Goal: Information Seeking & Learning: Find specific fact

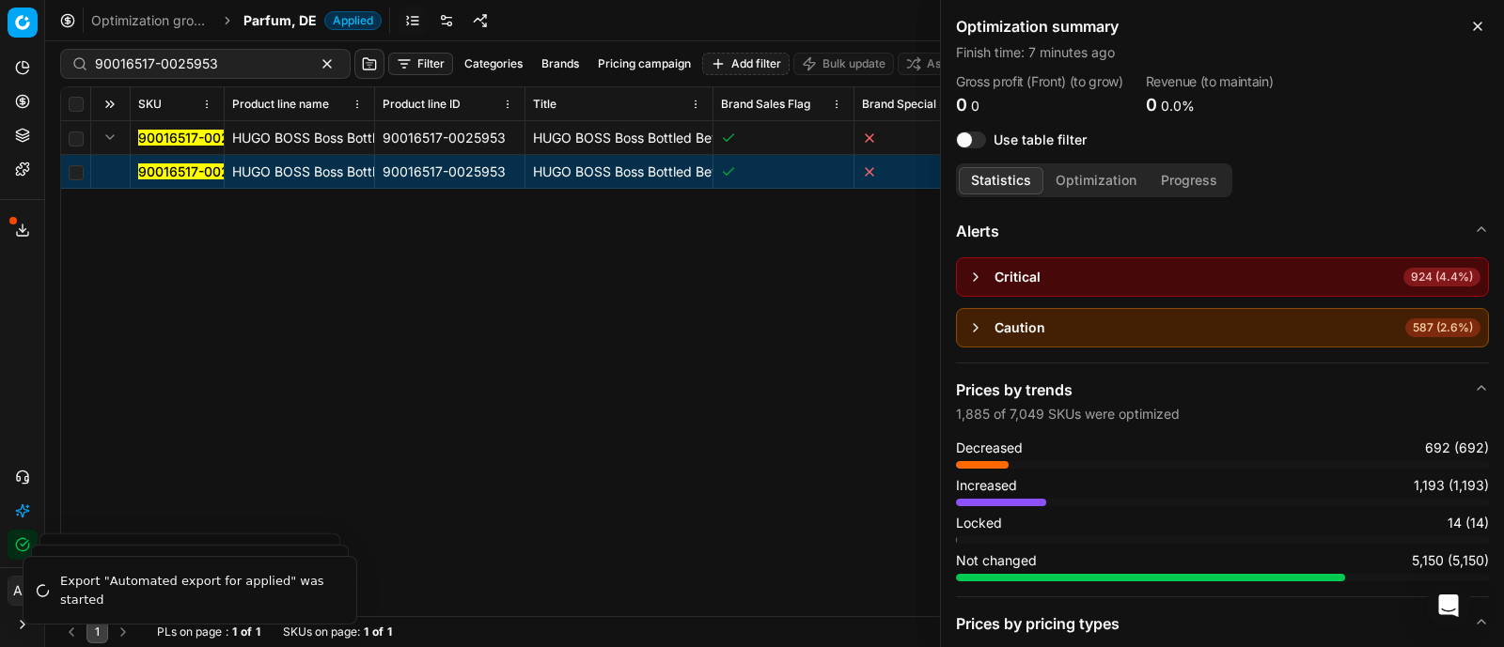
click at [239, 319] on div "90016517-0025953 HUGO BOSS Boss Bottled Beyond Eau de Parfum 100 ml 90016517-00…" at bounding box center [774, 368] width 1426 height 495
click at [1474, 23] on icon "button" at bounding box center [1477, 27] width 8 height 8
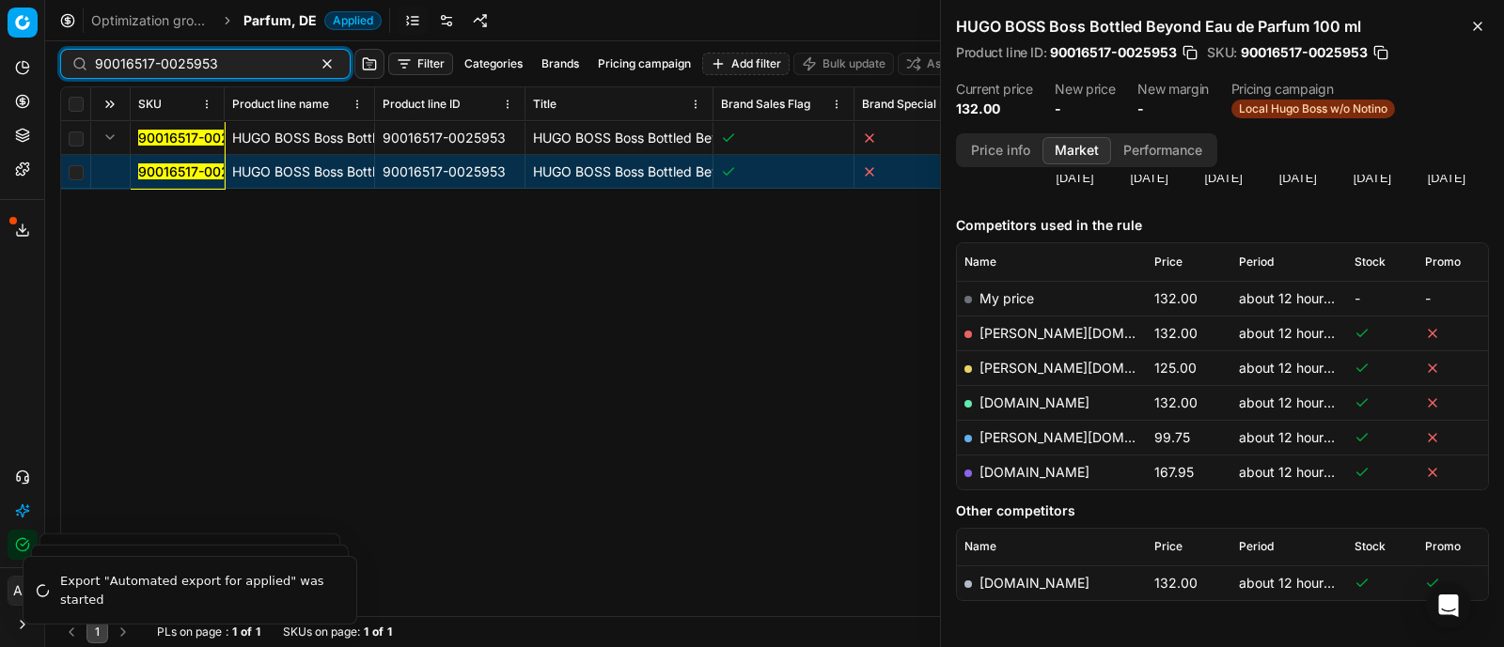
click at [241, 62] on input "90016517-0025953" at bounding box center [198, 64] width 206 height 19
paste input "7312-0027169"
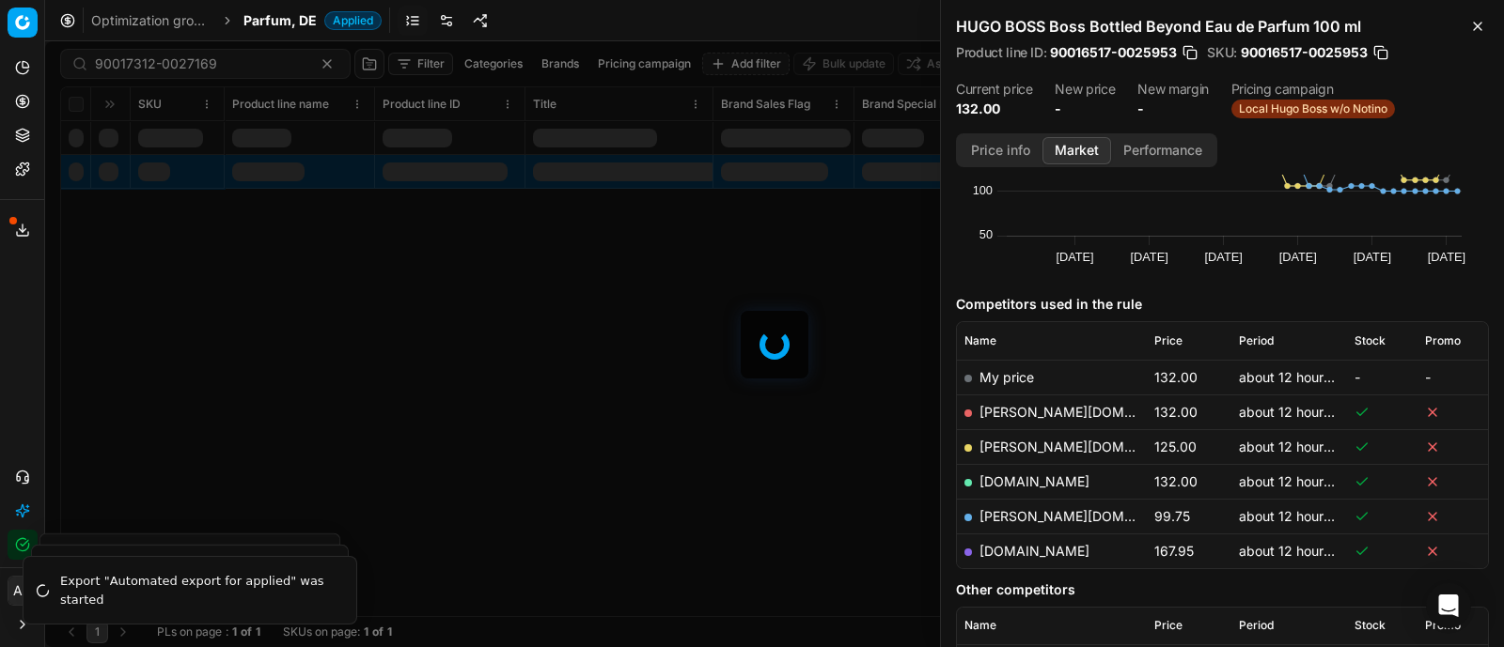
scroll to position [199, 0]
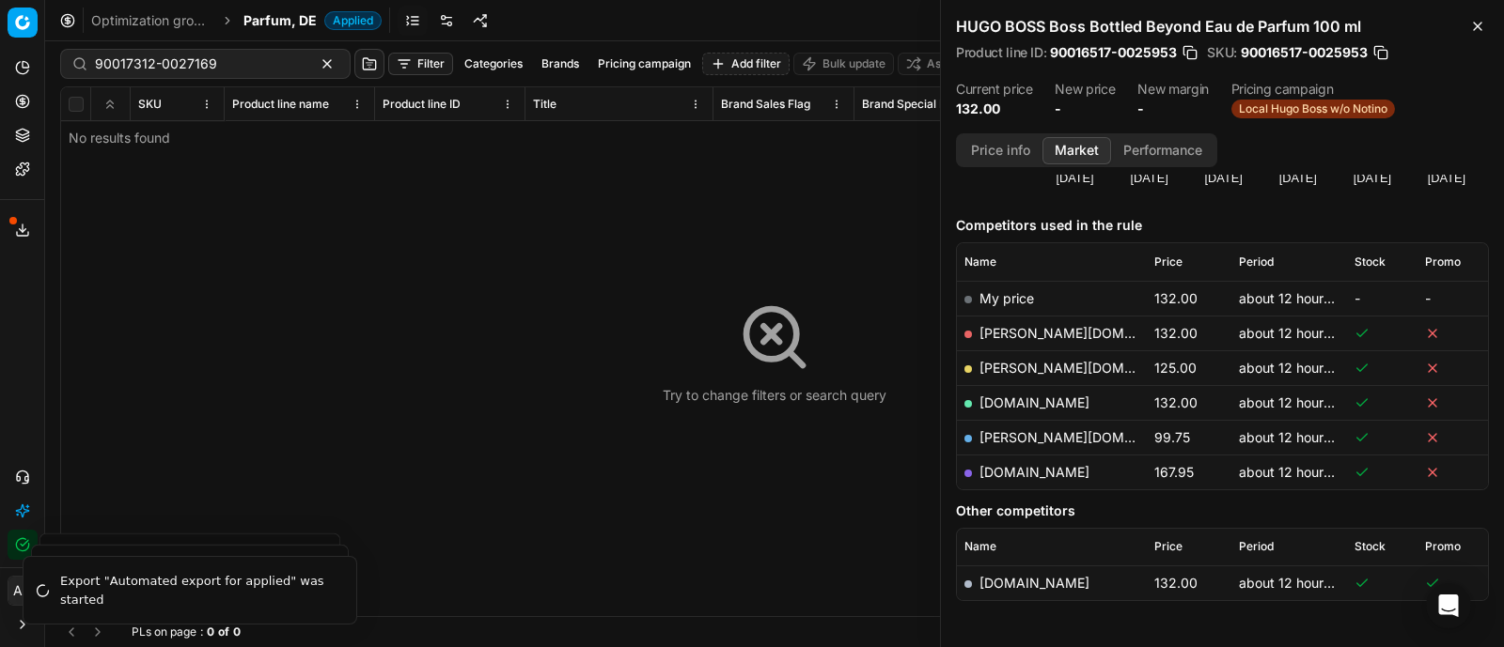
click at [93, 209] on div "Try to change filters or search query" at bounding box center [774, 351] width 1426 height 529
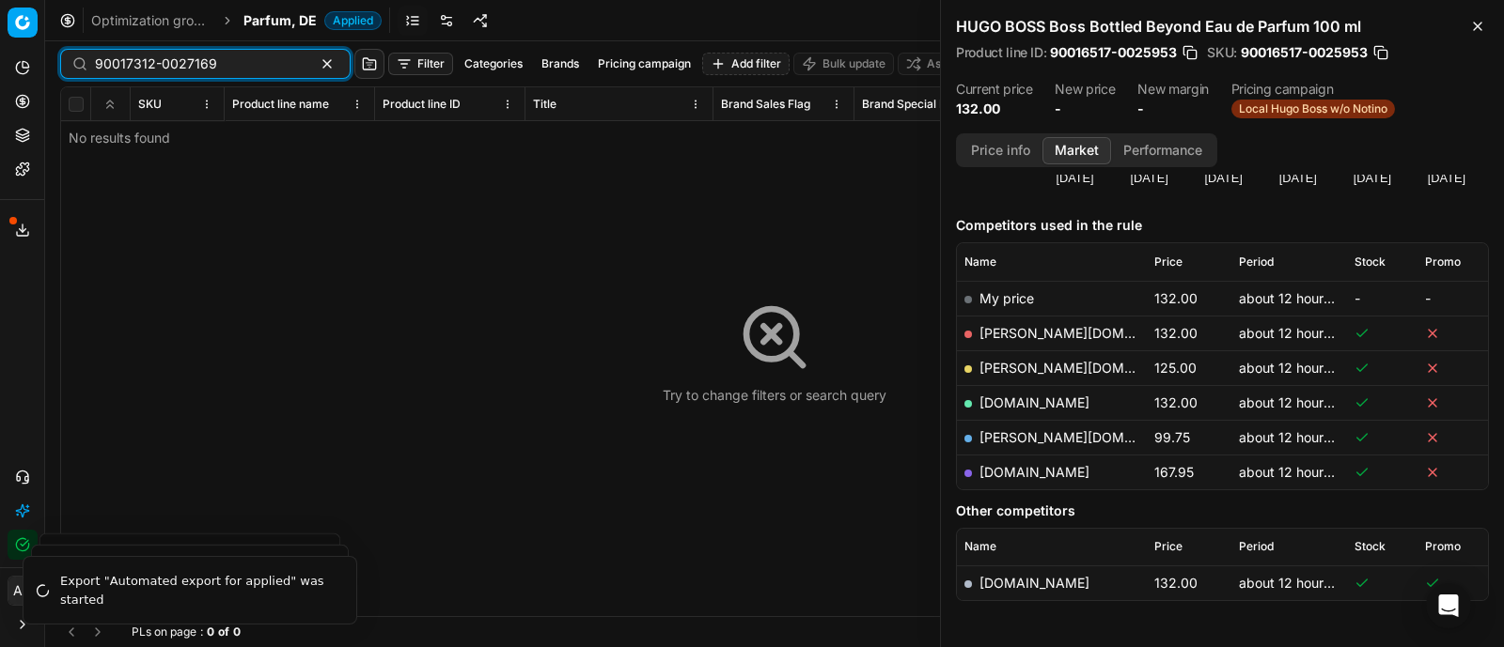
click at [224, 59] on input "90017312-0027169" at bounding box center [198, 64] width 206 height 19
paste input "09656-0014728"
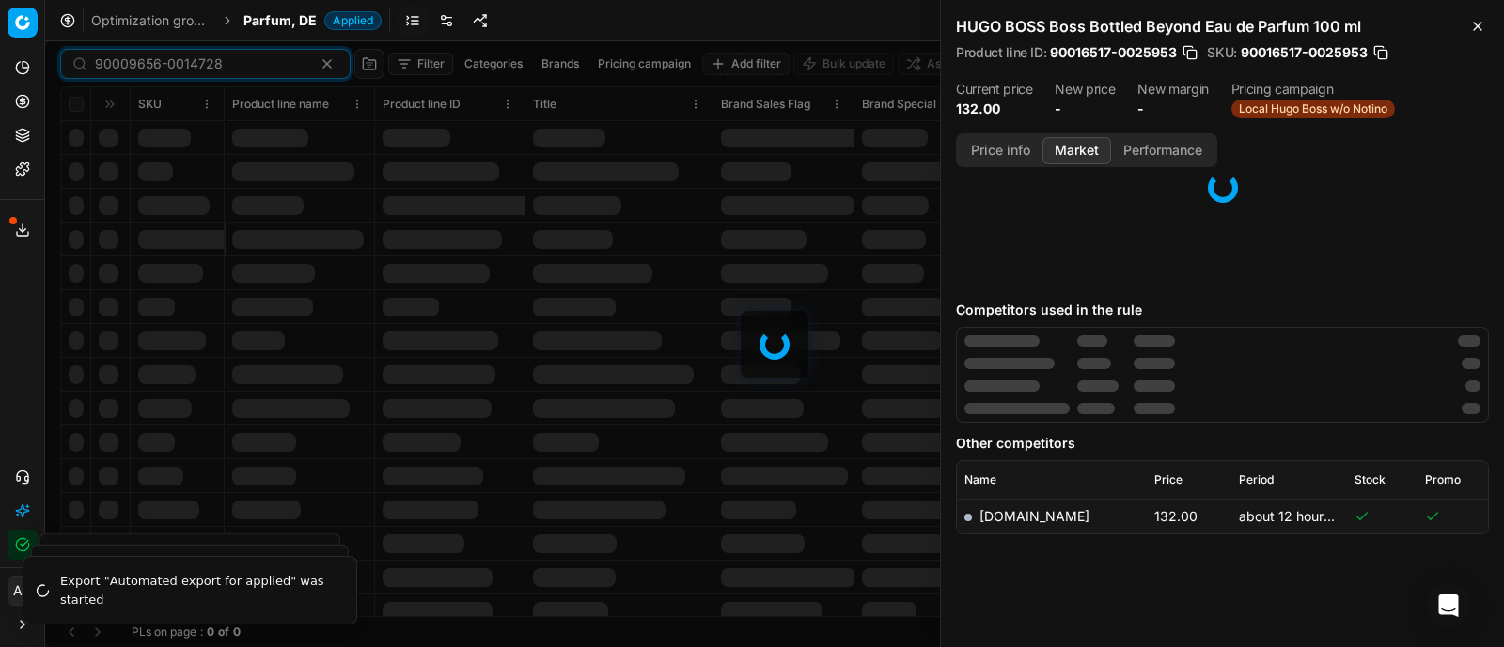
scroll to position [199, 0]
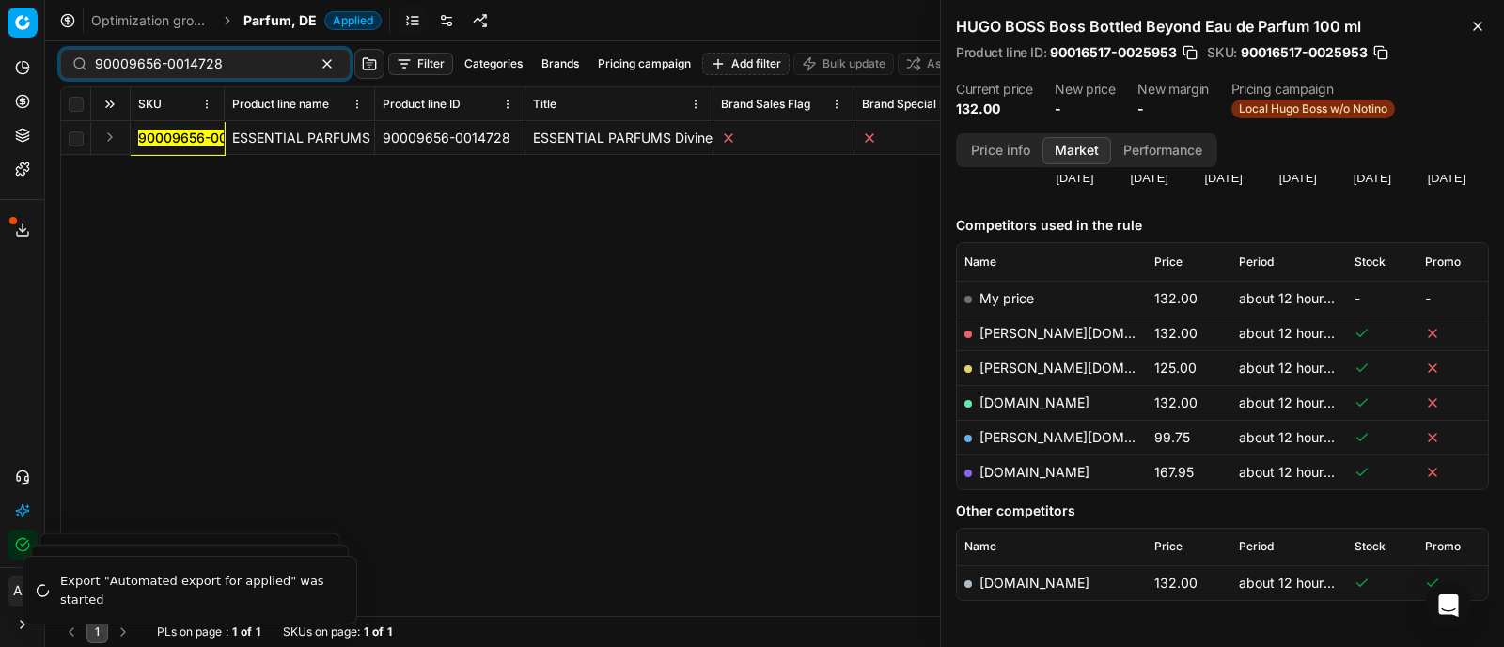
click at [110, 138] on button "Expand" at bounding box center [110, 137] width 23 height 23
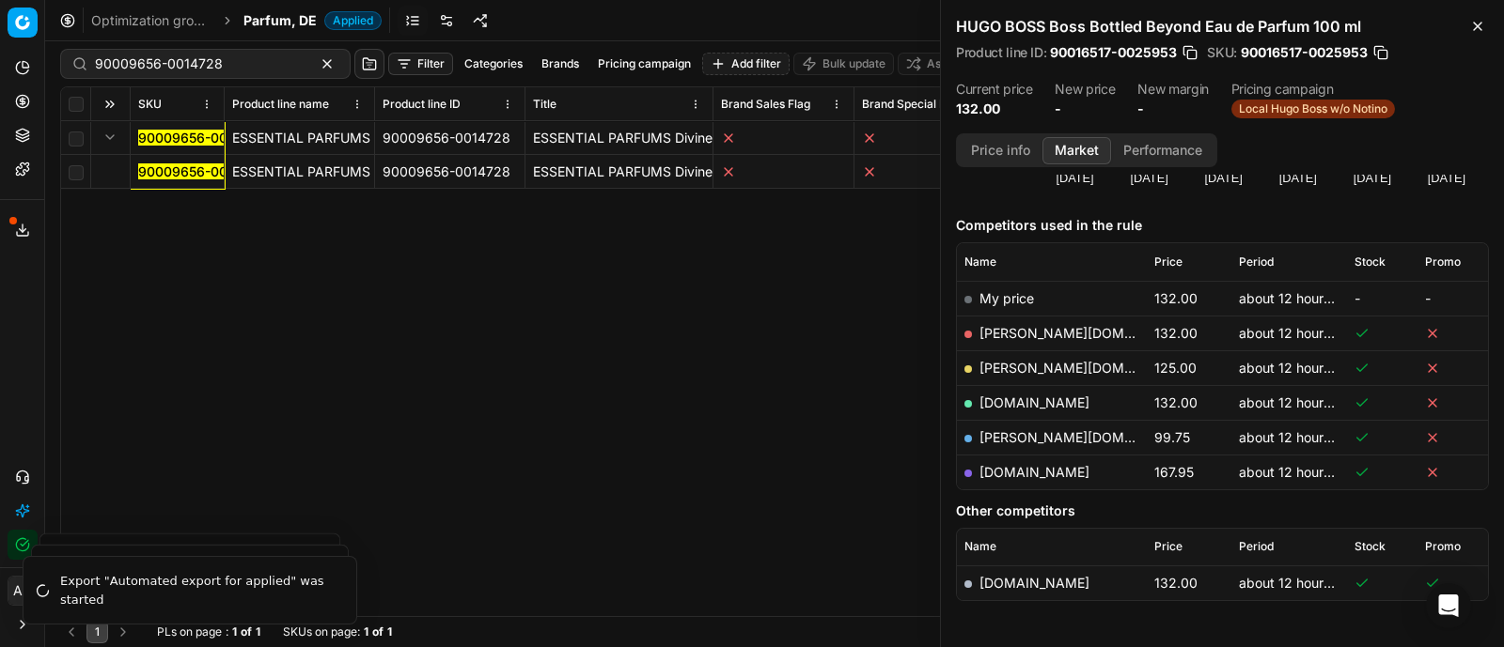
click at [164, 169] on mark "90009656-0014728" at bounding box center [202, 172] width 128 height 16
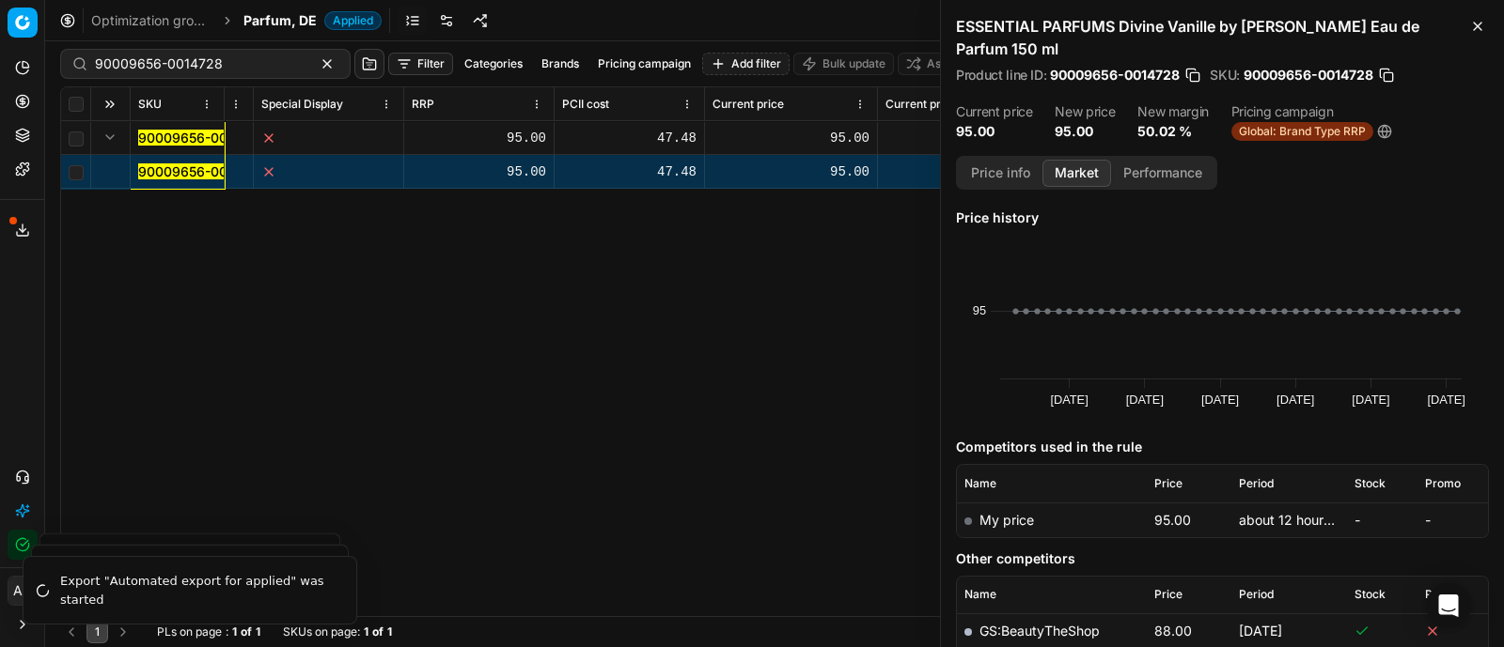
scroll to position [0, 937]
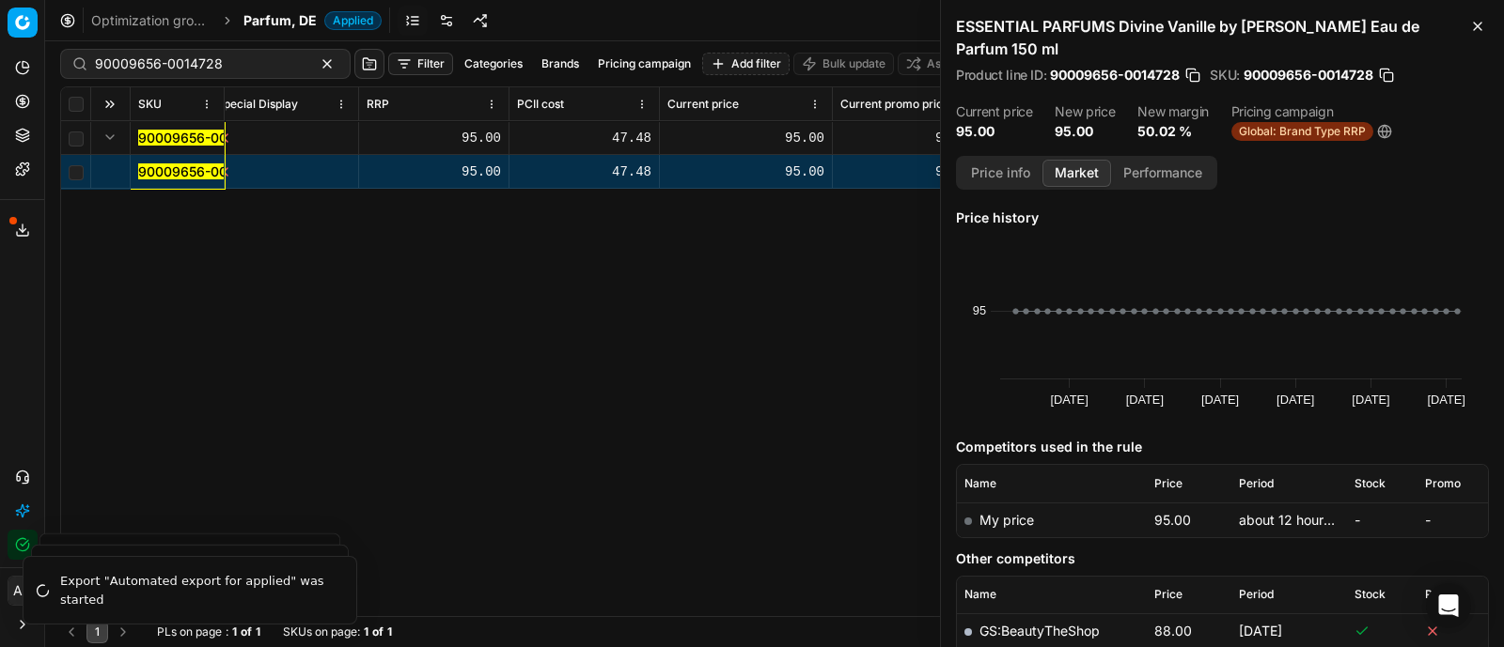
click at [1301, 21] on h2 "ESSENTIAL PARFUMS Divine Vanille by [PERSON_NAME] Eau de Parfum 150 ml" at bounding box center [1222, 37] width 533 height 45
drag, startPoint x: 955, startPoint y: 24, endPoint x: 1074, endPoint y: 59, distance: 124.3
click at [1074, 59] on h2 "ESSENTIAL PARFUMS Divine Vanille by [PERSON_NAME] Eau de Parfum 150 ml" at bounding box center [1222, 37] width 533 height 45
copy h2 "ESSENTIAL PARFUMS Divine Vanille by [PERSON_NAME] Eau de Parfum 150 ml"
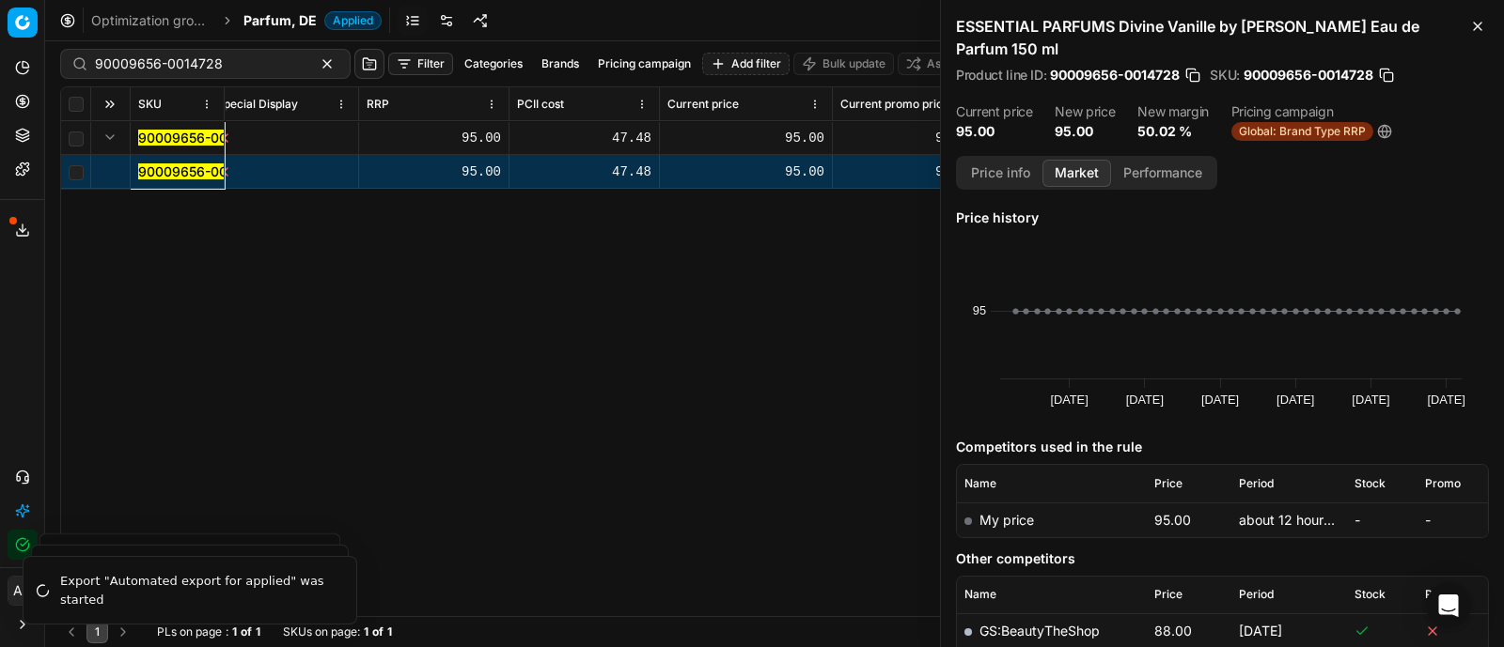
click at [1194, 73] on button "button" at bounding box center [1192, 75] width 19 height 19
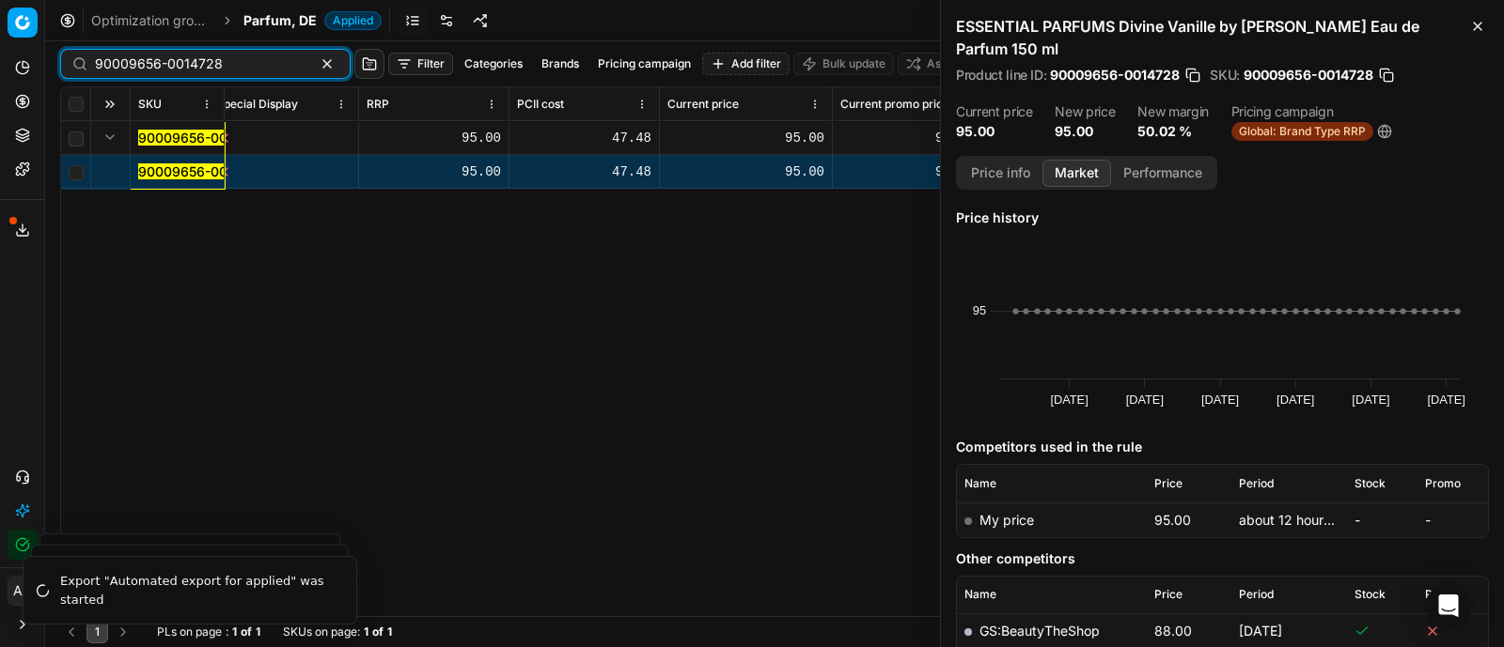
click at [233, 58] on input "90009656-0014728" at bounding box center [198, 64] width 206 height 19
paste input "11087-0017559"
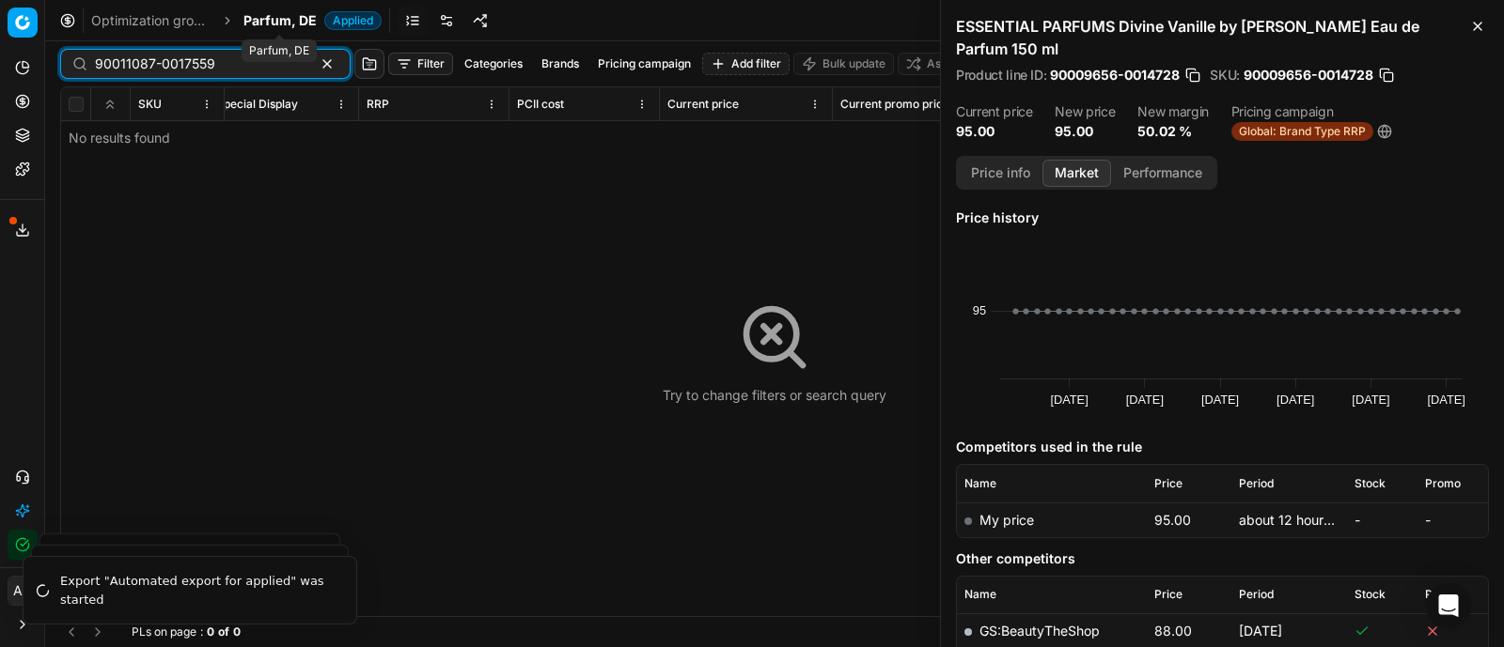
type input "90011087-0017559"
click at [282, 21] on span "Parfum, DE" at bounding box center [279, 20] width 73 height 19
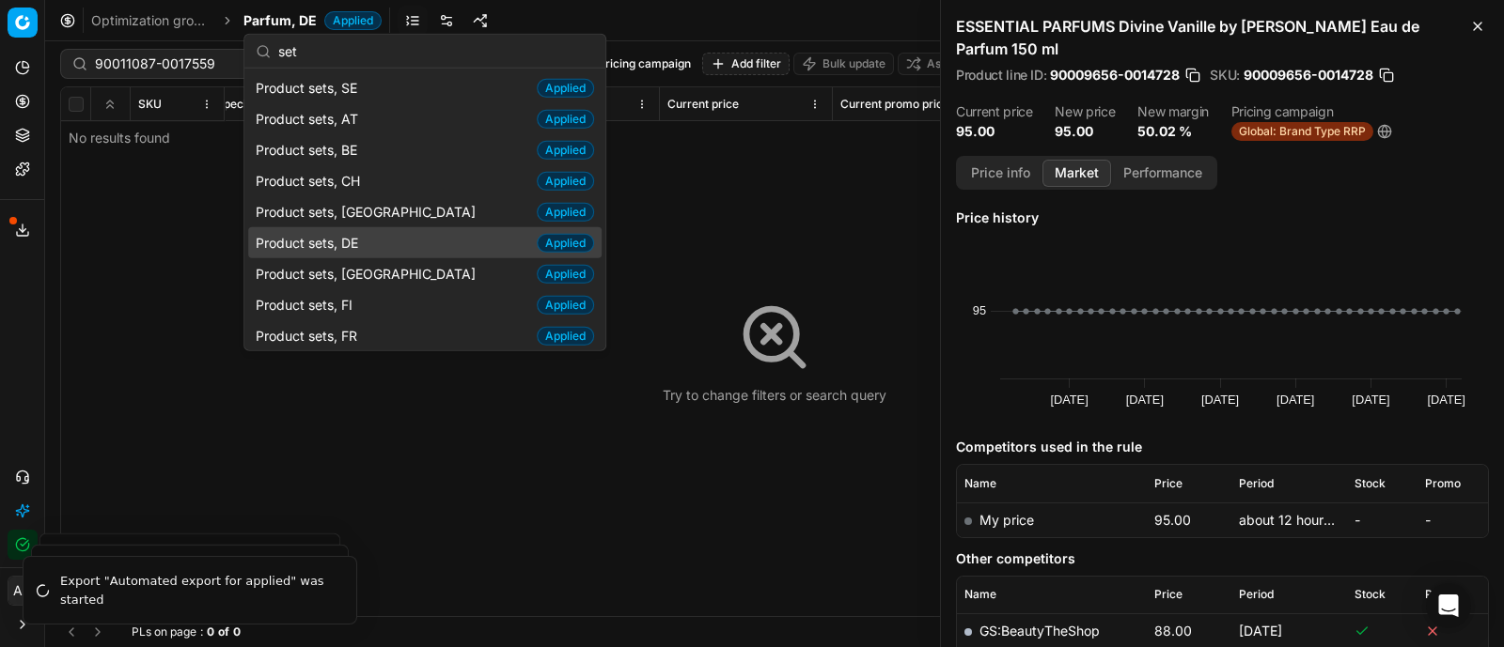
type input "set"
click at [368, 238] on div "Product sets, DE Applied" at bounding box center [424, 242] width 353 height 31
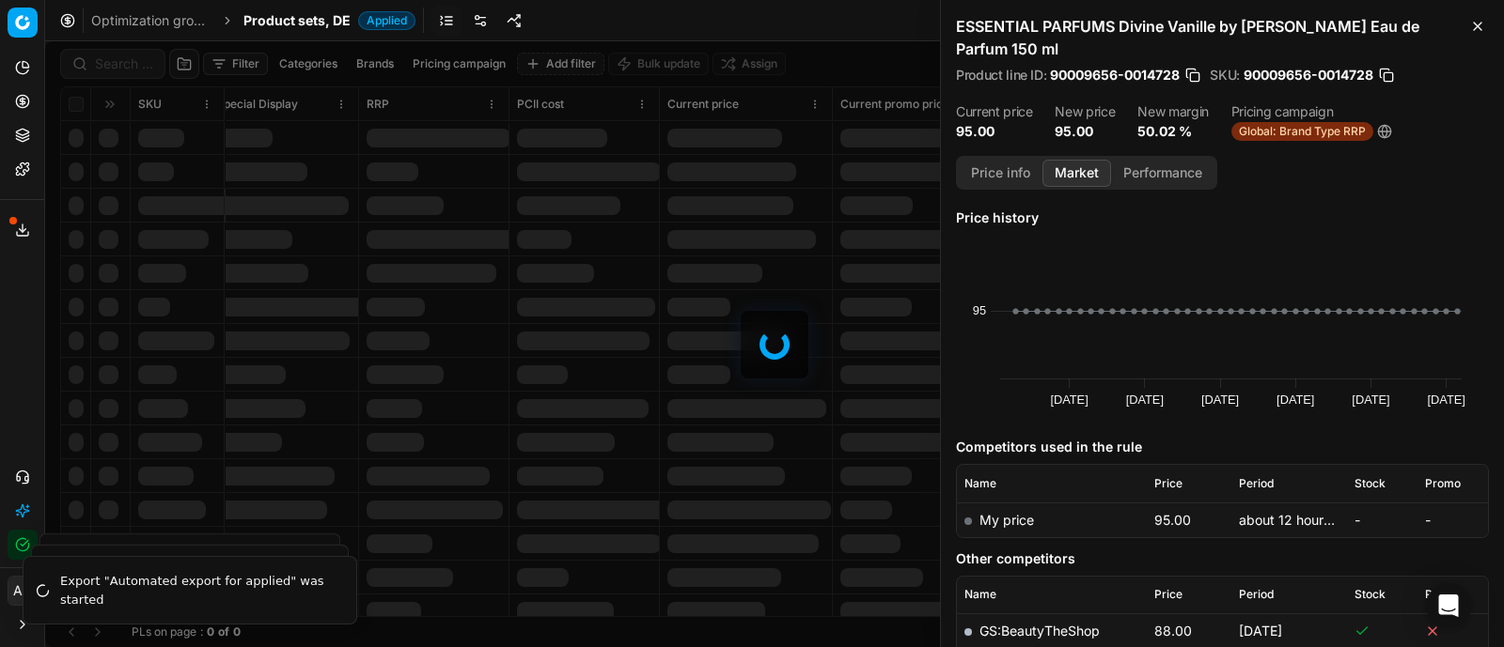
click at [122, 61] on div at bounding box center [774, 344] width 1458 height 606
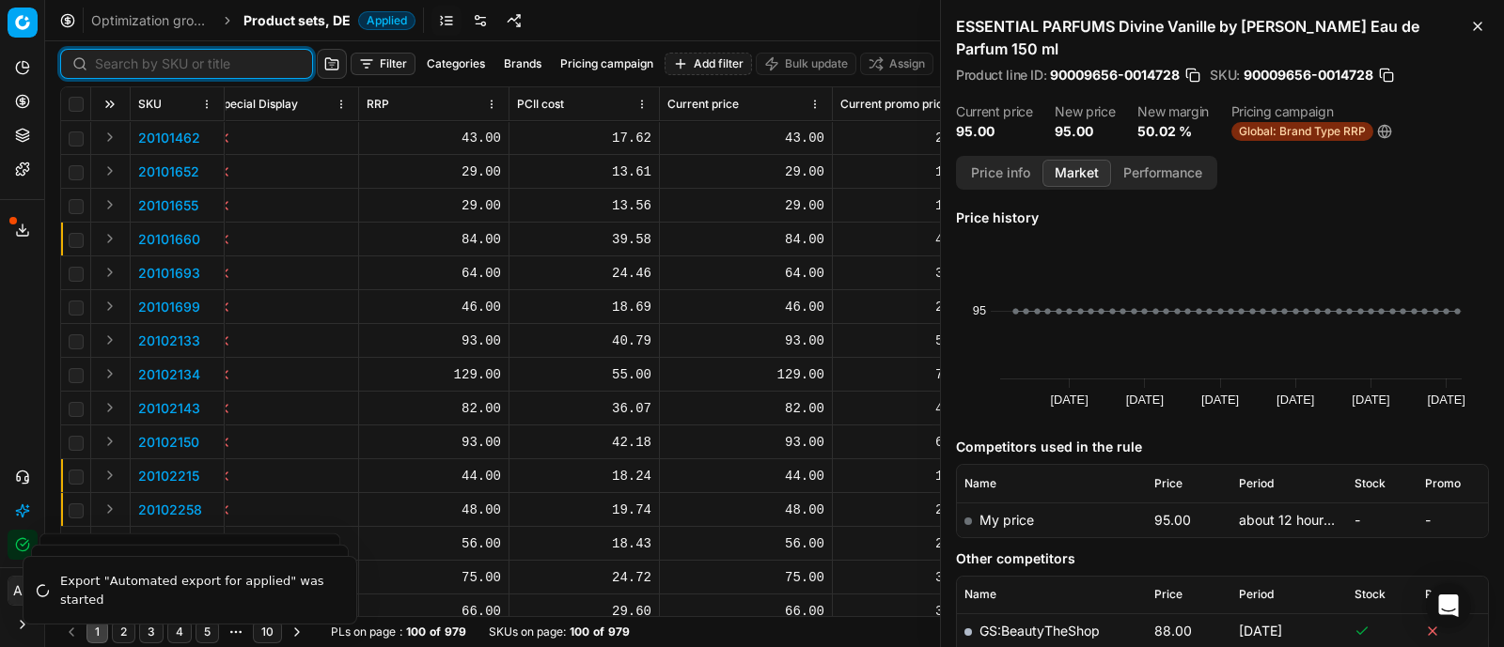
click at [122, 61] on input at bounding box center [198, 64] width 206 height 19
paste input "90011087-0017559"
click at [122, 61] on input at bounding box center [198, 64] width 206 height 19
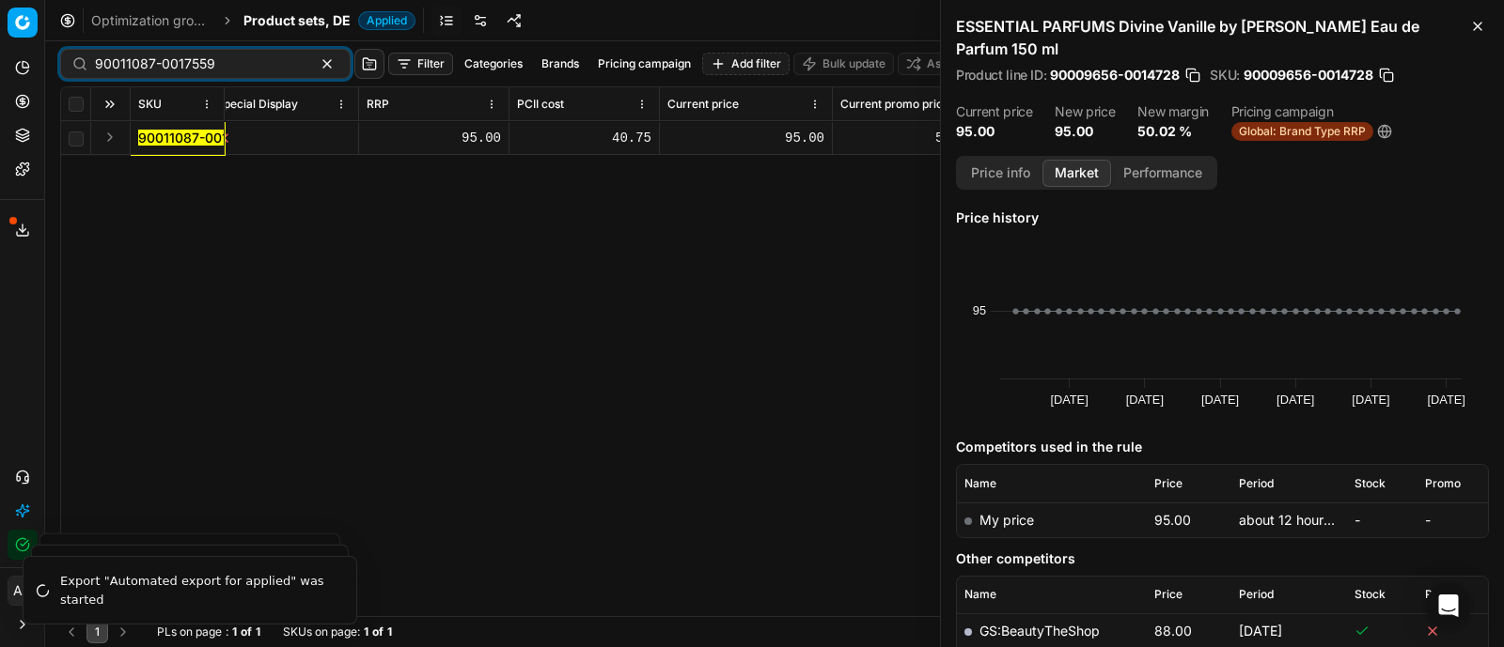
click at [105, 130] on button "Expand" at bounding box center [110, 137] width 23 height 23
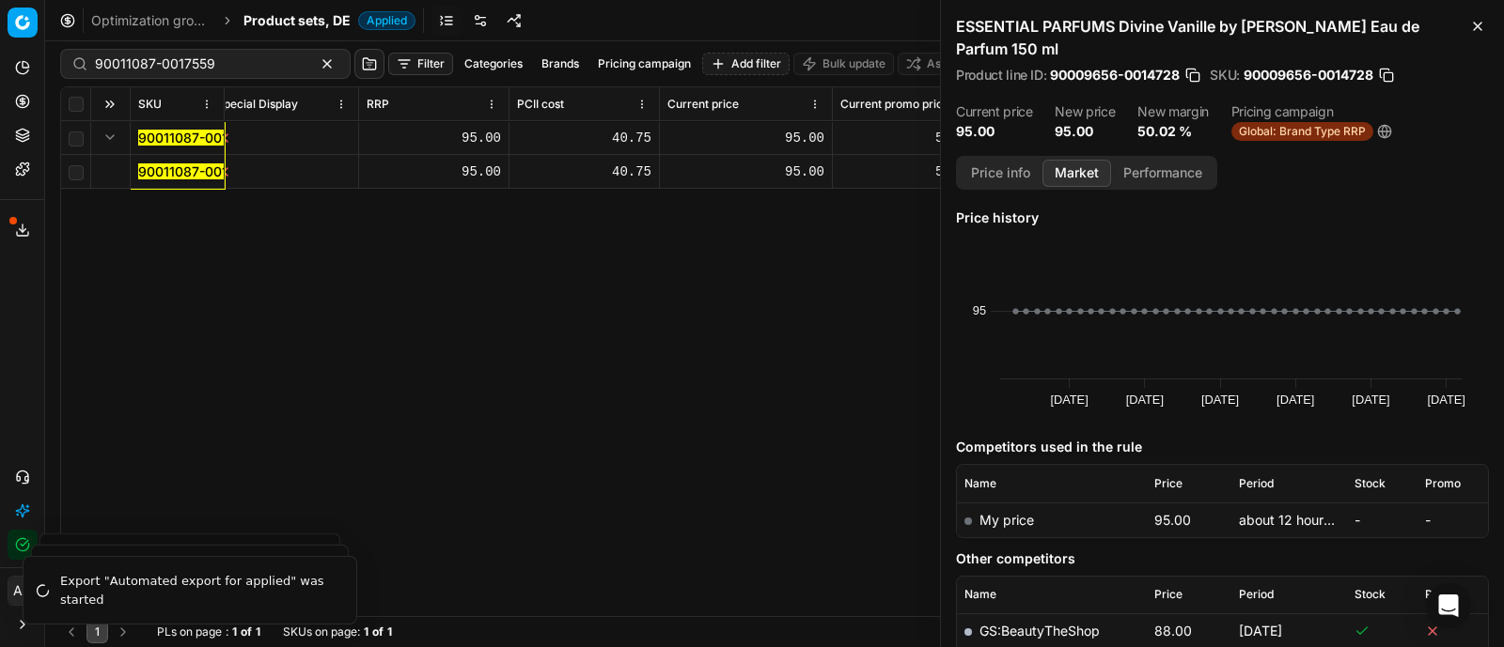
click at [179, 171] on mark "90011087-0017559" at bounding box center [198, 172] width 120 height 16
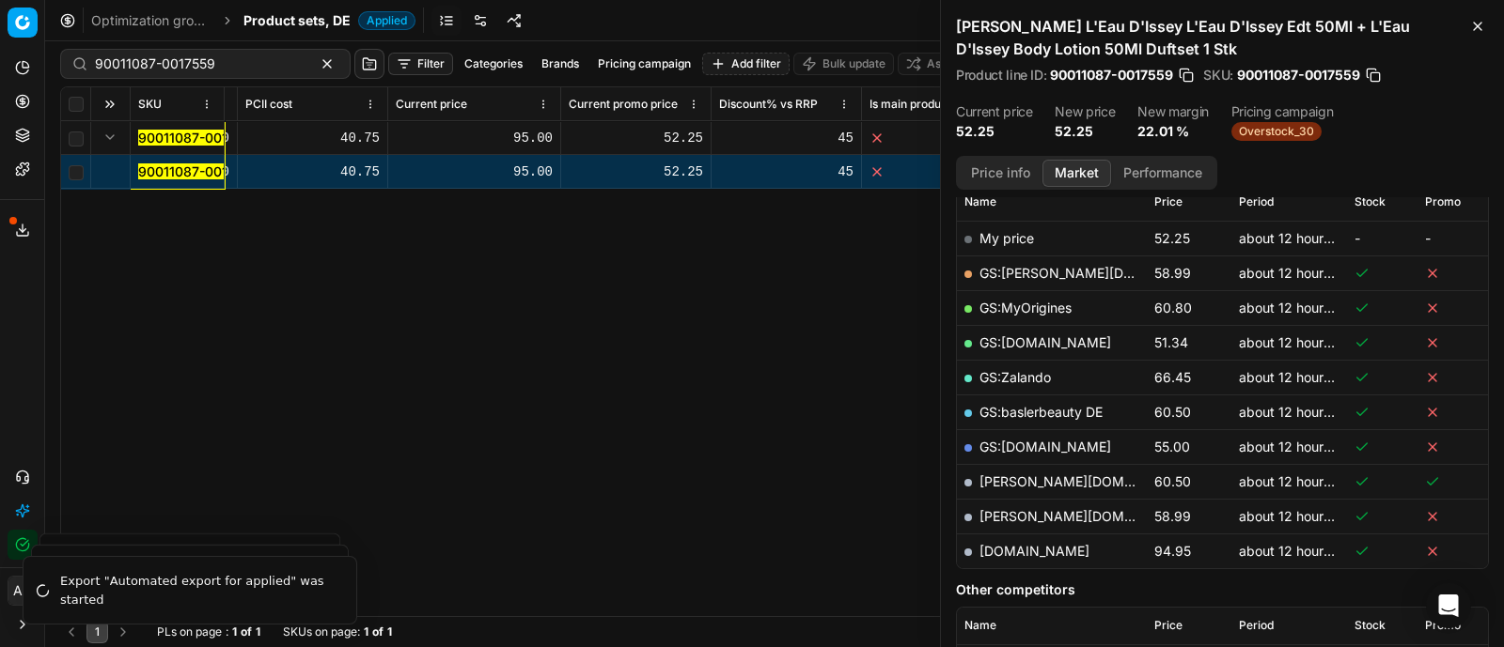
scroll to position [0, 1231]
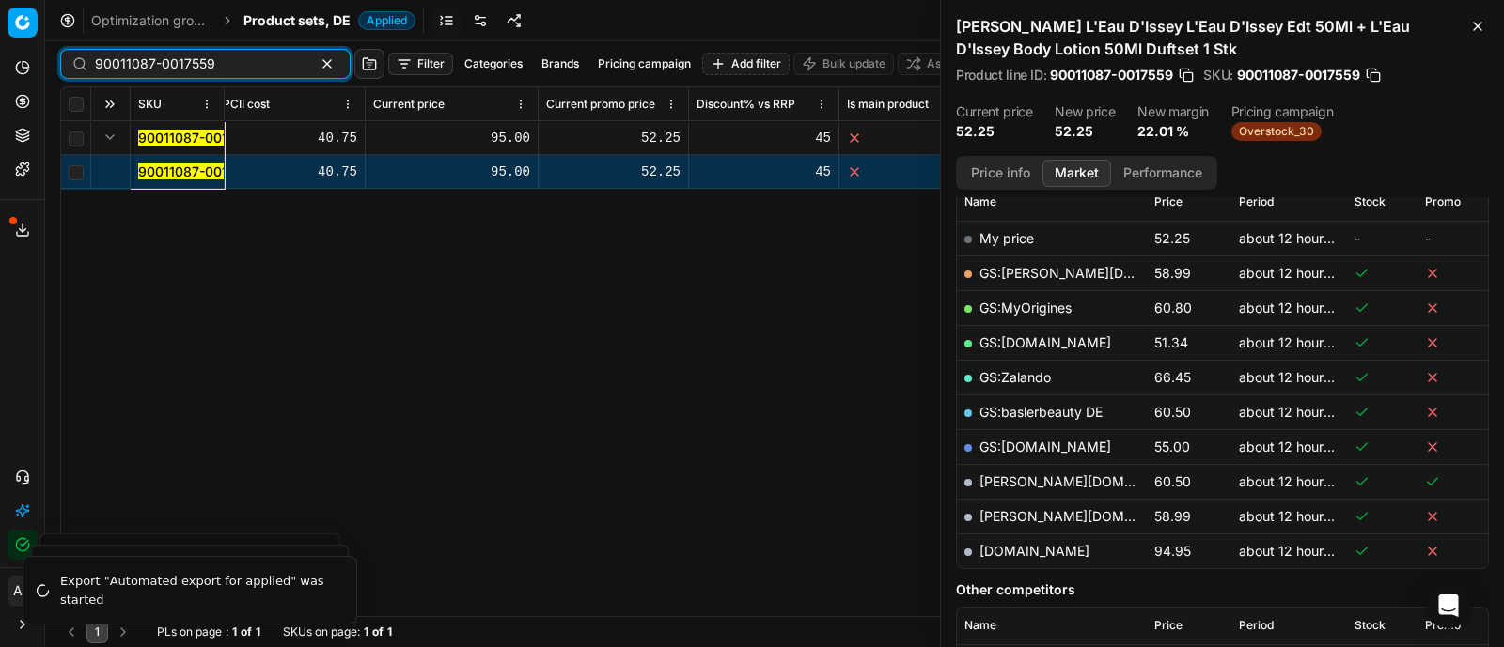
click at [241, 55] on input "90011087-0017559" at bounding box center [198, 64] width 206 height 19
paste input "7312-002716"
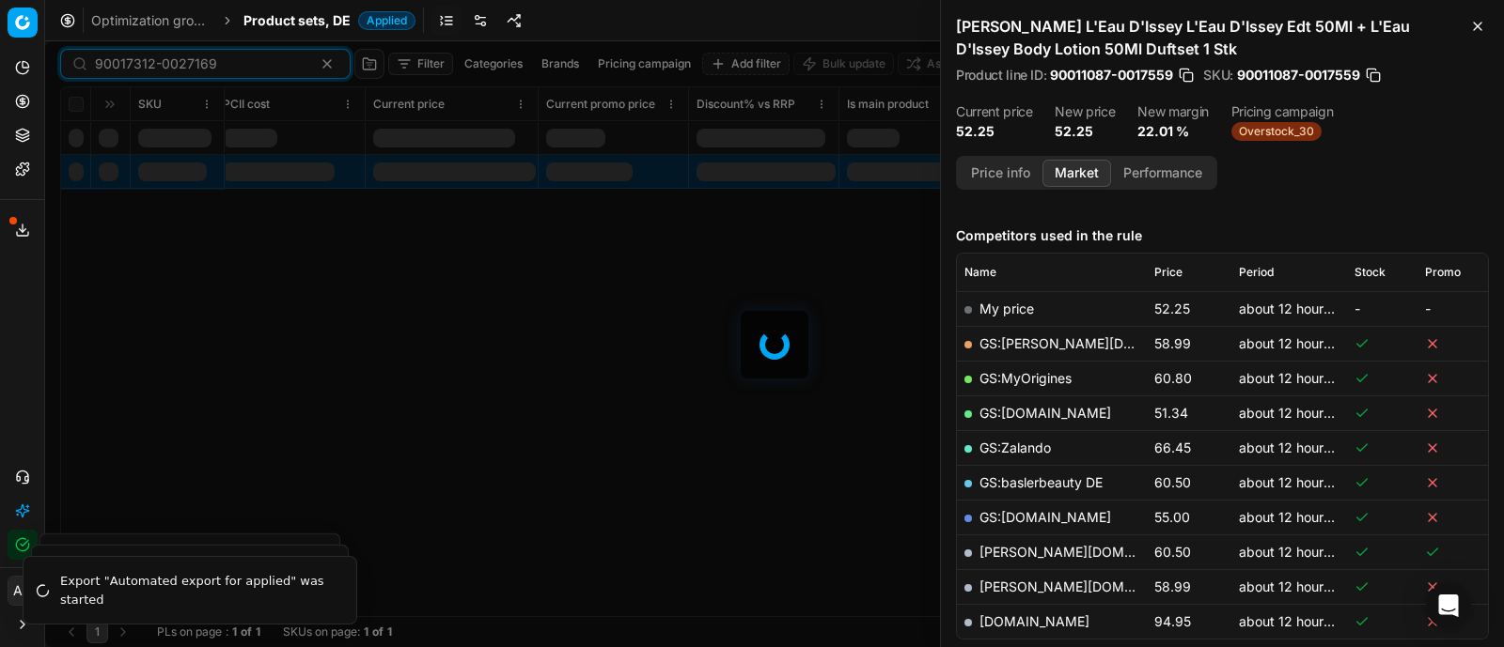
scroll to position [282, 0]
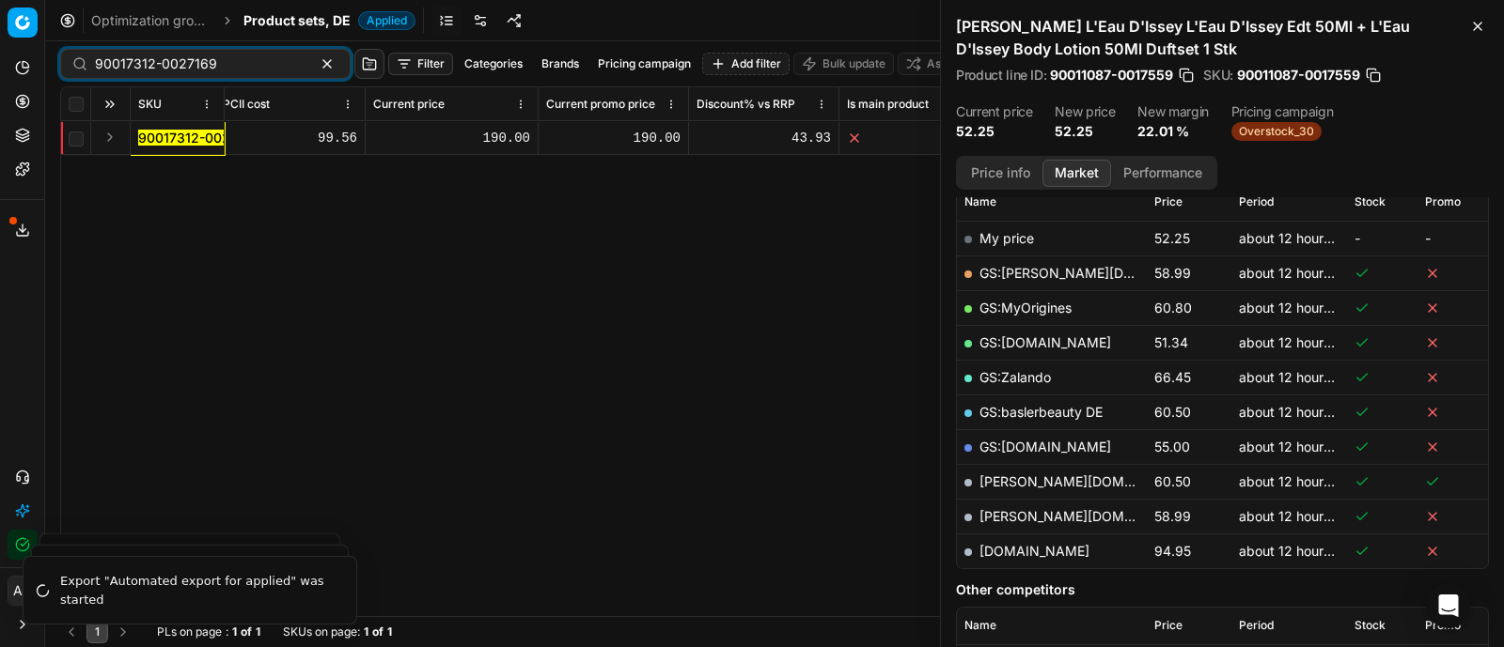
click at [105, 144] on button "Expand" at bounding box center [110, 137] width 23 height 23
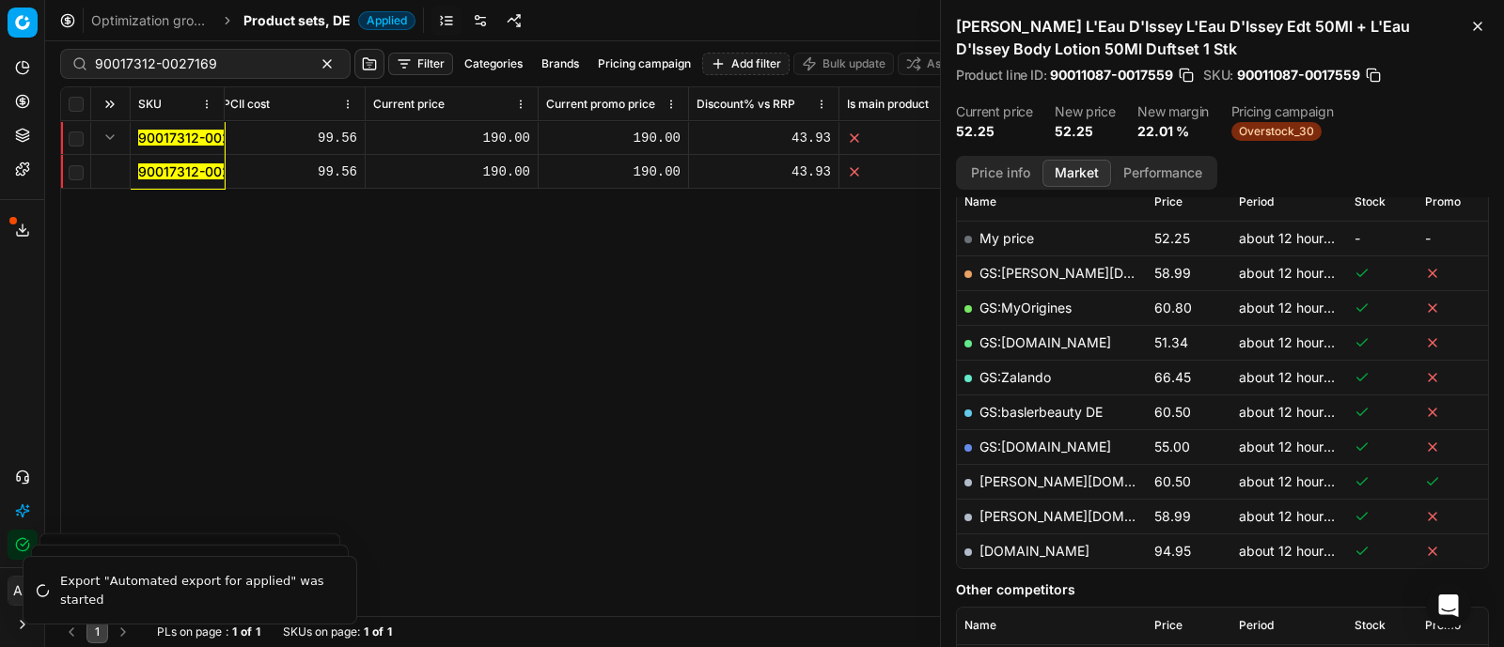
click at [167, 171] on mark "90017312-0027169" at bounding box center [199, 172] width 122 height 16
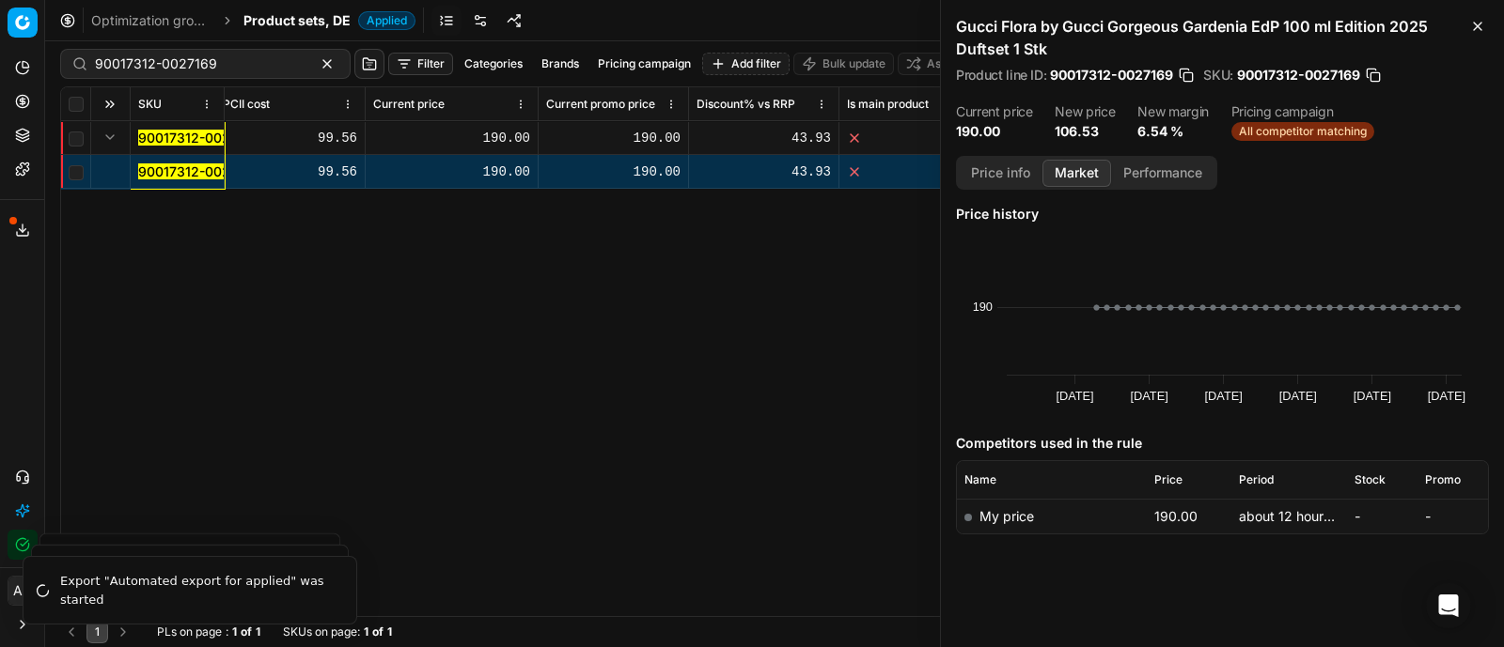
scroll to position [0, 0]
click at [997, 176] on button "Price info" at bounding box center [1000, 173] width 84 height 27
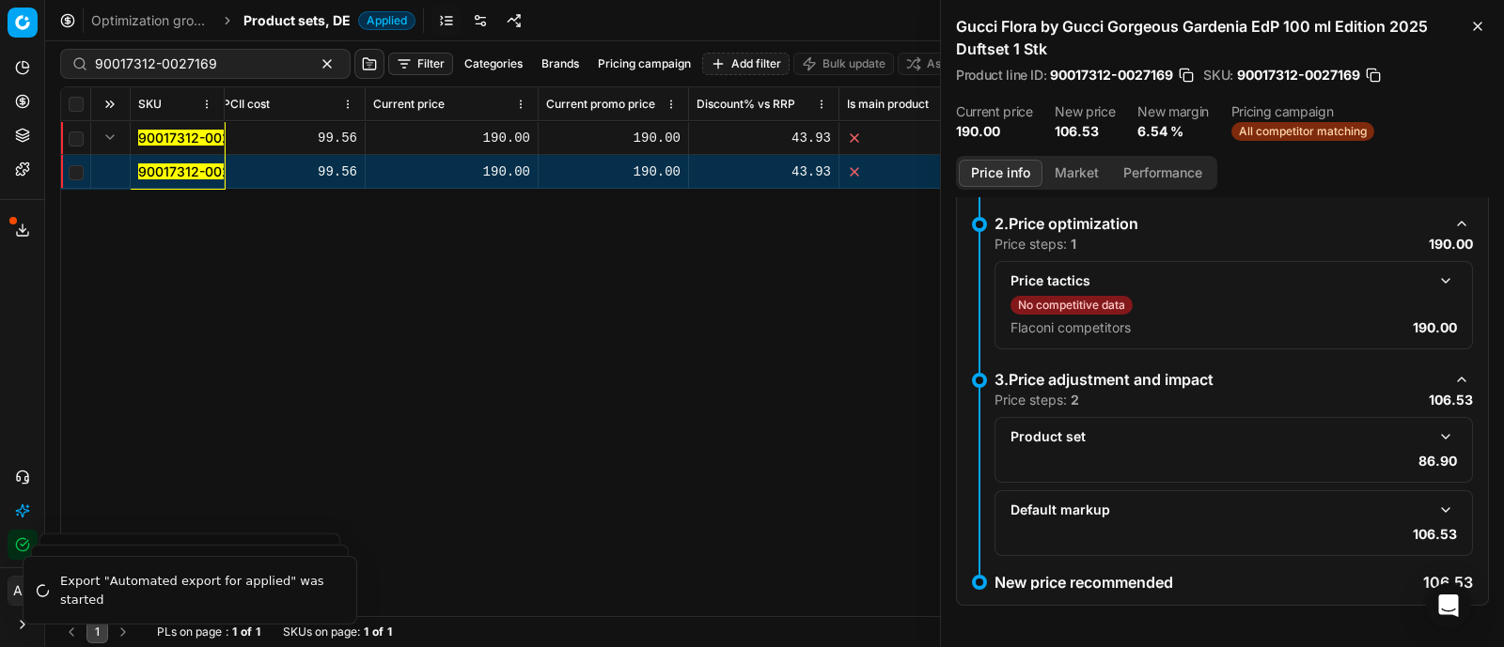
scroll to position [366, 0]
click at [1434, 439] on button "button" at bounding box center [1445, 438] width 23 height 23
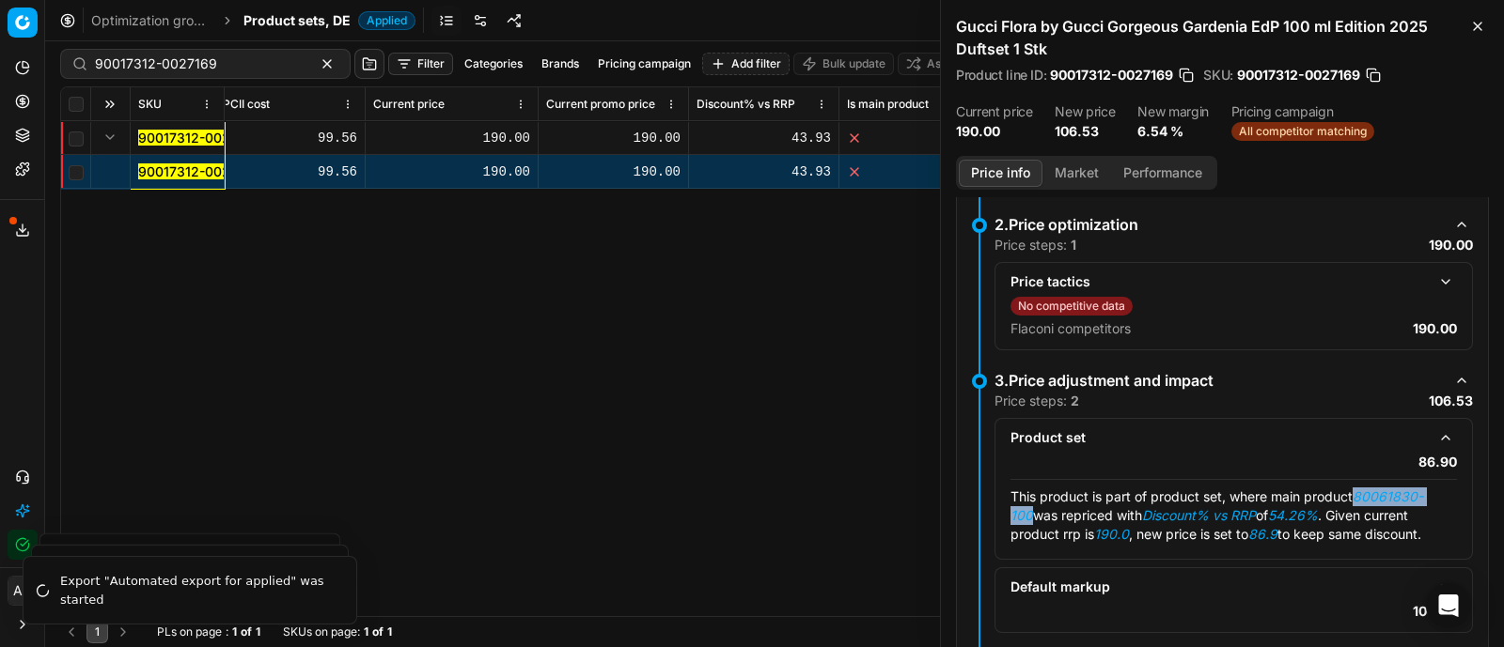
drag, startPoint x: 1357, startPoint y: 491, endPoint x: 1029, endPoint y: 511, distance: 328.5
click at [1029, 511] on em "80061830-100" at bounding box center [1216, 506] width 413 height 35
copy em "80061830-100"
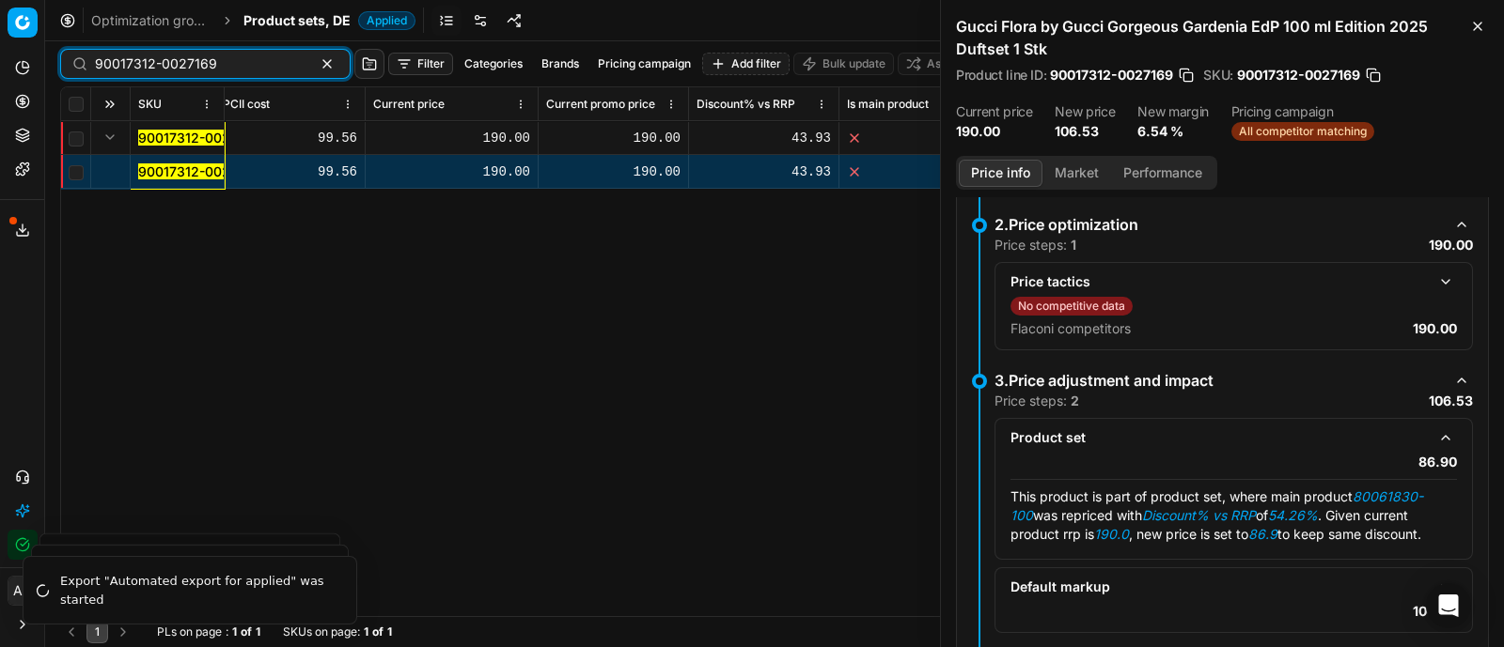
click at [176, 56] on input "90017312-0027169" at bounding box center [198, 64] width 206 height 19
paste input "80061830-100"
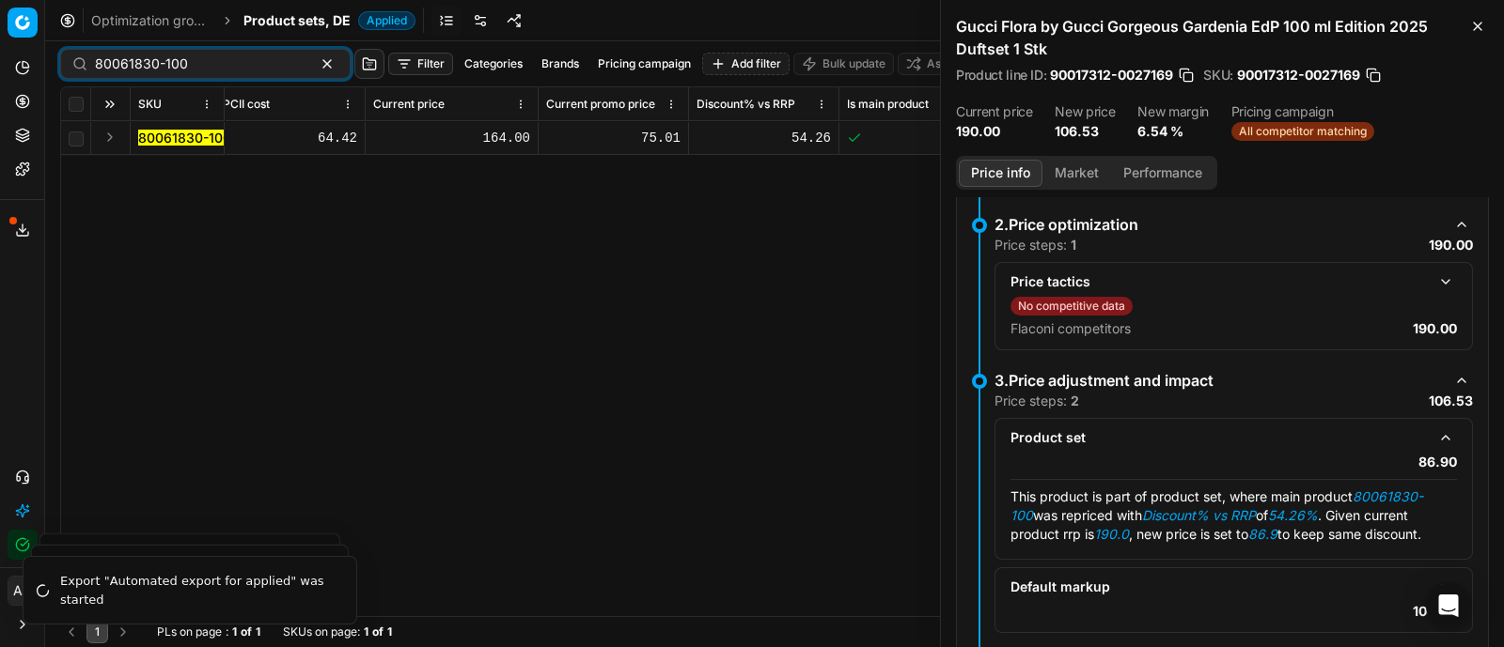
click at [112, 138] on button "Expand" at bounding box center [110, 137] width 23 height 23
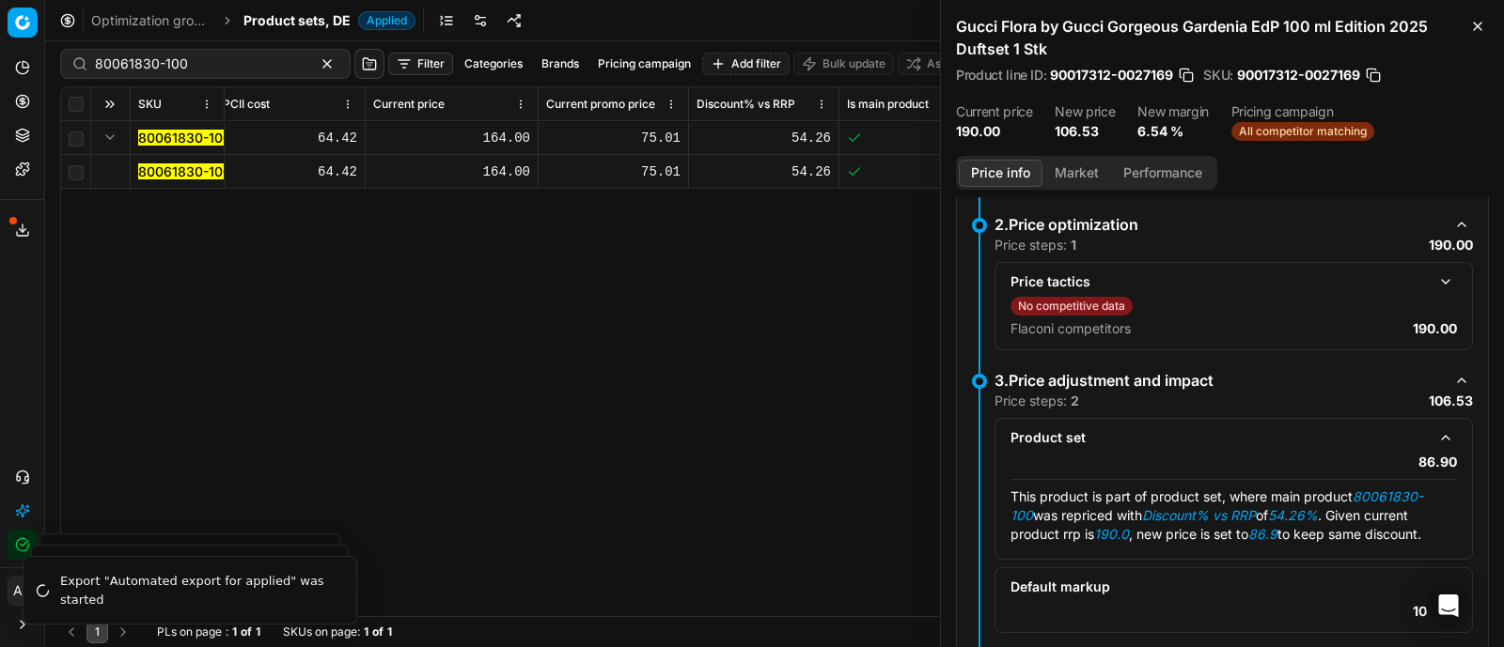
click at [173, 164] on mark "80061830-100" at bounding box center [184, 172] width 93 height 16
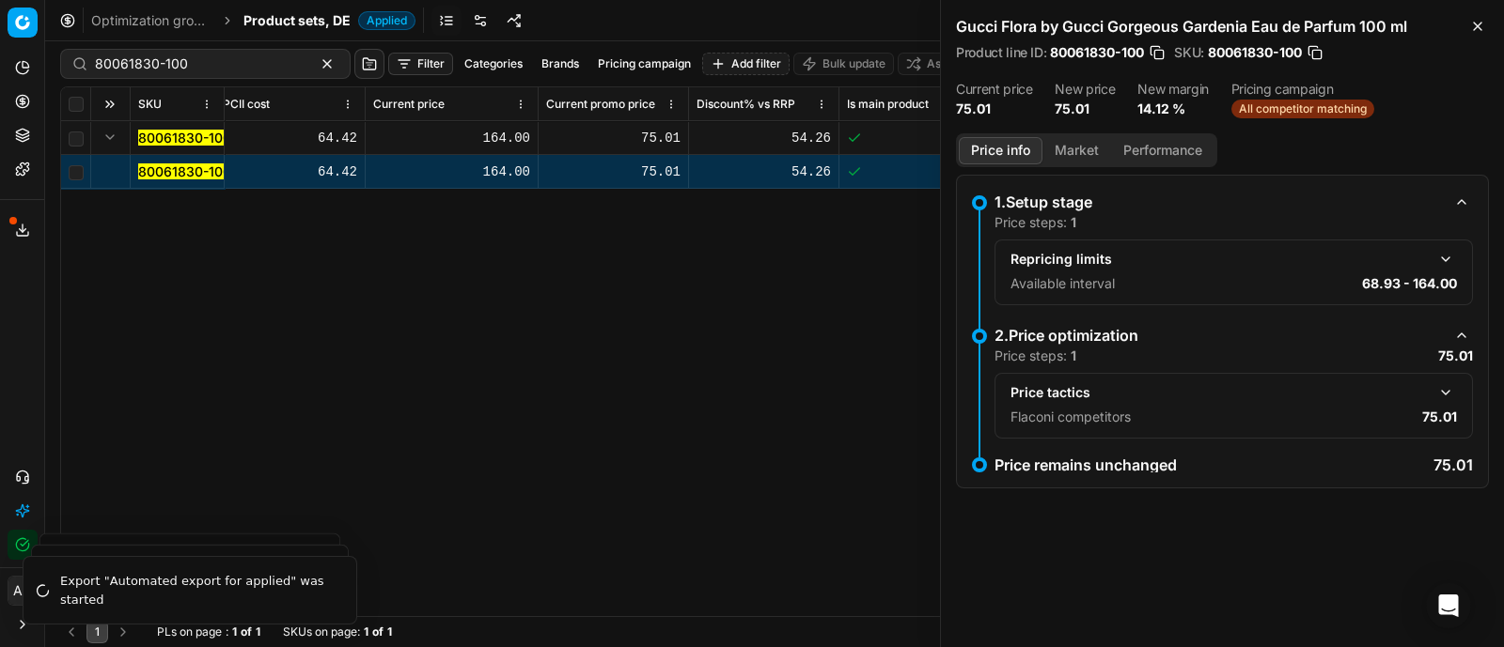
click at [1447, 397] on button "button" at bounding box center [1445, 393] width 23 height 23
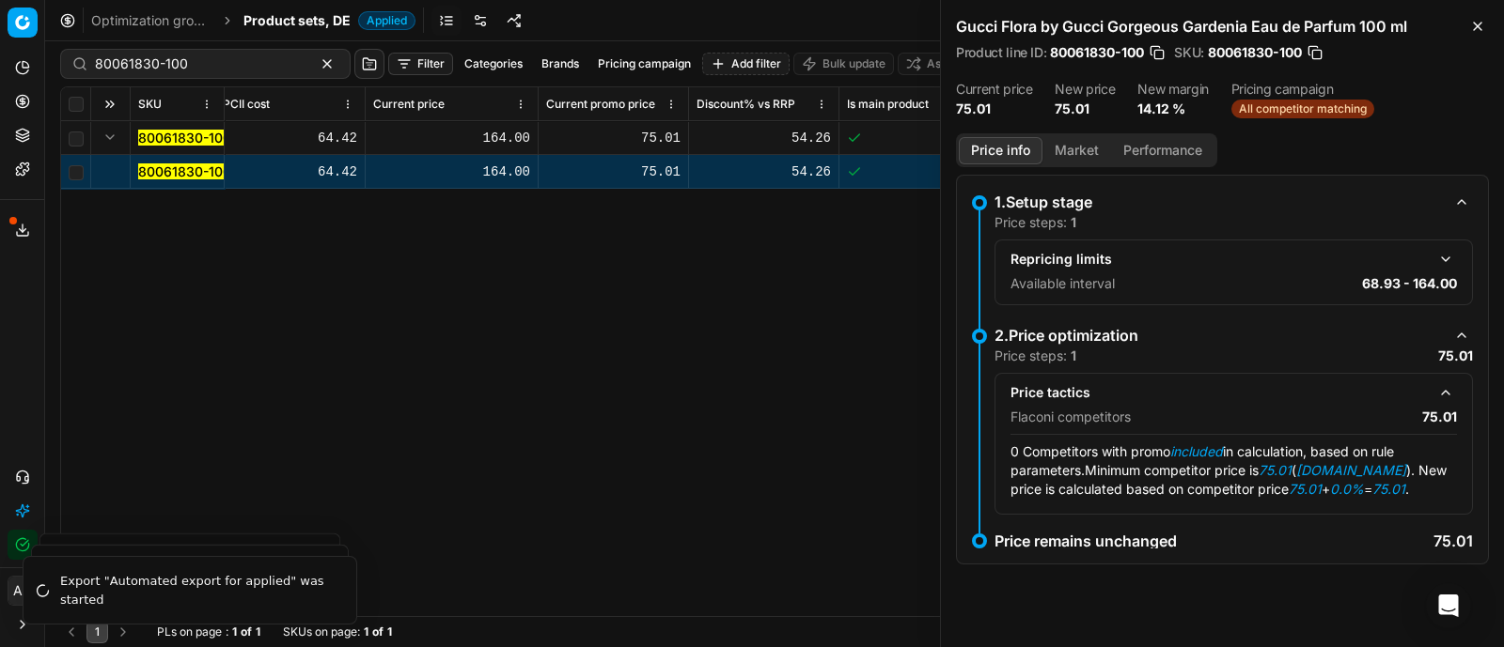
click at [1071, 152] on button "Market" at bounding box center [1076, 150] width 69 height 27
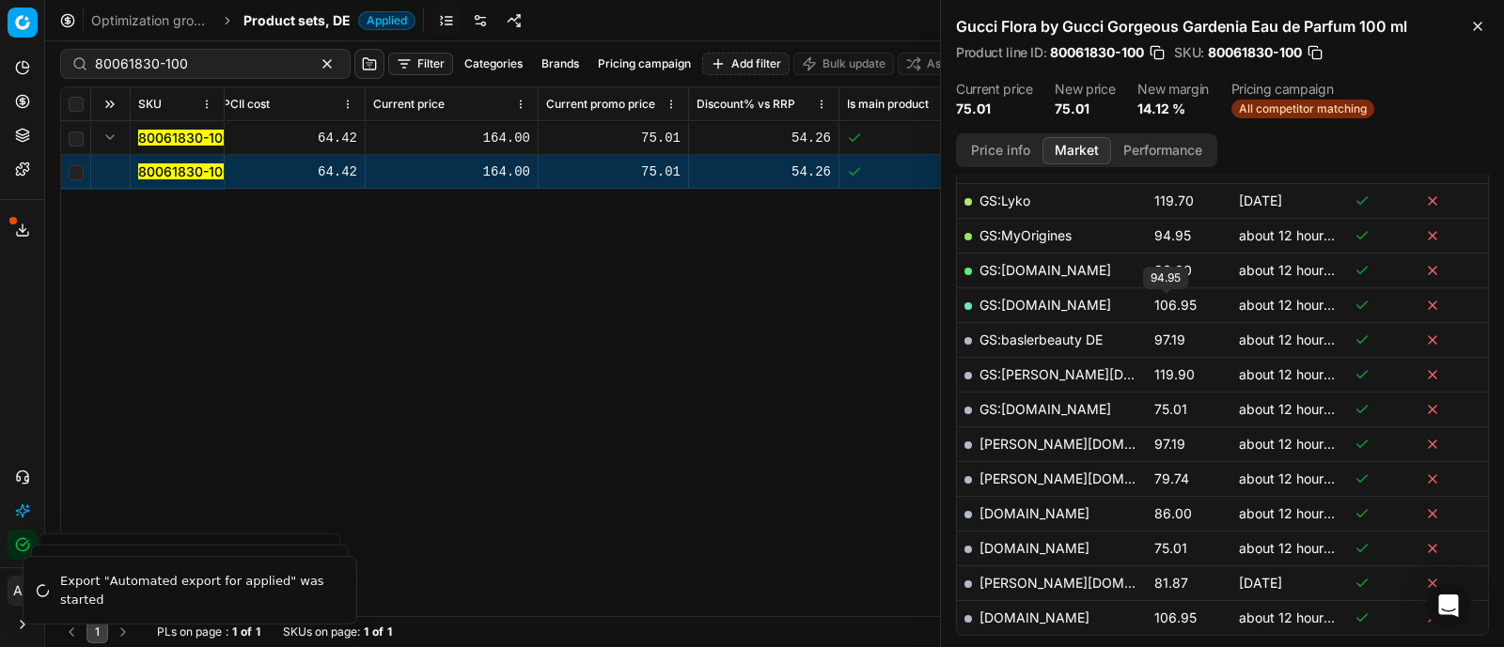
scroll to position [405, 0]
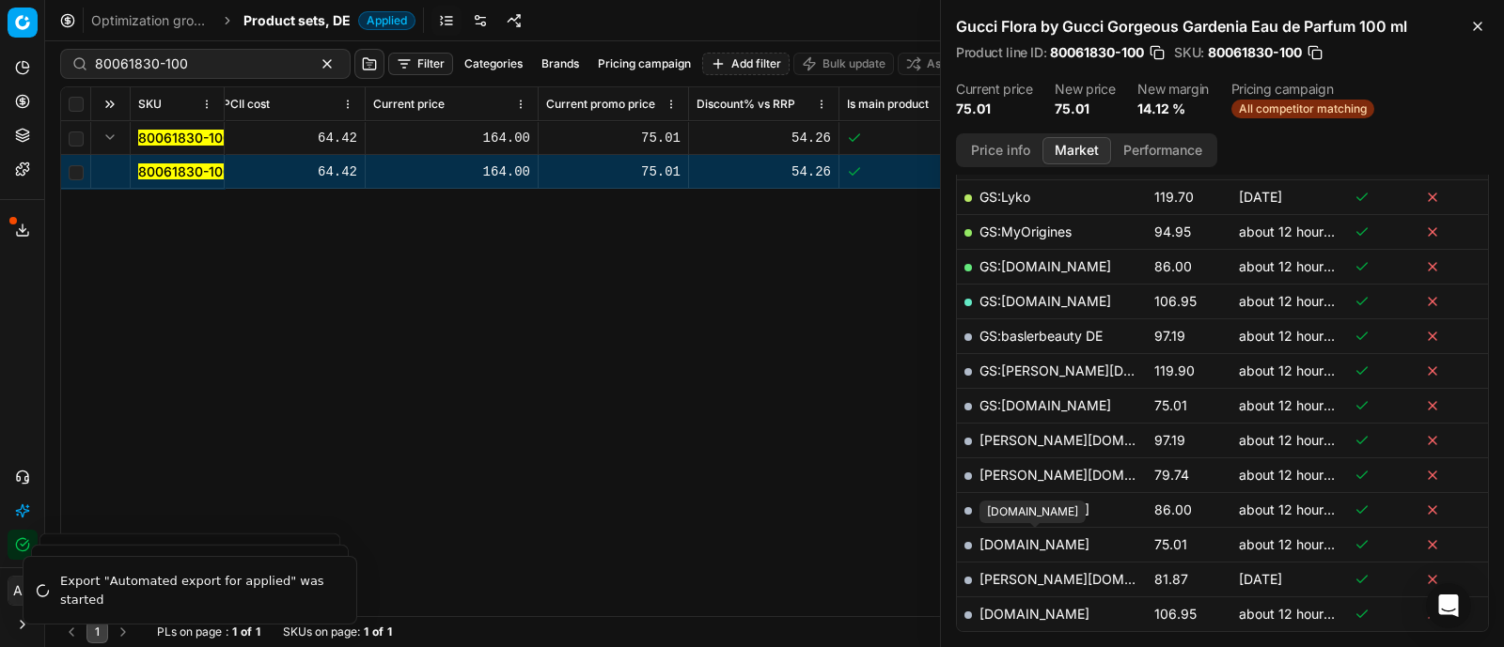
click at [1054, 538] on link "[DOMAIN_NAME]" at bounding box center [1034, 545] width 110 height 16
click at [797, 409] on div "SKU Product line name Product line ID Title Brand Sales Flag Brand Special Disp…" at bounding box center [774, 351] width 1426 height 529
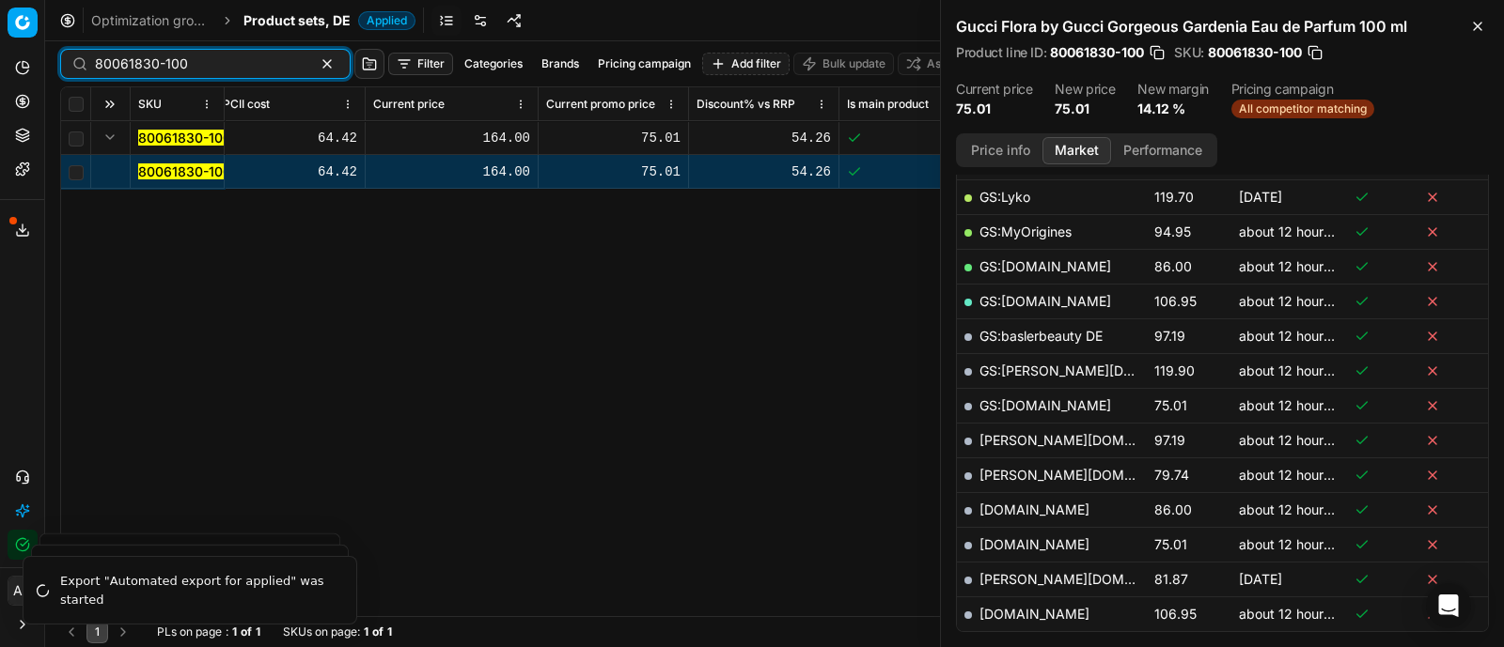
click at [192, 72] on input "80061830-100" at bounding box center [198, 64] width 206 height 19
paste input "90017325-0027188"
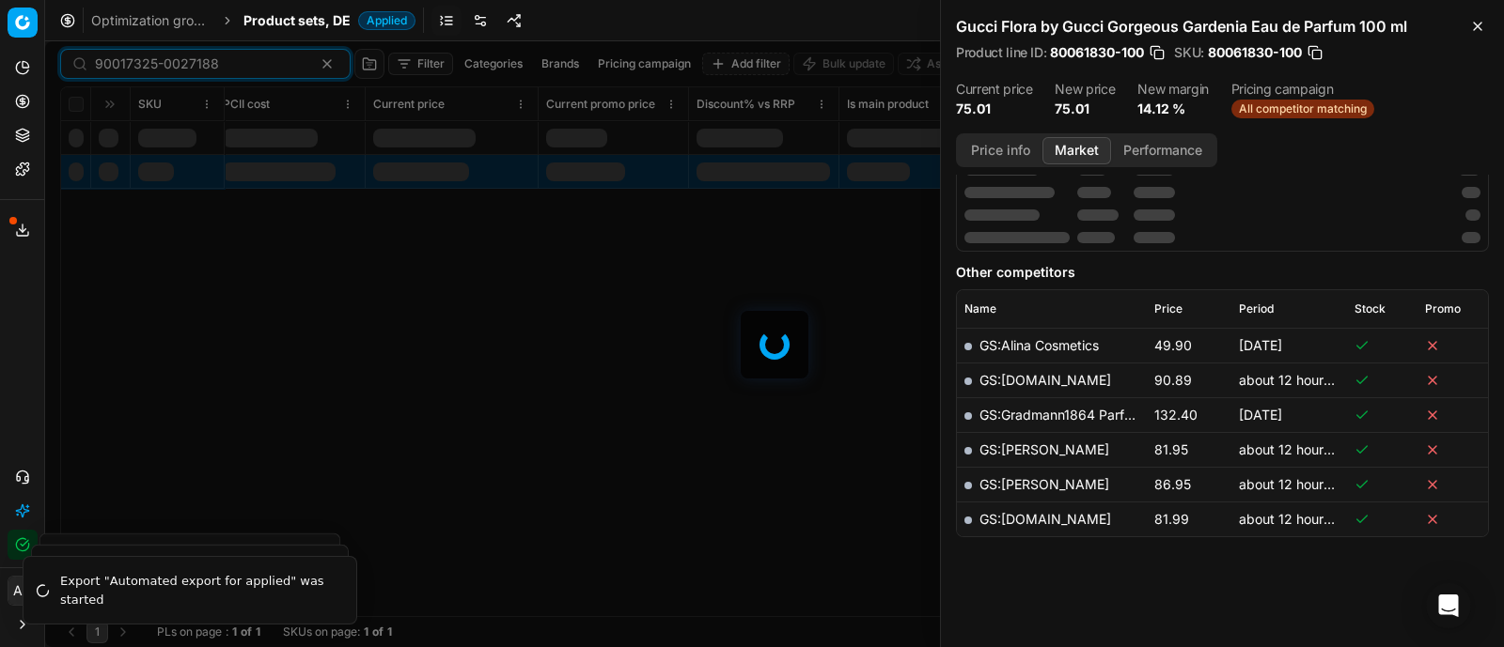
scroll to position [405, 0]
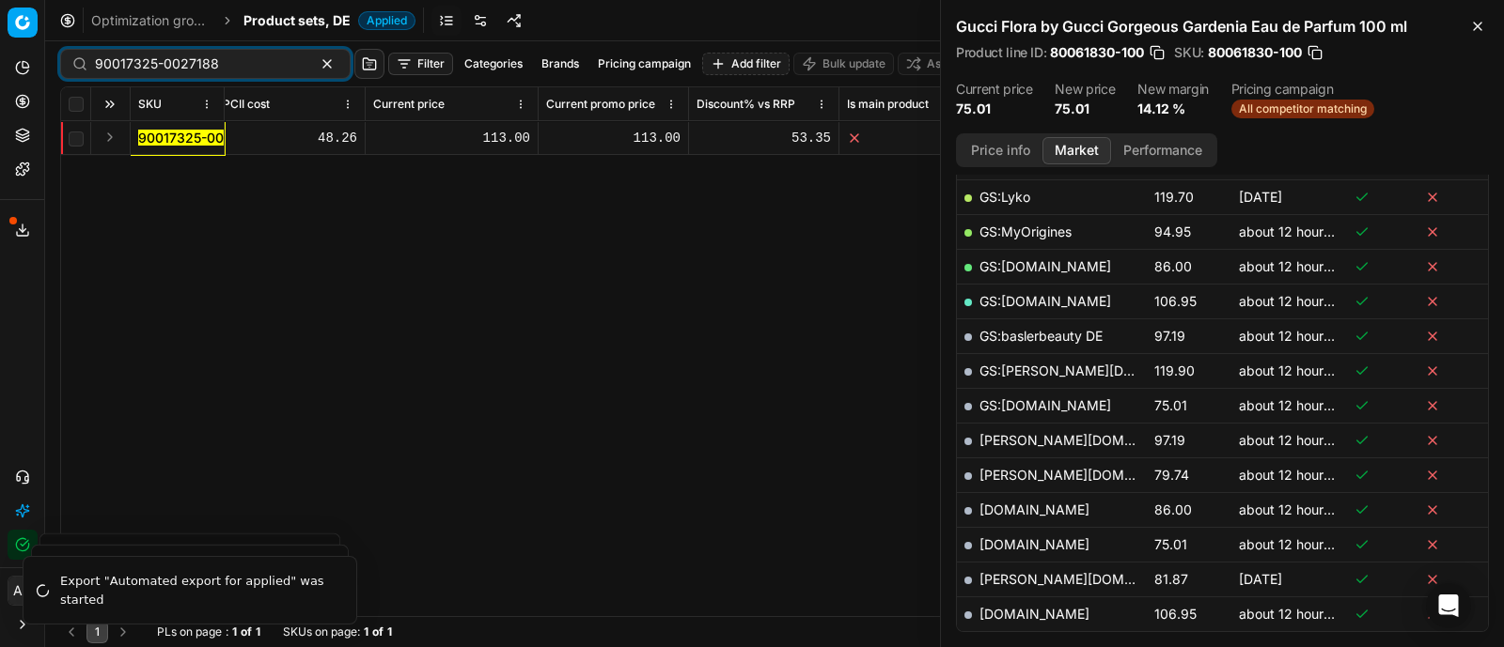
click at [113, 137] on button "Expand" at bounding box center [110, 137] width 23 height 23
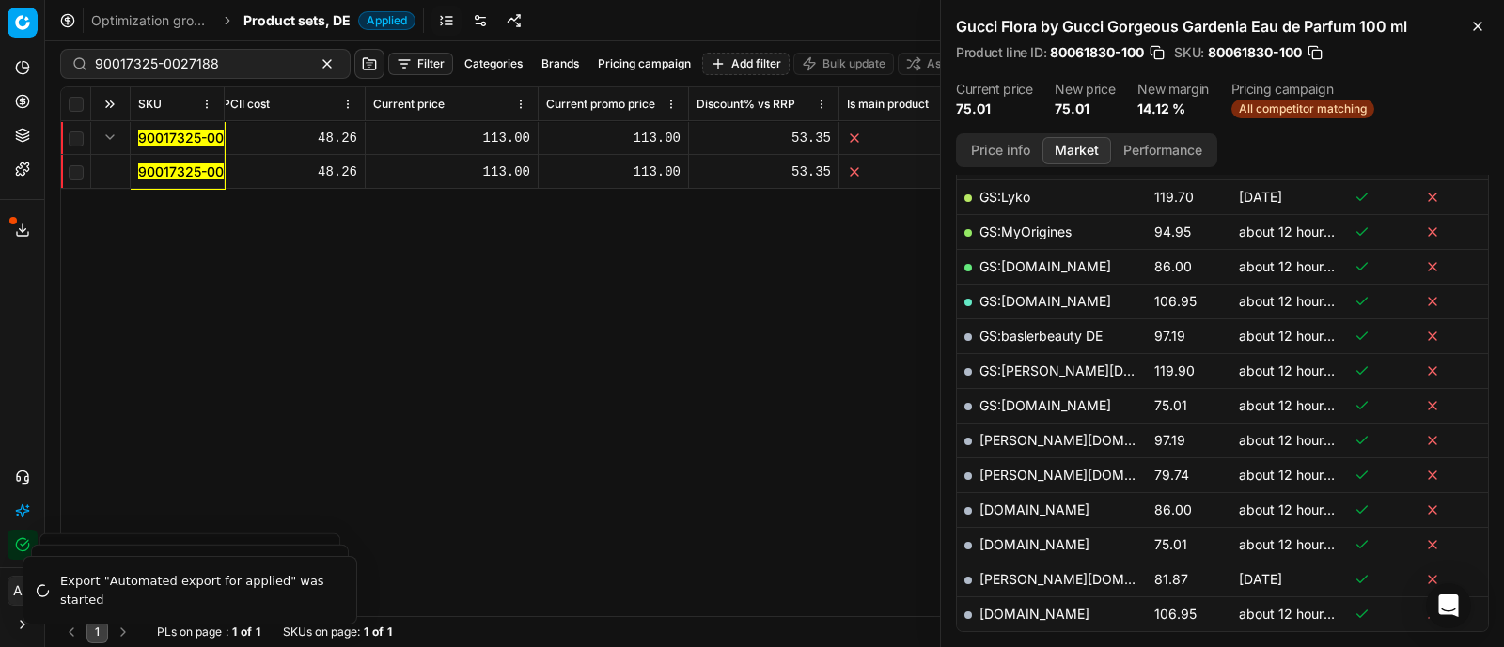
click at [152, 164] on mark "90017325-0027188" at bounding box center [200, 172] width 124 height 16
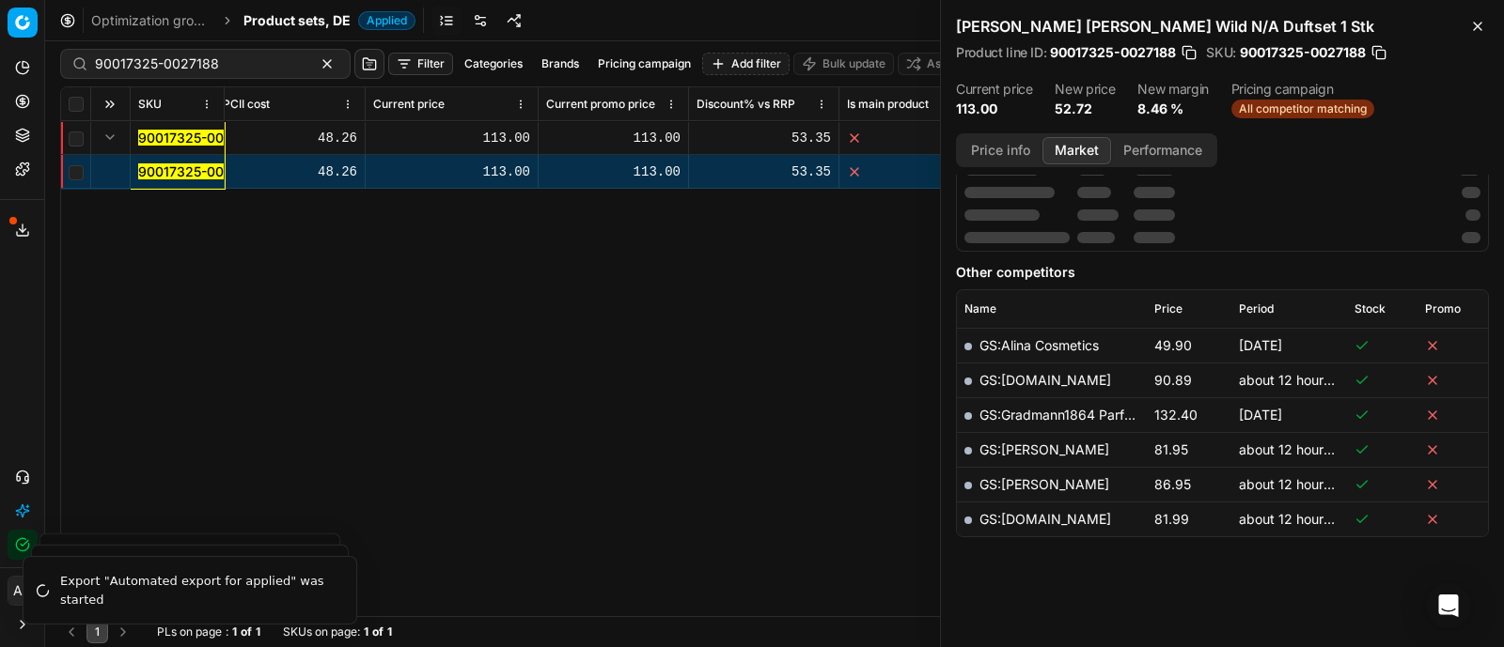
scroll to position [0, 0]
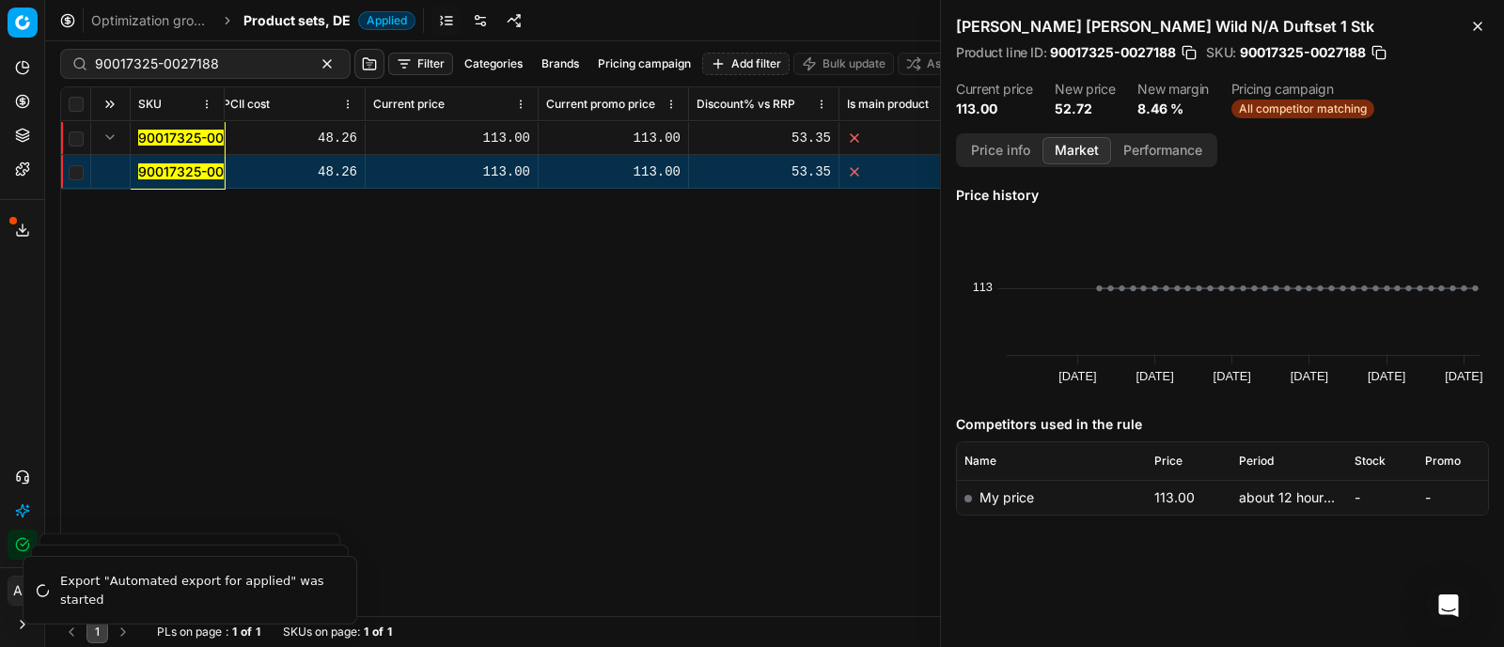
click at [990, 156] on button "Price info" at bounding box center [1000, 150] width 84 height 27
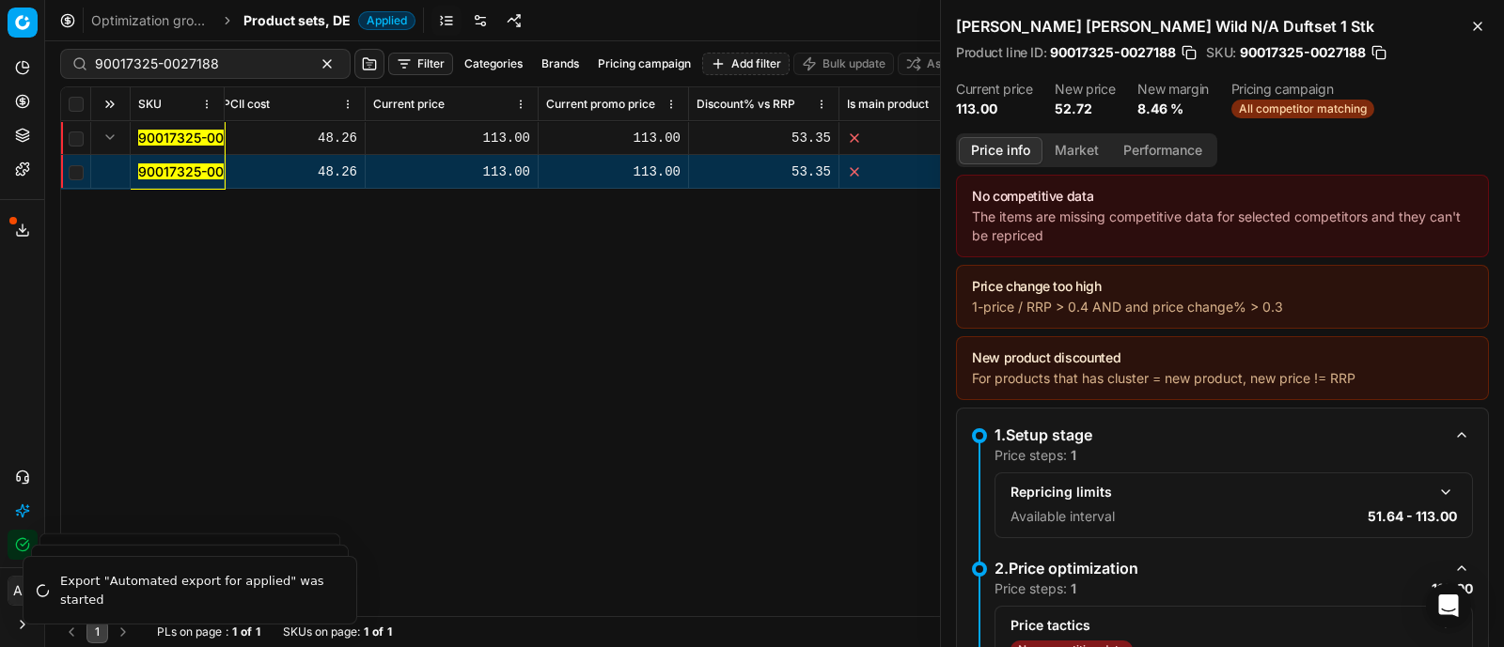
scroll to position [273, 0]
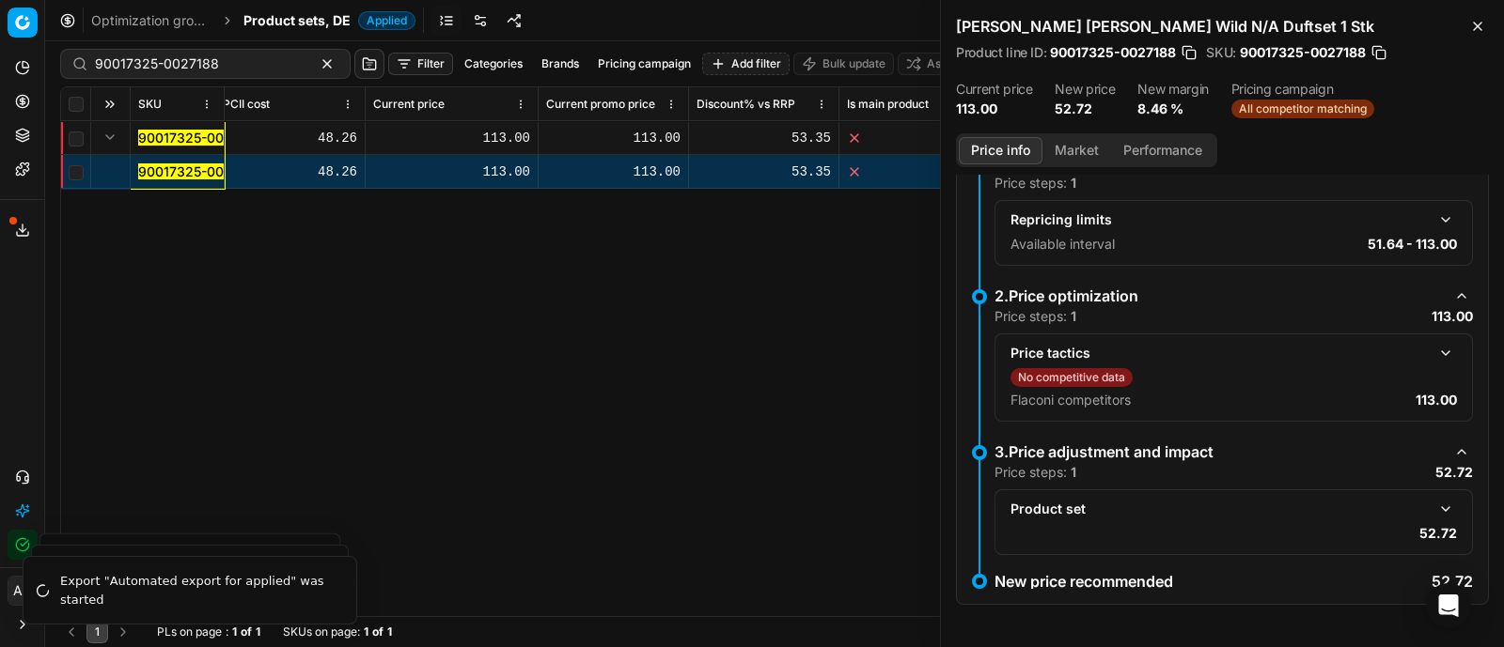
click at [1436, 354] on button "button" at bounding box center [1445, 353] width 23 height 23
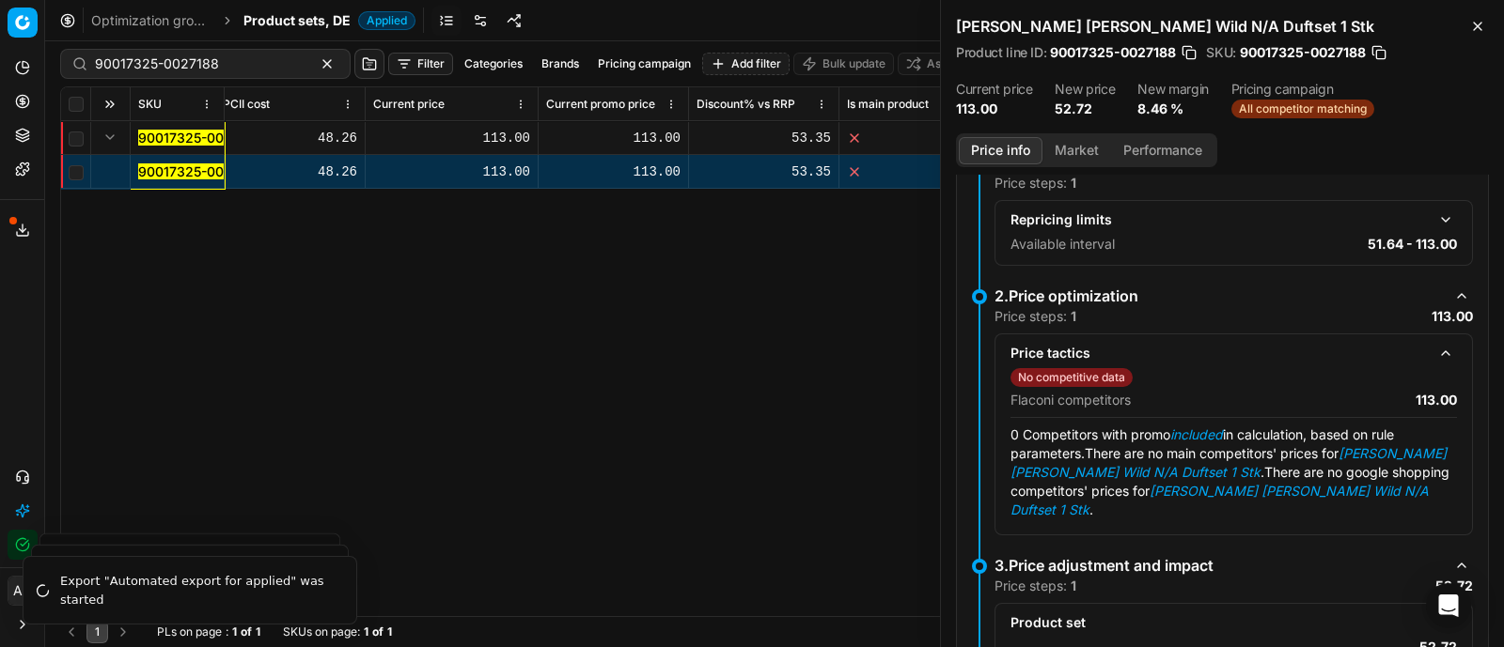
scroll to position [366, 0]
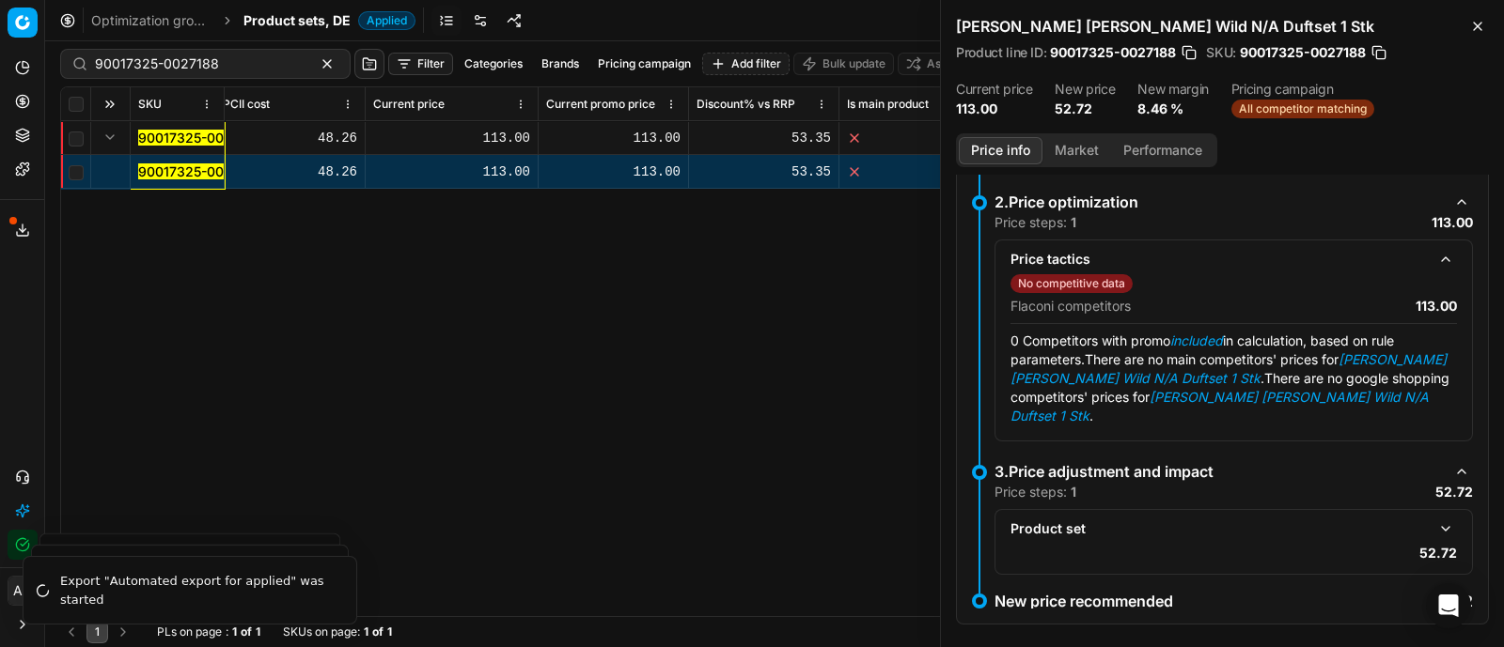
click at [1434, 518] on button "button" at bounding box center [1445, 529] width 23 height 23
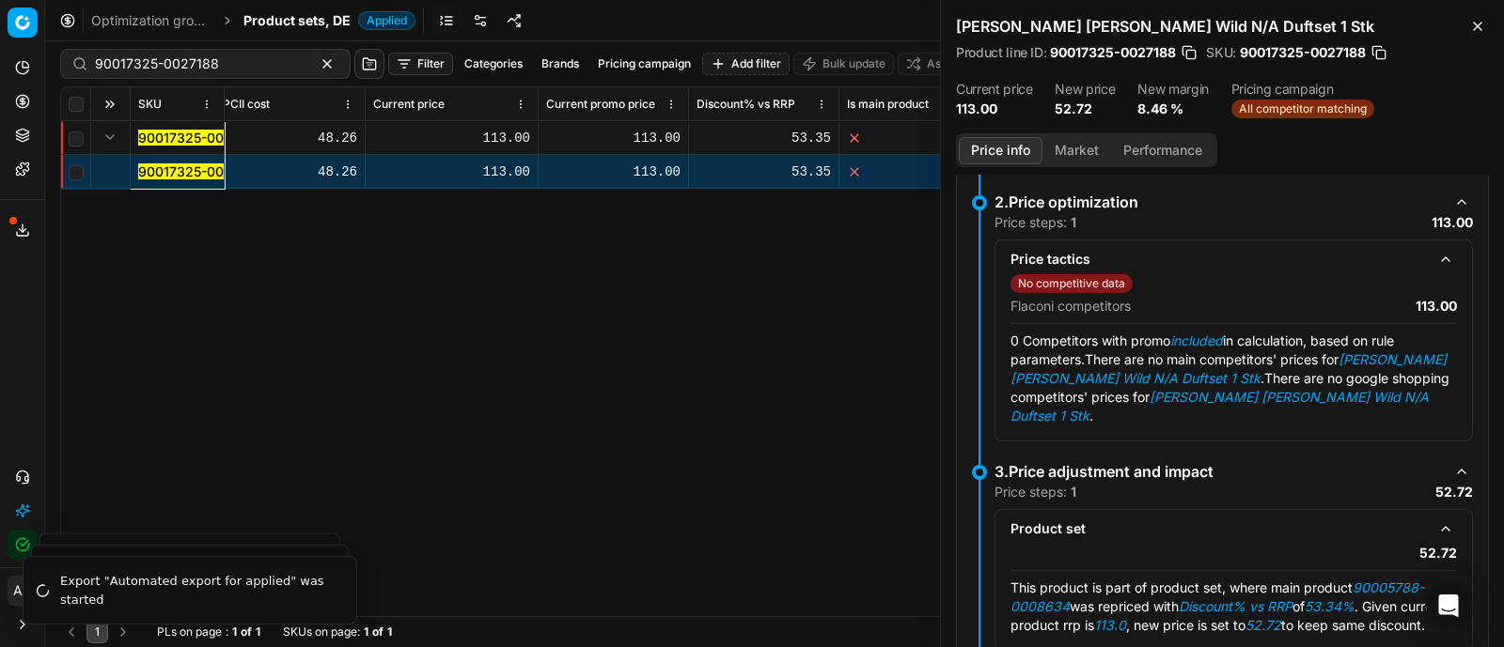
scroll to position [461, 0]
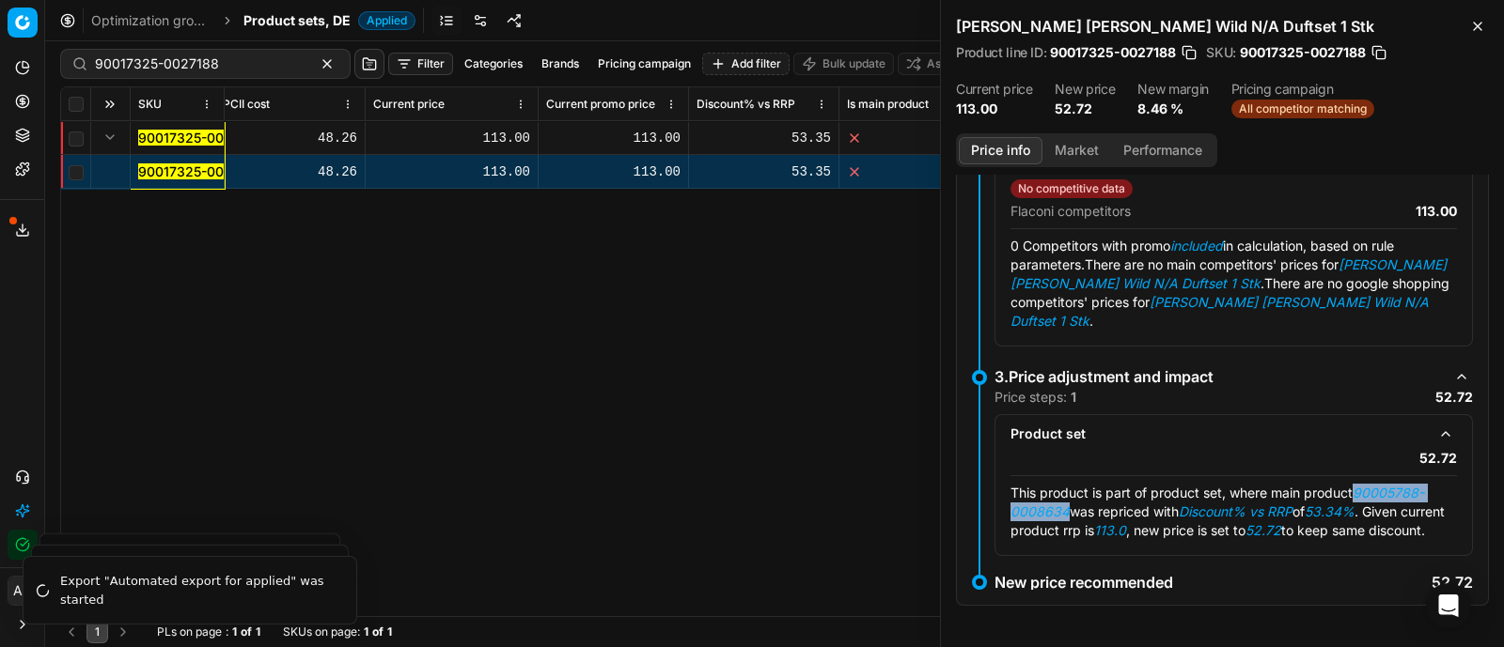
drag, startPoint x: 1358, startPoint y: 467, endPoint x: 1068, endPoint y: 494, distance: 290.7
click at [1068, 494] on span "This product is part of product set, where main product 90005788-0008634 was re…" at bounding box center [1227, 512] width 434 height 54
copy em "90005788-0008634"
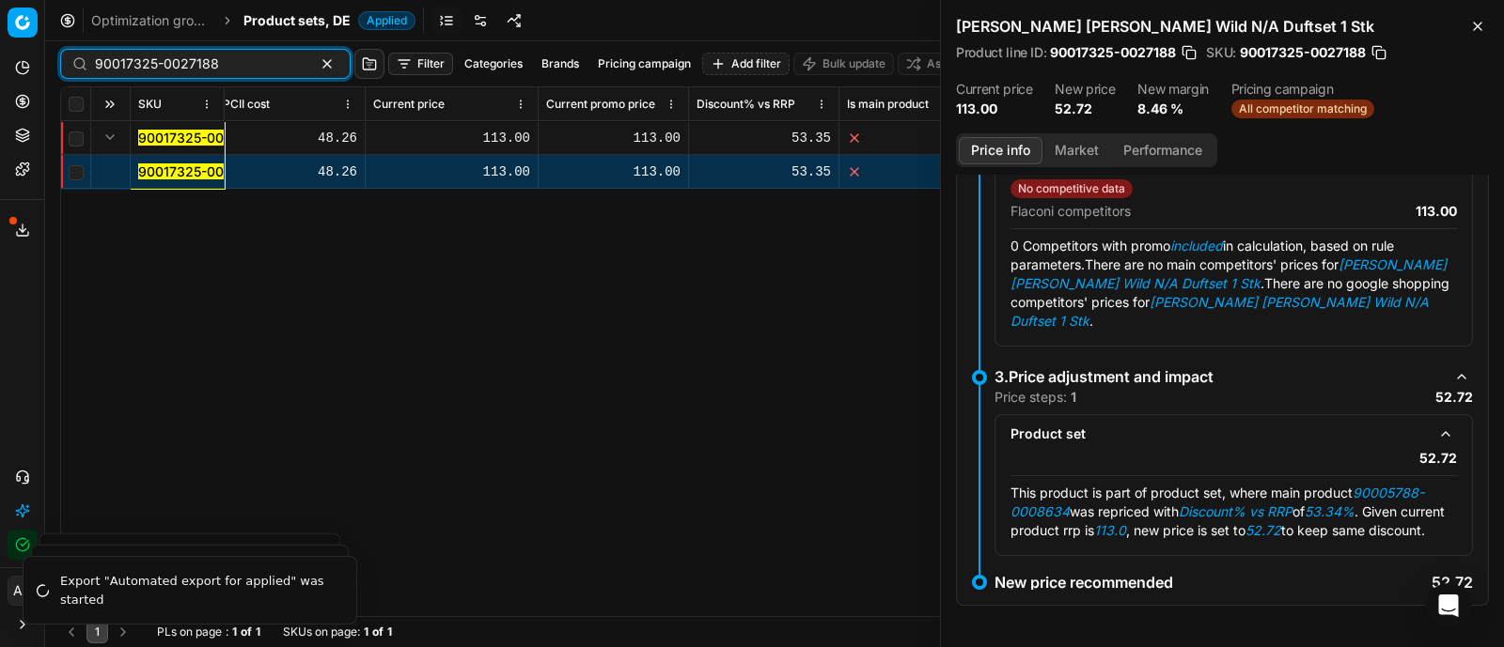
click at [194, 71] on input "90017325-0027188" at bounding box center [198, 64] width 206 height 19
paste input "05788-0008634"
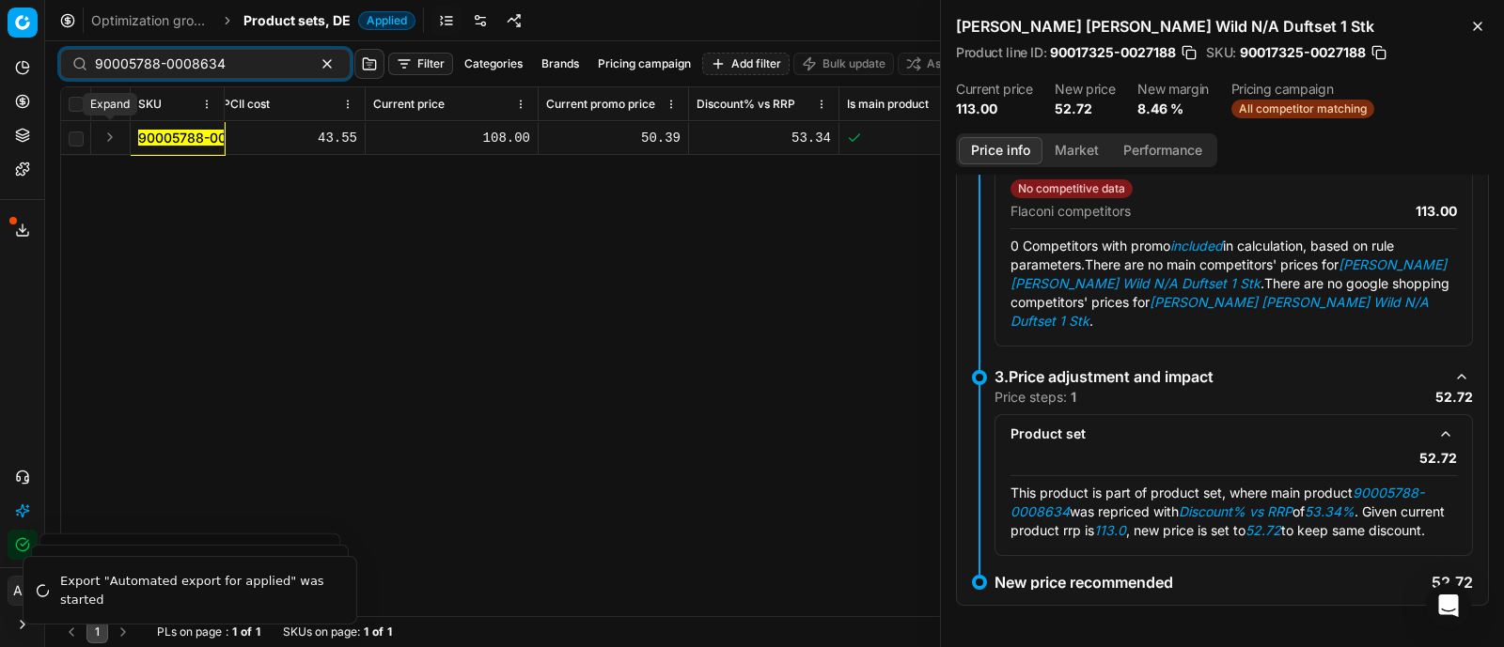
click at [113, 137] on button "Expand" at bounding box center [110, 137] width 23 height 23
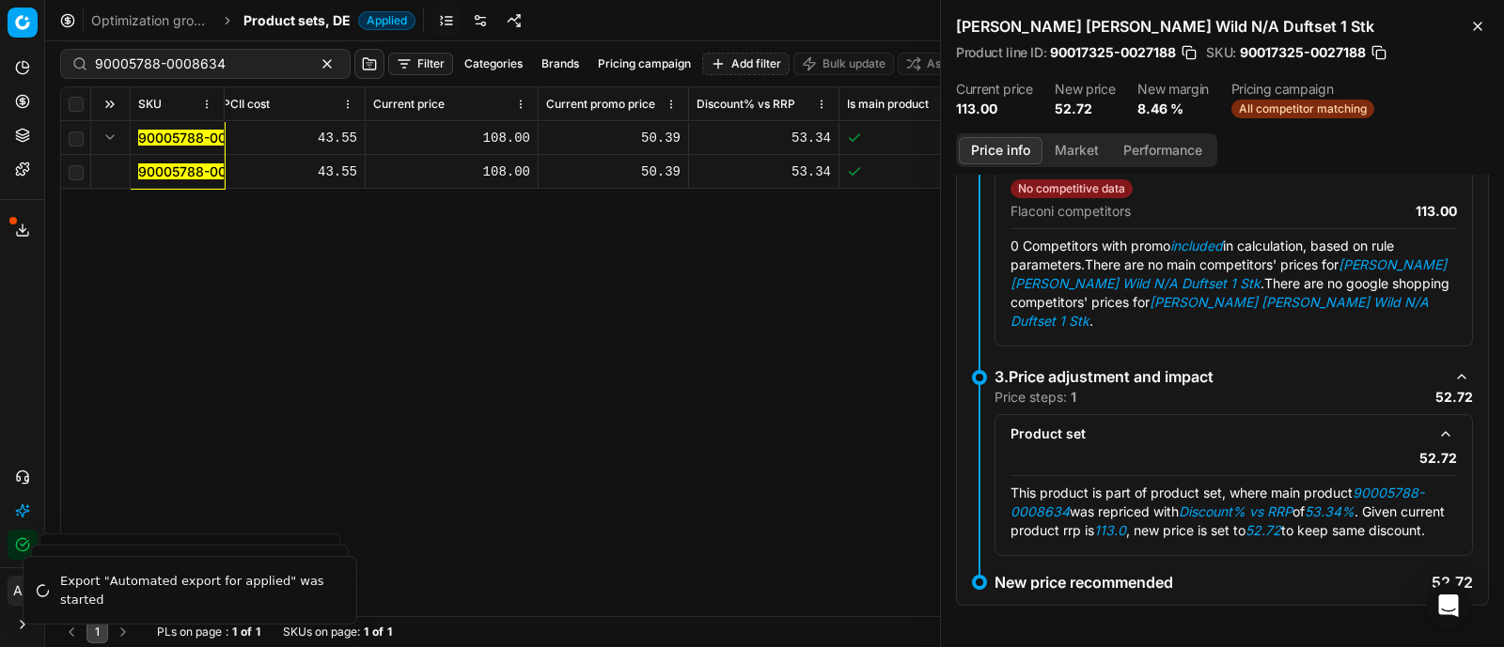
click at [168, 167] on mark "90005788-0008634" at bounding box center [203, 172] width 131 height 16
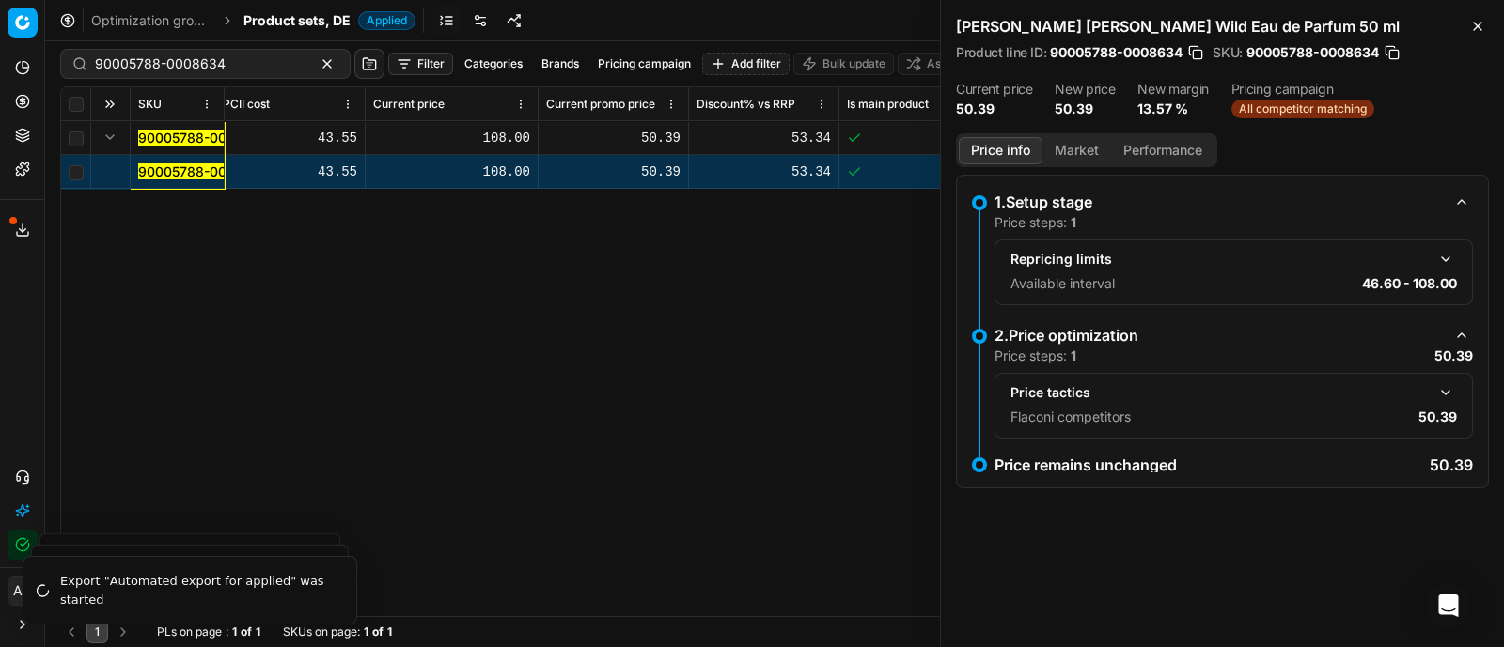
click at [1433, 383] on div "Price tactics" at bounding box center [1233, 393] width 446 height 23
click at [1447, 392] on button "button" at bounding box center [1445, 393] width 23 height 23
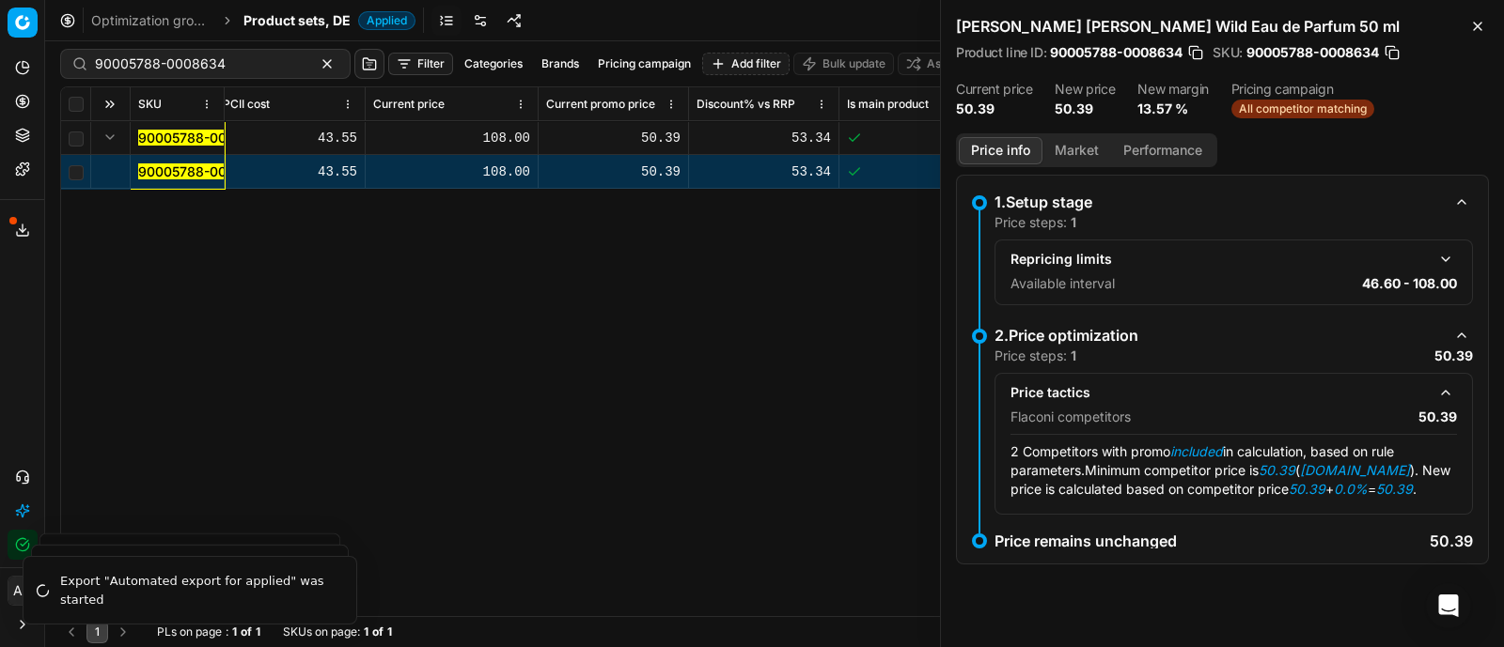
click at [1078, 147] on button "Market" at bounding box center [1076, 150] width 69 height 27
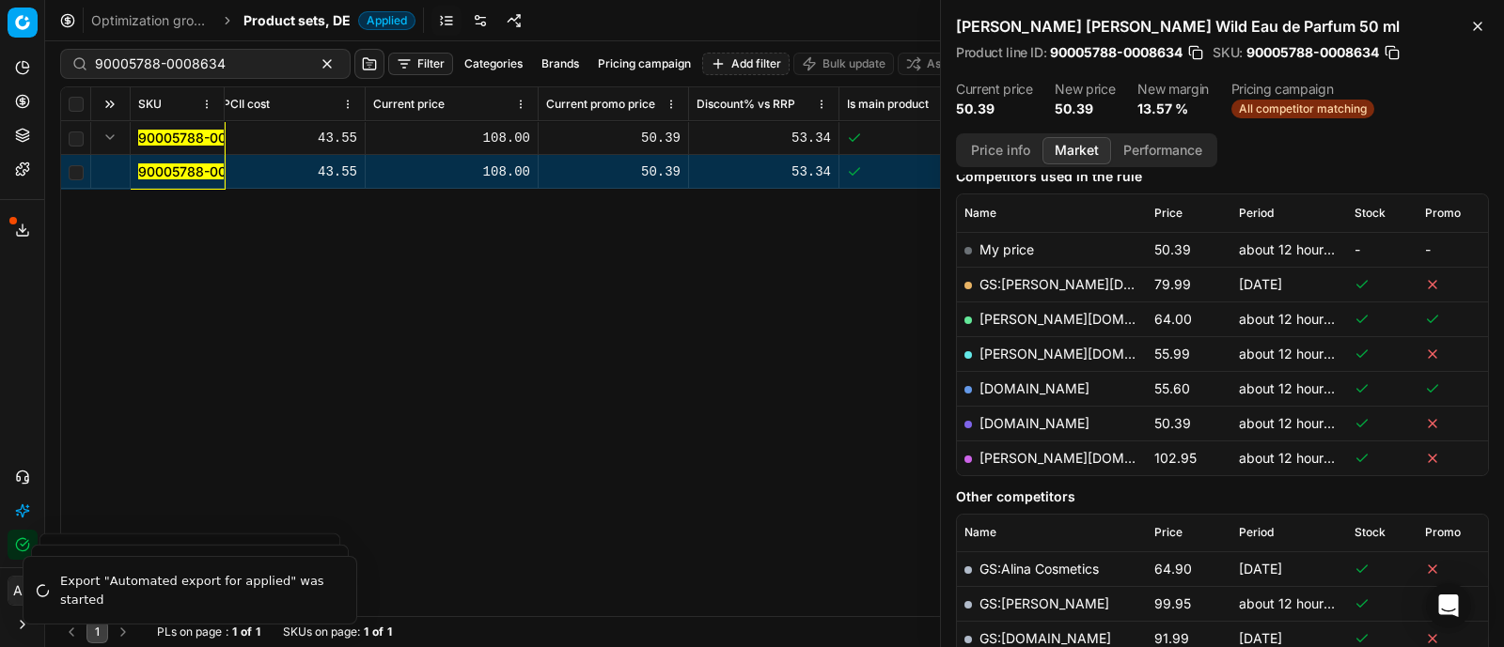
scroll to position [249, 0]
click at [1052, 414] on link "[DOMAIN_NAME]" at bounding box center [1034, 422] width 110 height 16
click at [718, 378] on div "SKU Product line name Product line ID Title Brand Sales Flag Brand Special Disp…" at bounding box center [774, 351] width 1426 height 529
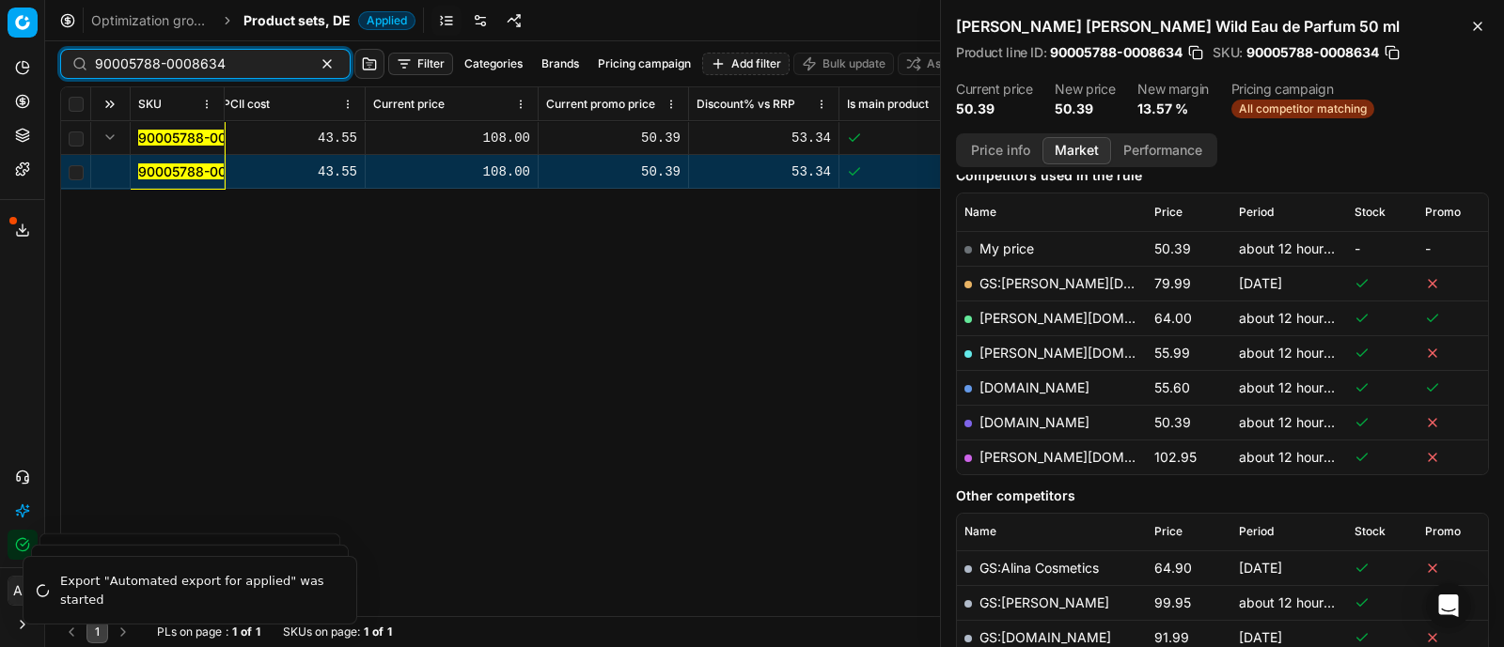
click at [239, 64] on input "90005788-0008634" at bounding box center [198, 64] width 206 height 19
paste input "4851-0007326"
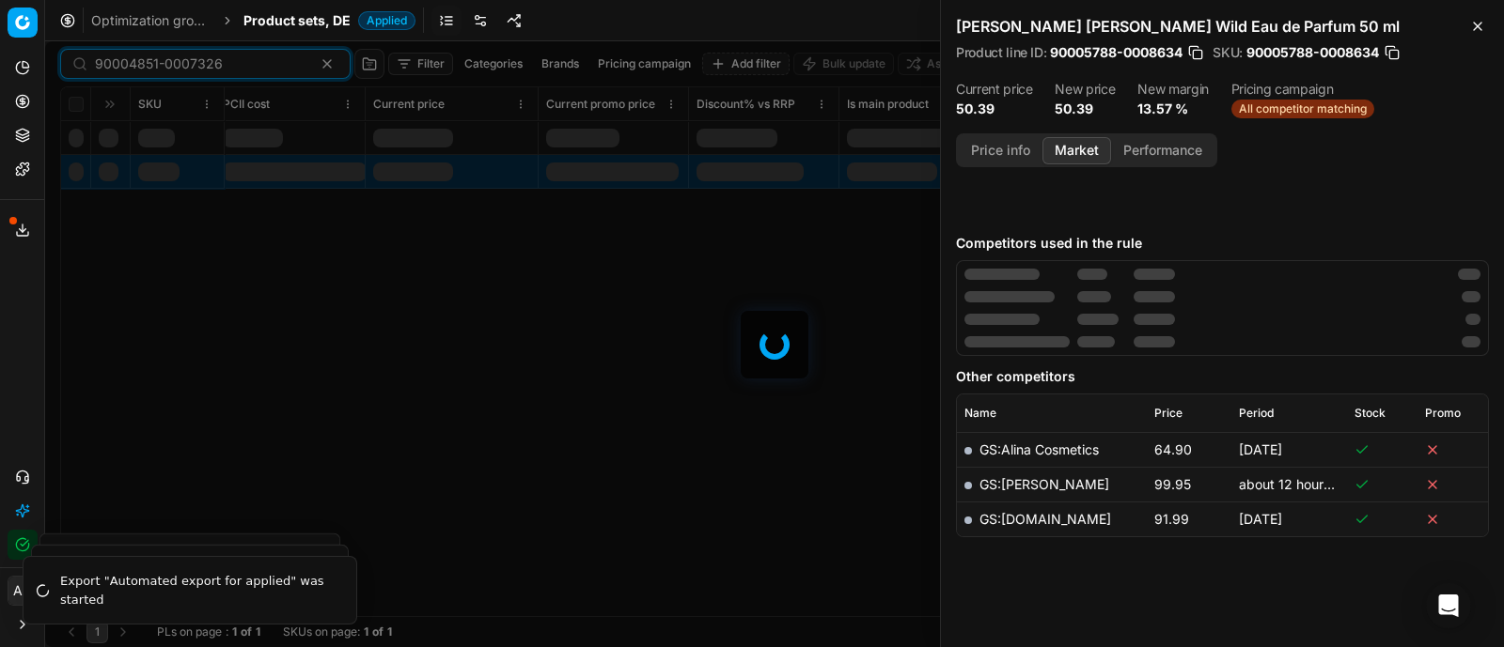
type input "90004851-0007326"
click at [308, 23] on span "Product sets, DE" at bounding box center [296, 20] width 107 height 19
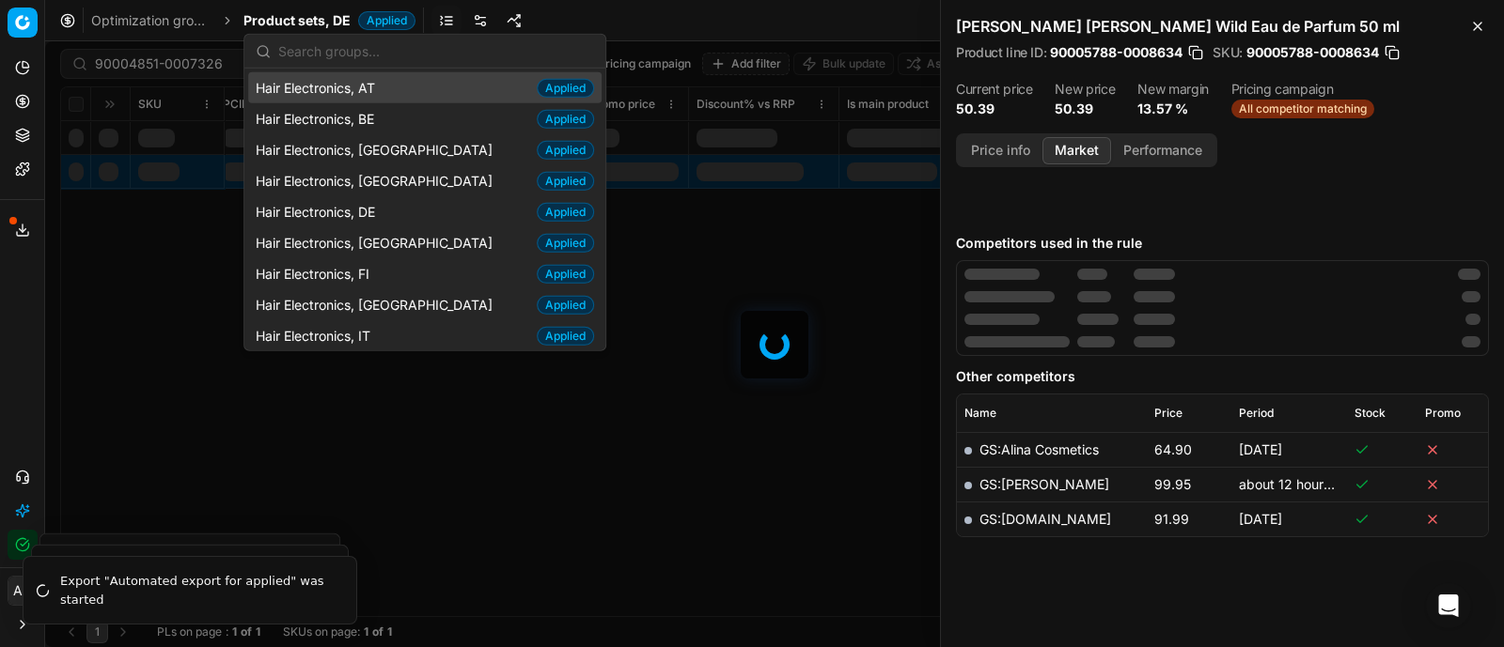
scroll to position [249, 0]
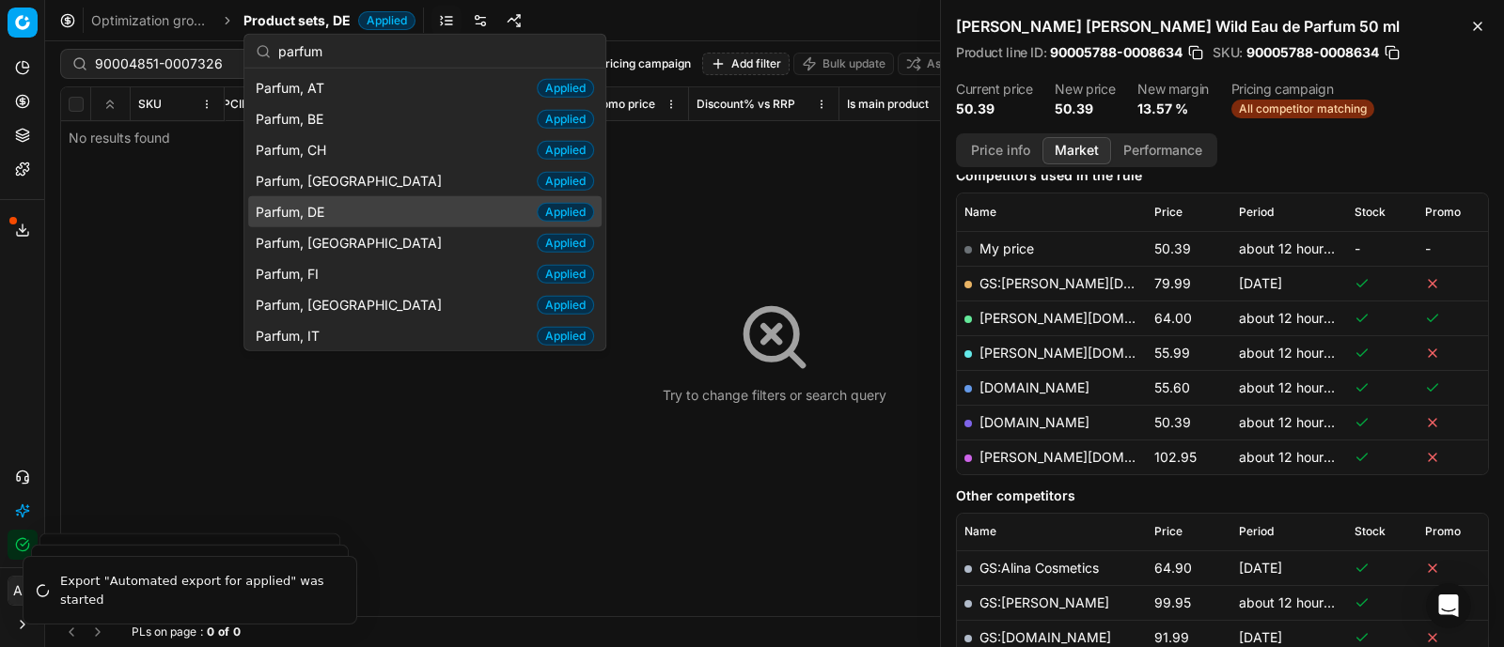
type input "parfum"
click at [327, 209] on span "Parfum, DE" at bounding box center [294, 211] width 76 height 19
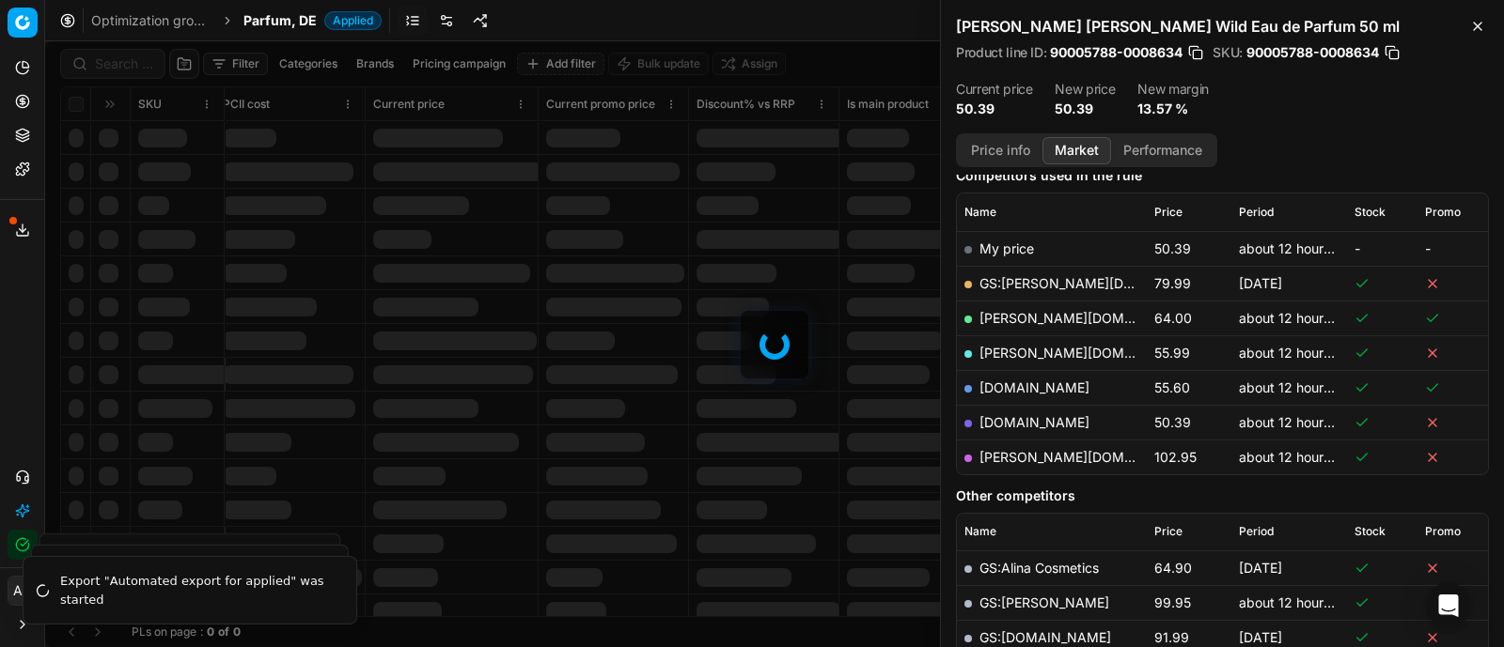
scroll to position [249, 0]
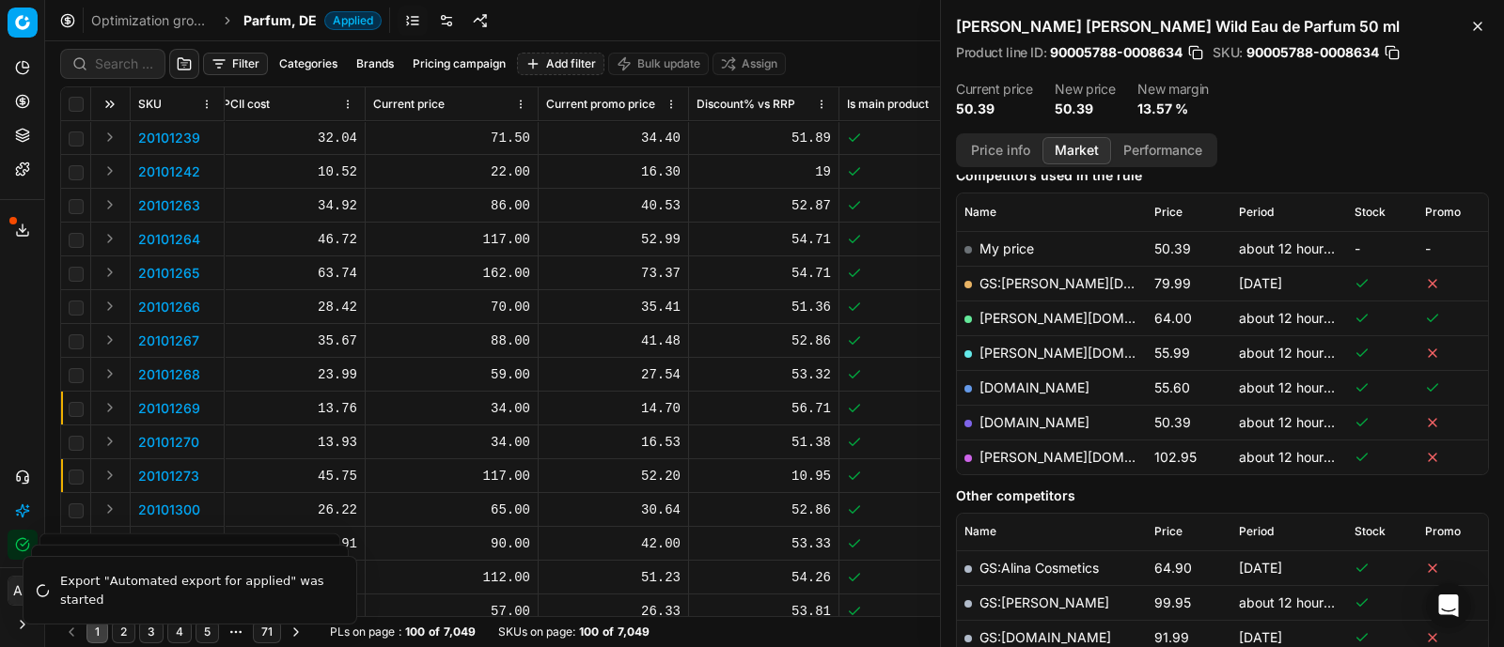
click at [23, 305] on div "Analytics Pricing Product portfolio Templates Export service 5 Contact support …" at bounding box center [22, 306] width 44 height 522
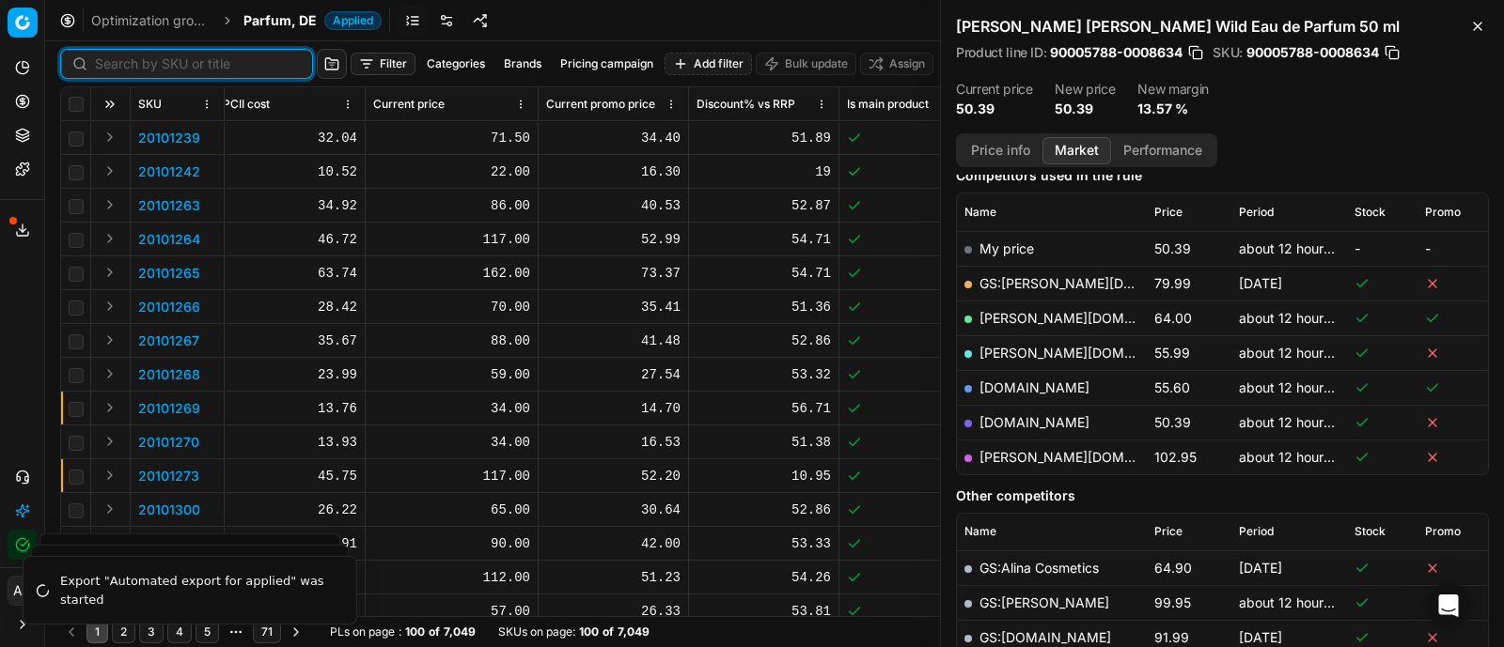
click at [127, 65] on input at bounding box center [198, 64] width 206 height 19
paste input "90004851-0007326"
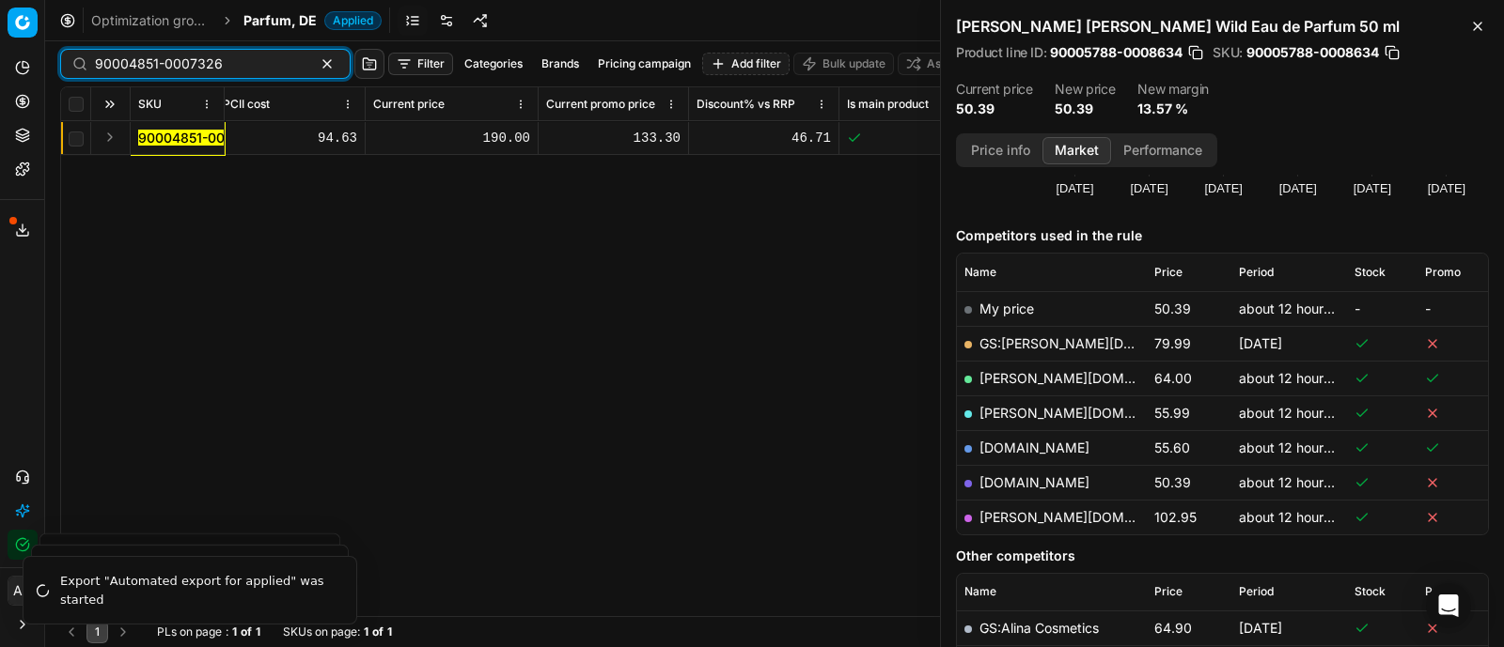
scroll to position [249, 0]
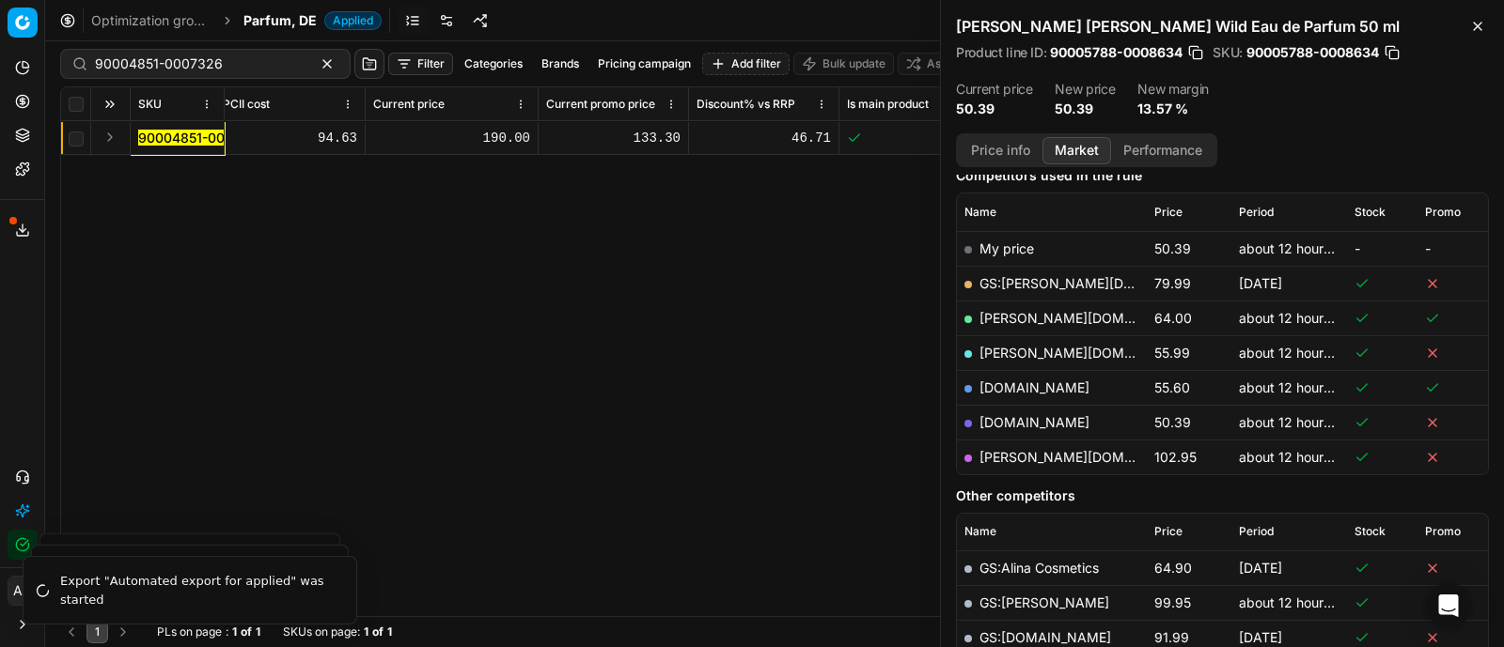
click at [103, 131] on button "Expand" at bounding box center [110, 137] width 23 height 23
click at [171, 182] on td "90004851-0007326" at bounding box center [178, 172] width 94 height 34
click at [201, 169] on mark "90004851-0007326" at bounding box center [202, 172] width 128 height 16
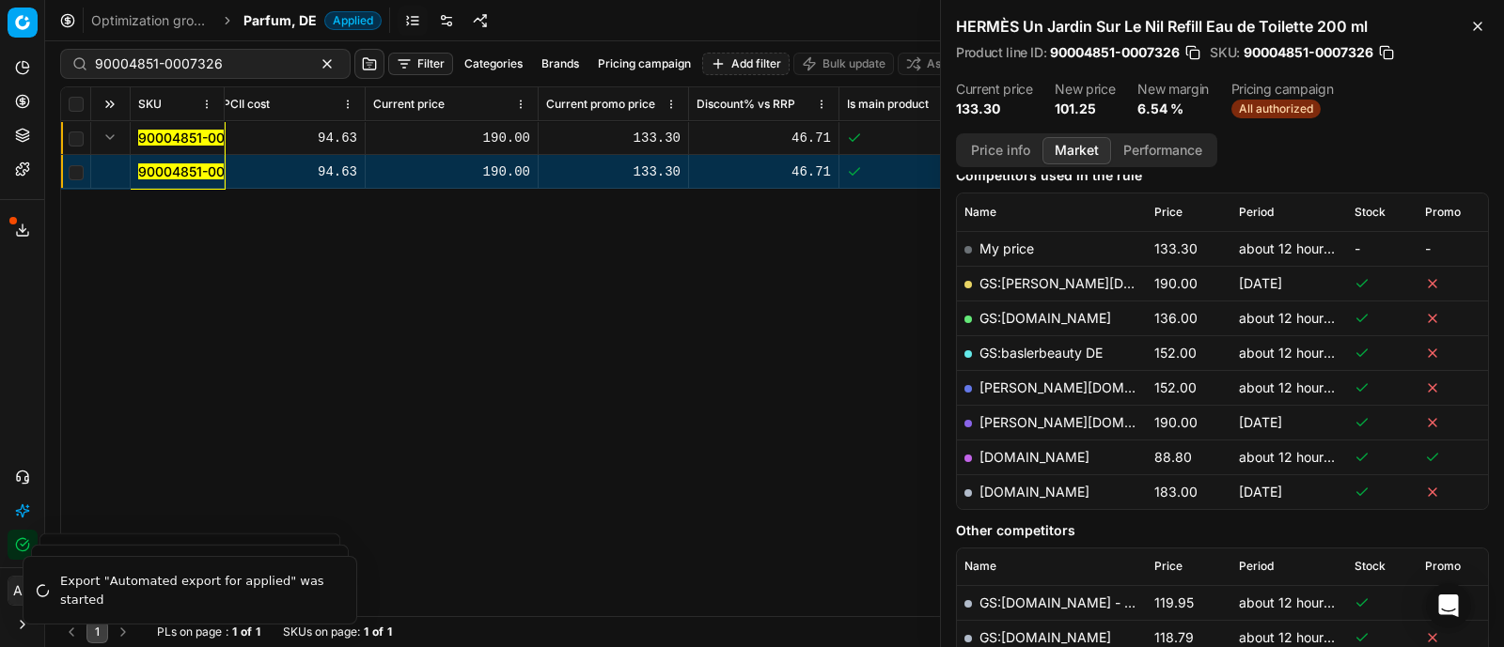
click at [158, 170] on mark "90004851-0007326" at bounding box center [202, 172] width 128 height 16
click at [992, 154] on button "Price info" at bounding box center [1000, 150] width 84 height 27
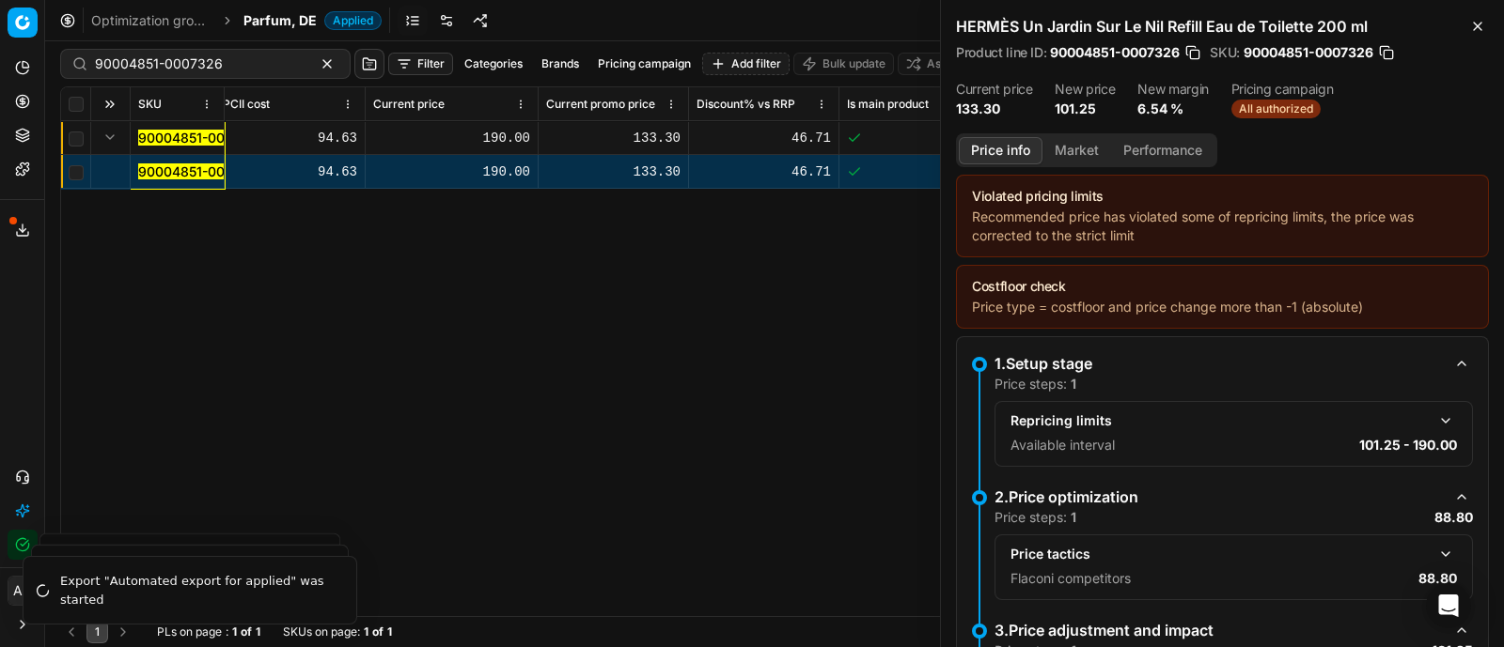
click at [1082, 157] on button "Market" at bounding box center [1076, 150] width 69 height 27
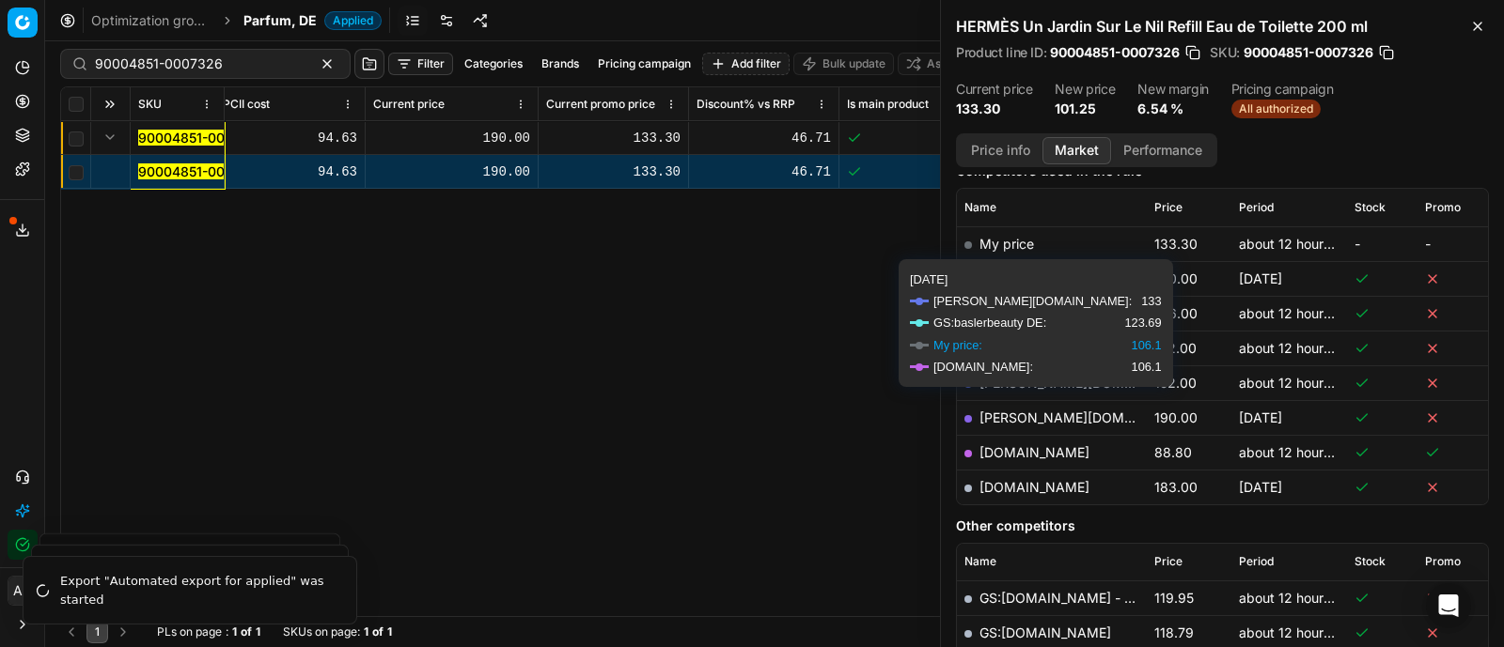
scroll to position [254, 0]
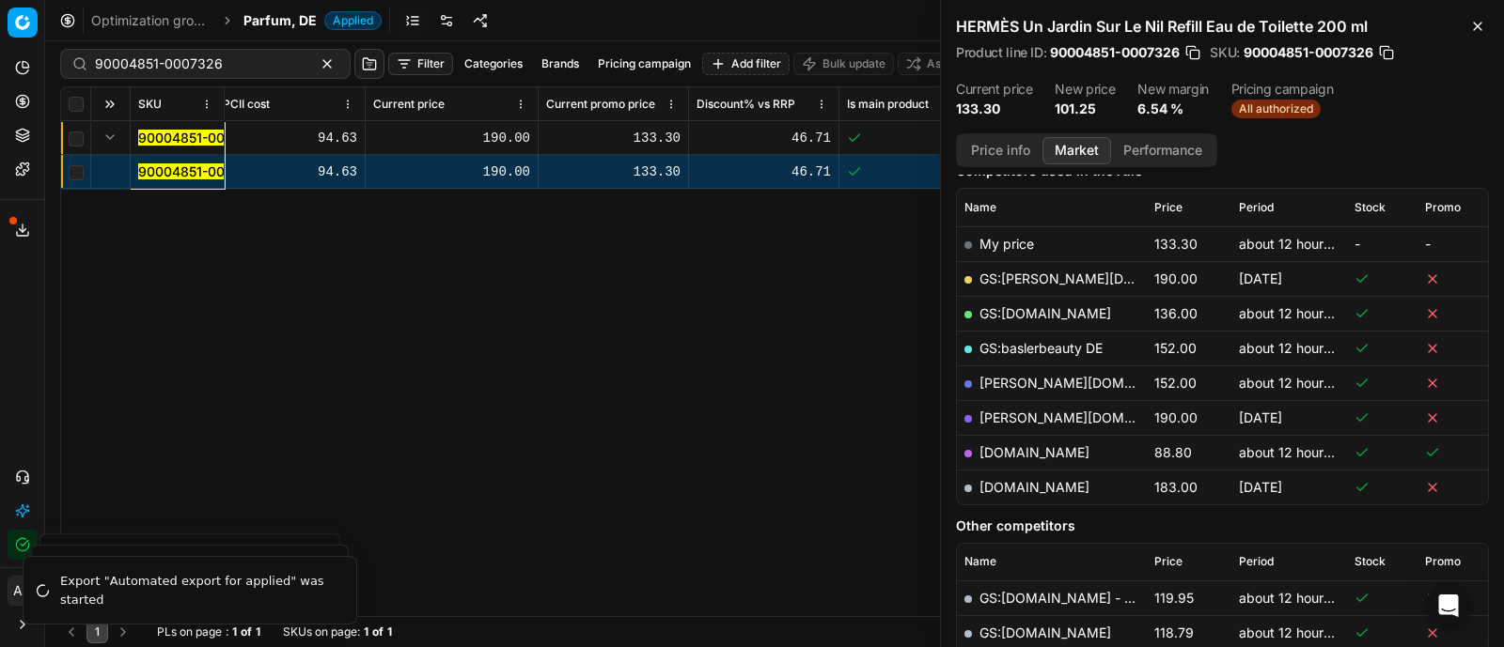
click at [1027, 447] on link "[DOMAIN_NAME]" at bounding box center [1034, 452] width 110 height 16
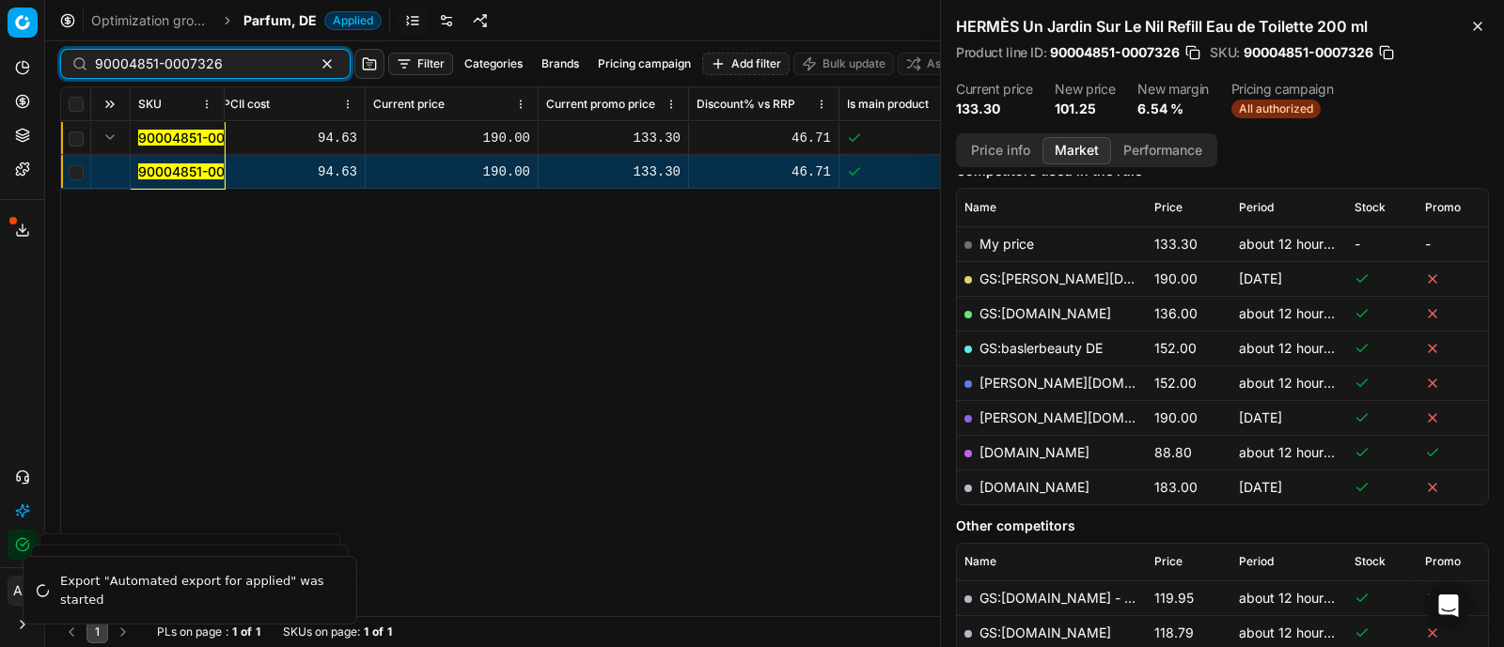
click at [248, 70] on input "90004851-0007326" at bounding box center [198, 64] width 206 height 19
paste input "16517-002595"
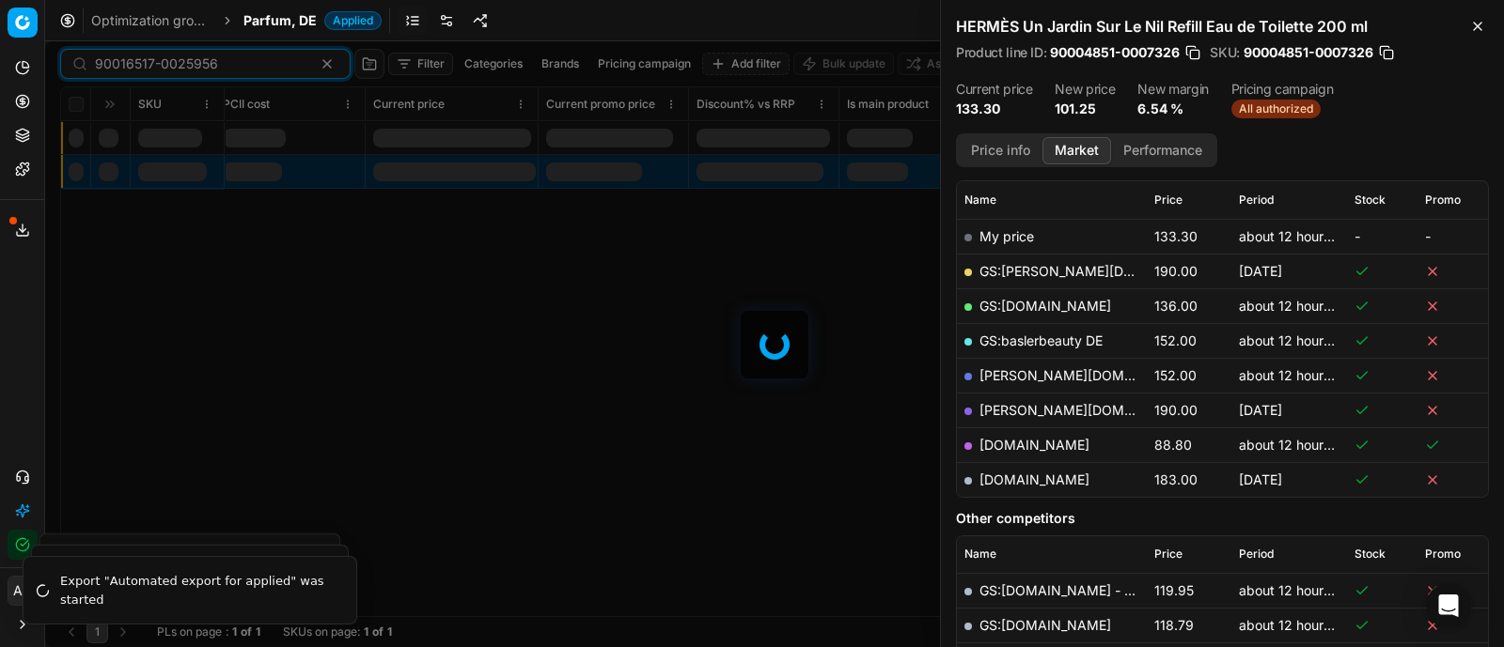
scroll to position [254, 0]
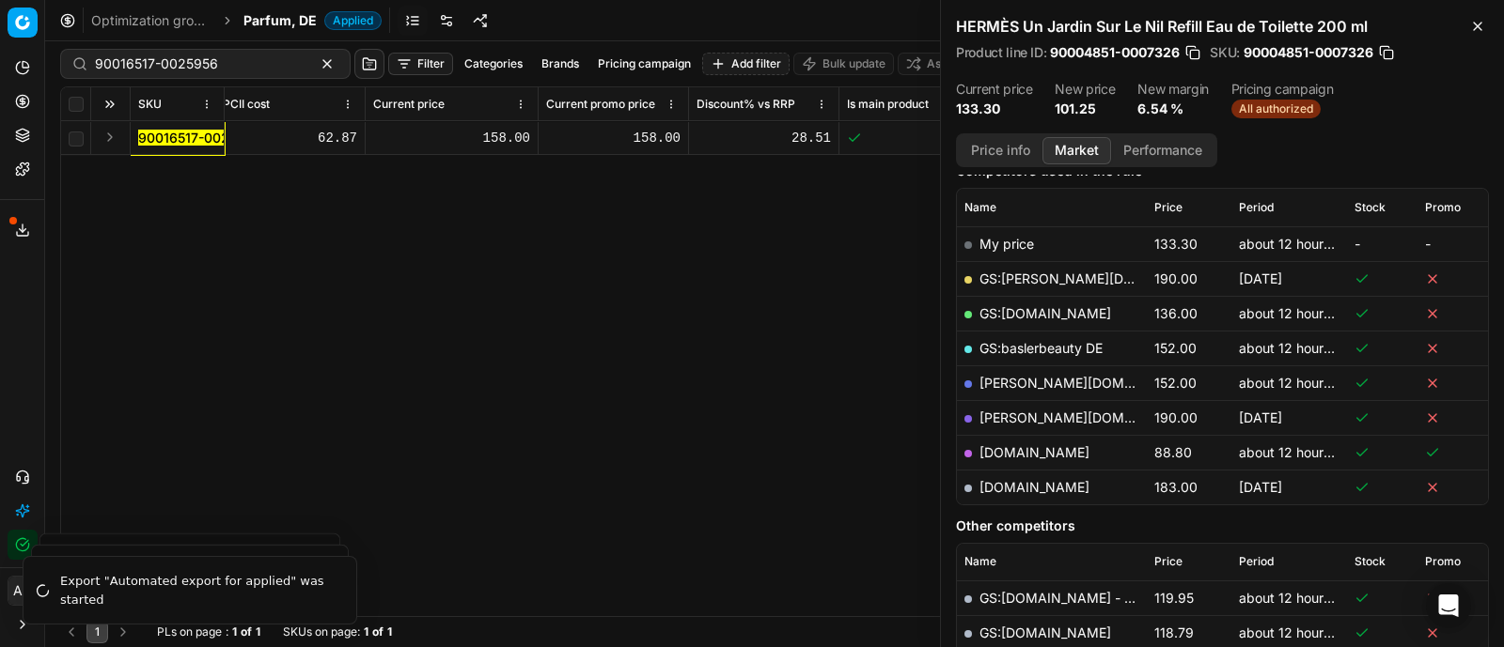
click at [107, 132] on button "Expand" at bounding box center [110, 137] width 23 height 23
click at [167, 166] on mark "90016517-0025956" at bounding box center [199, 172] width 123 height 16
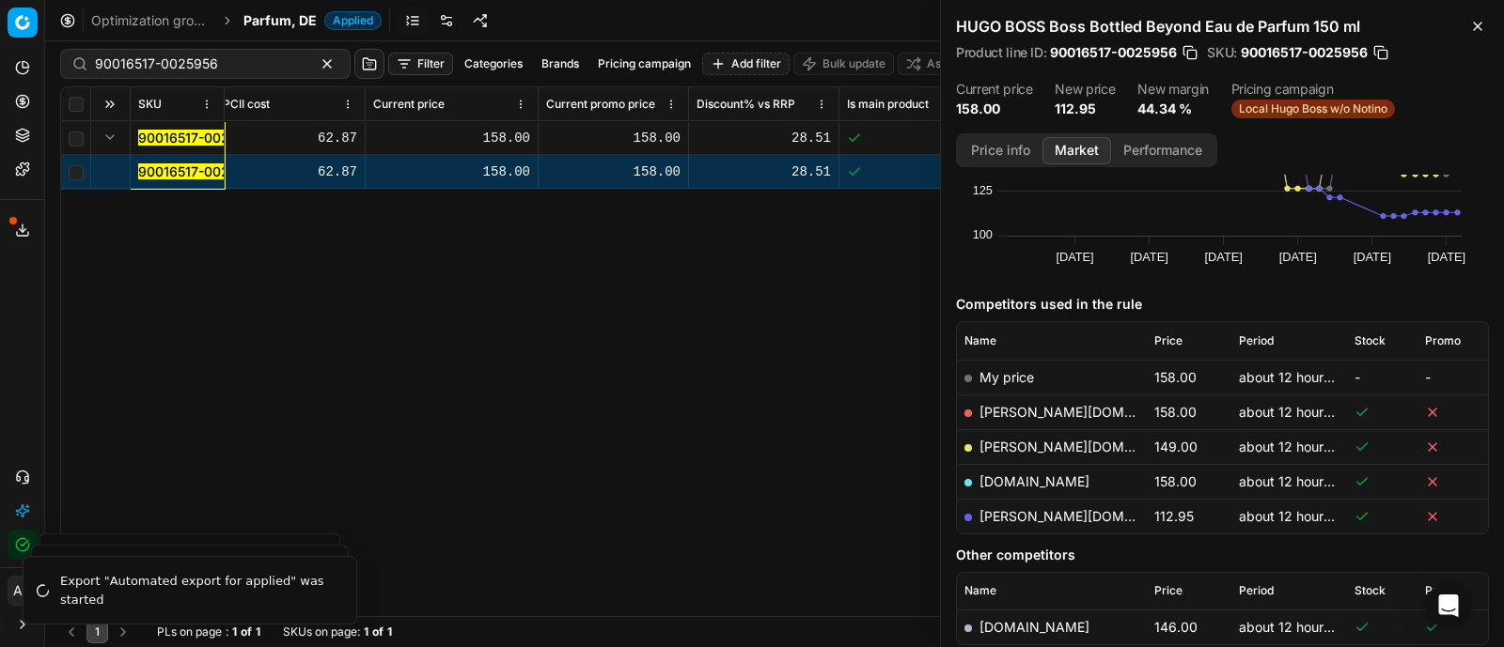
scroll to position [229, 0]
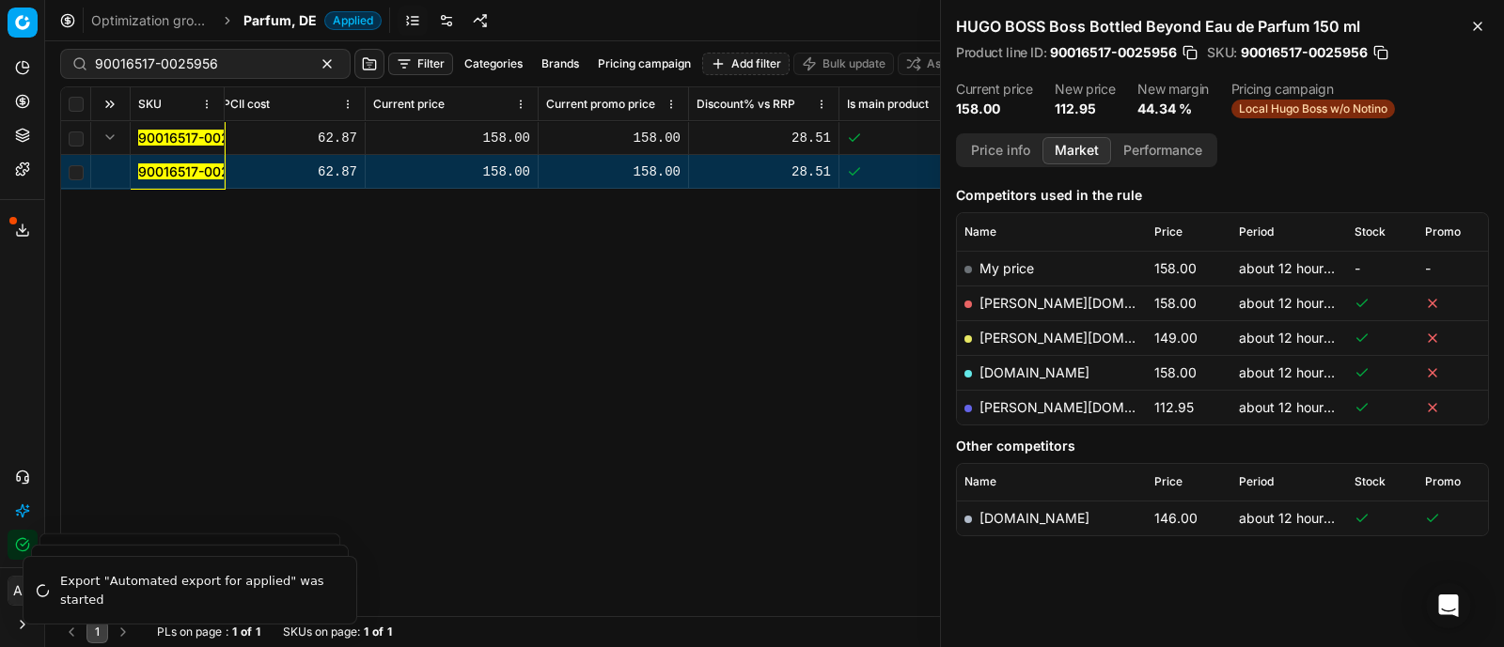
click at [1001, 411] on link "[PERSON_NAME][DOMAIN_NAME]" at bounding box center [1088, 407] width 218 height 16
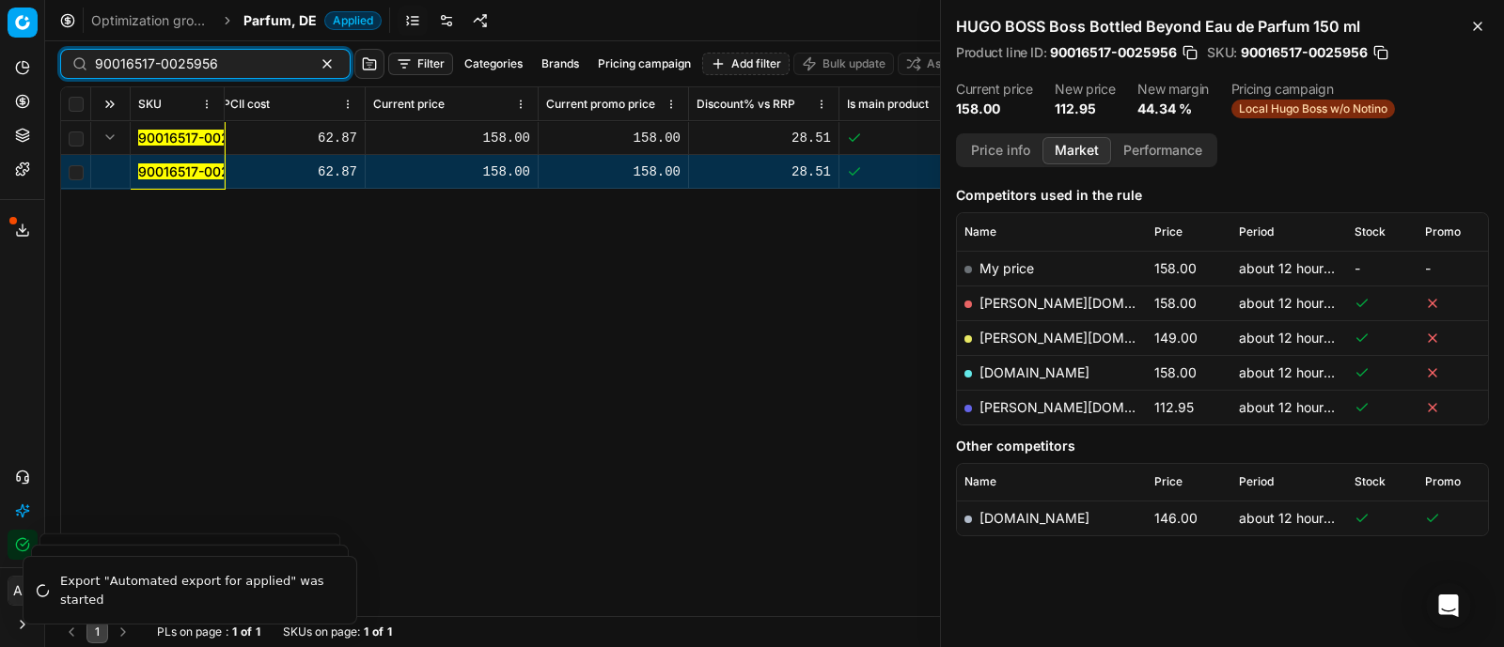
click at [245, 56] on input "90016517-0025956" at bounding box center [198, 64] width 206 height 19
paste input "7213-0027035"
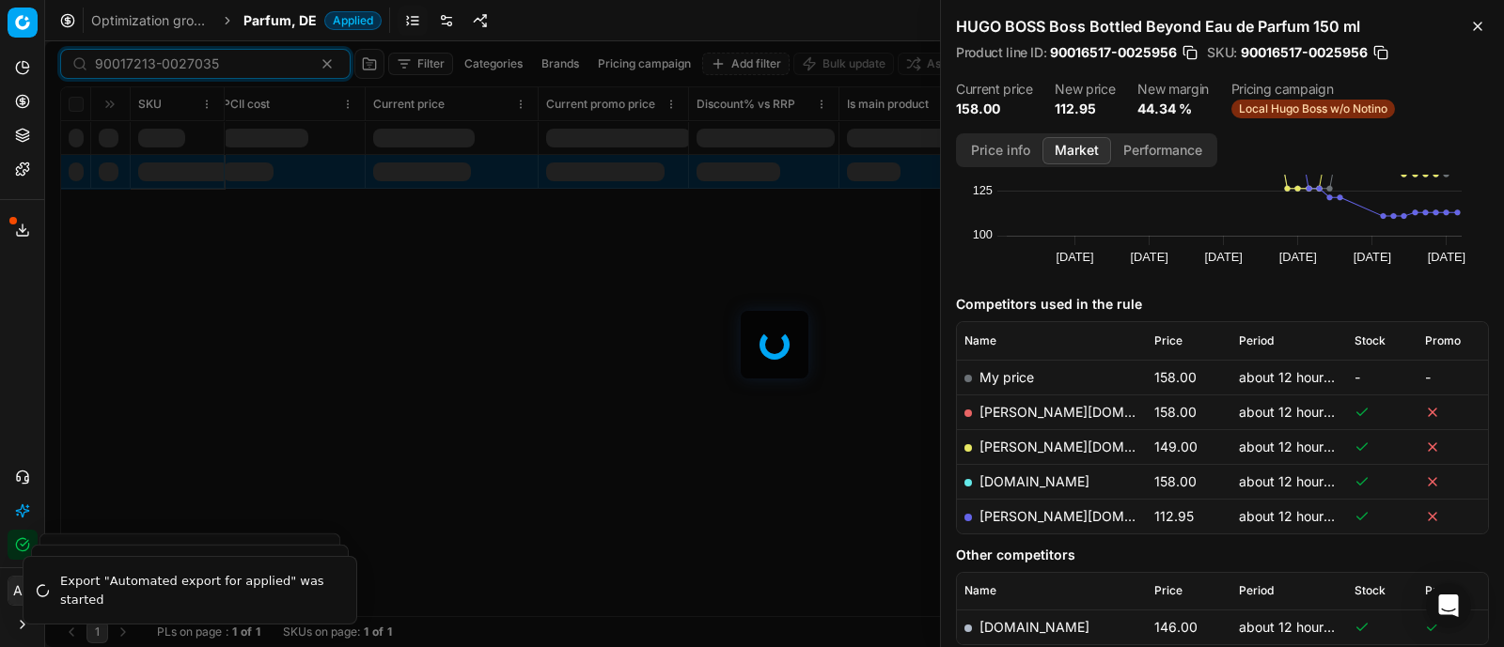
scroll to position [229, 0]
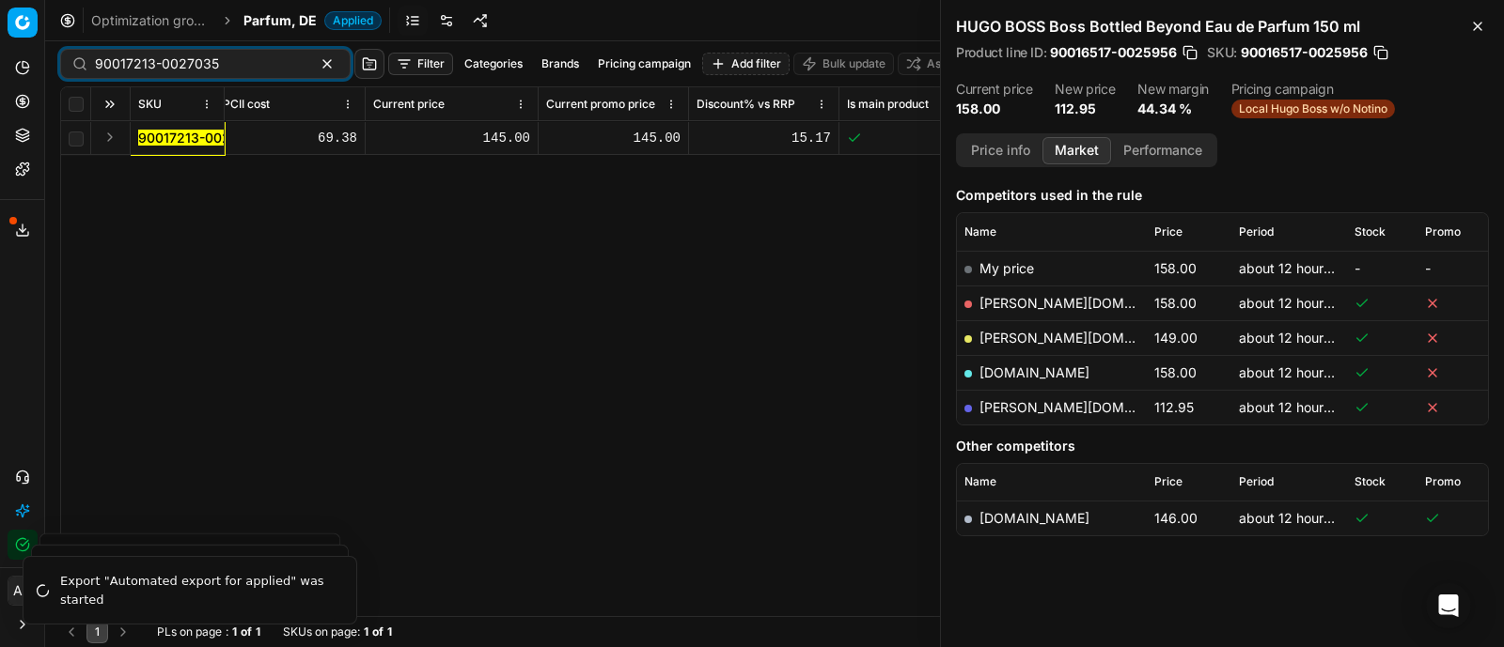
click at [115, 136] on button "Expand" at bounding box center [110, 137] width 23 height 23
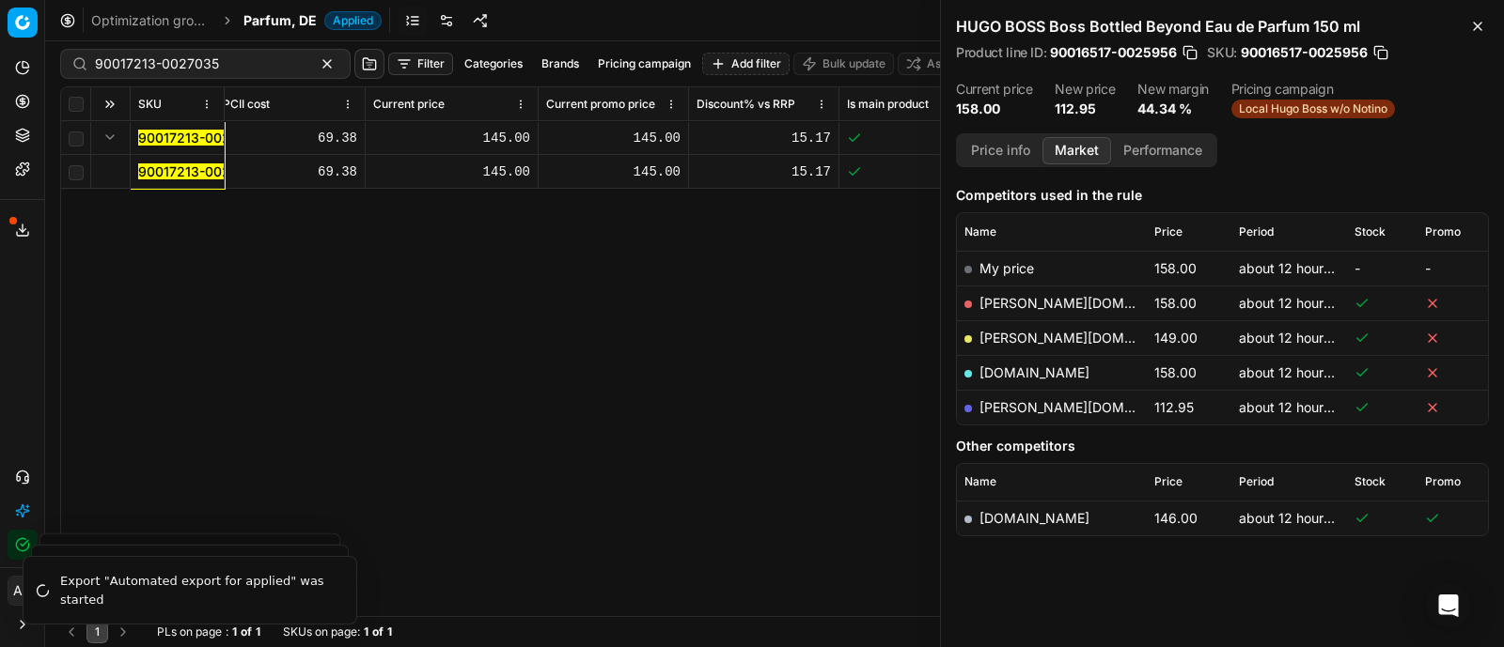
click at [146, 168] on mark "90017213-0027035" at bounding box center [200, 172] width 124 height 16
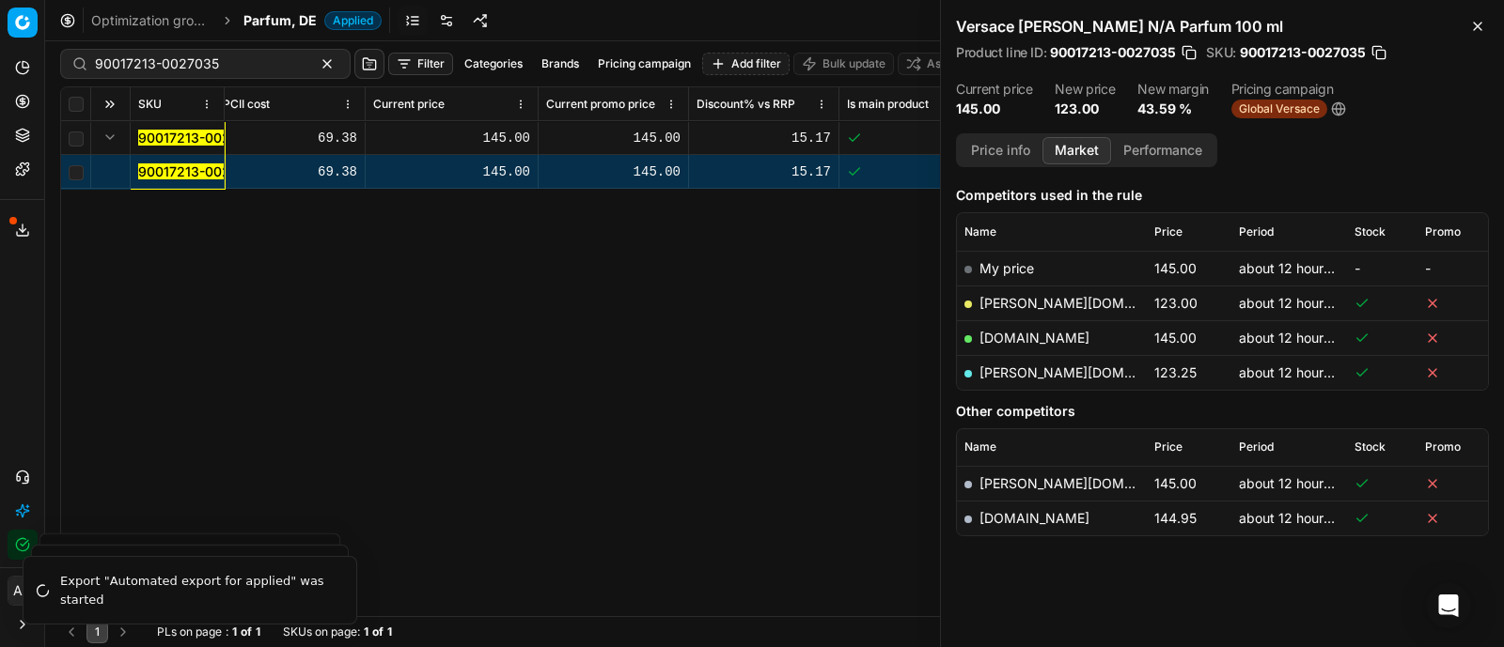
click at [1020, 295] on link "[PERSON_NAME][DOMAIN_NAME]" at bounding box center [1088, 303] width 218 height 16
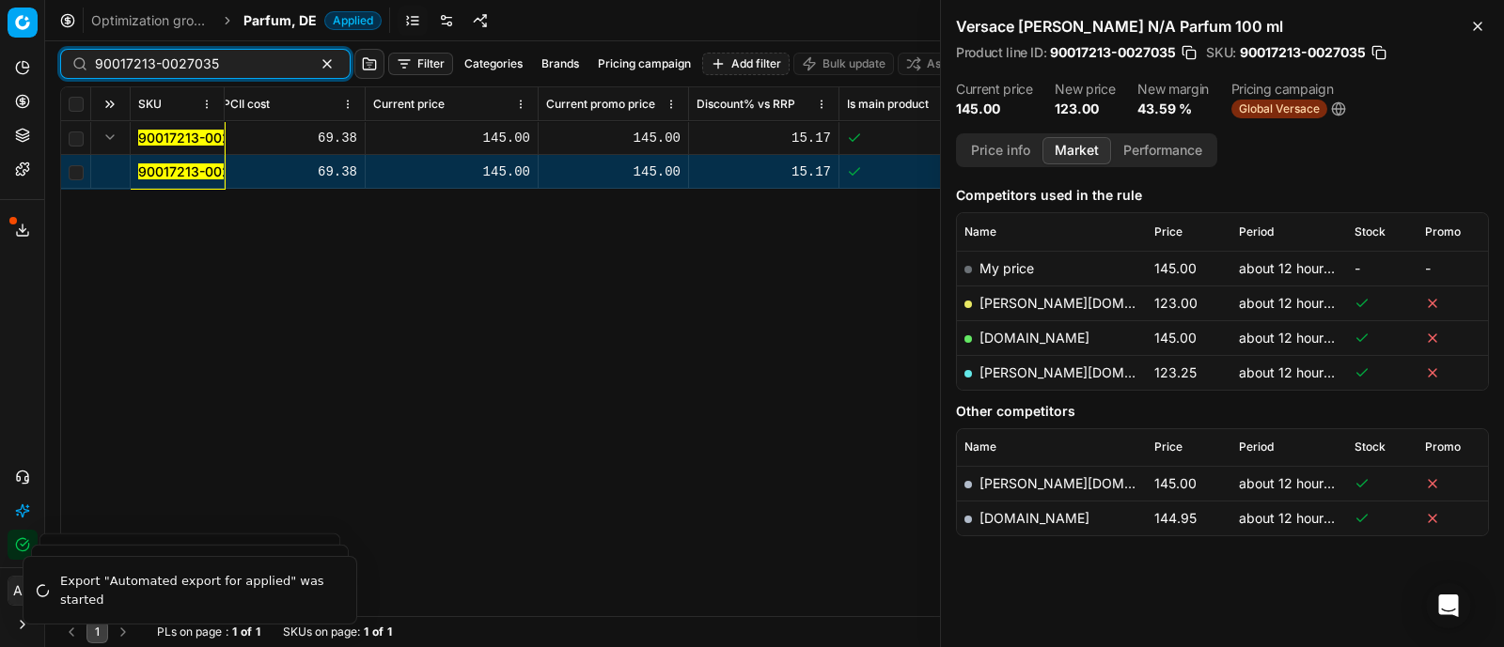
click at [219, 63] on input "90017213-0027035" at bounding box center [198, 64] width 206 height 19
paste input "80058745-80"
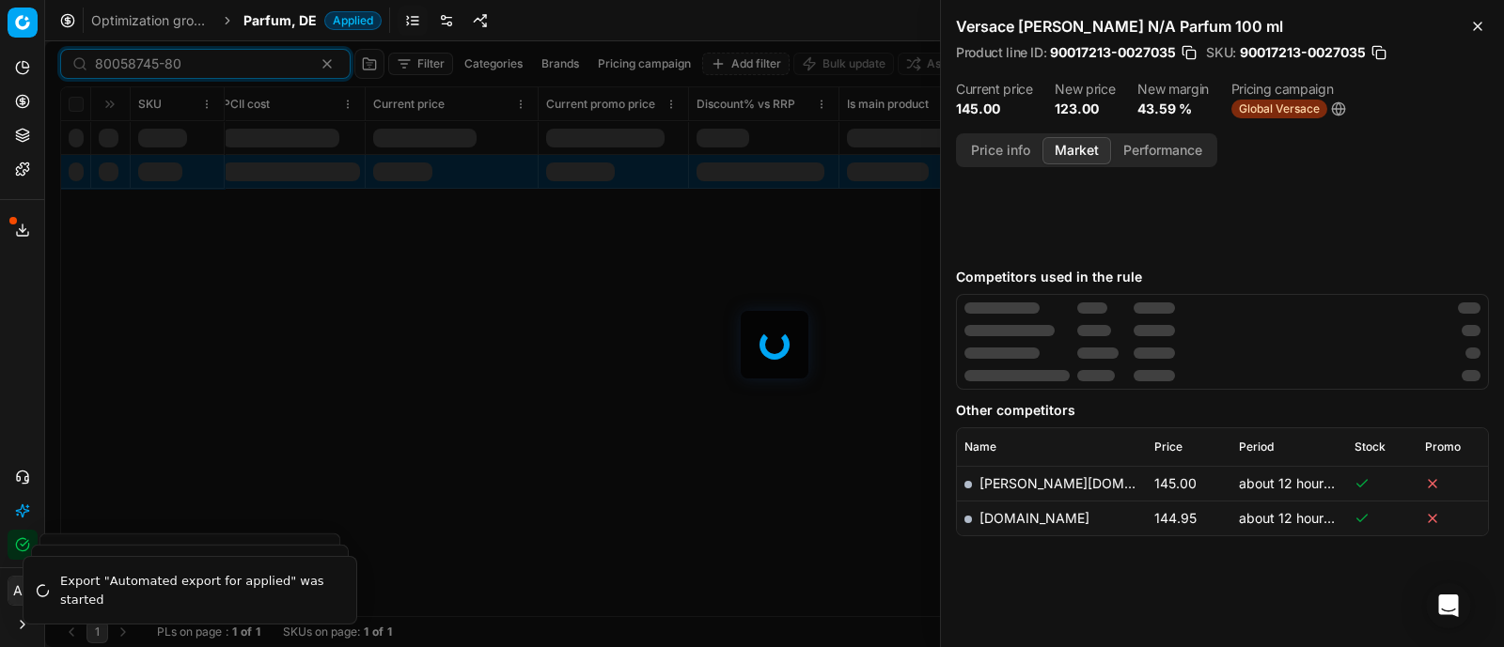
scroll to position [229, 0]
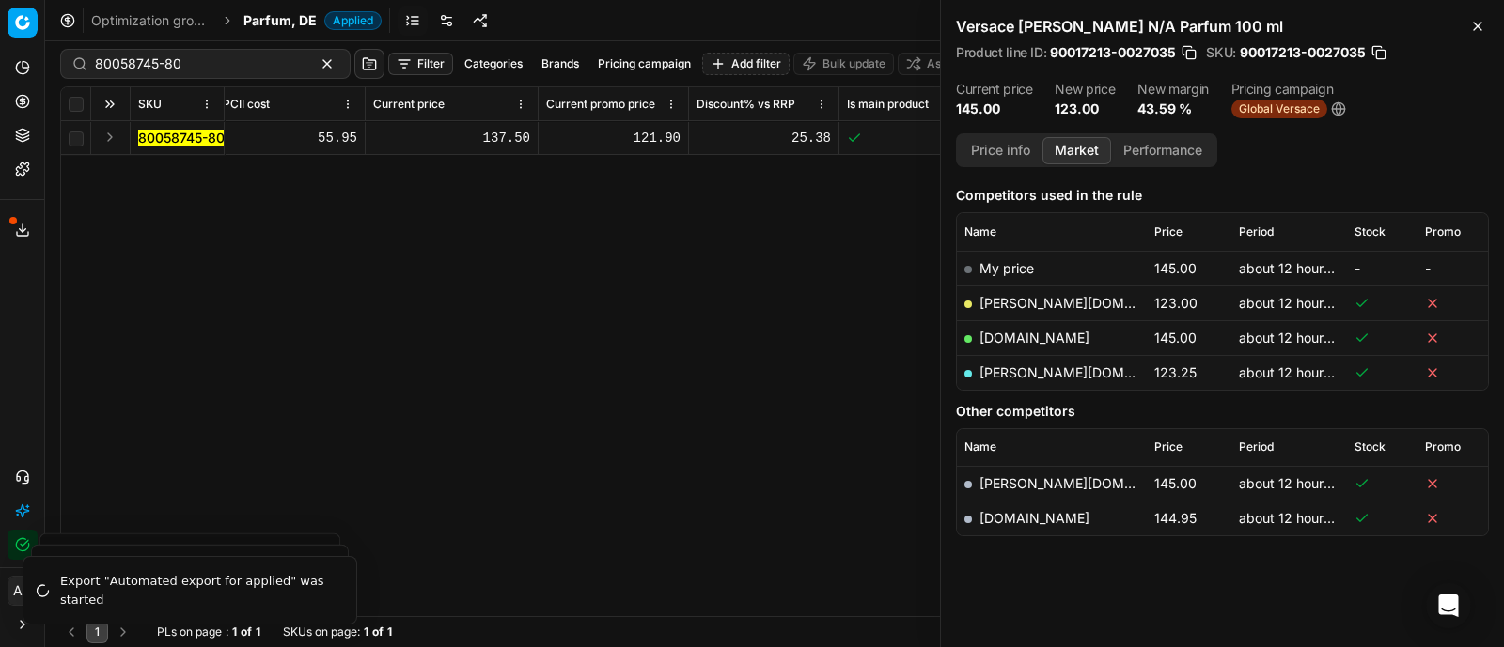
click at [111, 138] on button "Expand" at bounding box center [110, 137] width 23 height 23
click at [178, 178] on mark "80058745-80" at bounding box center [181, 172] width 86 height 16
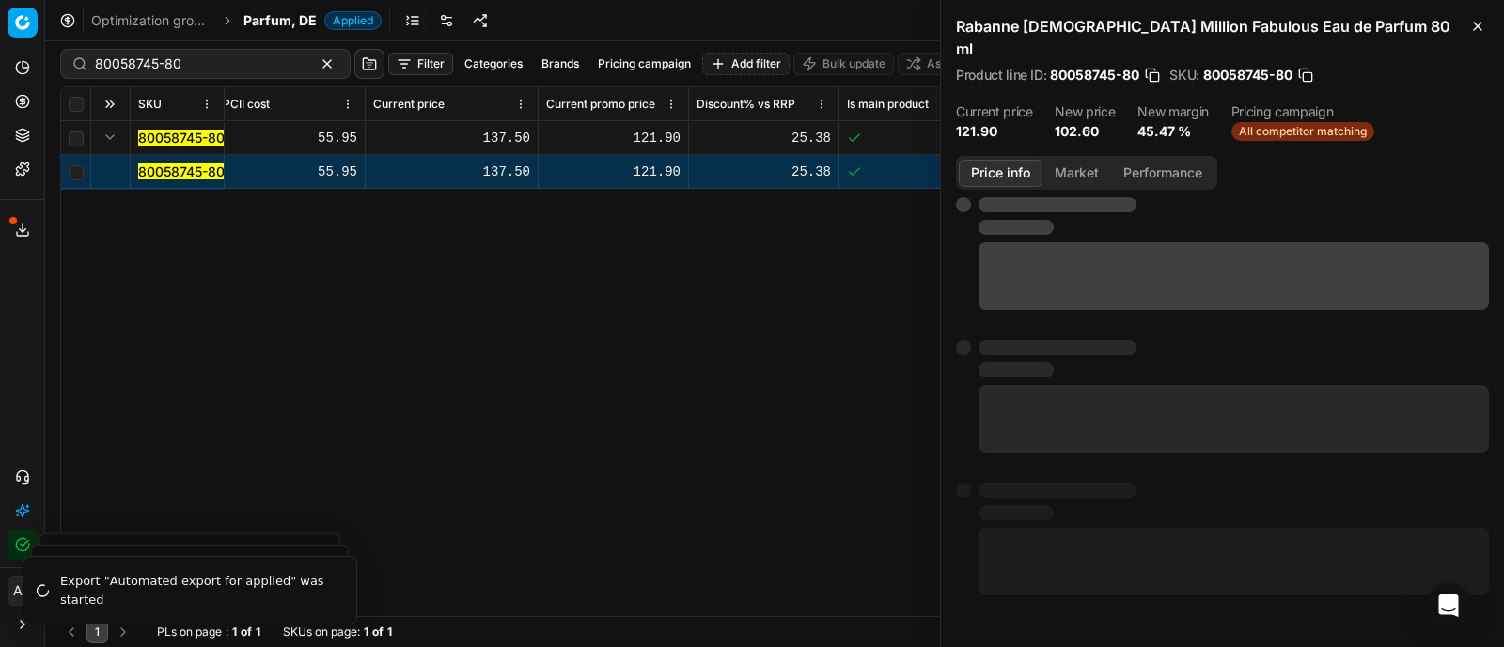
click at [1004, 160] on button "Price info" at bounding box center [1000, 173] width 84 height 27
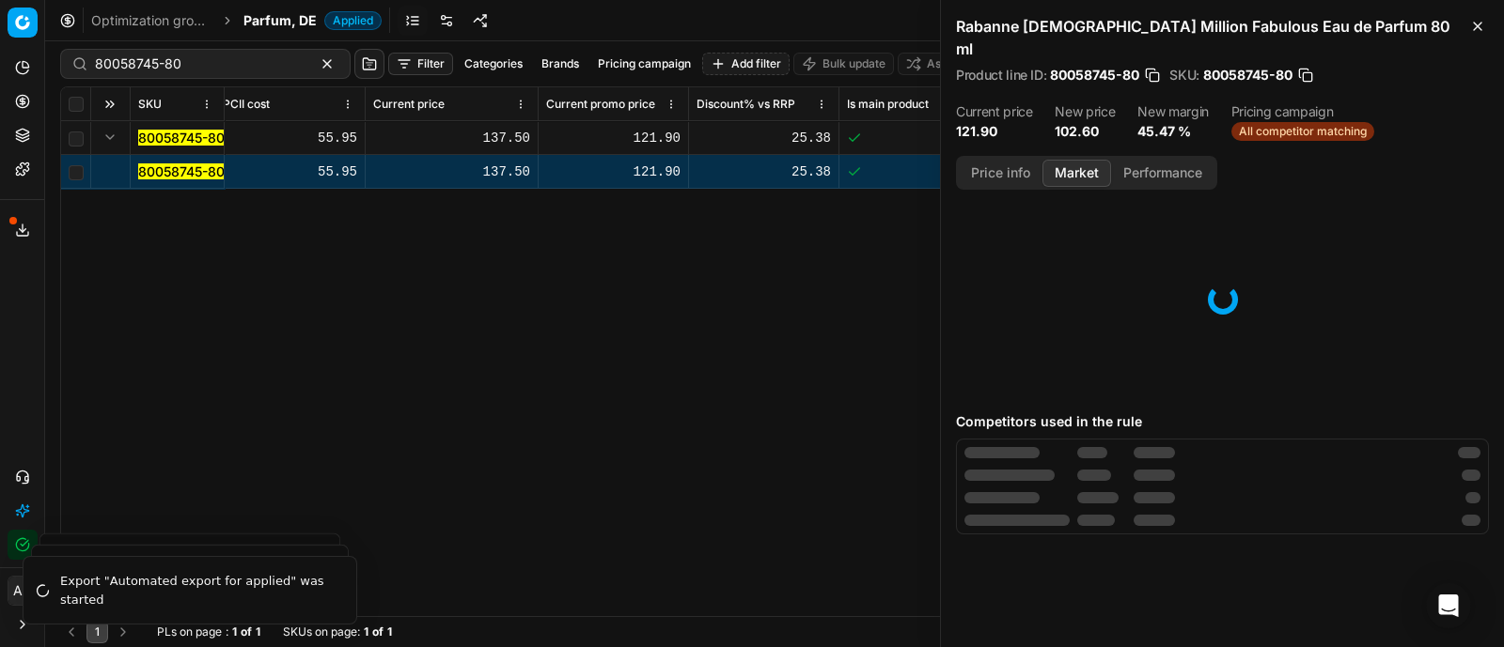
click at [1074, 160] on button "Market" at bounding box center [1076, 173] width 69 height 27
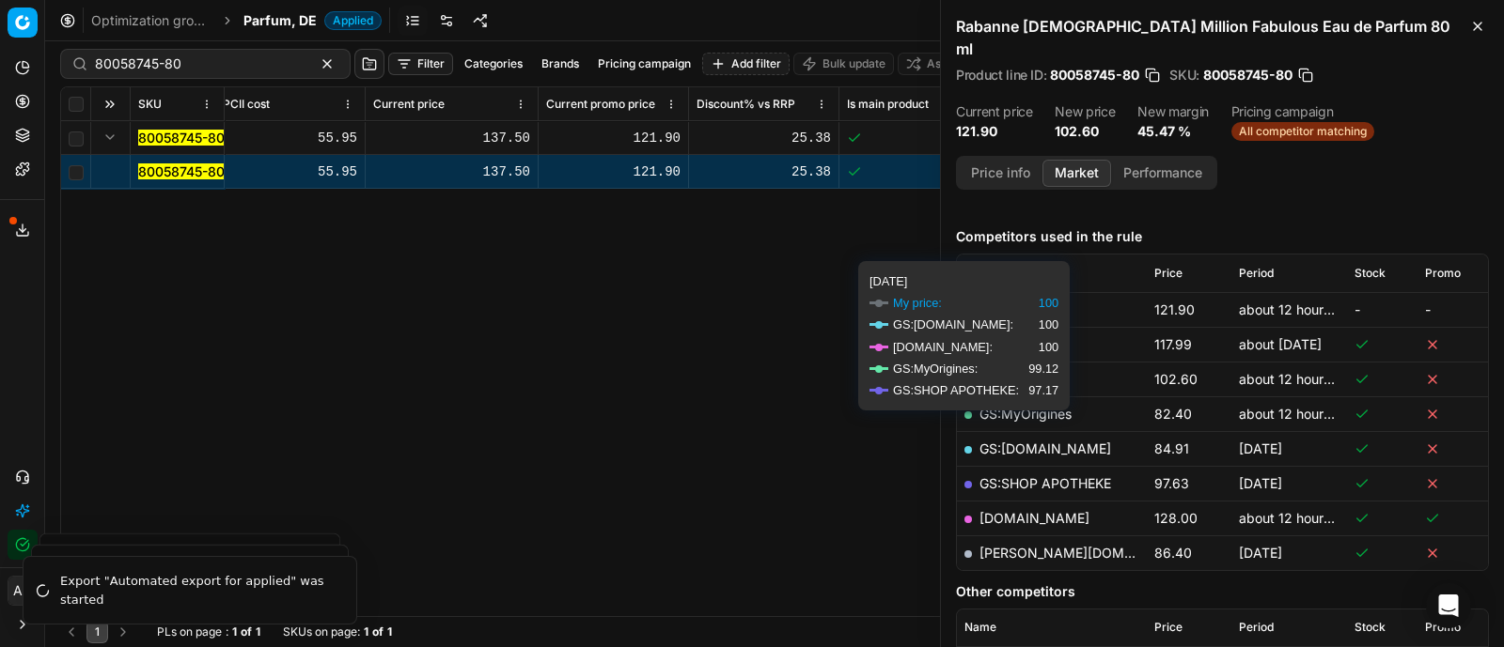
scroll to position [212, 0]
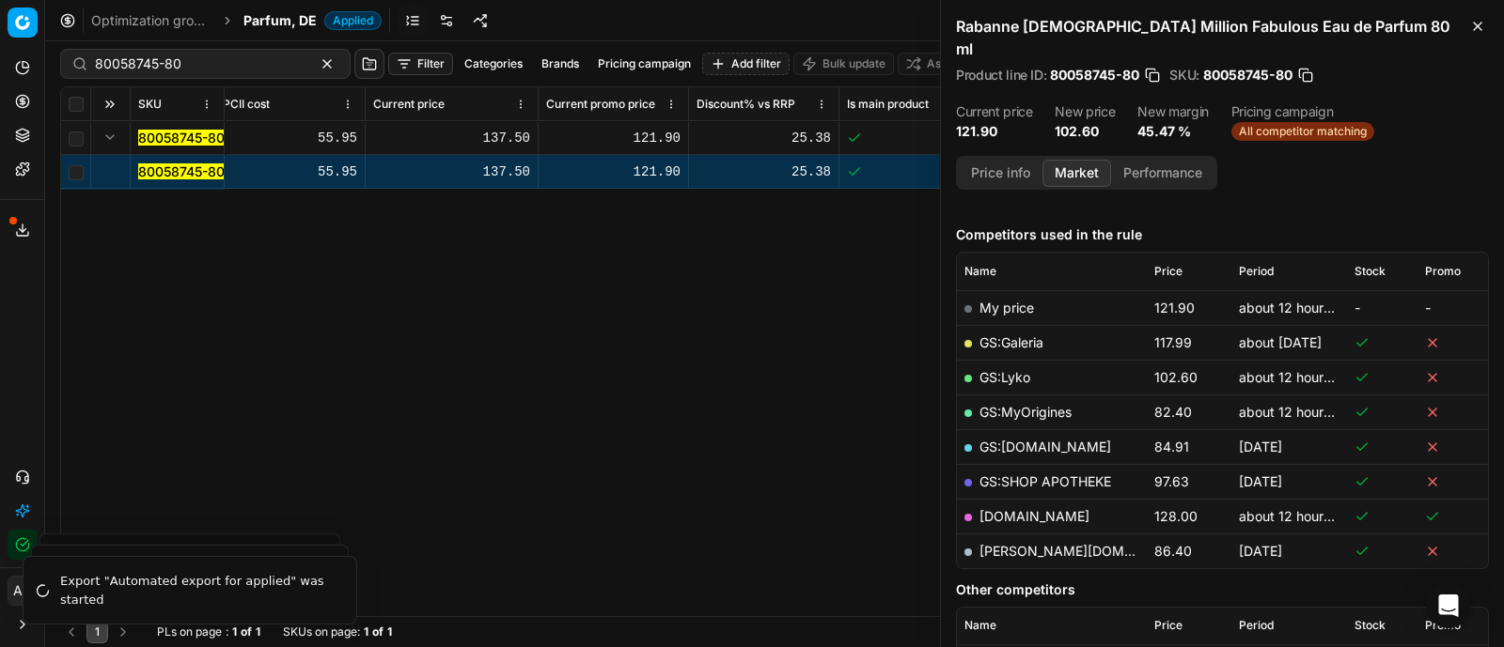
click at [1010, 369] on link "GS:Lyko" at bounding box center [1004, 377] width 51 height 16
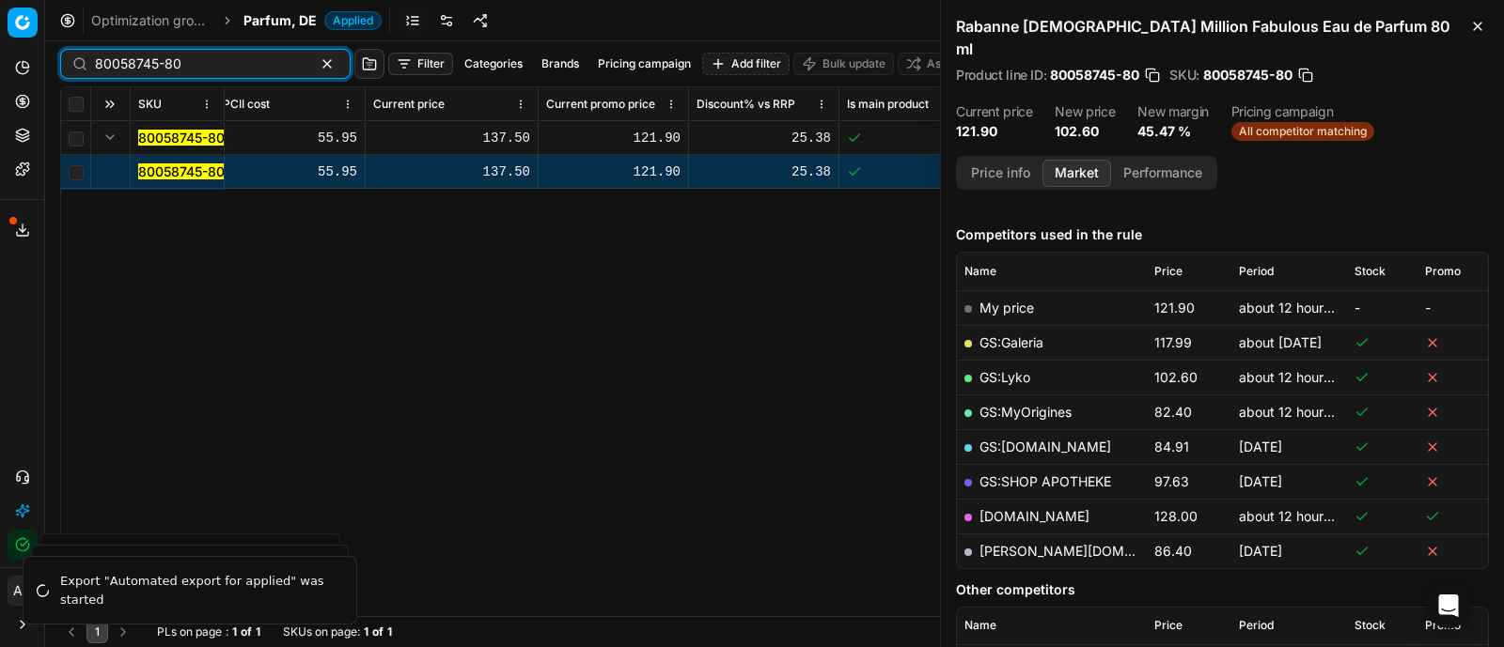
click at [236, 64] on input "80058745-80" at bounding box center [198, 64] width 206 height 19
paste input "34659-10"
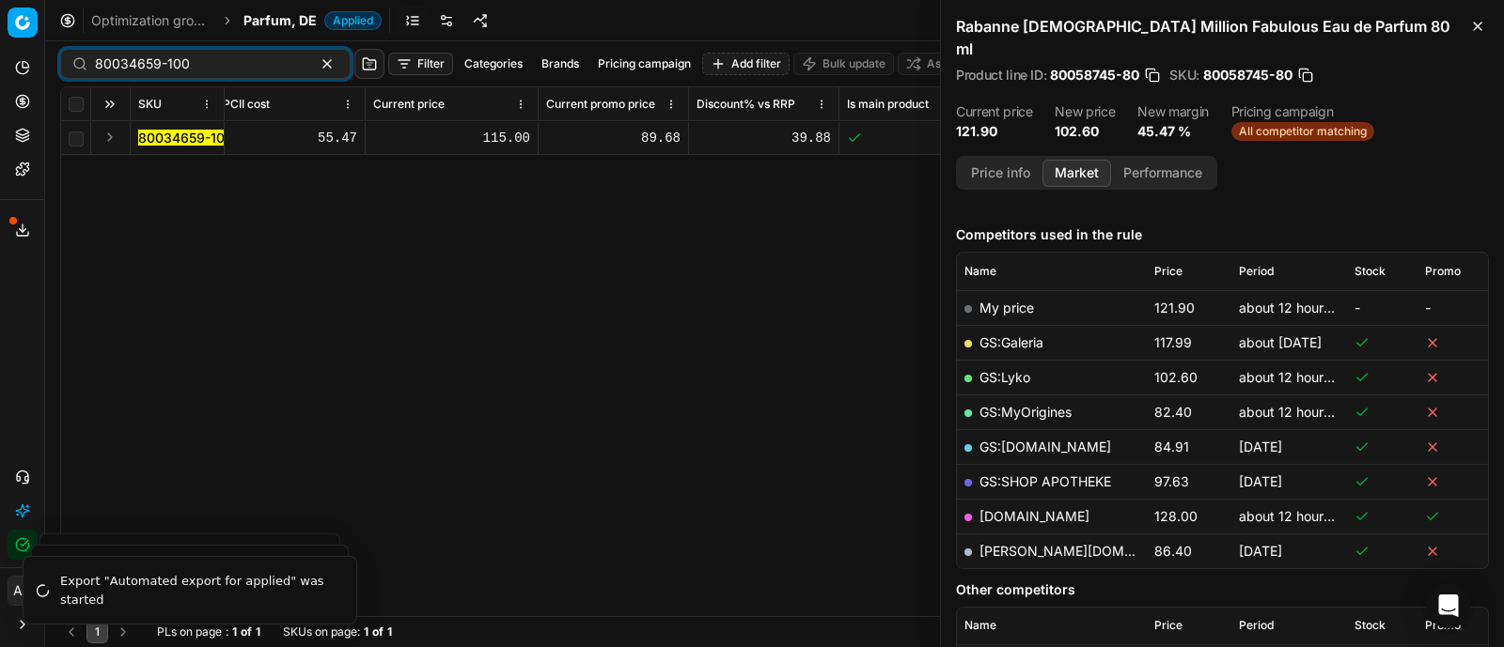
click at [113, 134] on button "Expand" at bounding box center [110, 137] width 23 height 23
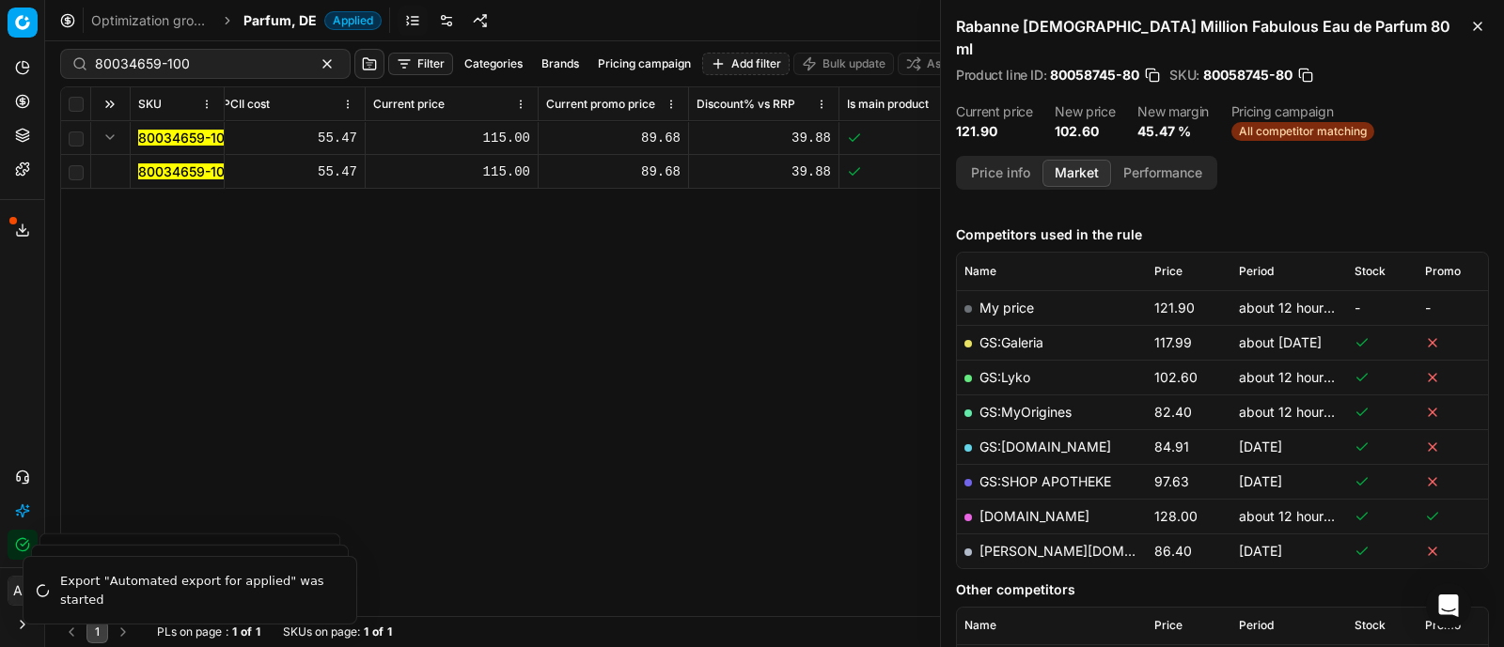
click at [171, 174] on mark "80034659-100" at bounding box center [185, 172] width 95 height 16
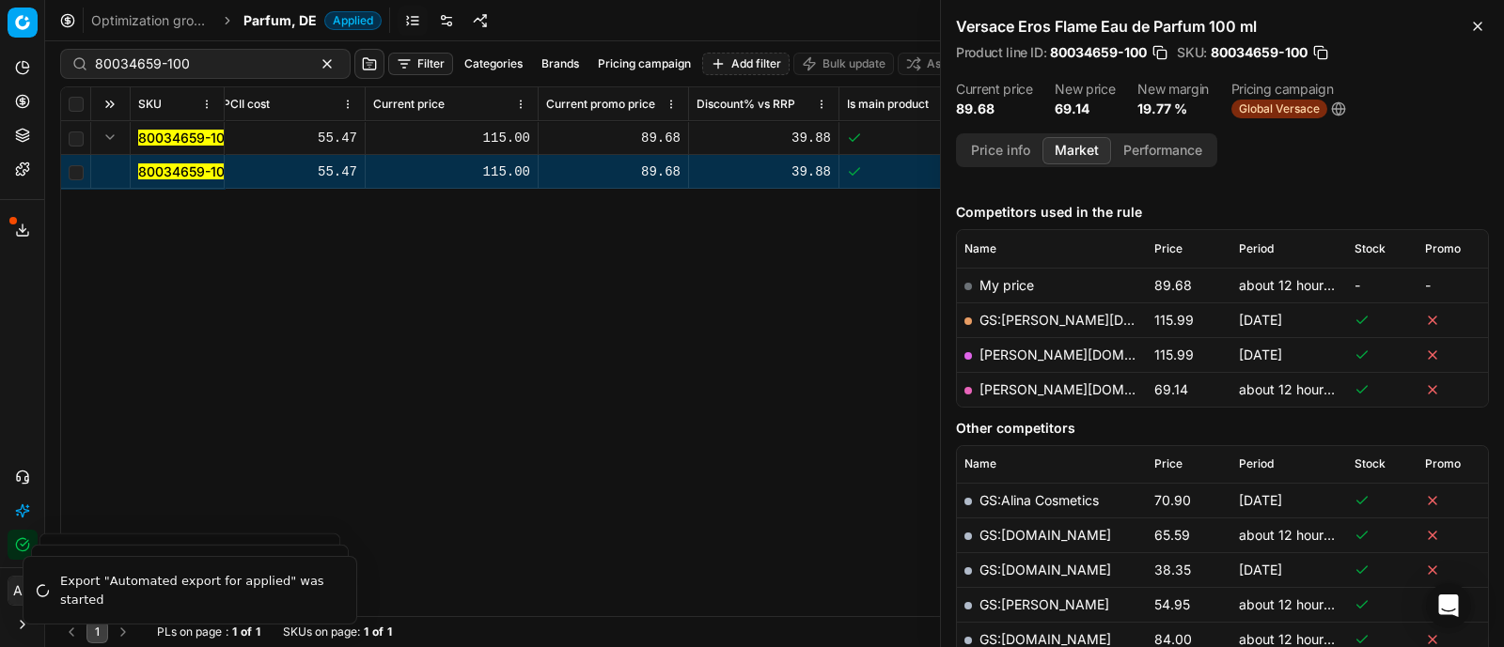
click at [1013, 377] on td "[PERSON_NAME][DOMAIN_NAME]" at bounding box center [1052, 389] width 190 height 35
click at [1017, 387] on link "[PERSON_NAME][DOMAIN_NAME]" at bounding box center [1088, 390] width 218 height 16
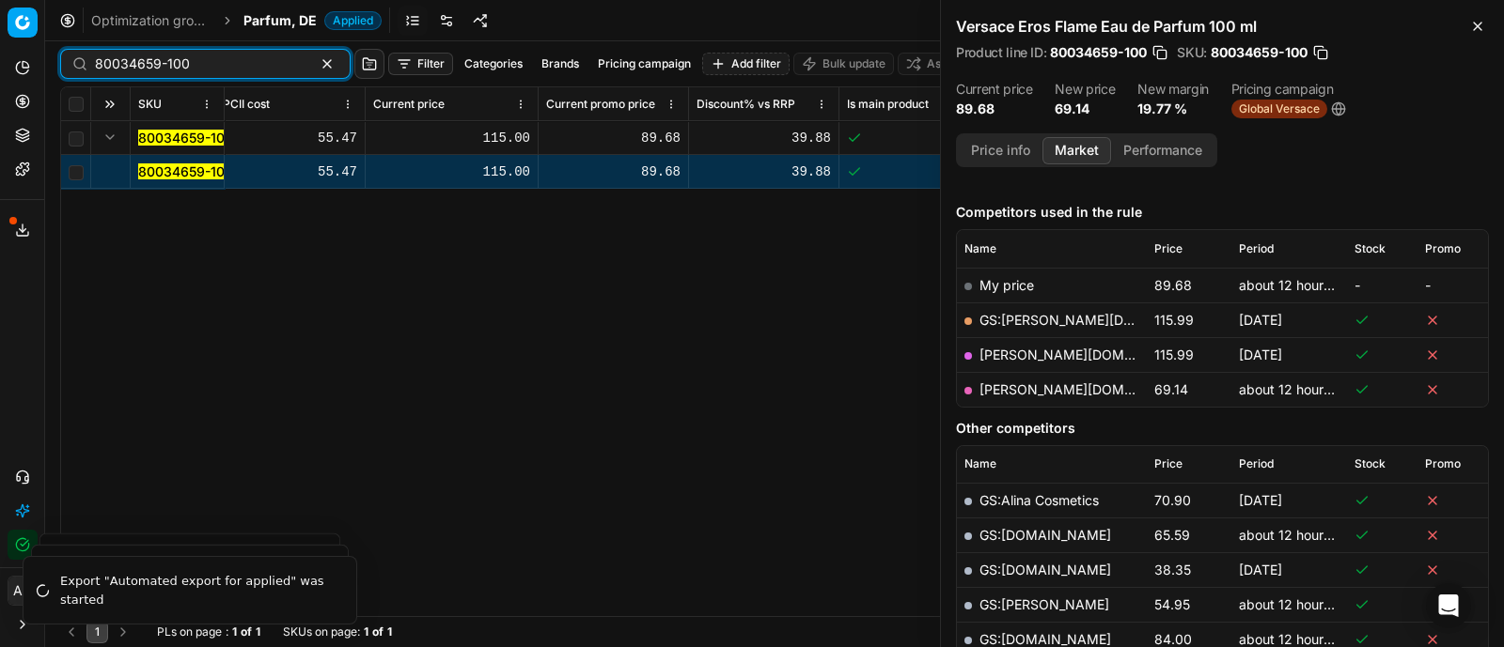
click at [168, 63] on input "80034659-100" at bounding box center [198, 64] width 206 height 19
paste input "66037-5"
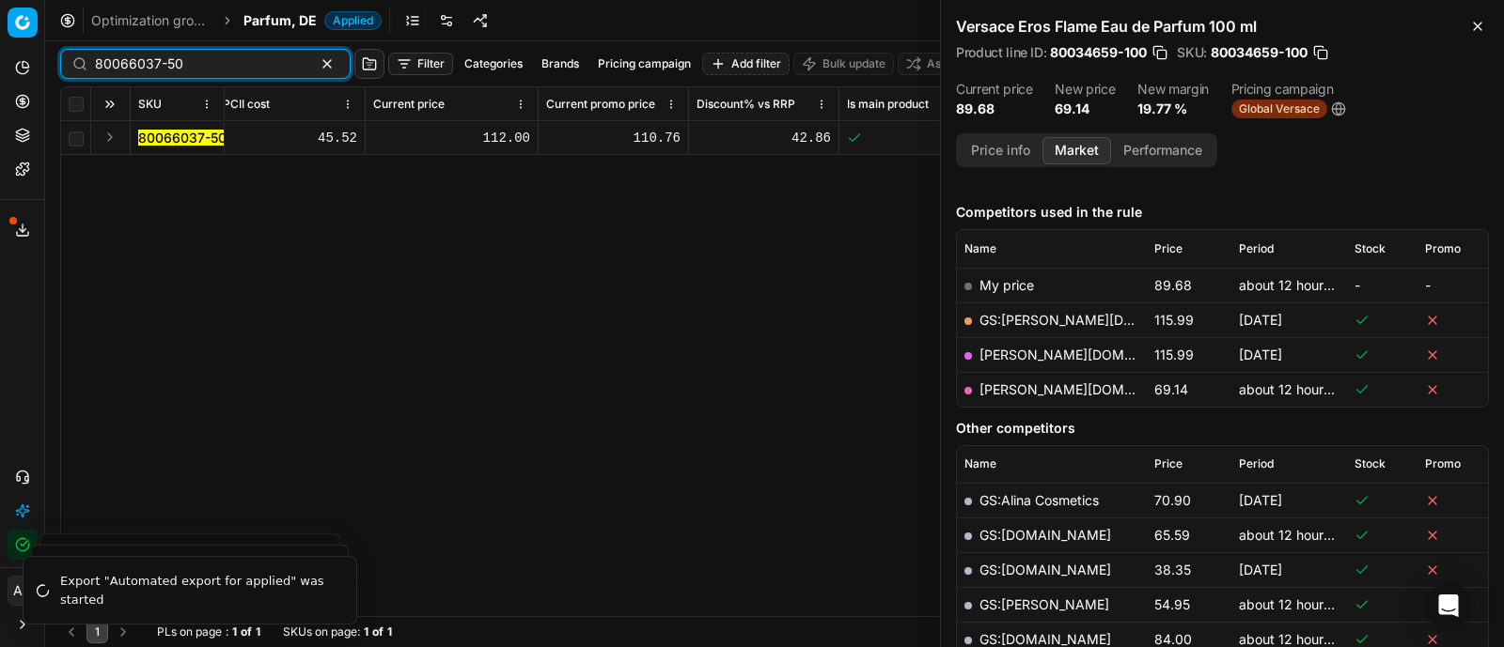
type input "80066037-50"
click at [105, 138] on button "Expand" at bounding box center [110, 137] width 23 height 23
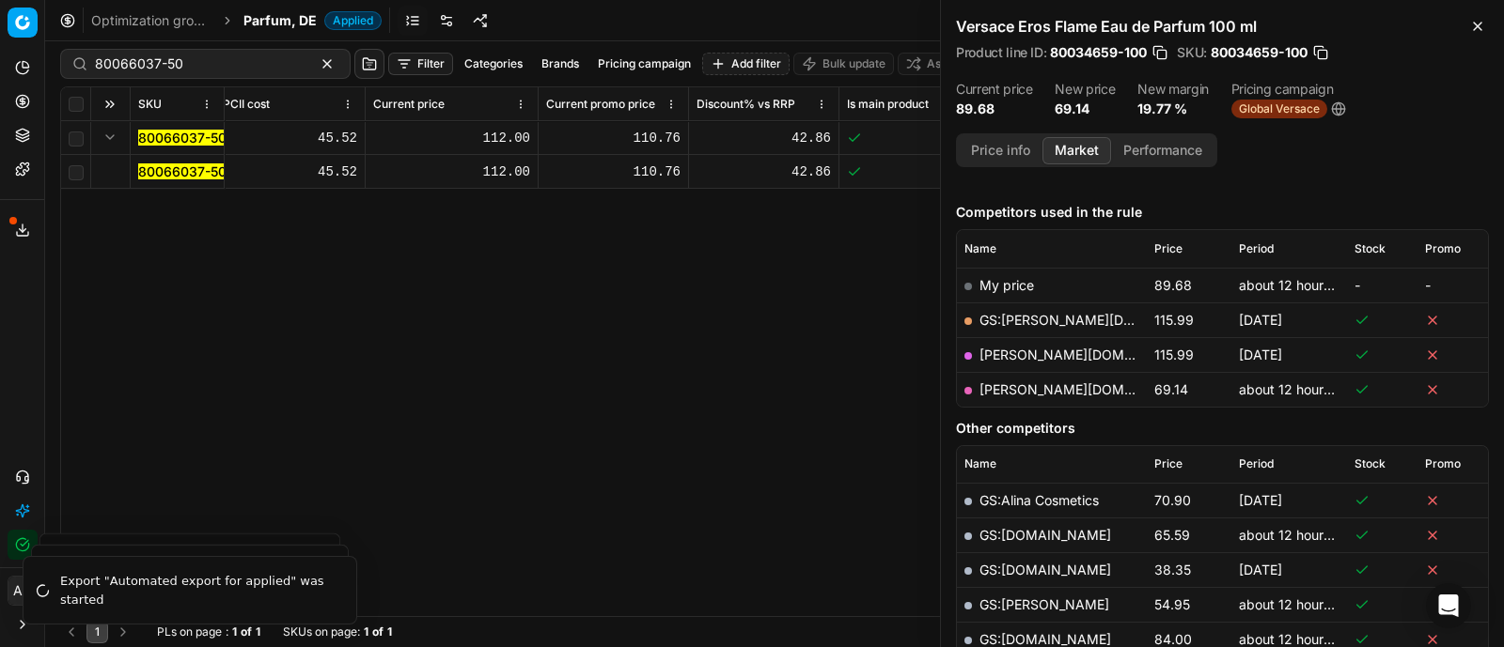
click at [165, 176] on mark "80066037-50" at bounding box center [182, 172] width 88 height 16
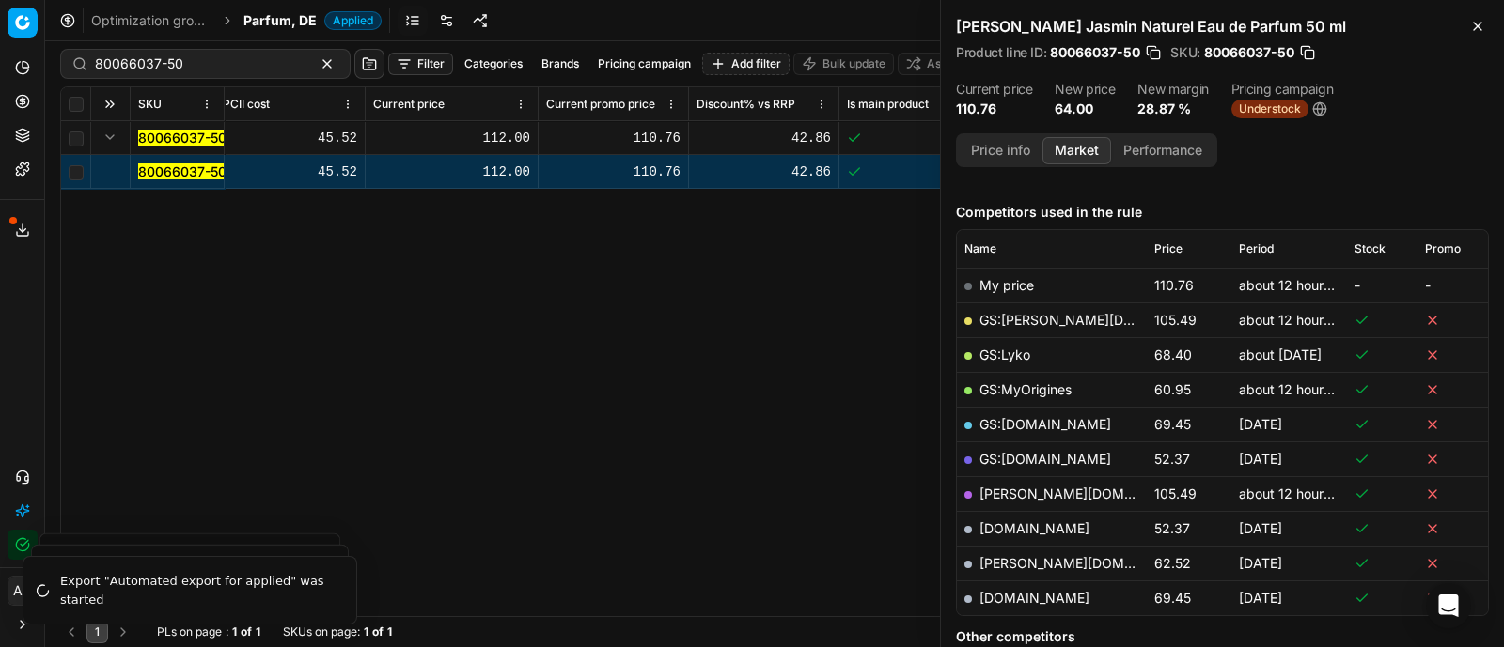
scroll to position [290, 0]
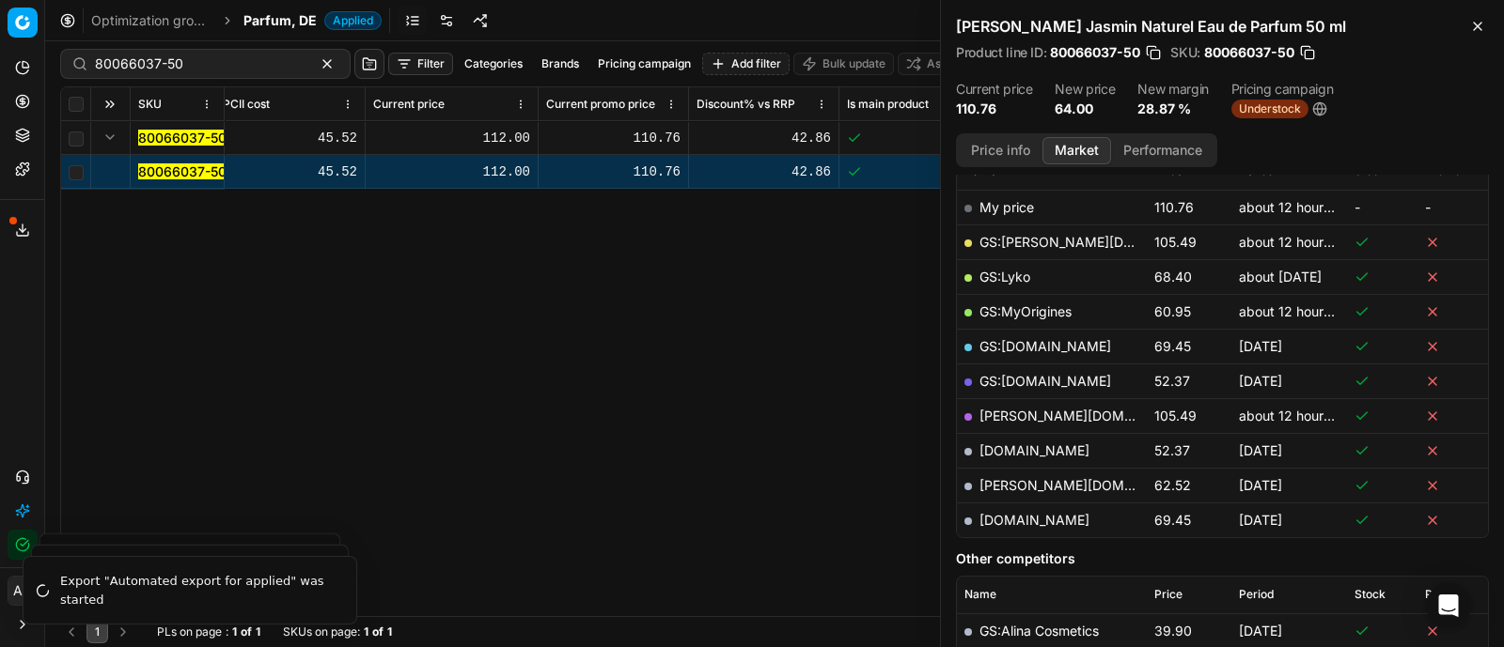
click at [973, 151] on button "Price info" at bounding box center [1000, 150] width 84 height 27
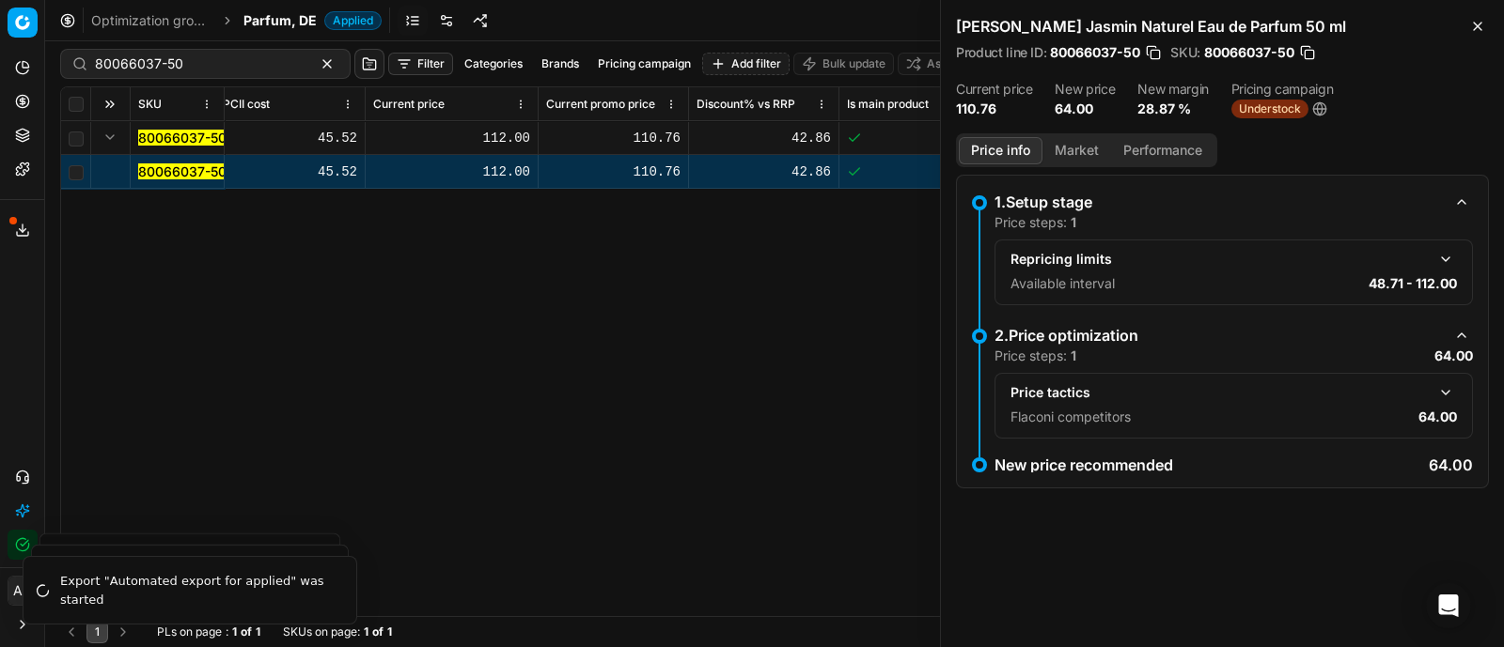
click at [1439, 401] on button "button" at bounding box center [1445, 393] width 23 height 23
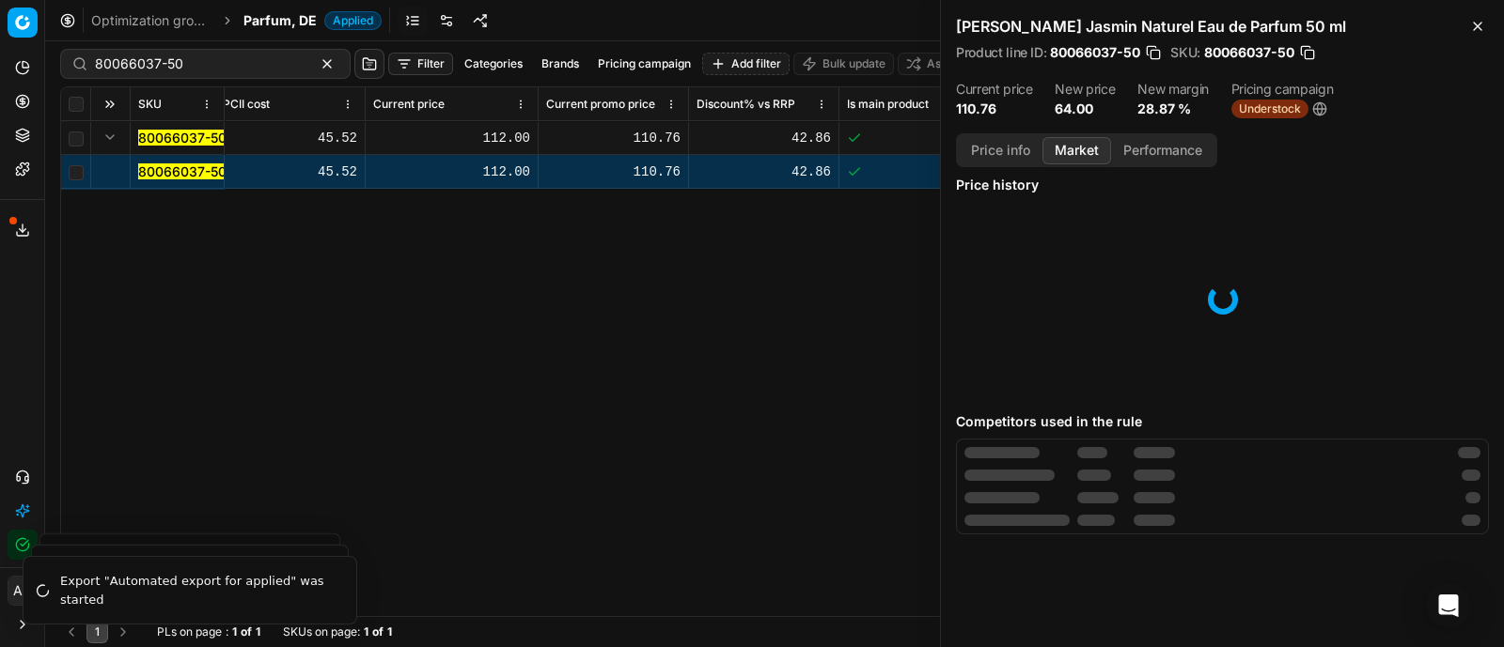
scroll to position [0, 0]
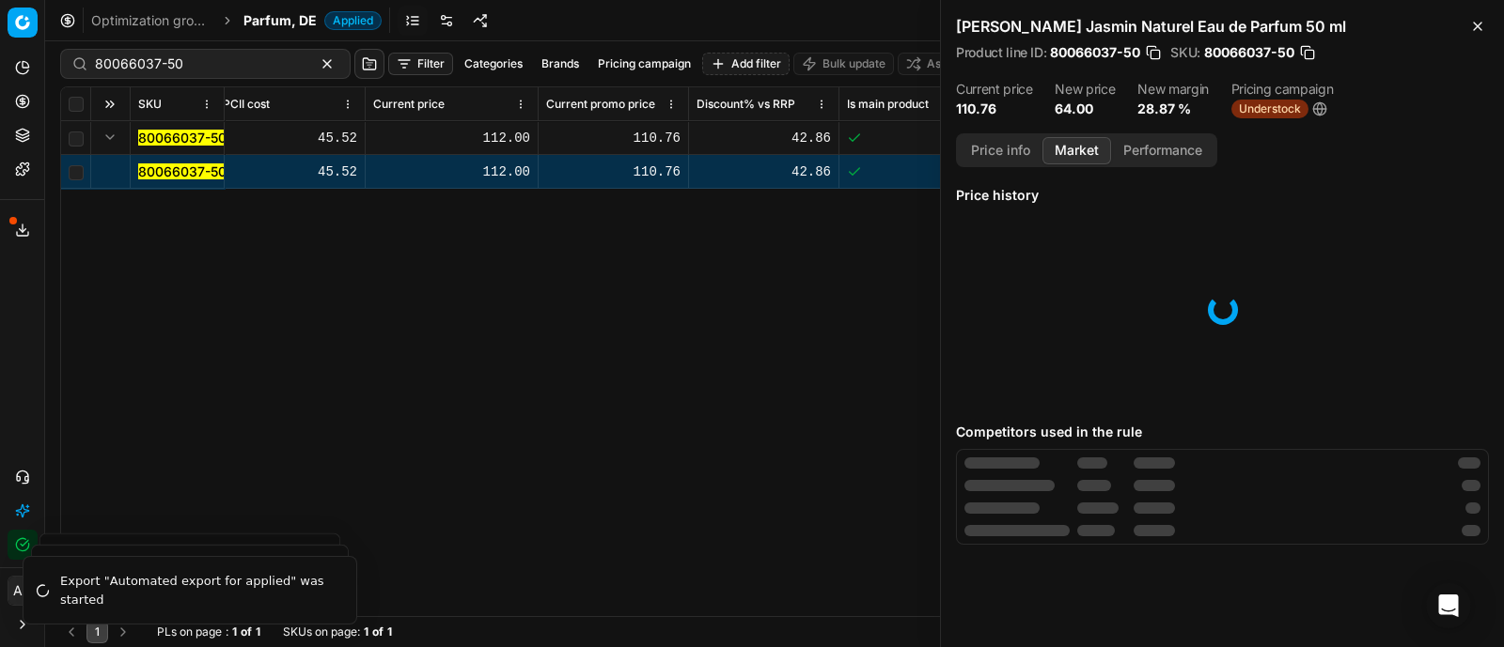
click at [1067, 142] on button "Market" at bounding box center [1076, 150] width 69 height 27
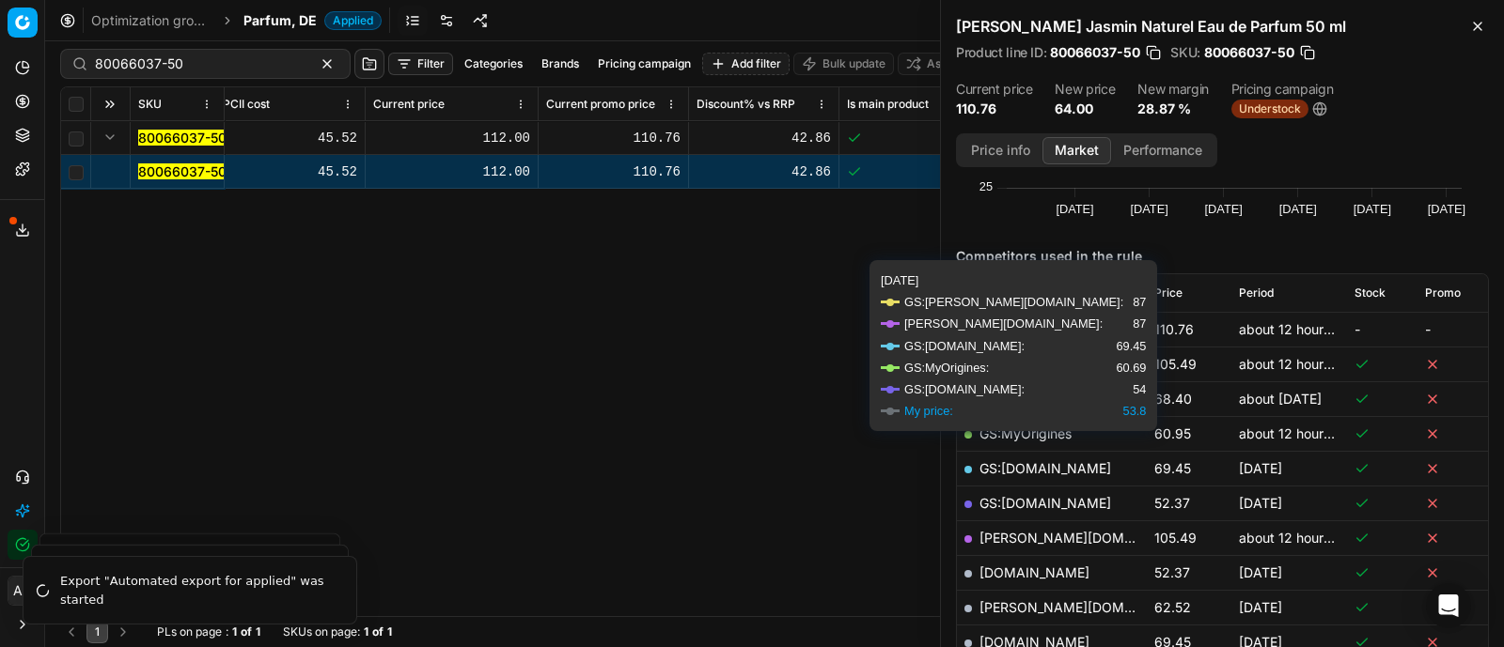
scroll to position [166, 0]
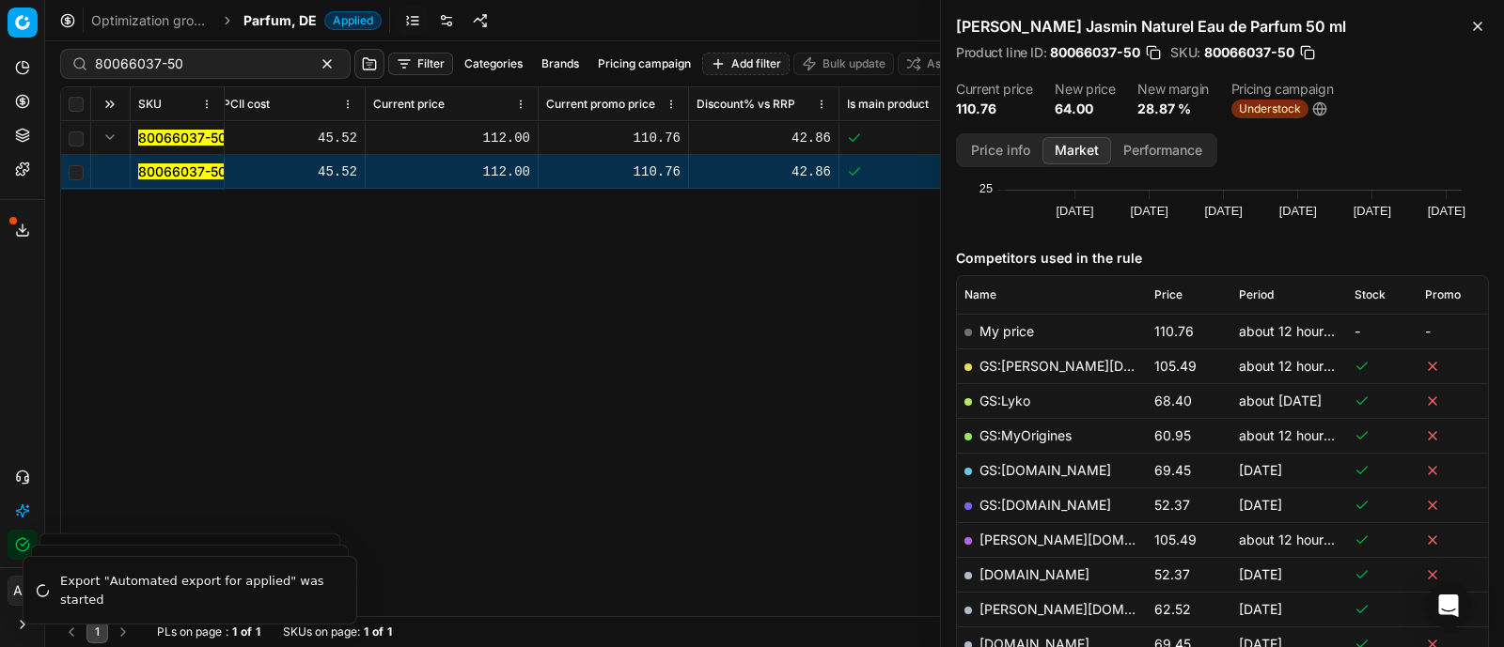
click at [1048, 429] on link "GS:MyOrigines" at bounding box center [1025, 436] width 92 height 16
click at [278, 19] on span "Parfum, DE" at bounding box center [279, 20] width 73 height 19
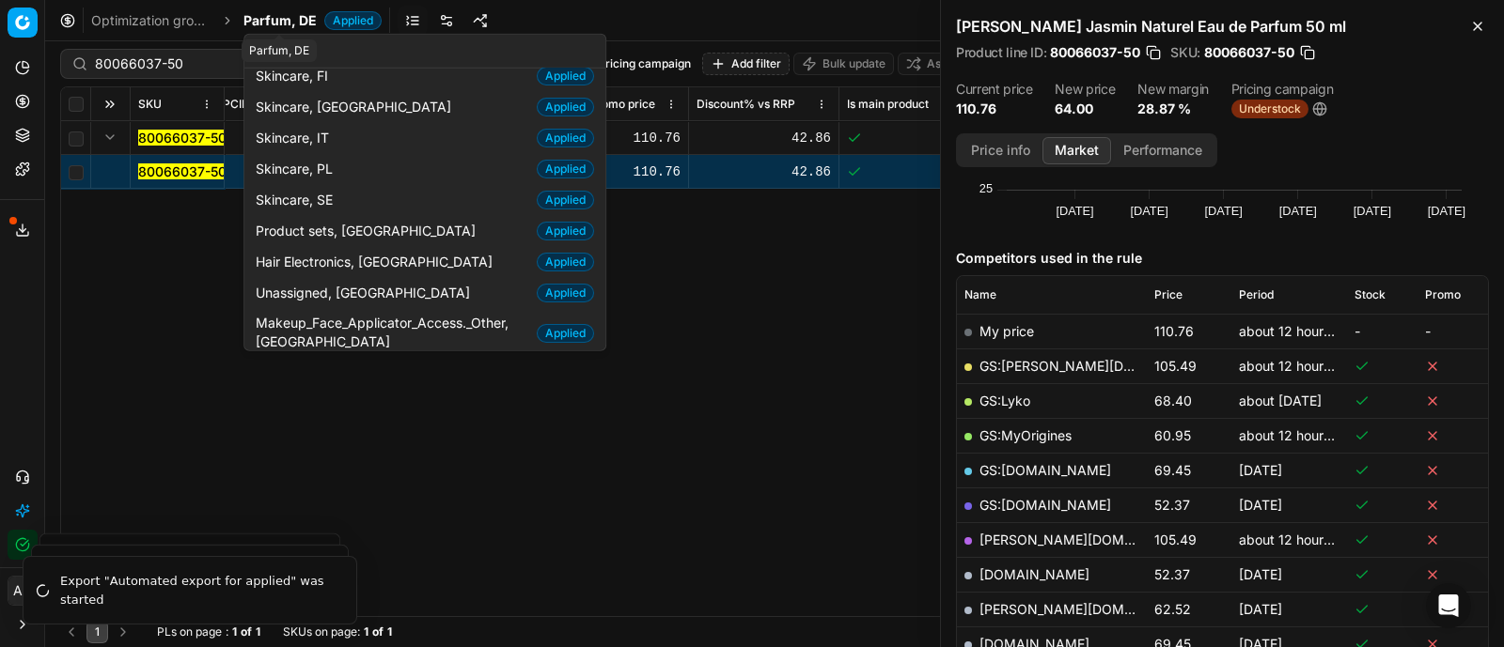
scroll to position [89, 0]
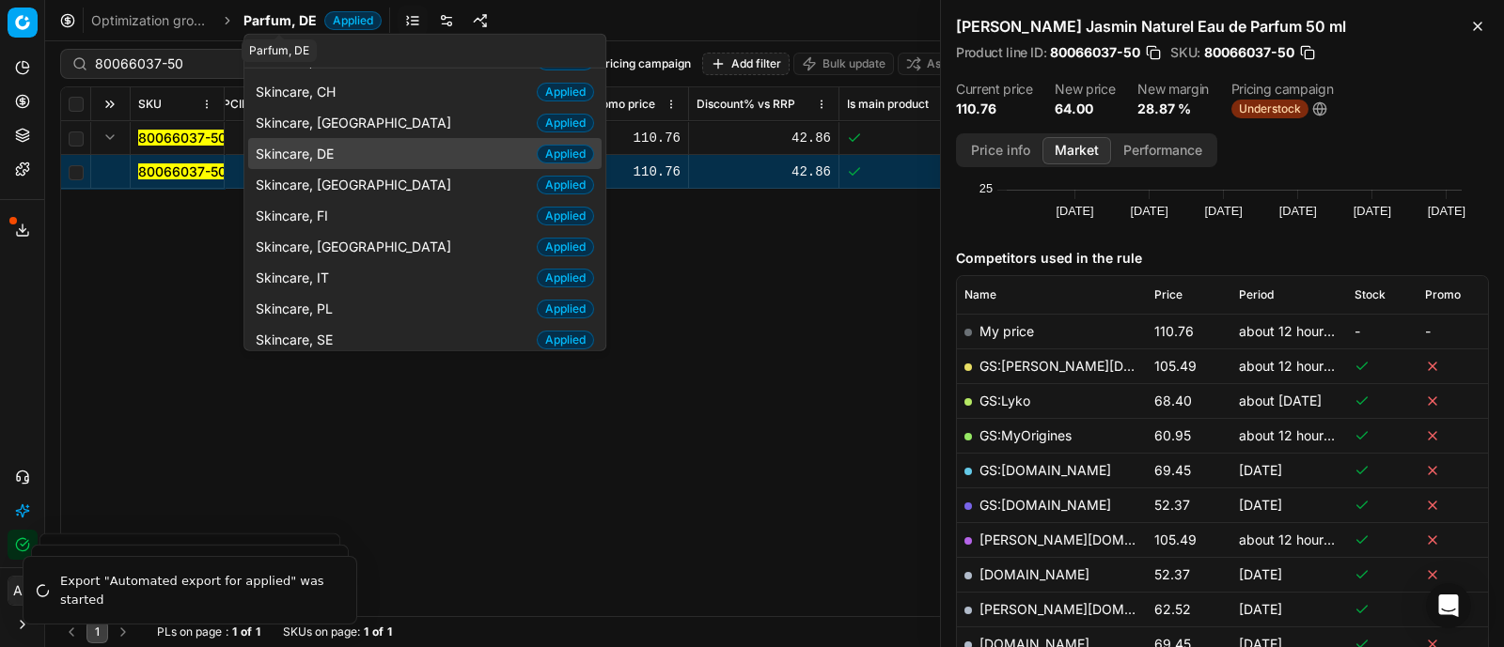
type input "skinca"
click at [335, 144] on span "Skincare, DE" at bounding box center [299, 153] width 86 height 19
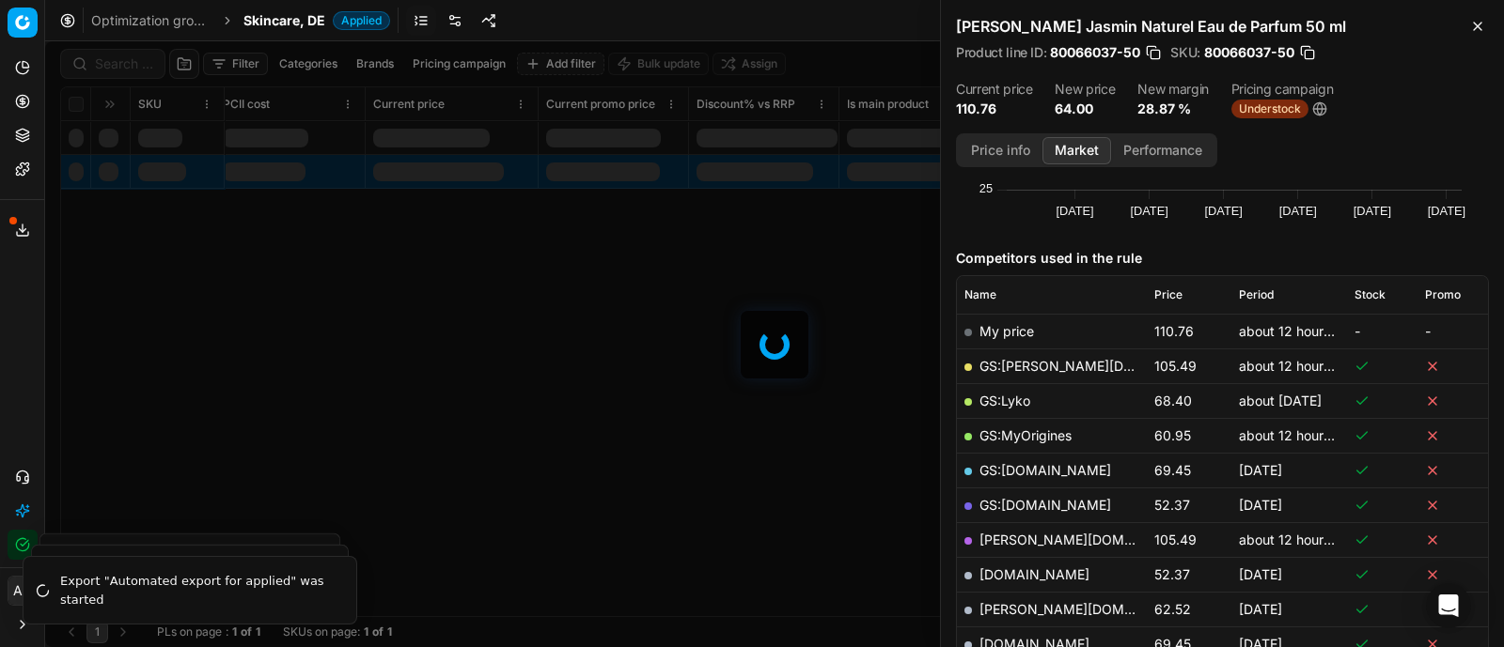
click at [122, 63] on div at bounding box center [774, 344] width 1458 height 606
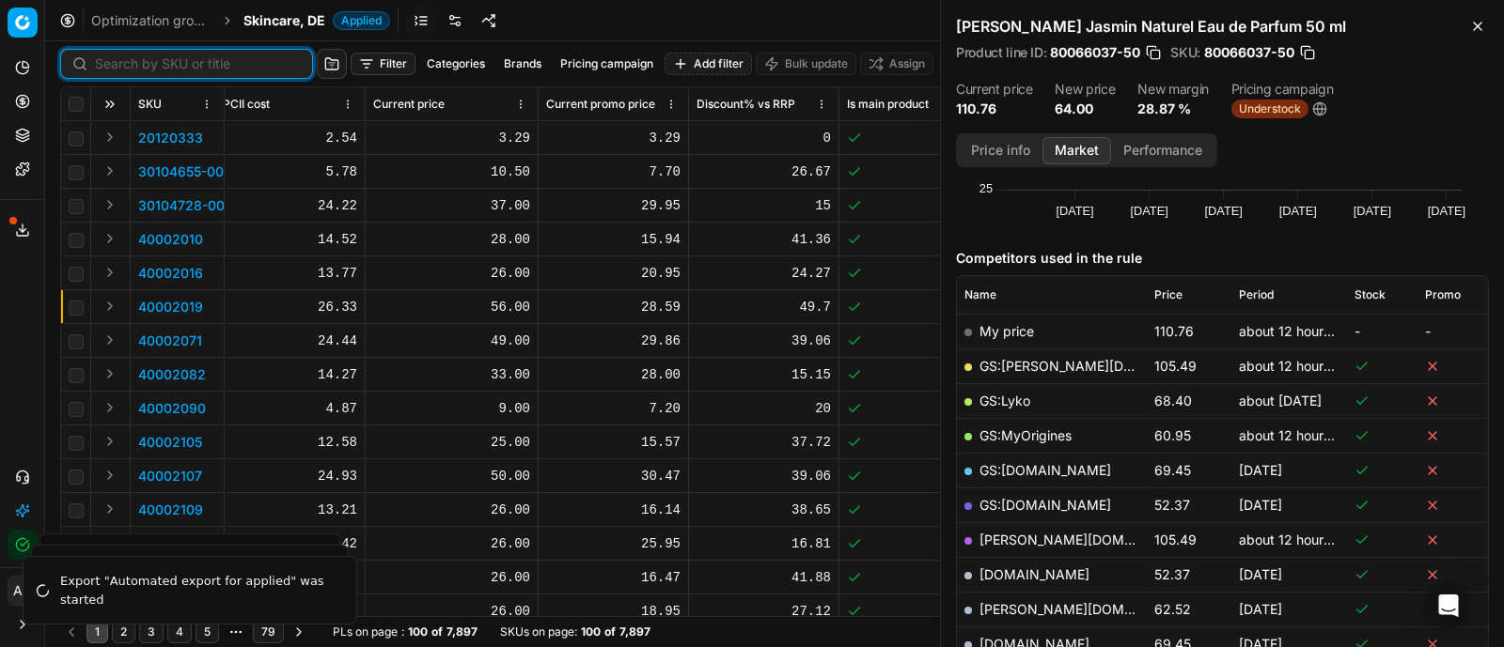
click at [122, 63] on input at bounding box center [198, 64] width 206 height 19
paste input "80042580-100"
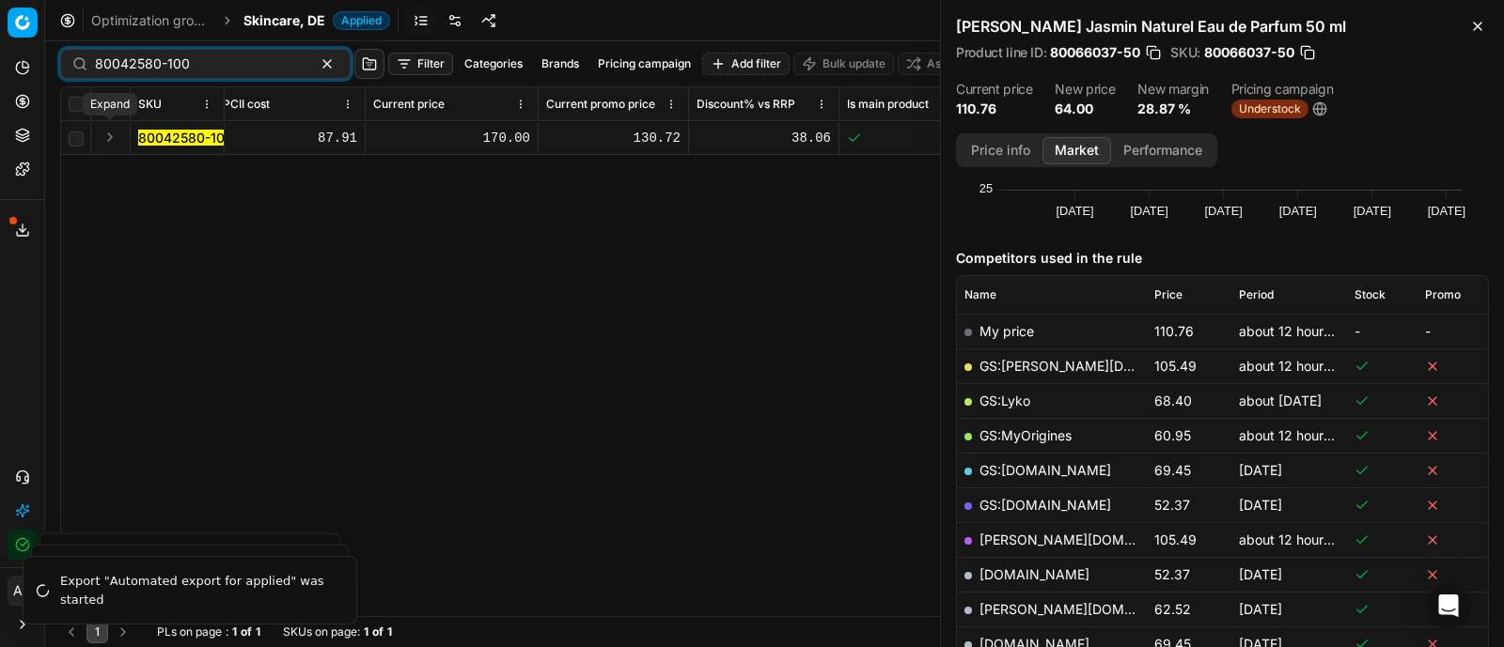
click at [117, 131] on button "Expand" at bounding box center [110, 137] width 23 height 23
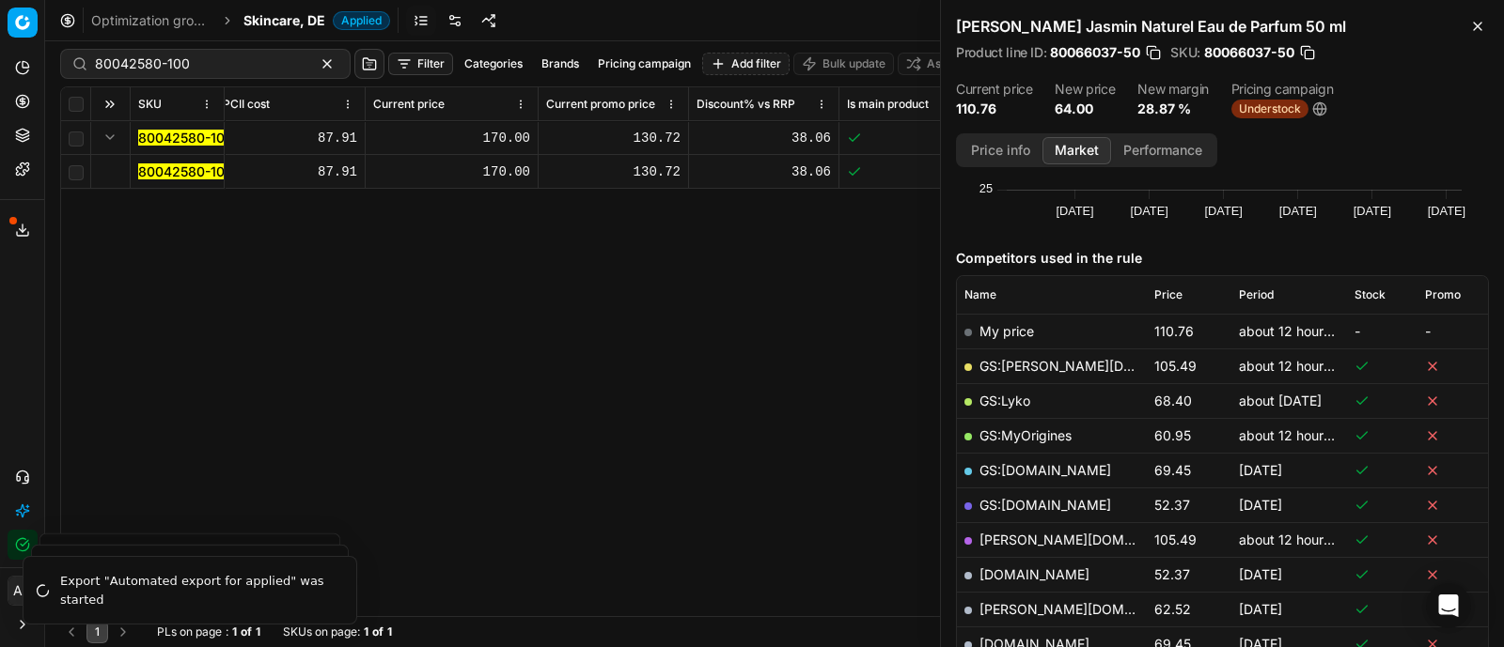
click at [160, 179] on span "80042580-100" at bounding box center [185, 172] width 95 height 19
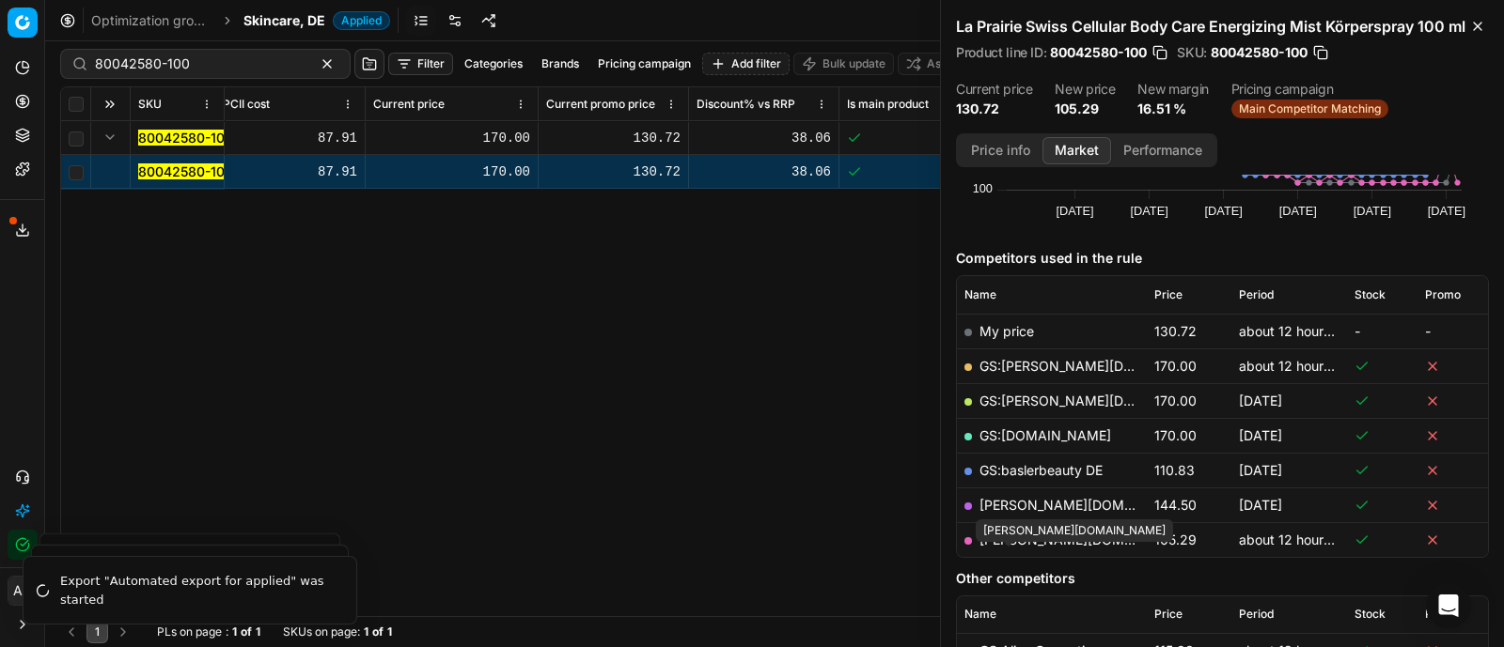
click at [1024, 548] on link "[PERSON_NAME][DOMAIN_NAME]" at bounding box center [1088, 540] width 218 height 16
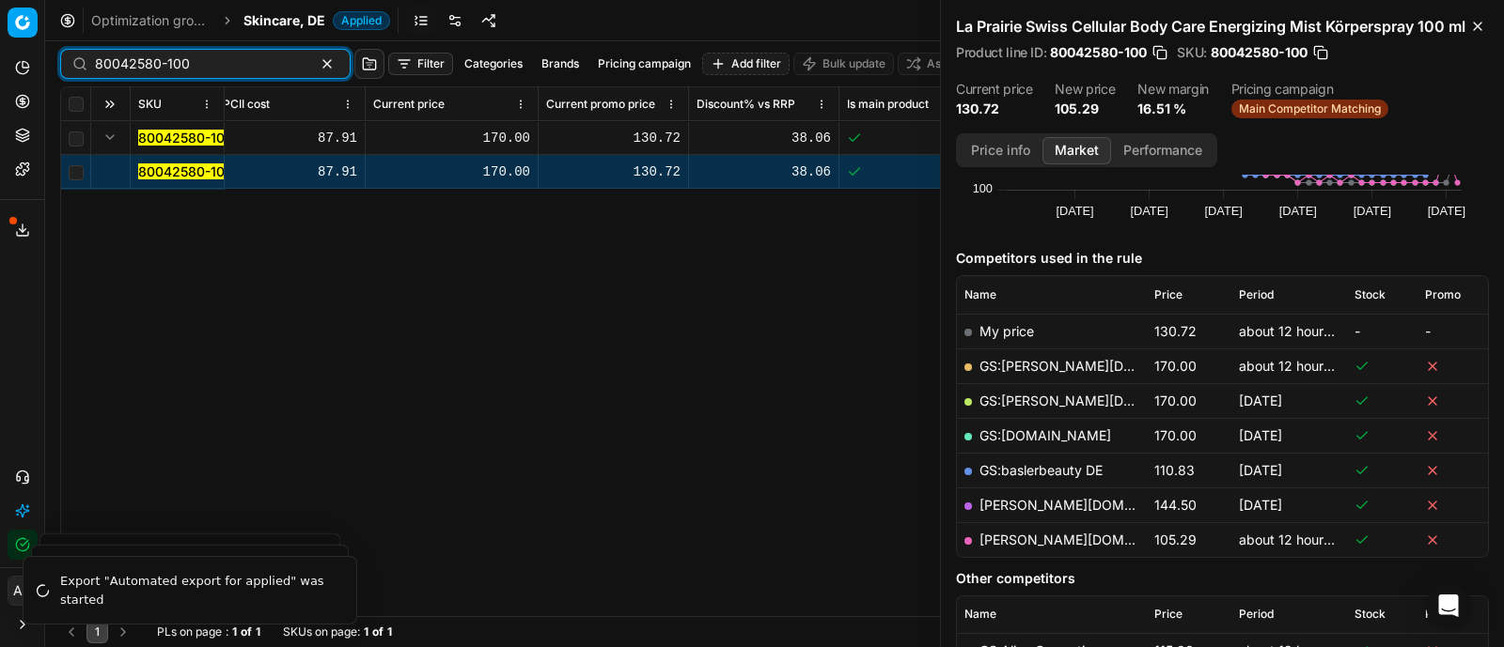
click at [234, 56] on input "80042580-100" at bounding box center [198, 64] width 206 height 19
paste input "90011139-0017646"
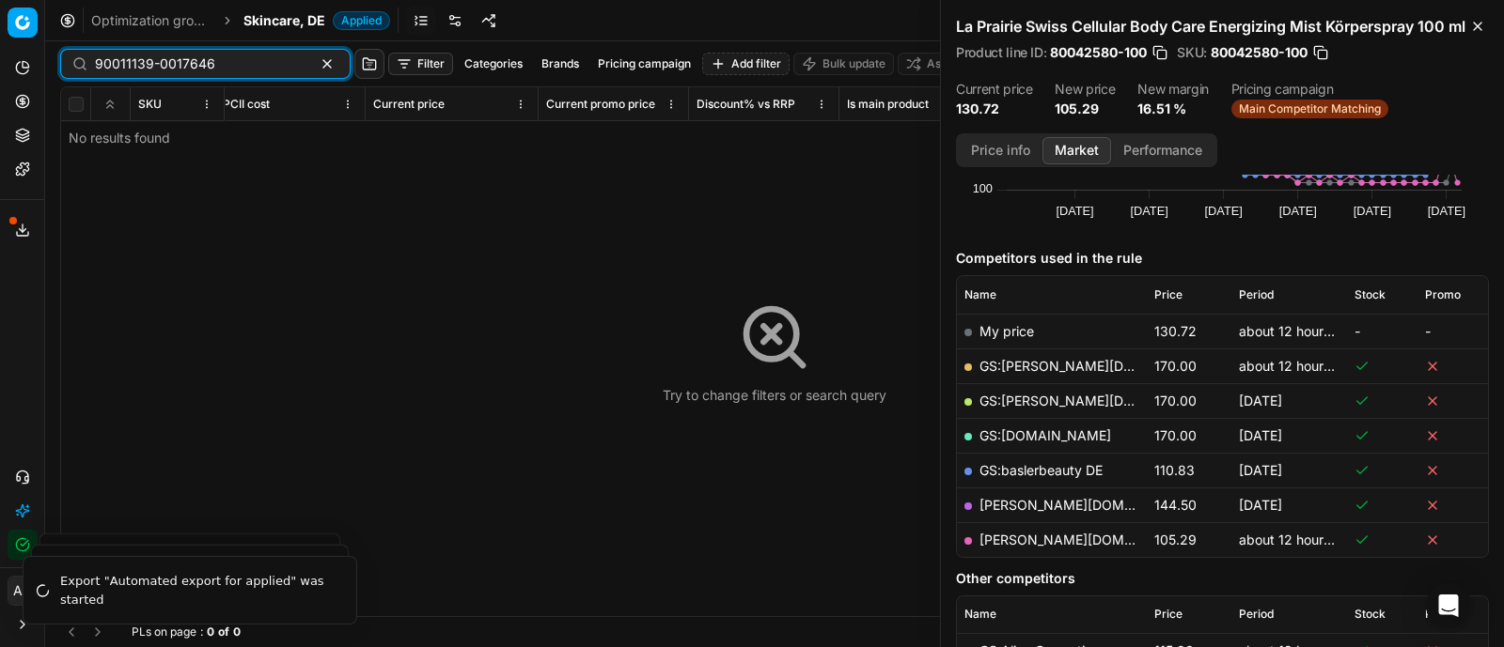
type input "90011139-0017646"
click at [296, 18] on span "Skincare, DE" at bounding box center [284, 20] width 82 height 19
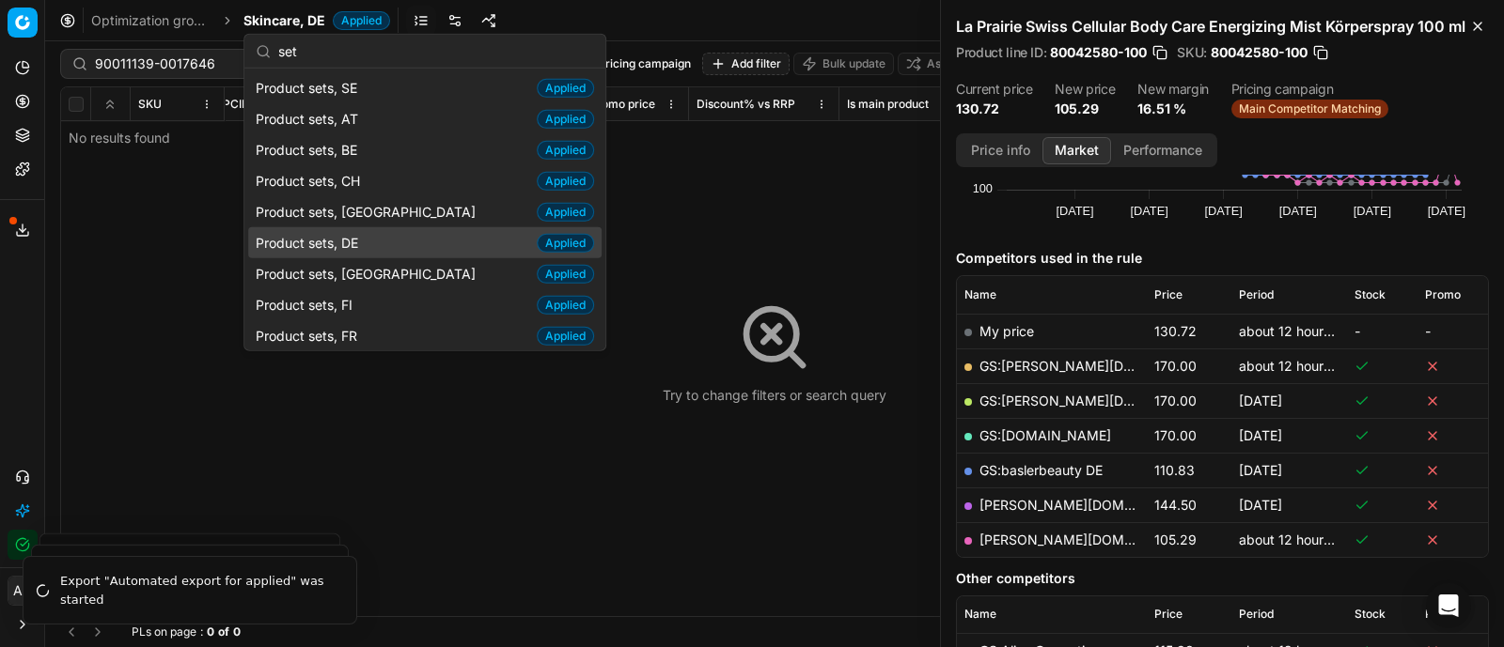
type input "set"
click at [369, 242] on div "Product sets, DE Applied" at bounding box center [424, 242] width 353 height 31
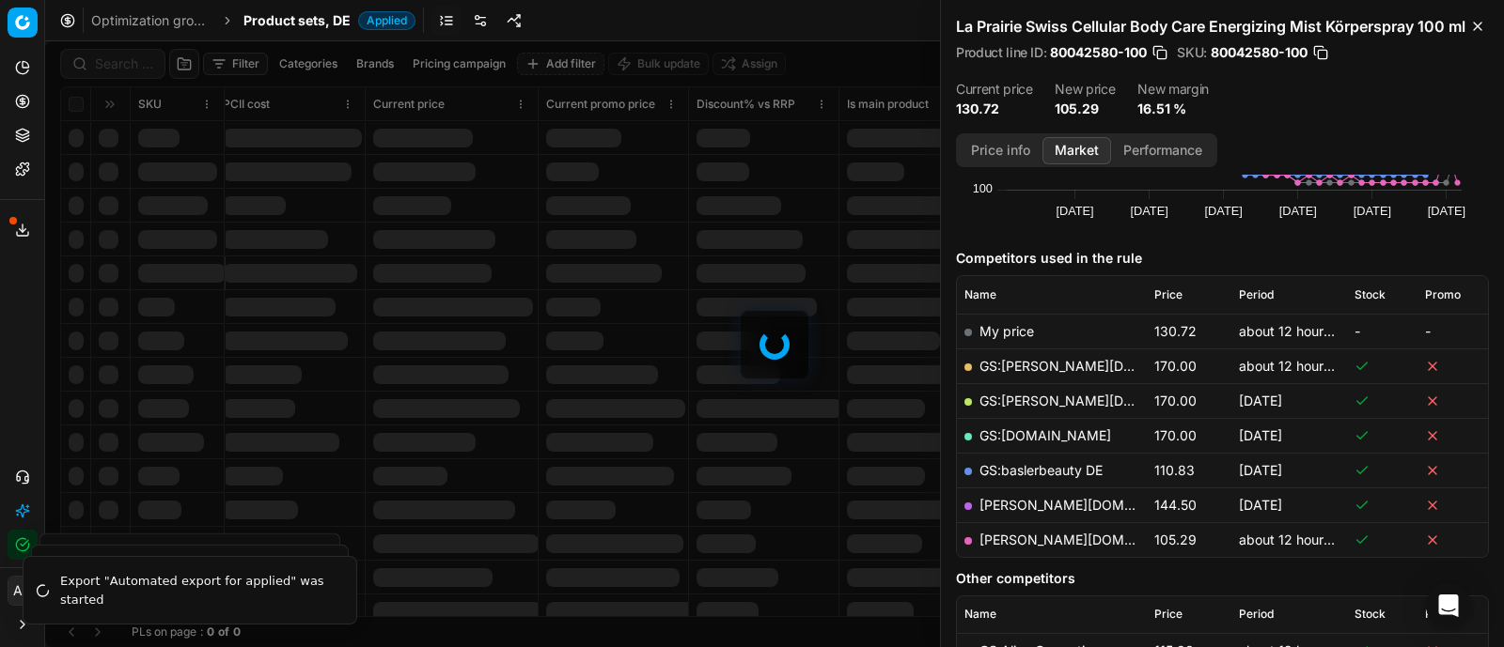
click at [122, 69] on div at bounding box center [774, 344] width 1458 height 606
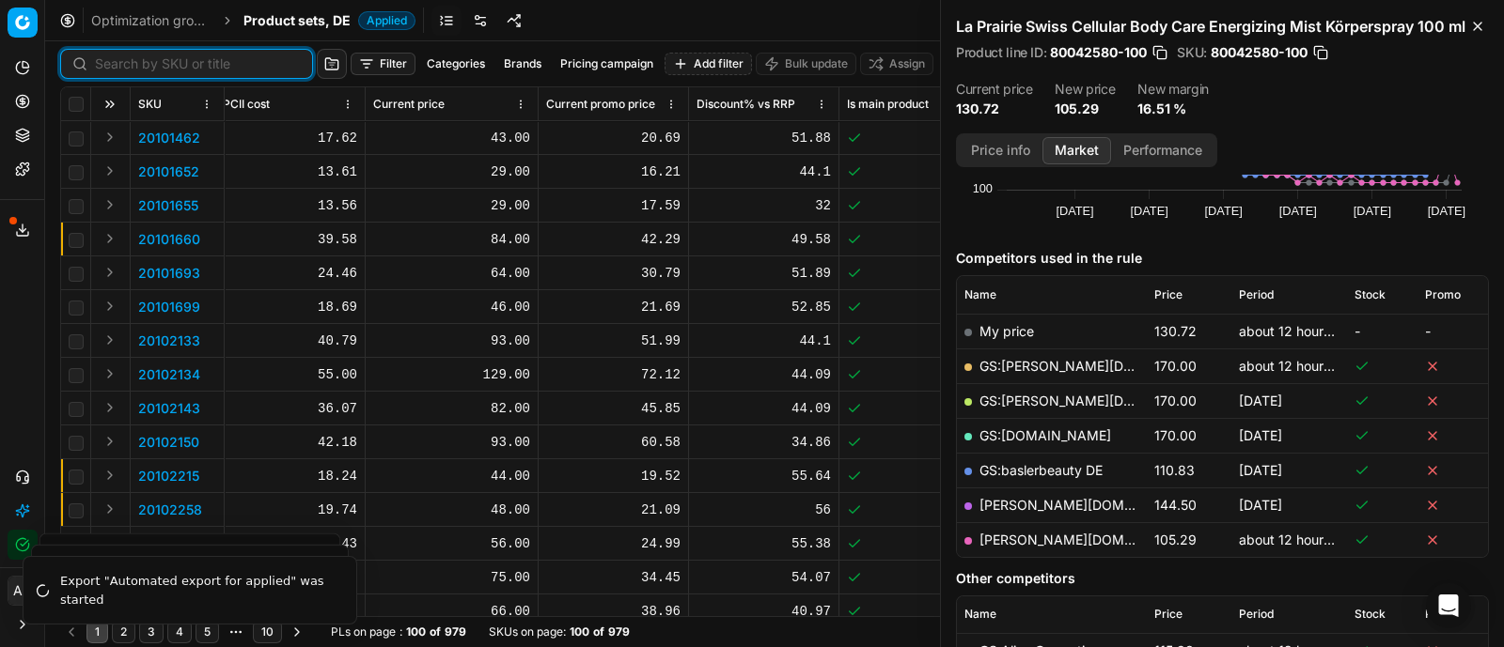
click at [122, 69] on input at bounding box center [198, 64] width 206 height 19
paste input "90011139-0017646"
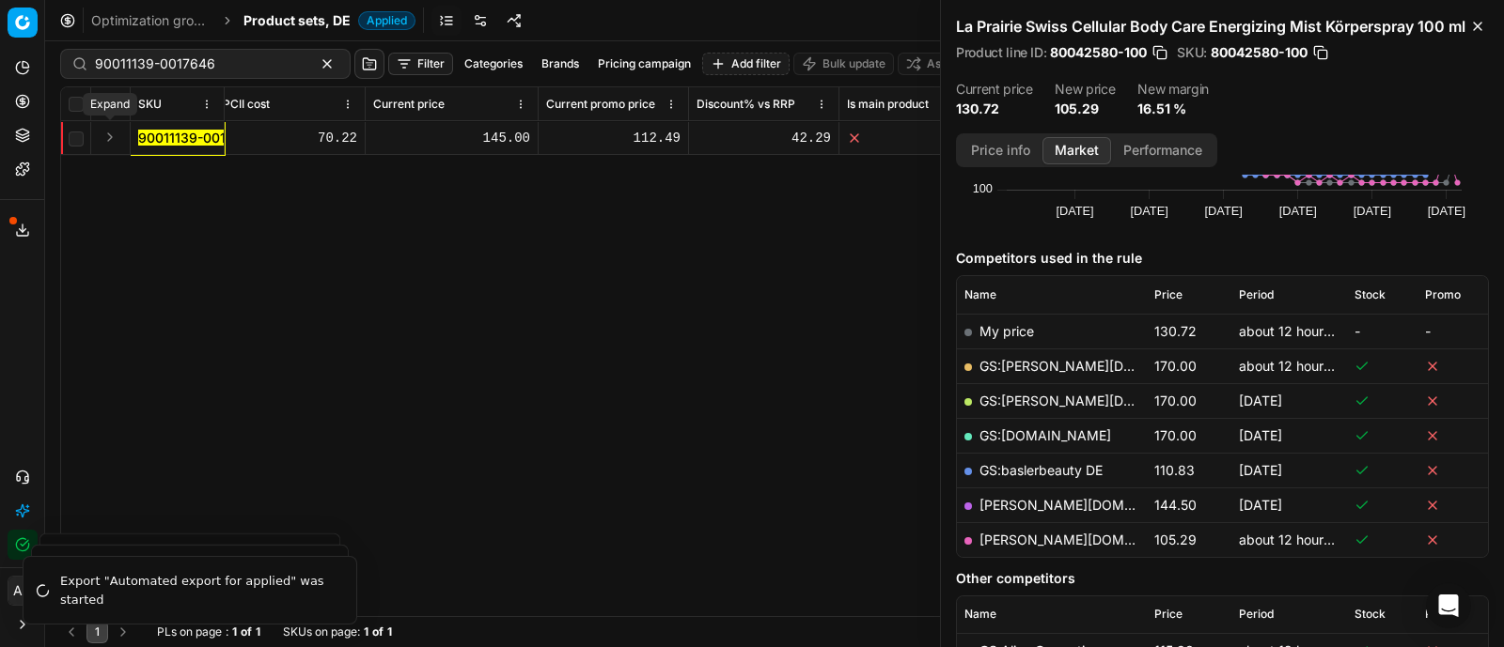
click at [111, 131] on button "Expand" at bounding box center [110, 137] width 23 height 23
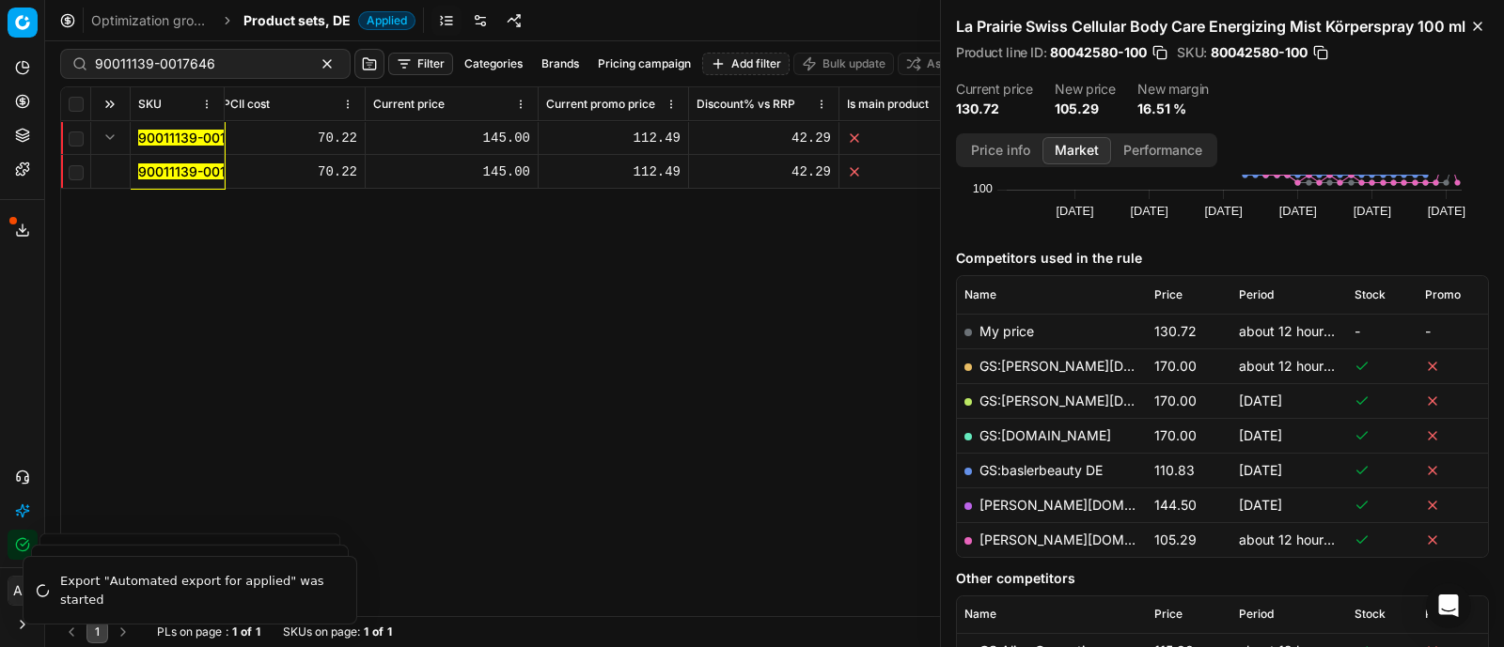
click at [168, 169] on mark "90011139-0017646" at bounding box center [198, 172] width 120 height 16
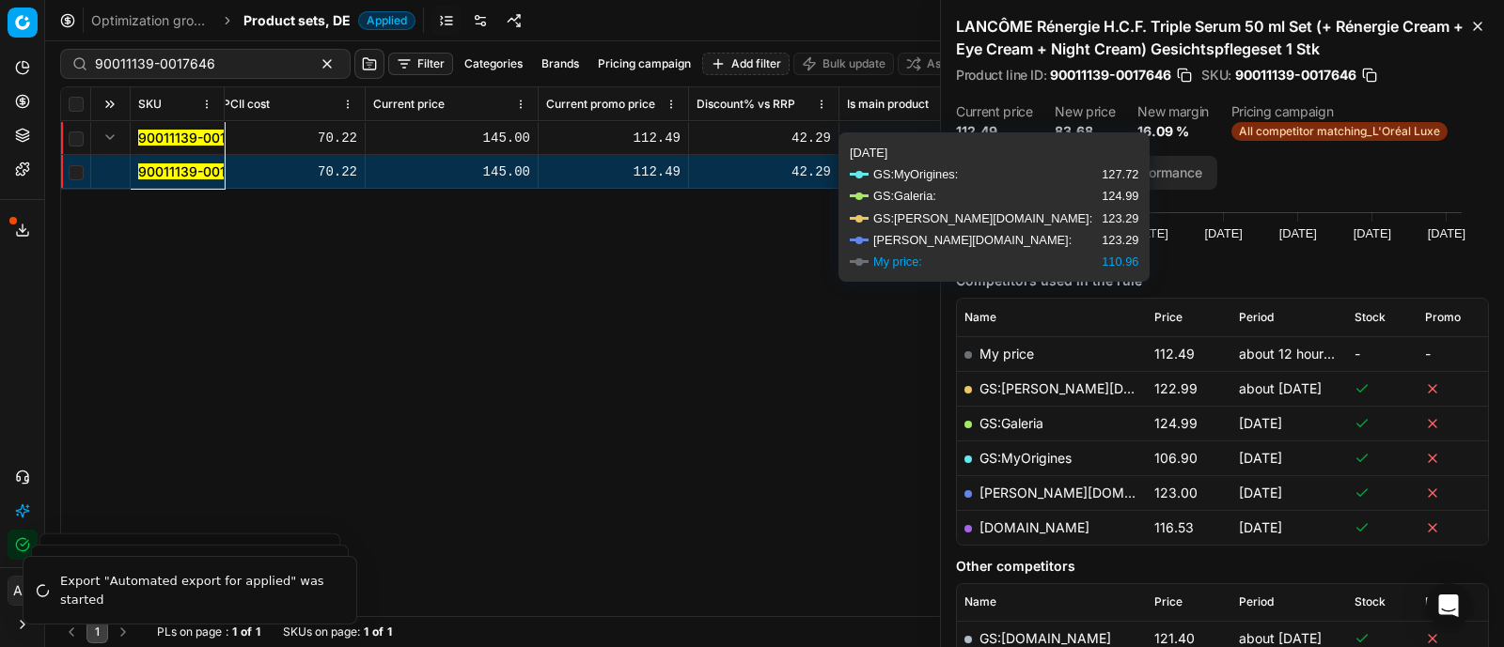
click at [1015, 160] on button "Price info" at bounding box center [1000, 173] width 84 height 27
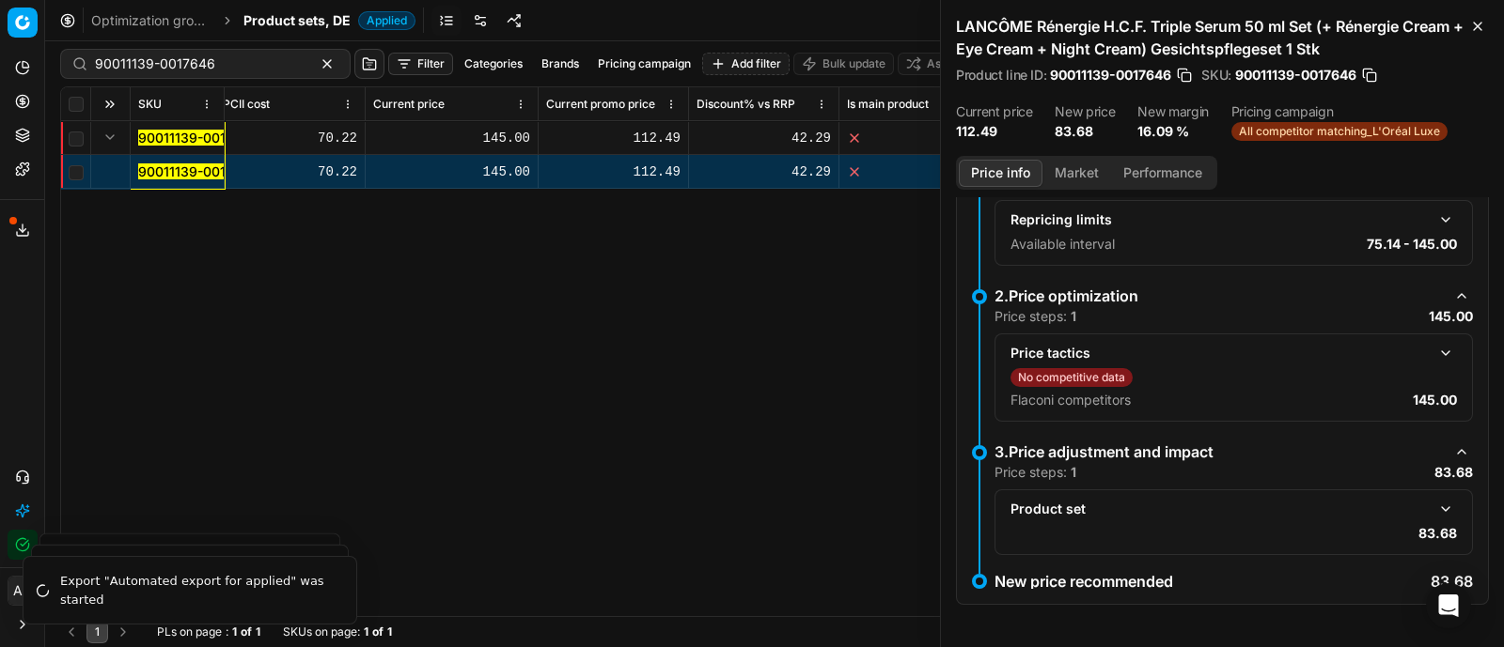
scroll to position [151, 0]
click at [1434, 510] on button "button" at bounding box center [1445, 510] width 23 height 23
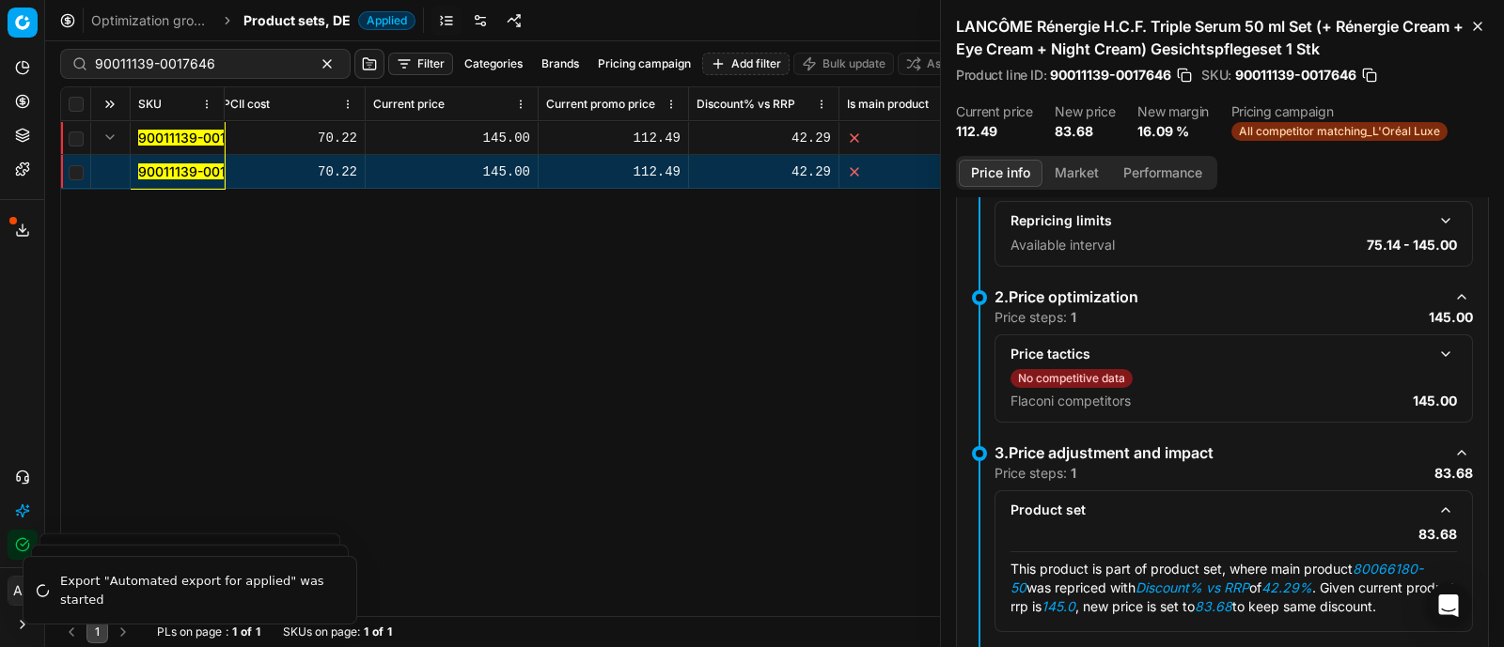
scroll to position [247, 0]
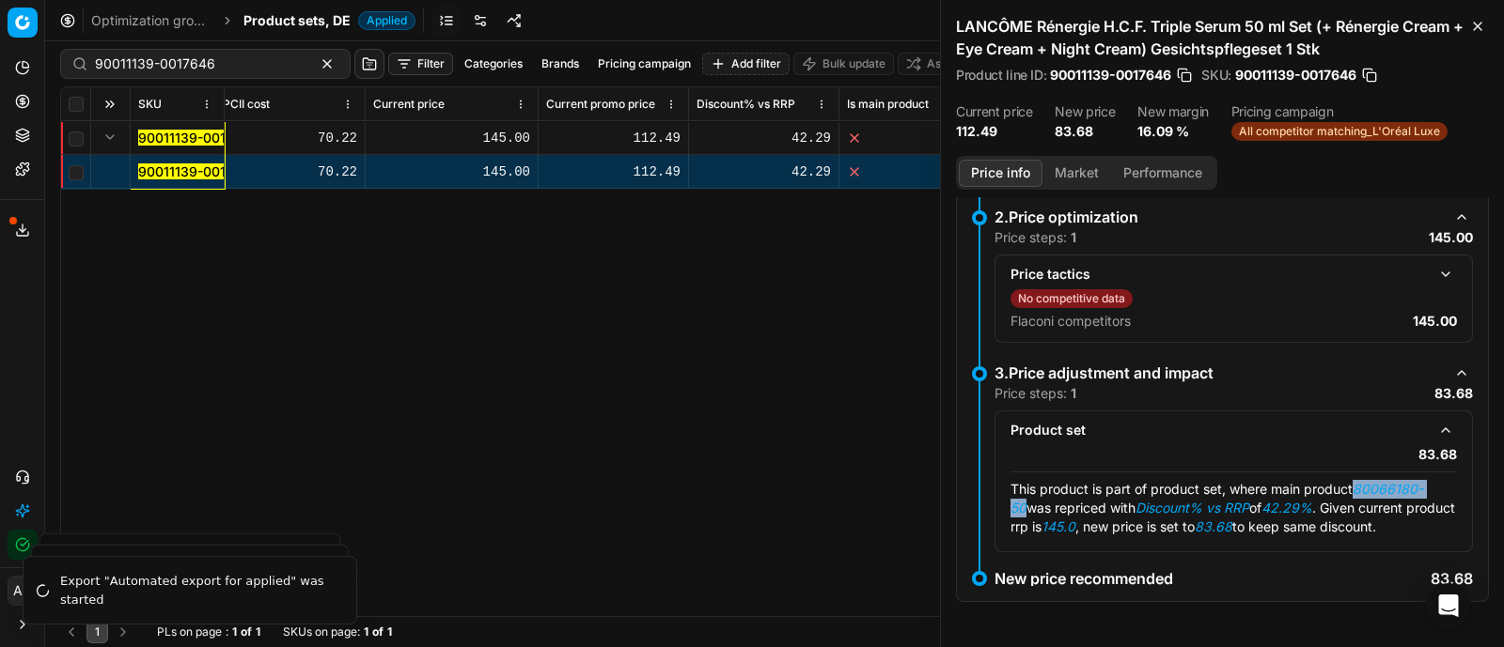
drag, startPoint x: 1358, startPoint y: 471, endPoint x: 1025, endPoint y: 492, distance: 333.4
click at [1025, 492] on span "This product is part of product set, where main product 80066180-50 was reprice…" at bounding box center [1232, 508] width 444 height 54
copy em "80066180-50"
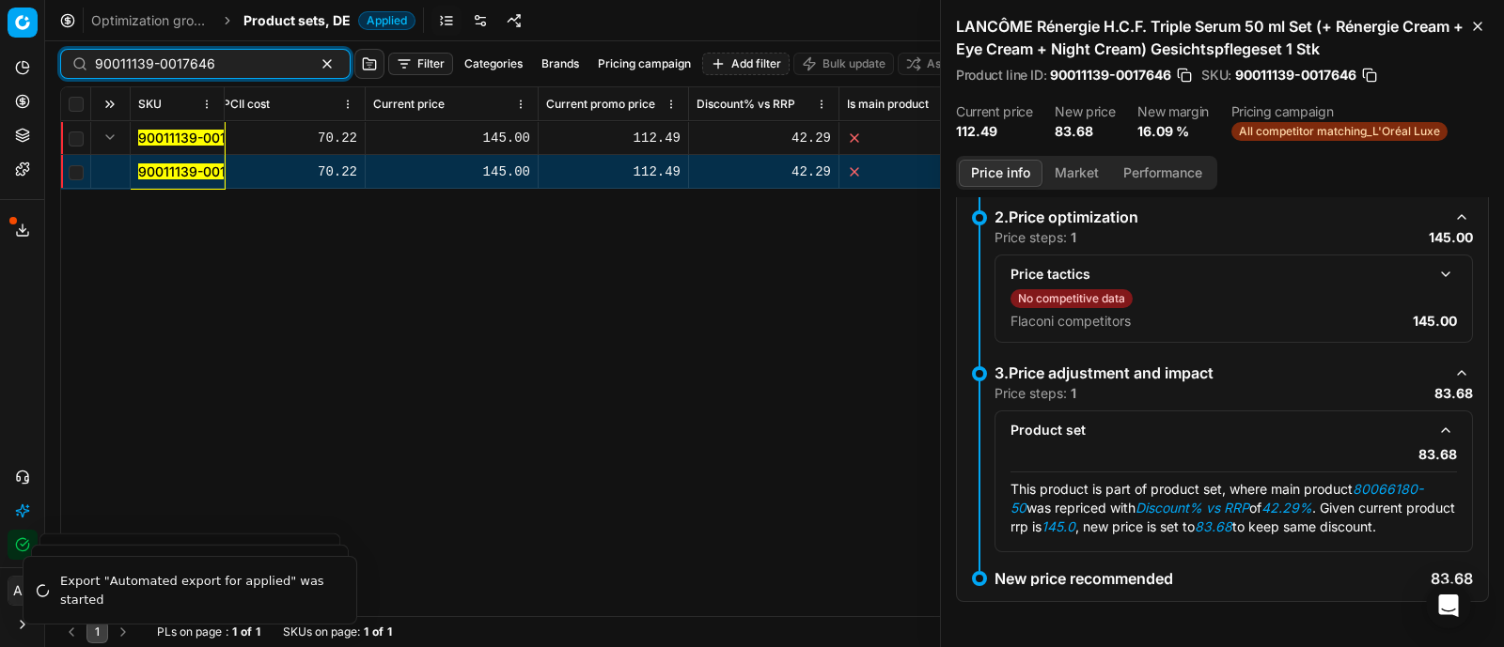
click at [134, 62] on input "90011139-0017646" at bounding box center [198, 64] width 206 height 19
paste input "80066180-50"
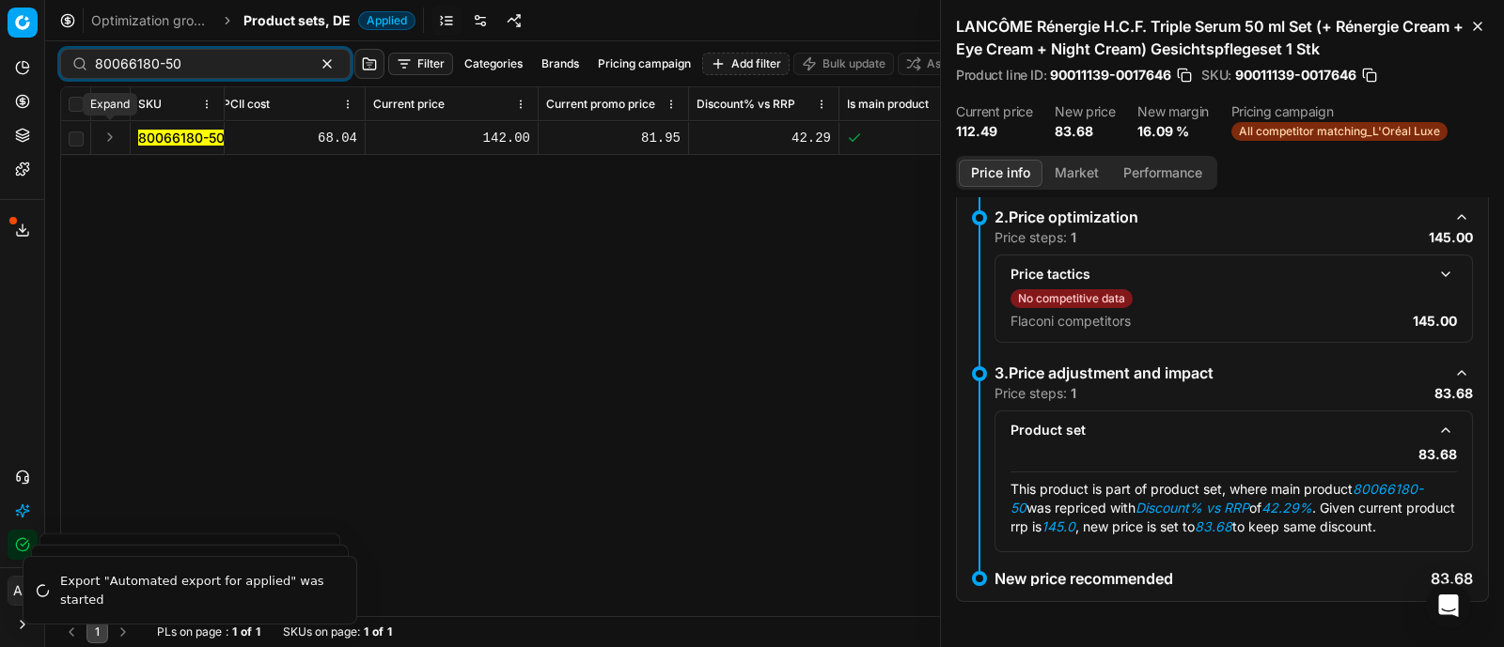
click at [102, 139] on button "Expand" at bounding box center [110, 137] width 23 height 23
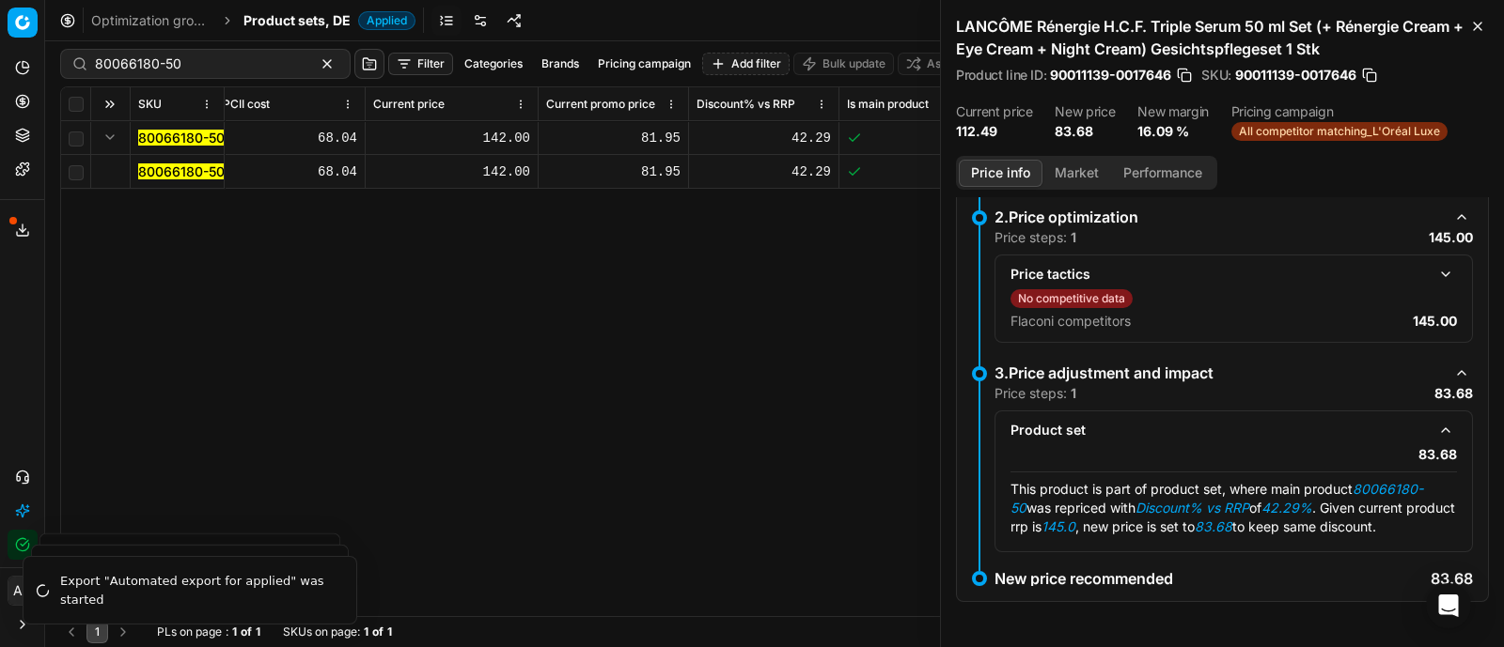
click at [155, 166] on mark "80066180-50" at bounding box center [181, 172] width 86 height 16
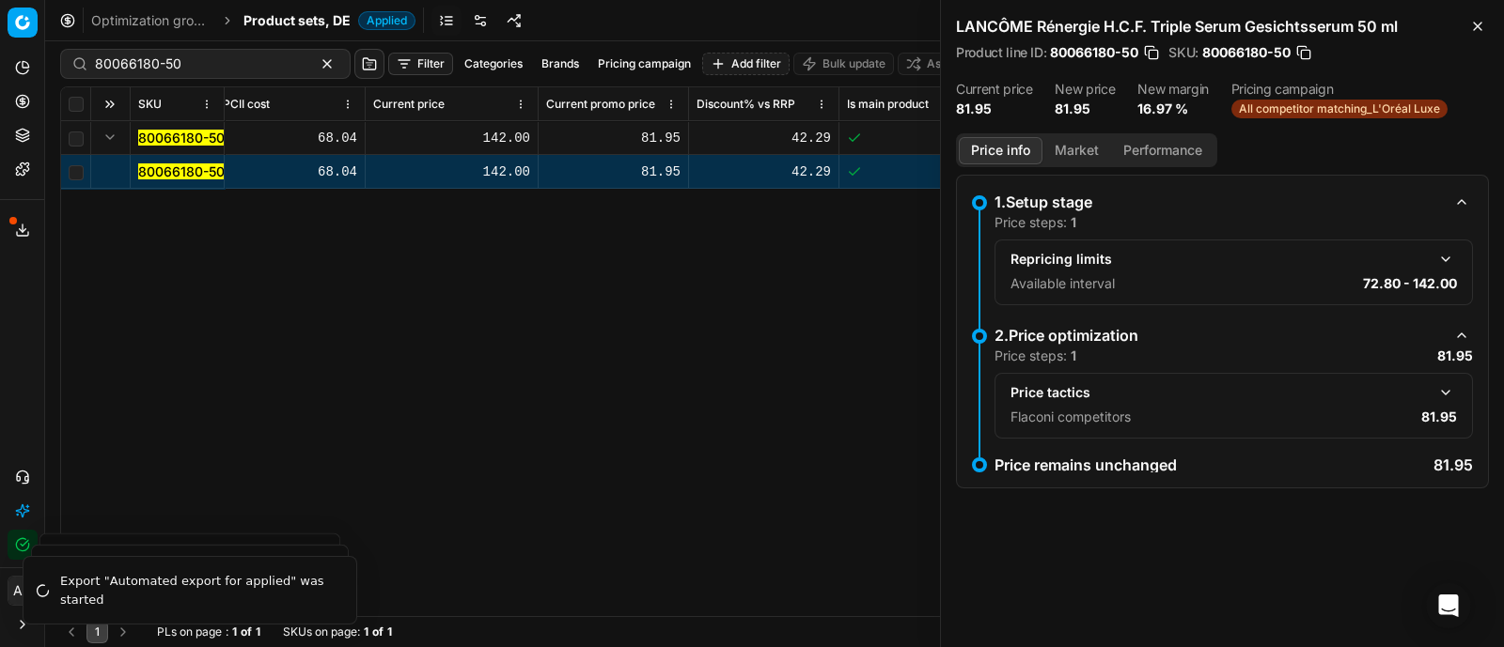
click at [1444, 384] on button "button" at bounding box center [1445, 393] width 23 height 23
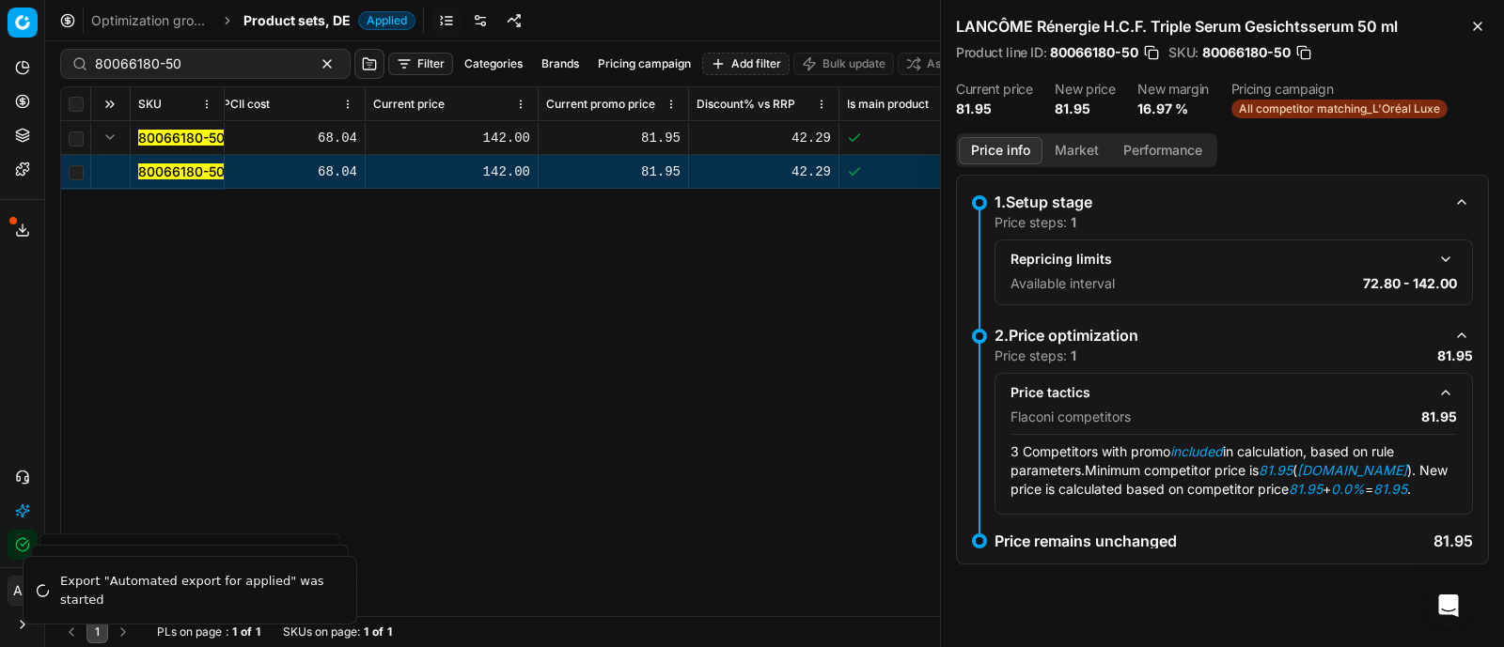
click at [1090, 148] on button "Market" at bounding box center [1076, 150] width 69 height 27
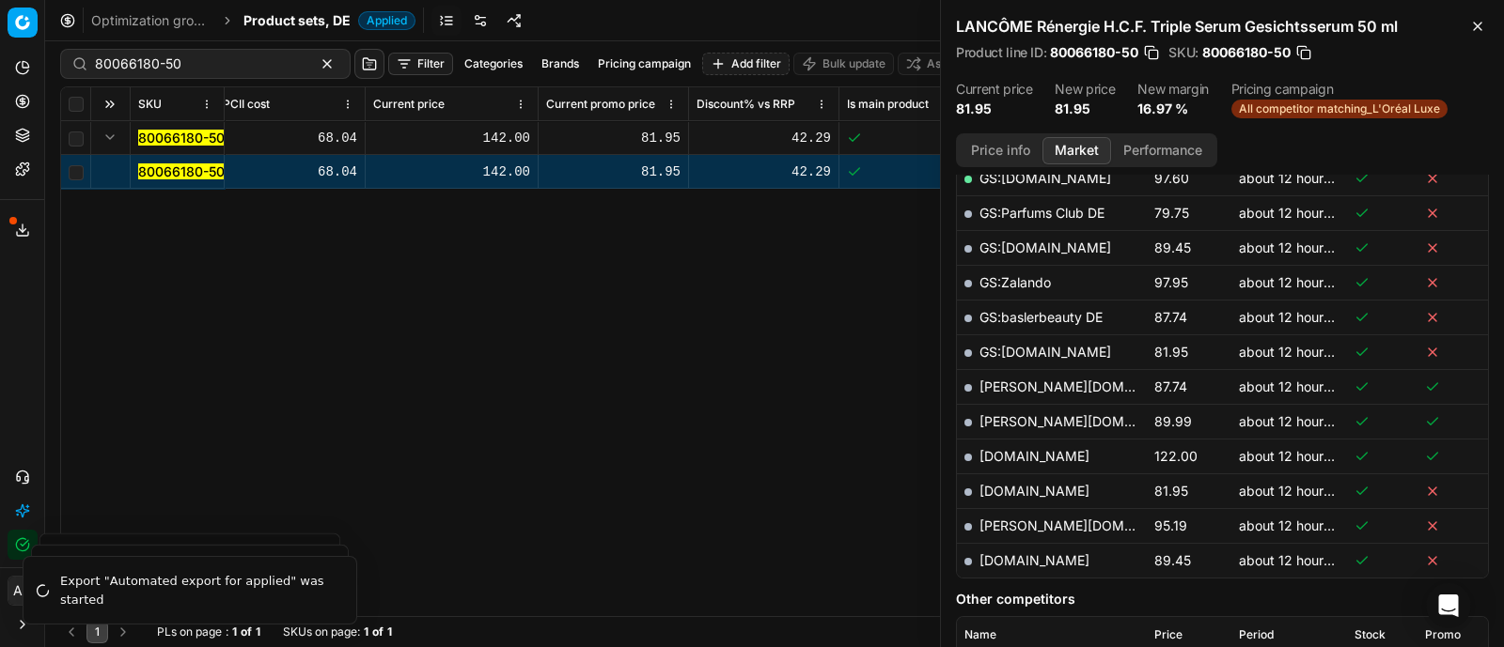
scroll to position [528, 0]
click at [1058, 483] on link "[DOMAIN_NAME]" at bounding box center [1034, 491] width 110 height 16
click at [694, 303] on div "SKU Product line name Product line ID Title Brand Sales Flag Brand Special Disp…" at bounding box center [774, 351] width 1426 height 529
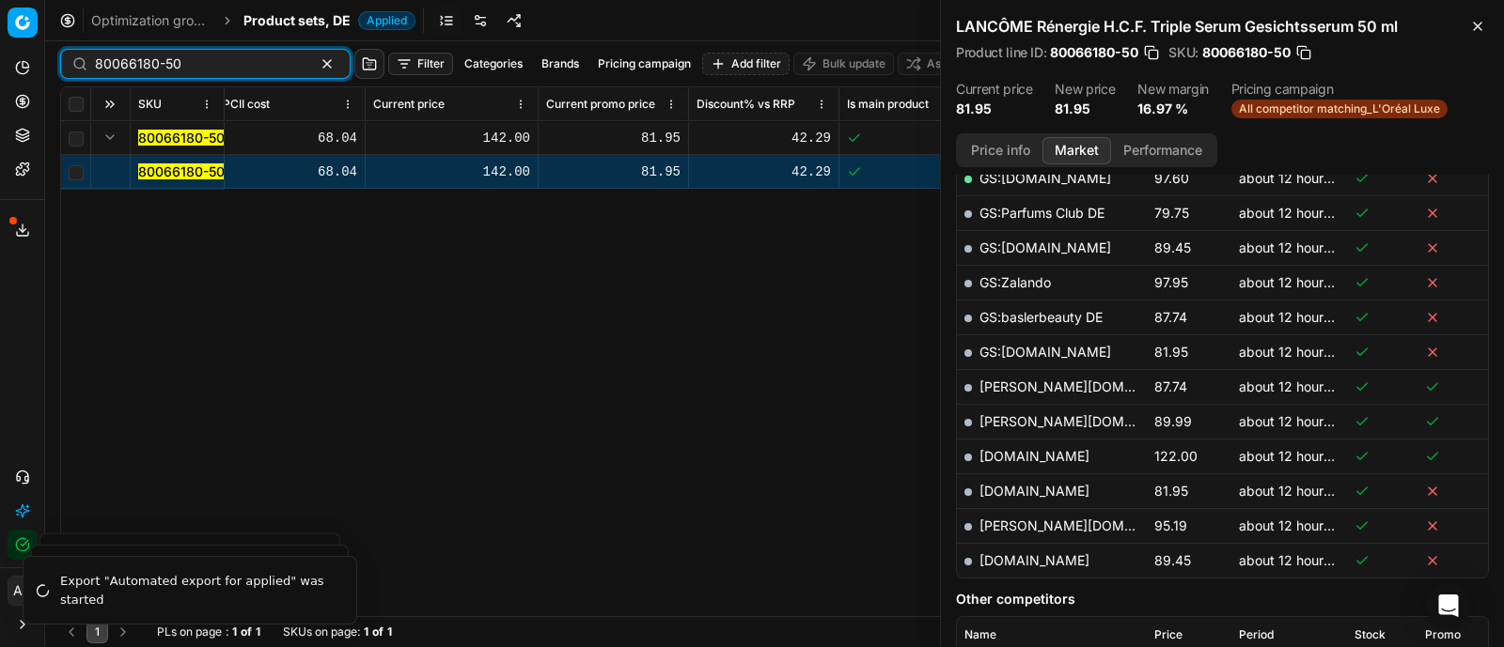
click at [253, 66] on input "80066180-50" at bounding box center [198, 64] width 206 height 19
paste input "90006341-0009604"
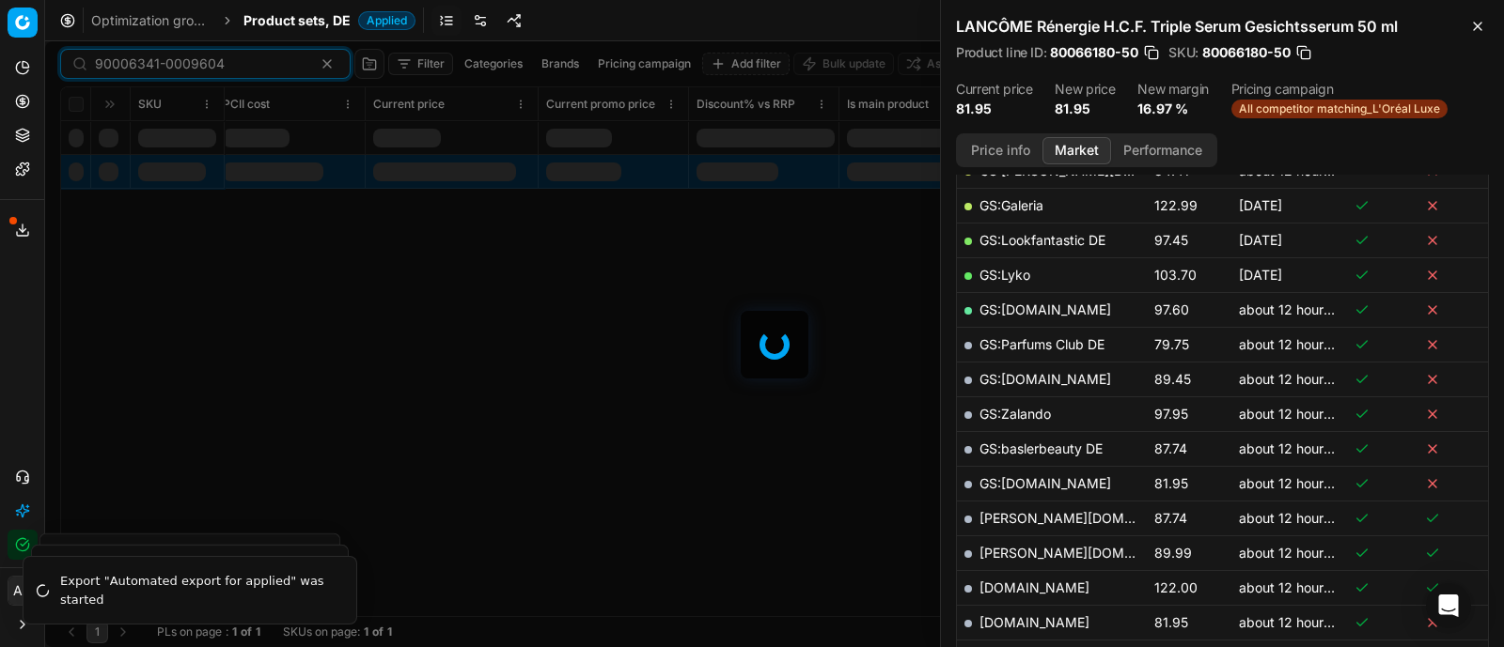
scroll to position [528, 0]
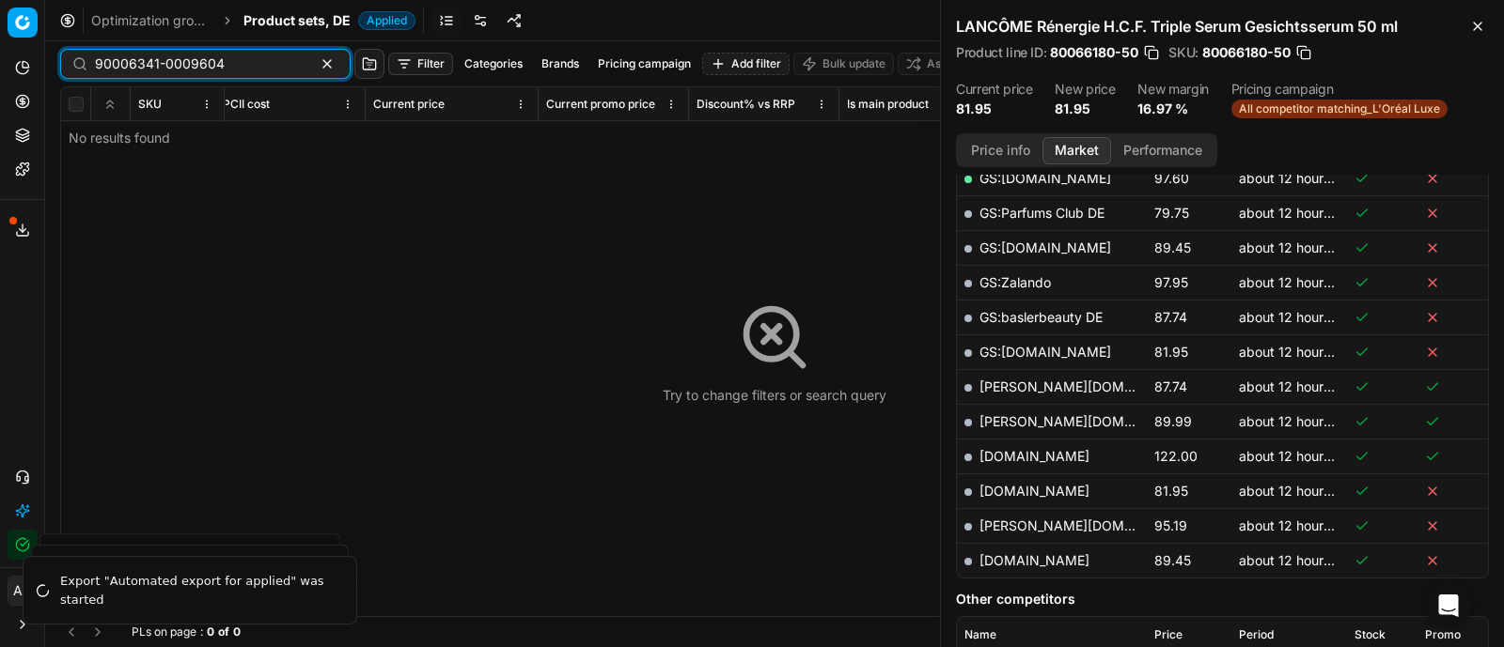
type input "90006341-0009604"
click at [282, 21] on span "Product sets, DE" at bounding box center [296, 20] width 107 height 19
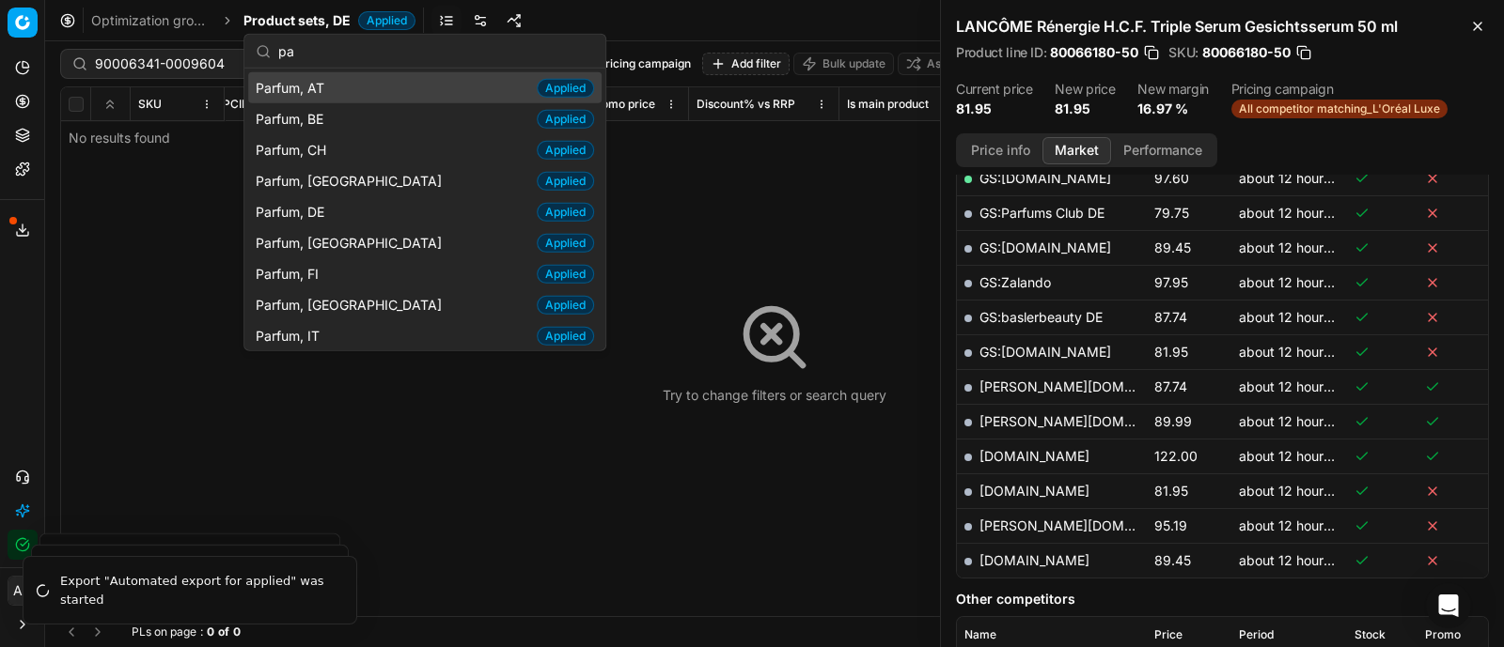
type input "p"
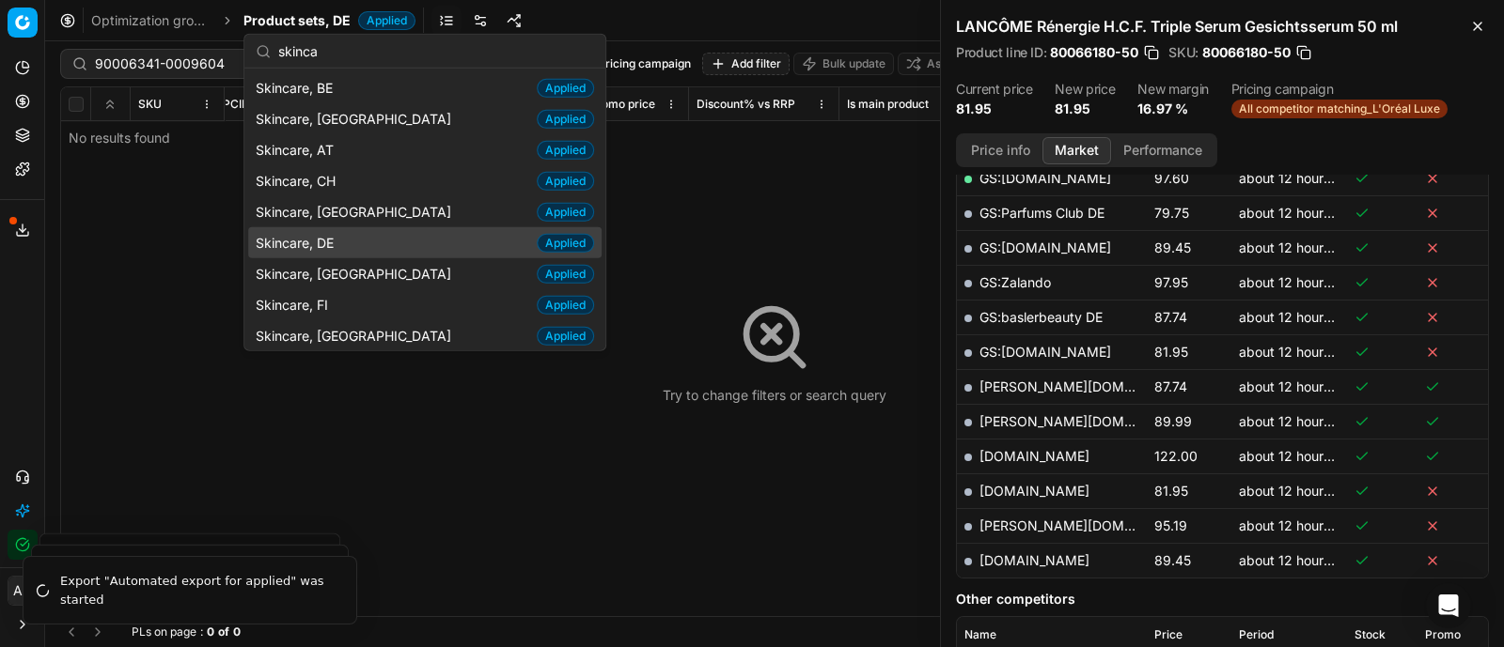
type input "skinca"
click at [313, 236] on span "Skincare, DE" at bounding box center [299, 242] width 86 height 19
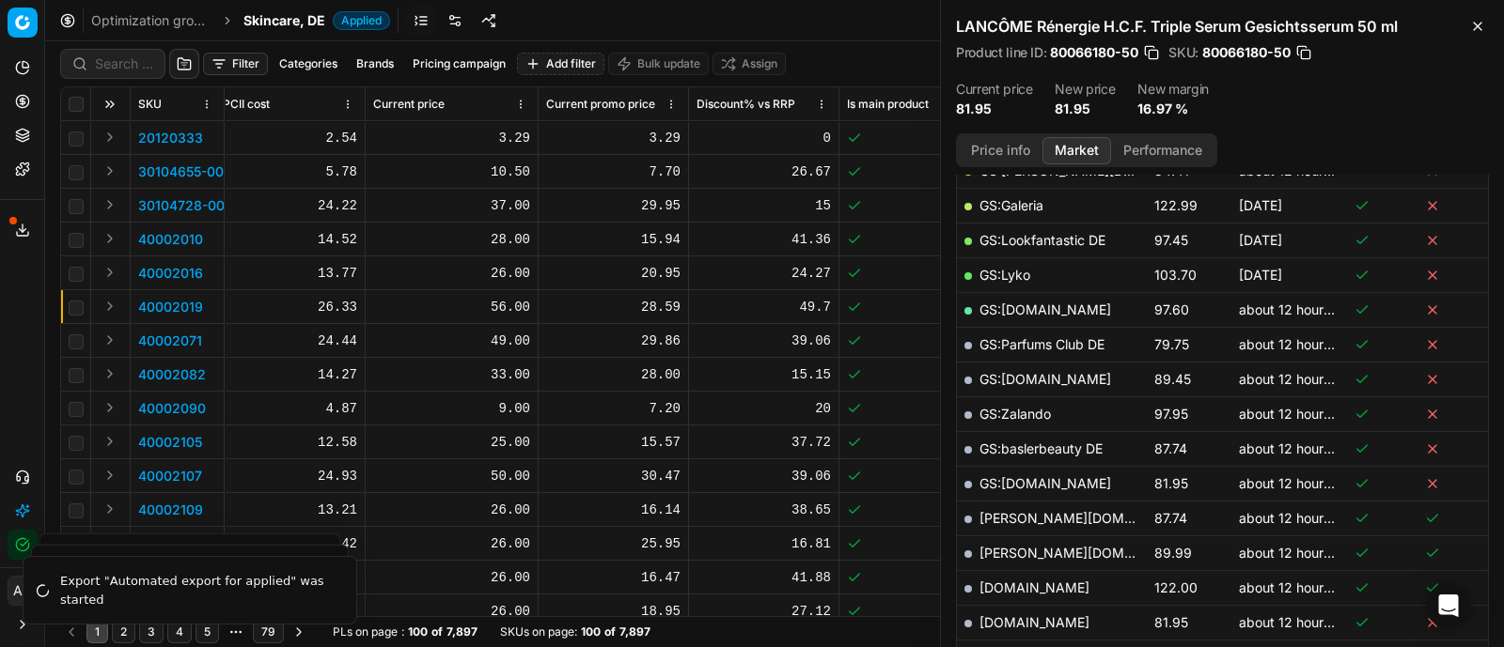
scroll to position [528, 0]
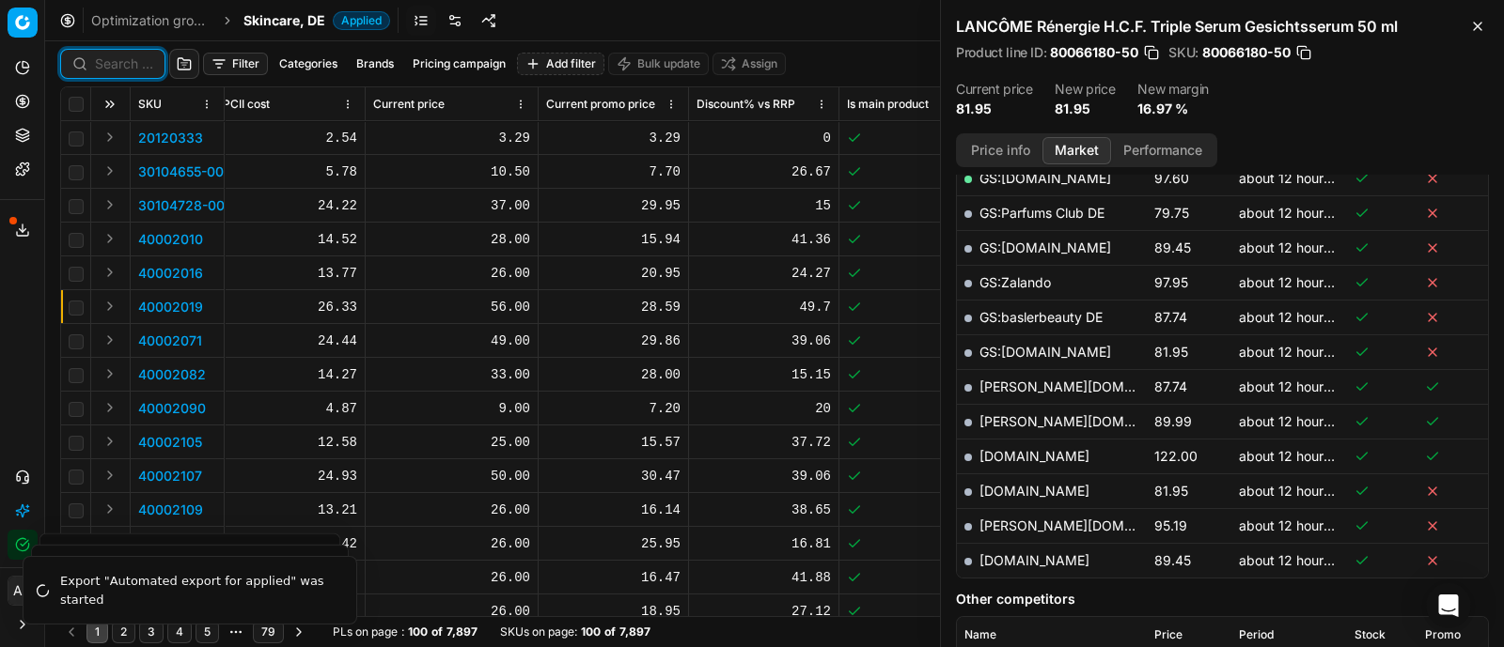
click at [117, 68] on input at bounding box center [124, 64] width 58 height 19
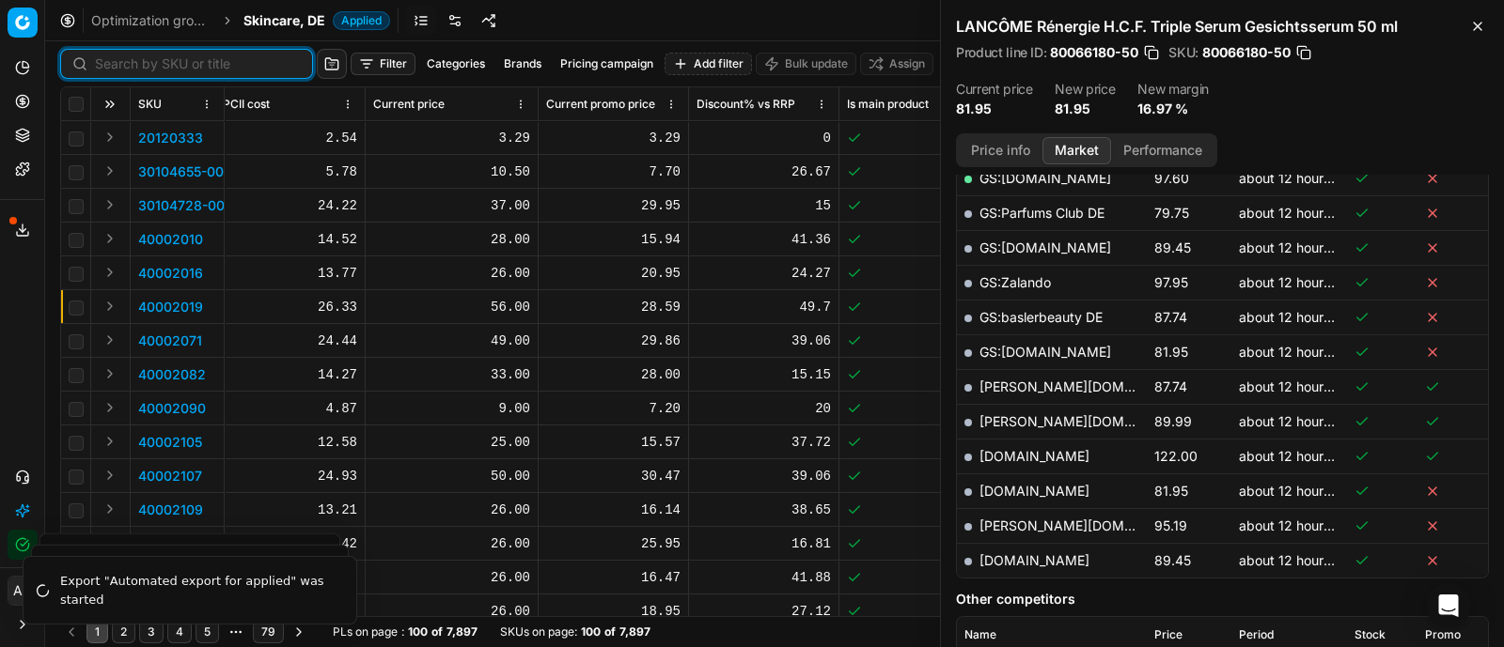
paste input "90006341-0009604"
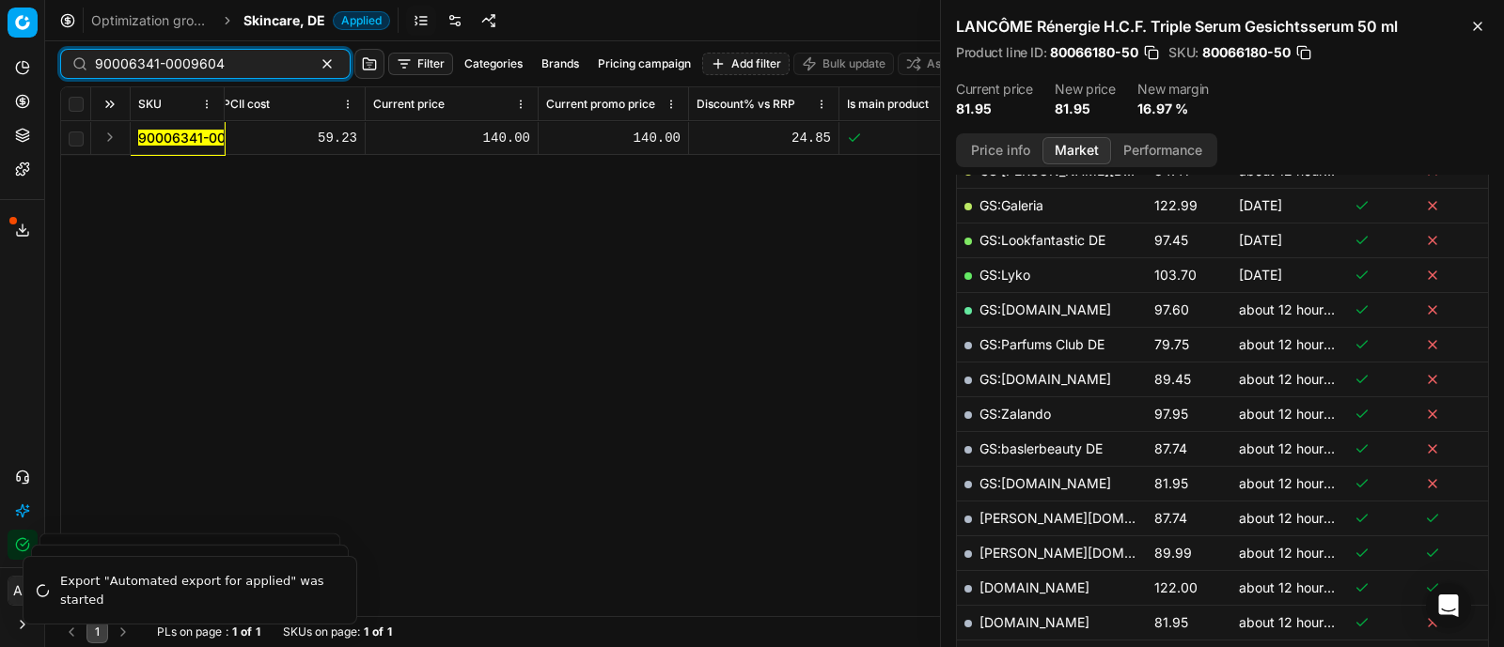
scroll to position [528, 0]
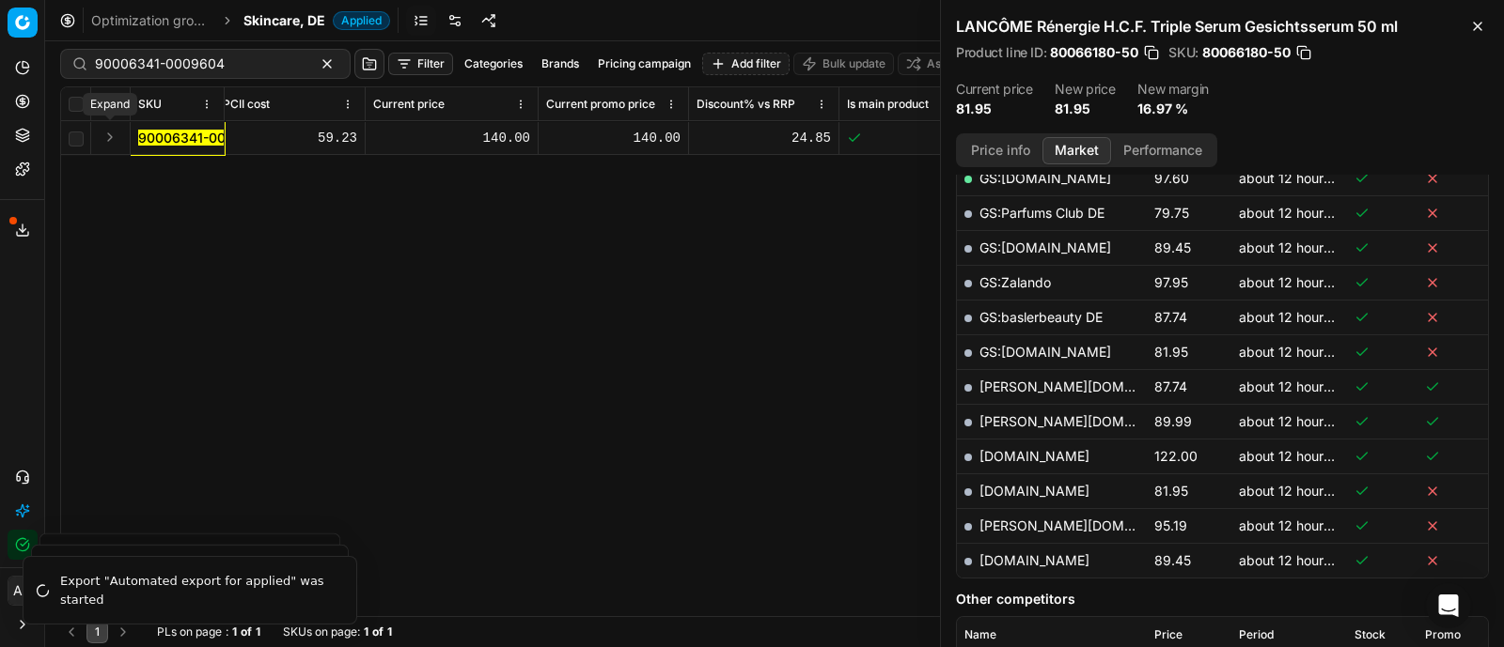
click at [113, 126] on button "Expand" at bounding box center [110, 137] width 23 height 23
click at [164, 169] on mark "90006341-0009604" at bounding box center [203, 172] width 130 height 16
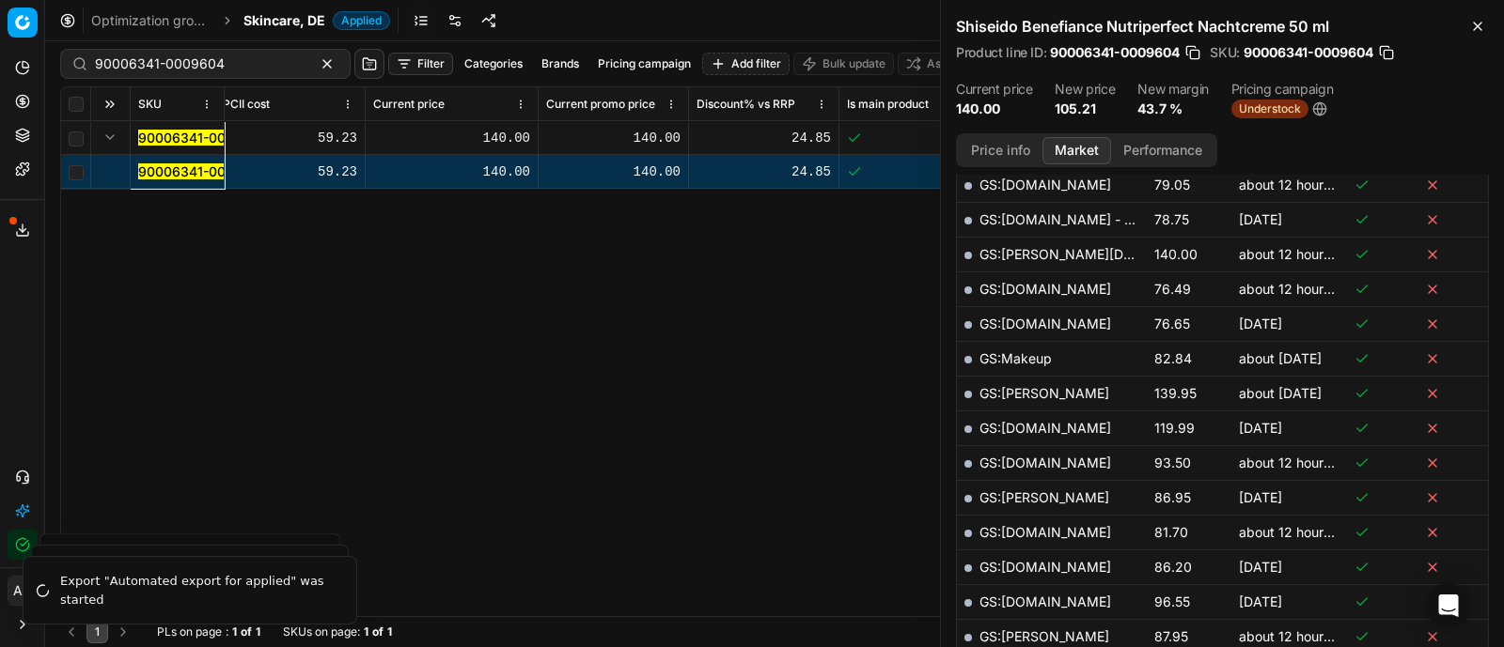
click at [998, 152] on button "Price info" at bounding box center [1000, 150] width 84 height 27
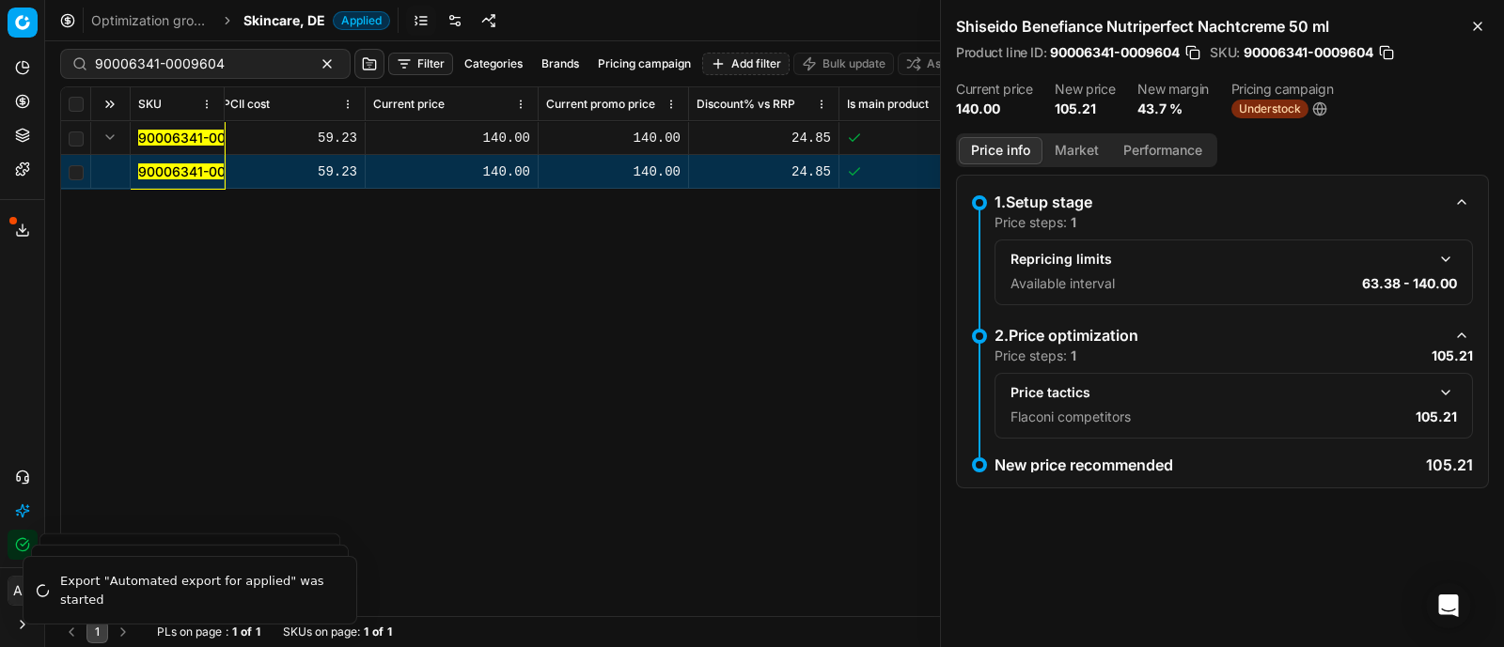
click at [1454, 386] on button "button" at bounding box center [1445, 393] width 23 height 23
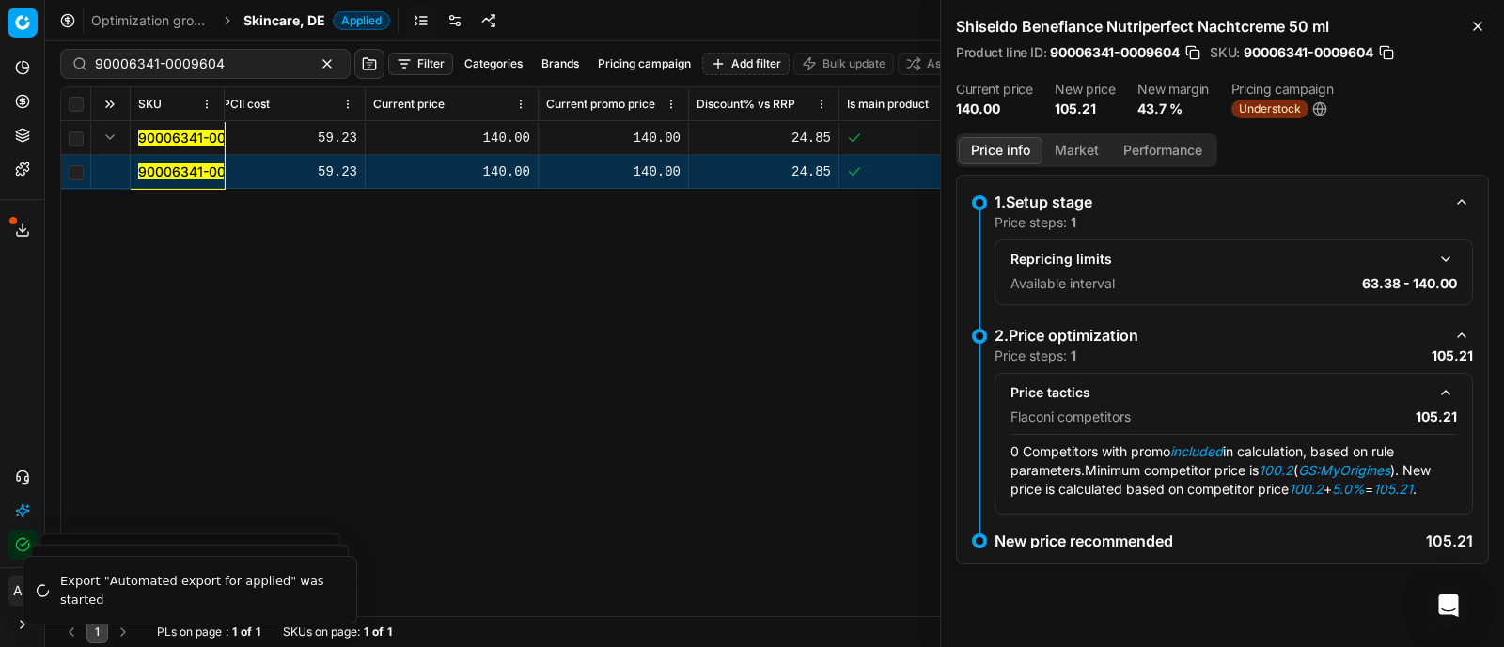
click at [1076, 150] on button "Market" at bounding box center [1076, 150] width 69 height 27
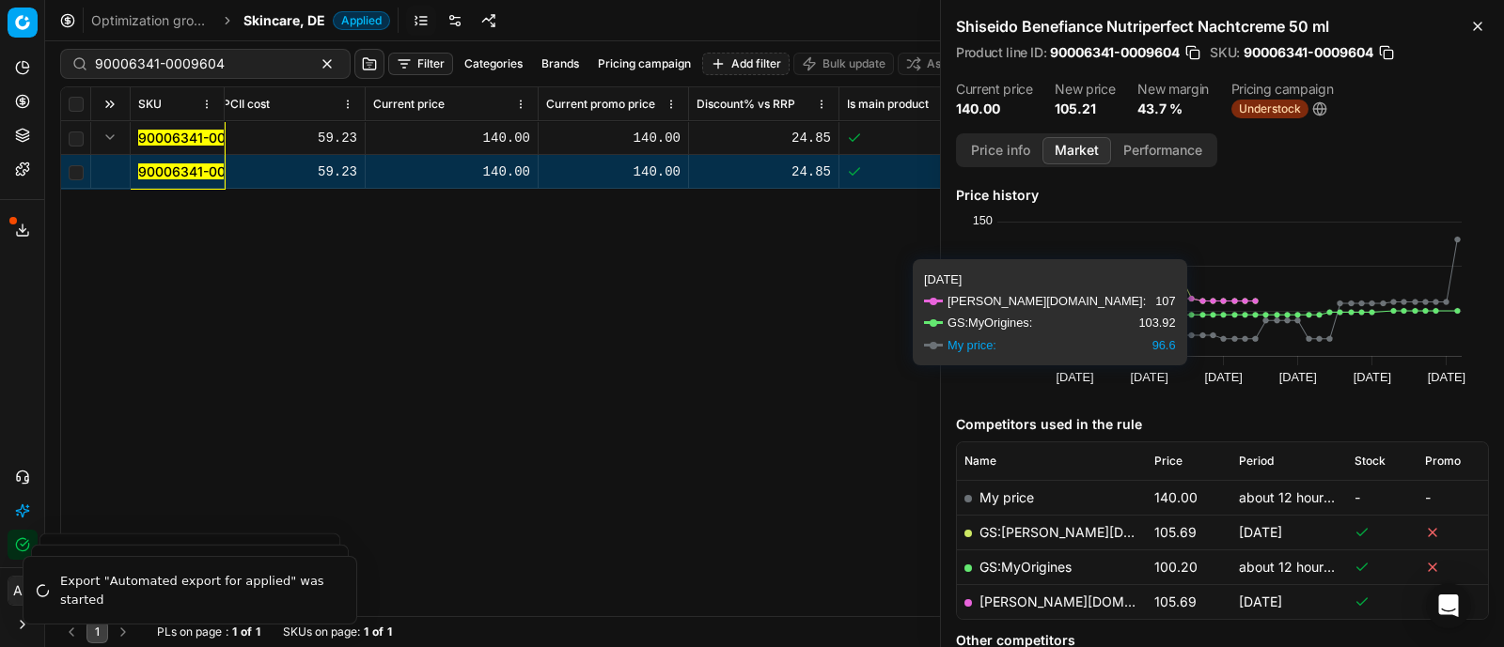
scroll to position [126, 0]
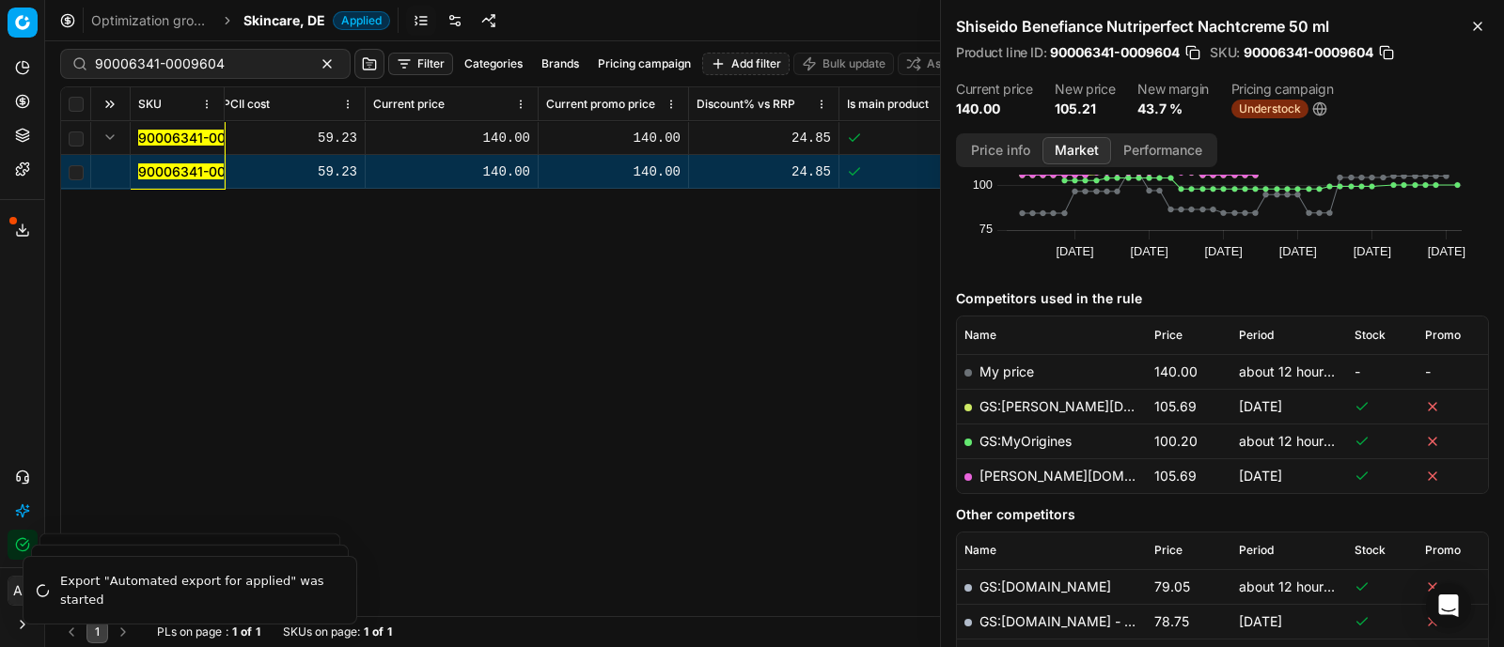
click at [1038, 438] on link "GS:MyOrigines" at bounding box center [1025, 441] width 92 height 16
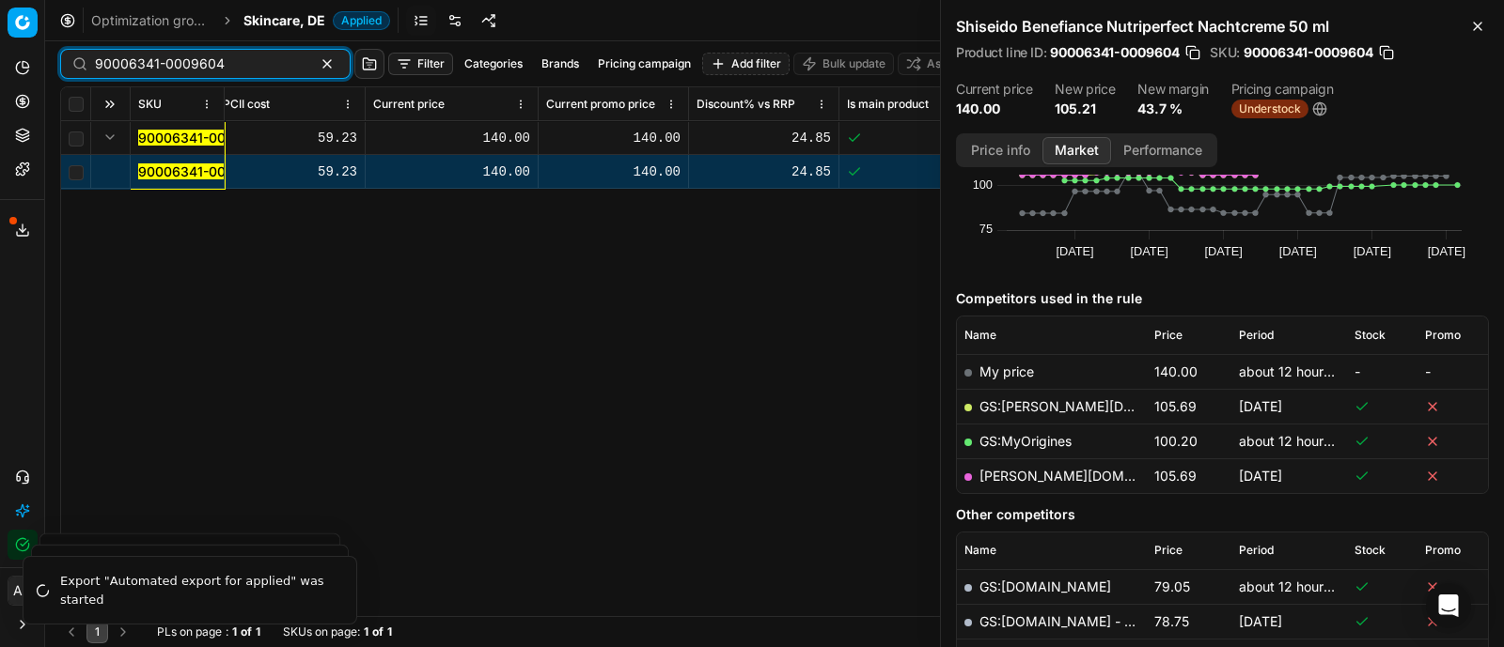
click at [227, 62] on input "90006341-0009604" at bounding box center [198, 64] width 206 height 19
paste input "0860-0001105"
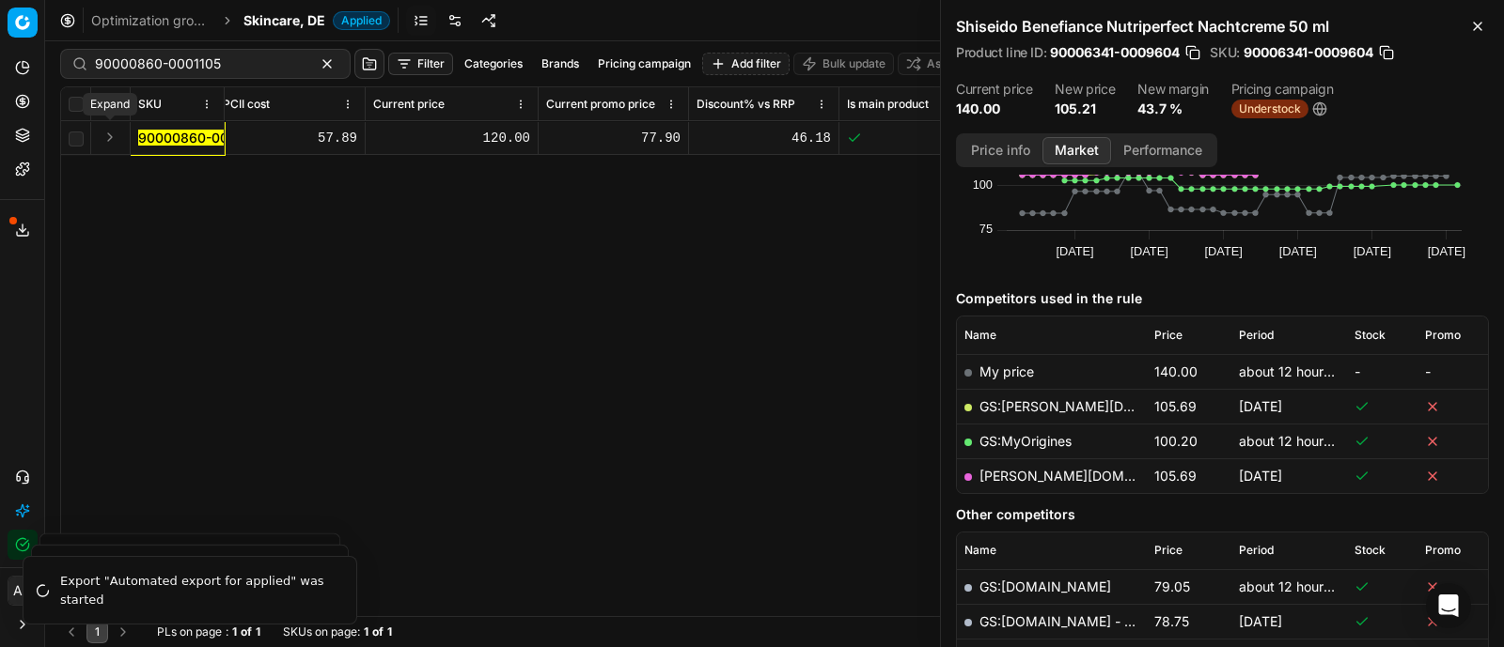
click at [109, 129] on button "Expand" at bounding box center [110, 137] width 23 height 23
click at [179, 171] on mark "90000860-0001105" at bounding box center [201, 172] width 126 height 16
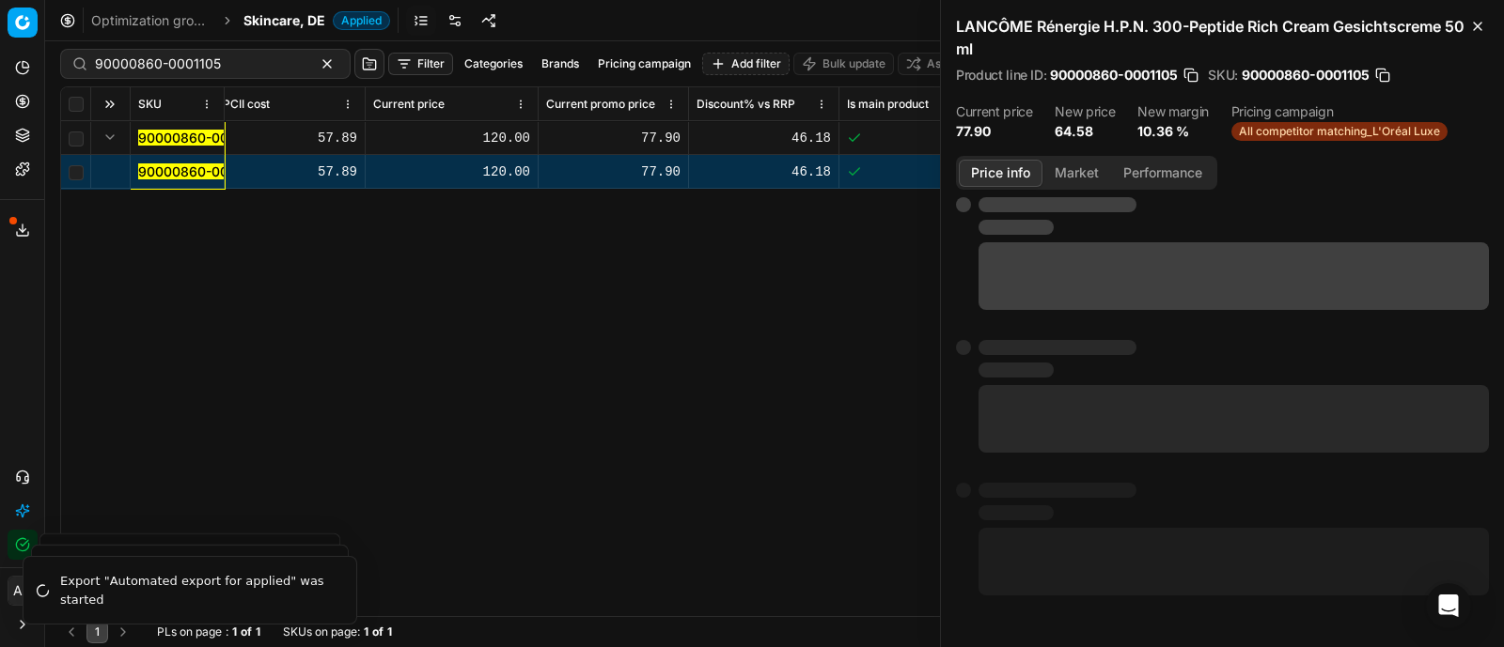
click at [1010, 171] on button "Price info" at bounding box center [1000, 173] width 84 height 27
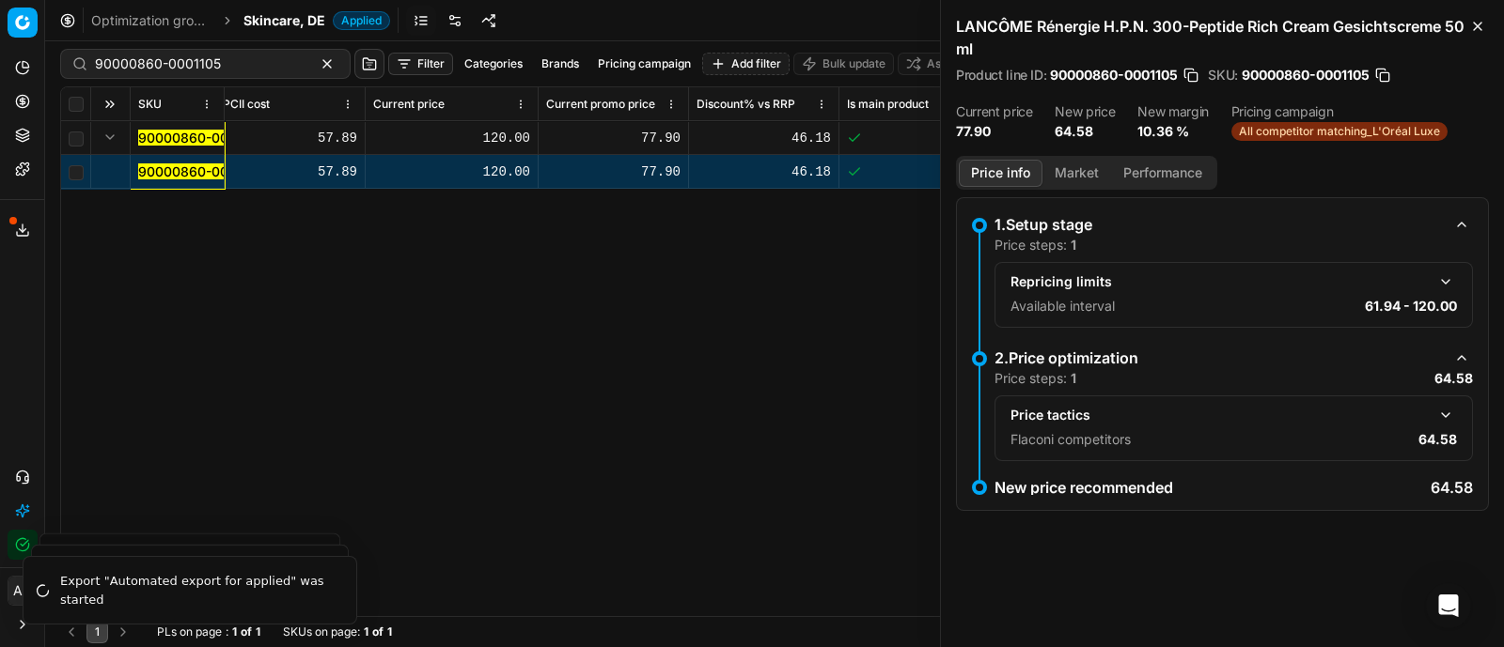
click at [1447, 416] on button "button" at bounding box center [1445, 415] width 23 height 23
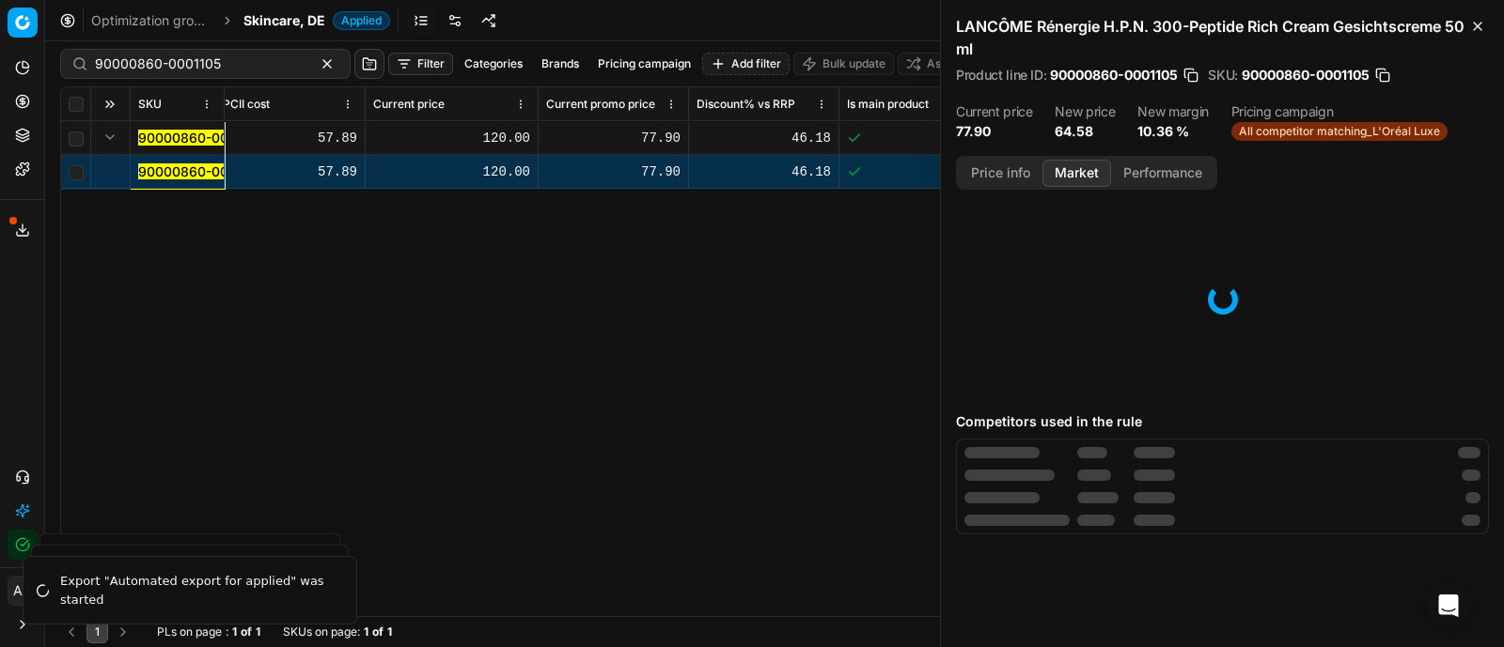
click at [1077, 162] on button "Market" at bounding box center [1076, 173] width 69 height 27
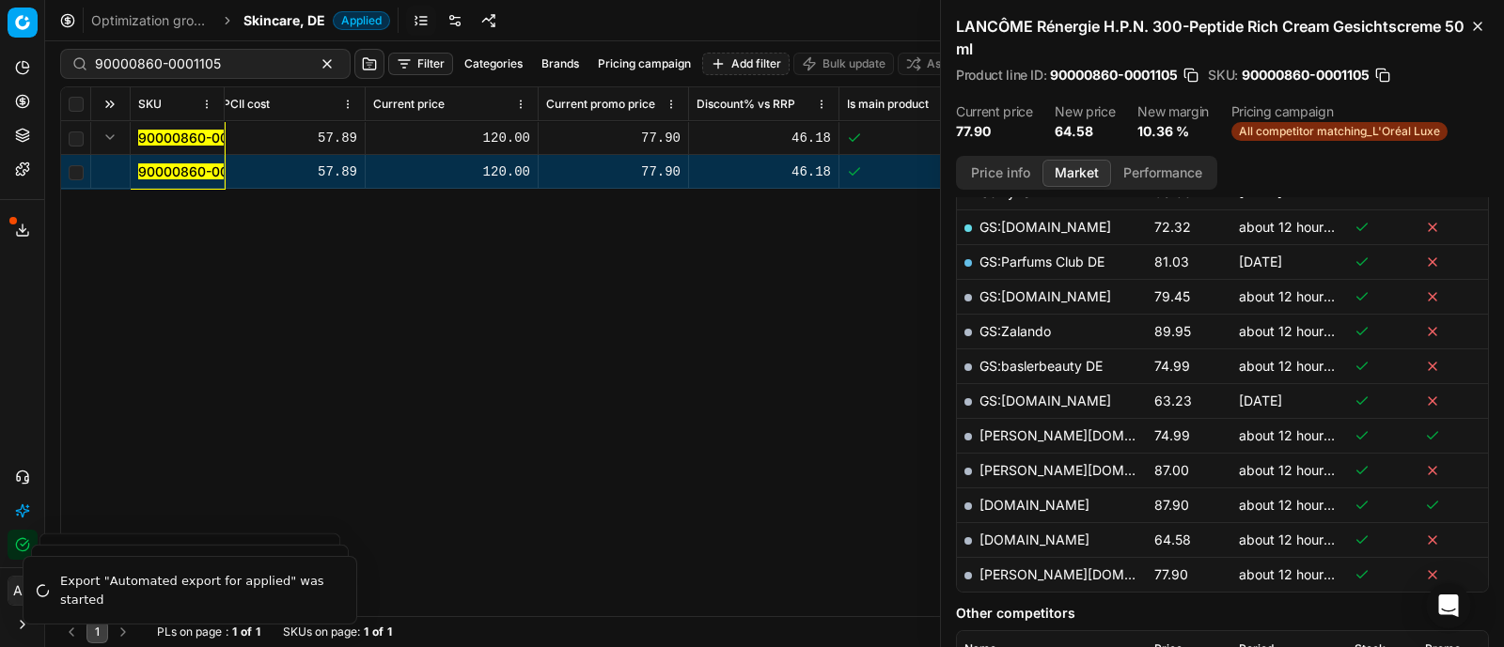
scroll to position [472, 0]
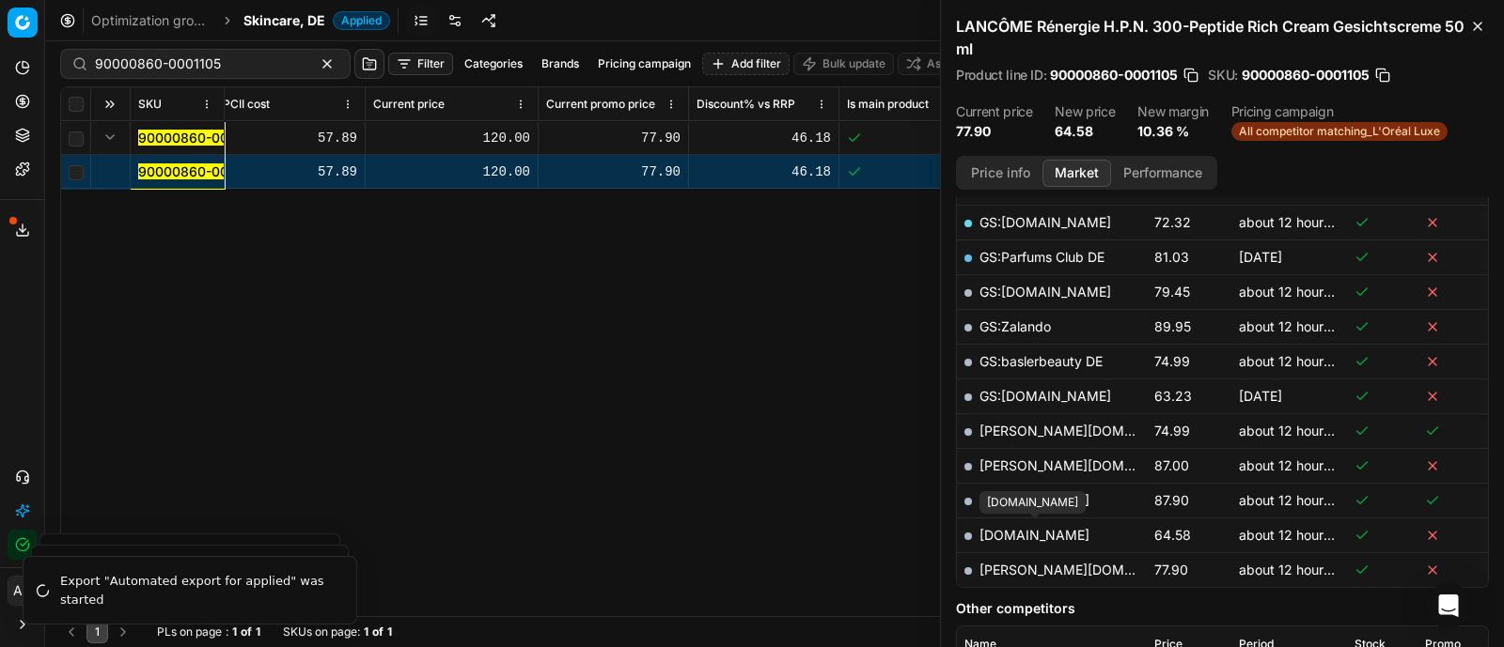
click at [1042, 531] on link "[DOMAIN_NAME]" at bounding box center [1034, 535] width 110 height 16
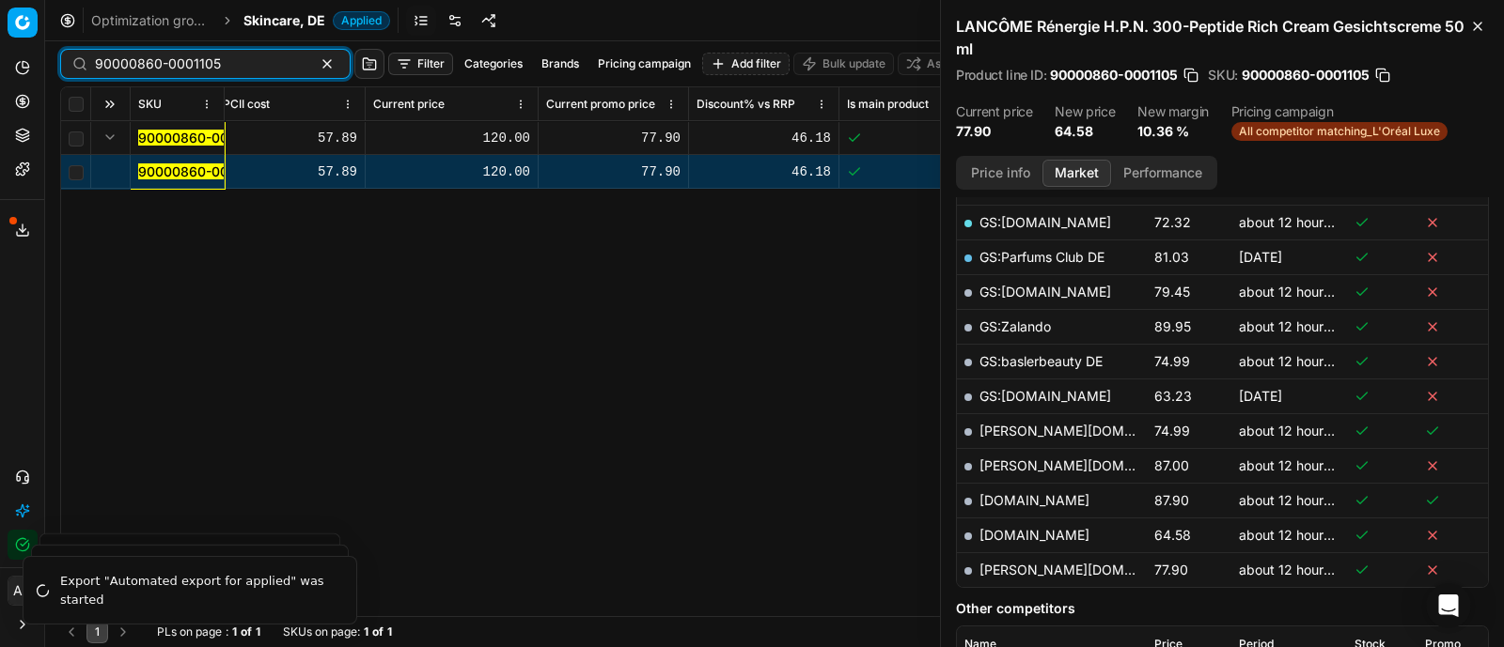
click at [223, 70] on input "90000860-0001105" at bounding box center [198, 64] width 206 height 19
paste input "80006958-50"
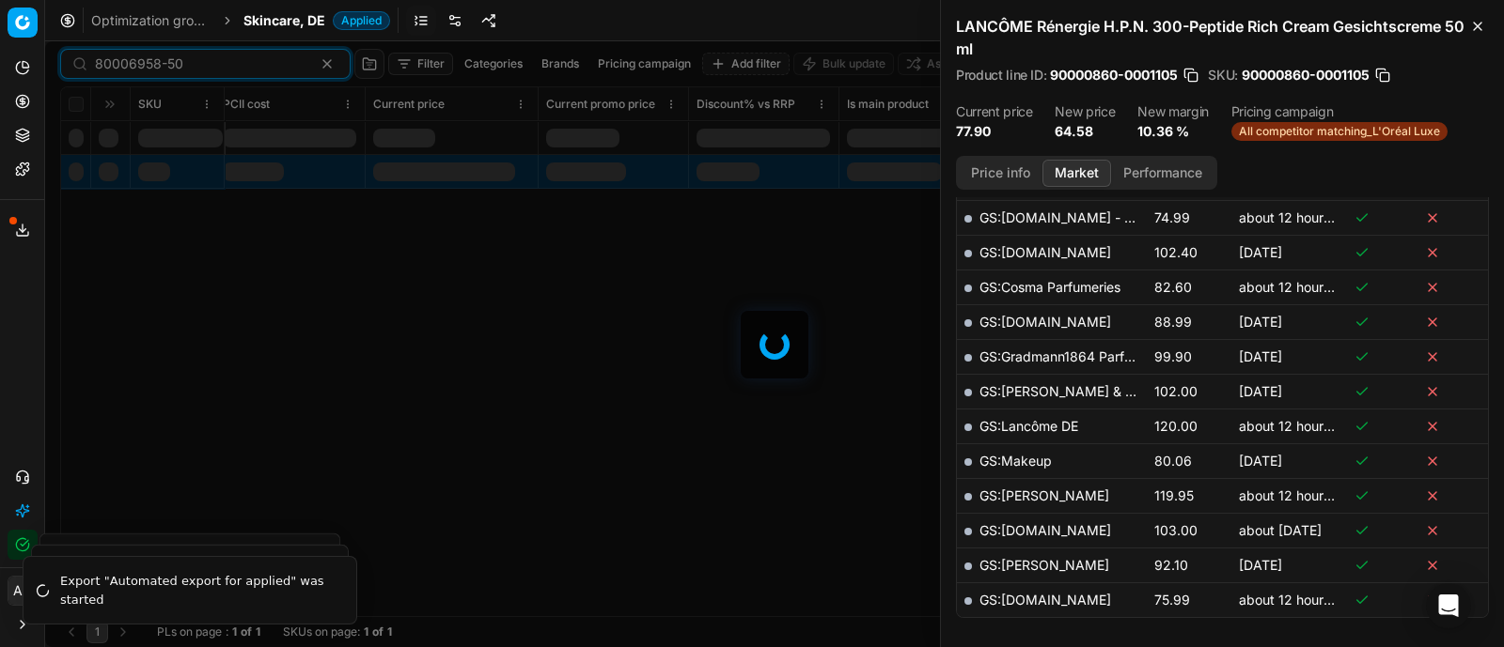
scroll to position [472, 0]
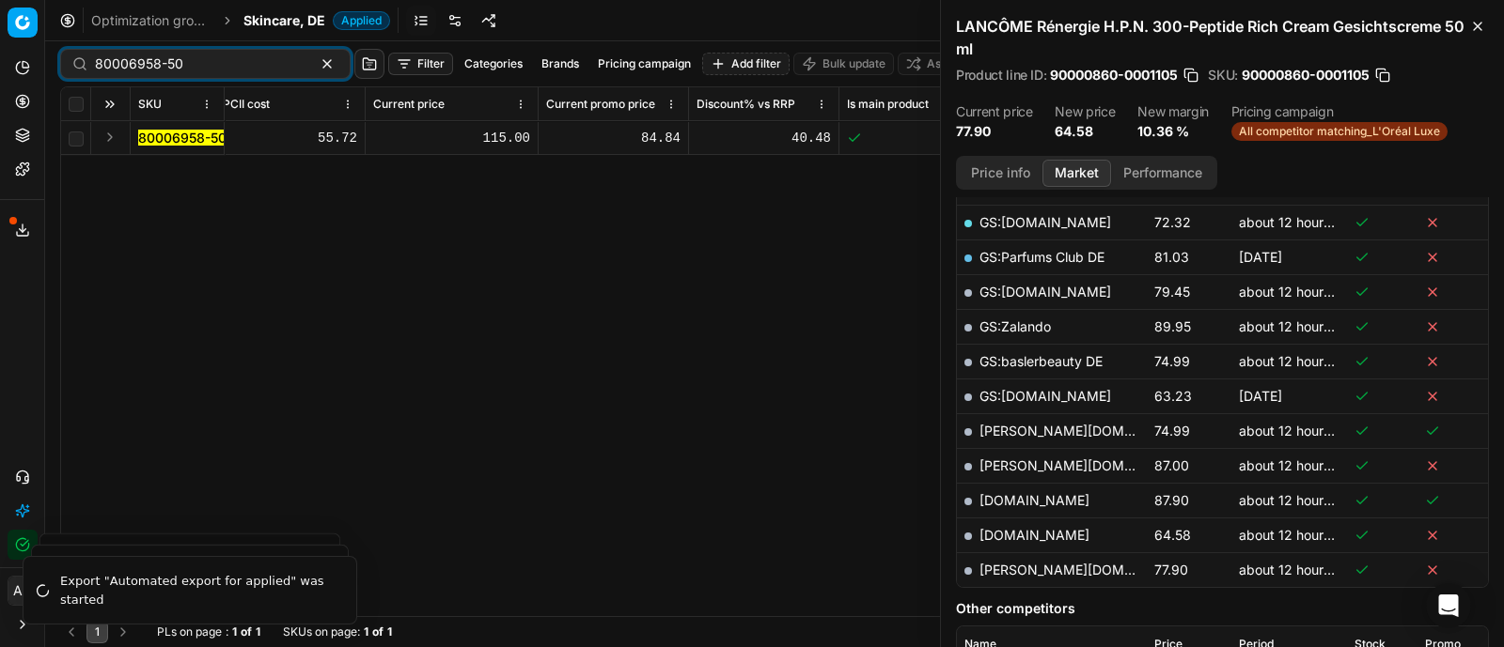
click at [104, 143] on button "Expand" at bounding box center [110, 137] width 23 height 23
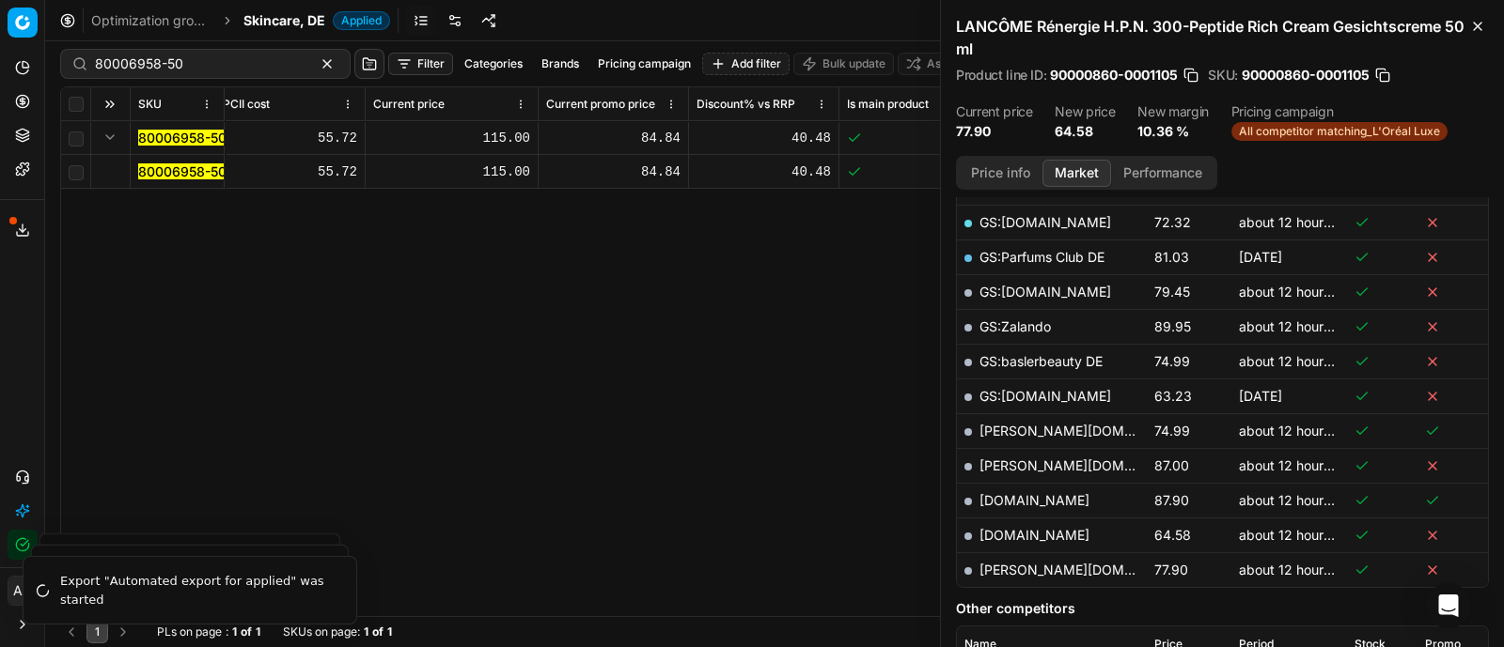
click at [152, 169] on mark "80006958-50" at bounding box center [182, 172] width 88 height 16
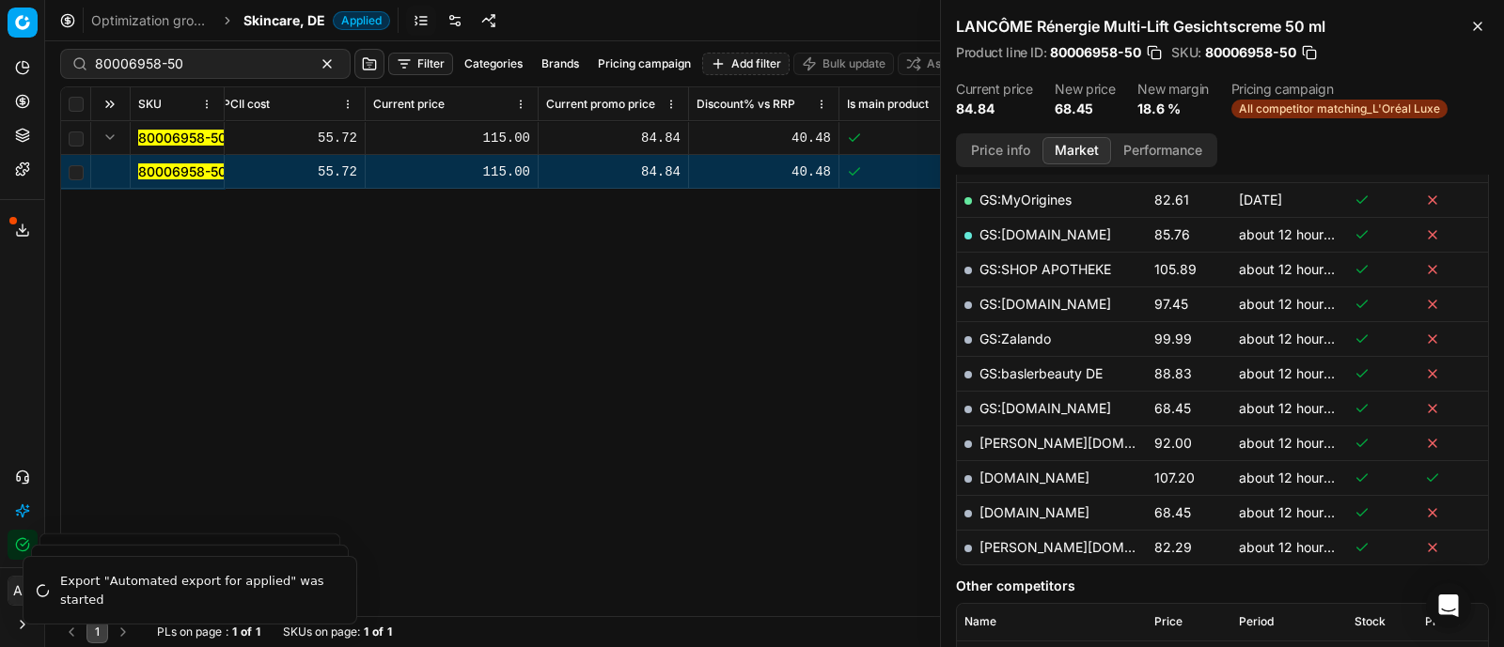
click at [1006, 146] on button "Price info" at bounding box center [1000, 150] width 84 height 27
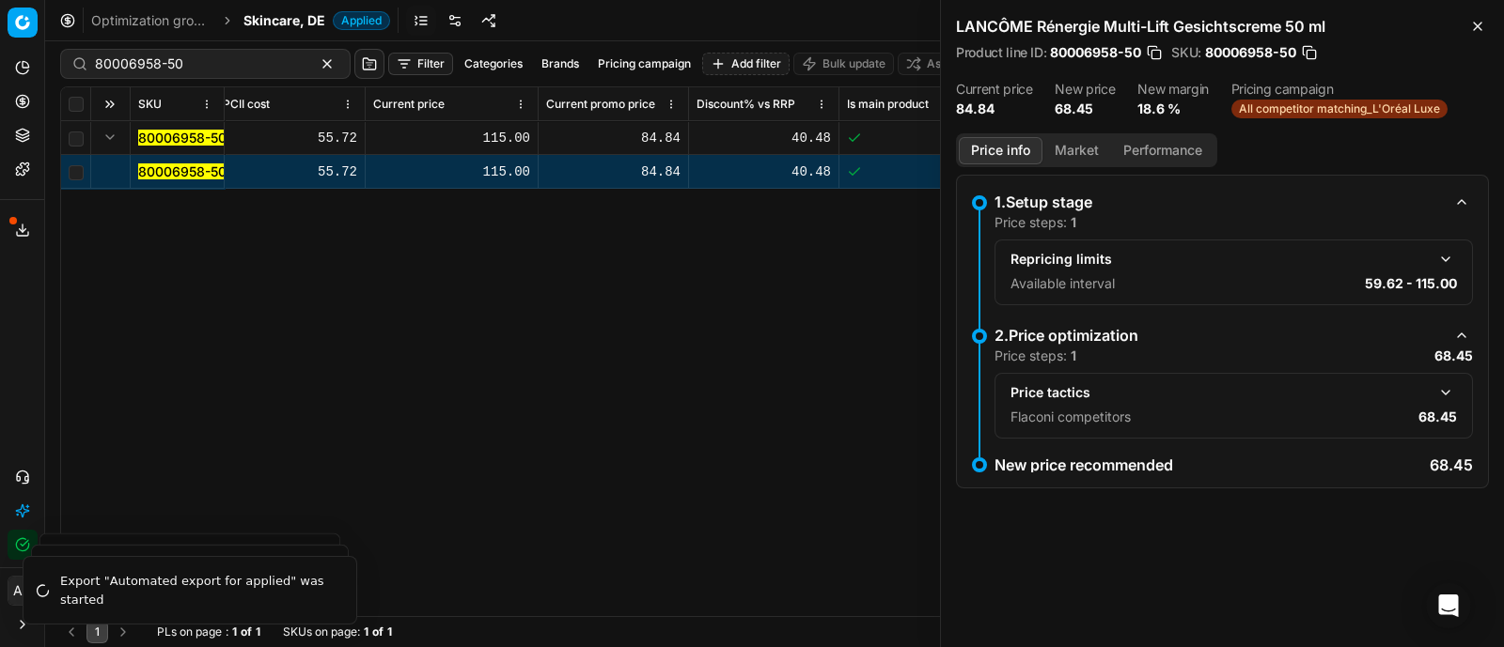
click at [1445, 395] on button "button" at bounding box center [1445, 393] width 23 height 23
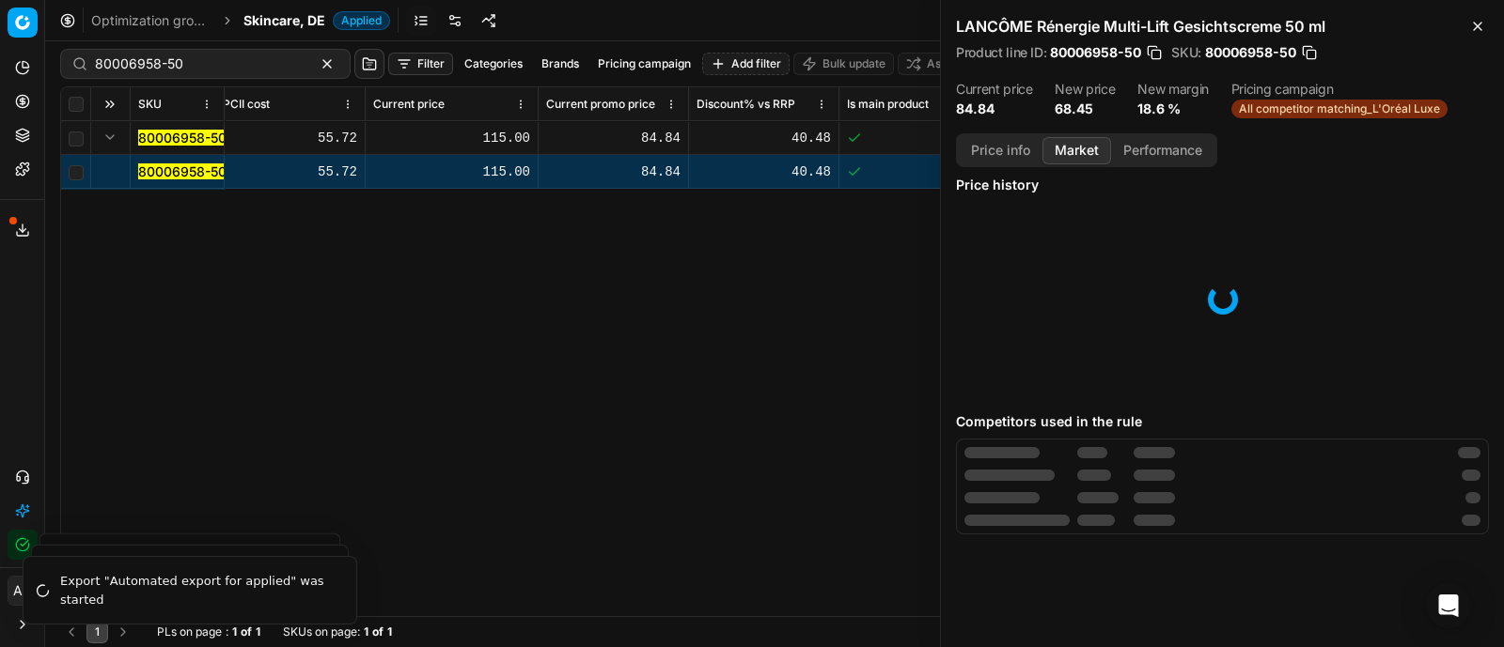
click at [1083, 153] on button "Market" at bounding box center [1076, 150] width 69 height 27
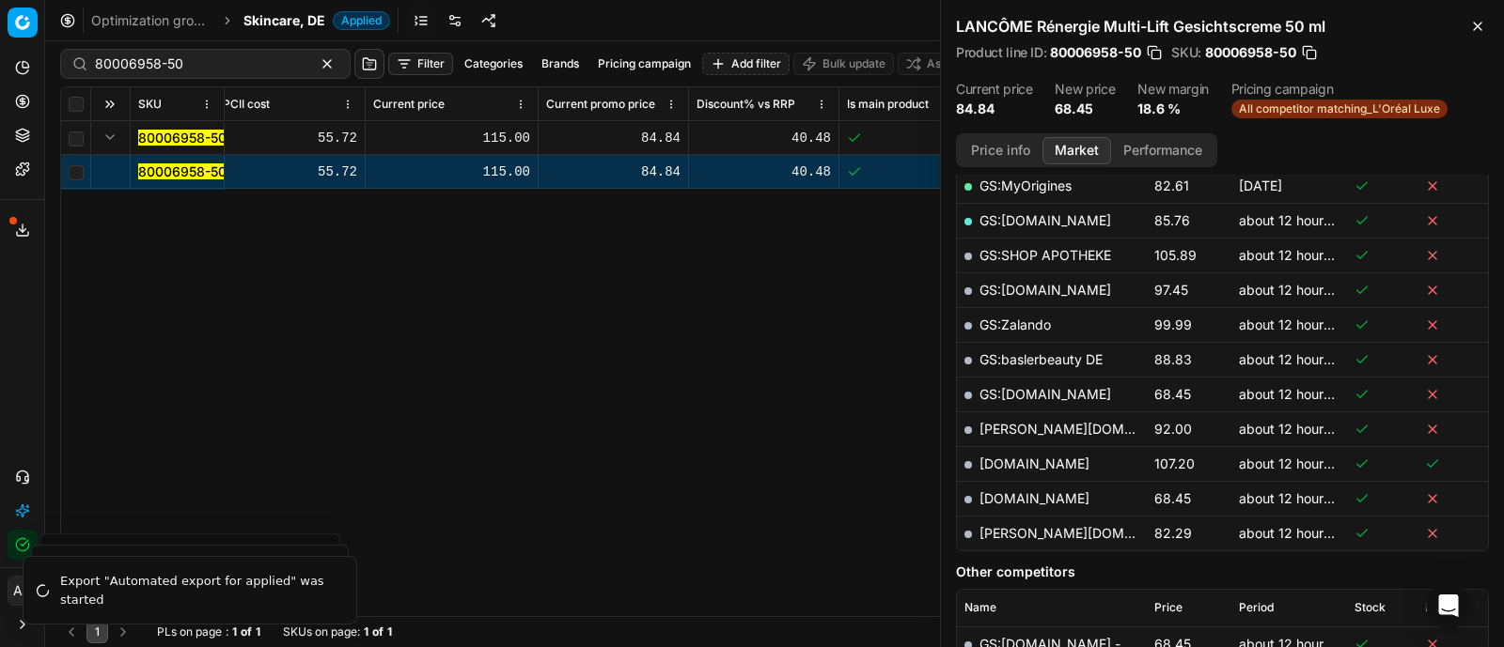
scroll to position [580, 0]
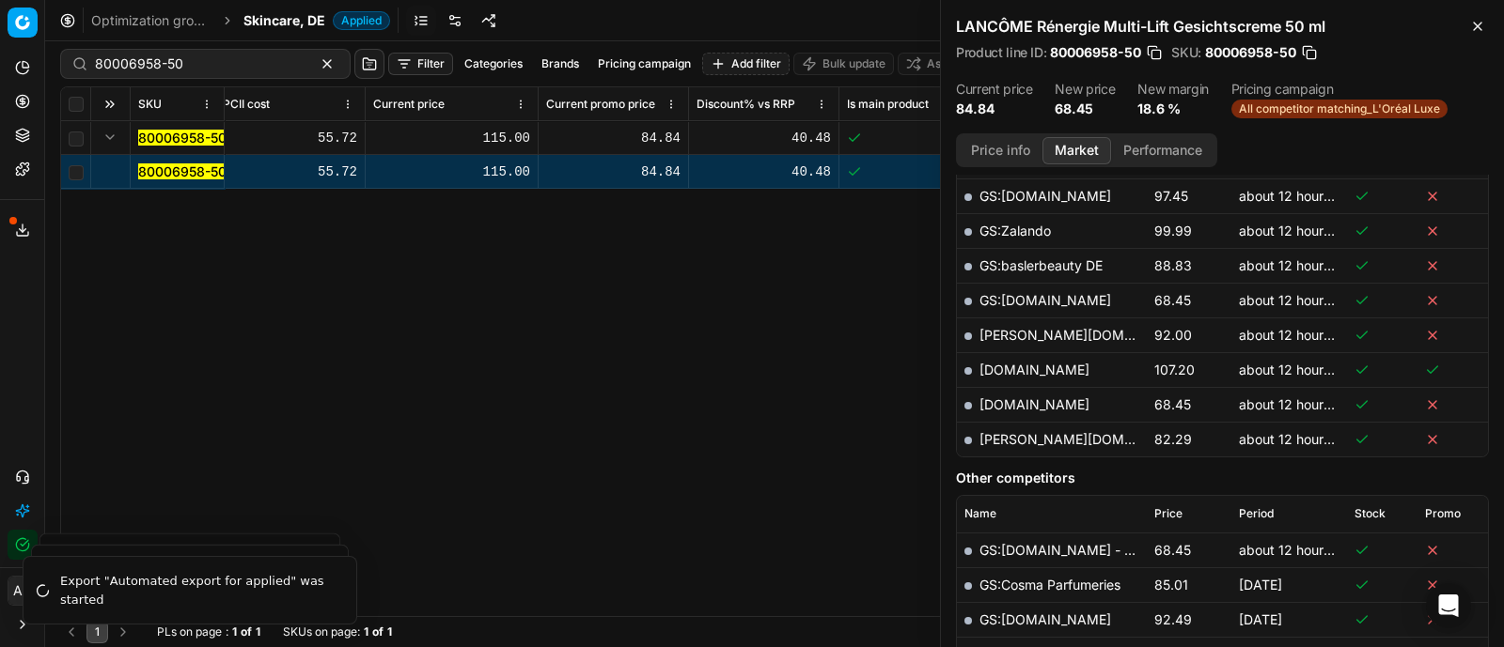
click at [1060, 400] on link "[DOMAIN_NAME]" at bounding box center [1034, 405] width 110 height 16
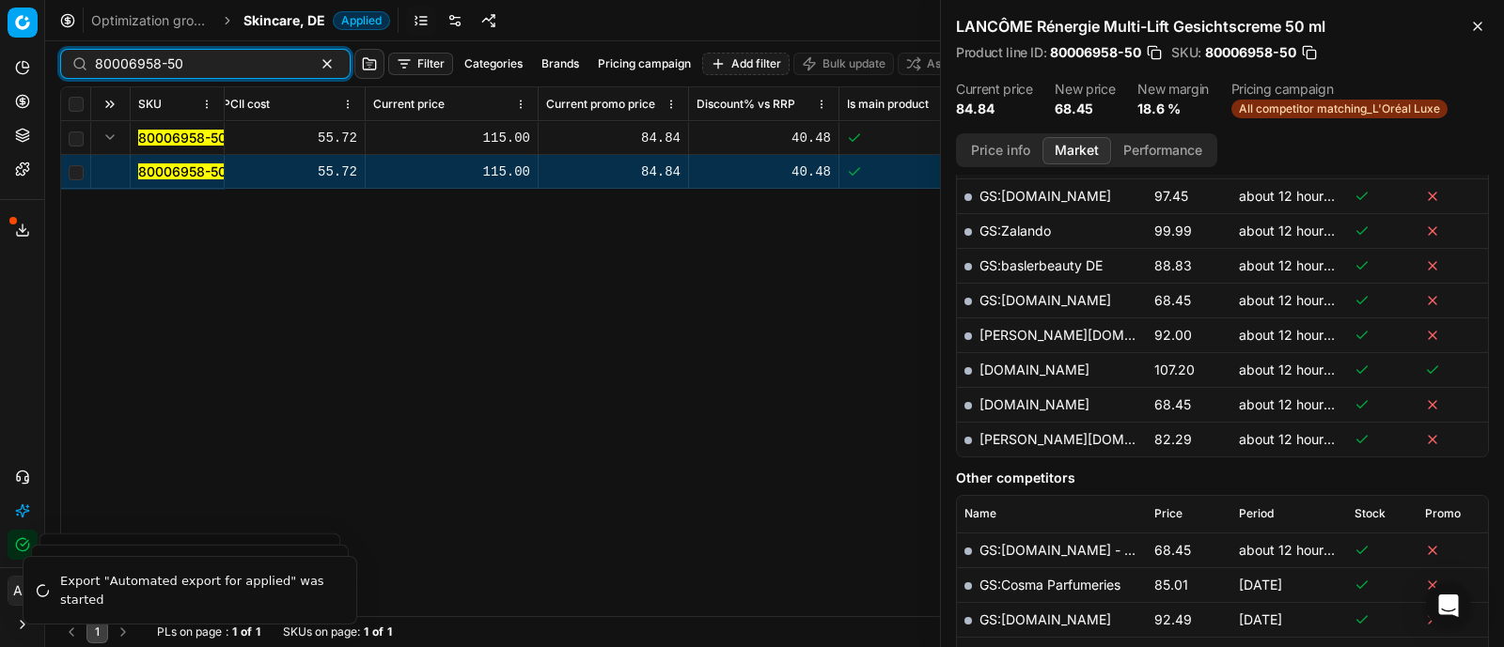
click at [235, 58] on input "80006958-50" at bounding box center [198, 64] width 206 height 19
paste input "20102384"
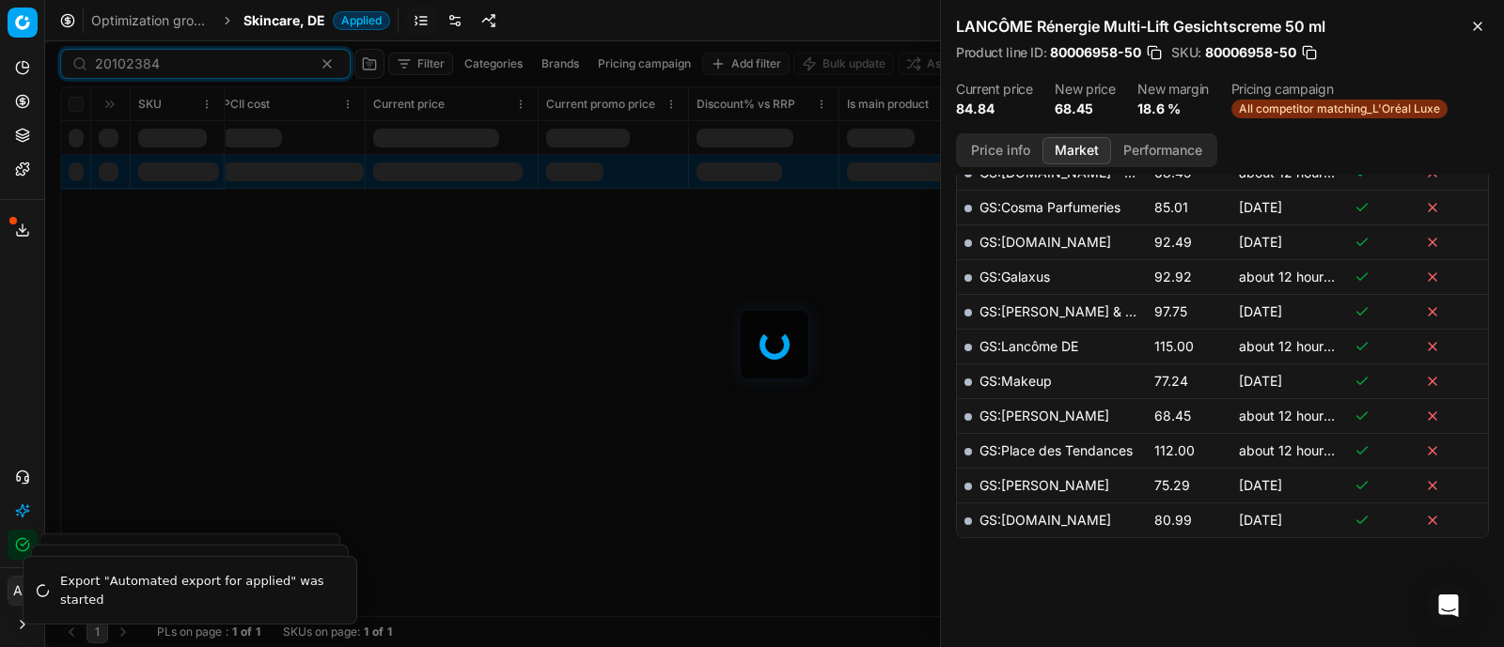
scroll to position [580, 0]
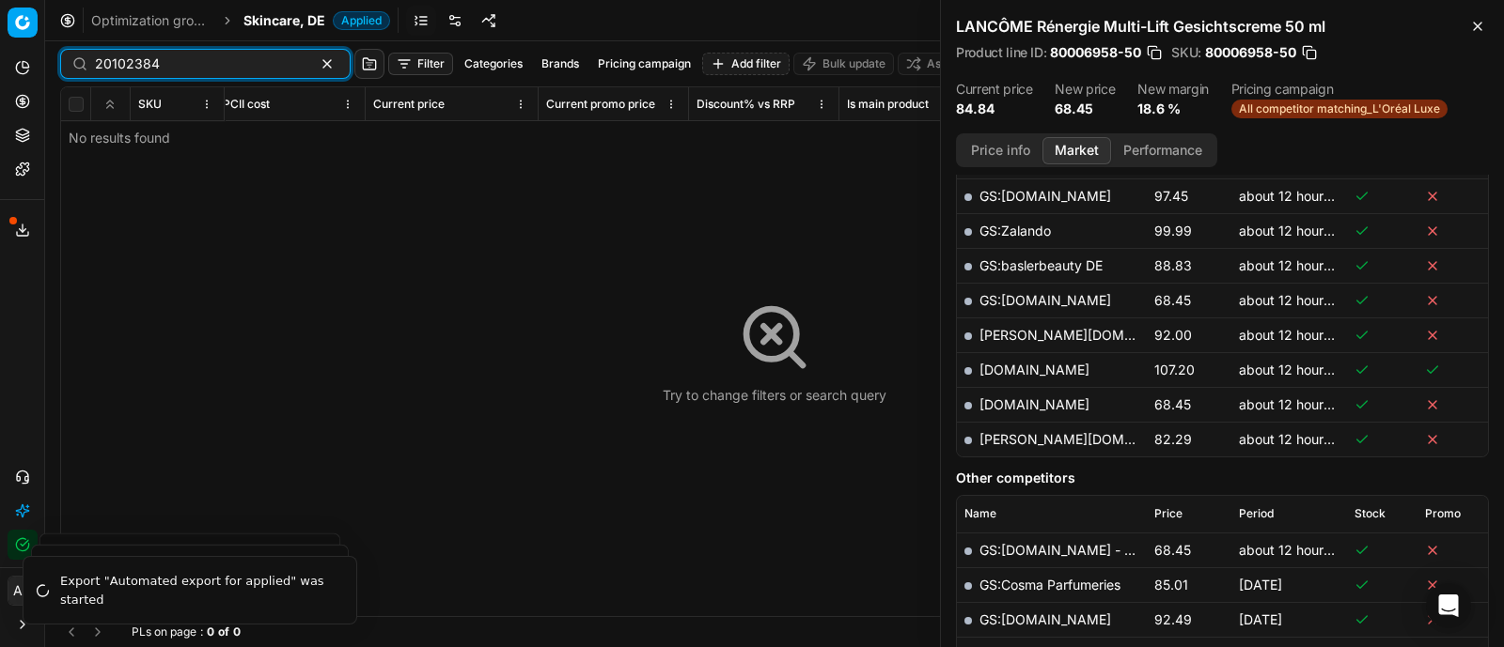
type input "20102384"
click at [277, 12] on span "Skincare, DE" at bounding box center [284, 20] width 82 height 19
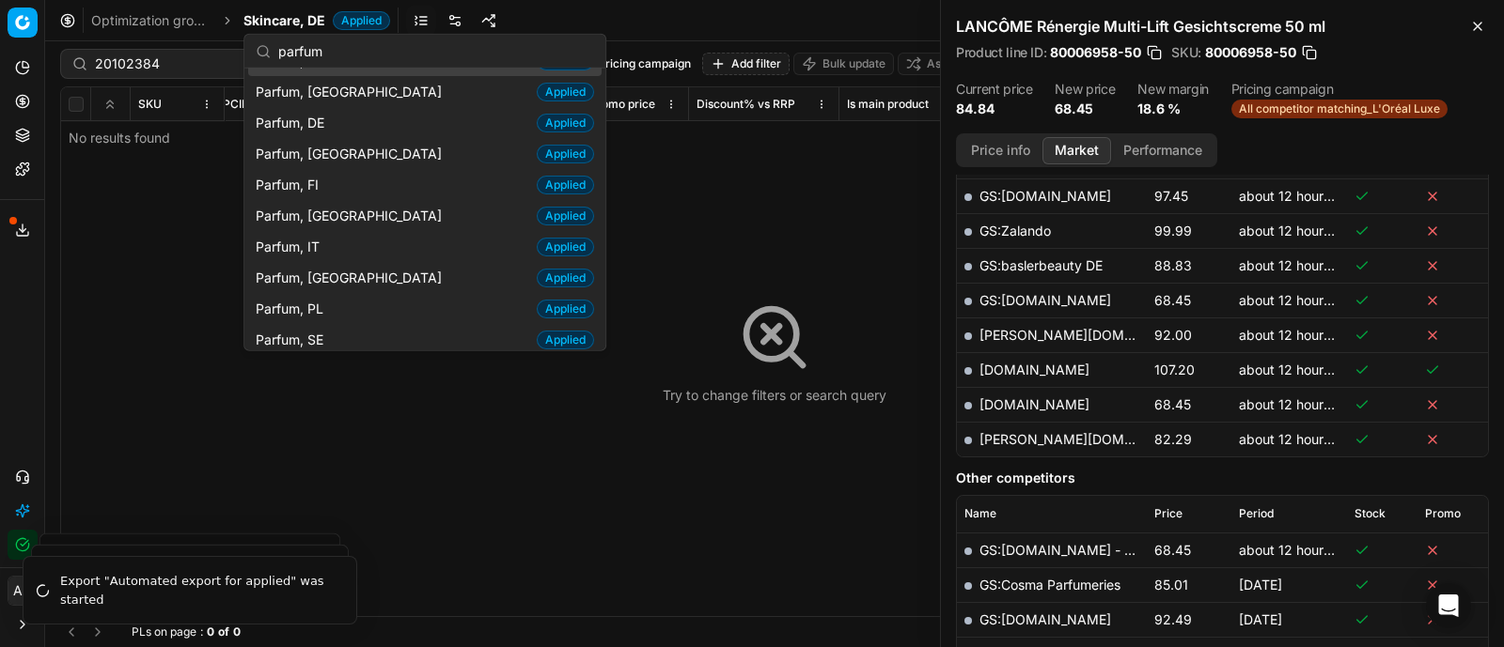
scroll to position [55, 0]
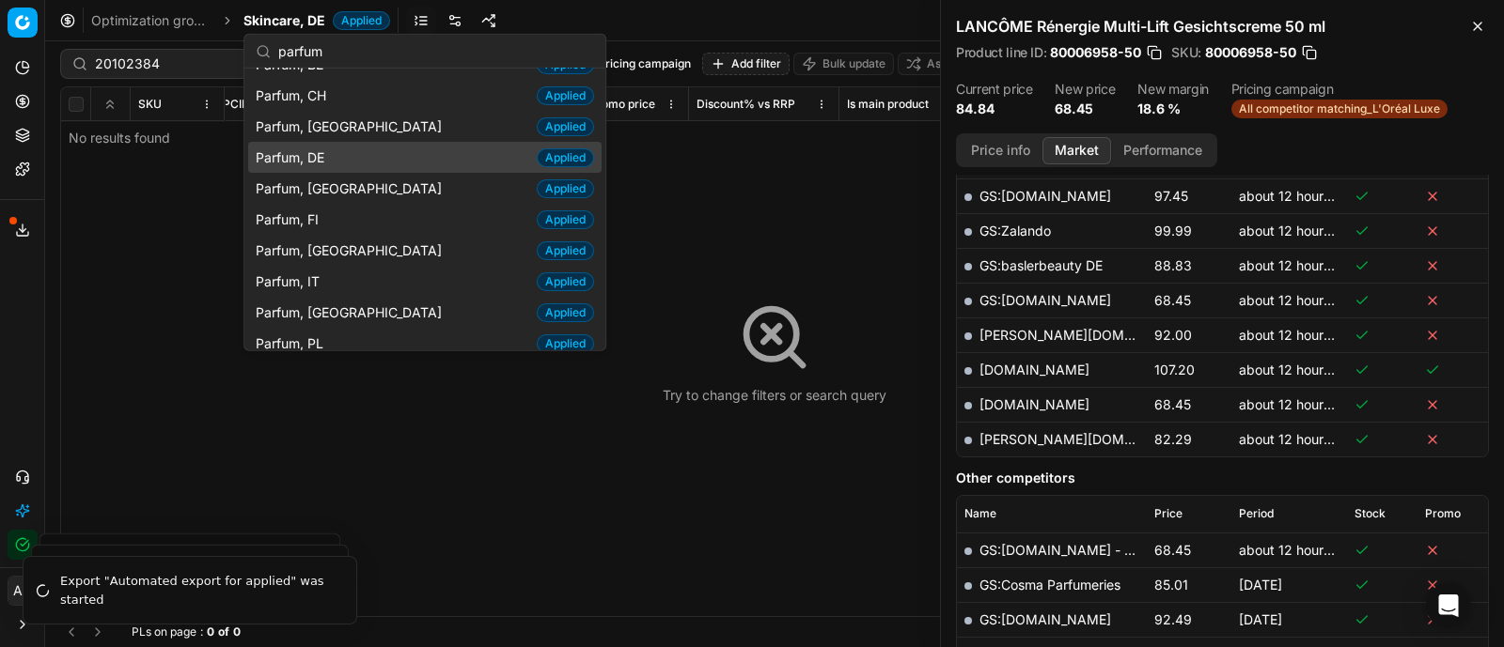
type input "parfum"
click at [318, 160] on span "Parfum, DE" at bounding box center [294, 157] width 76 height 19
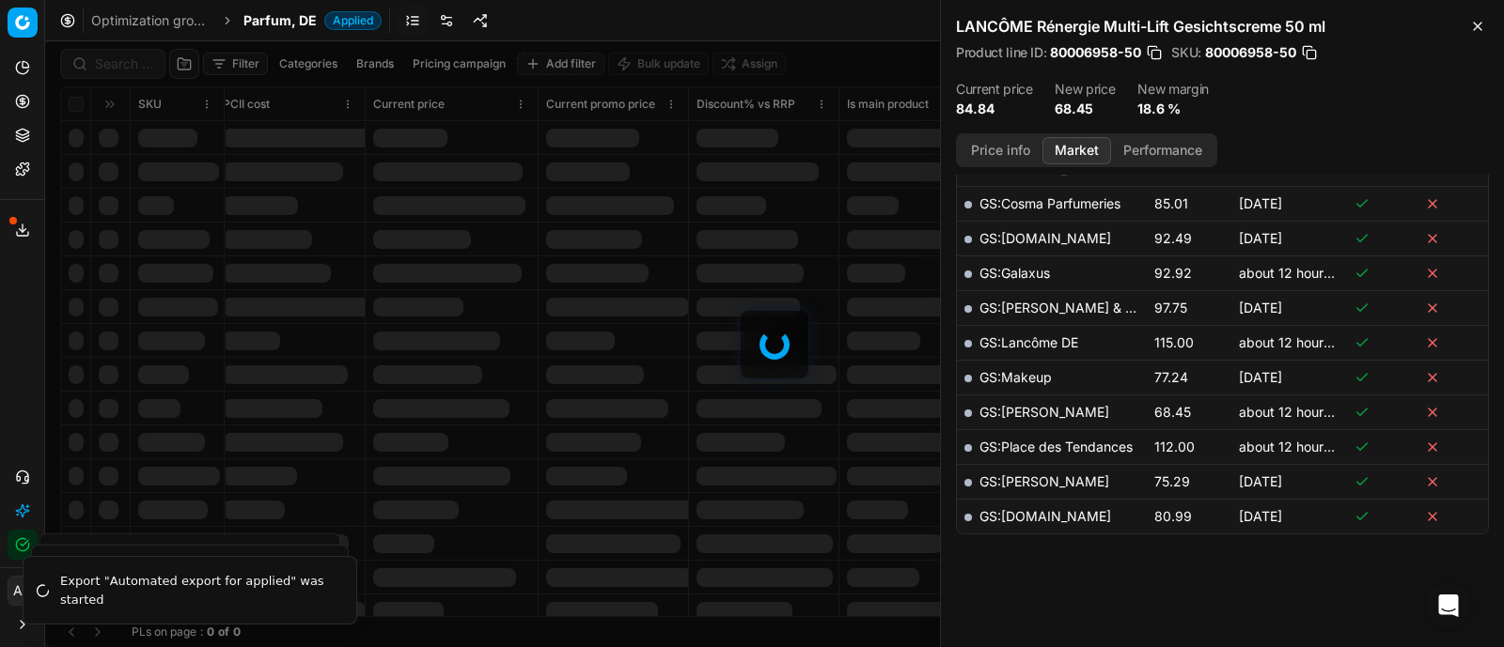
scroll to position [580, 0]
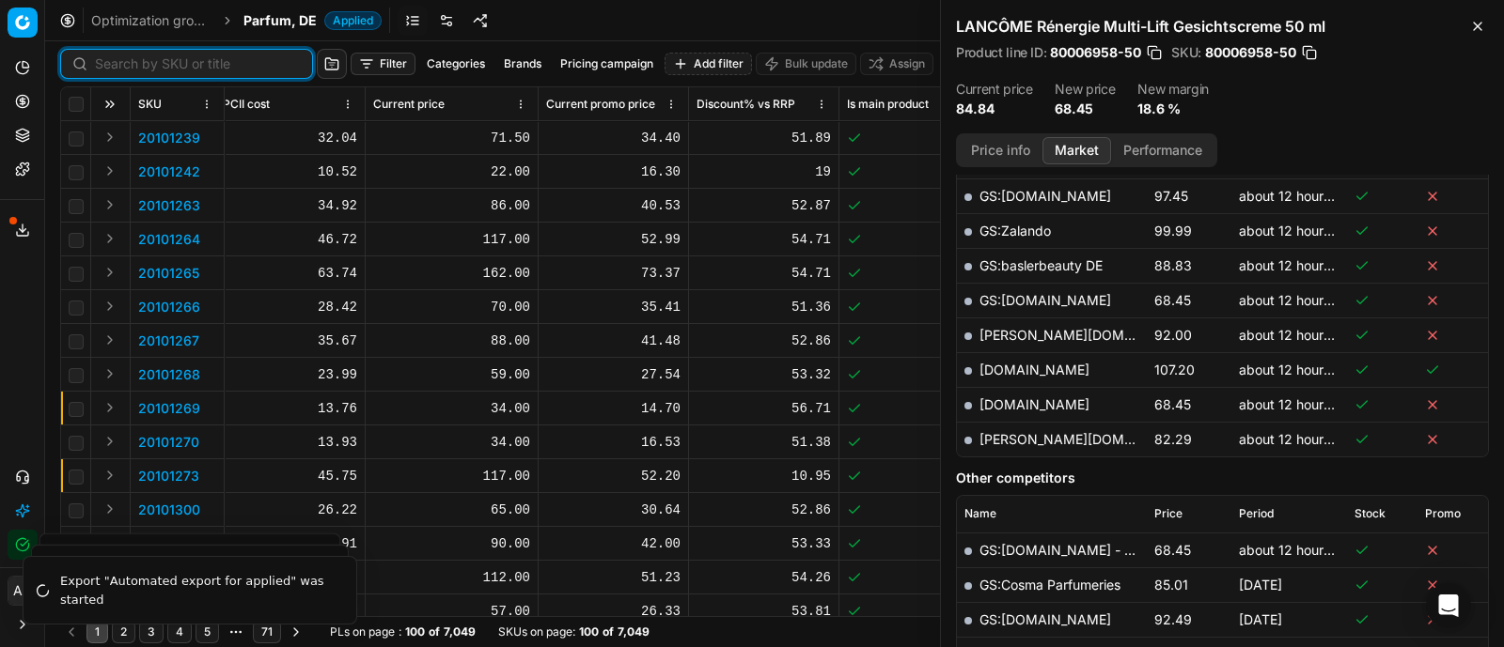
click at [124, 60] on input at bounding box center [198, 64] width 206 height 19
paste input "20102384"
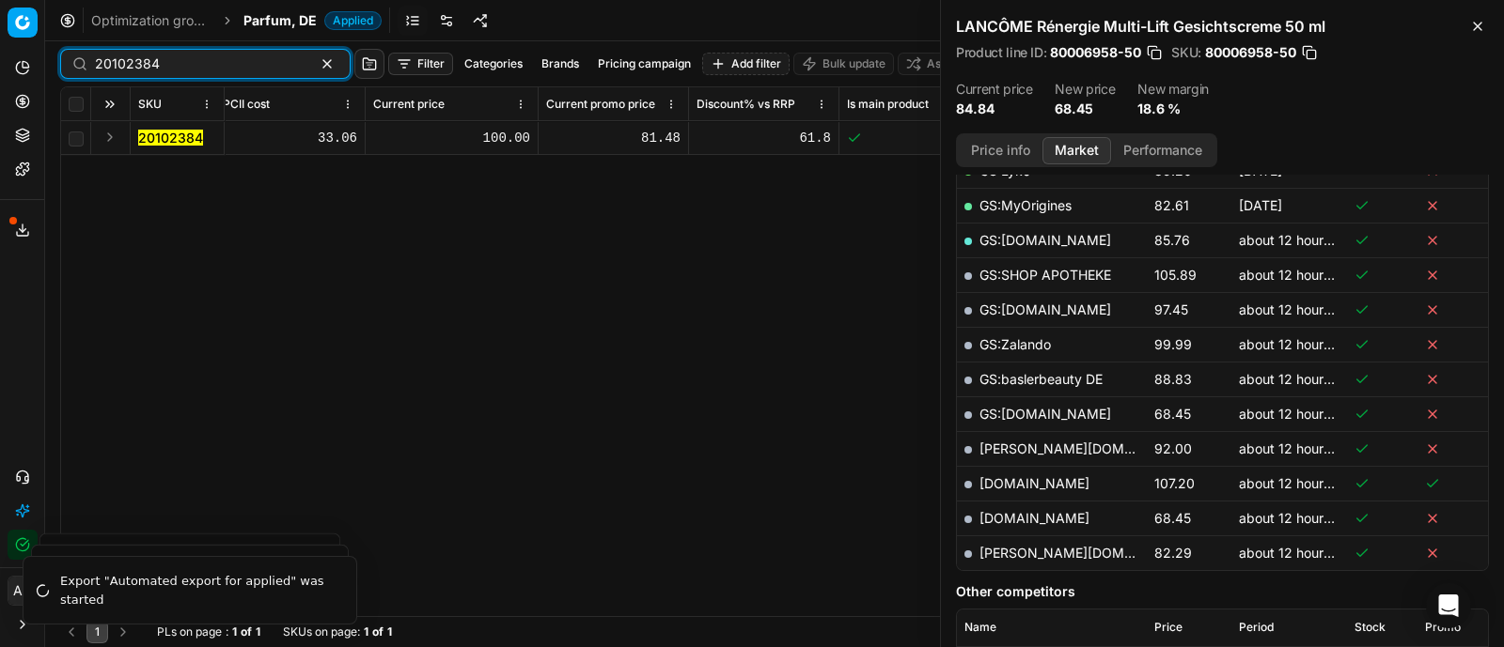
scroll to position [580, 0]
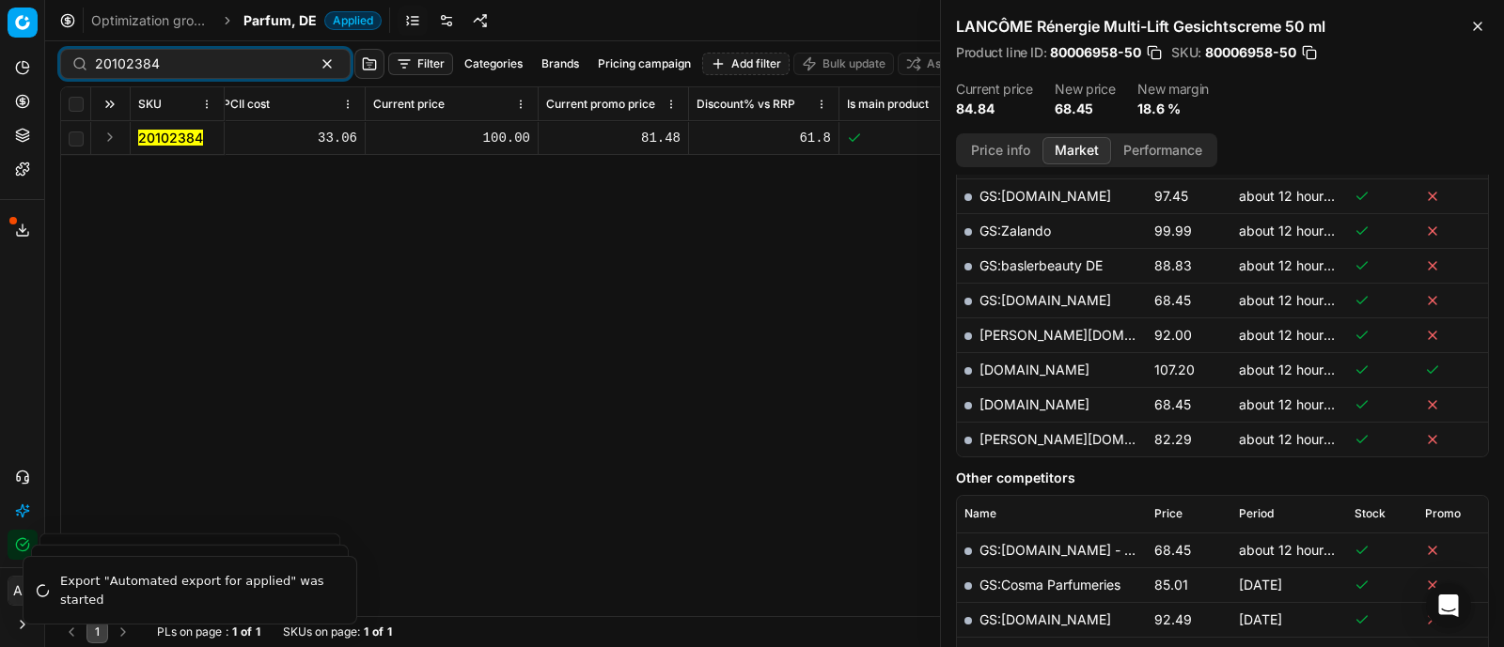
click at [113, 132] on button "Expand" at bounding box center [110, 137] width 23 height 23
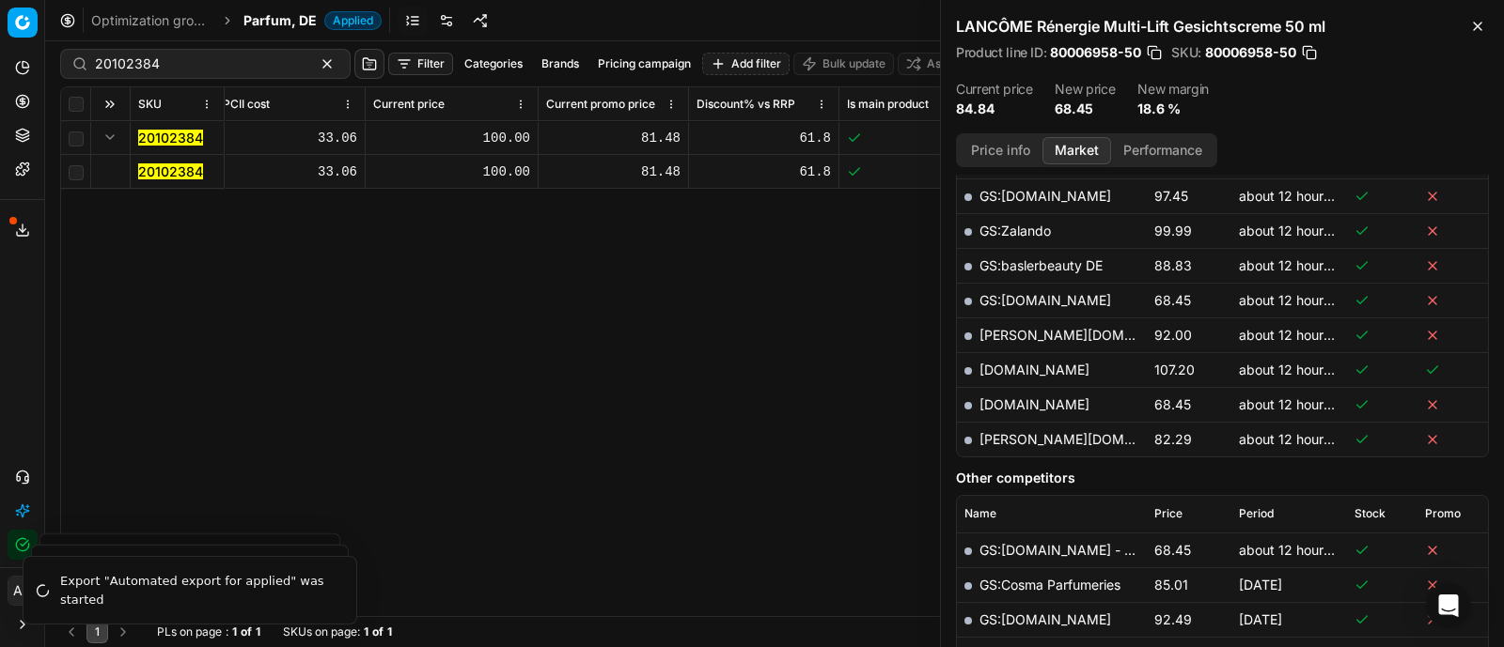
click at [172, 167] on mark "20102384" at bounding box center [170, 172] width 65 height 16
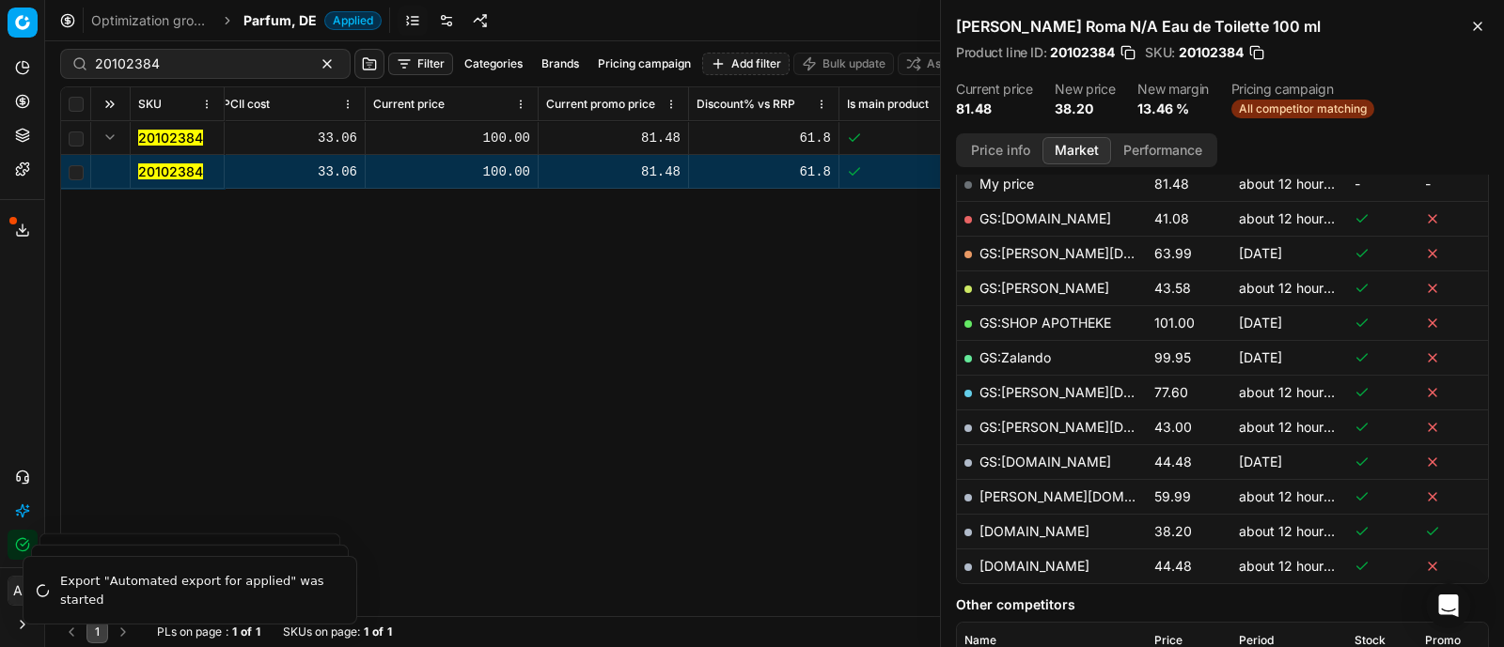
scroll to position [315, 0]
click at [1009, 523] on link "[DOMAIN_NAME]" at bounding box center [1034, 530] width 110 height 16
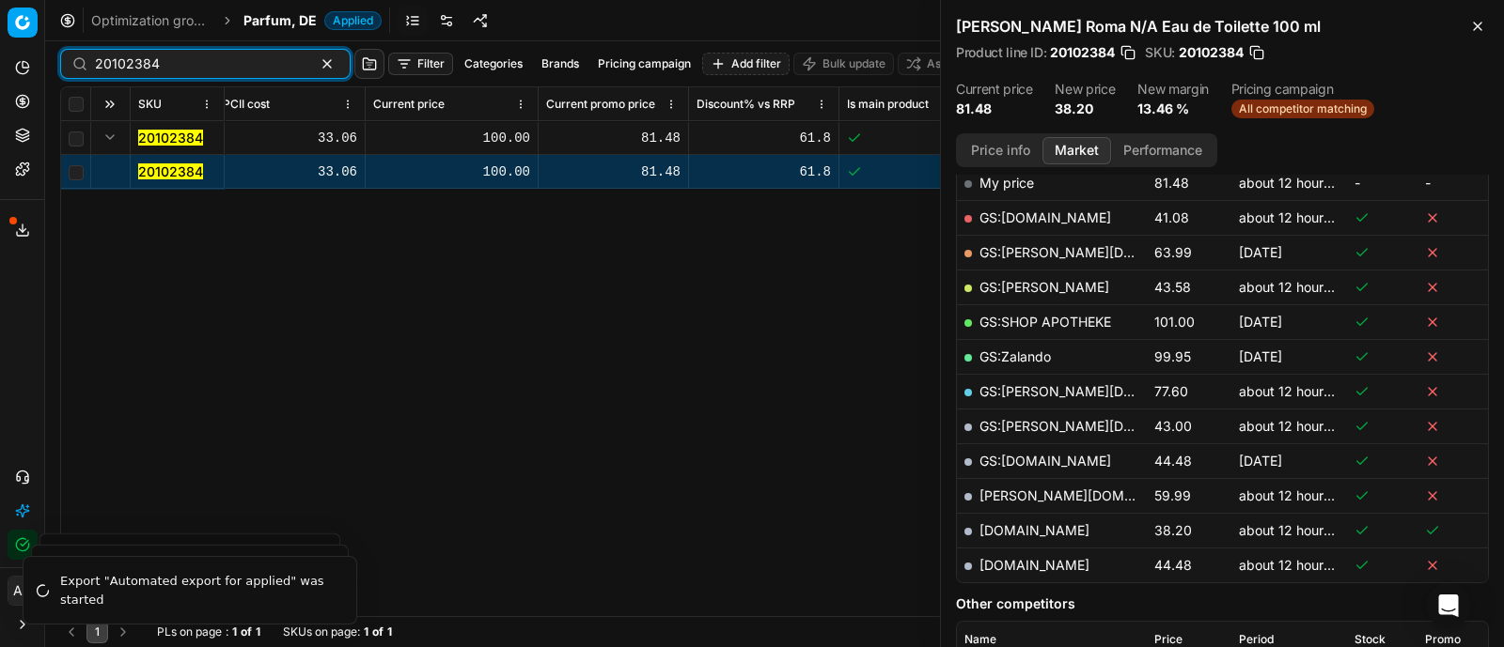
click at [219, 63] on input "20102384" at bounding box center [198, 64] width 206 height 19
paste input "80016195-125"
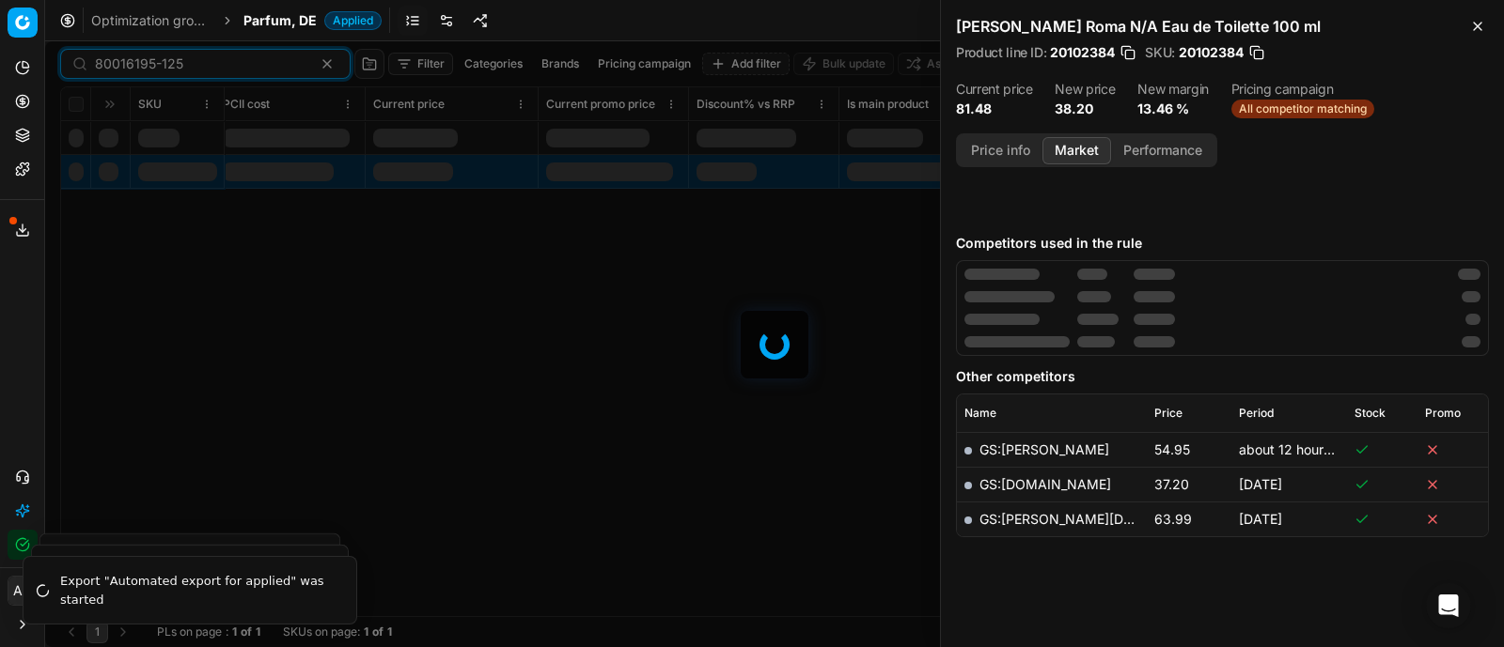
scroll to position [315, 0]
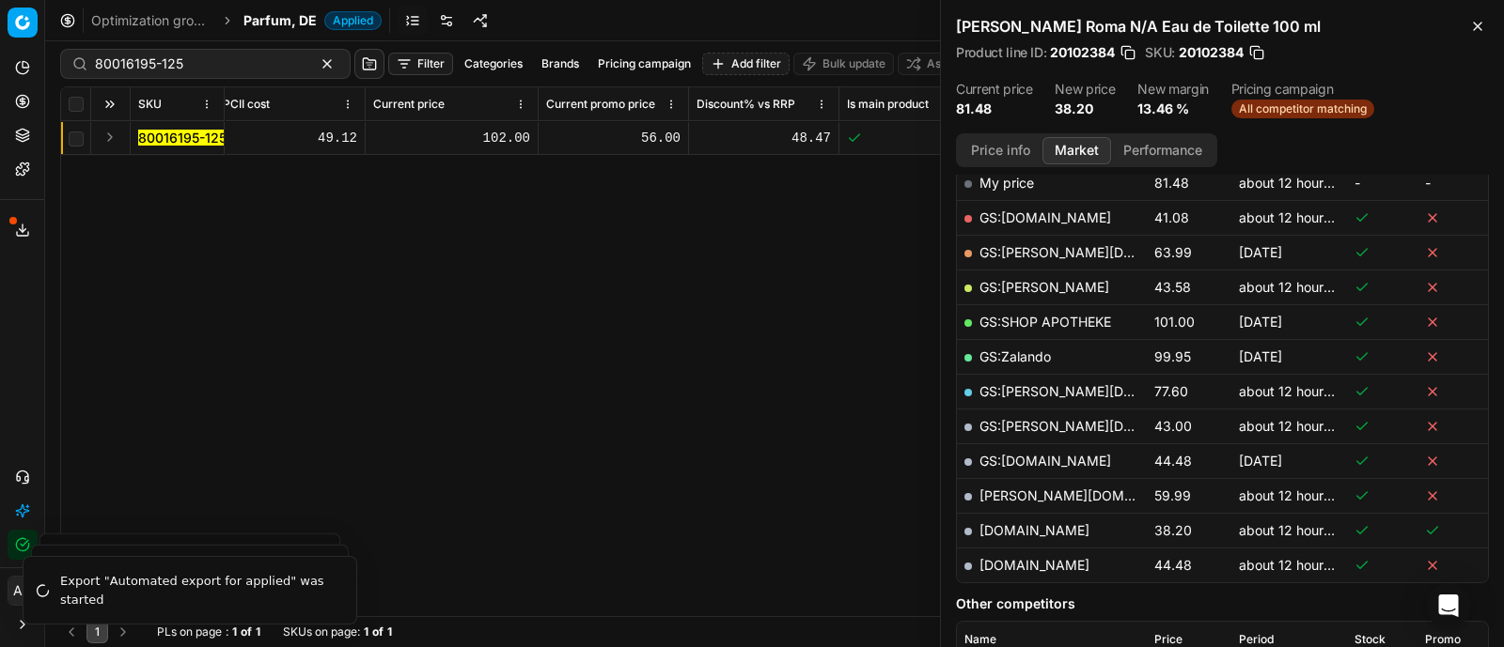
click at [112, 132] on button "Expand" at bounding box center [110, 137] width 23 height 23
click at [172, 164] on mark "80016195-125" at bounding box center [182, 172] width 88 height 16
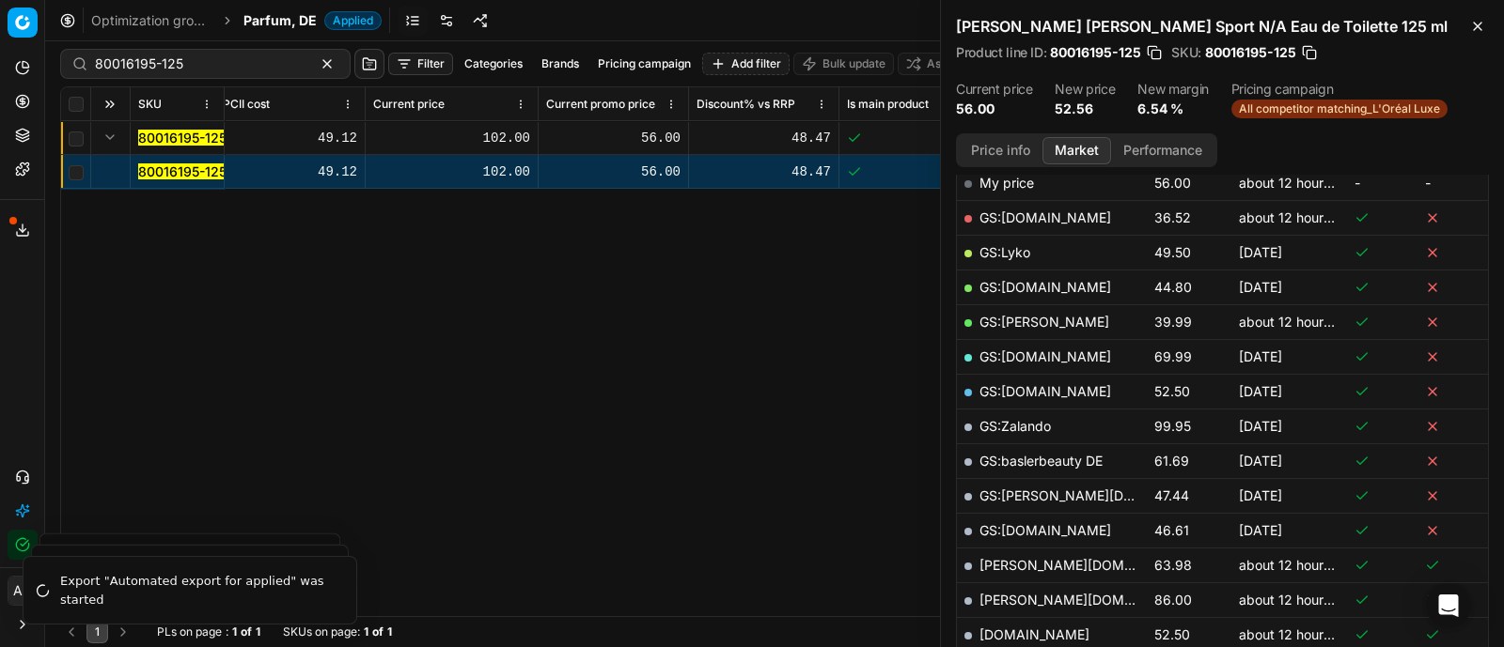
click at [994, 134] on div "Price info Market Performance" at bounding box center [1086, 150] width 261 height 34
click at [997, 147] on button "Price info" at bounding box center [1000, 150] width 84 height 27
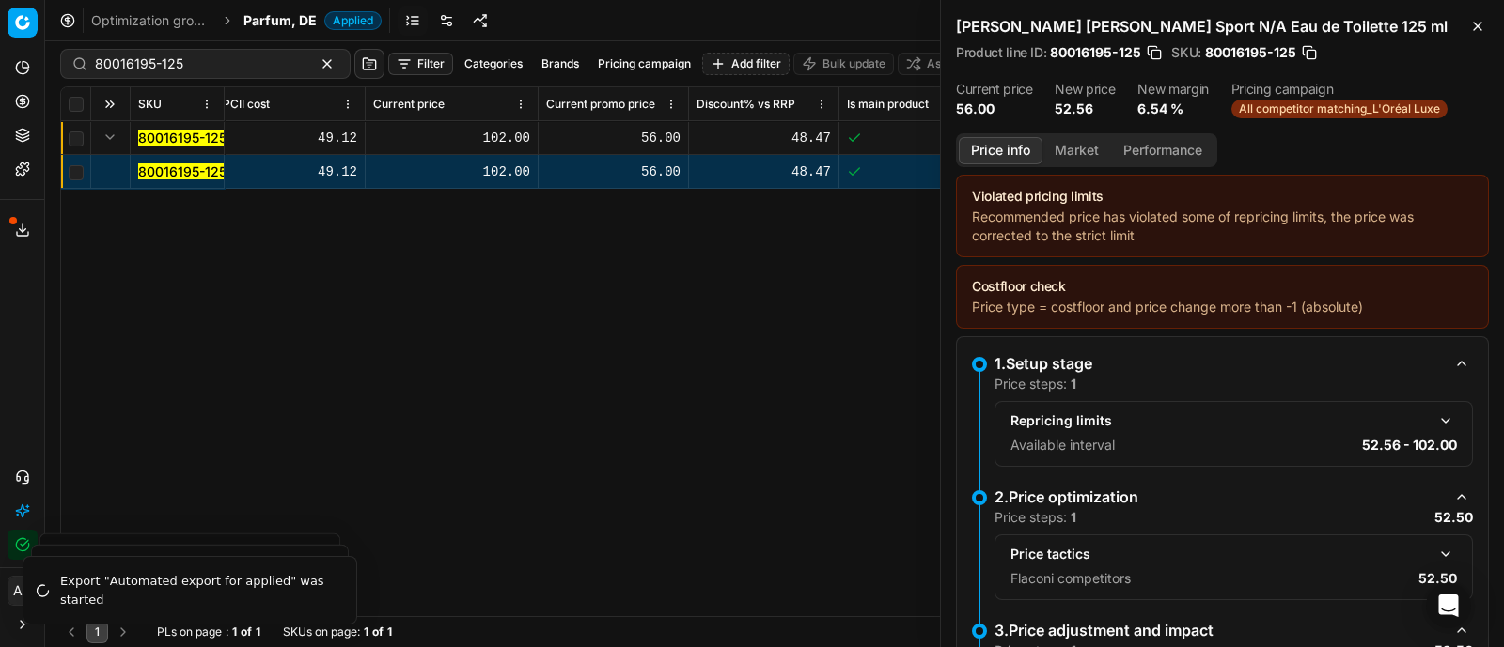
click at [1434, 548] on button "button" at bounding box center [1445, 554] width 23 height 23
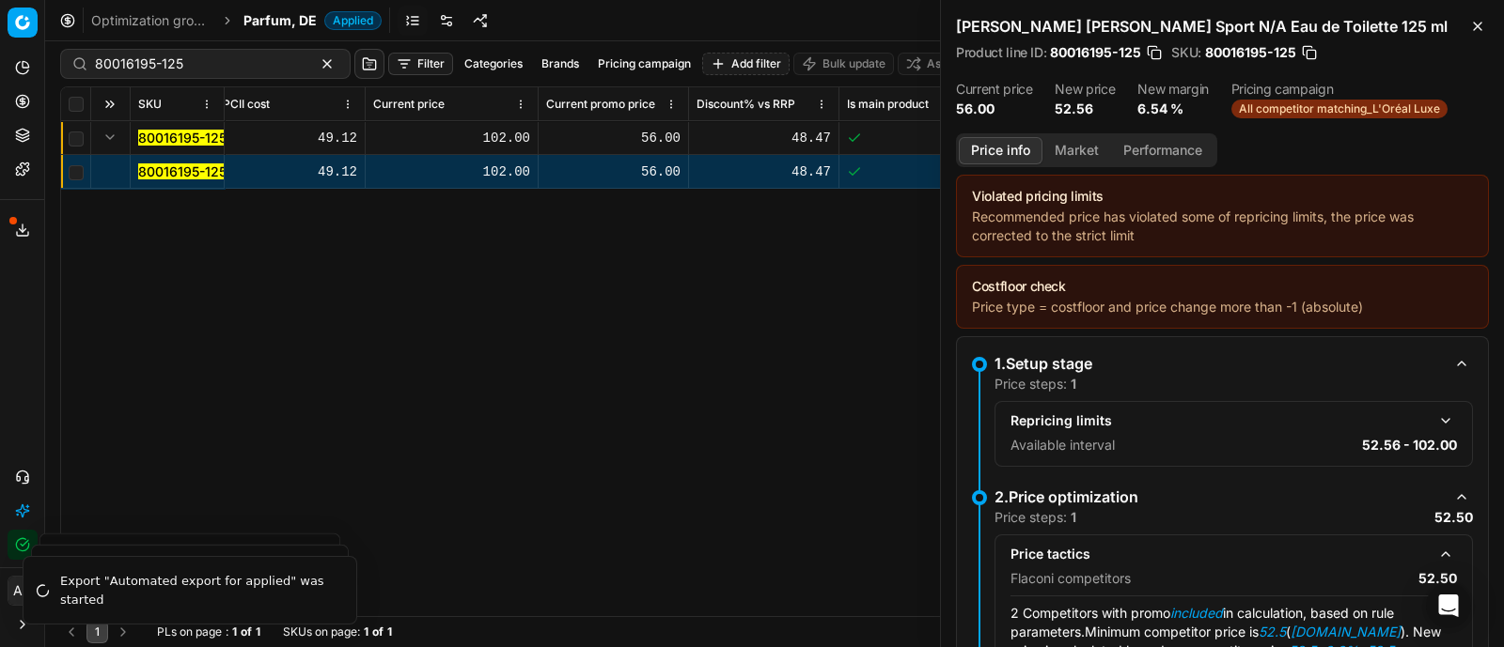
scroll to position [182, 0]
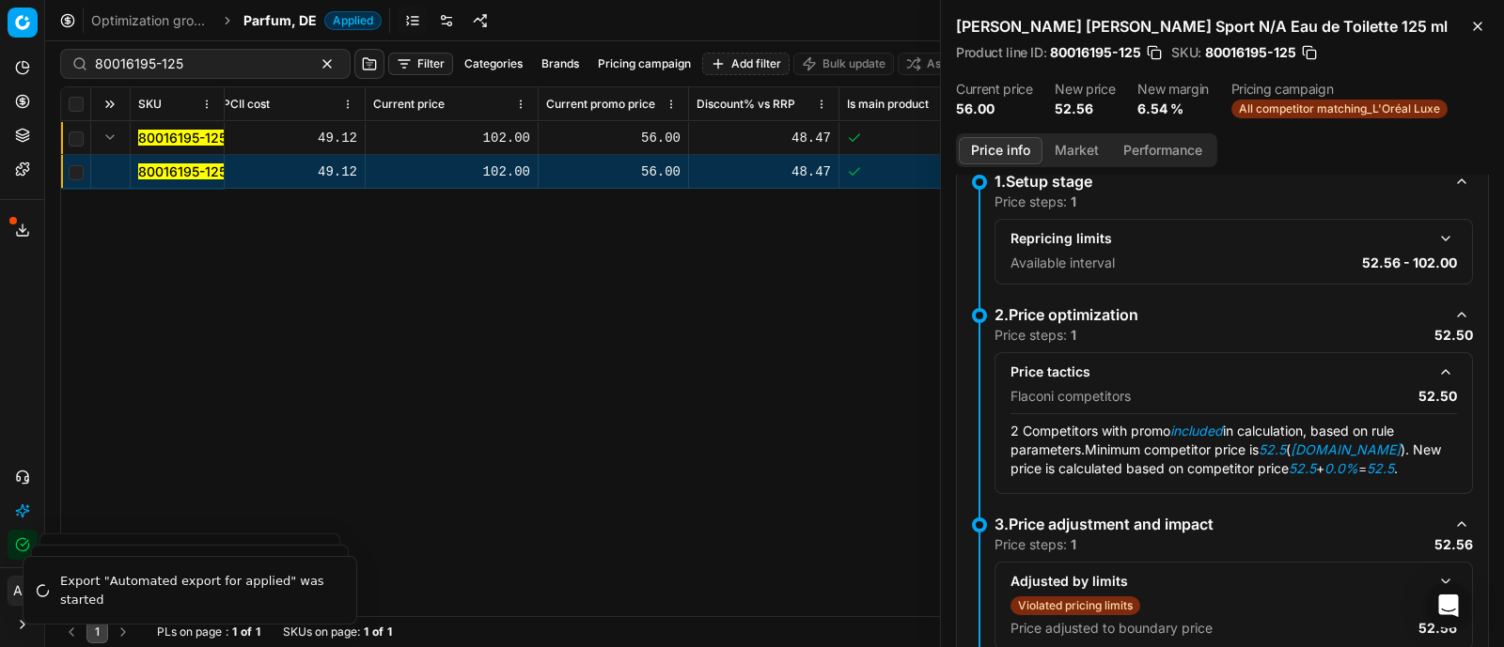
click at [1094, 141] on button "Market" at bounding box center [1076, 150] width 69 height 27
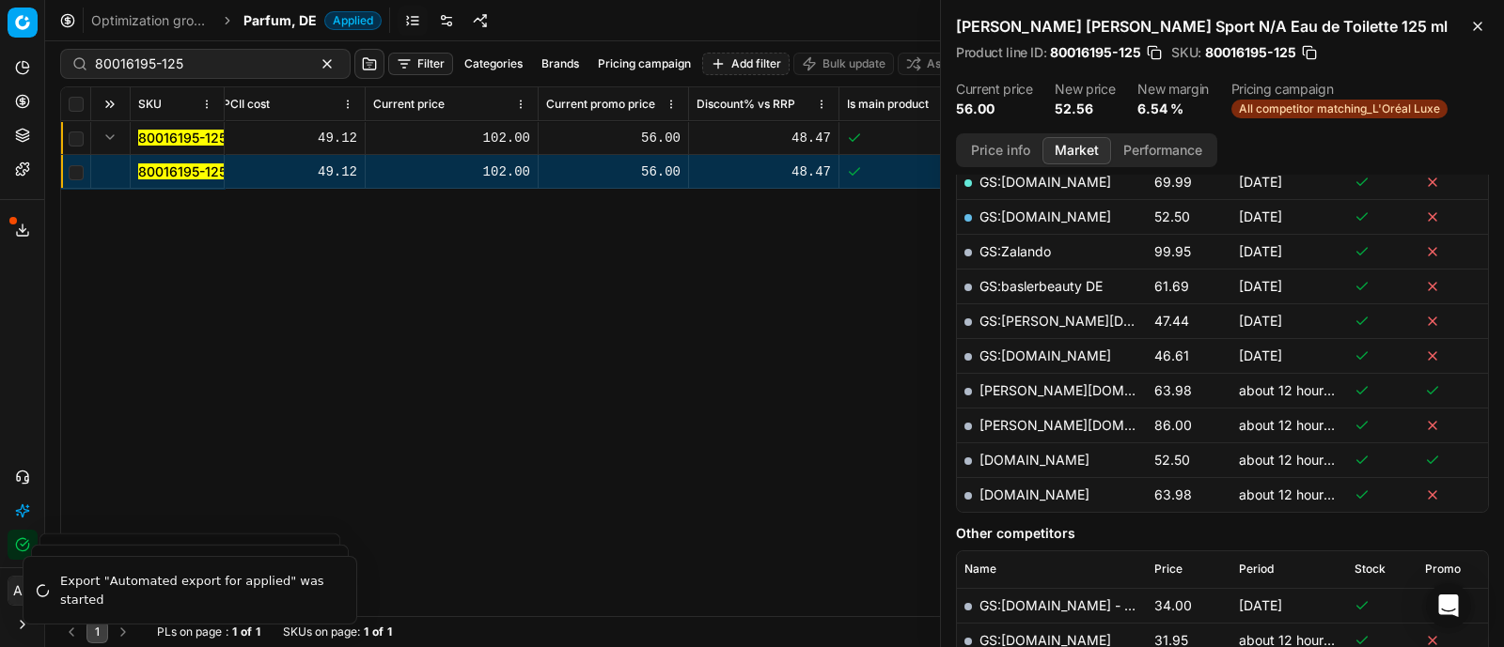
scroll to position [481, 0]
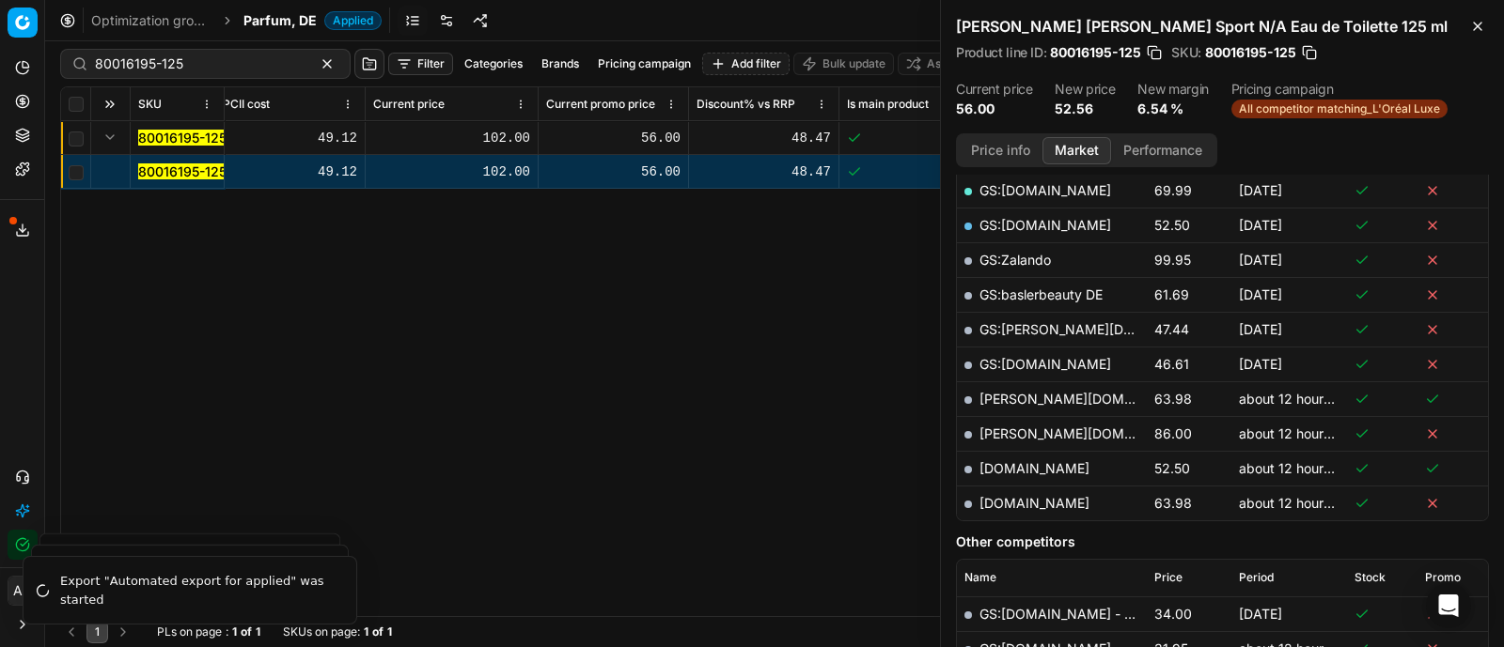
click at [1023, 466] on link "[DOMAIN_NAME]" at bounding box center [1034, 468] width 110 height 16
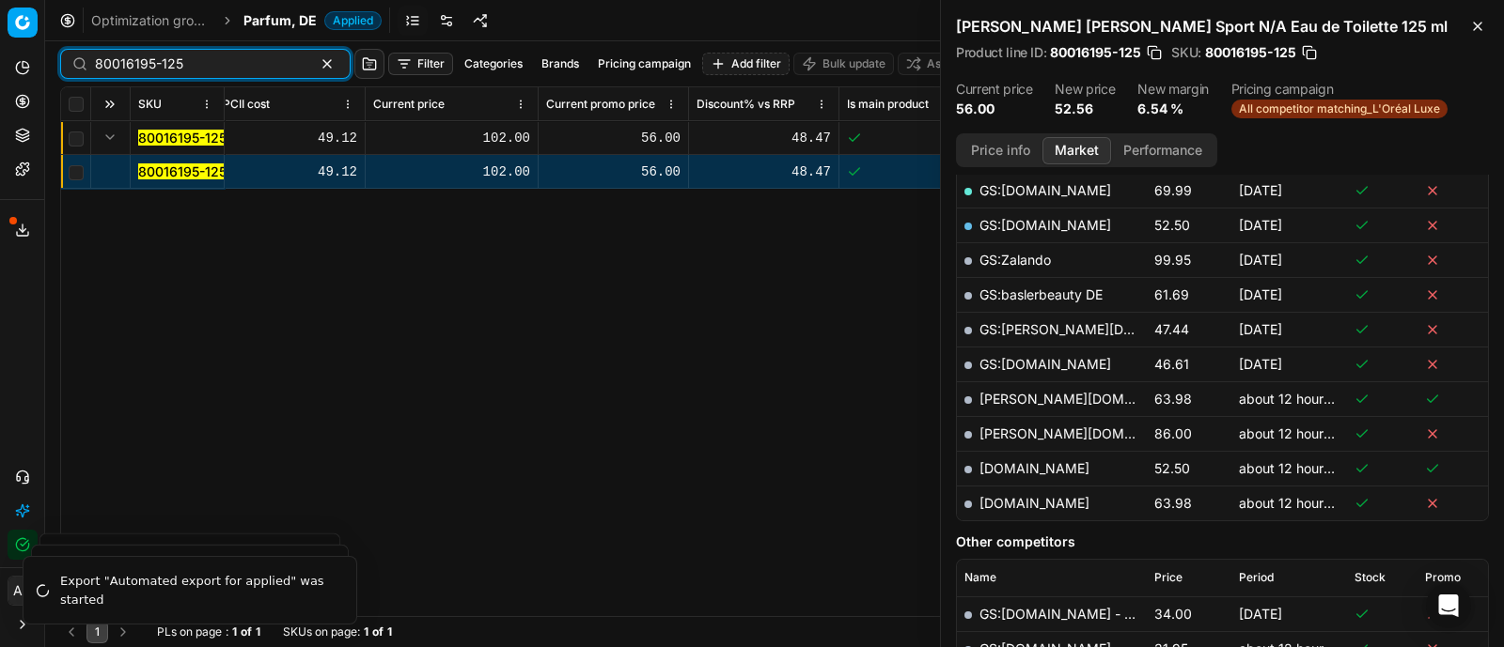
click at [259, 72] on input "80016195-125" at bounding box center [198, 64] width 206 height 19
paste input "49065-180"
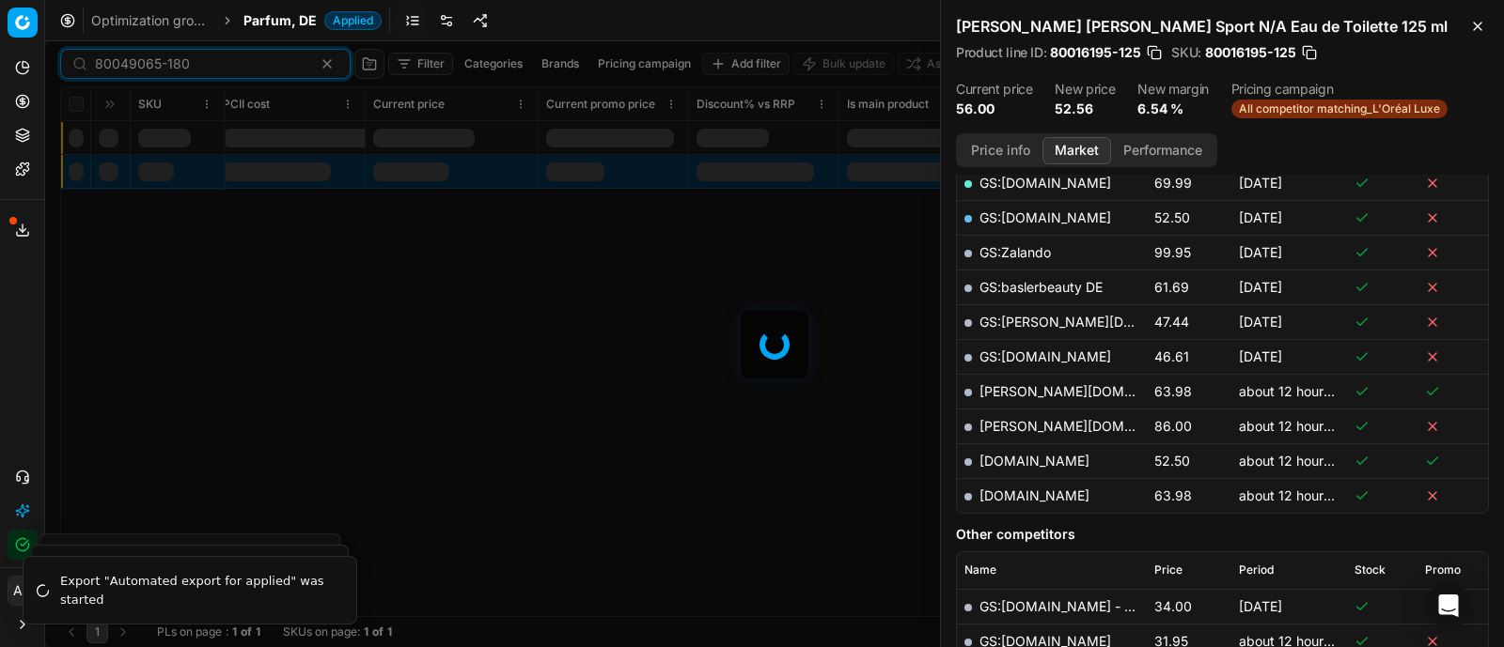
scroll to position [481, 0]
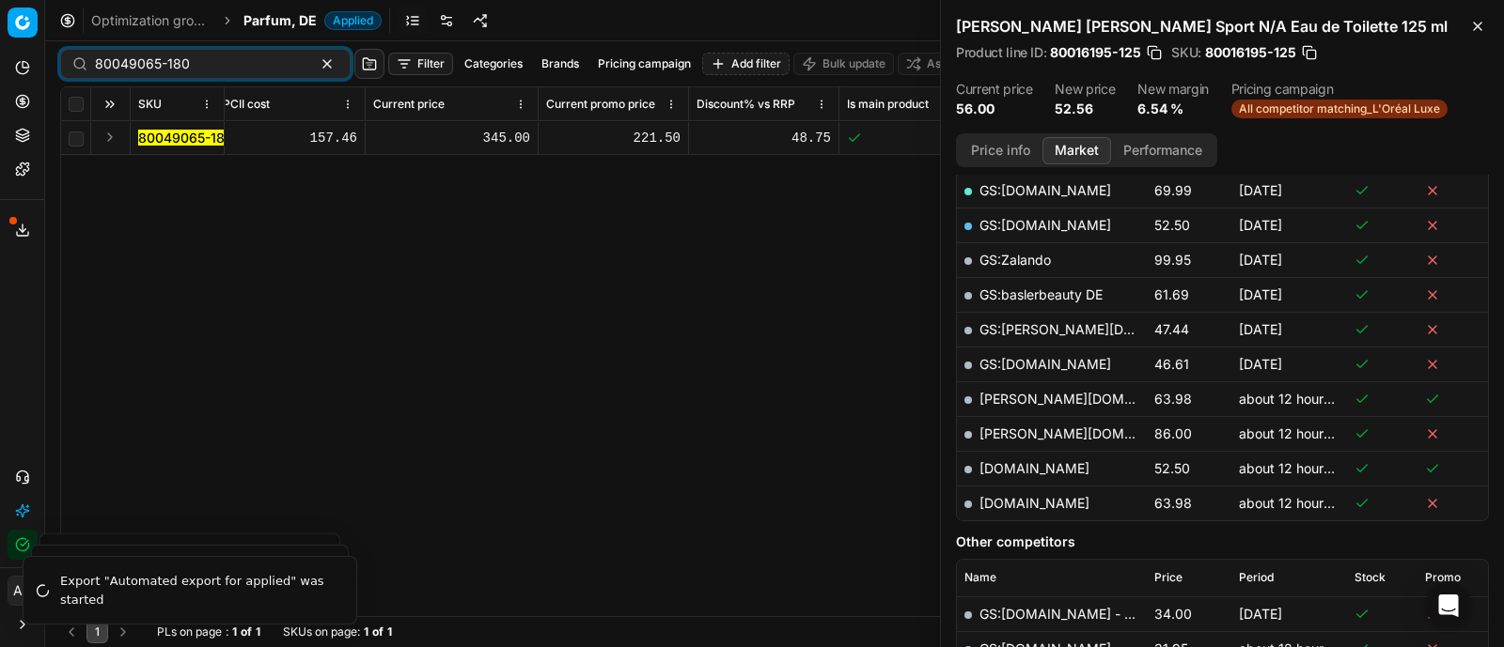
click at [110, 133] on button "Expand" at bounding box center [110, 137] width 23 height 23
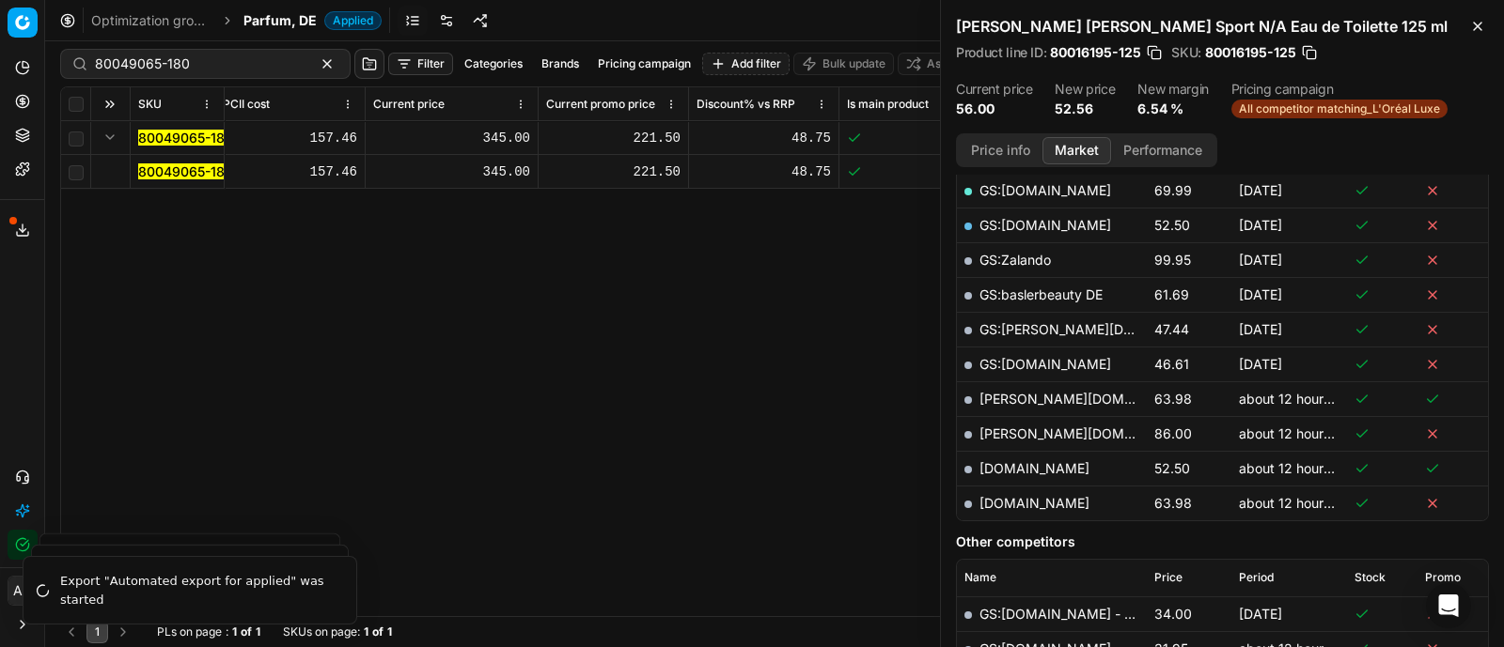
click at [160, 166] on mark "80049065-180" at bounding box center [185, 172] width 95 height 16
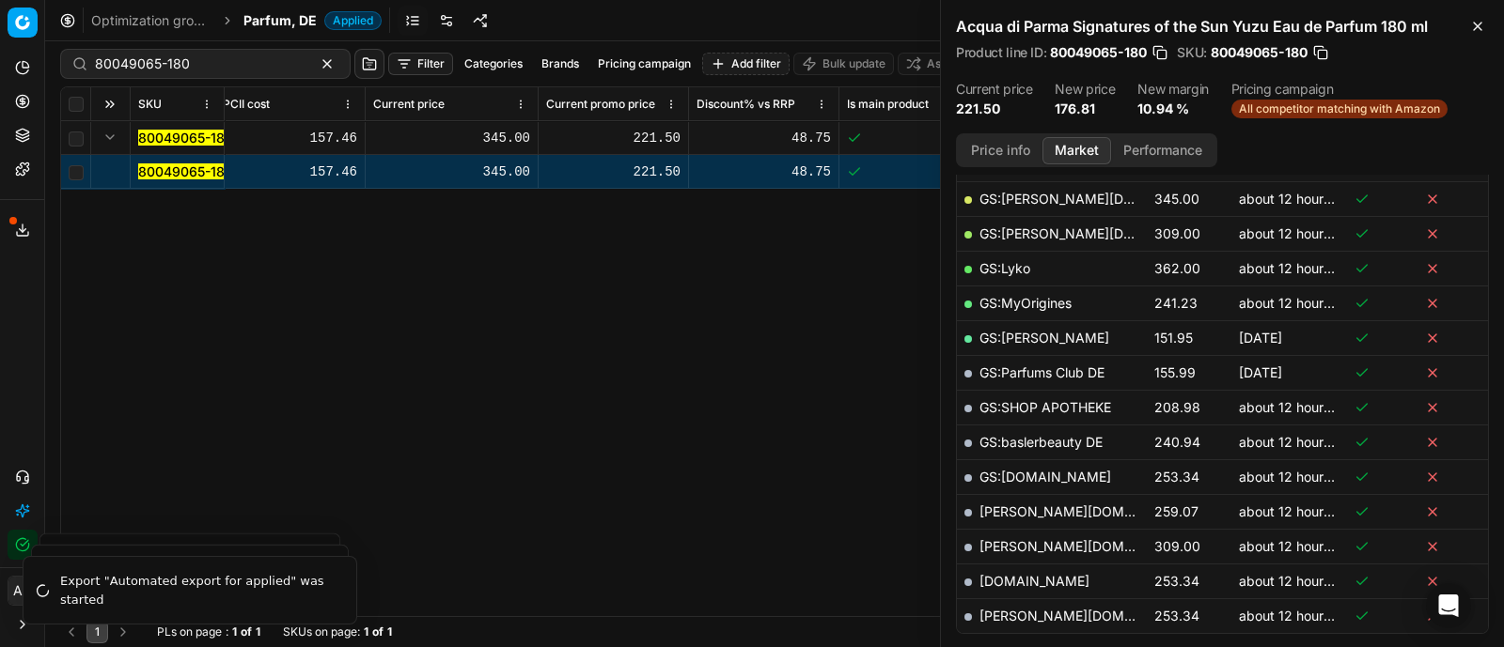
scroll to position [368, 0]
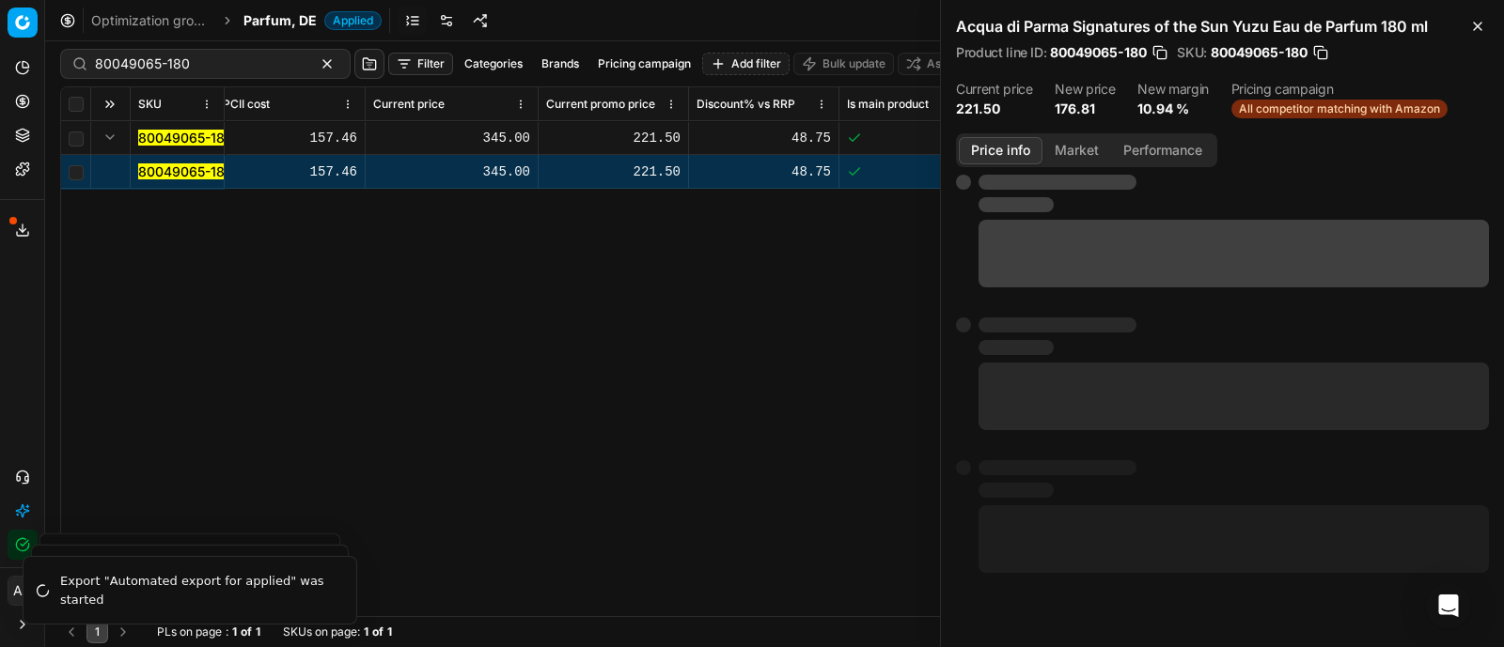
click at [1003, 148] on button "Price info" at bounding box center [1000, 150] width 84 height 27
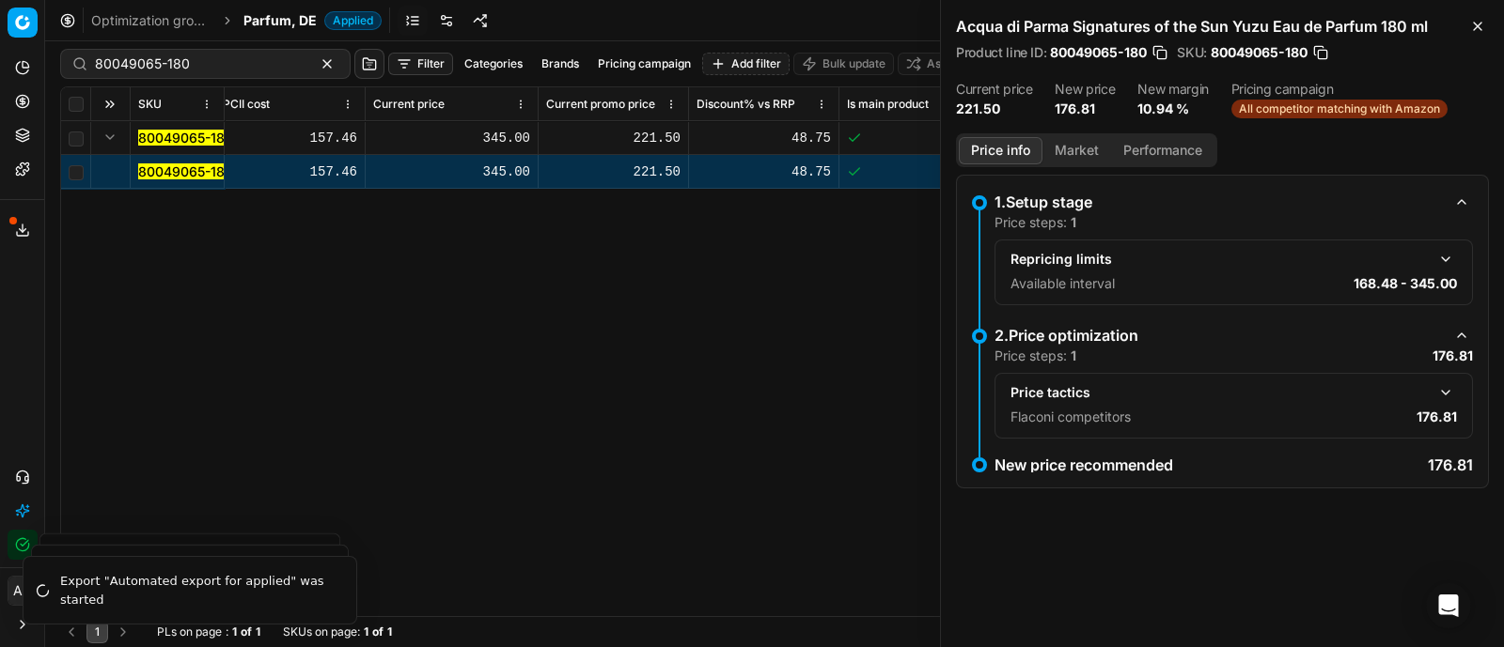
click at [1441, 385] on button "button" at bounding box center [1445, 393] width 23 height 23
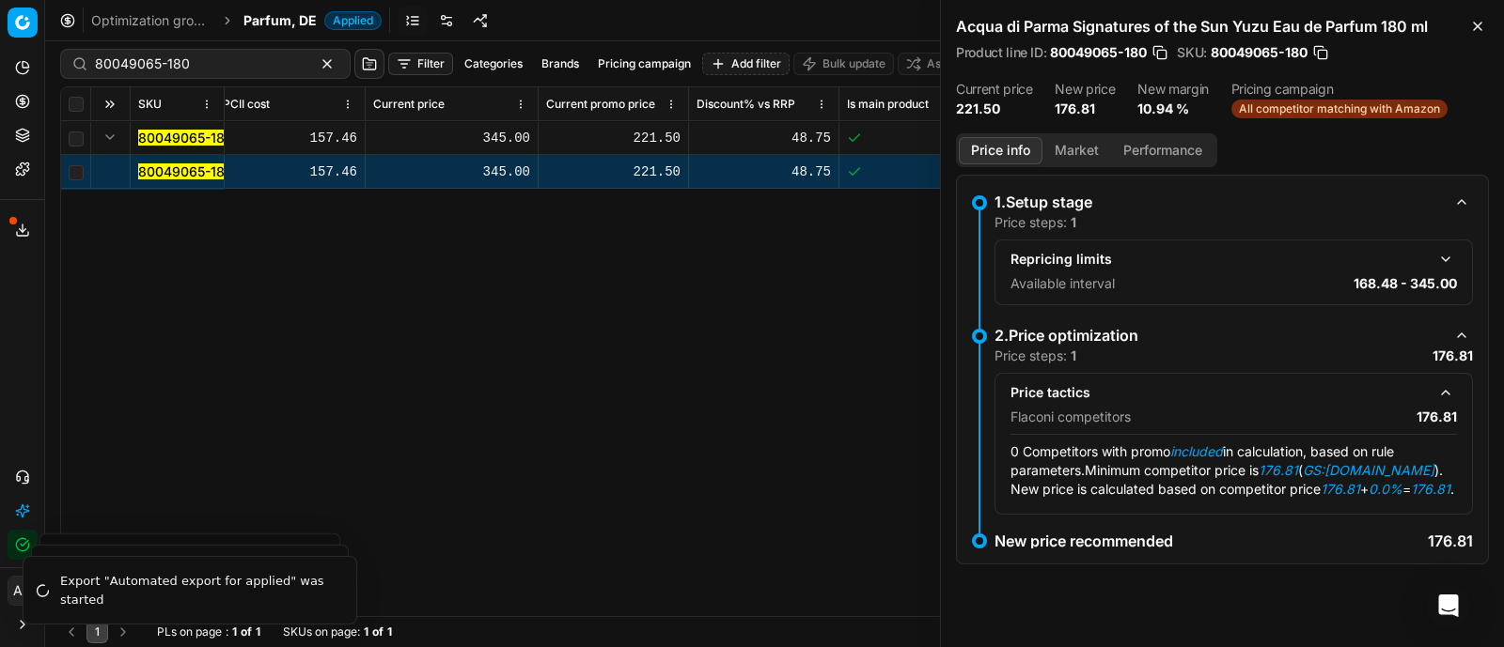
click at [1074, 148] on button "Market" at bounding box center [1076, 150] width 69 height 27
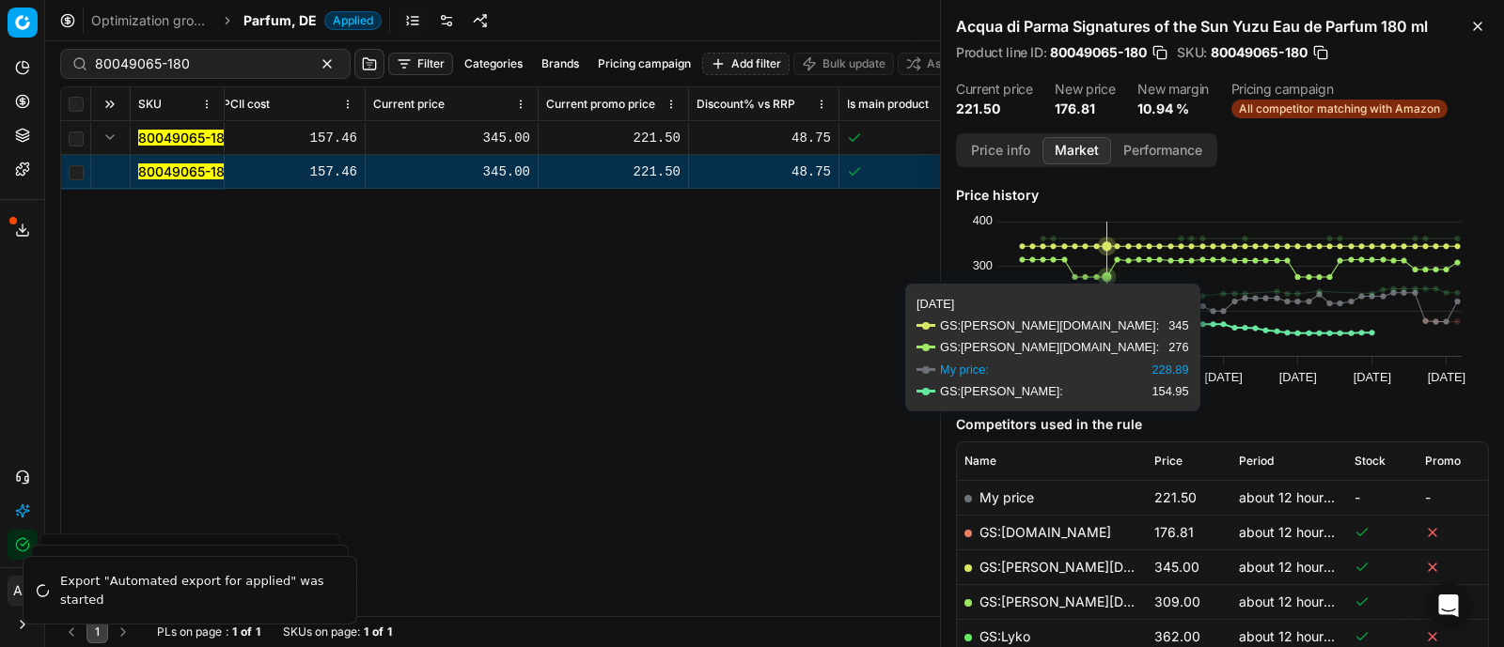
scroll to position [146, 0]
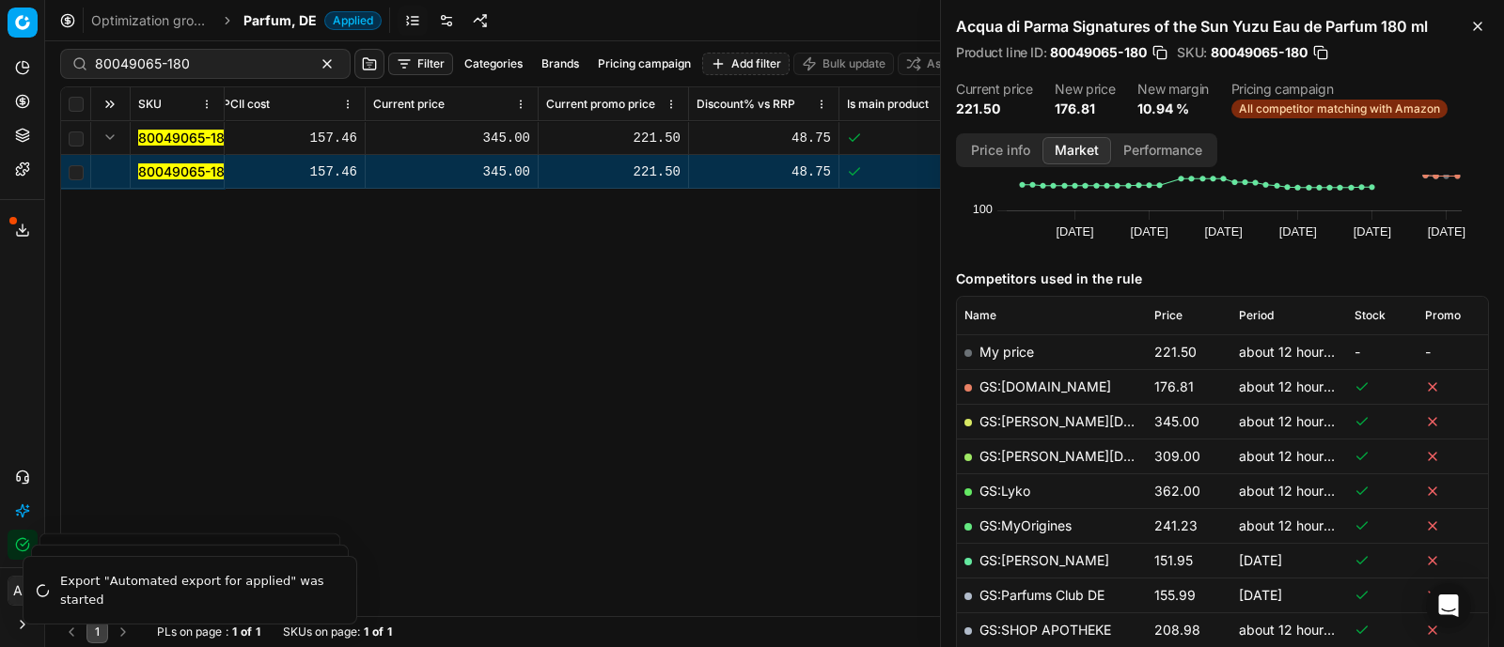
click at [1029, 383] on link "GS:[DOMAIN_NAME]" at bounding box center [1045, 387] width 132 height 16
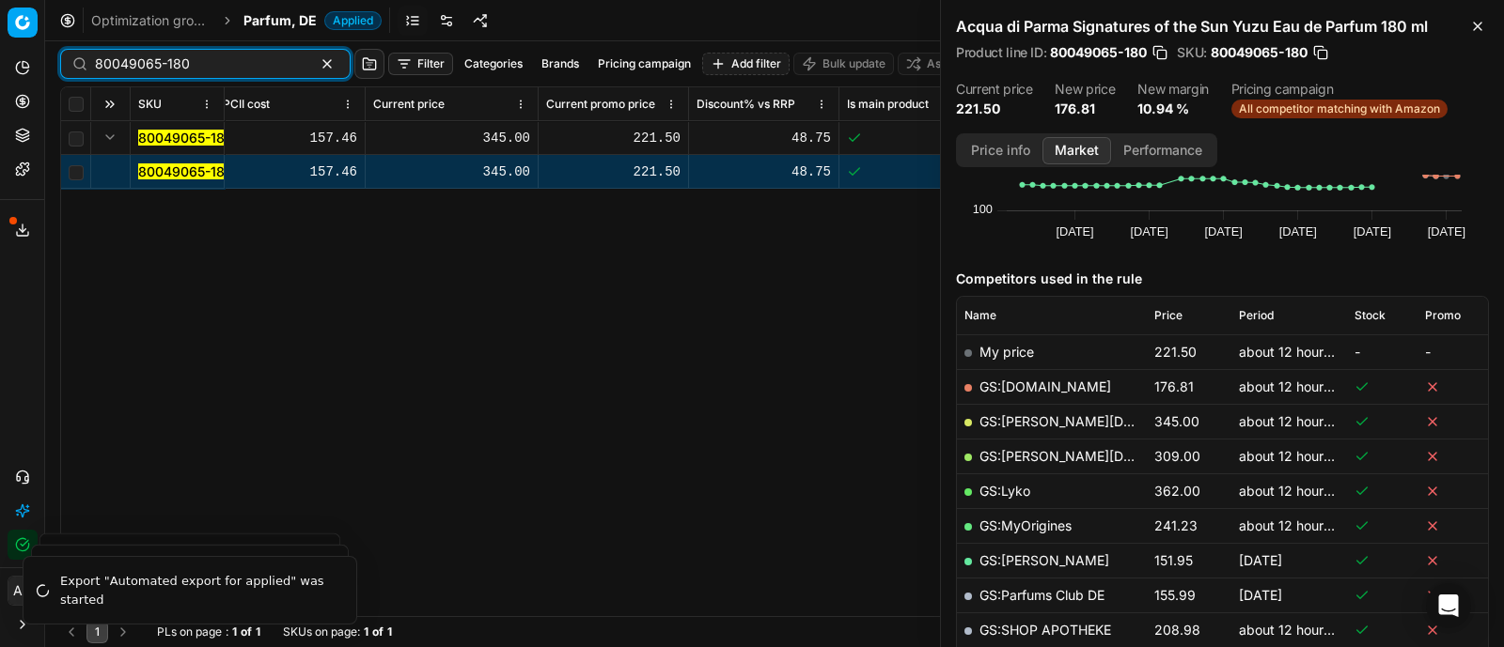
click at [167, 68] on input "80049065-180" at bounding box center [198, 64] width 206 height 19
paste input "90013039-0020629"
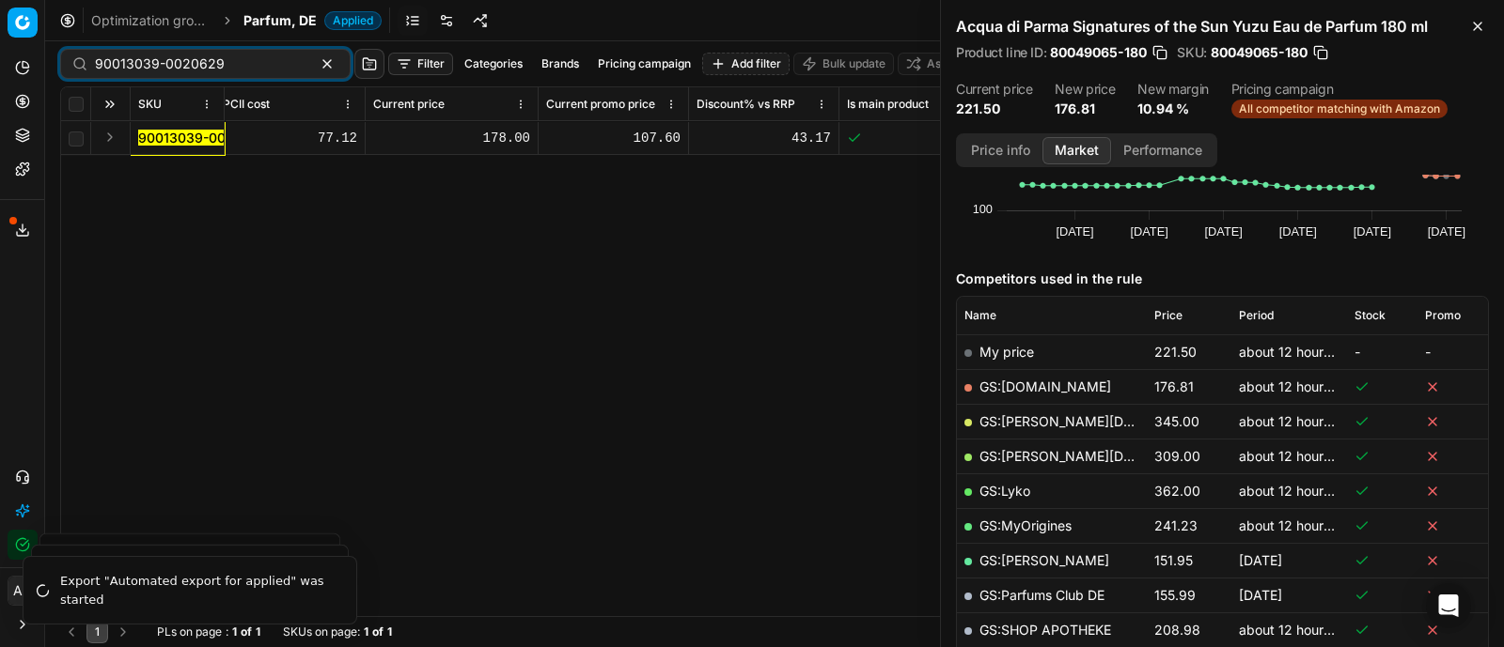
click at [113, 142] on button "Expand" at bounding box center [110, 137] width 23 height 23
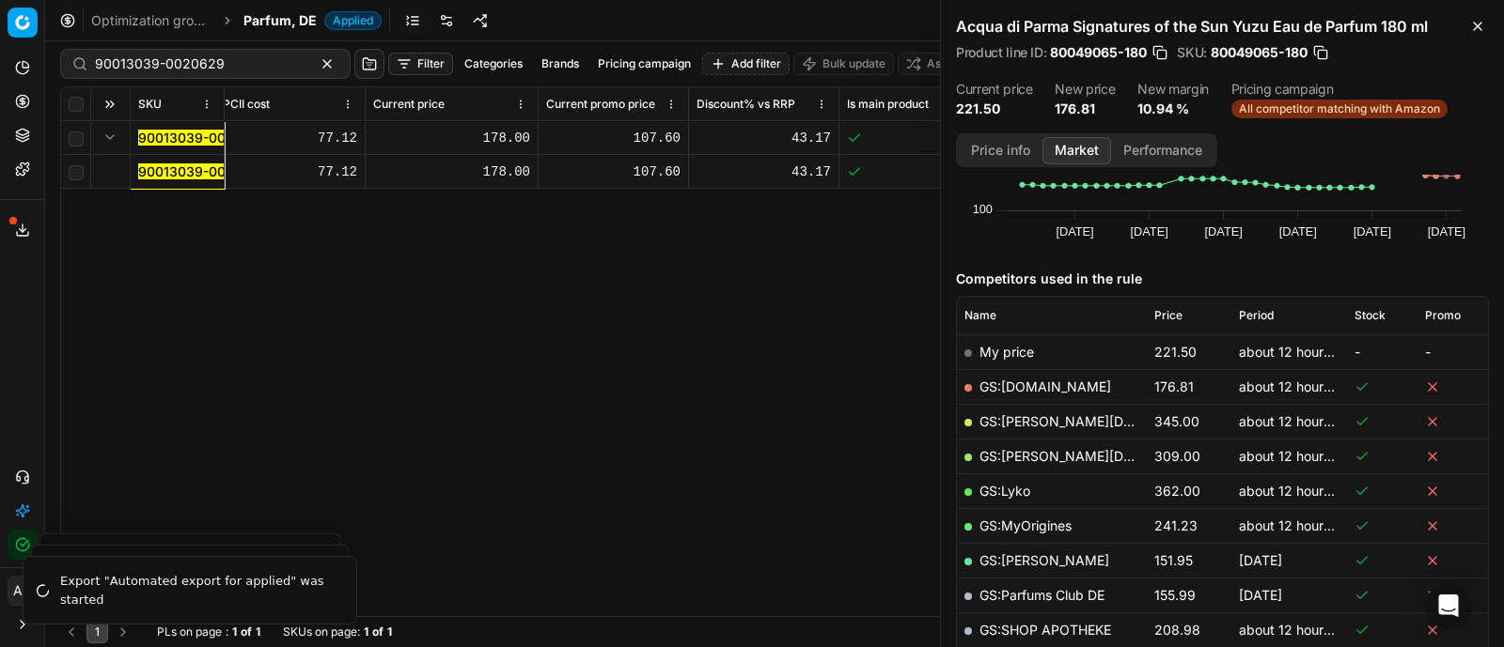
click at [157, 168] on mark "90013039-0020629" at bounding box center [203, 172] width 130 height 16
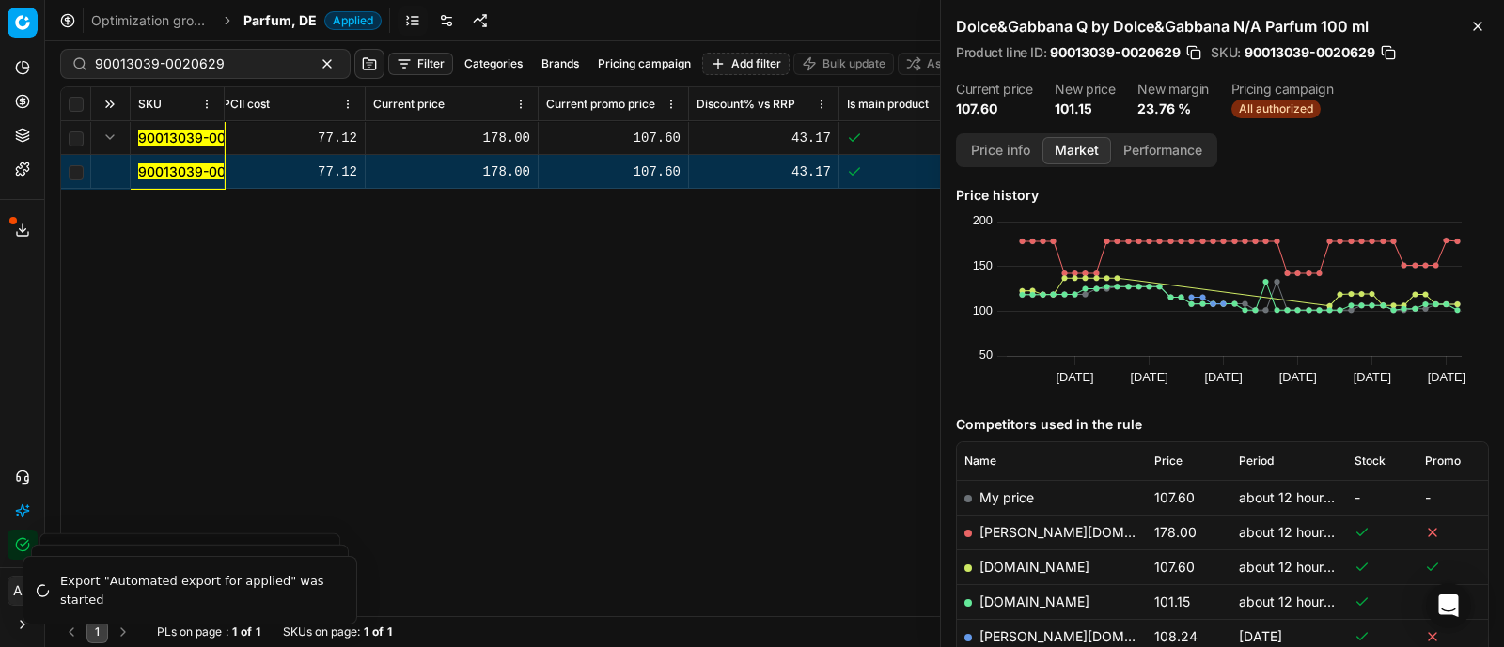
scroll to position [117, 0]
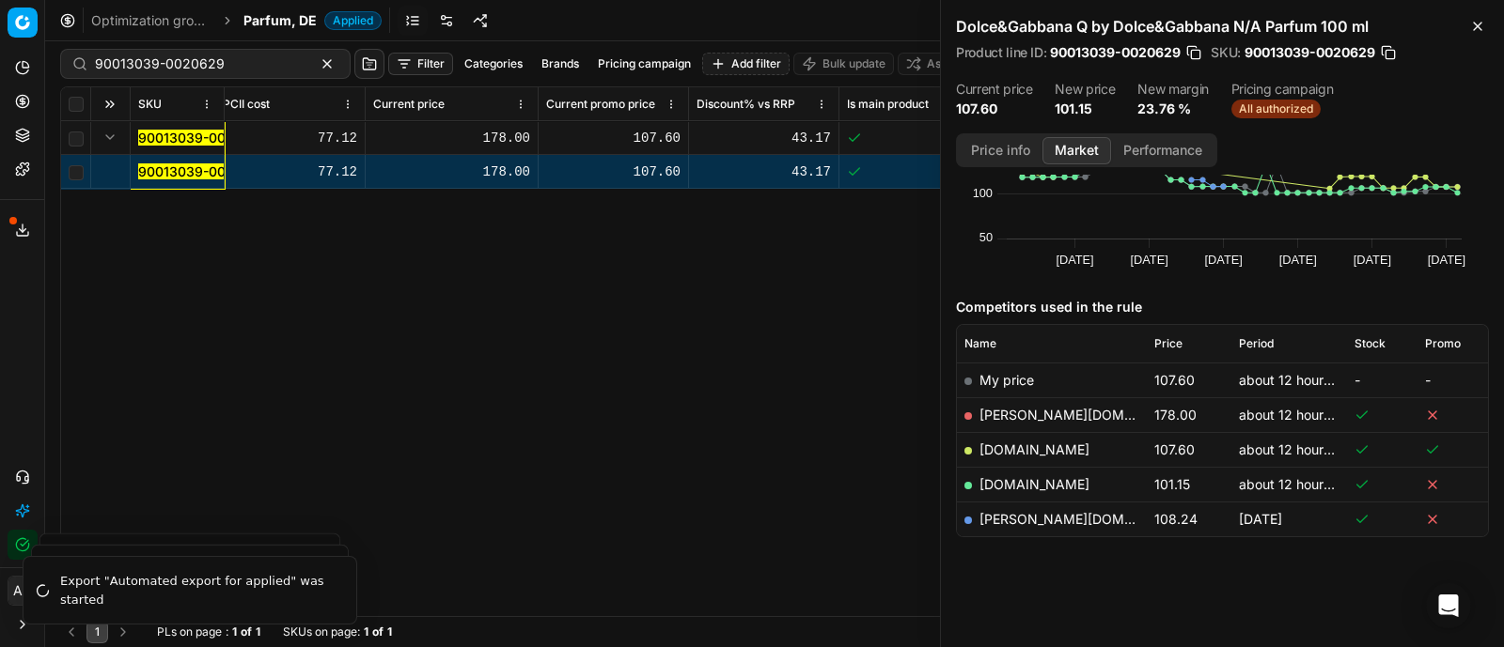
click at [1063, 486] on link "[DOMAIN_NAME]" at bounding box center [1034, 484] width 110 height 16
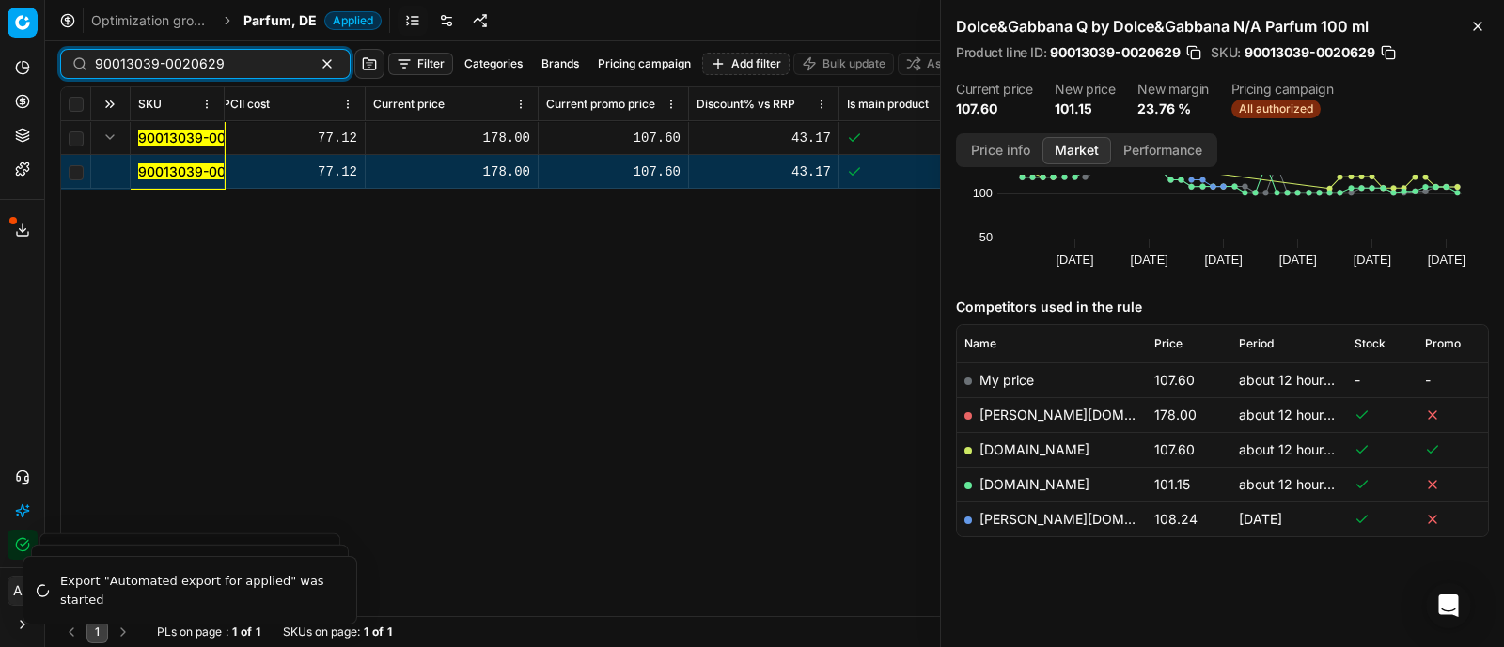
click at [246, 64] on input "90013039-0020629" at bounding box center [198, 64] width 206 height 19
paste input "5693-0024483"
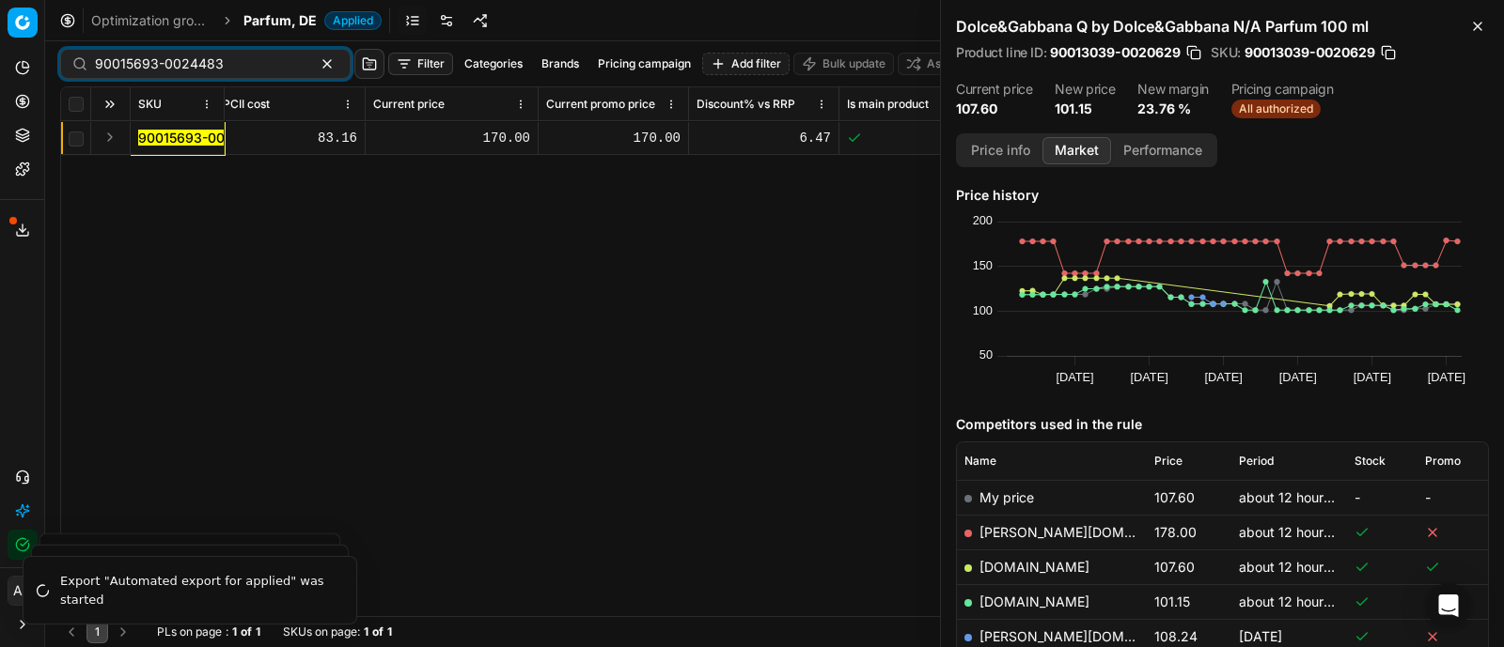
click at [105, 140] on button "Expand" at bounding box center [110, 137] width 23 height 23
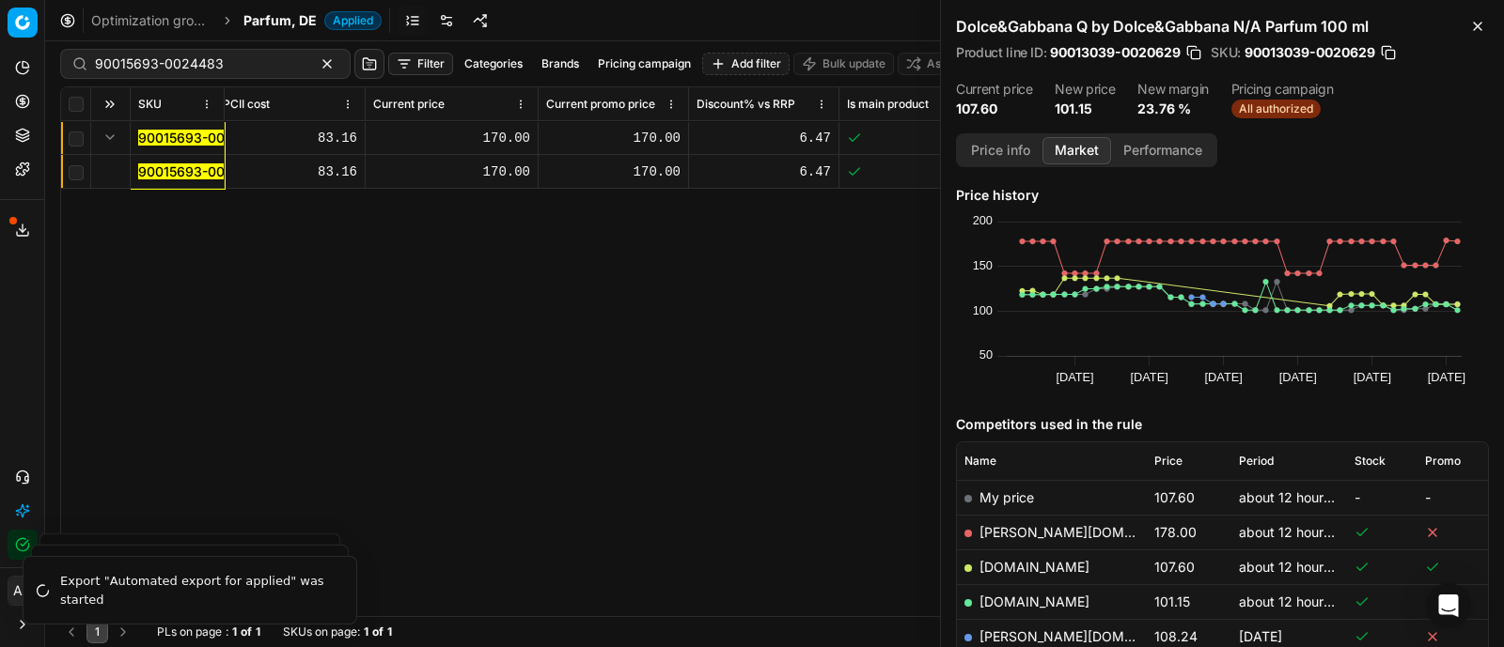
click at [162, 164] on mark "90015693-0024483" at bounding box center [202, 172] width 129 height 16
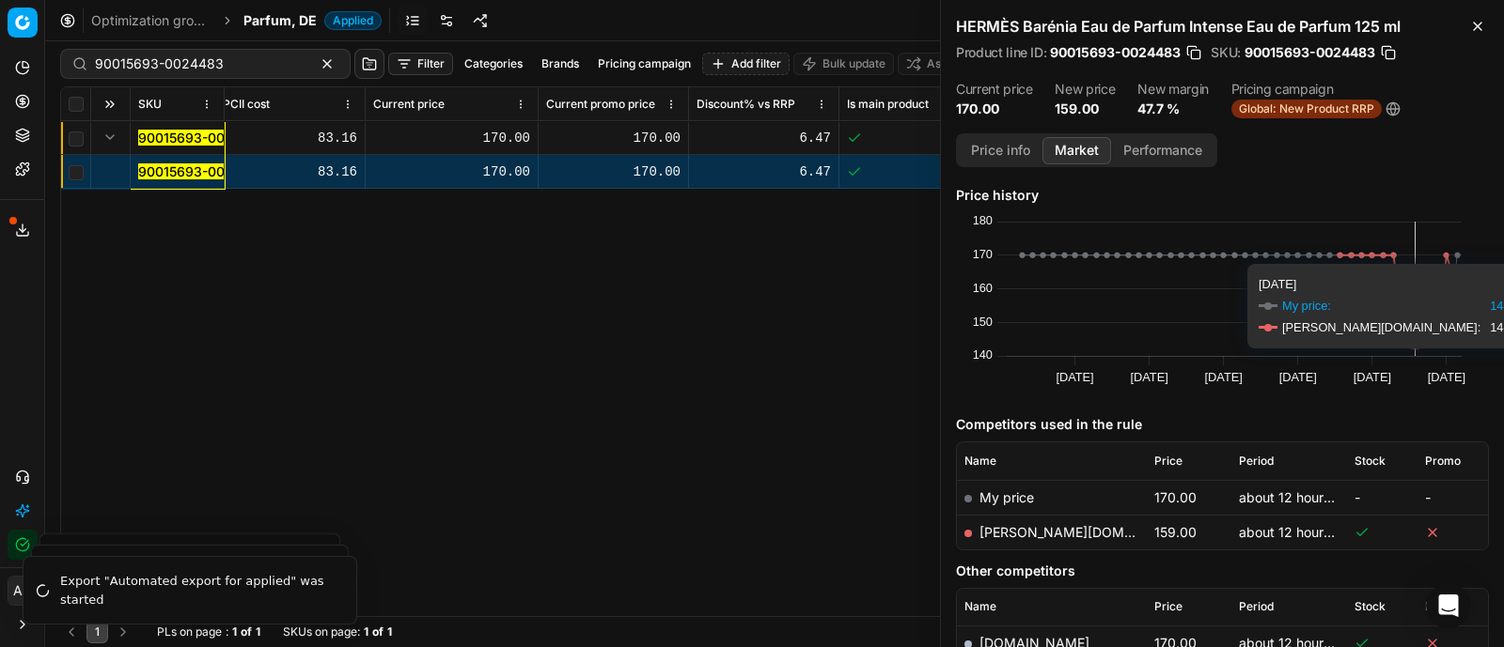
scroll to position [102, 0]
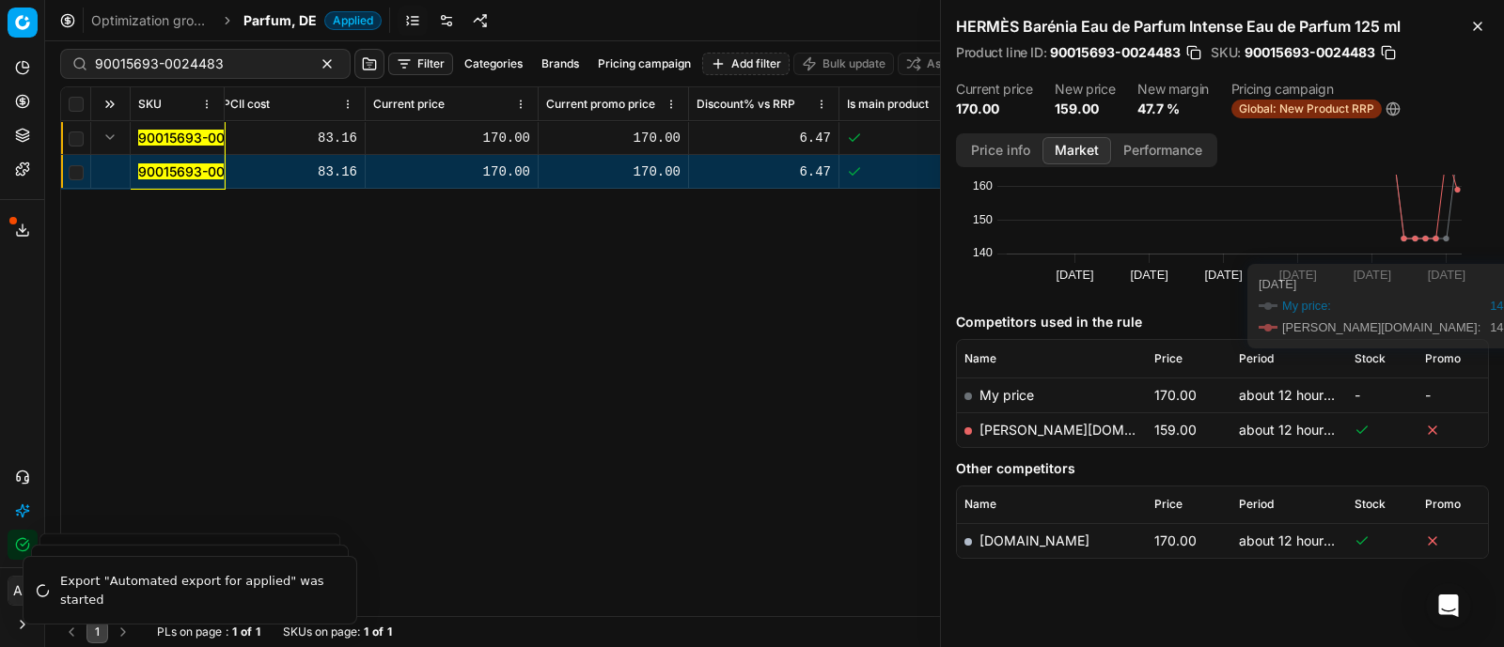
click at [1016, 431] on link "[PERSON_NAME][DOMAIN_NAME]" at bounding box center [1088, 430] width 218 height 16
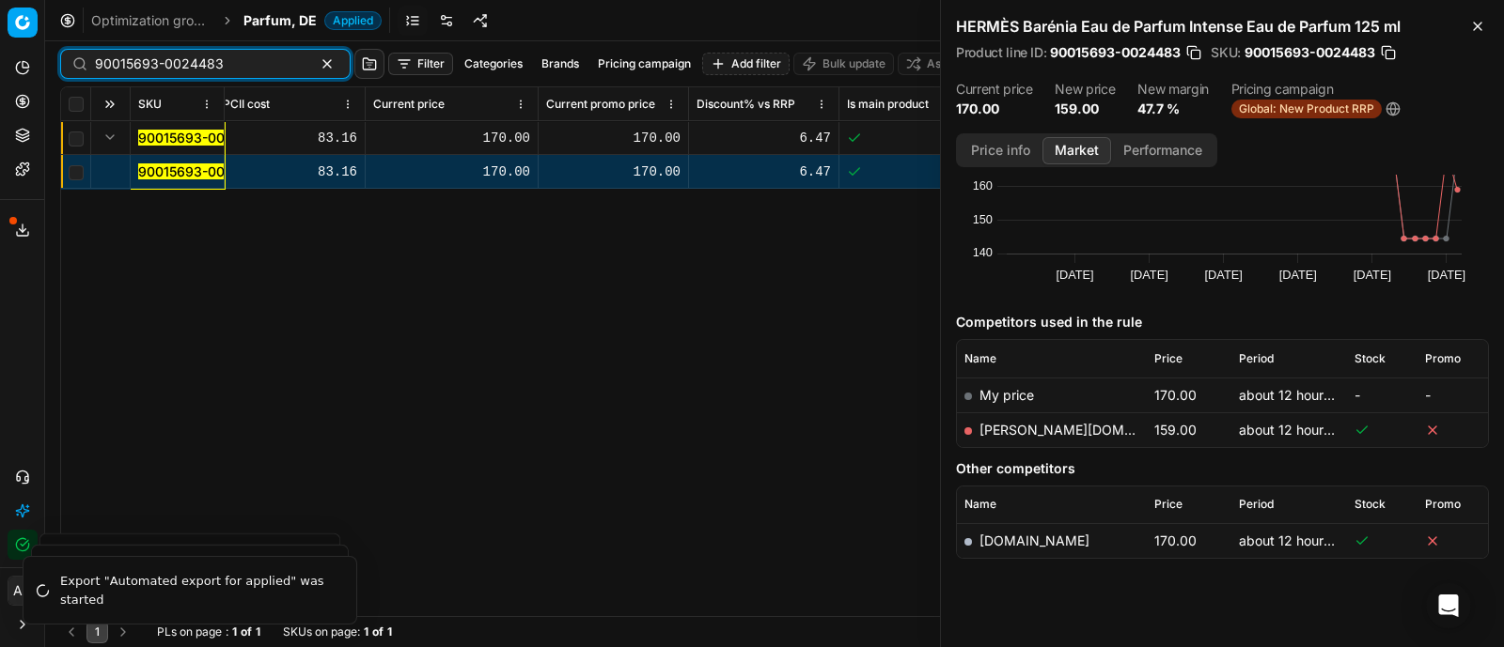
click at [244, 56] on input "90015693-0024483" at bounding box center [198, 64] width 206 height 19
paste input "1687-0018580"
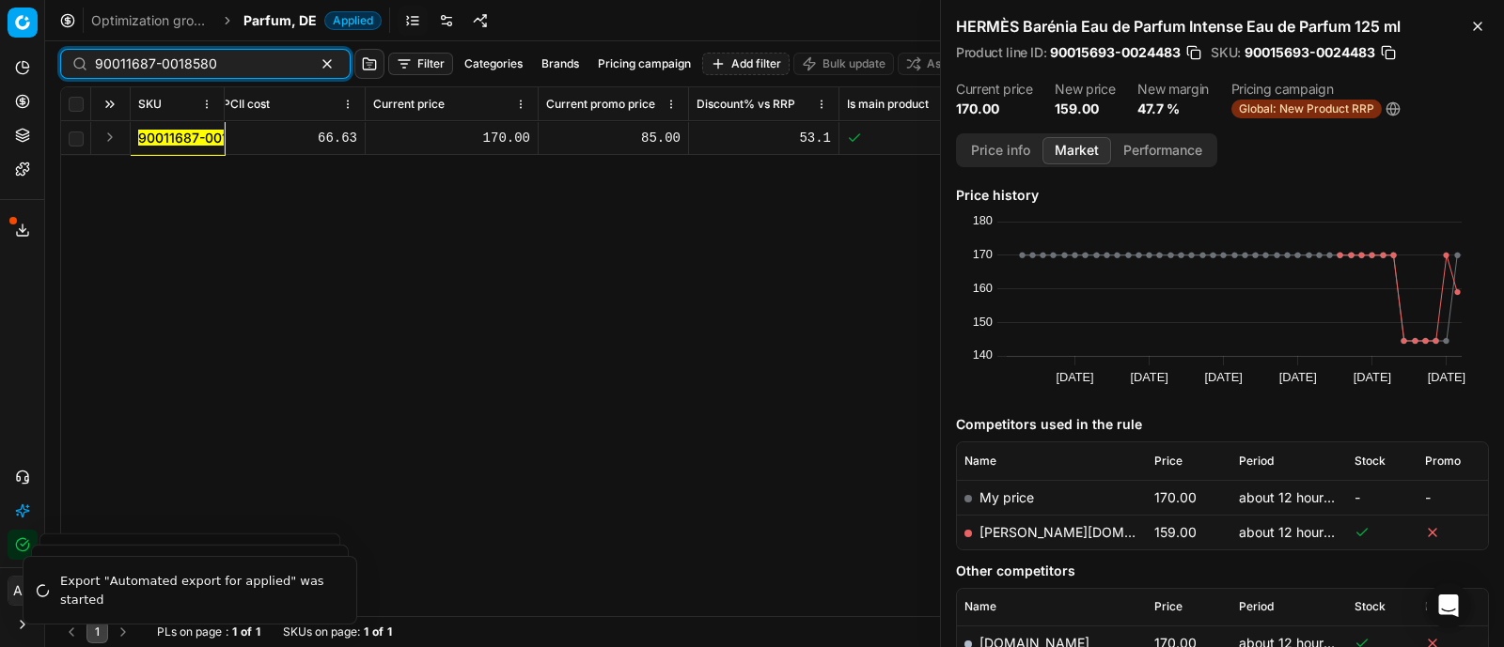
type input "90011687-0018580"
click at [106, 137] on button "Expand" at bounding box center [110, 137] width 23 height 23
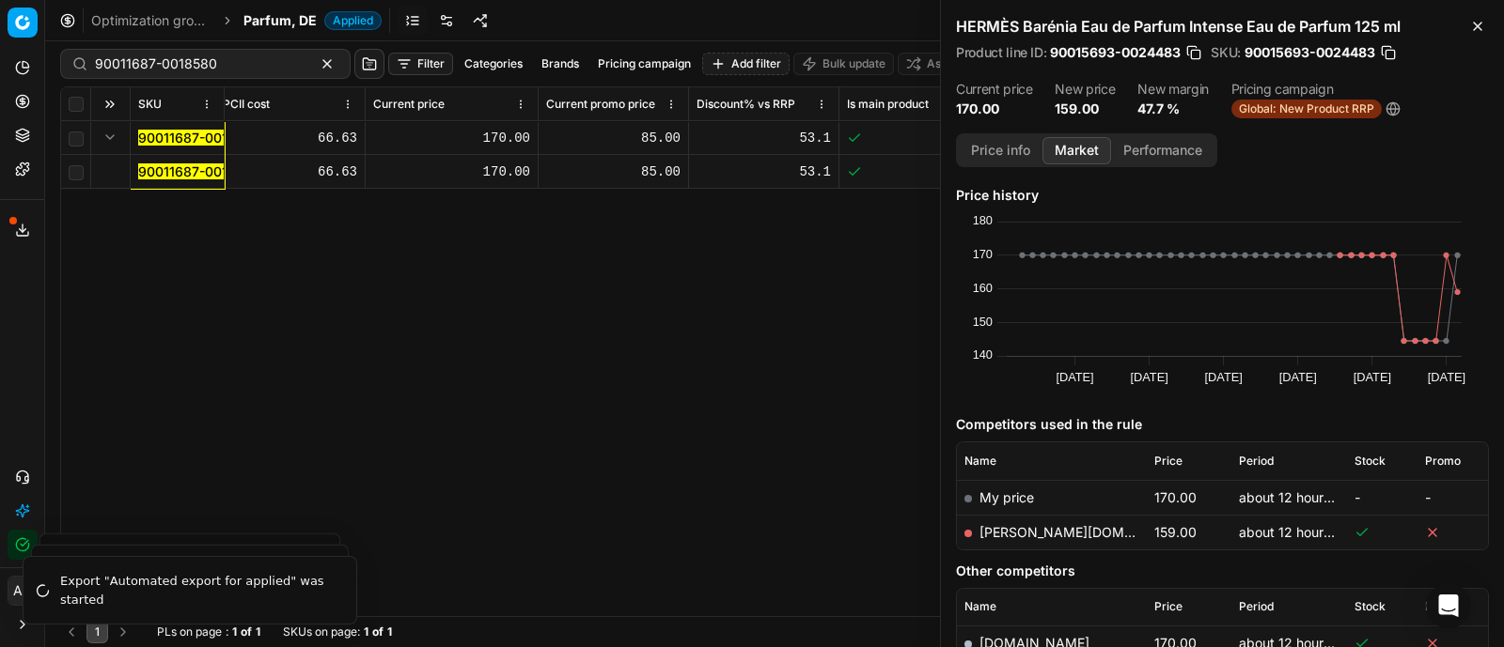
click at [175, 165] on mark "90011687-0018580" at bounding box center [199, 172] width 122 height 16
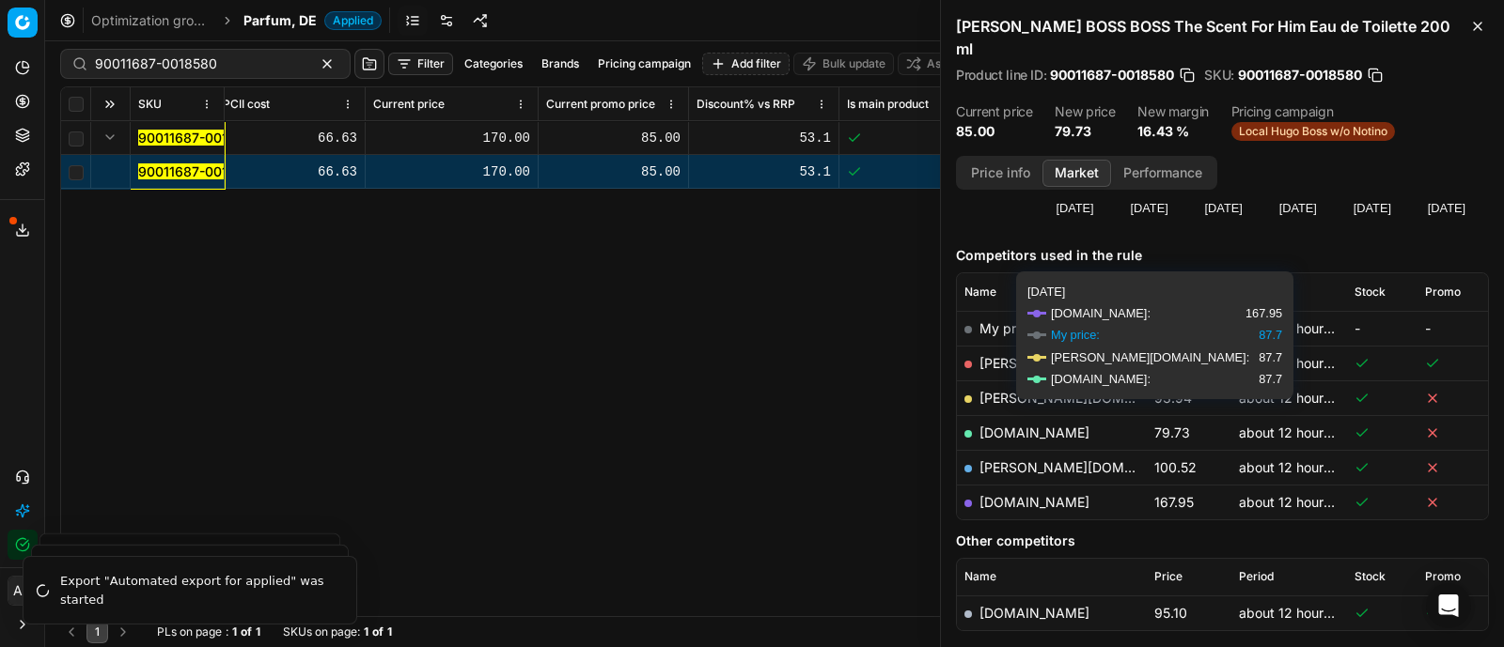
scroll to position [191, 0]
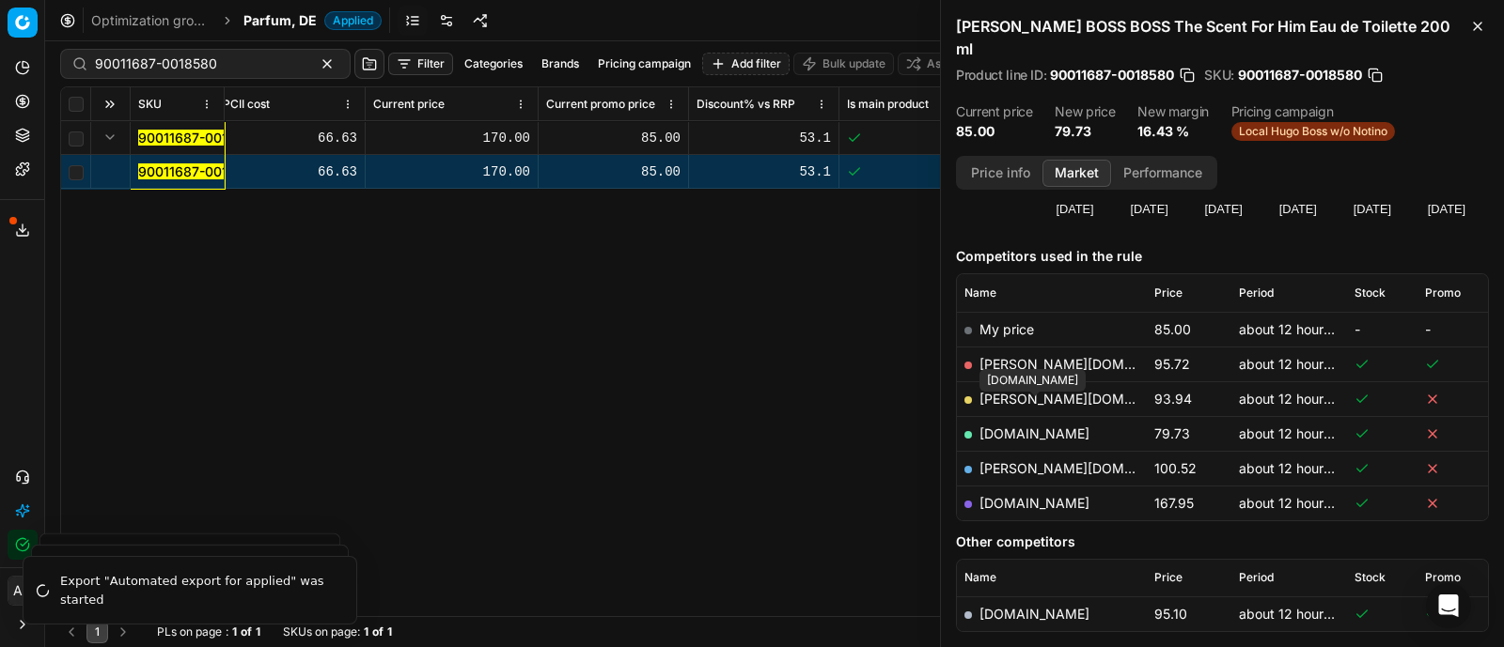
click at [1058, 426] on link "[DOMAIN_NAME]" at bounding box center [1034, 434] width 110 height 16
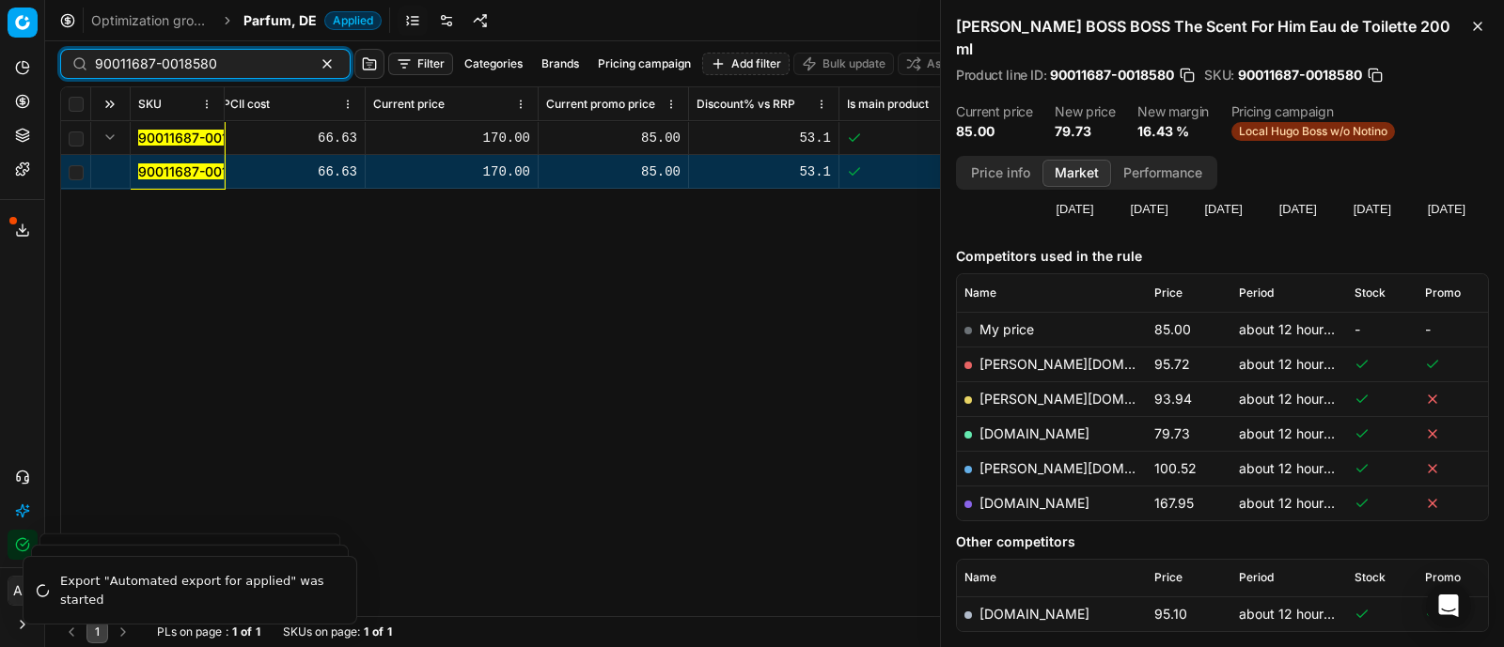
click at [210, 67] on input "90011687-0018580" at bounding box center [198, 64] width 206 height 19
click at [278, 21] on span "Parfum, DE" at bounding box center [279, 20] width 73 height 19
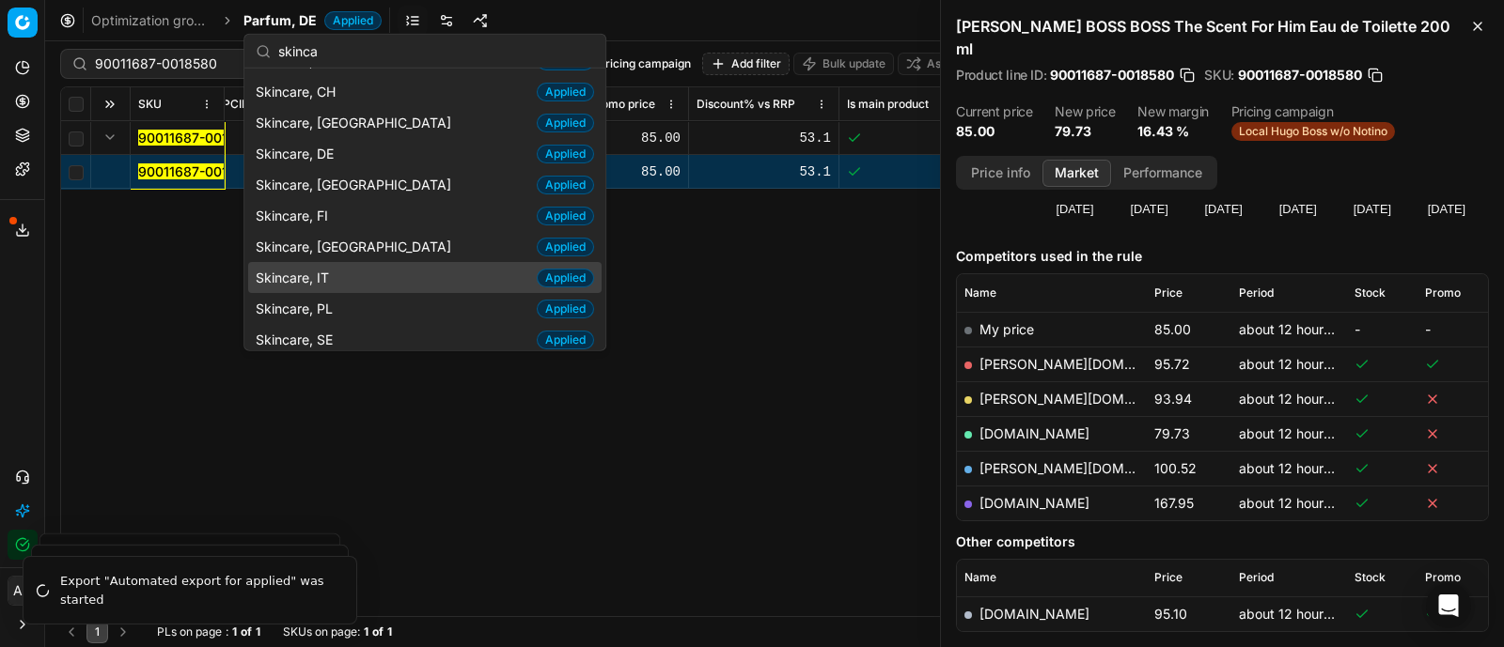
scroll to position [0, 0]
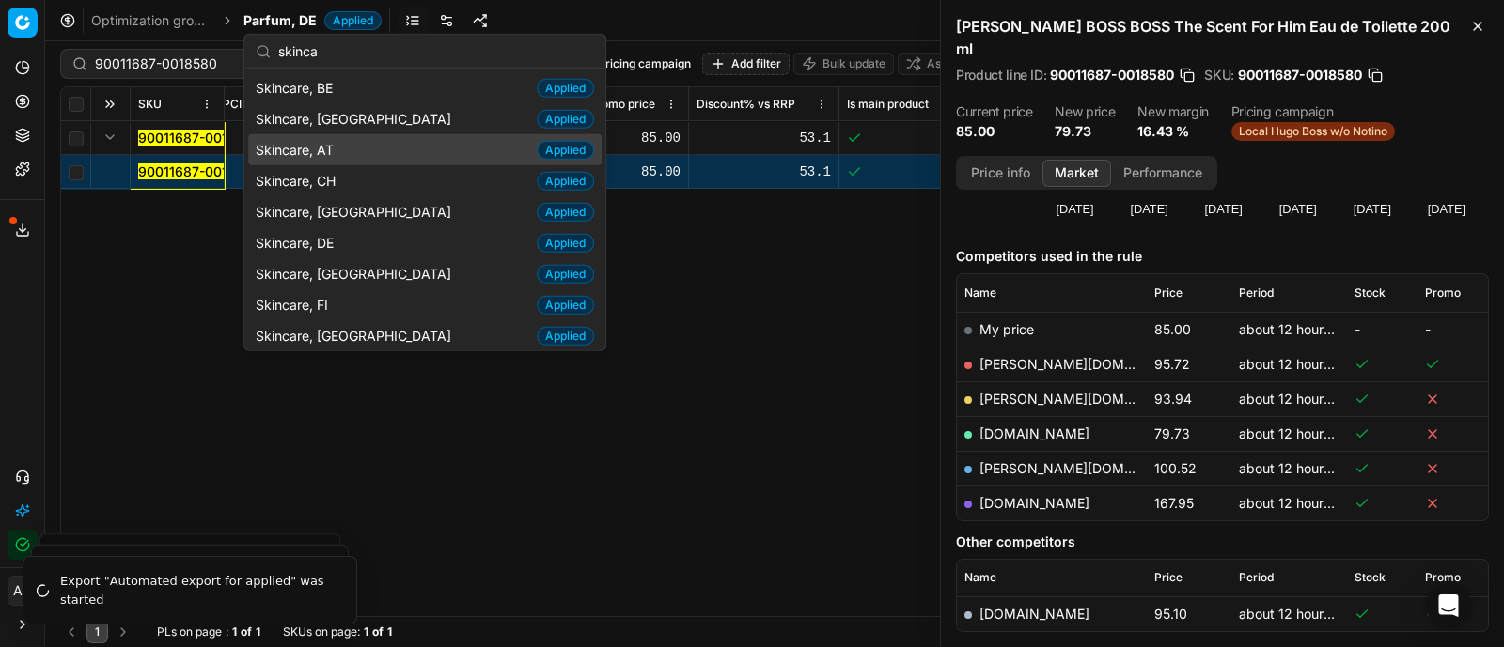
type input "skinca"
click at [341, 147] on div "Skincare, AT Applied" at bounding box center [424, 149] width 353 height 31
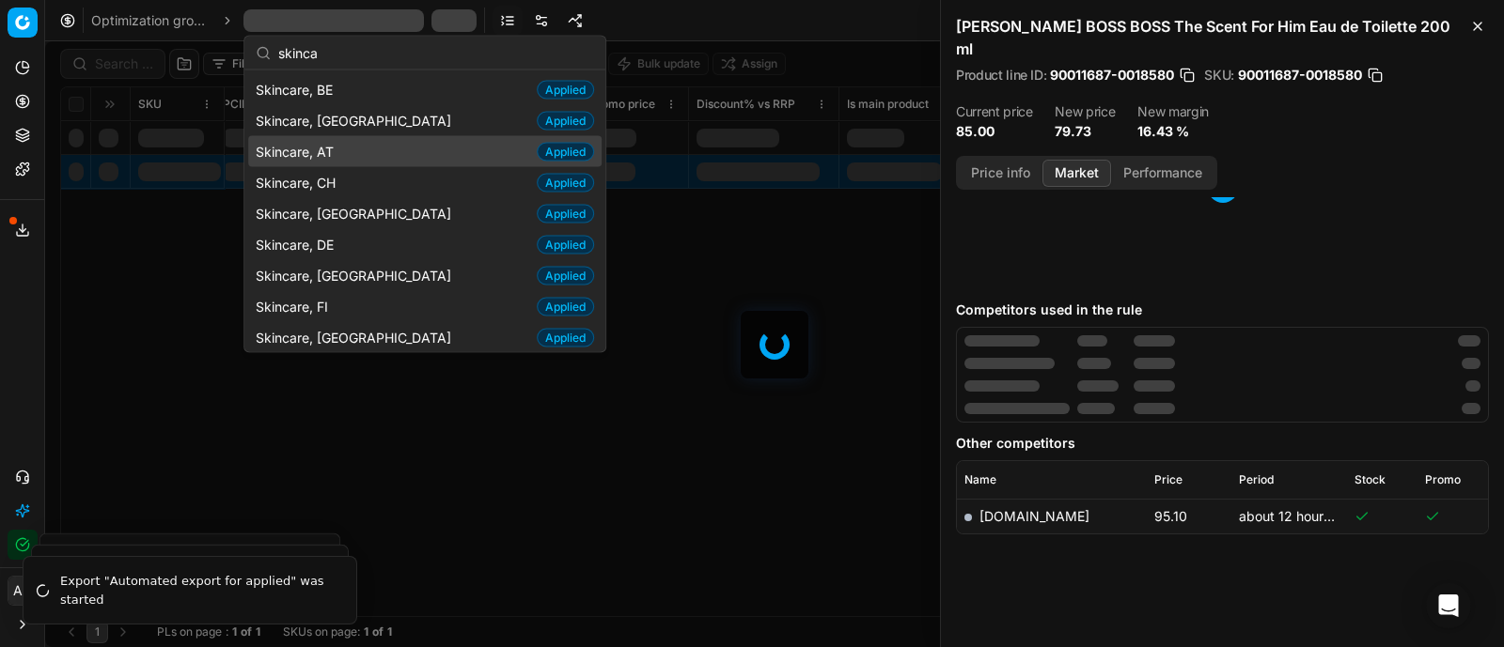
scroll to position [120, 0]
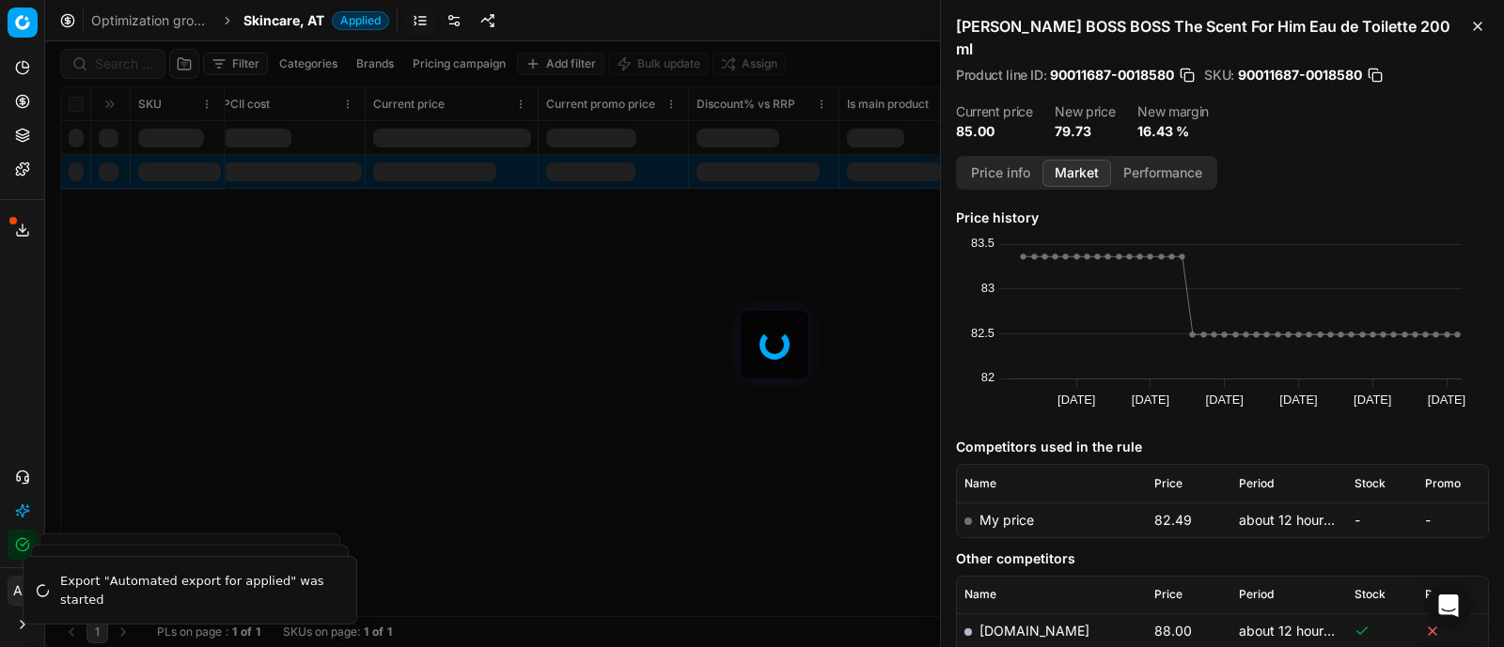
click at [128, 59] on div at bounding box center [774, 344] width 1458 height 606
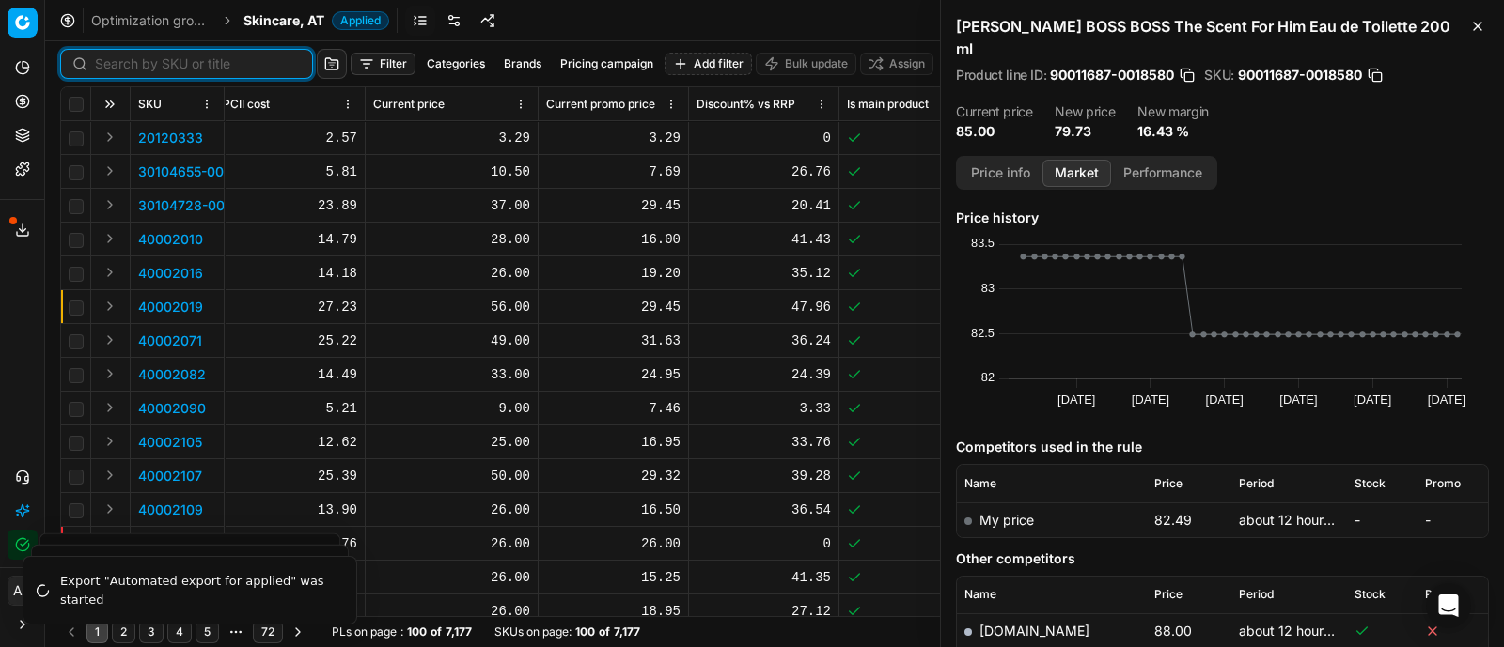
click at [128, 59] on input at bounding box center [198, 64] width 206 height 19
paste input "80016761-50"
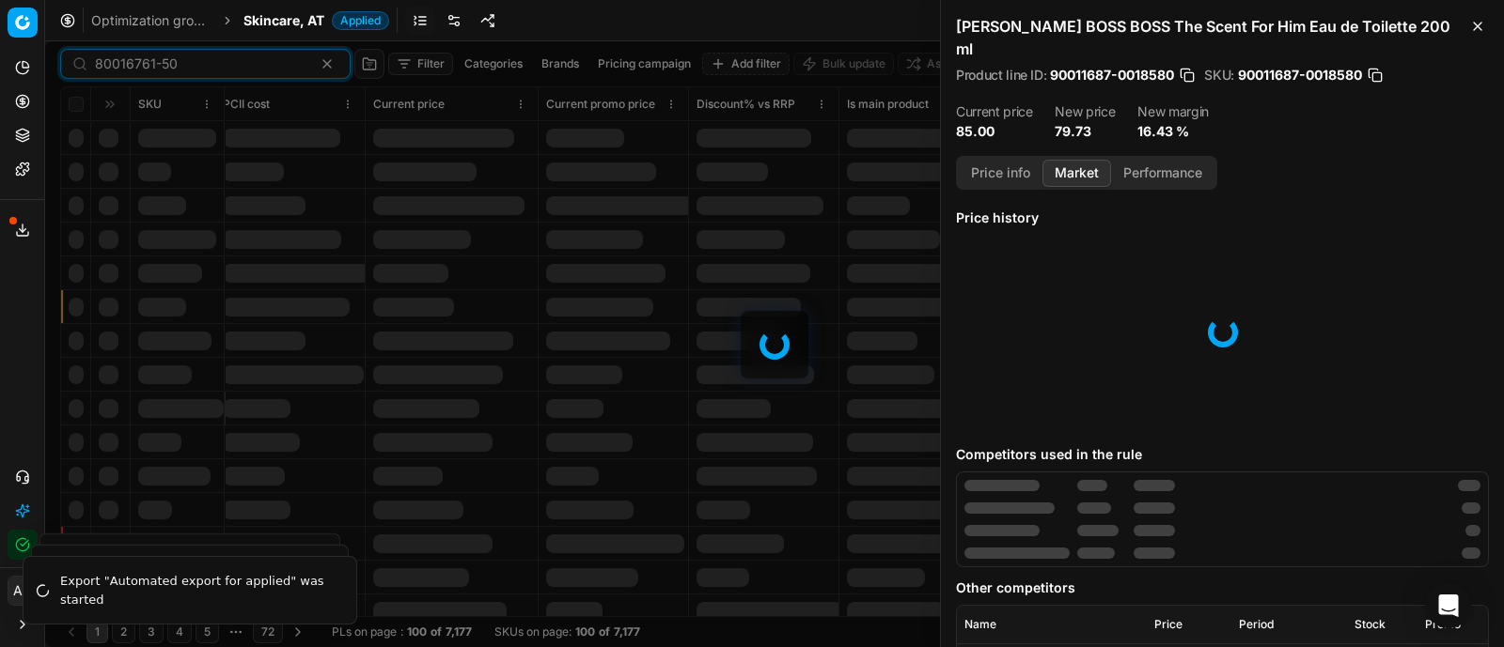
type input "80016761-50"
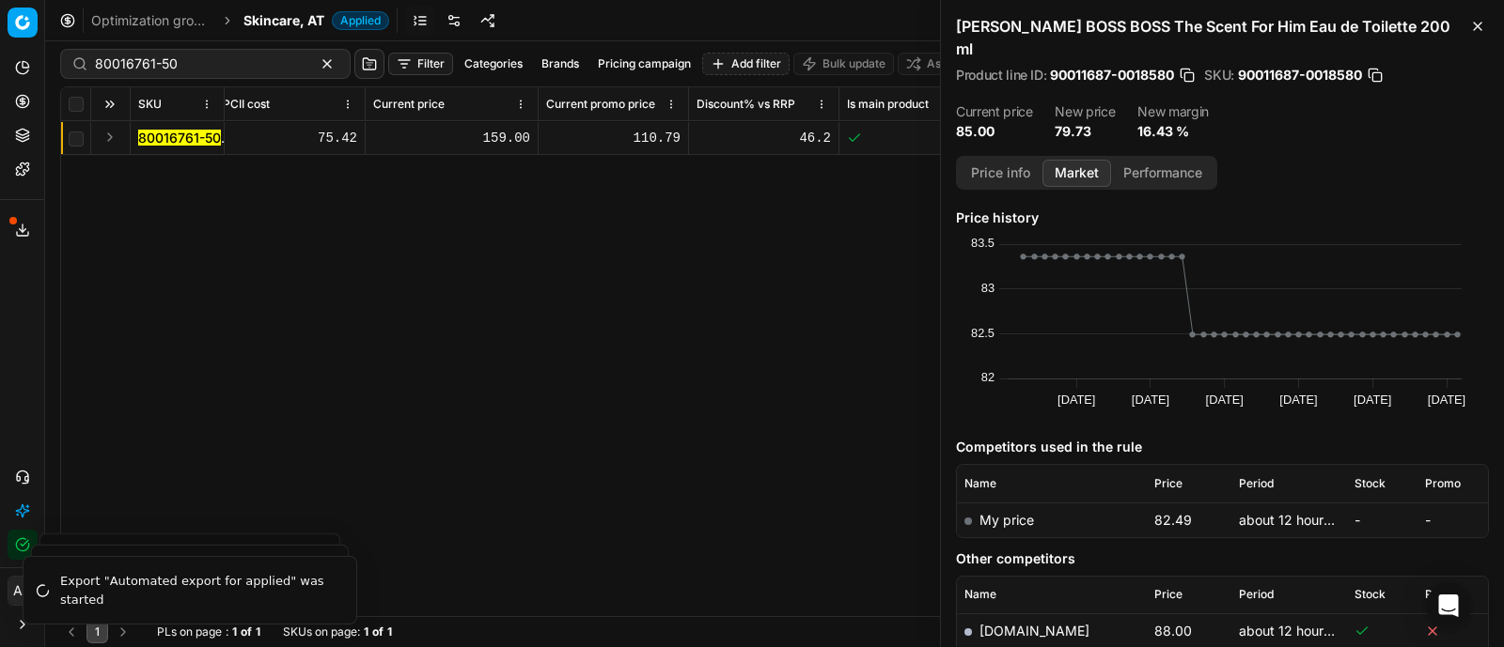
click at [103, 130] on button "Expand" at bounding box center [110, 137] width 23 height 23
click at [159, 166] on mark "80016761-50" at bounding box center [179, 172] width 83 height 16
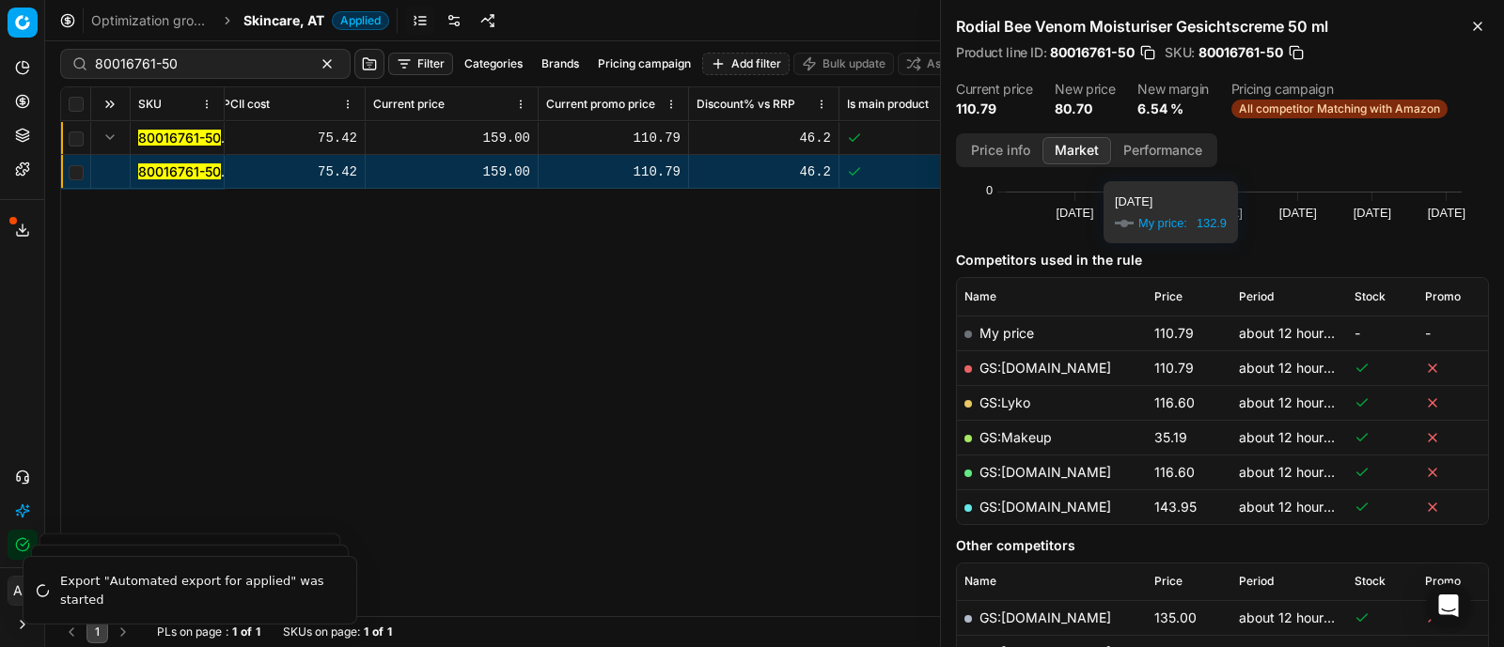
scroll to position [165, 0]
click at [993, 156] on button "Price info" at bounding box center [1000, 150] width 84 height 27
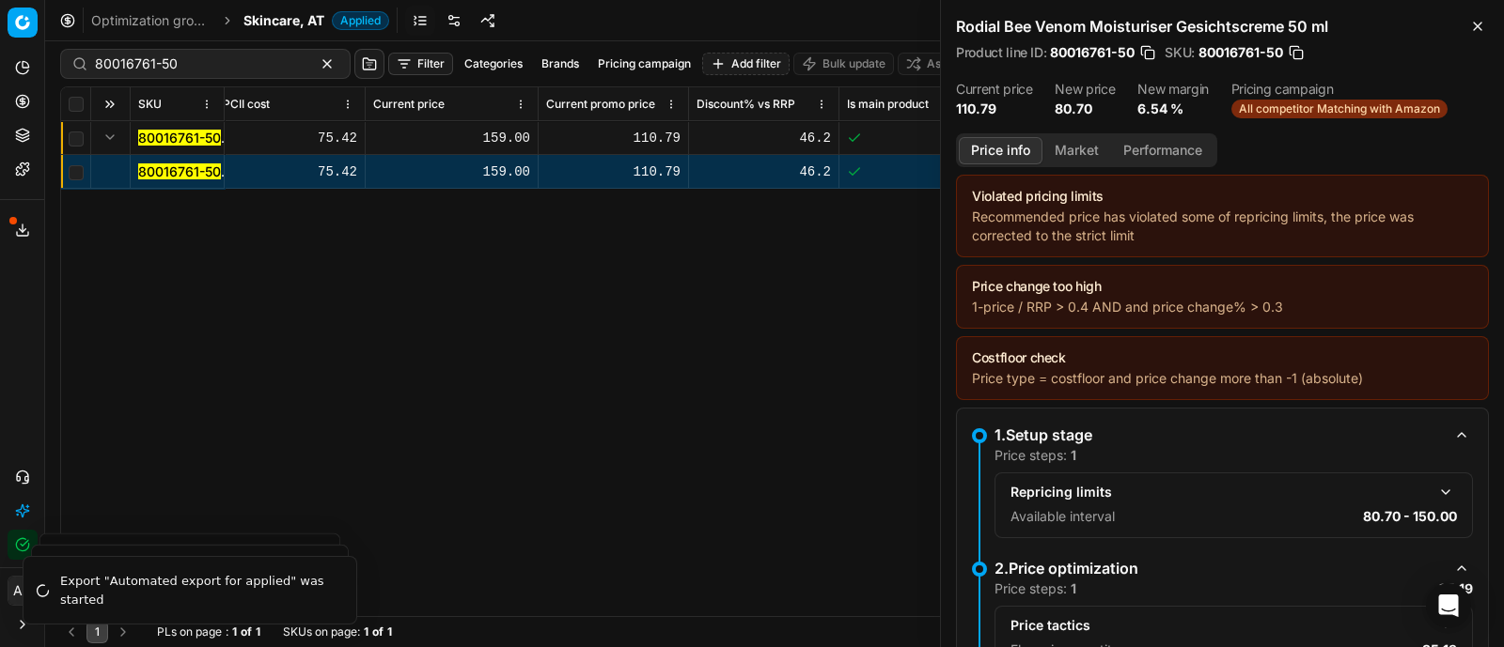
scroll to position [273, 0]
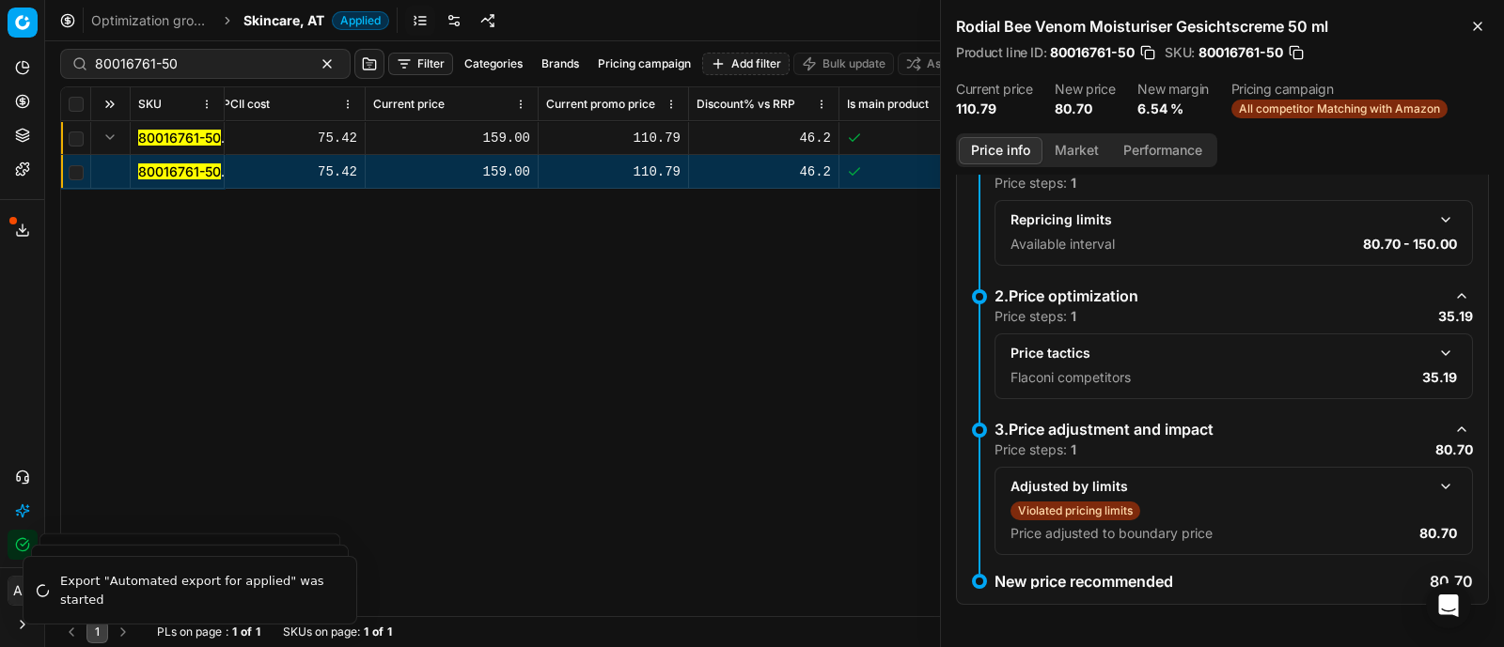
click at [1434, 345] on button "button" at bounding box center [1445, 353] width 23 height 23
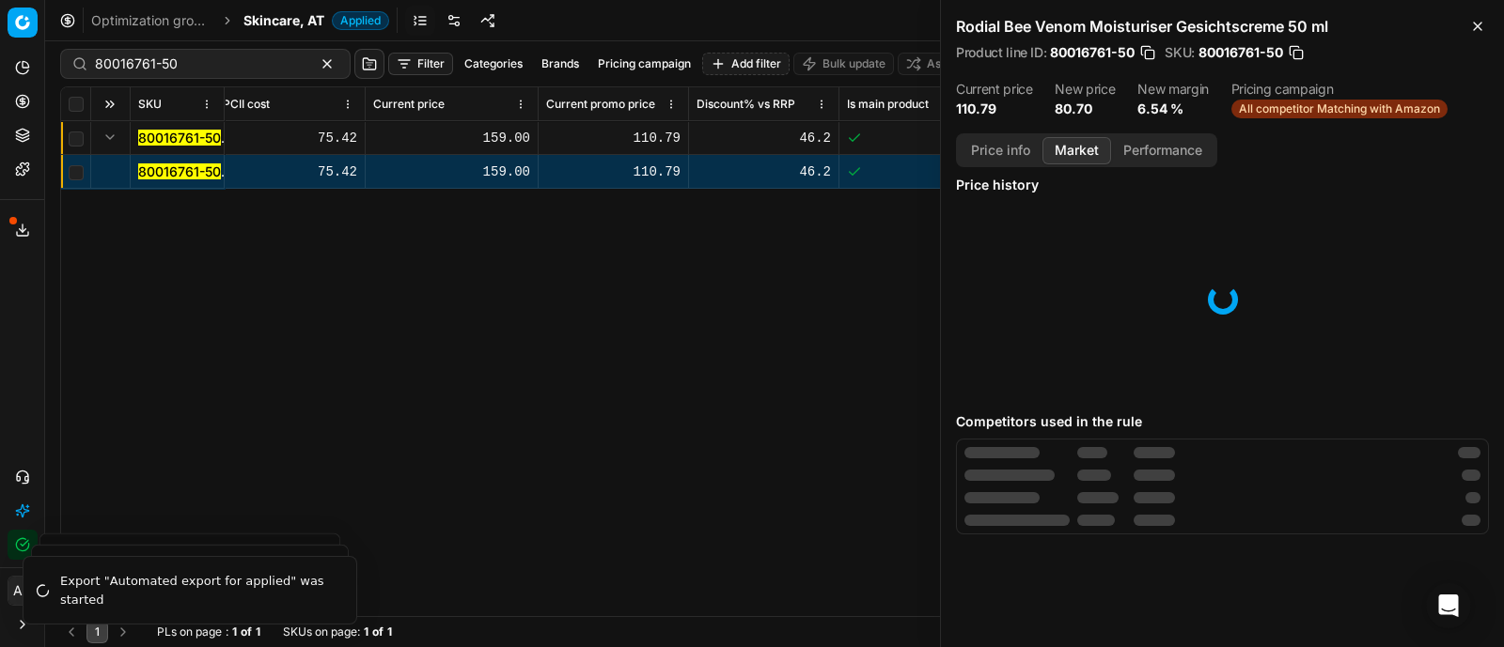
click at [1071, 149] on button "Market" at bounding box center [1076, 150] width 69 height 27
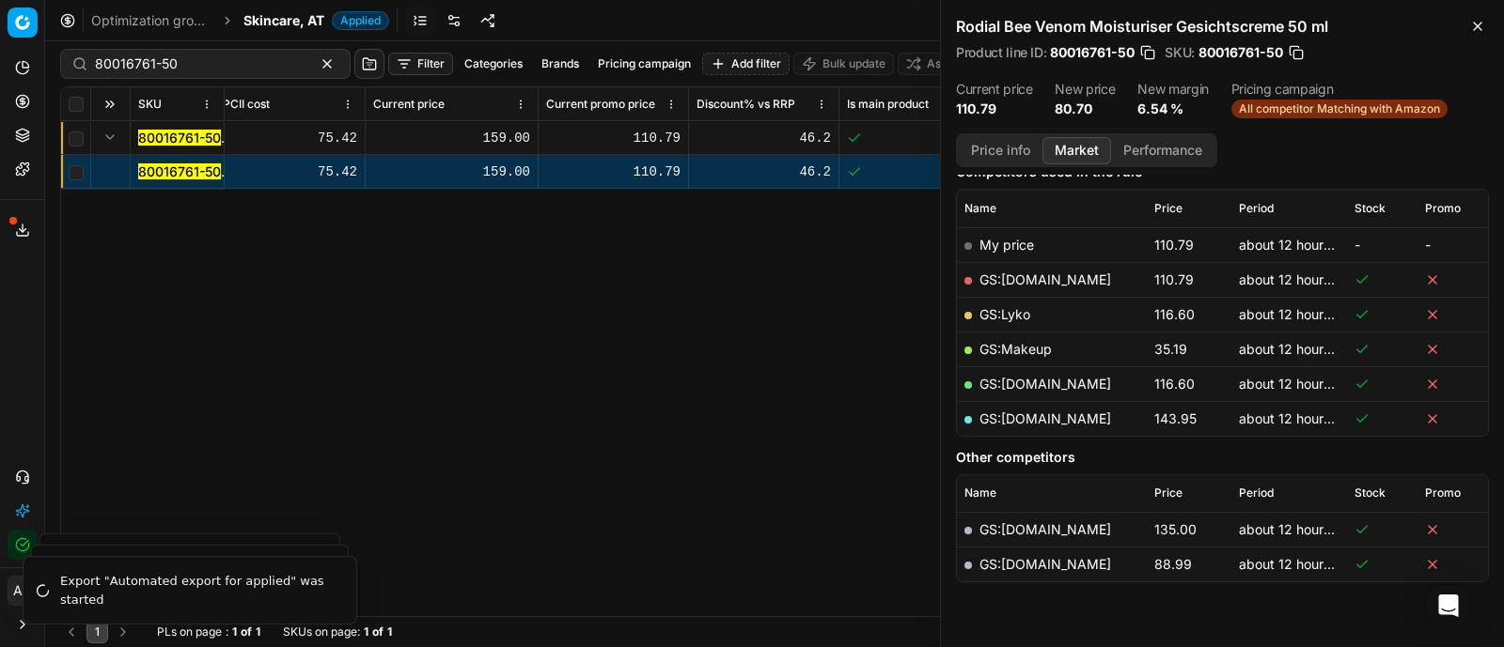
scroll to position [254, 0]
click at [1019, 349] on link "GS:Makeup" at bounding box center [1015, 348] width 72 height 16
click at [1023, 271] on link "GS:[DOMAIN_NAME]" at bounding box center [1045, 279] width 132 height 16
click at [263, 25] on span "Skincare, AT" at bounding box center [283, 20] width 81 height 19
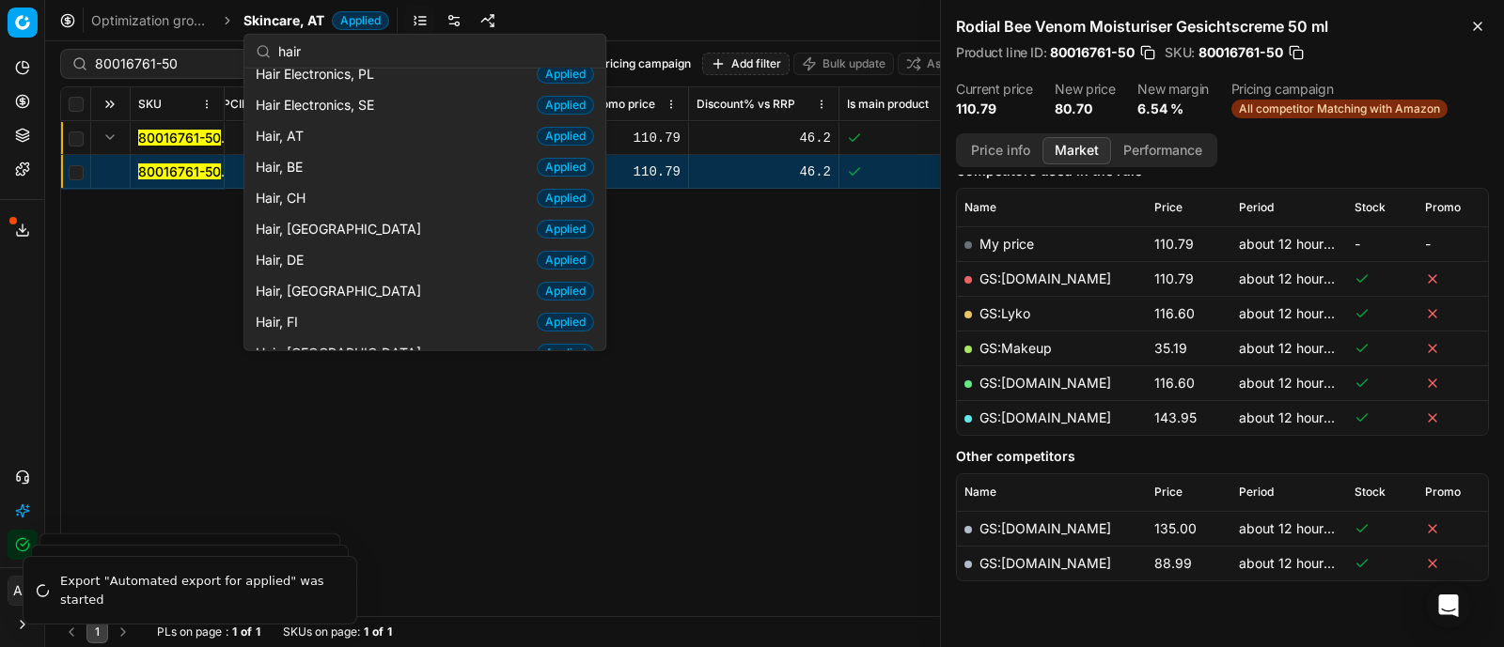
scroll to position [317, 0]
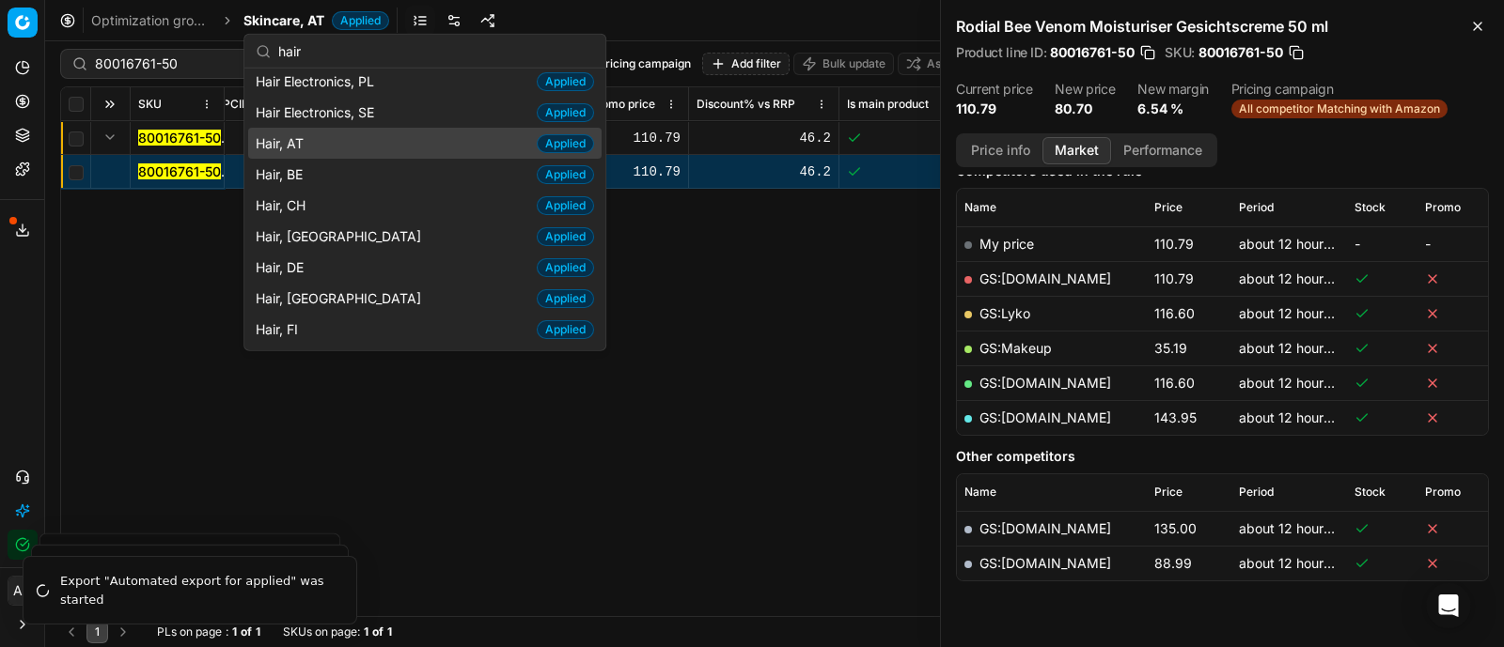
type input "hair"
click at [314, 128] on div "Hair, AT Applied" at bounding box center [424, 143] width 353 height 31
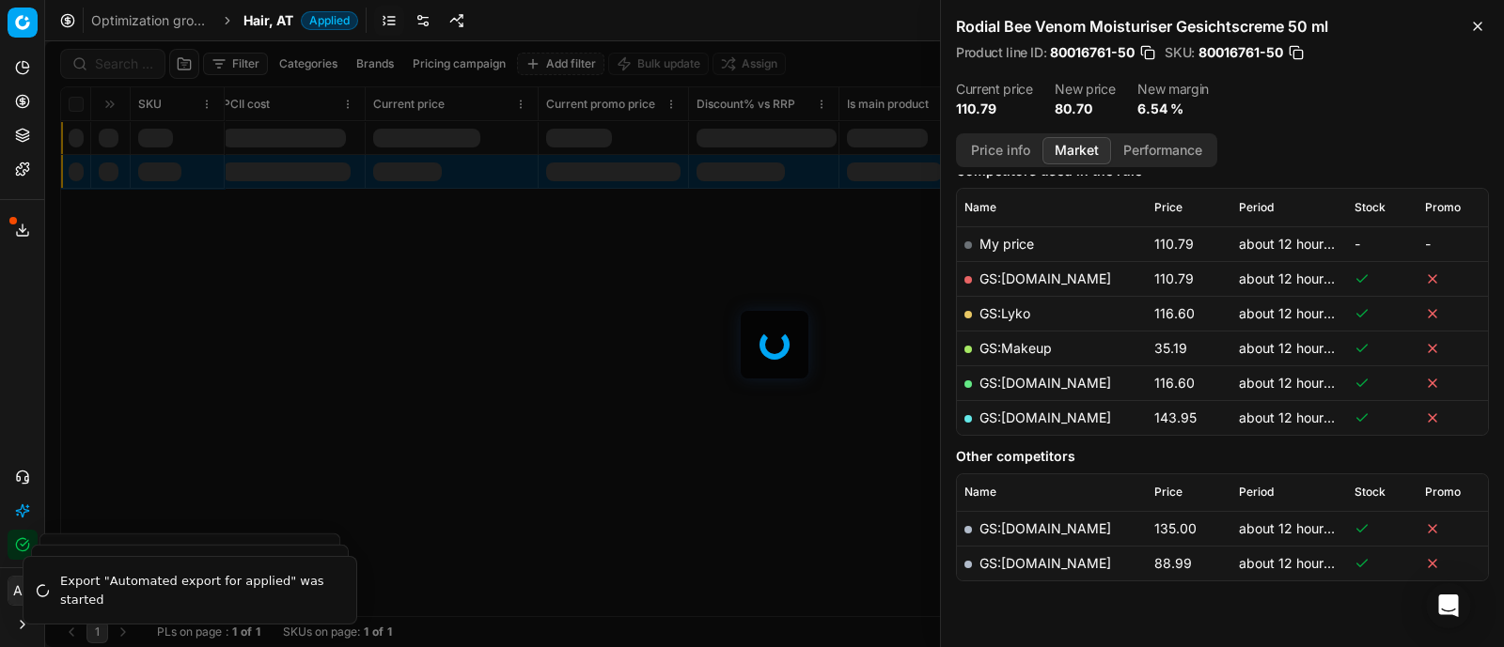
click at [113, 63] on div at bounding box center [774, 344] width 1458 height 606
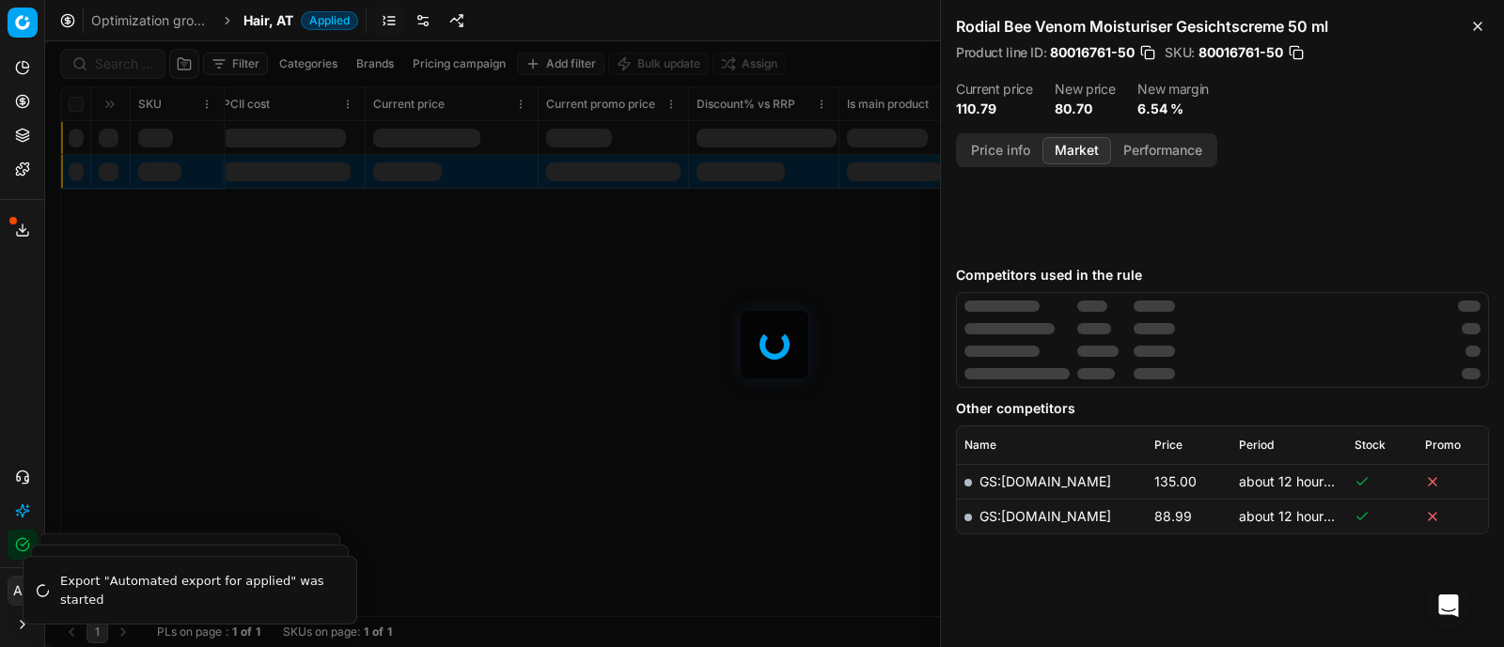
scroll to position [254, 0]
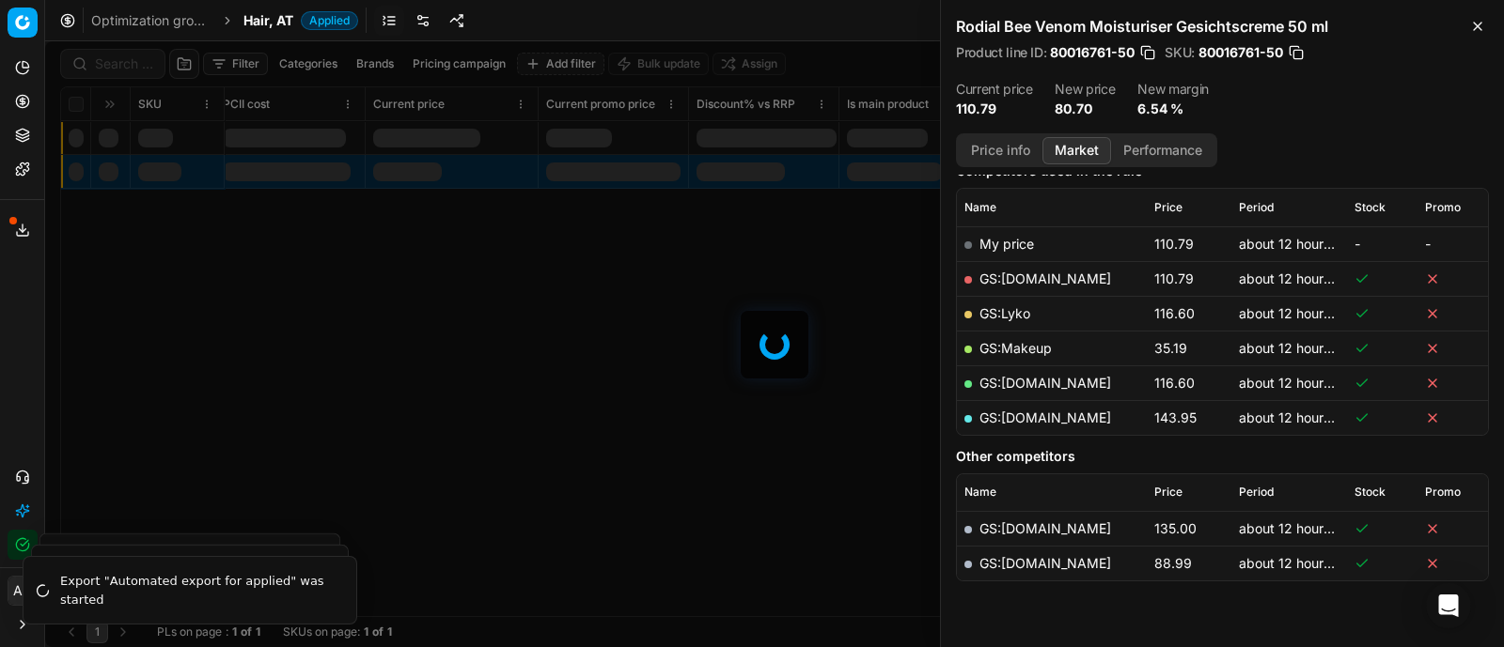
click at [113, 63] on div at bounding box center [774, 344] width 1458 height 606
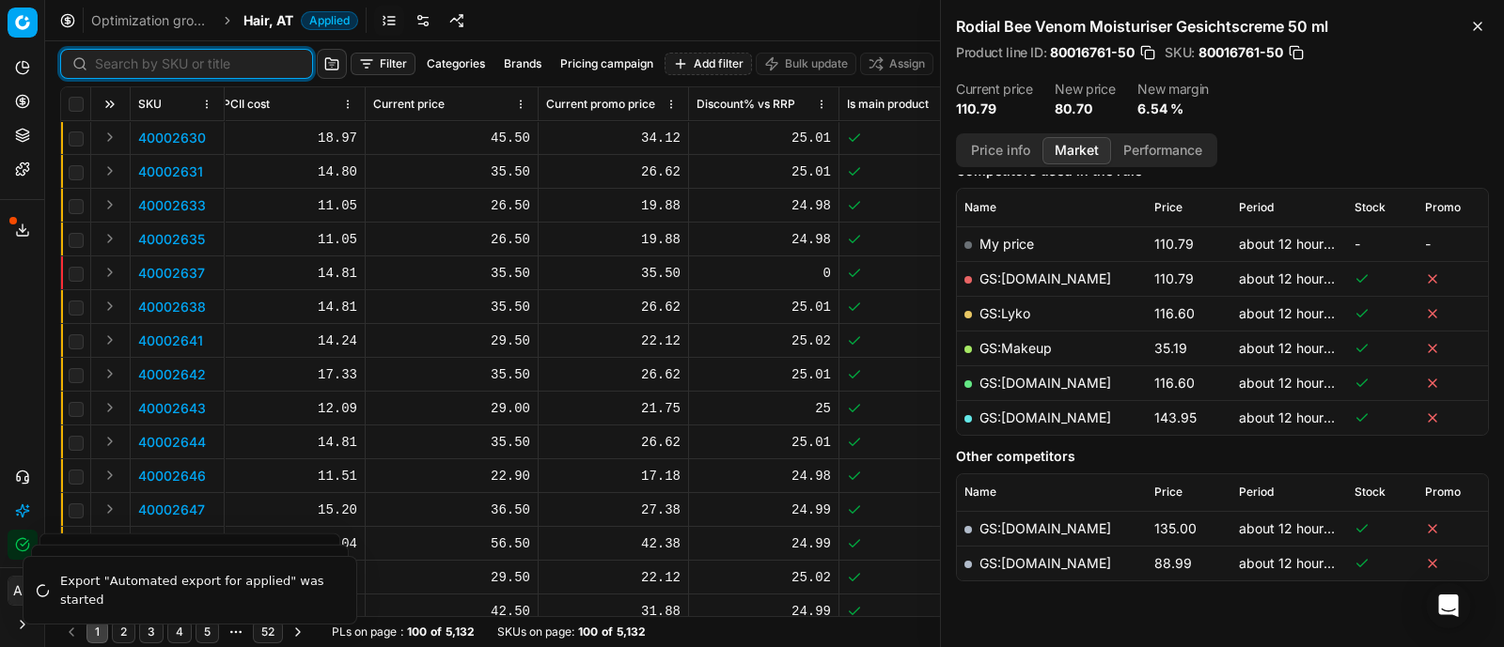
click at [113, 63] on input at bounding box center [198, 64] width 206 height 19
paste input "80009405-42"
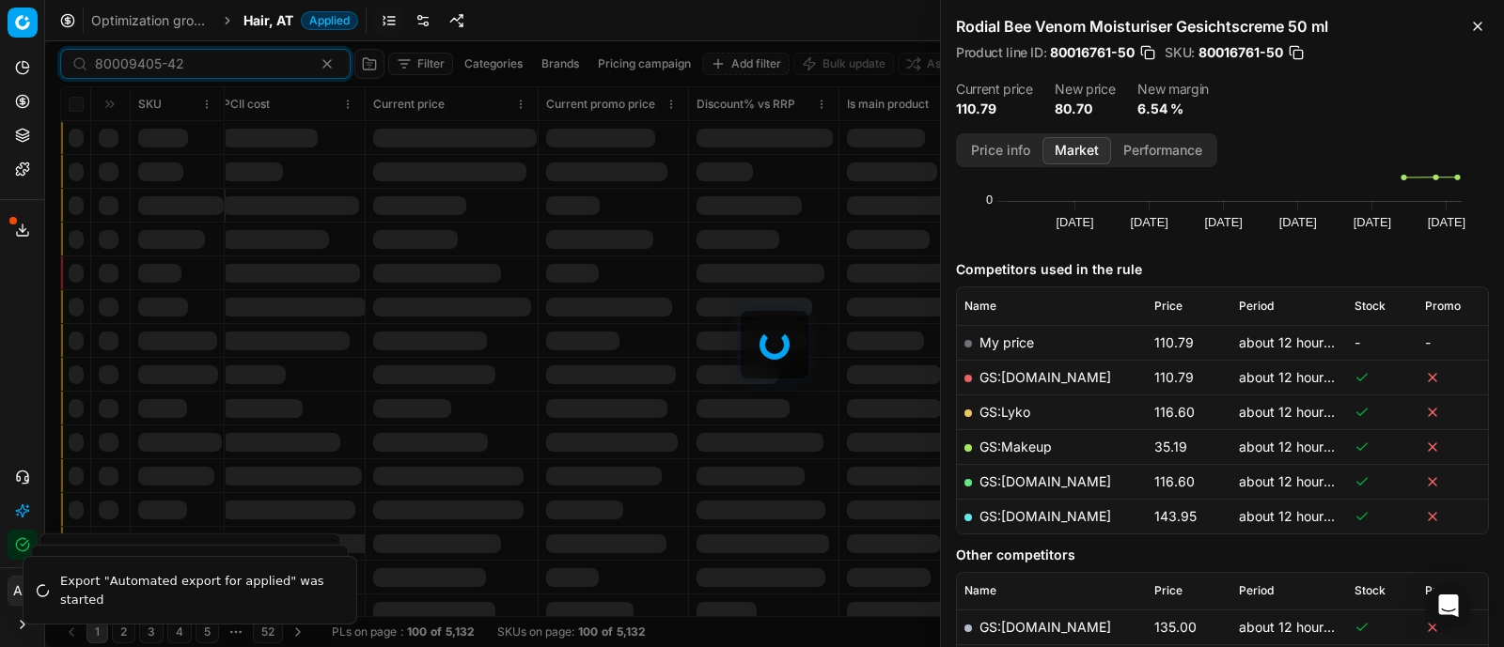
scroll to position [254, 0]
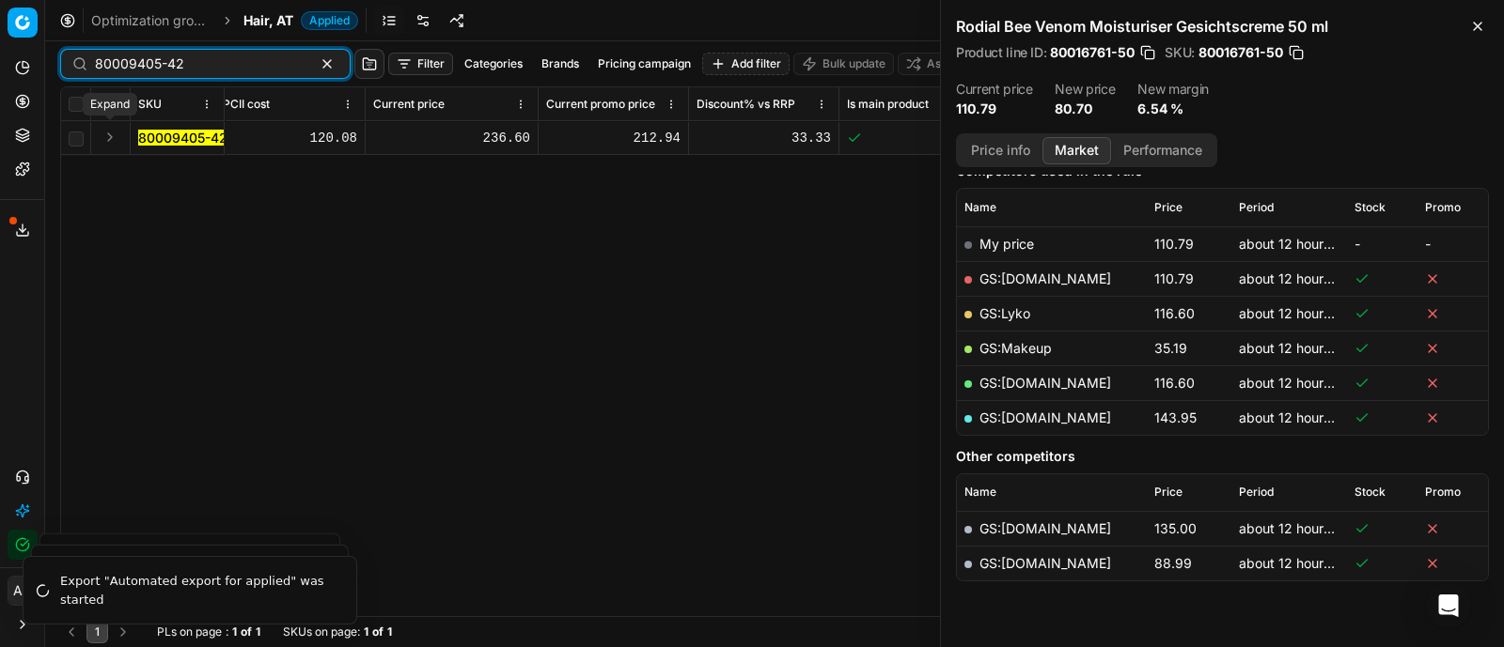
type input "80009405-42"
click at [103, 143] on button "Expand" at bounding box center [110, 137] width 23 height 23
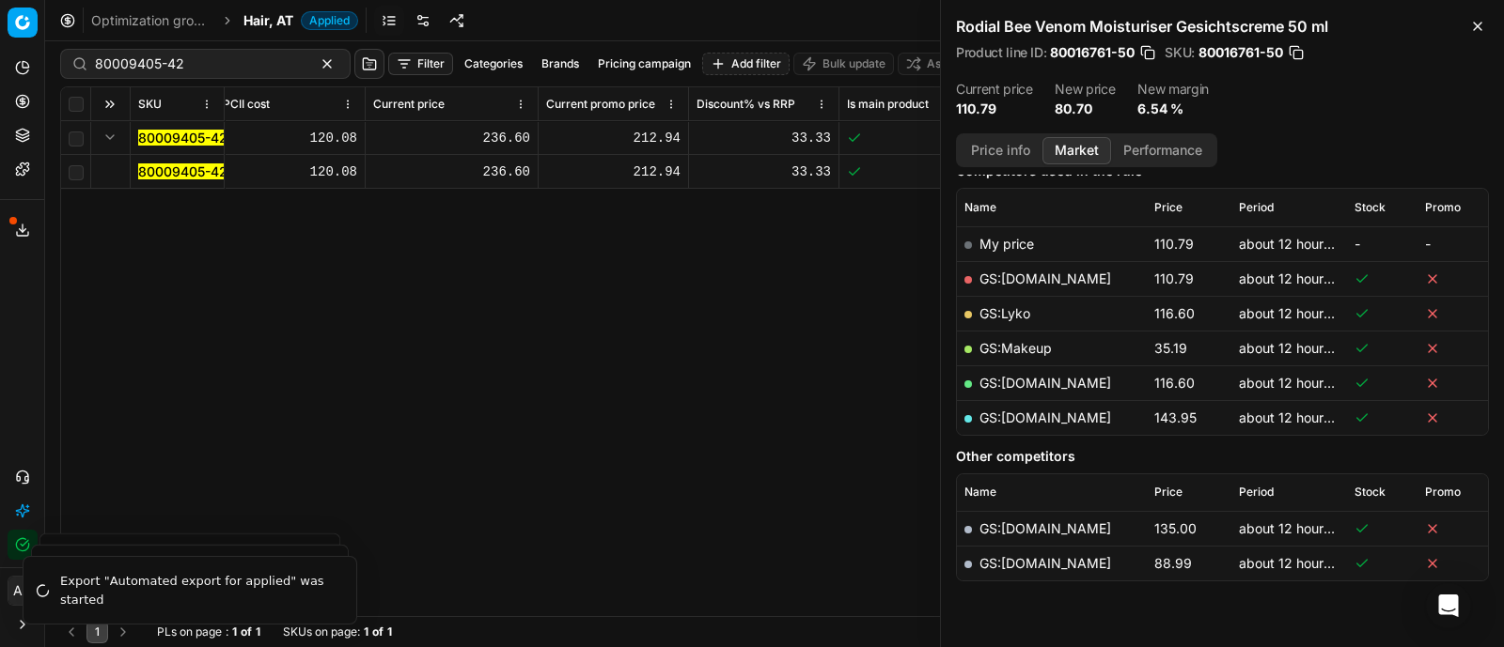
click at [160, 166] on mark "80009405-42" at bounding box center [182, 172] width 89 height 16
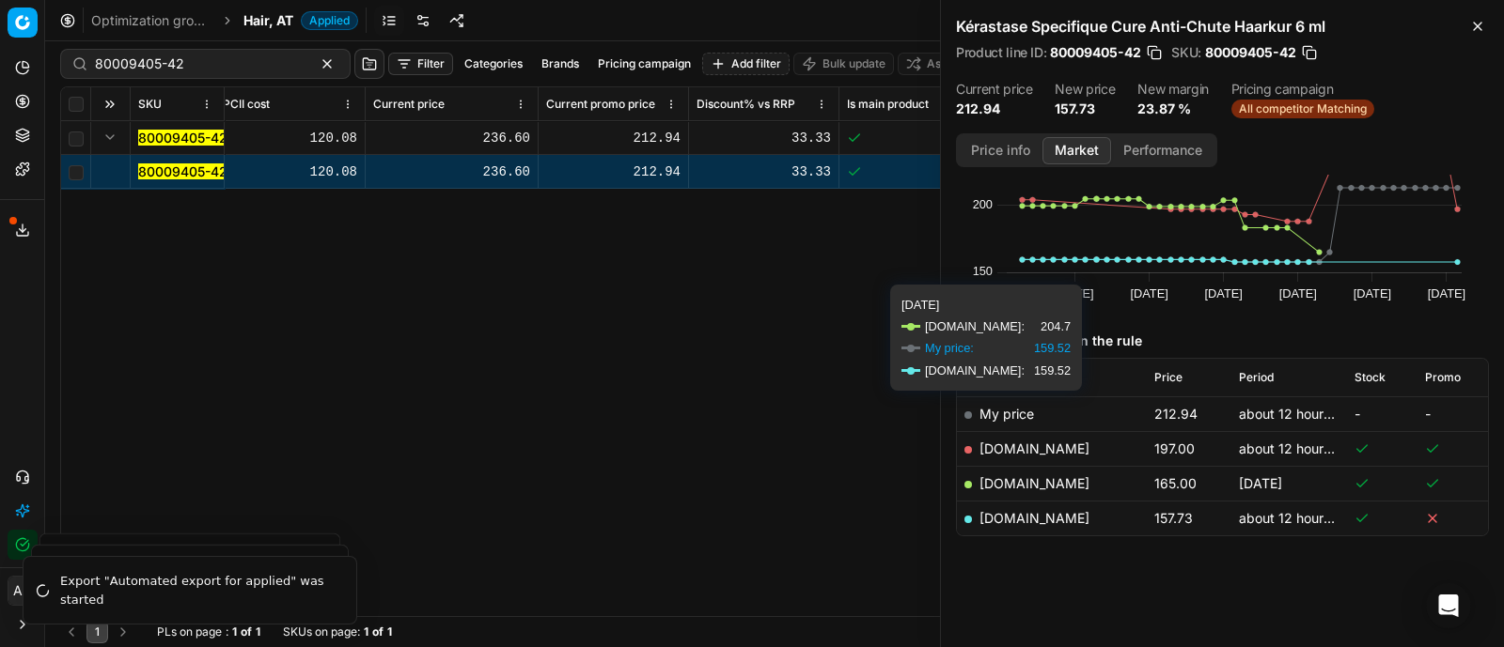
scroll to position [83, 0]
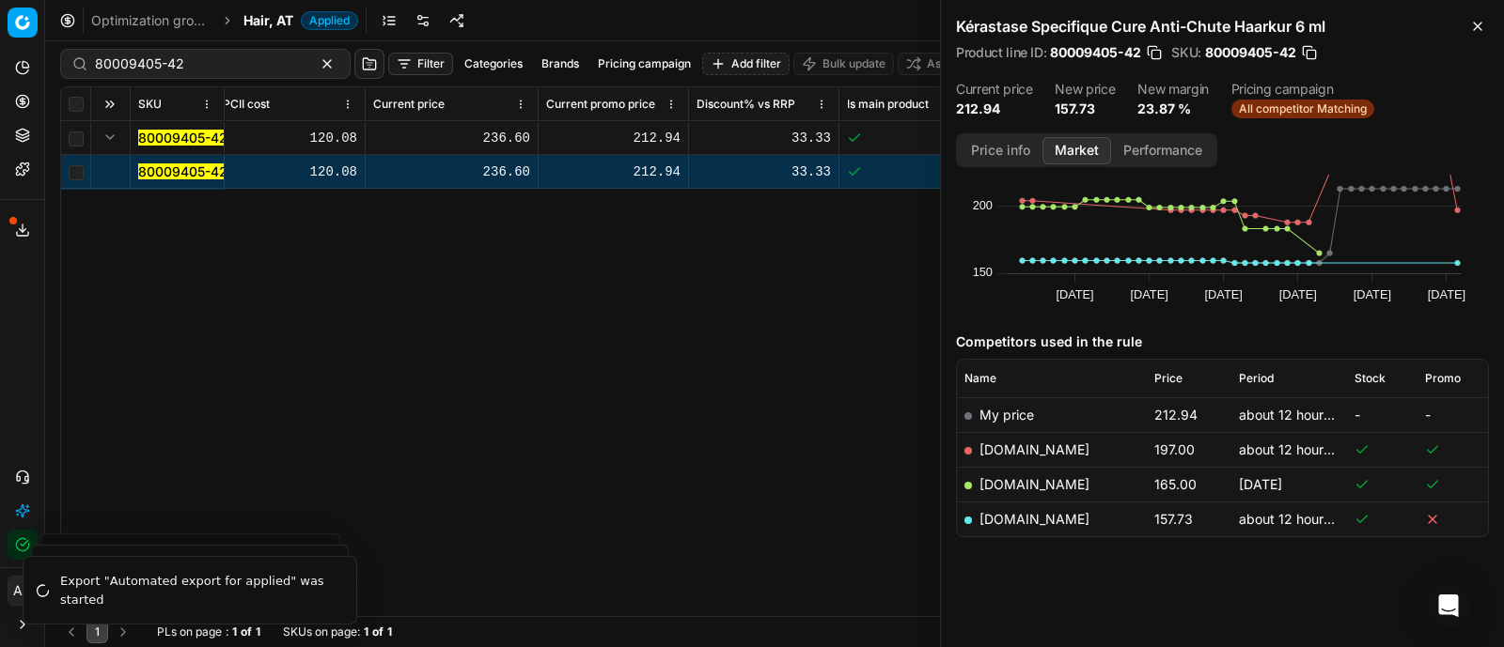
click at [1052, 519] on link "[DOMAIN_NAME]" at bounding box center [1034, 519] width 110 height 16
click at [259, 8] on div "Optimization groups Hair, AT Applied Discard Download report" at bounding box center [774, 20] width 1458 height 41
click at [268, 21] on span "Hair, AT" at bounding box center [268, 20] width 50 height 19
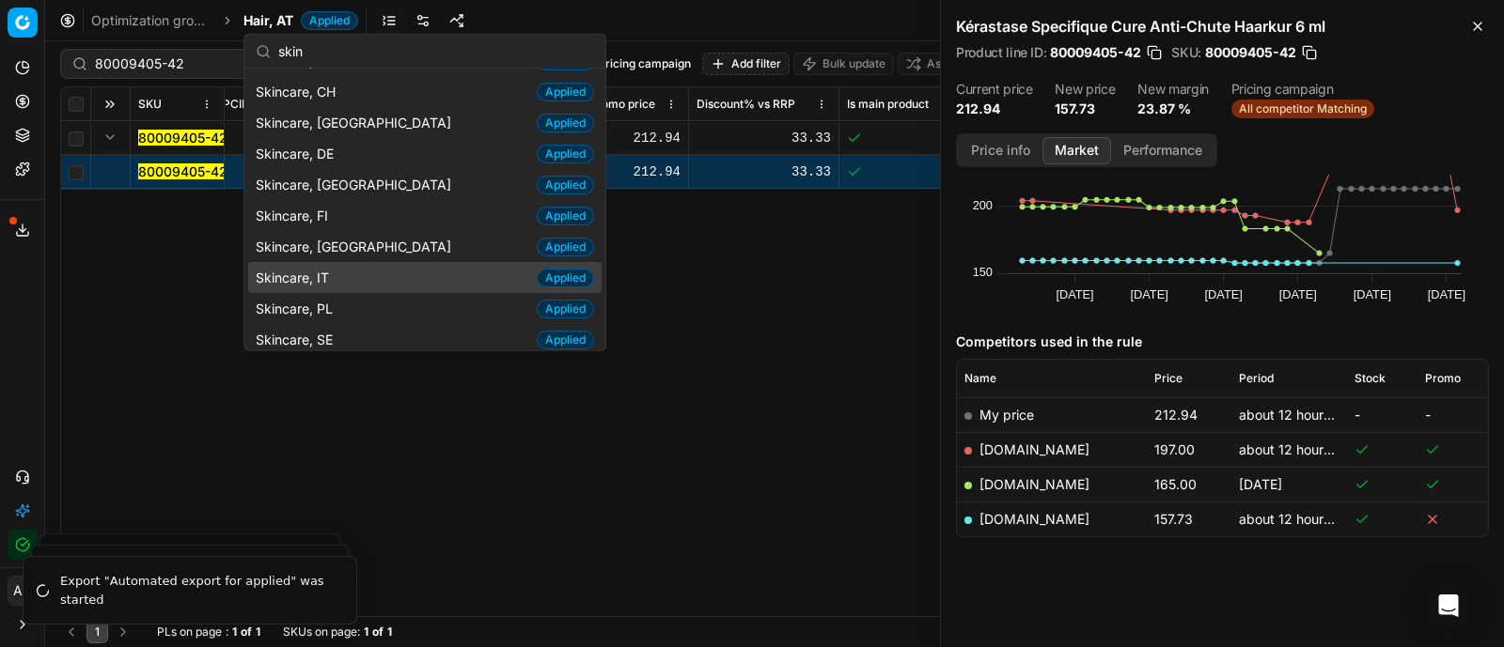
scroll to position [0, 0]
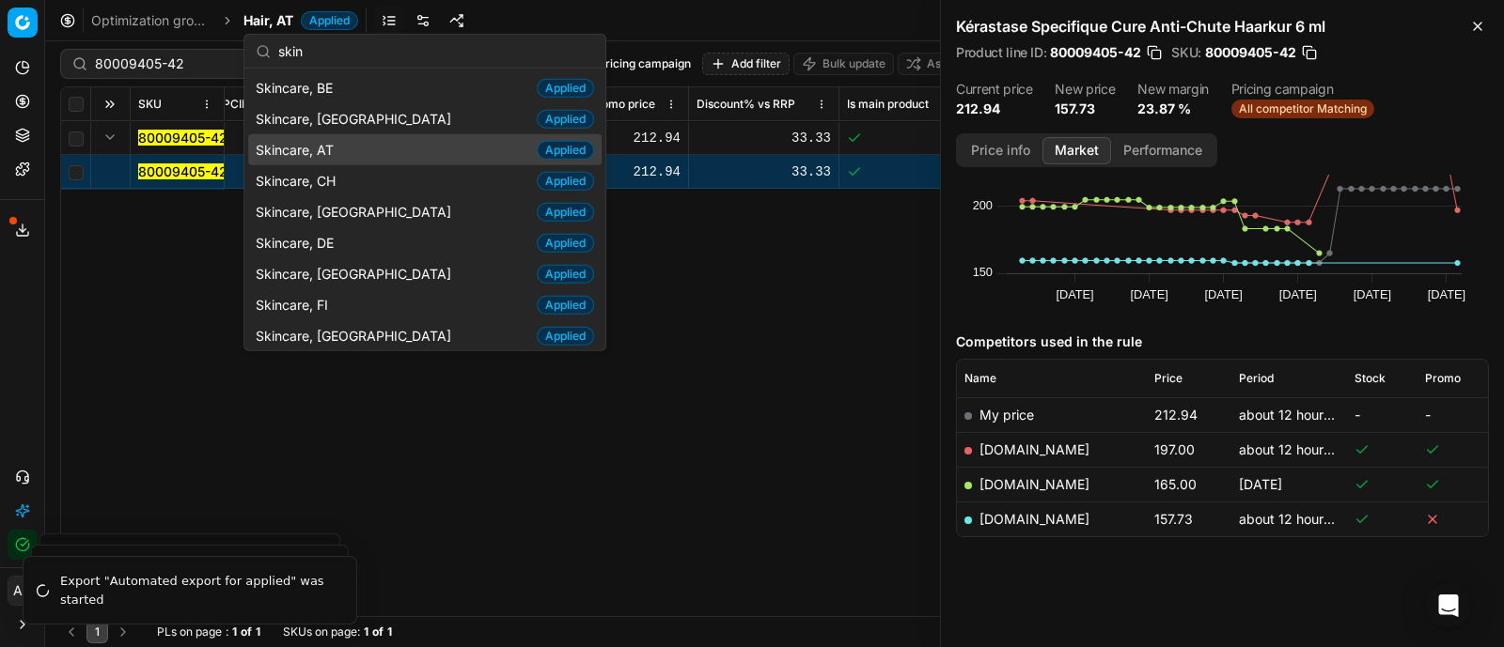
type input "skin"
click at [341, 151] on div "Skincare, AT Applied" at bounding box center [424, 149] width 353 height 31
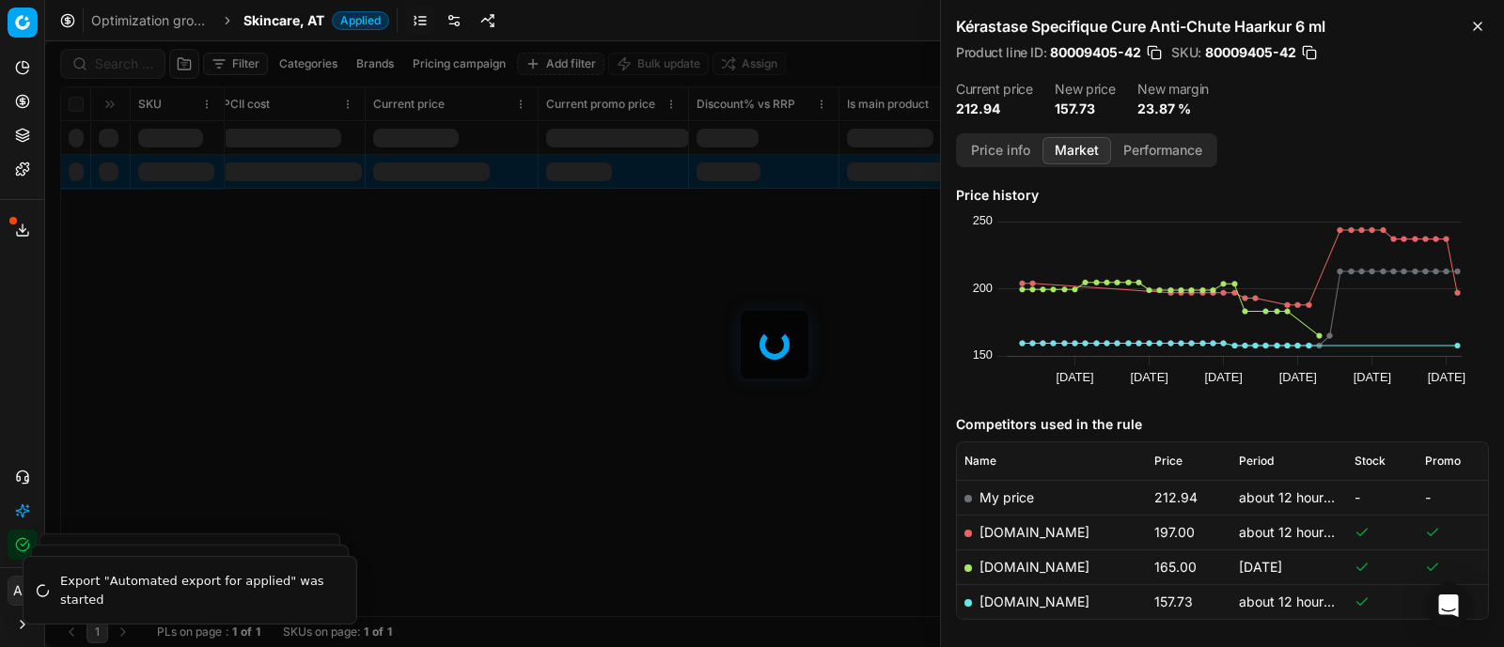
click at [116, 63] on div "Filter Categories Brands Pricing campaign Add filter Bulk update Assign SKU Pro…" at bounding box center [774, 344] width 1458 height 606
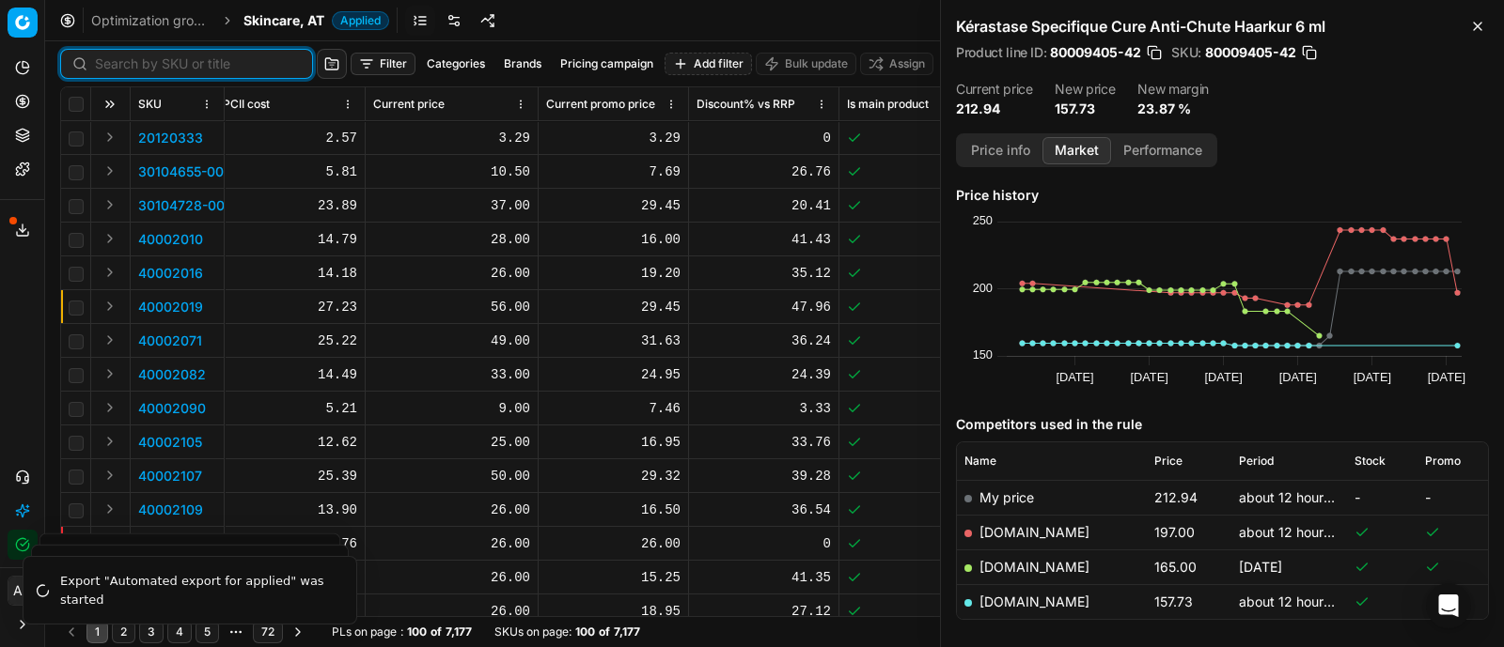
scroll to position [0, 0]
click at [116, 63] on input at bounding box center [198, 64] width 206 height 19
paste input "90007608-0011687"
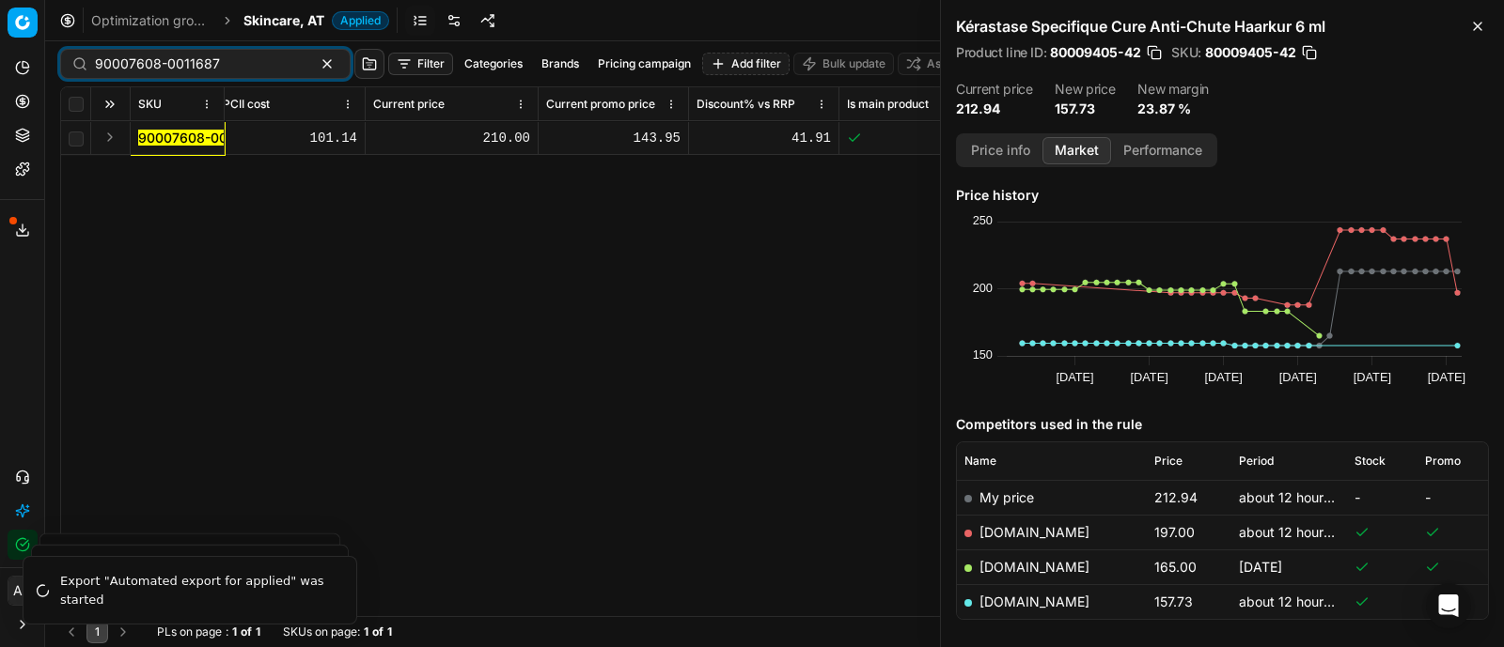
click at [108, 140] on button "Expand" at bounding box center [110, 137] width 23 height 23
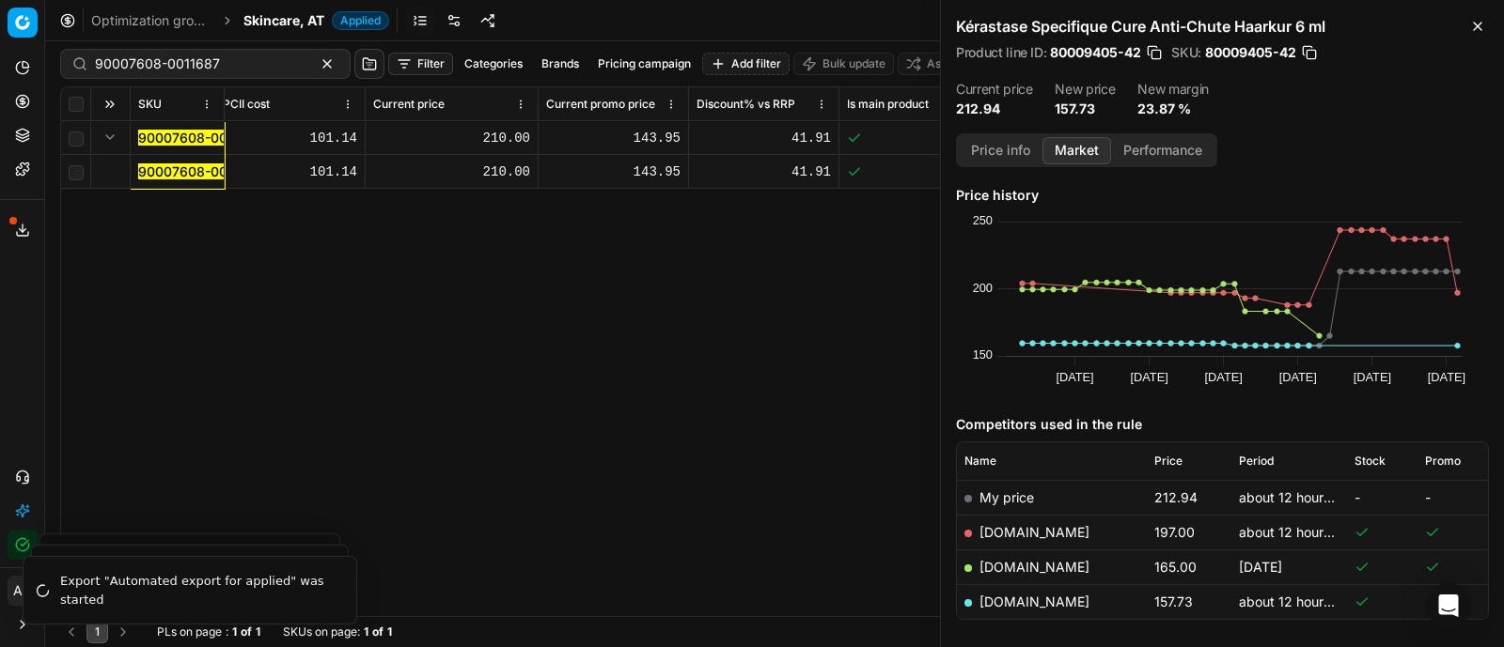
click at [164, 160] on td "90007608-0011687" at bounding box center [178, 172] width 94 height 34
click at [169, 171] on mark "90007608-0011687" at bounding box center [200, 172] width 125 height 16
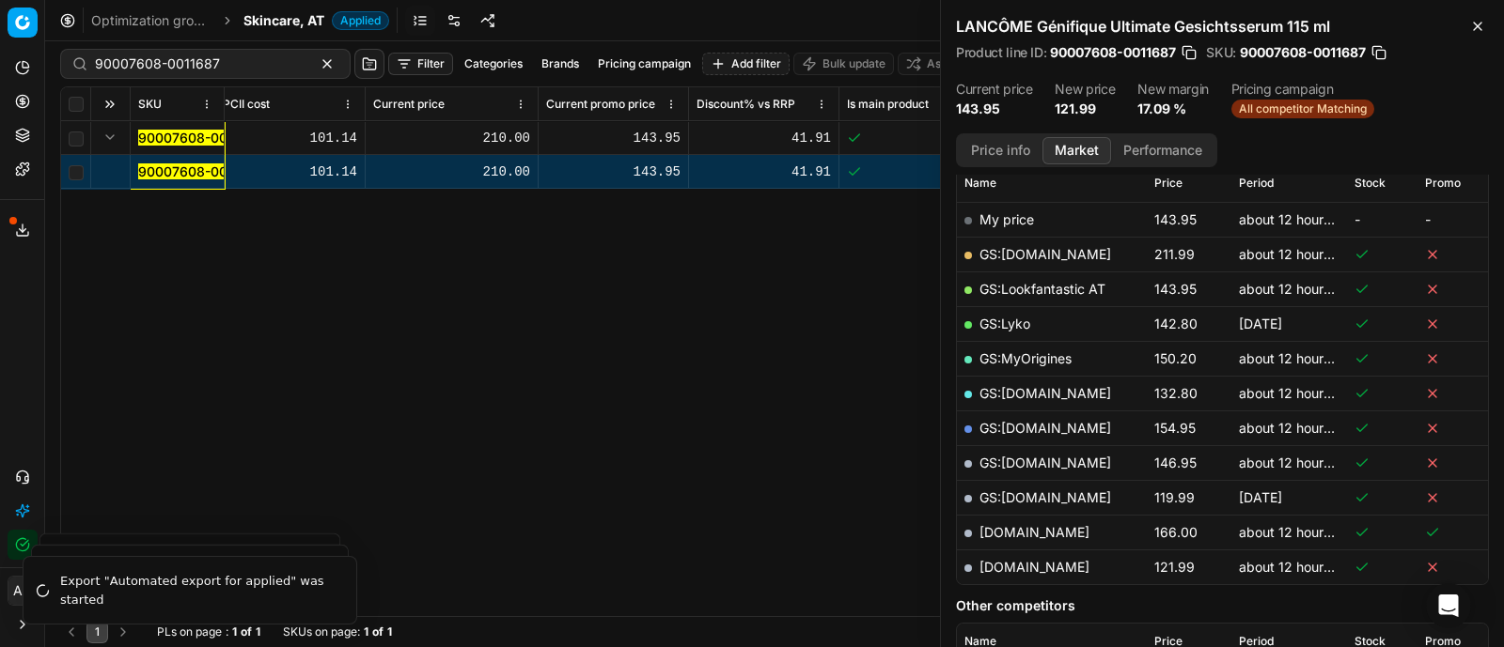
scroll to position [271, 0]
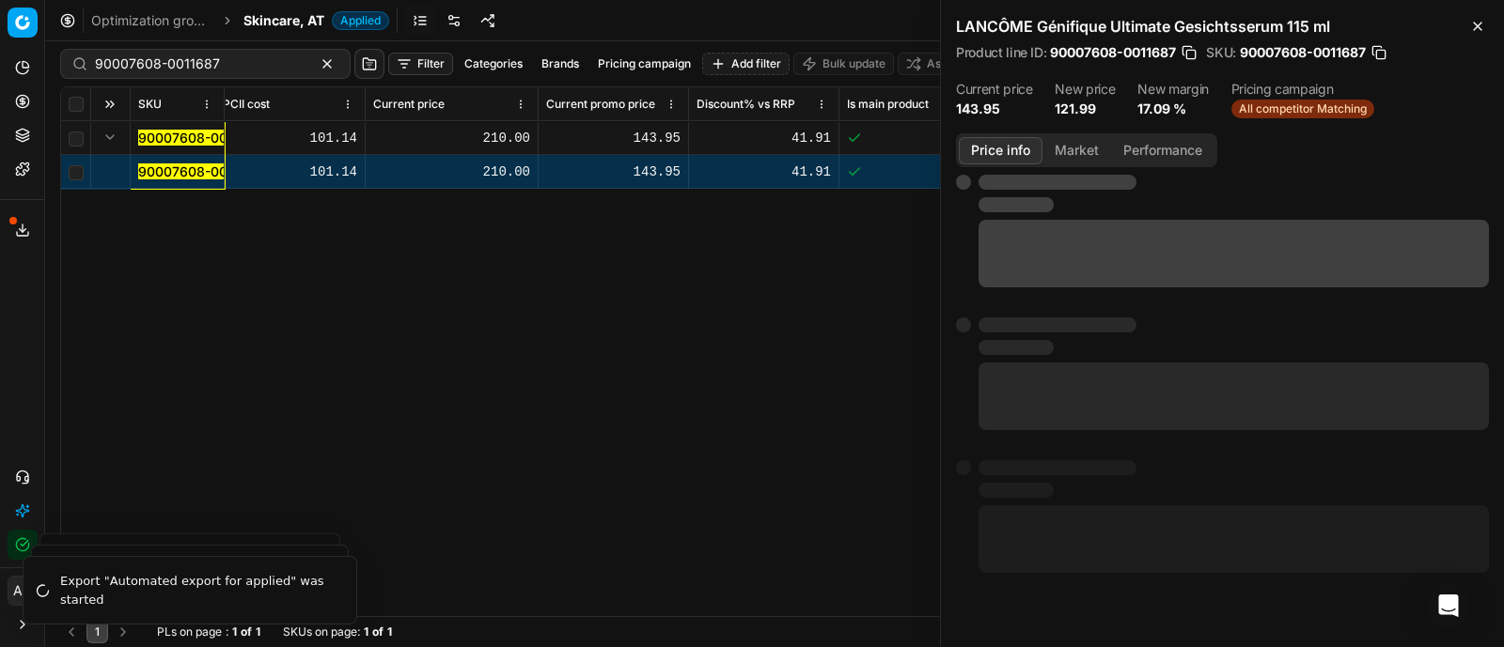
click at [1013, 150] on button "Price info" at bounding box center [1000, 150] width 84 height 27
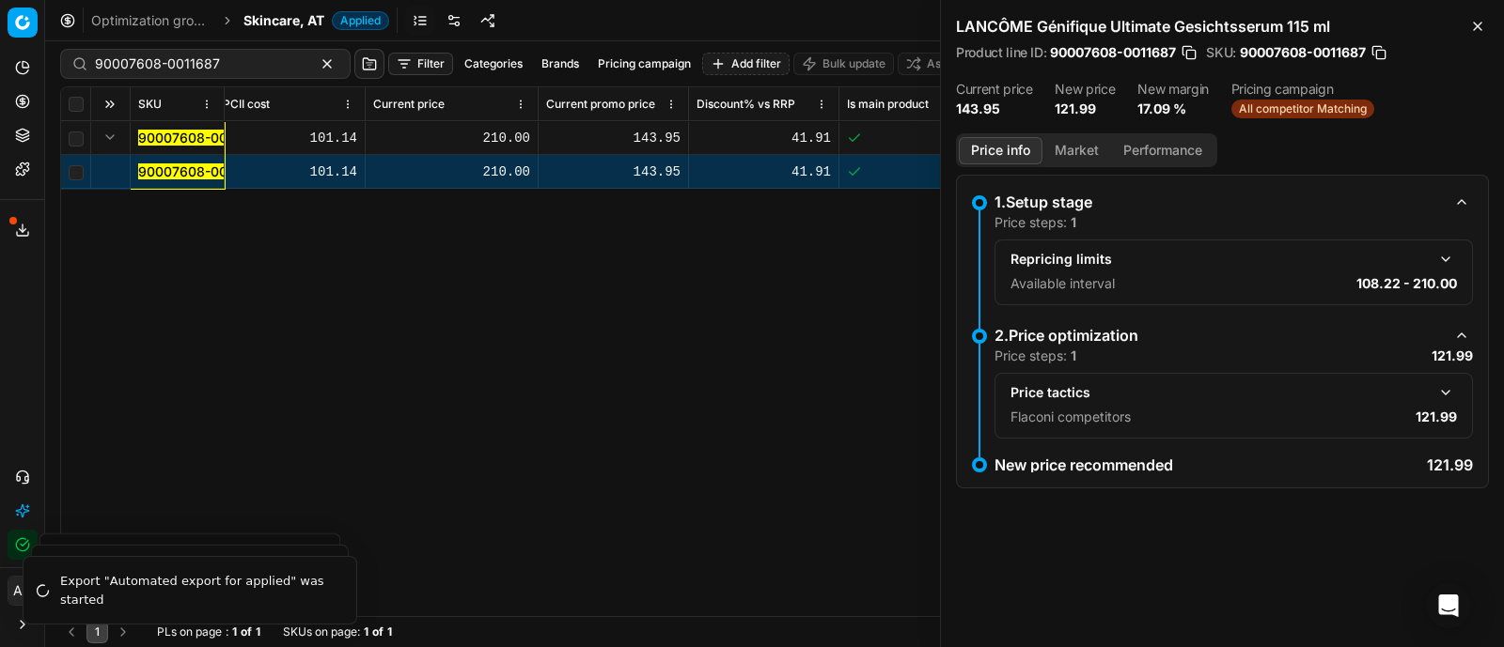
click at [1442, 382] on button "button" at bounding box center [1445, 393] width 23 height 23
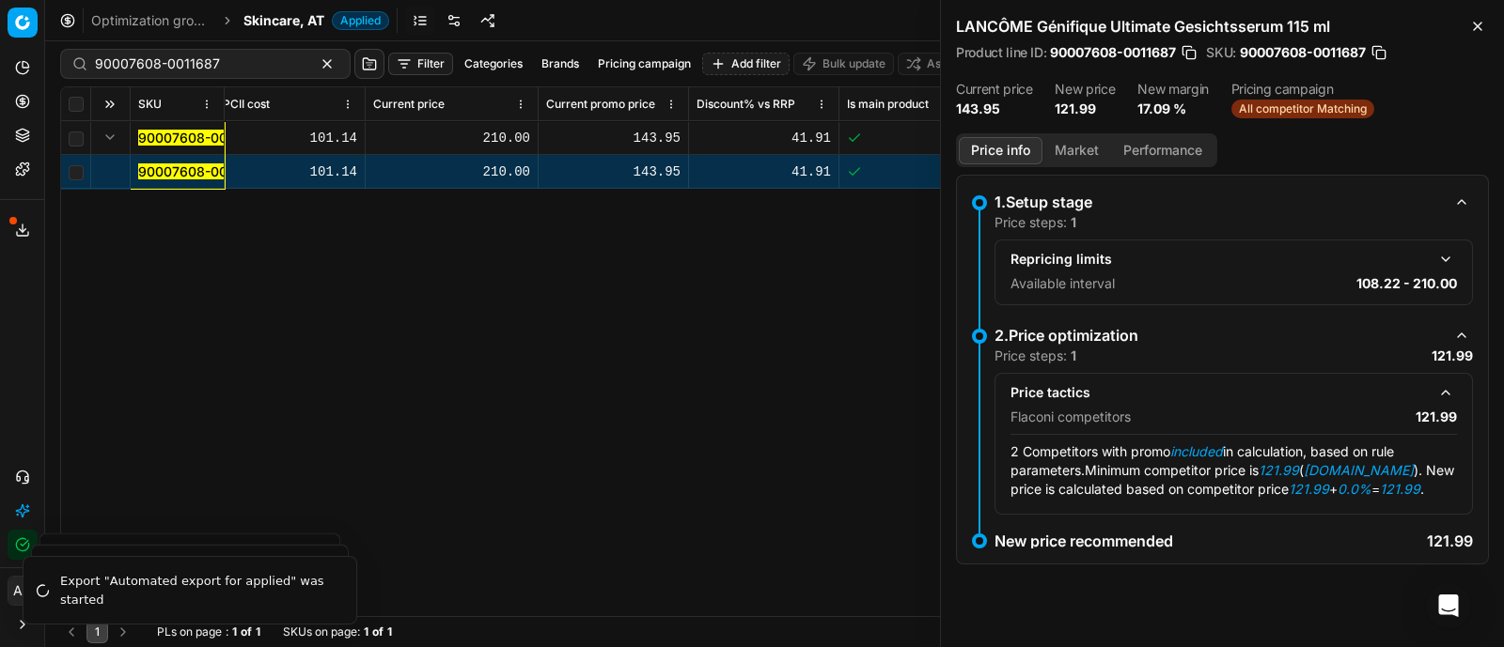
click at [1076, 150] on button "Market" at bounding box center [1076, 150] width 69 height 27
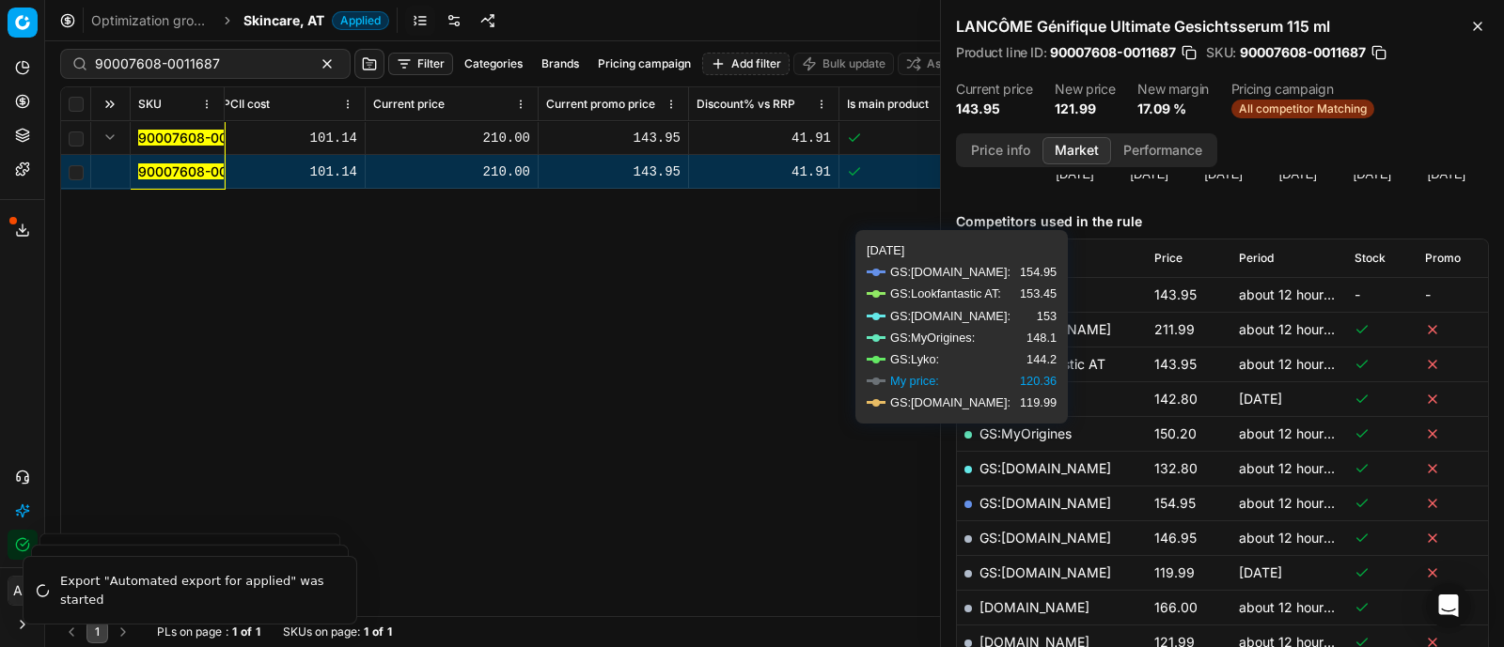
scroll to position [343, 0]
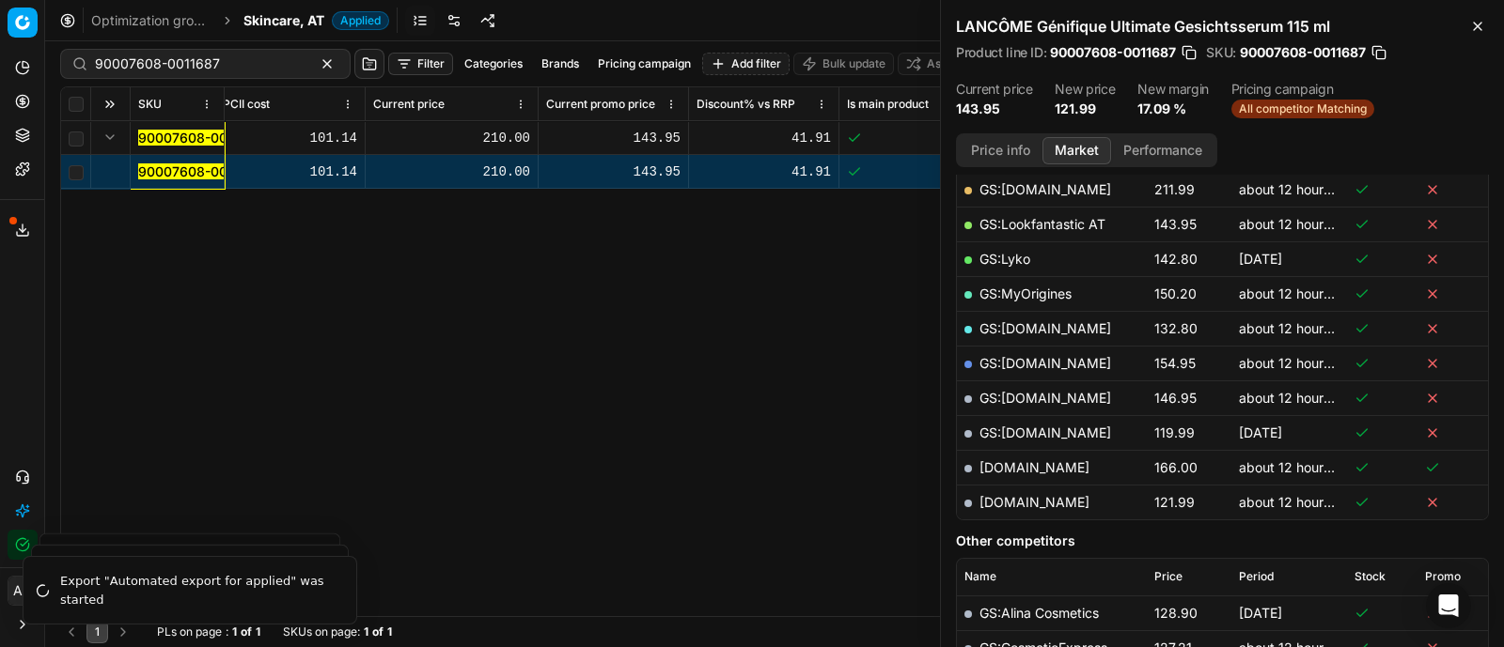
click at [1048, 498] on link "[DOMAIN_NAME]" at bounding box center [1034, 502] width 110 height 16
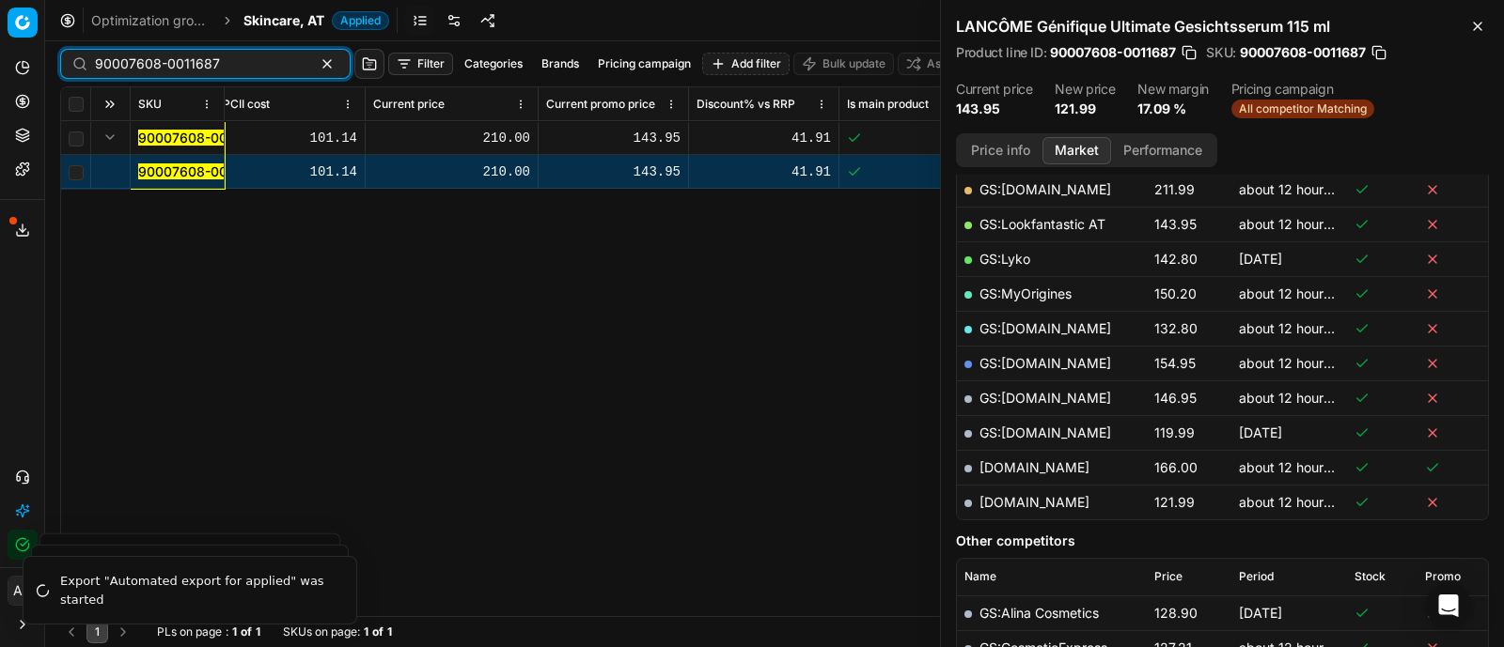
click at [209, 67] on input "90007608-0011687" at bounding box center [198, 64] width 206 height 19
paste input "80006958-50"
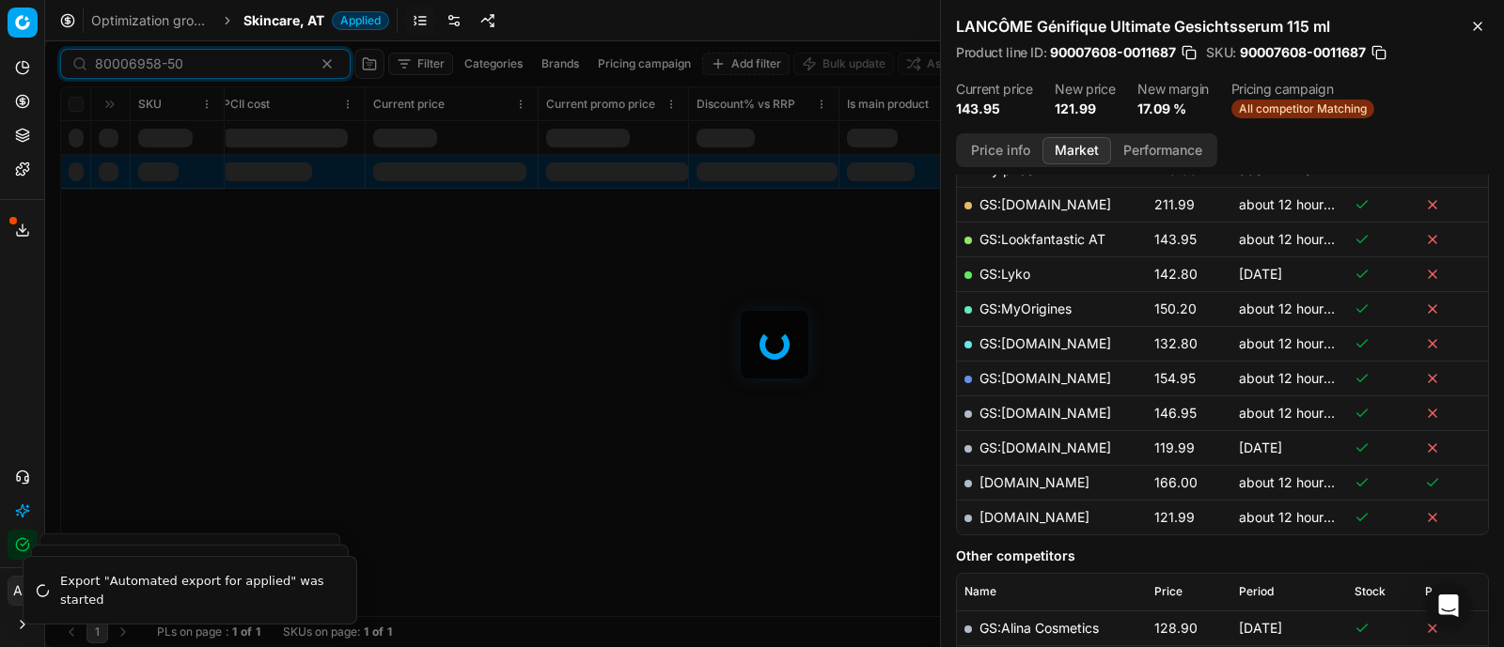
scroll to position [343, 0]
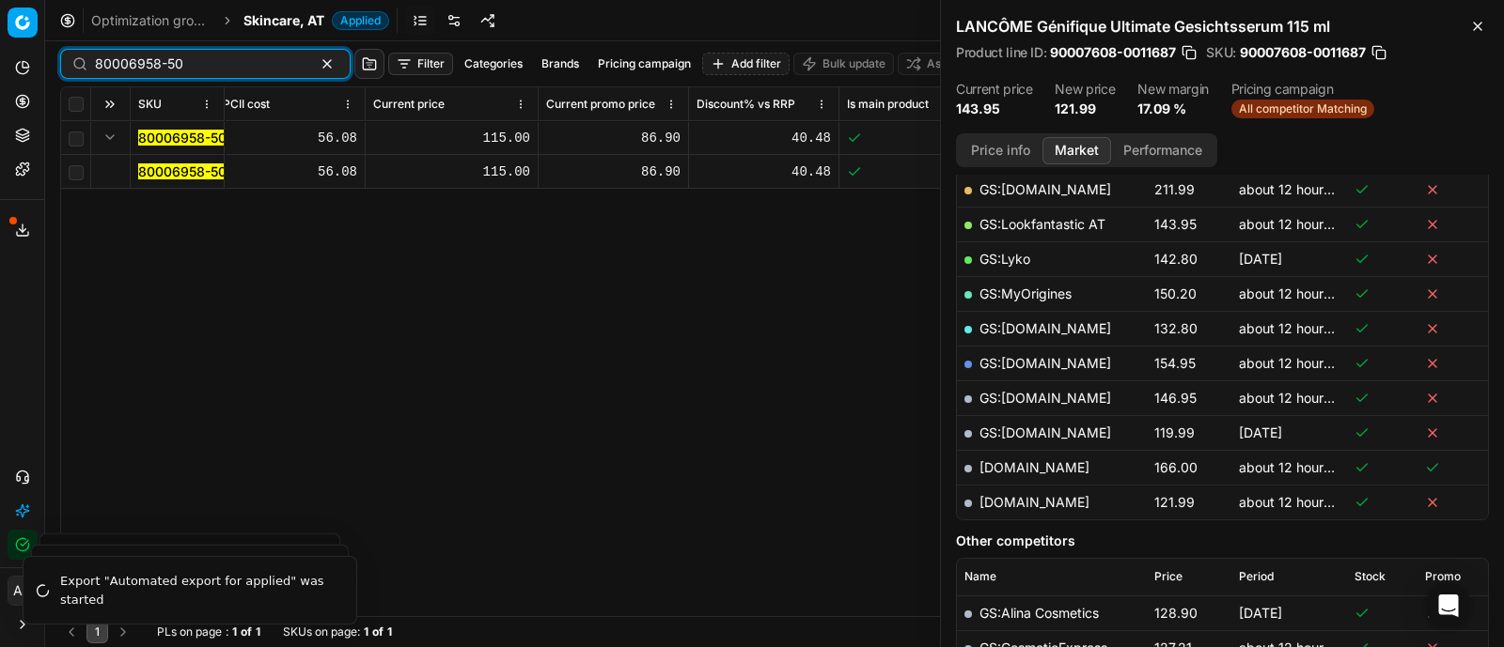
type input "80006958-50"
click at [114, 138] on button "Expand" at bounding box center [110, 137] width 23 height 23
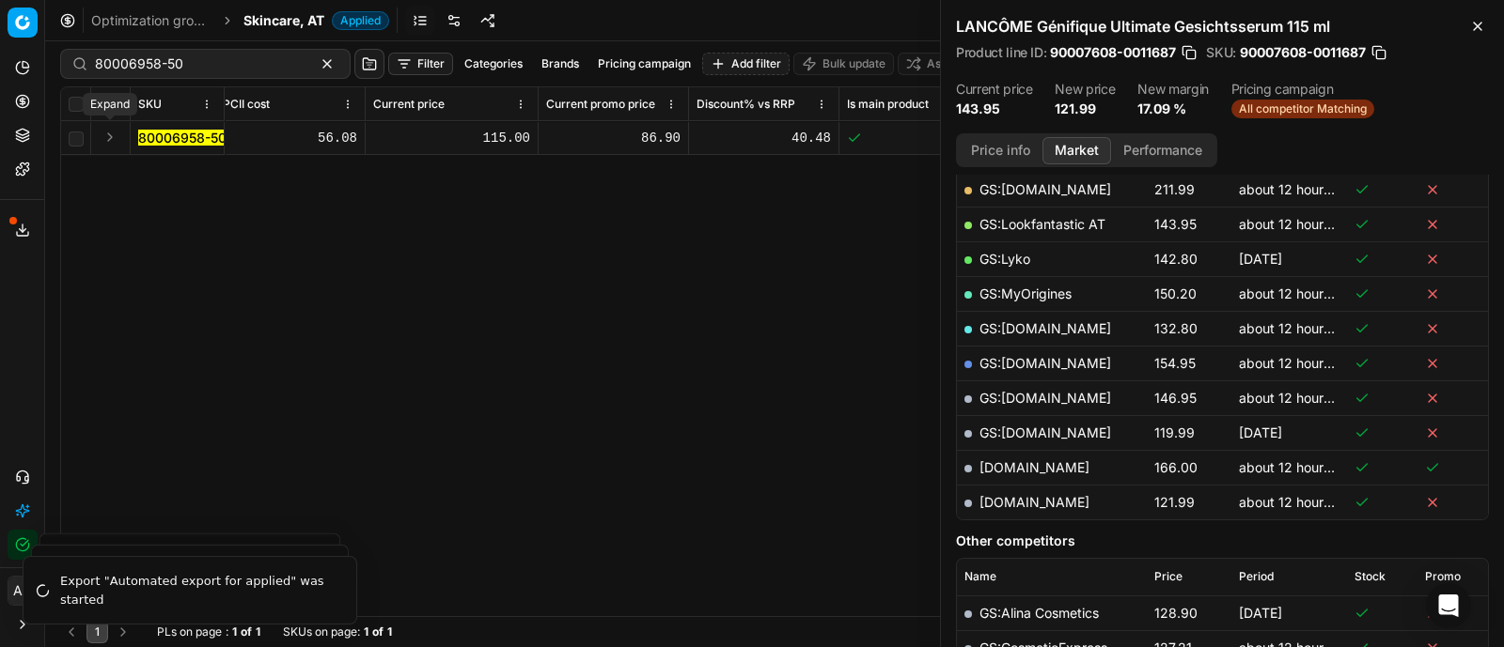
click at [114, 138] on button "Expand" at bounding box center [110, 137] width 23 height 23
click at [174, 179] on span "80006958-50" at bounding box center [182, 172] width 88 height 19
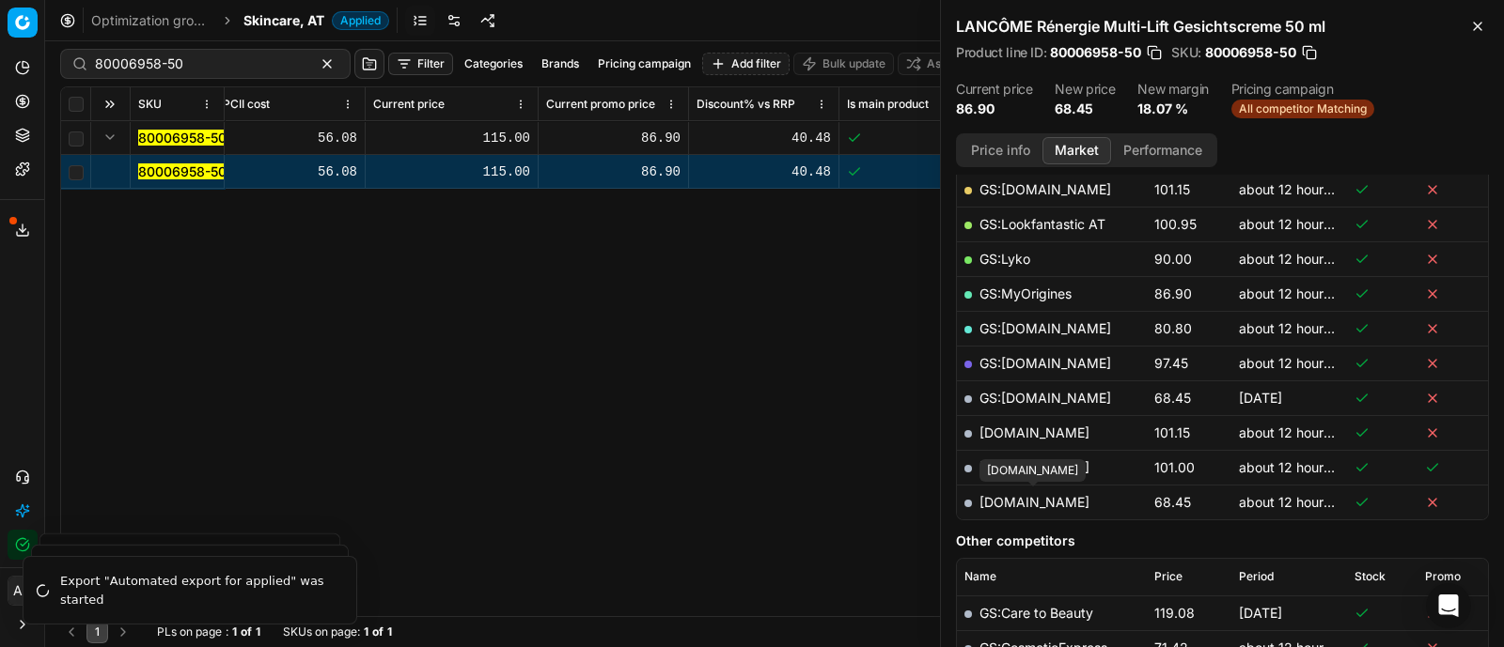
click at [1063, 501] on link "[DOMAIN_NAME]" at bounding box center [1034, 502] width 110 height 16
click at [268, 15] on span "Skincare, AT" at bounding box center [283, 20] width 81 height 19
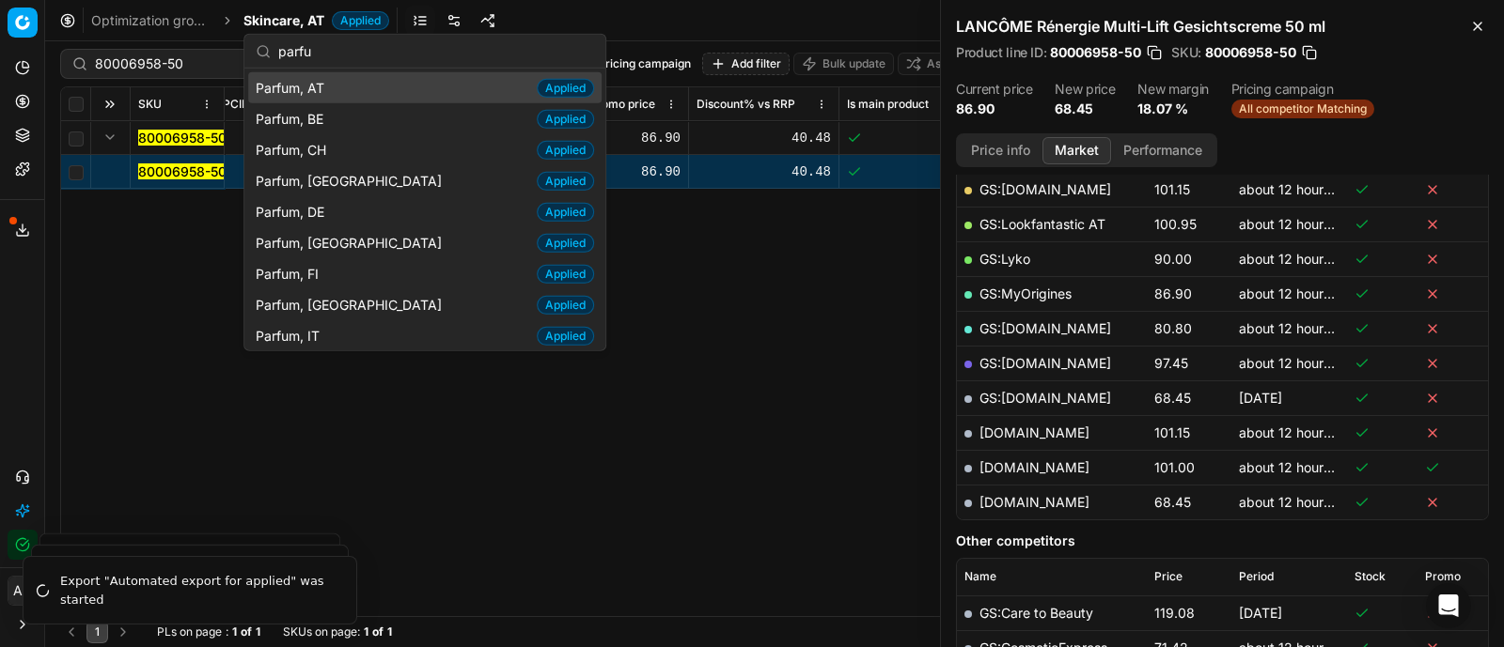
type input "parfu"
click at [324, 88] on span "Parfum, AT" at bounding box center [294, 87] width 76 height 19
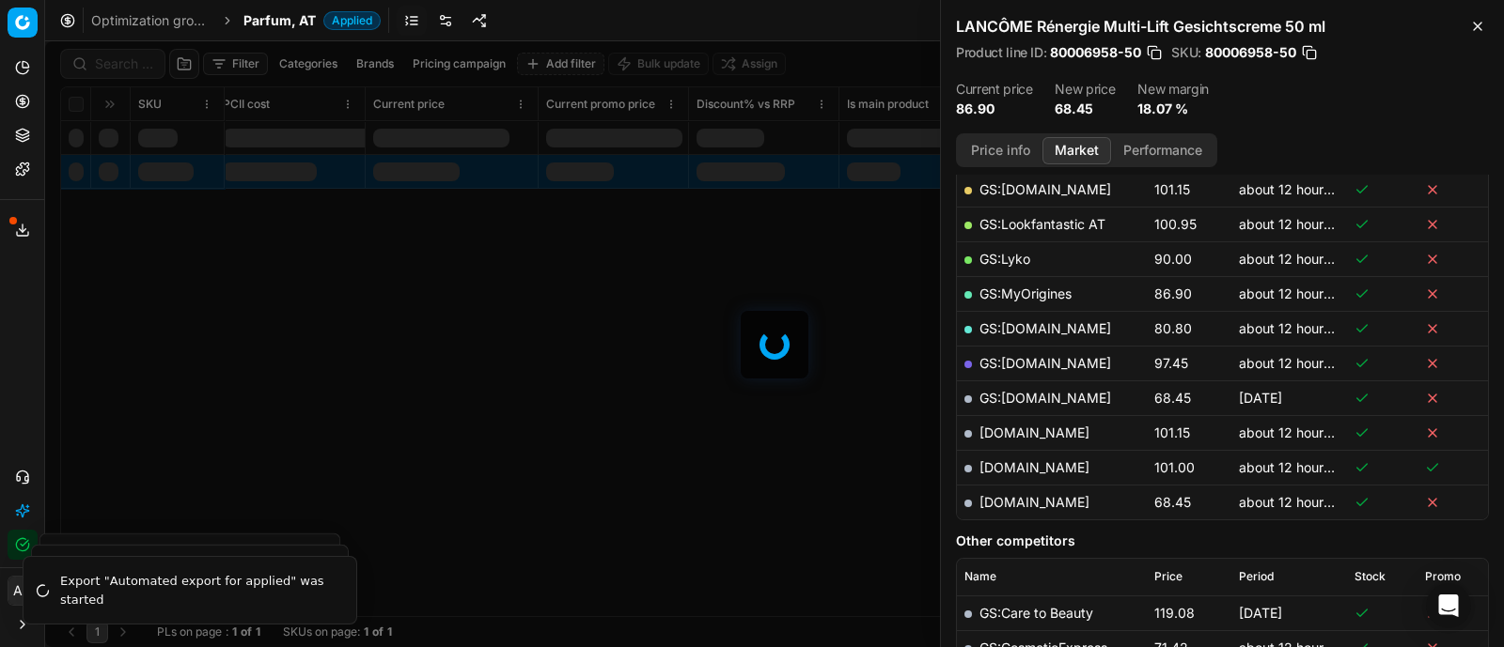
click at [141, 66] on div at bounding box center [774, 344] width 1458 height 606
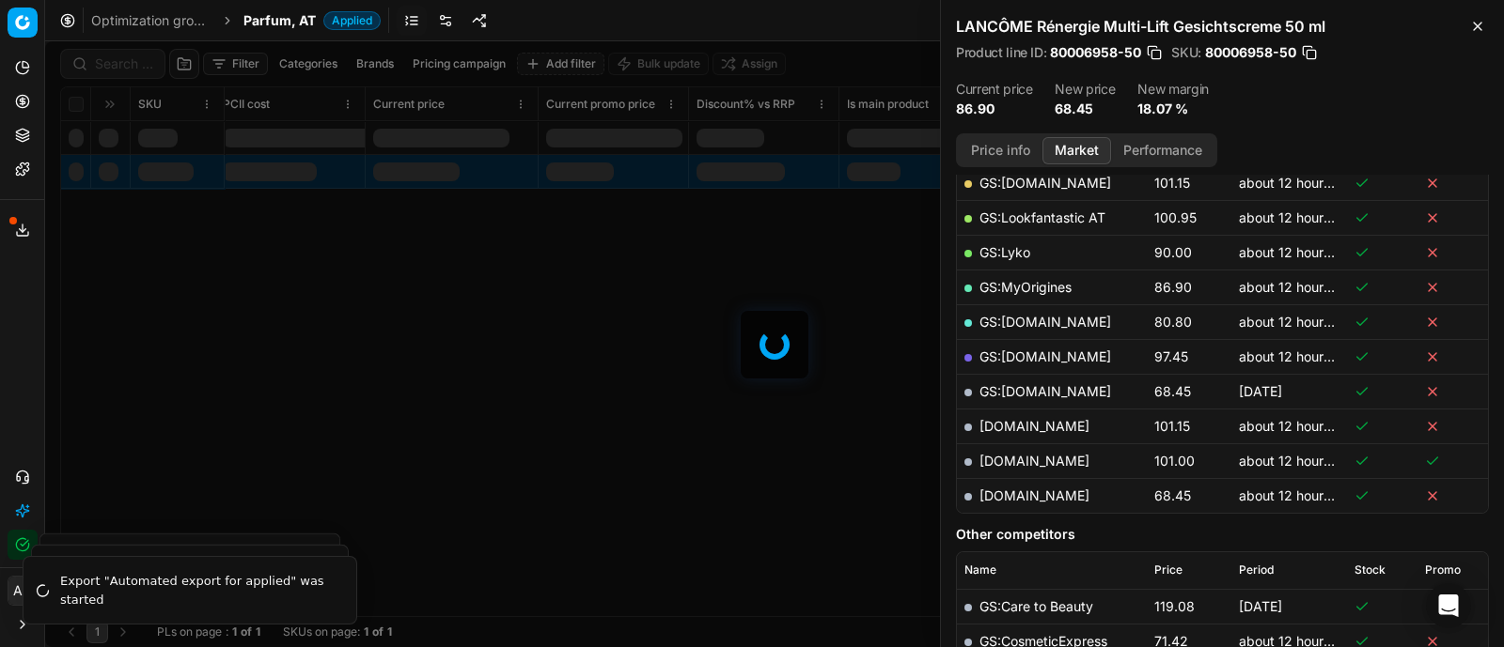
scroll to position [343, 0]
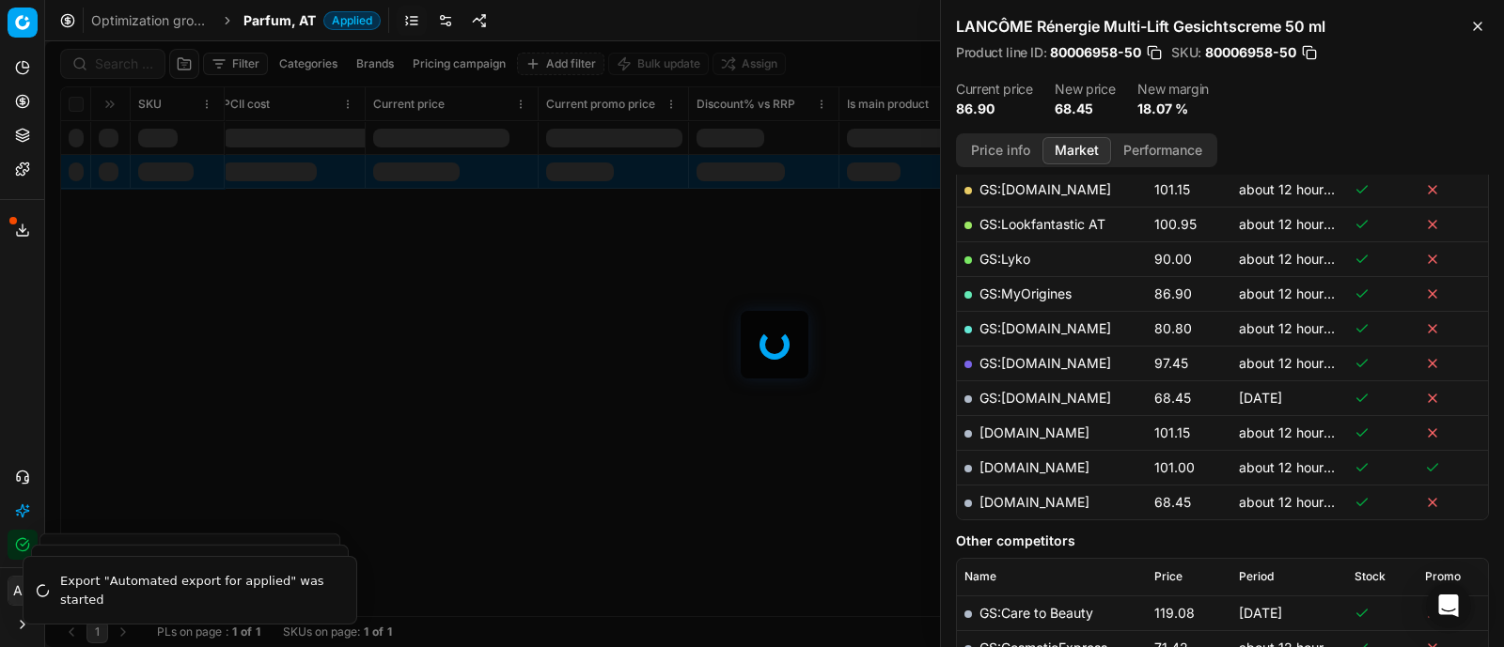
click at [141, 66] on div at bounding box center [774, 344] width 1458 height 606
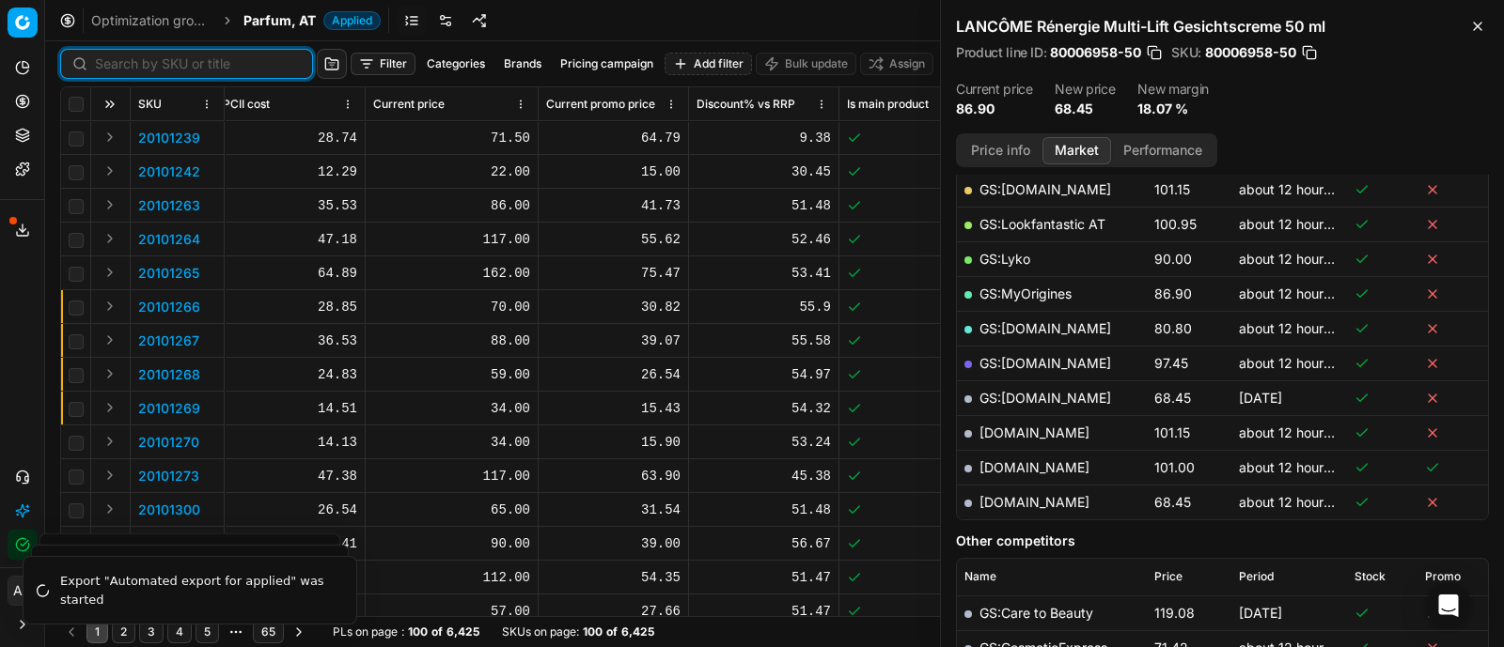
click at [141, 66] on input at bounding box center [198, 64] width 206 height 19
paste input "90007675-0011761"
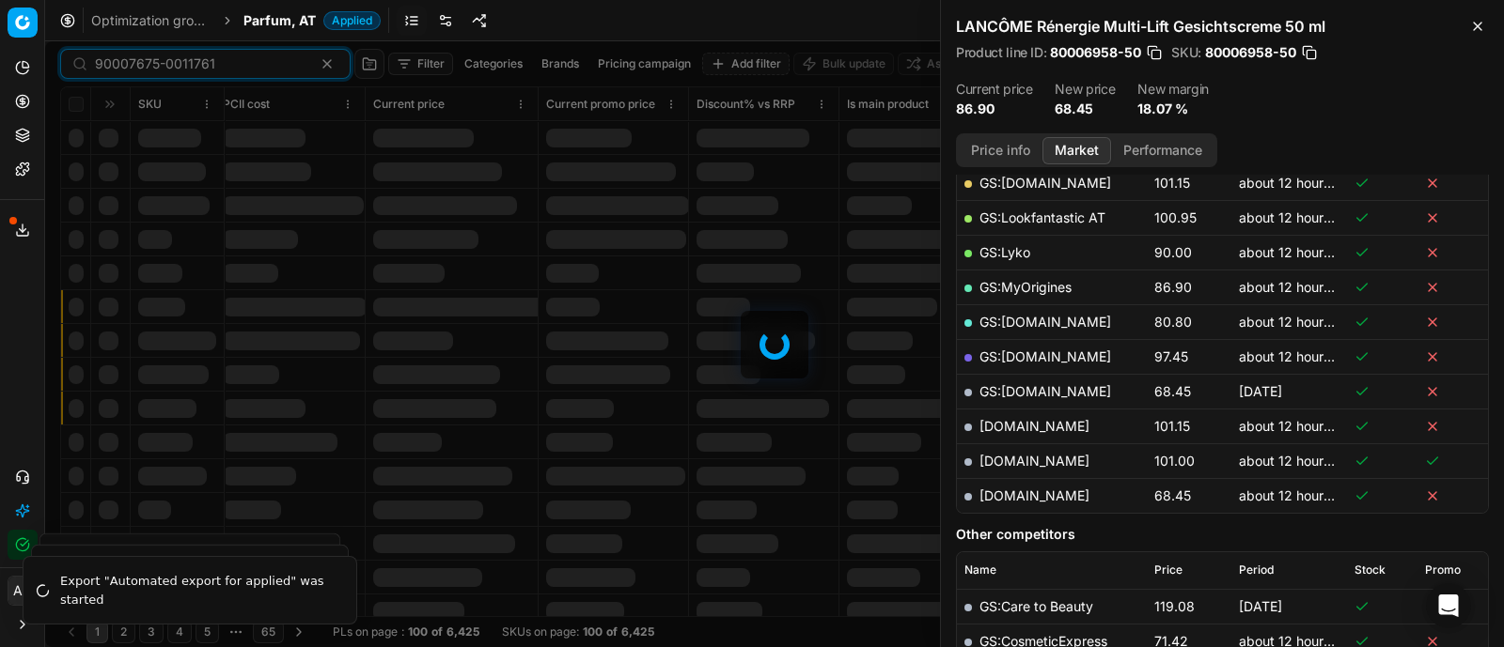
scroll to position [343, 0]
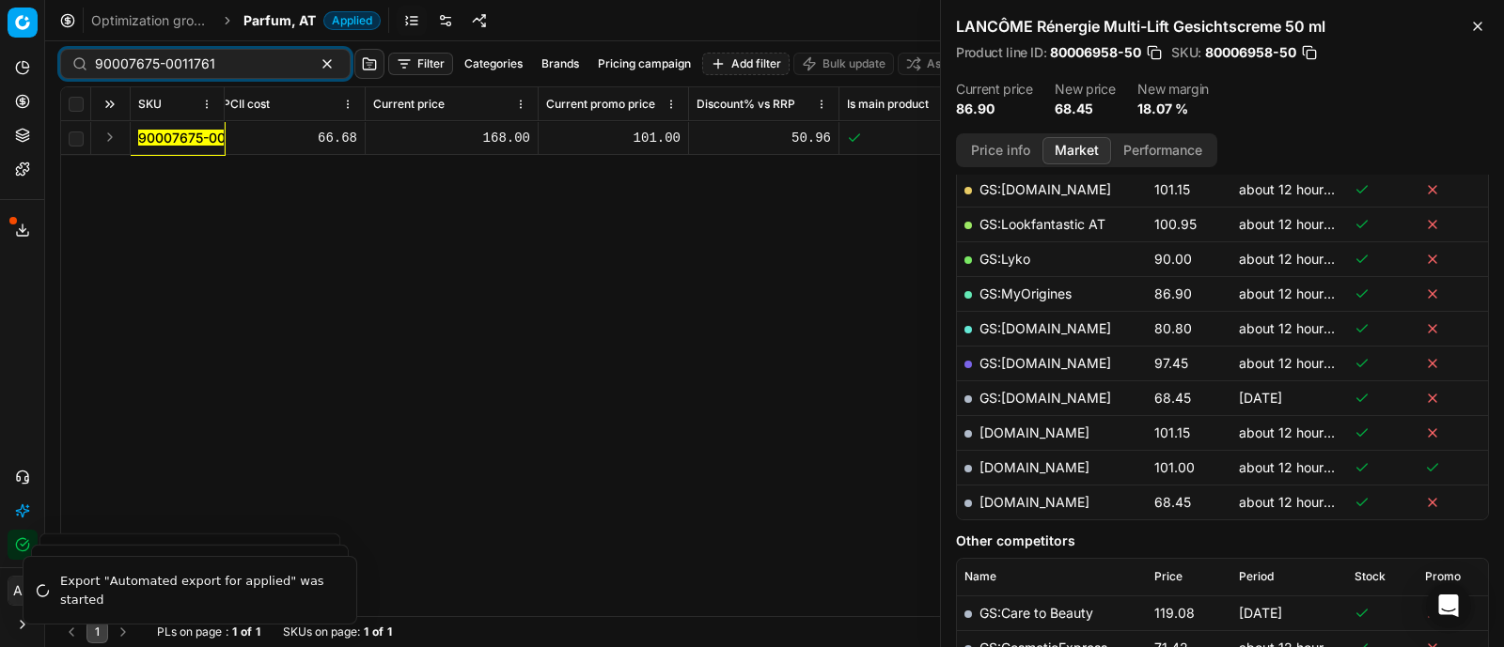
click at [108, 132] on button "Expand" at bounding box center [110, 137] width 23 height 23
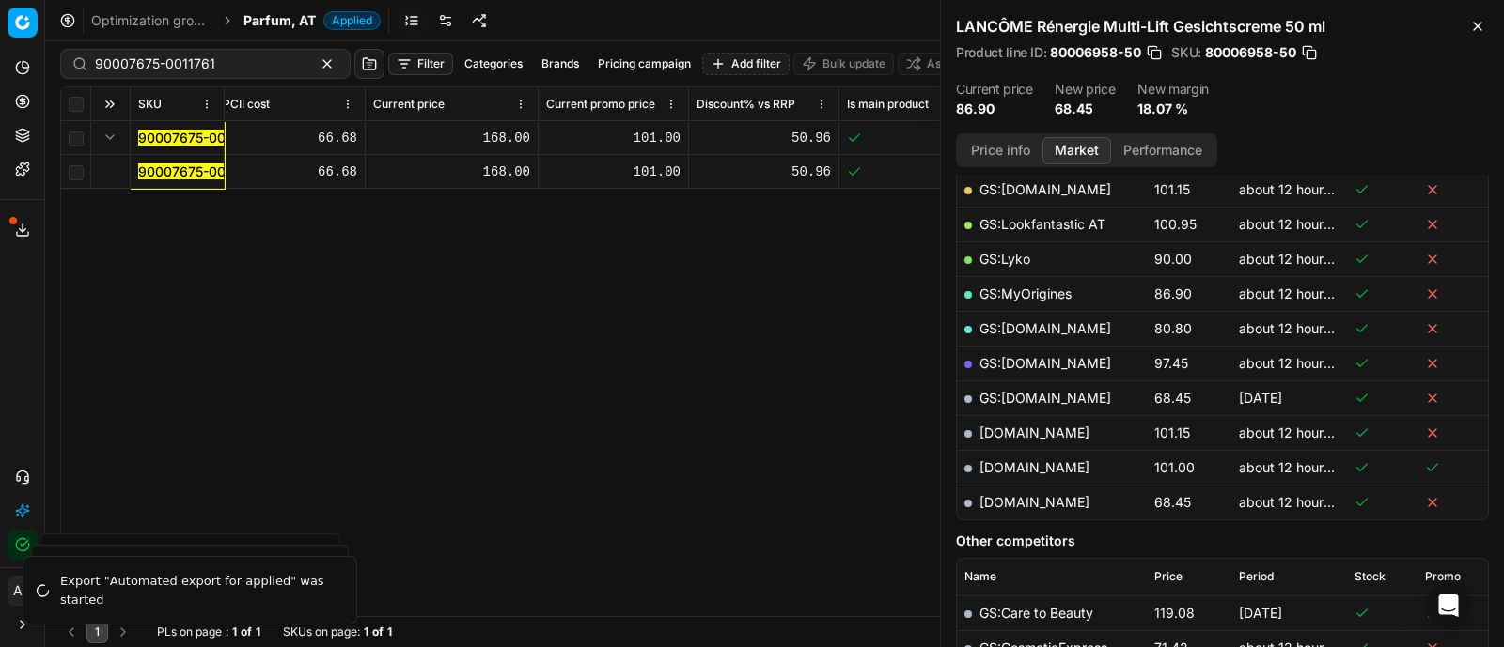
click at [168, 167] on mark "90007675-0011761" at bounding box center [198, 172] width 120 height 16
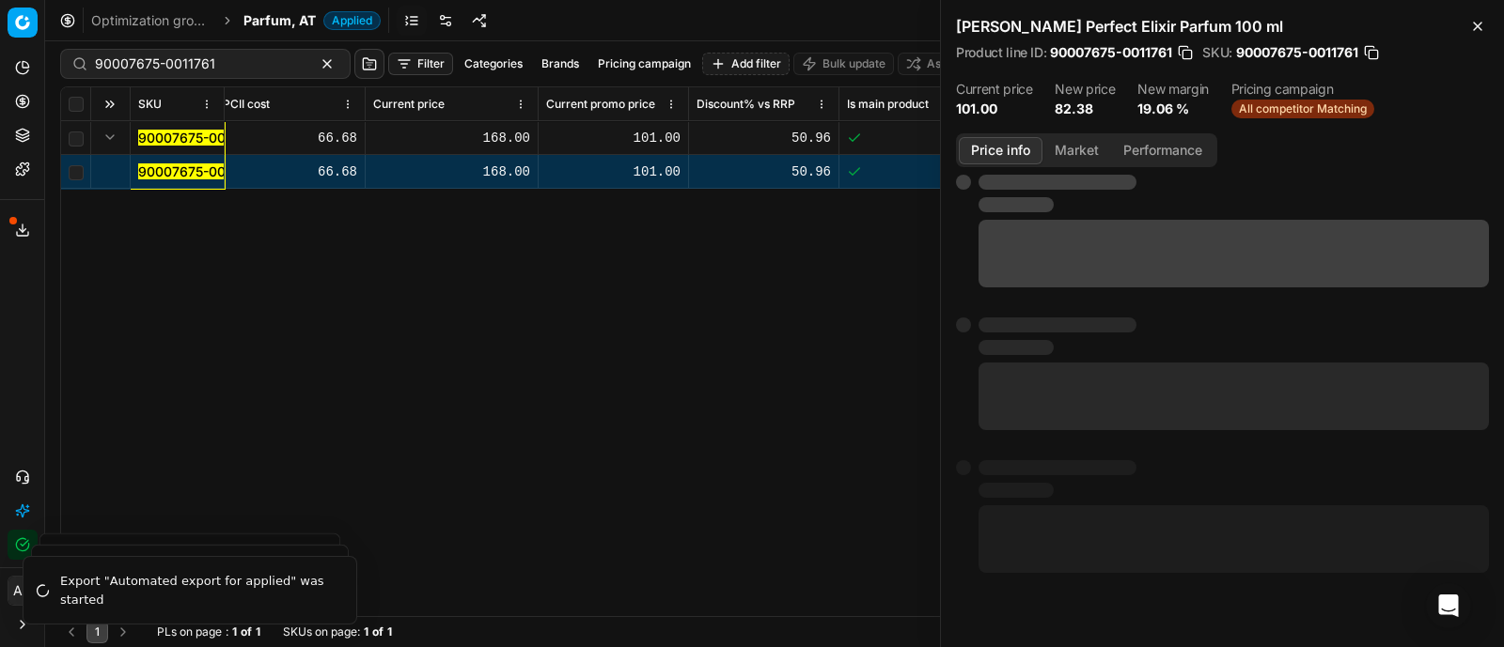
click at [1005, 147] on button "Price info" at bounding box center [1000, 150] width 84 height 27
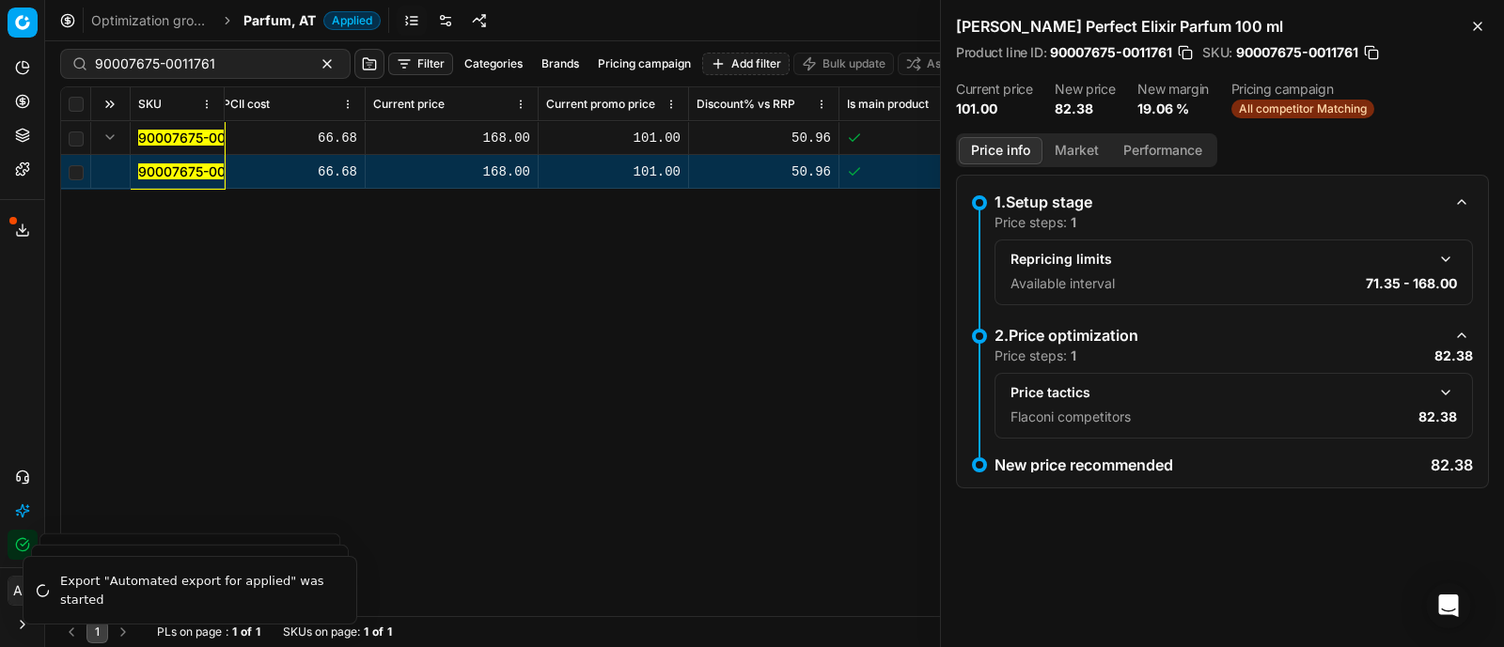
click at [1438, 395] on button "button" at bounding box center [1445, 393] width 23 height 23
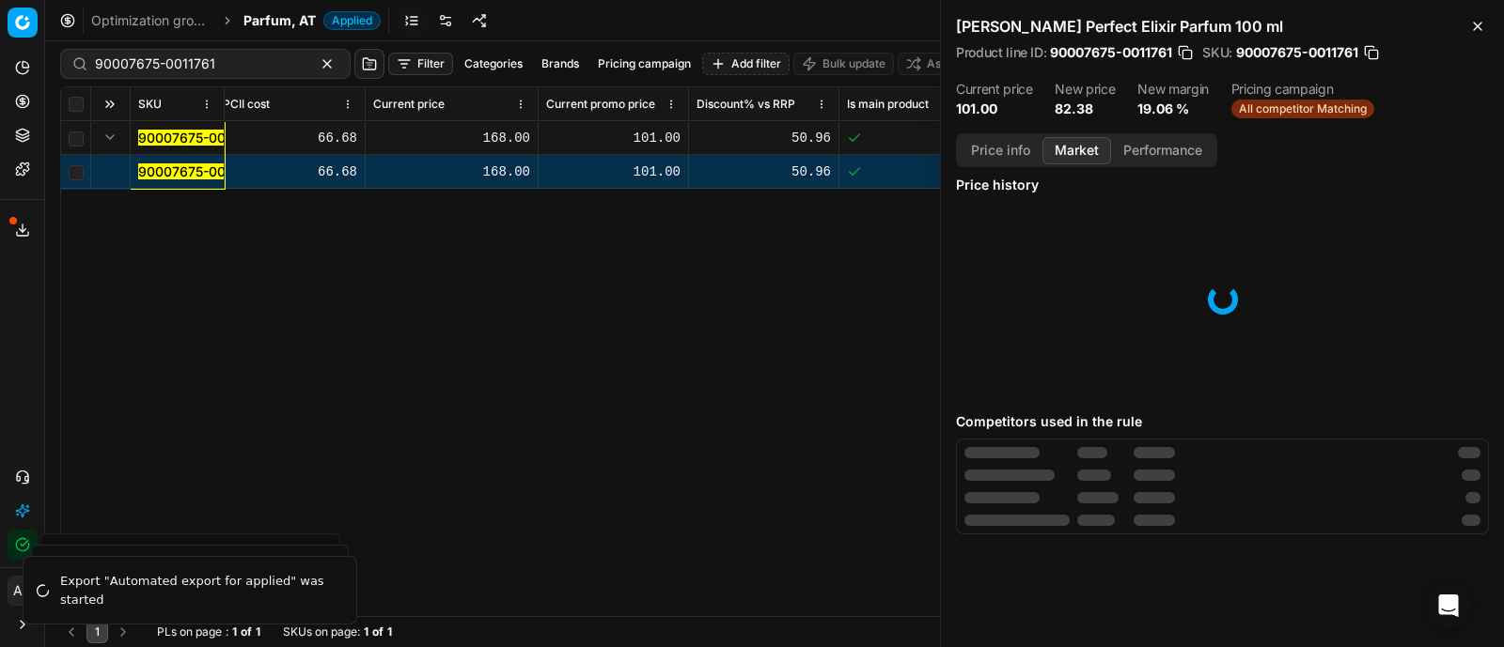
scroll to position [0, 0]
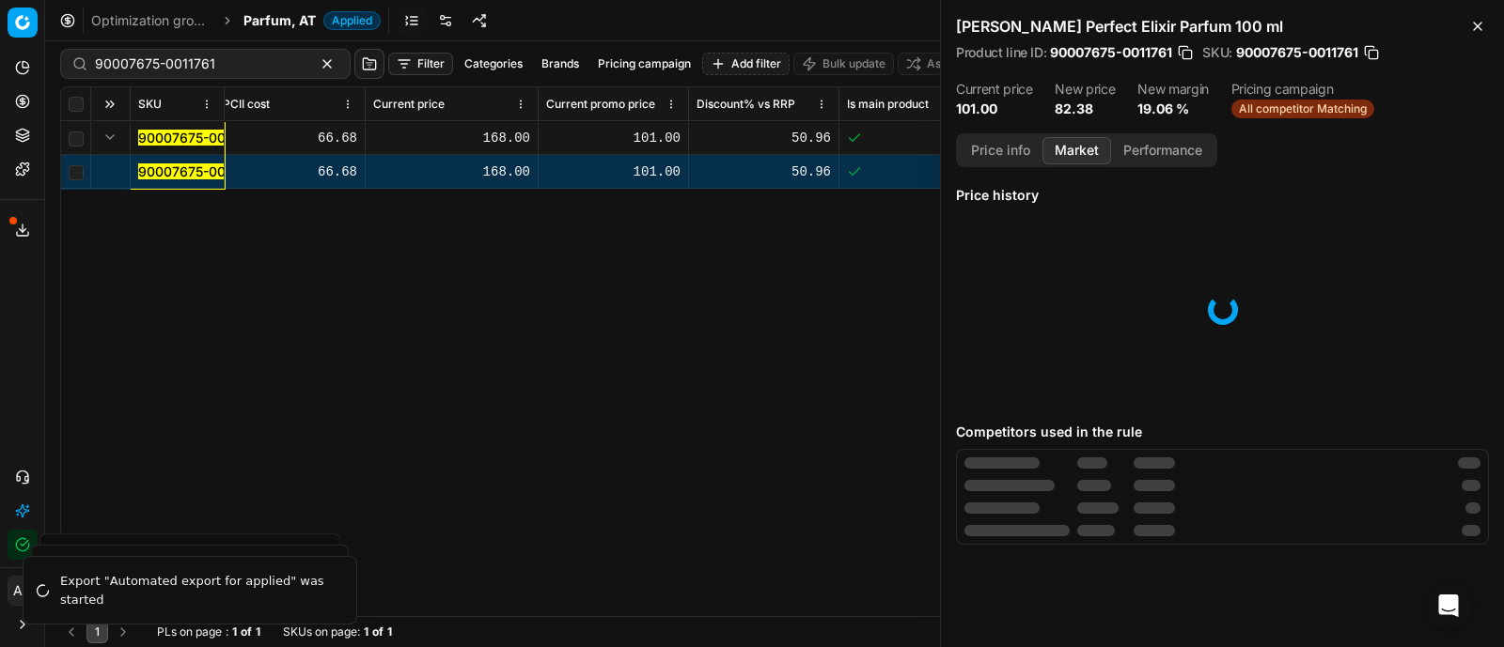
click at [1062, 151] on button "Market" at bounding box center [1076, 150] width 69 height 27
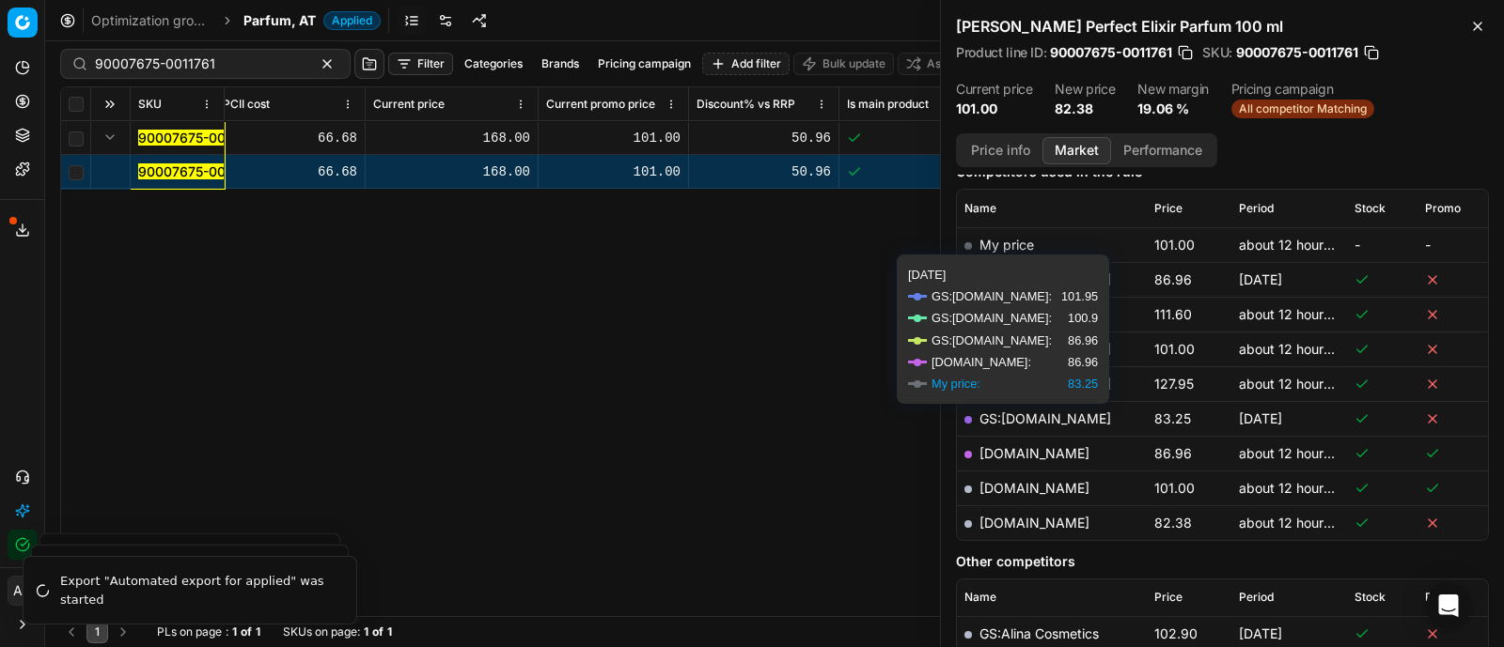
scroll to position [281, 0]
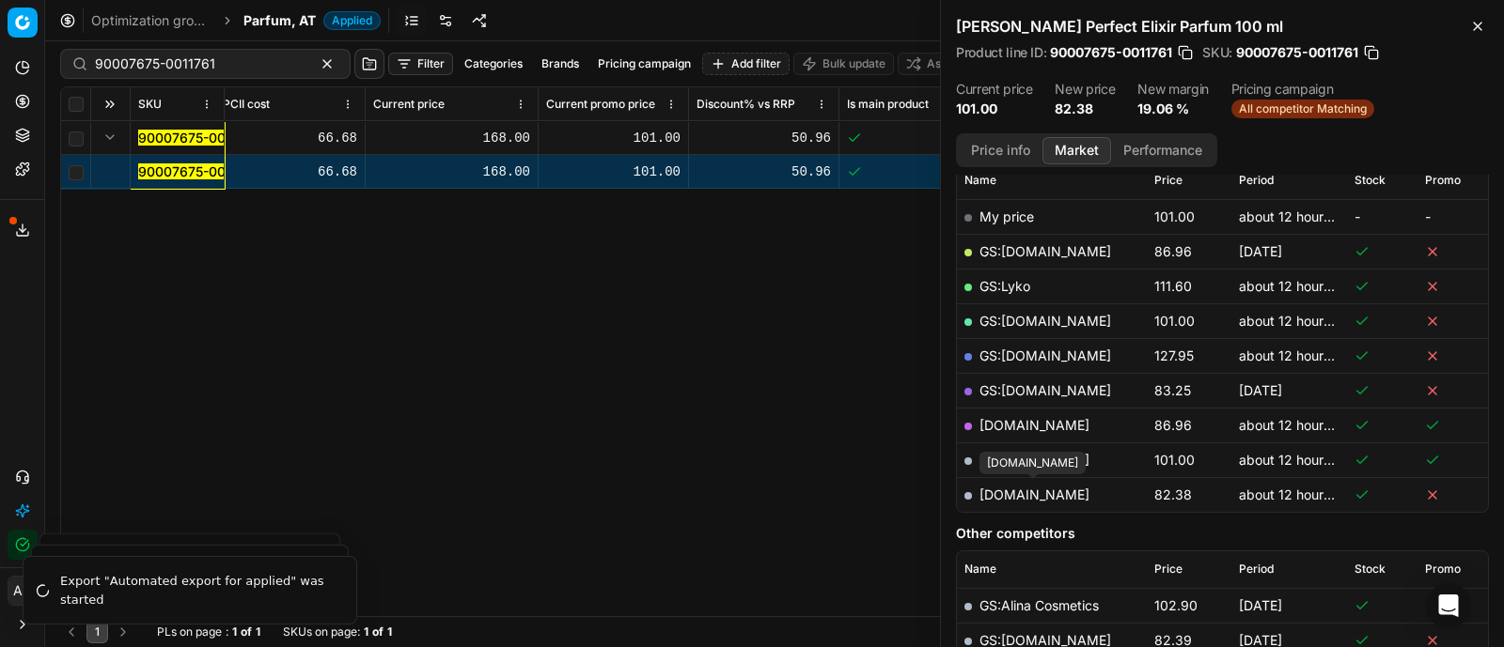
click at [1052, 498] on link "[DOMAIN_NAME]" at bounding box center [1034, 495] width 110 height 16
click at [221, 74] on div "90007675-0011761" at bounding box center [205, 64] width 290 height 30
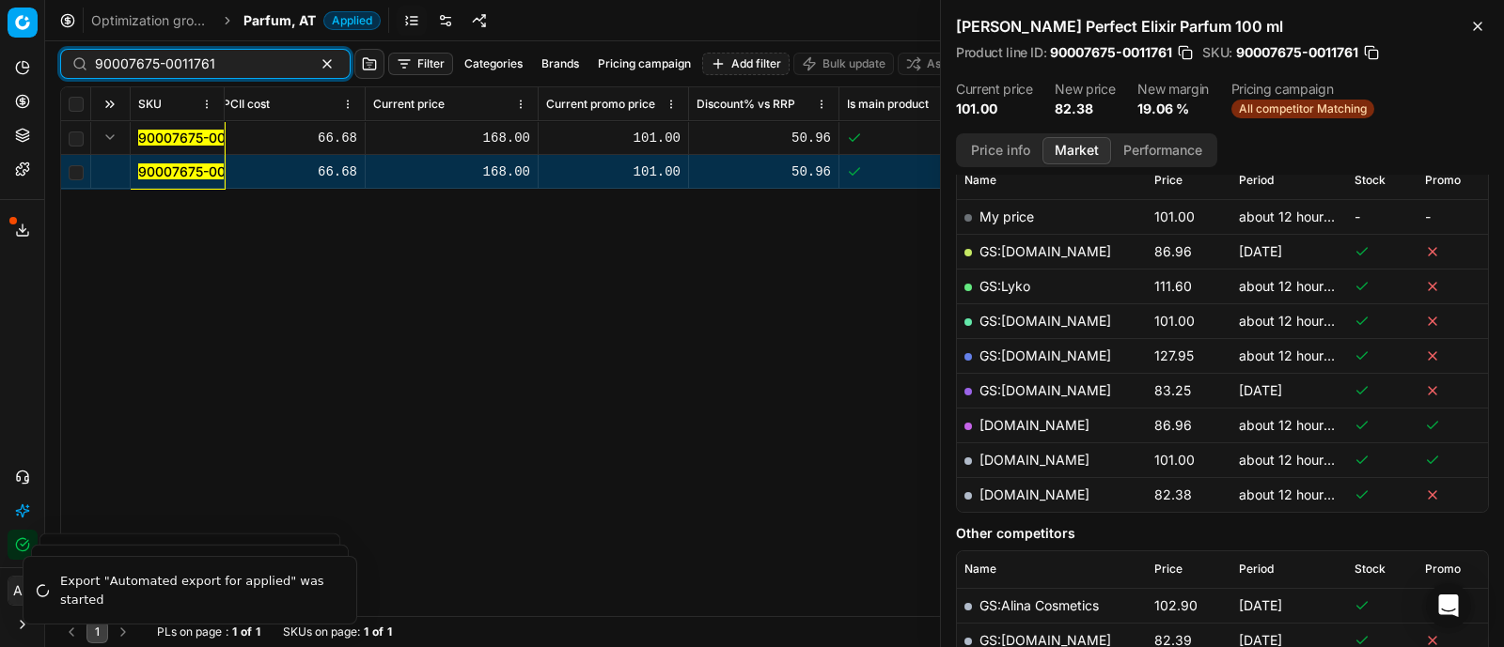
paste input "20150394"
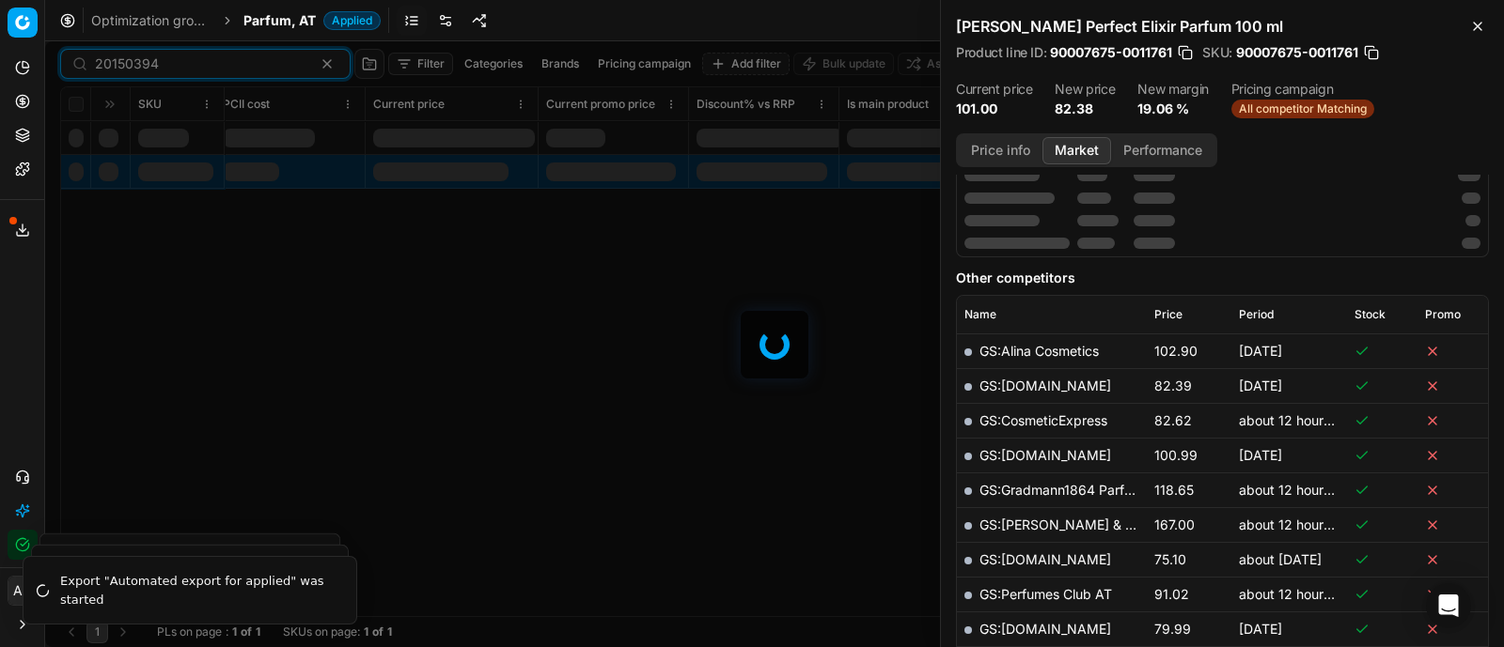
scroll to position [281, 0]
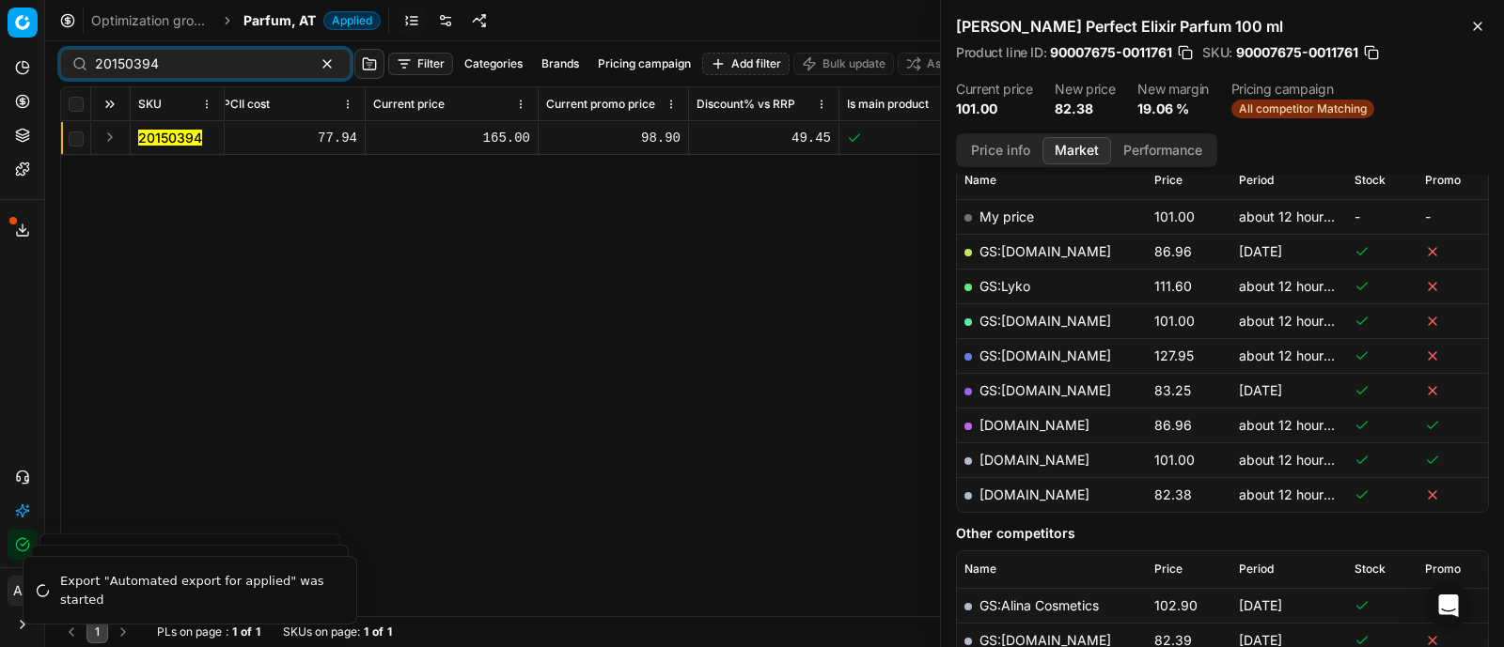
click at [111, 132] on button "Expand" at bounding box center [110, 137] width 23 height 23
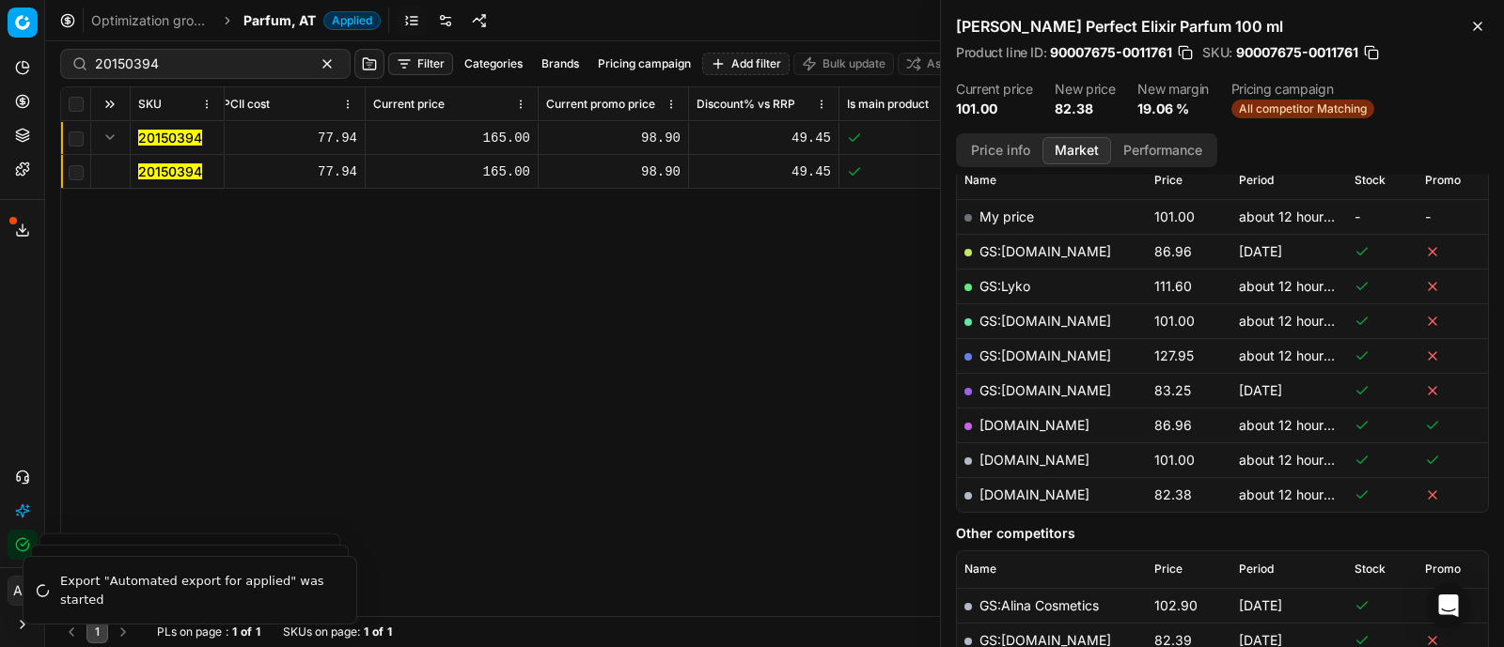
click at [164, 171] on mark "20150394" at bounding box center [170, 172] width 64 height 16
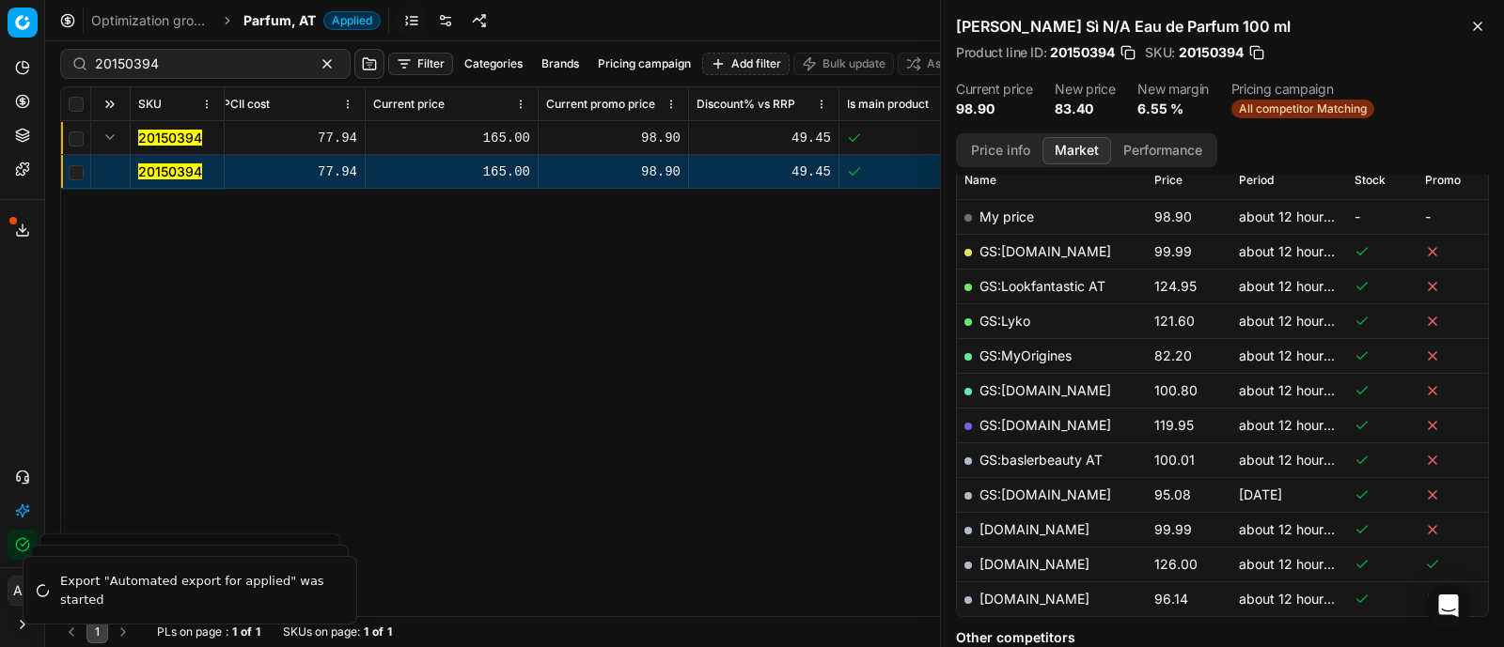
click at [1004, 146] on button "Price info" at bounding box center [1000, 150] width 84 height 27
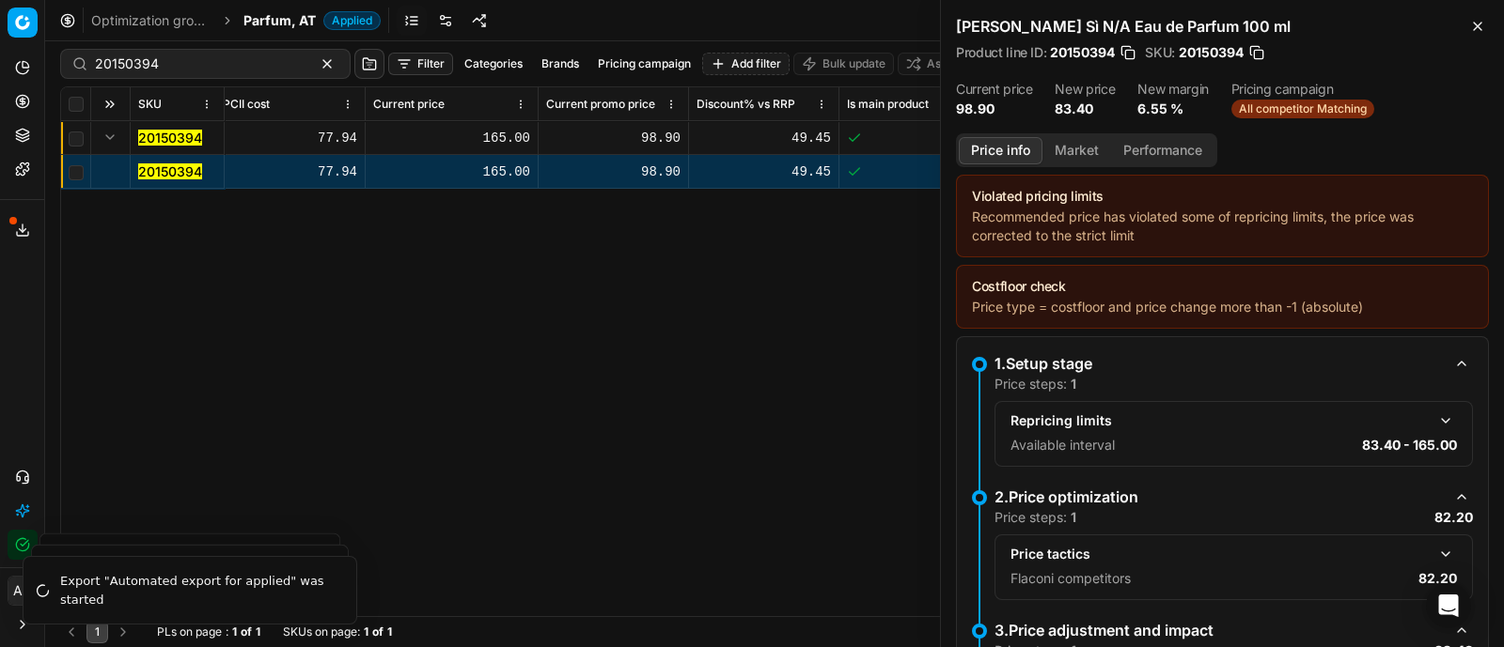
click at [1434, 550] on button "button" at bounding box center [1445, 554] width 23 height 23
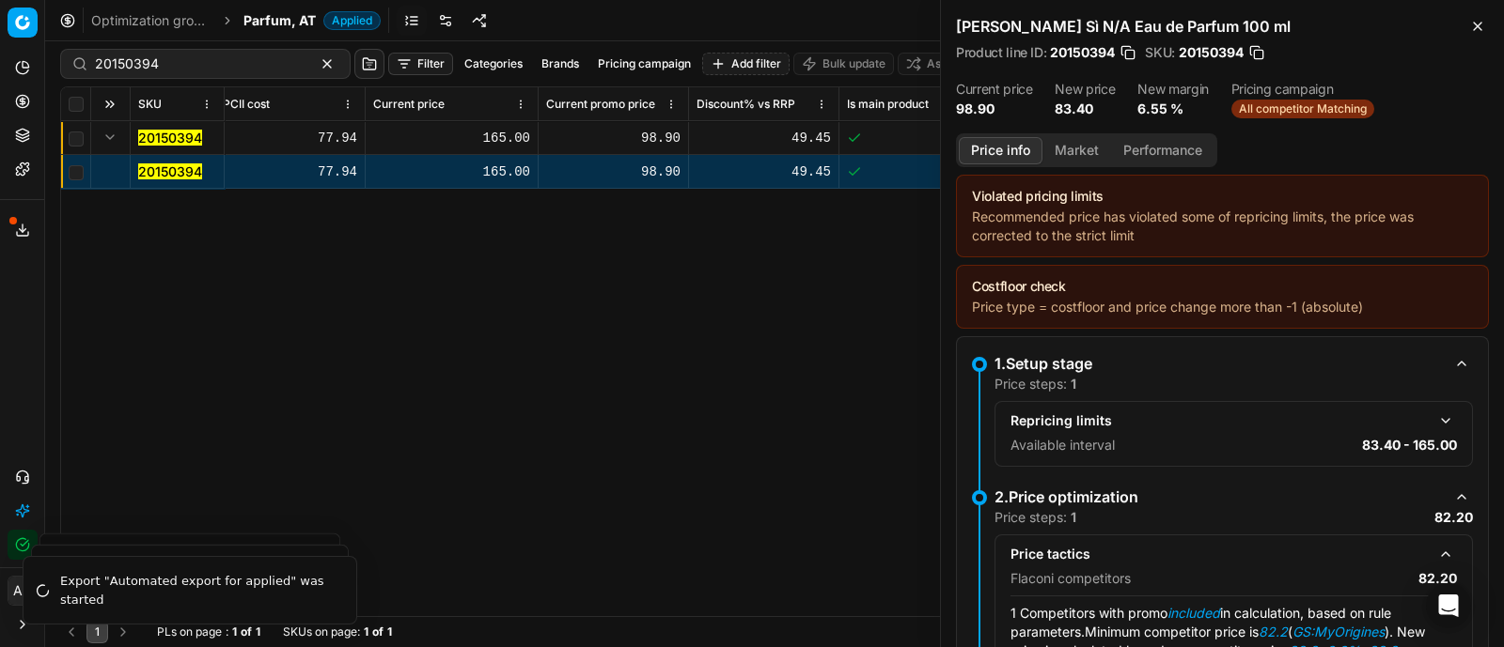
scroll to position [119, 0]
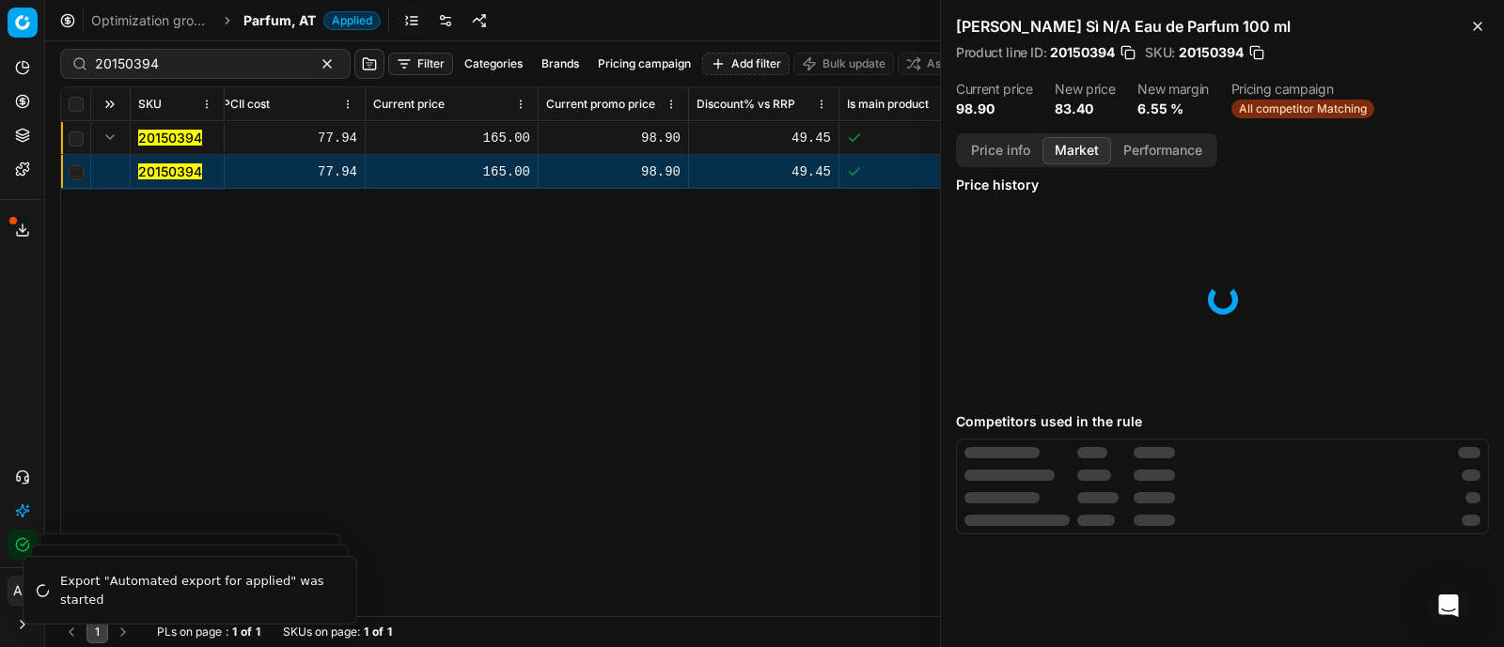
click at [1074, 144] on button "Market" at bounding box center [1076, 150] width 69 height 27
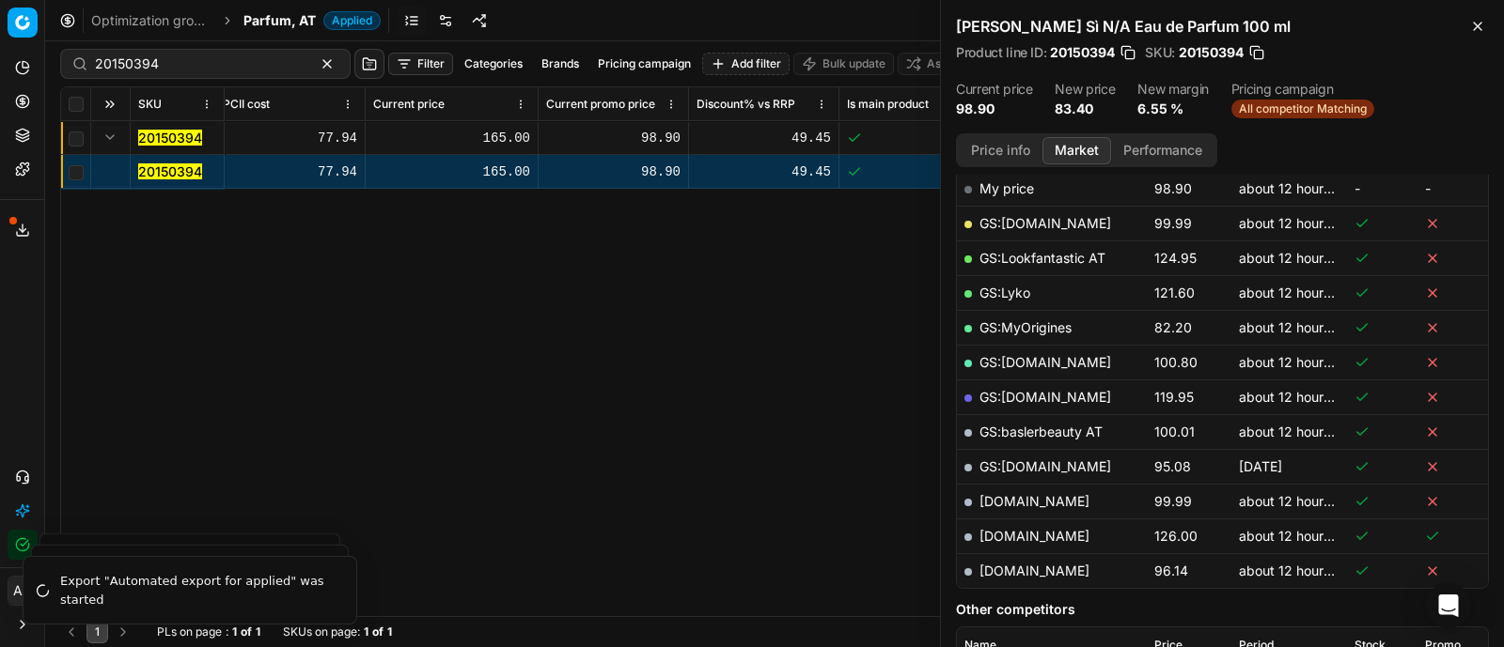
scroll to position [307, 0]
click at [1033, 321] on link "GS:MyOrigines" at bounding box center [1025, 329] width 92 height 16
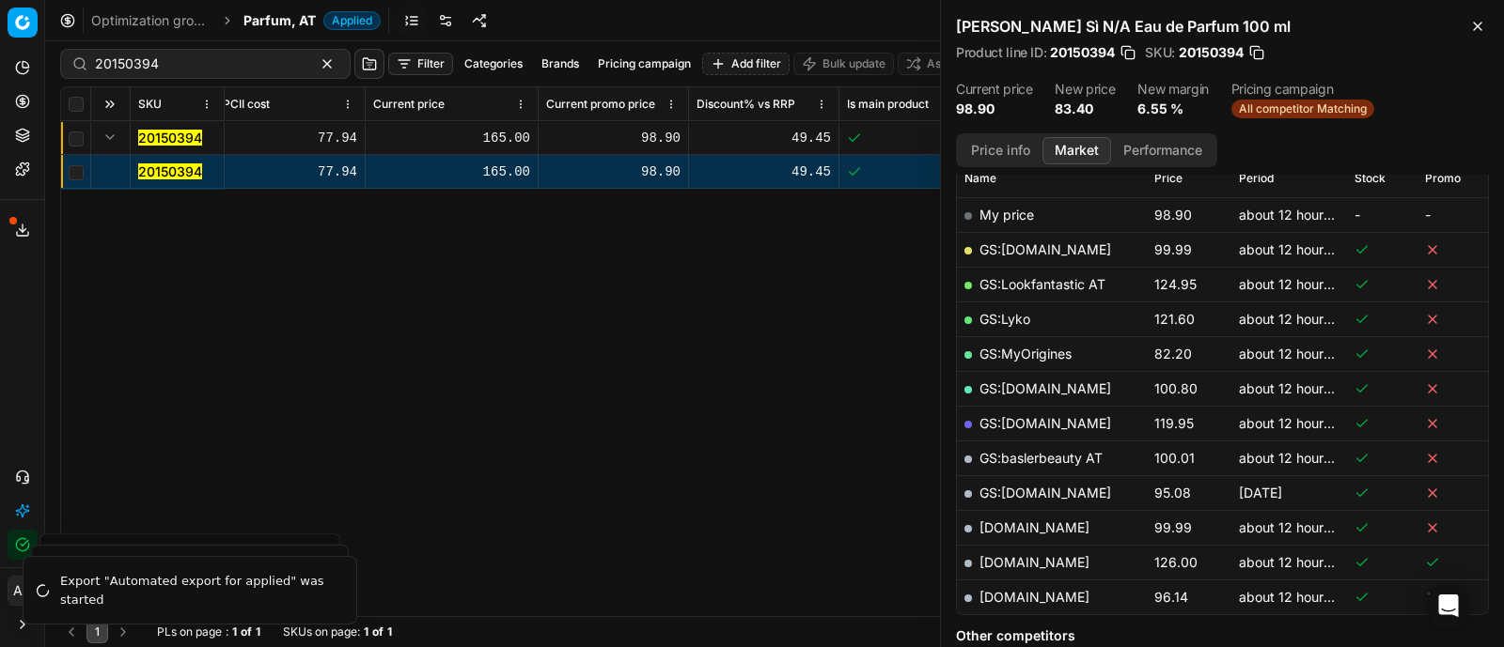
scroll to position [292, 0]
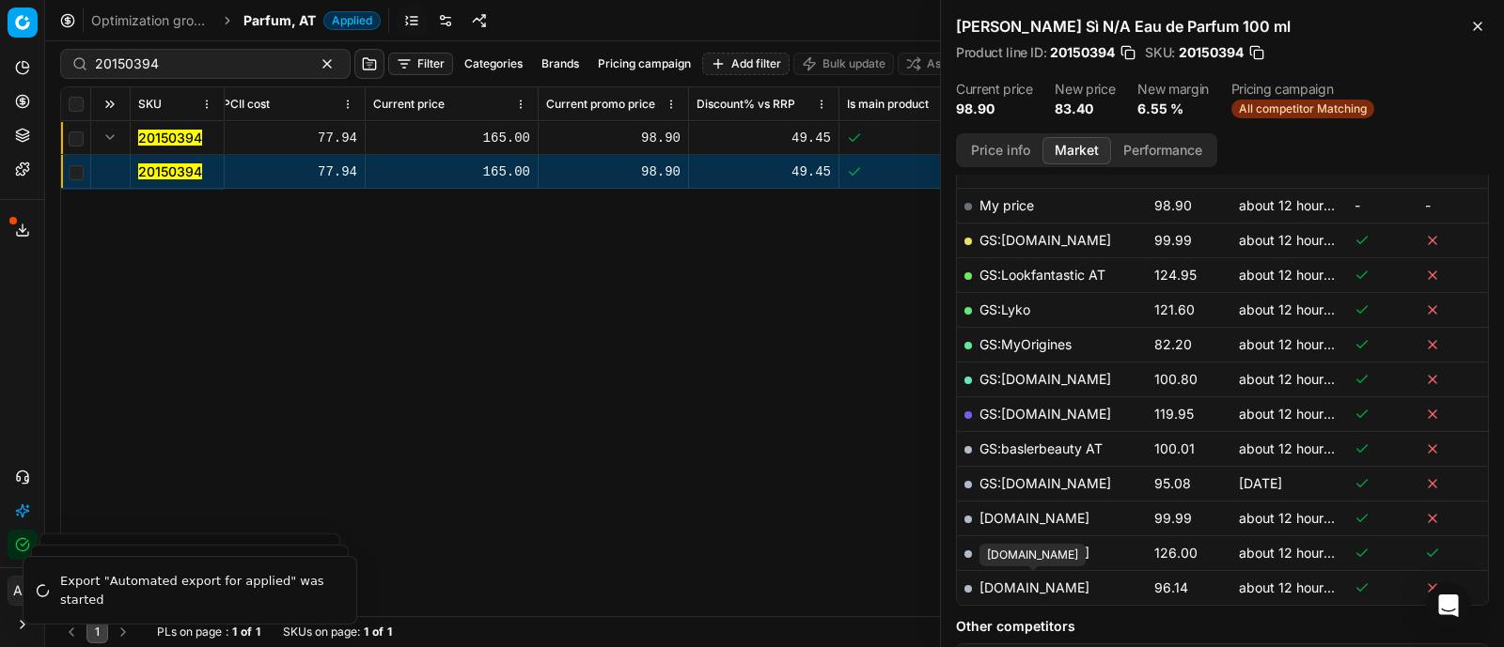
click at [1051, 583] on link "[DOMAIN_NAME]" at bounding box center [1034, 588] width 110 height 16
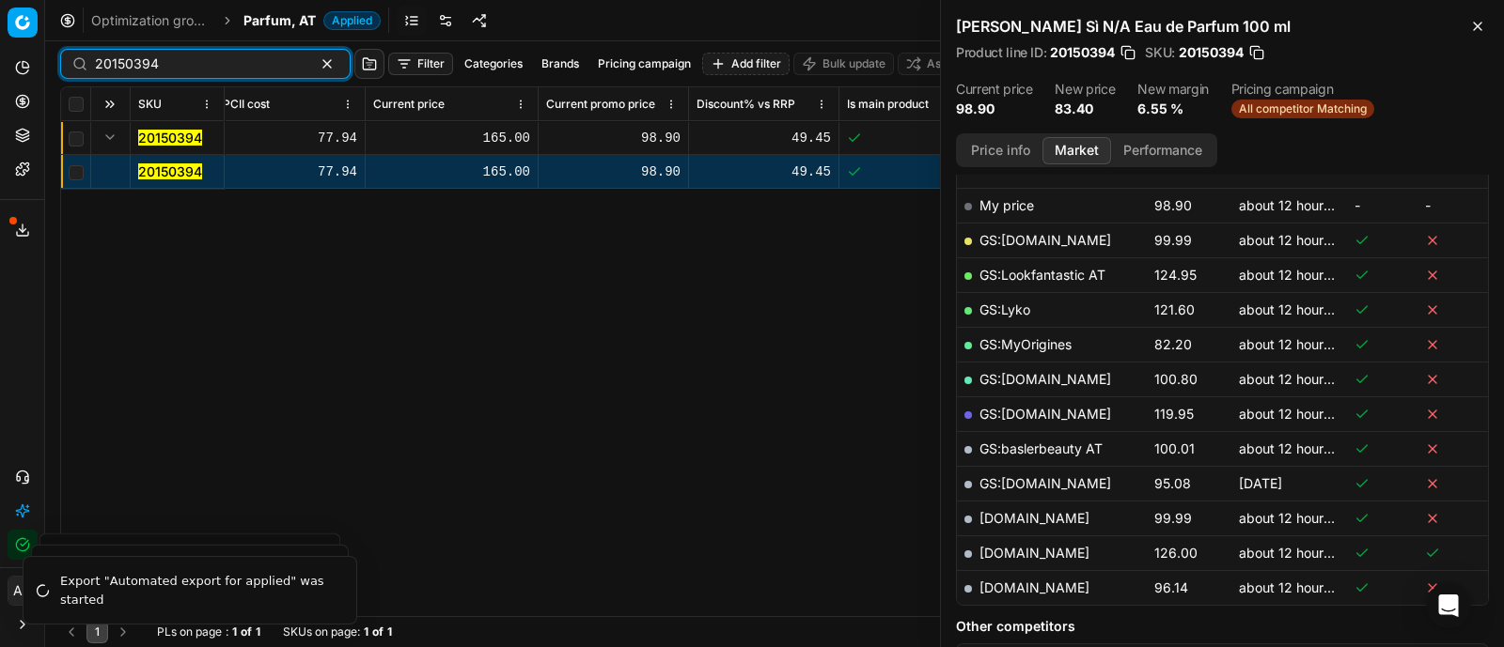
click at [246, 55] on input "20150394" at bounding box center [198, 64] width 206 height 19
paste input "90004538-0018588"
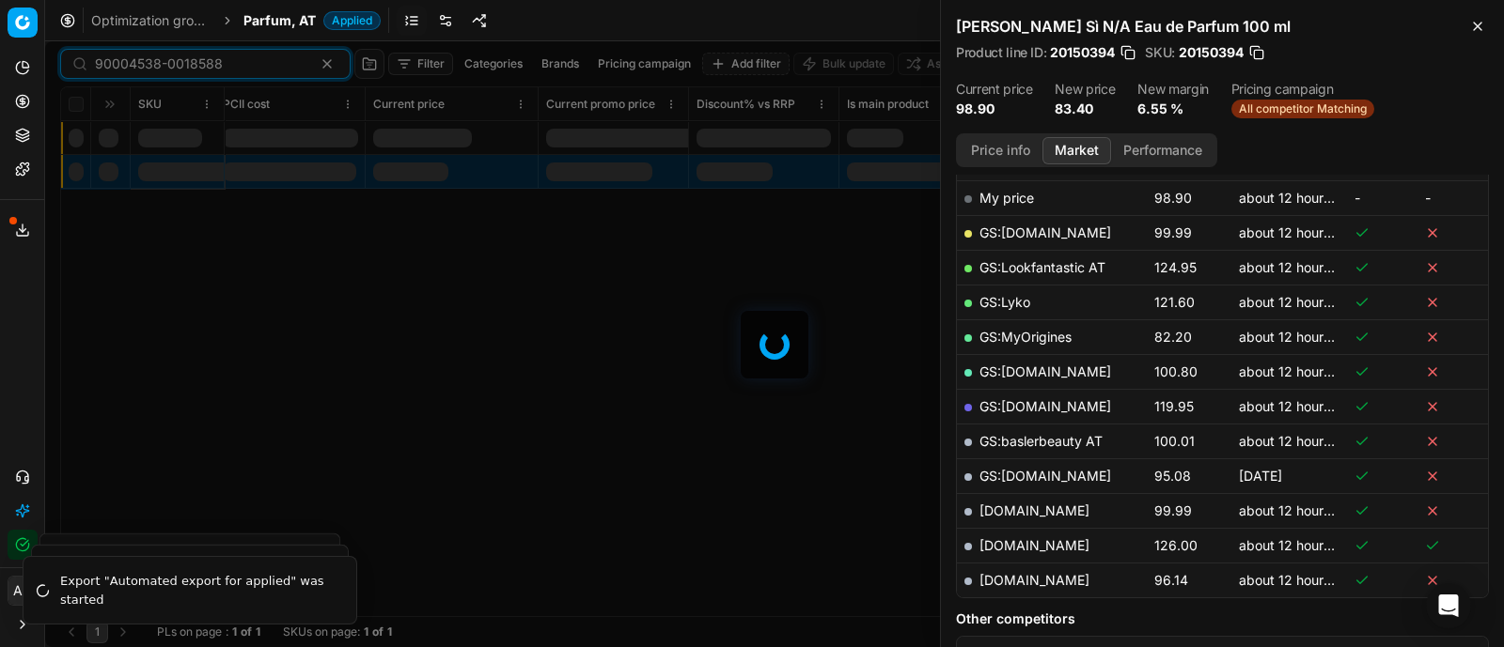
scroll to position [292, 0]
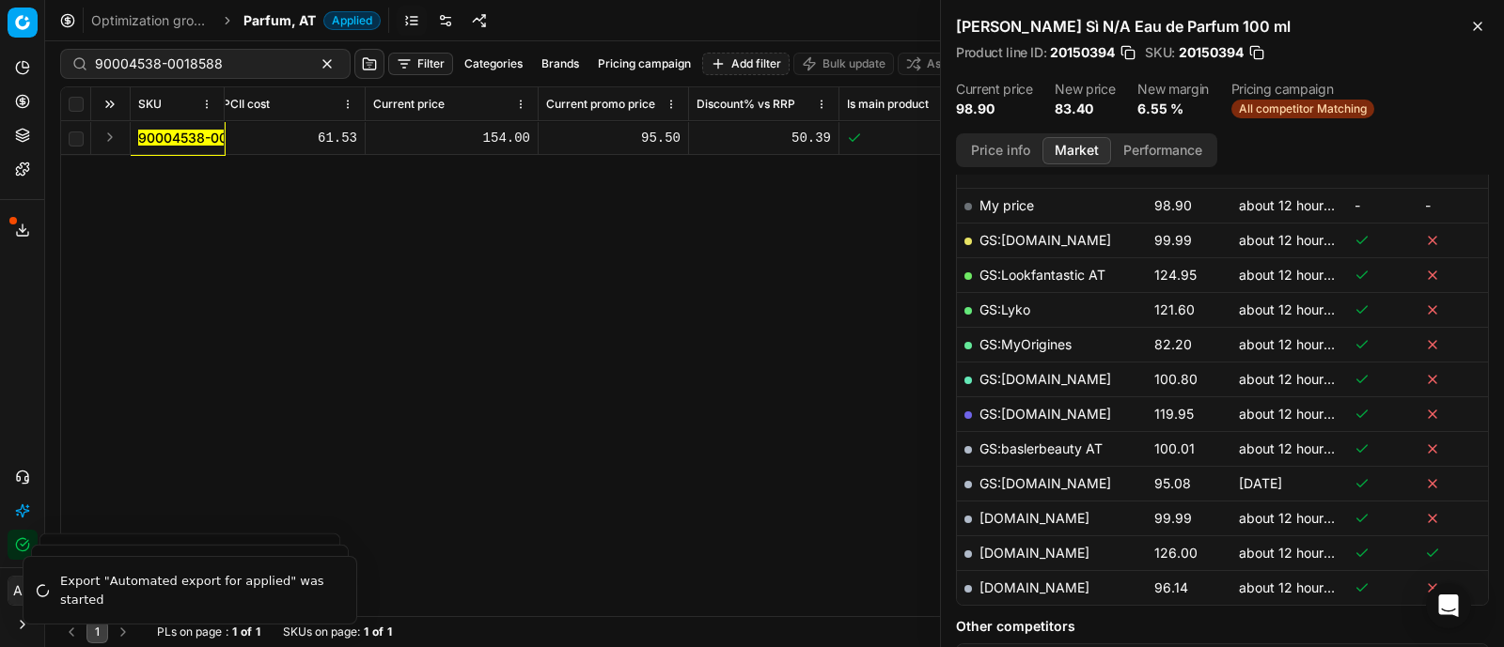
click at [107, 136] on button "Expand" at bounding box center [110, 137] width 23 height 23
click at [157, 164] on mark "90004538-0018588" at bounding box center [202, 172] width 128 height 16
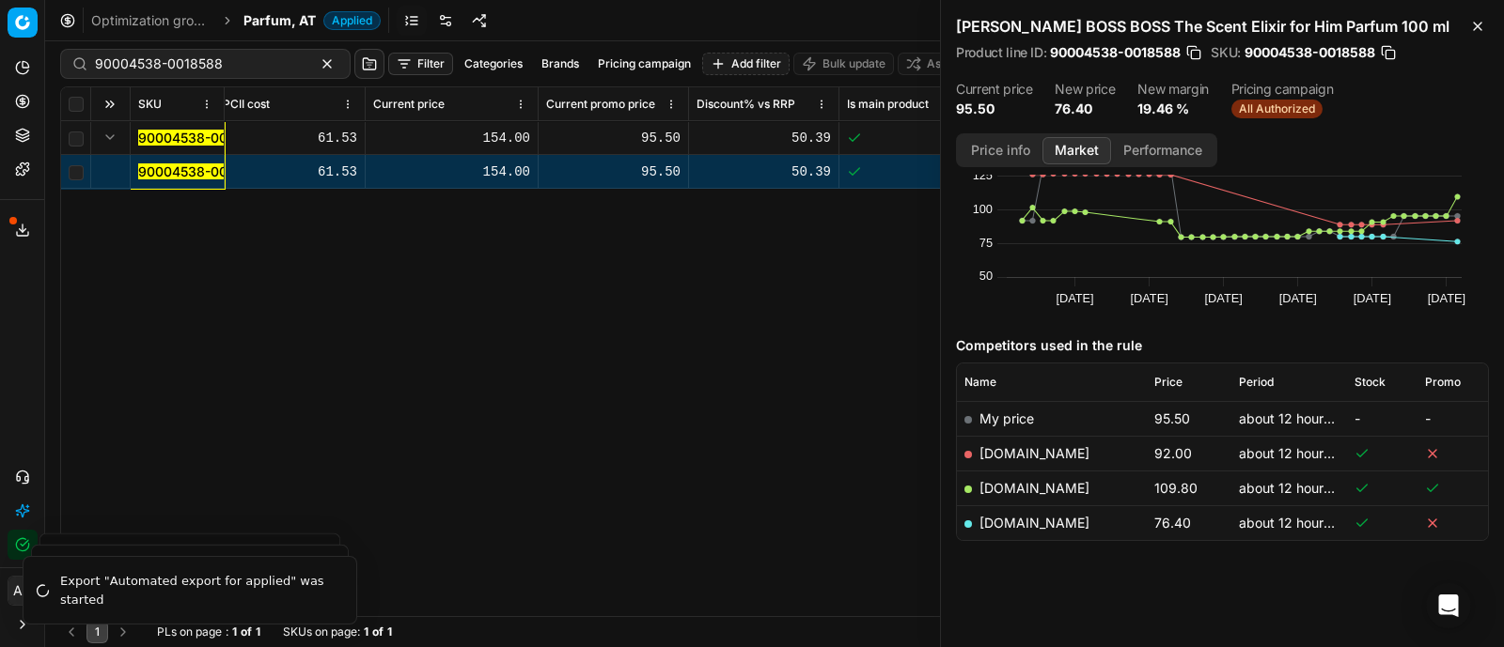
scroll to position [84, 0]
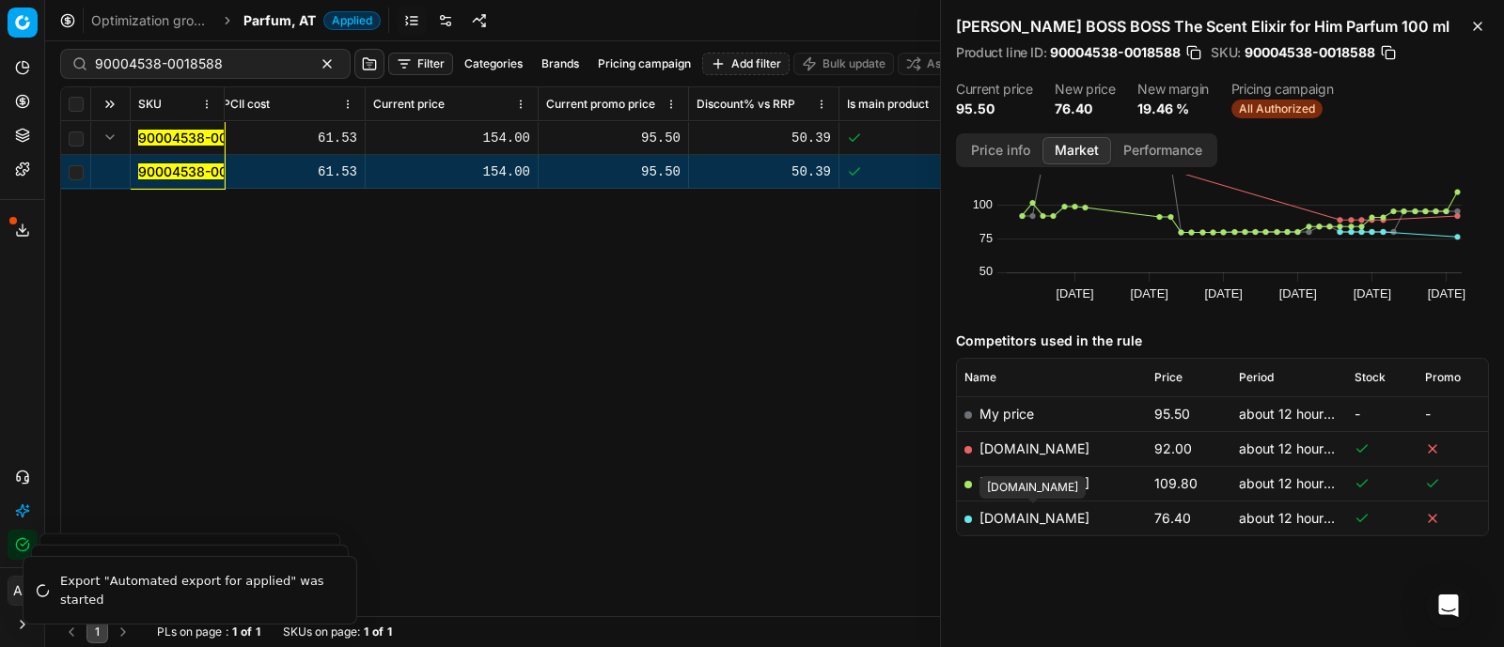
click at [1043, 520] on link "[DOMAIN_NAME]" at bounding box center [1034, 518] width 110 height 16
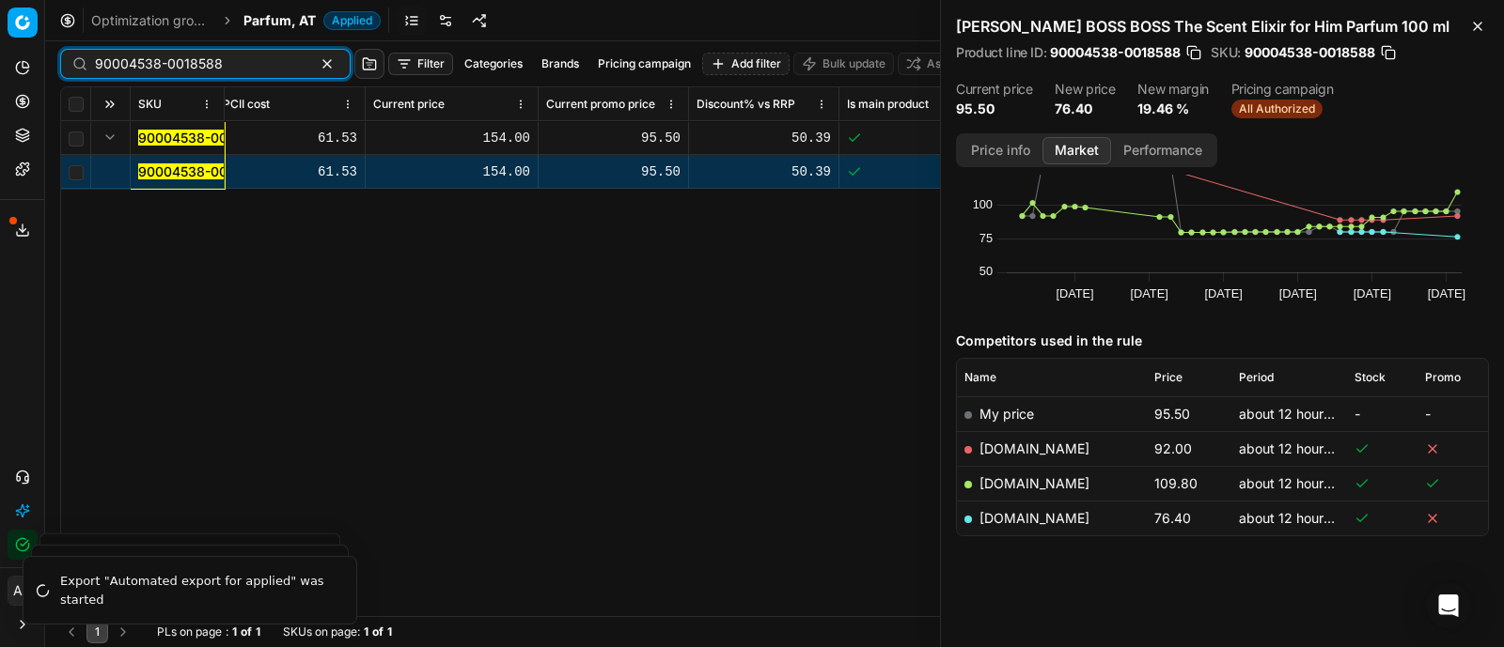
click at [243, 55] on input "90004538-0018588" at bounding box center [198, 64] width 206 height 19
paste input "80071867-100"
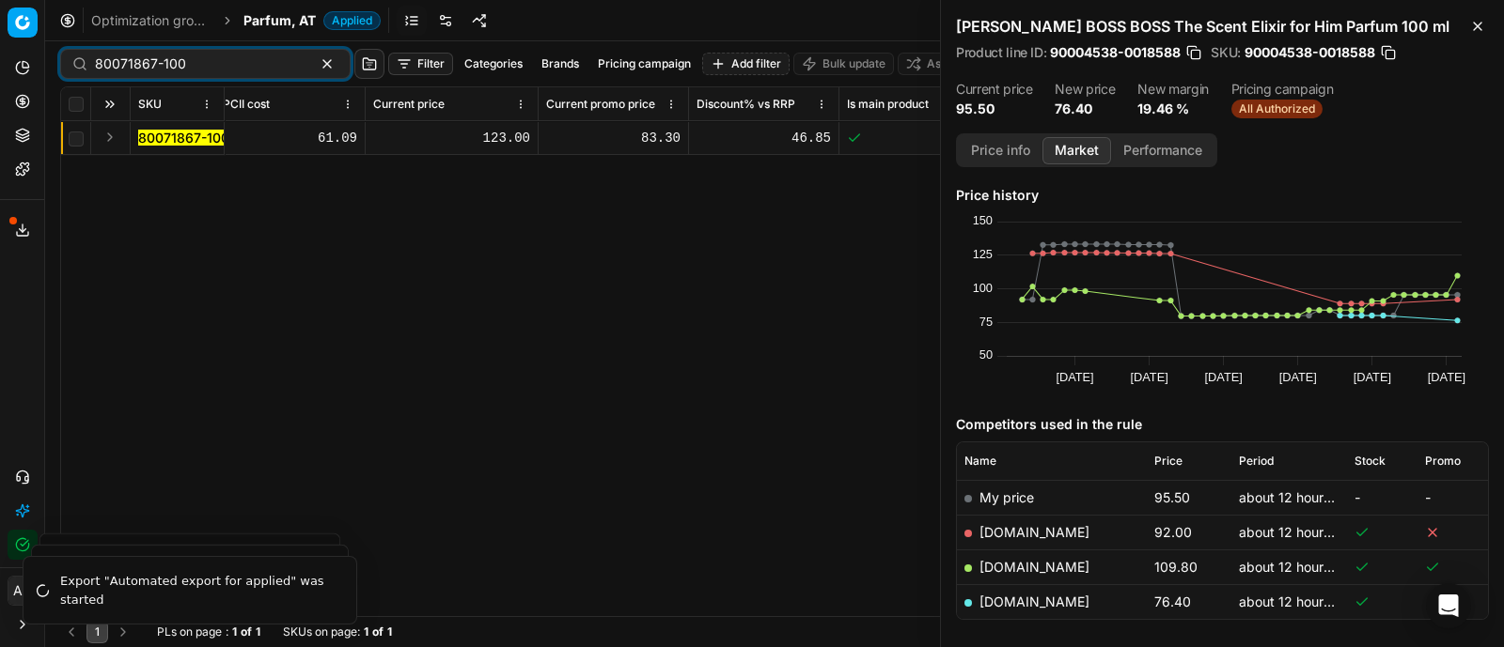
click at [110, 132] on button "Expand" at bounding box center [110, 137] width 23 height 23
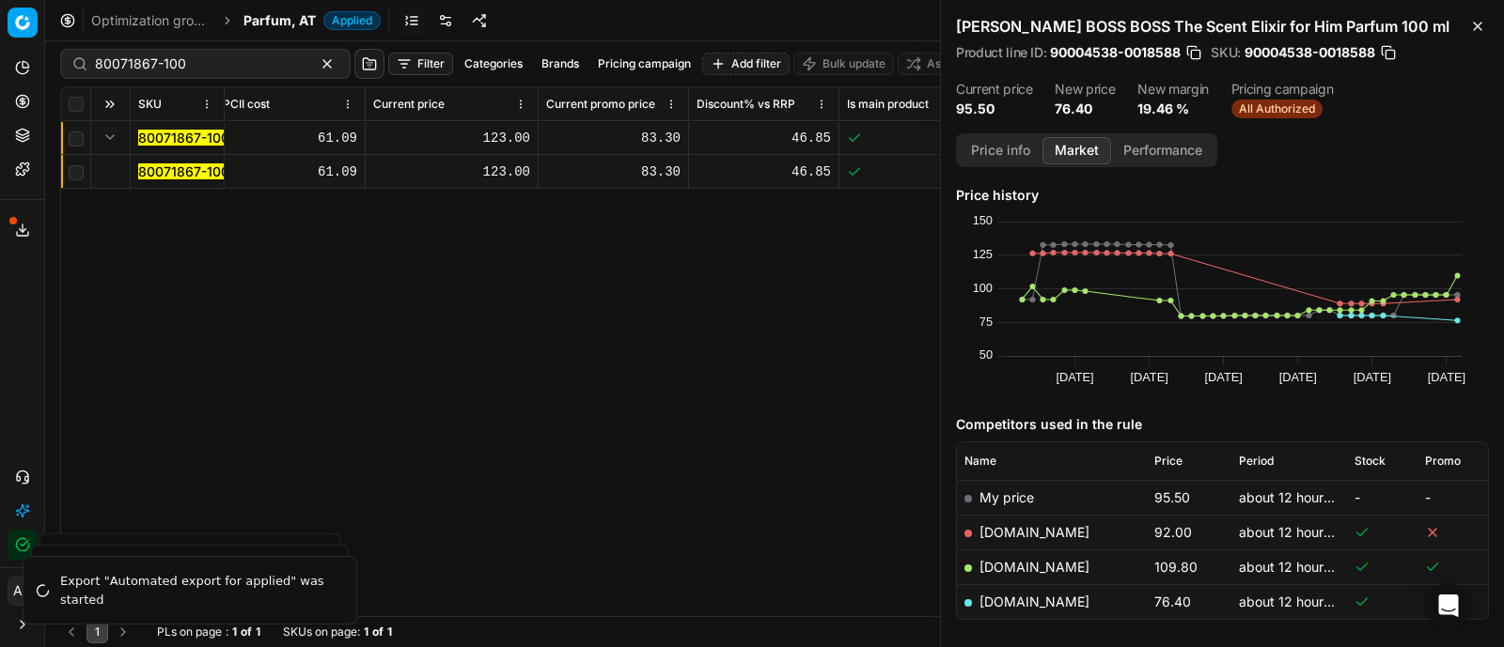
click at [213, 171] on mark "80071867-100" at bounding box center [183, 172] width 91 height 16
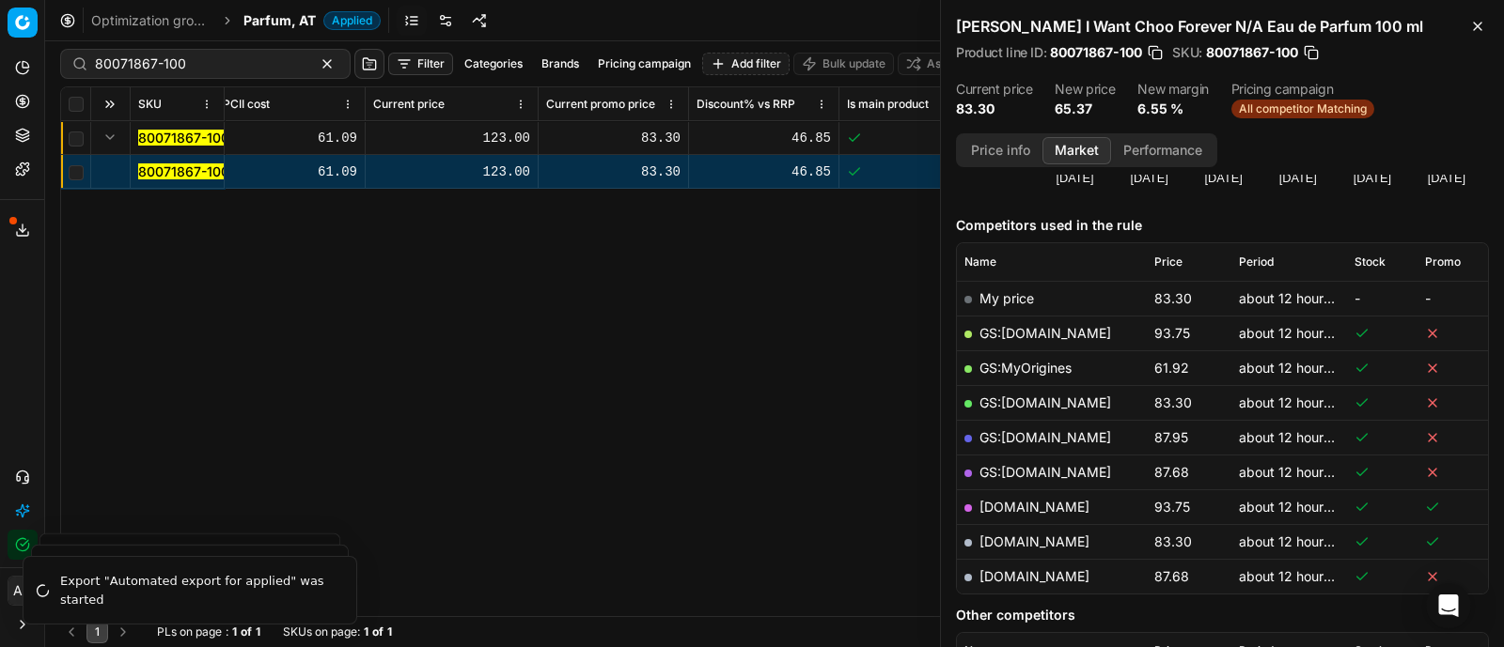
scroll to position [259, 0]
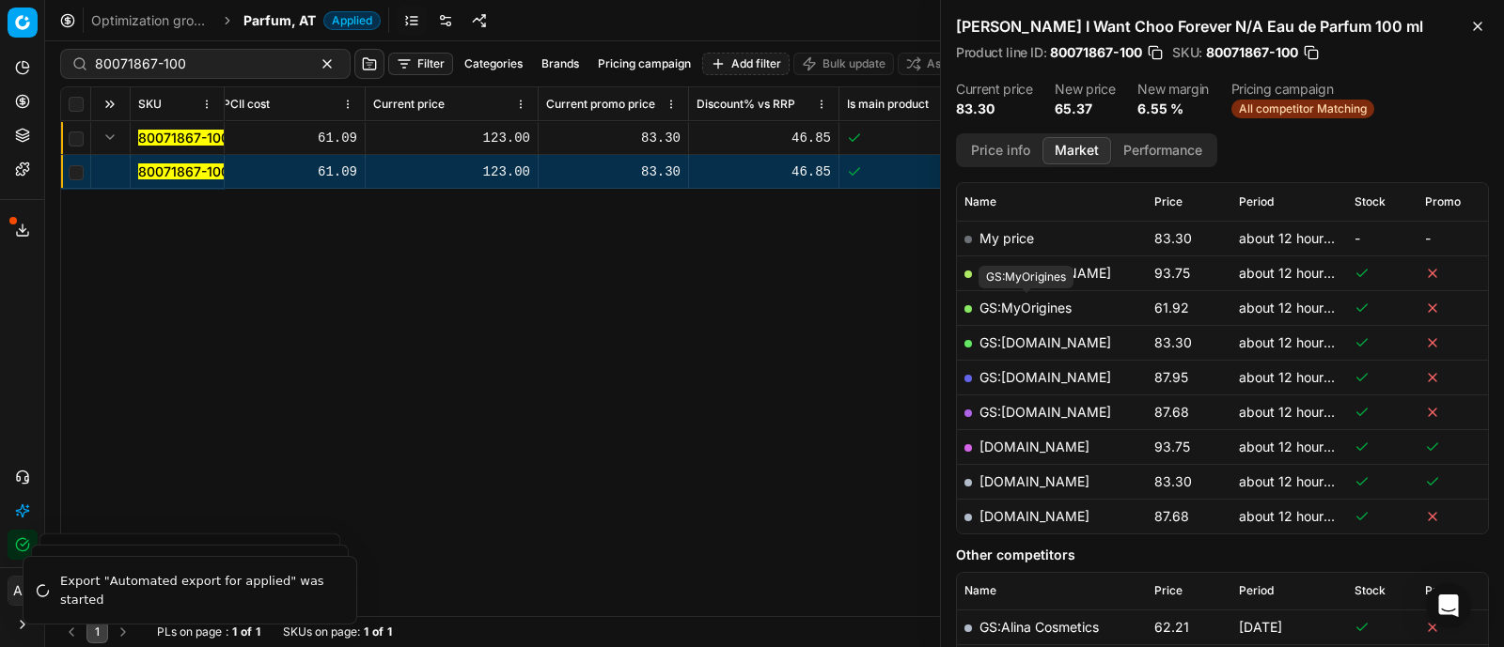
click at [1027, 300] on link "GS:MyOrigines" at bounding box center [1025, 308] width 92 height 16
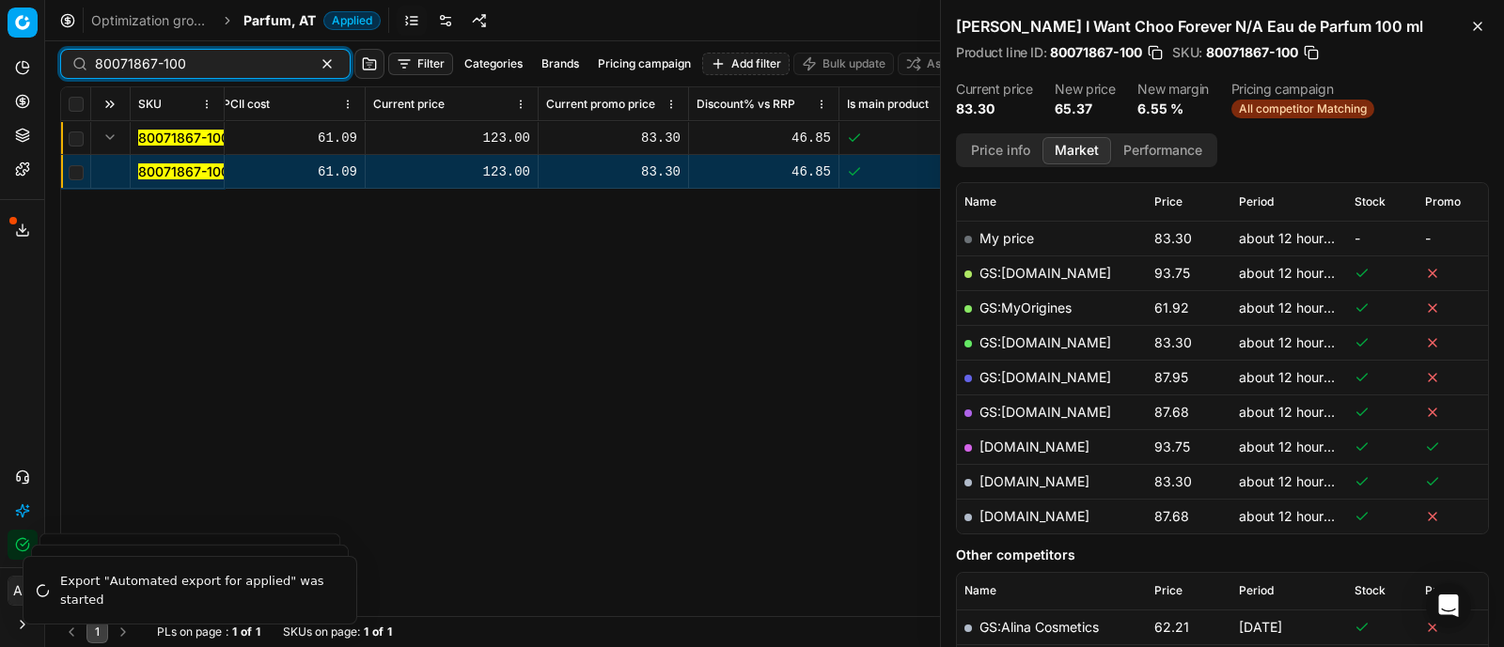
click at [225, 60] on input "80071867-100" at bounding box center [198, 64] width 206 height 19
paste input "66208-5"
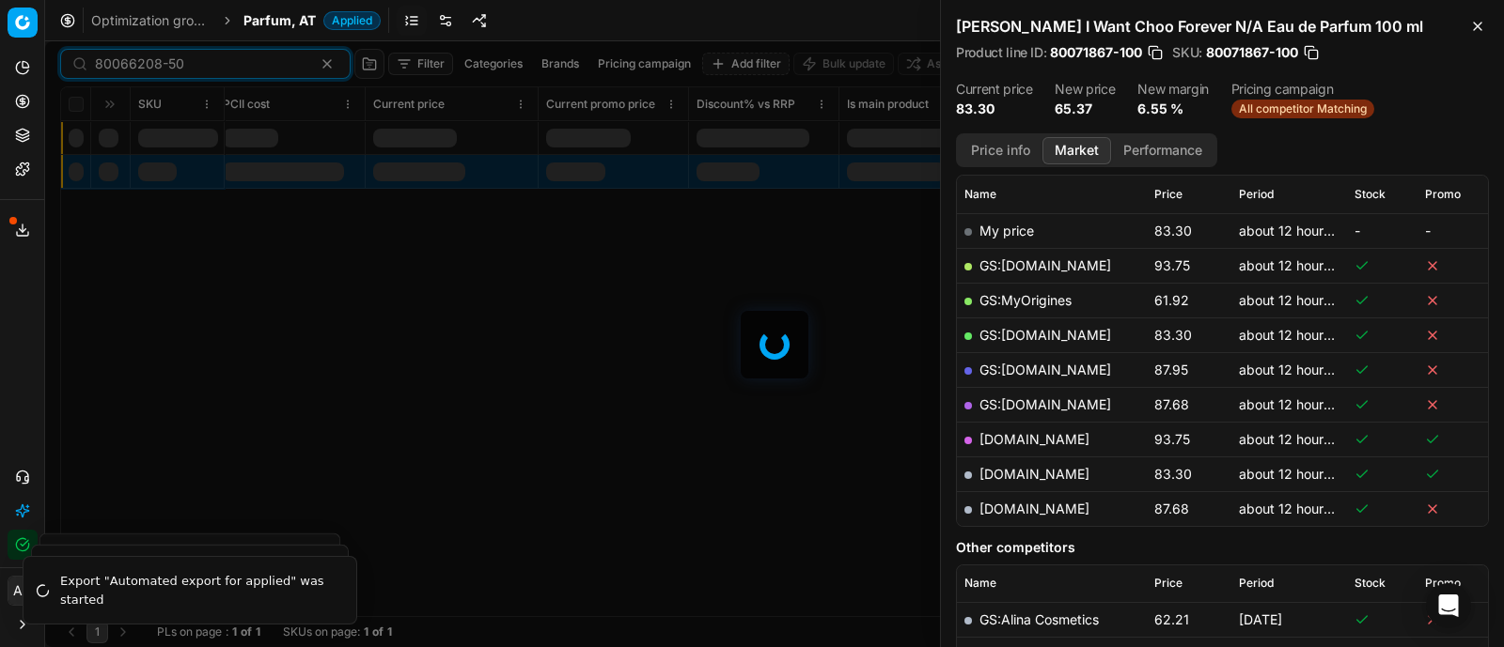
scroll to position [259, 0]
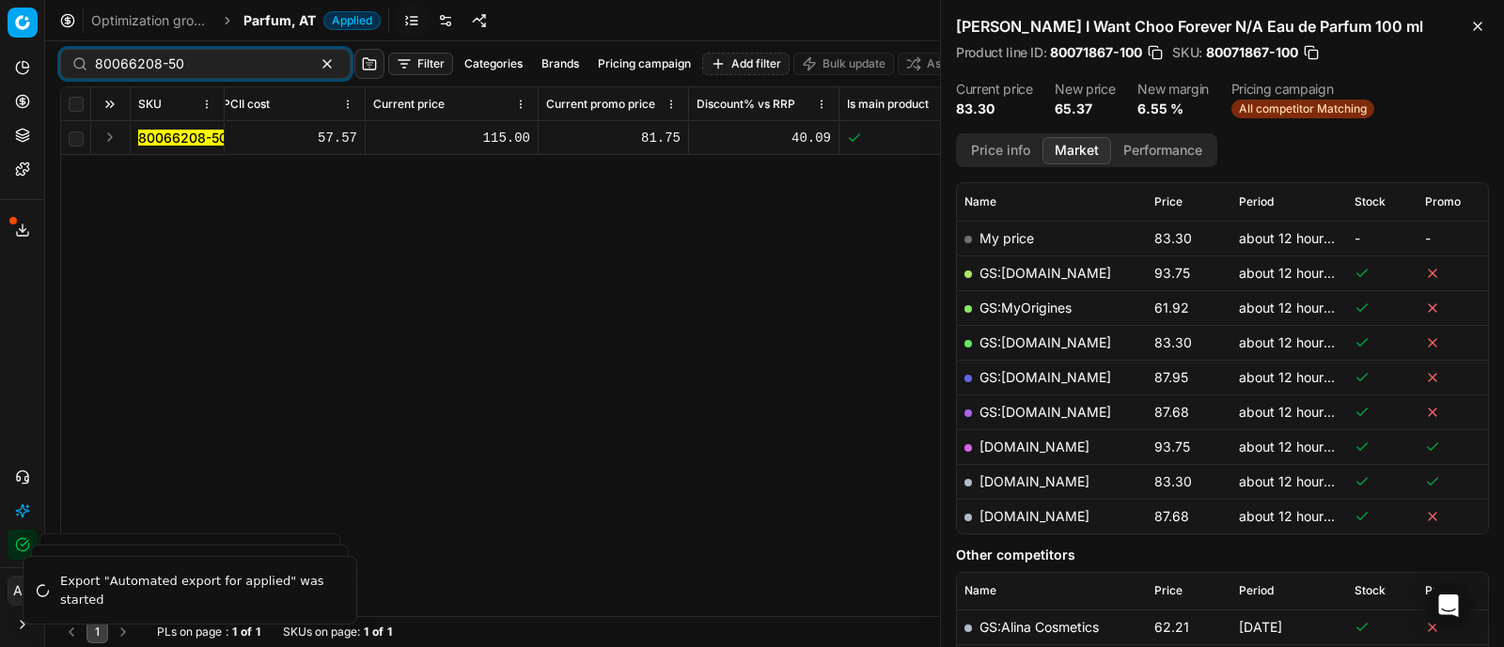
click at [109, 137] on button "Expand" at bounding box center [110, 137] width 23 height 23
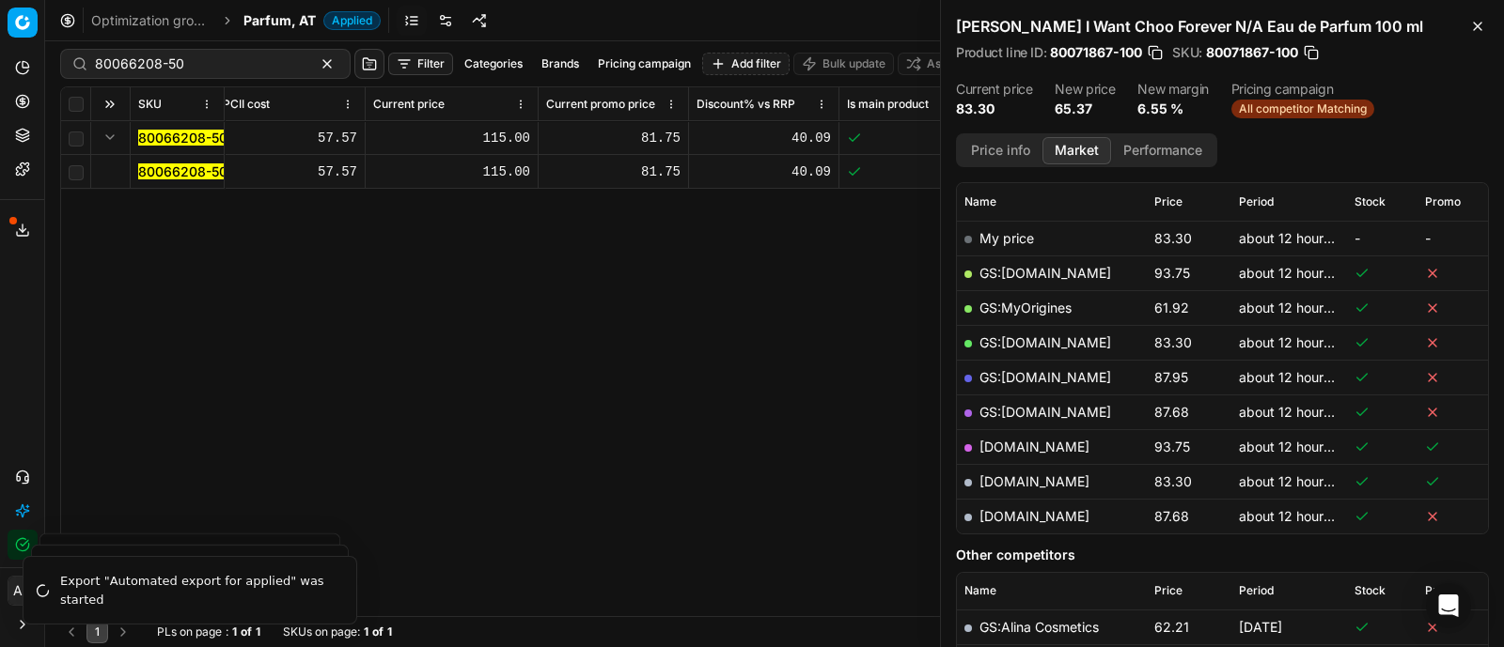
click at [168, 171] on mark "80066208-50" at bounding box center [182, 172] width 89 height 16
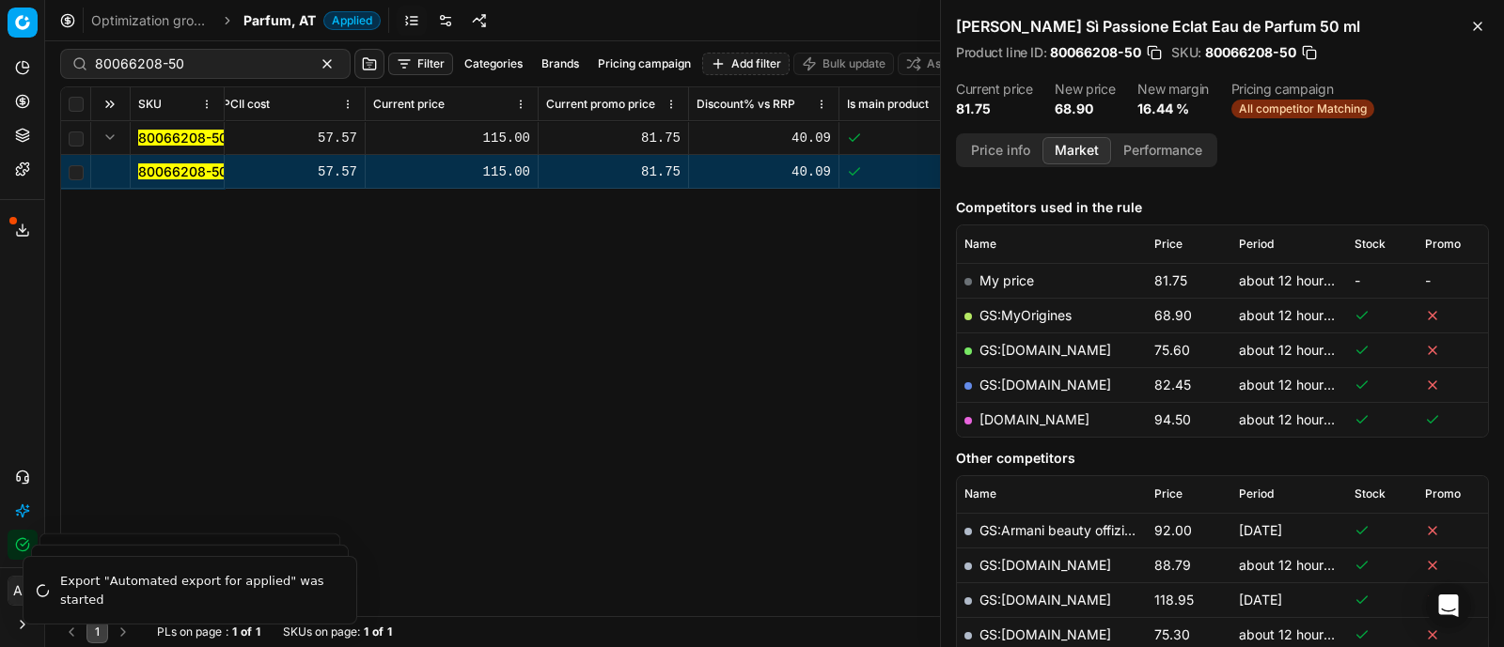
scroll to position [215, 0]
click at [996, 145] on button "Price info" at bounding box center [1000, 150] width 84 height 27
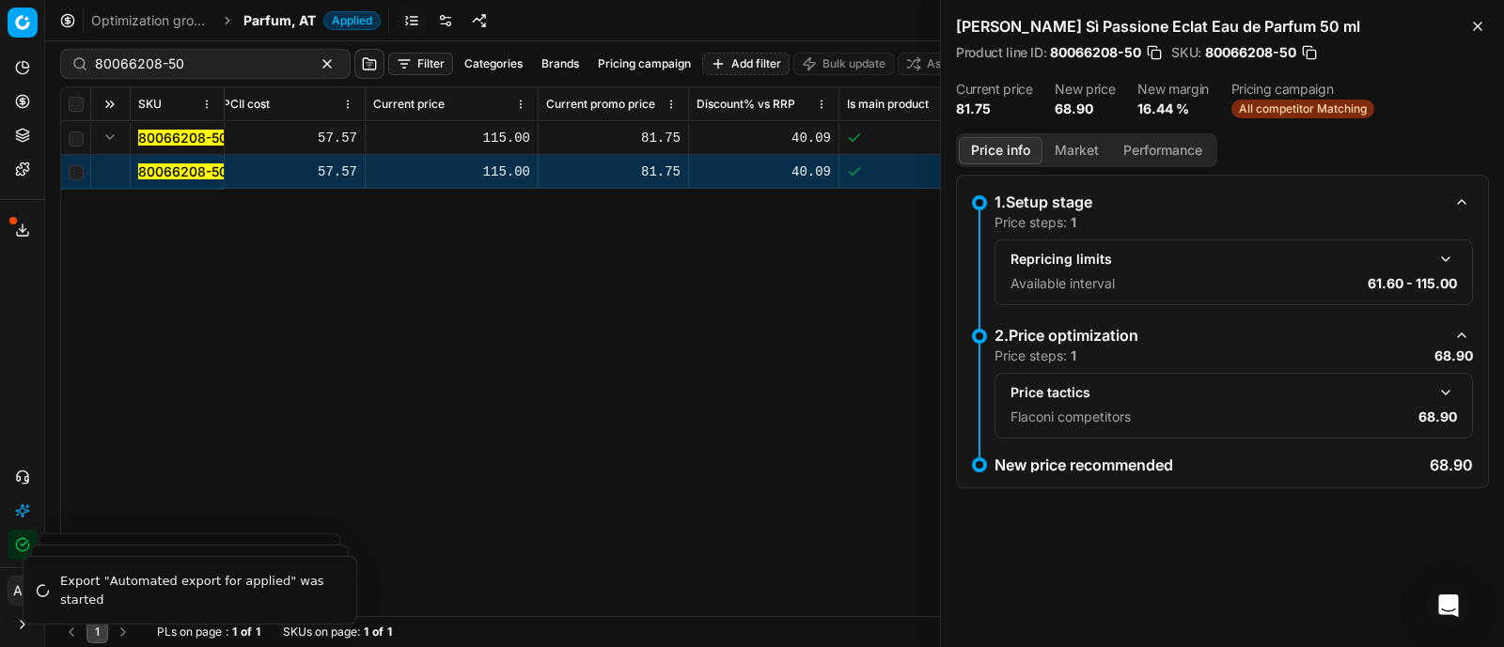
click at [1076, 138] on button "Market" at bounding box center [1076, 150] width 69 height 27
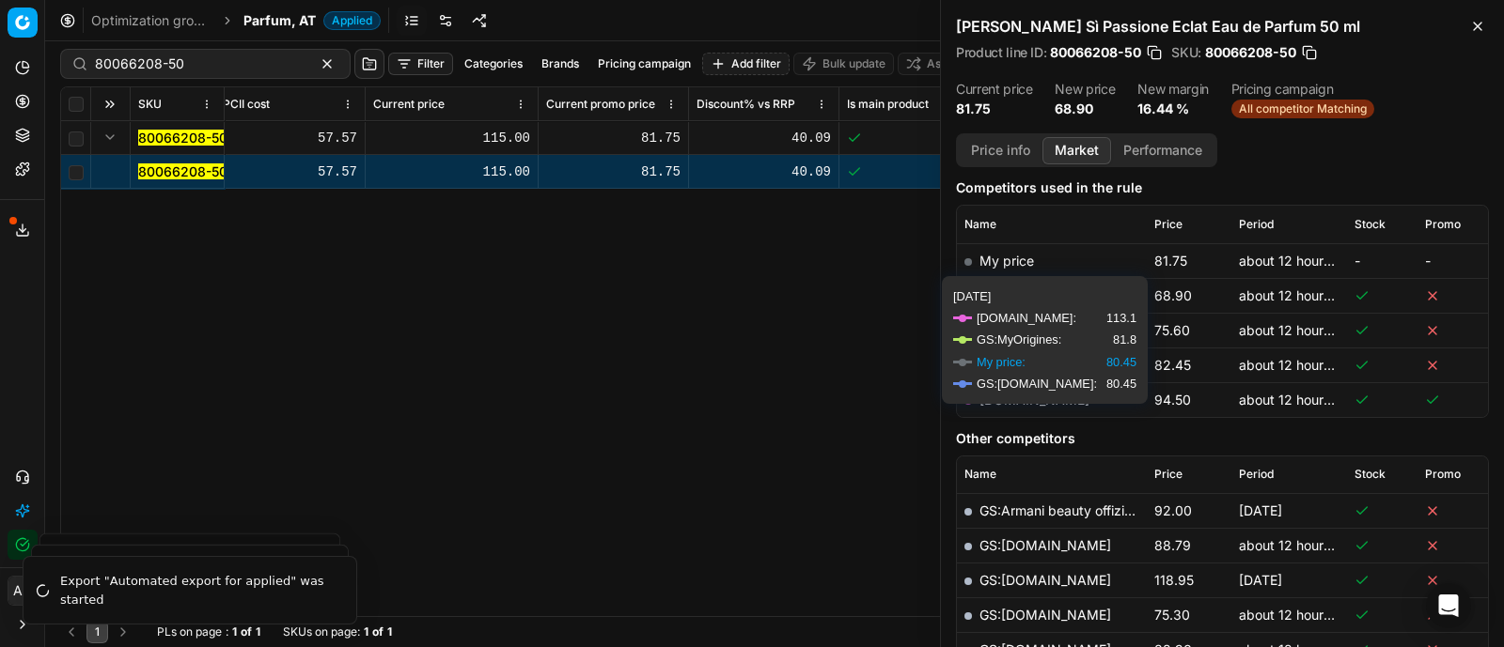
scroll to position [241, 0]
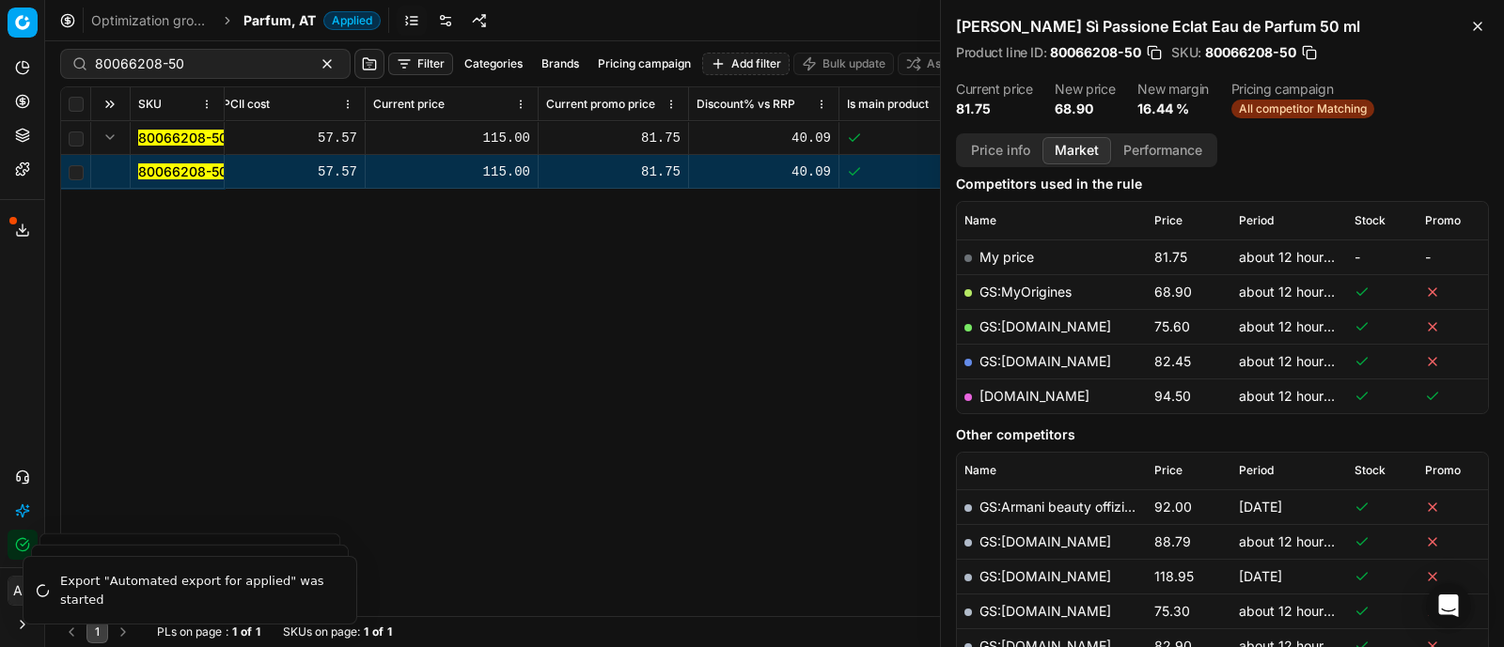
click at [1042, 288] on link "GS:MyOrigines" at bounding box center [1025, 292] width 92 height 16
click at [182, 164] on mark "80066208-50" at bounding box center [182, 172] width 89 height 16
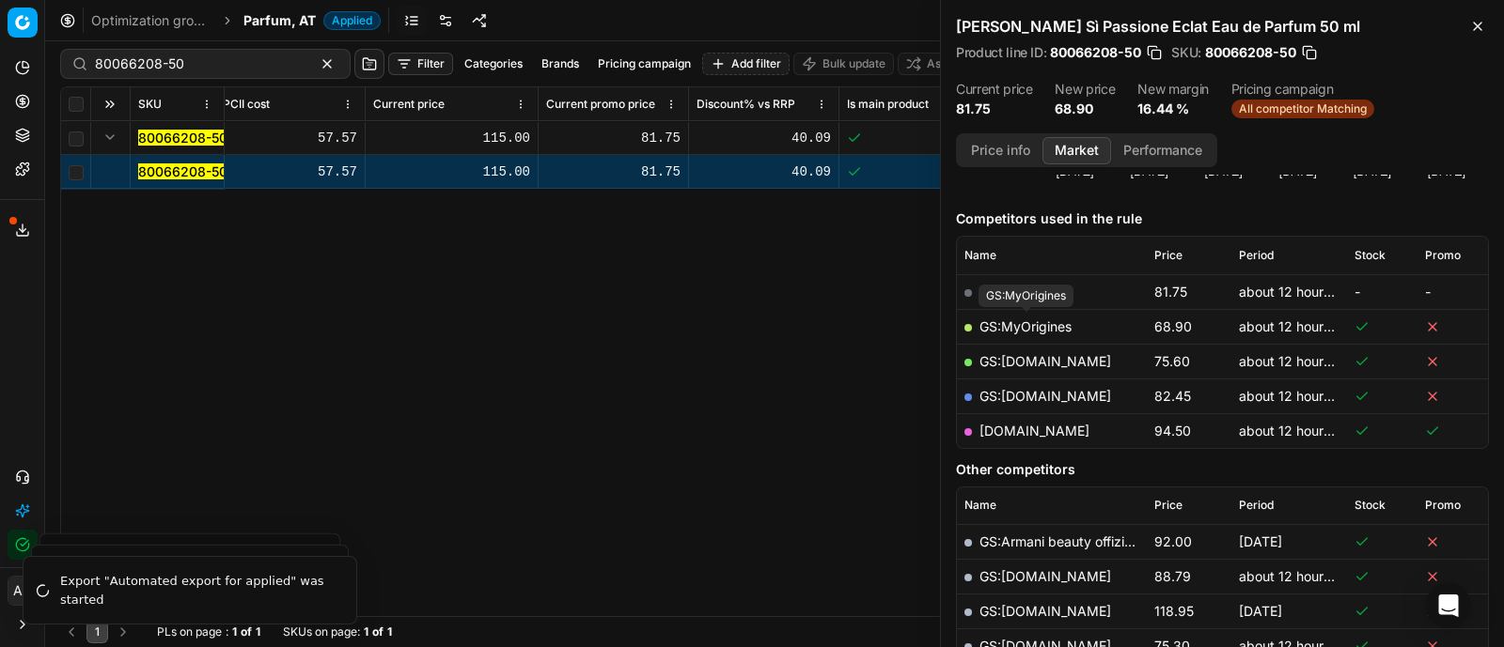
click at [1034, 323] on link "GS:MyOrigines" at bounding box center [1025, 327] width 92 height 16
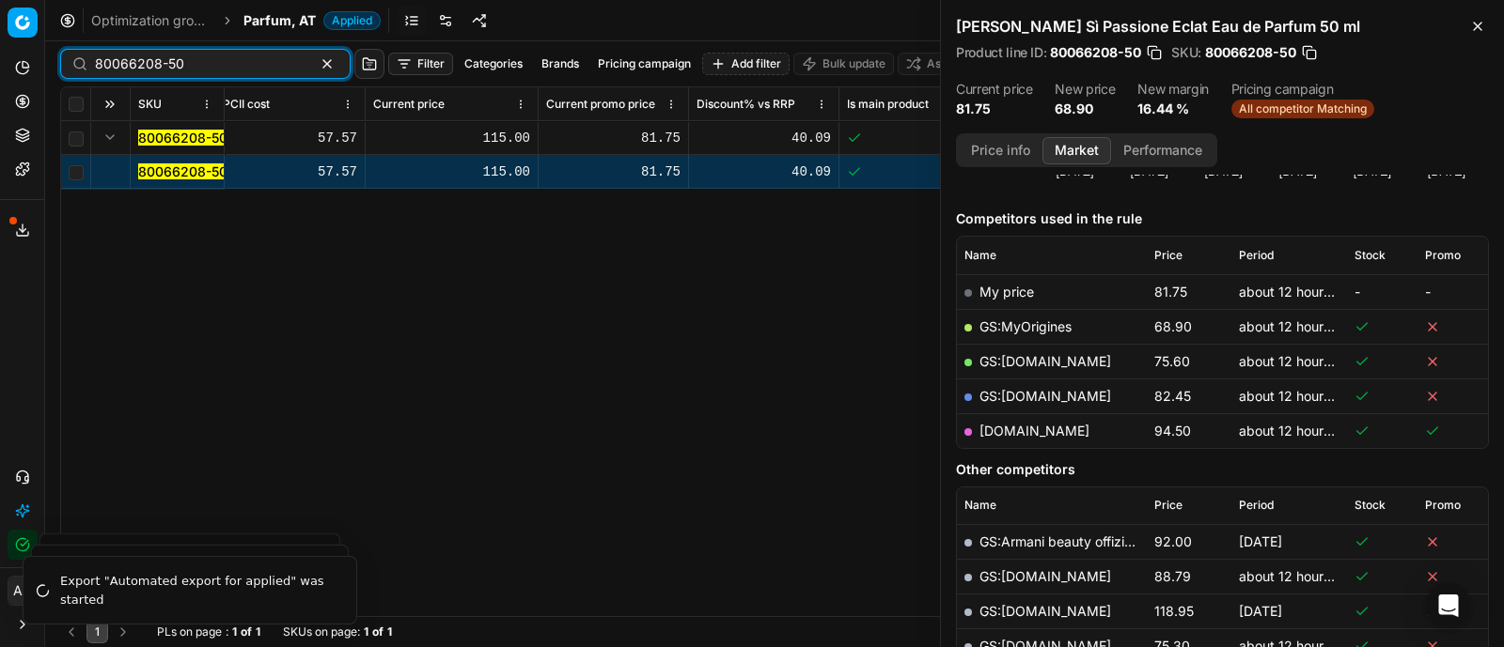
click at [190, 63] on input "80066208-50" at bounding box center [198, 64] width 206 height 19
paste input "90010884-0017258"
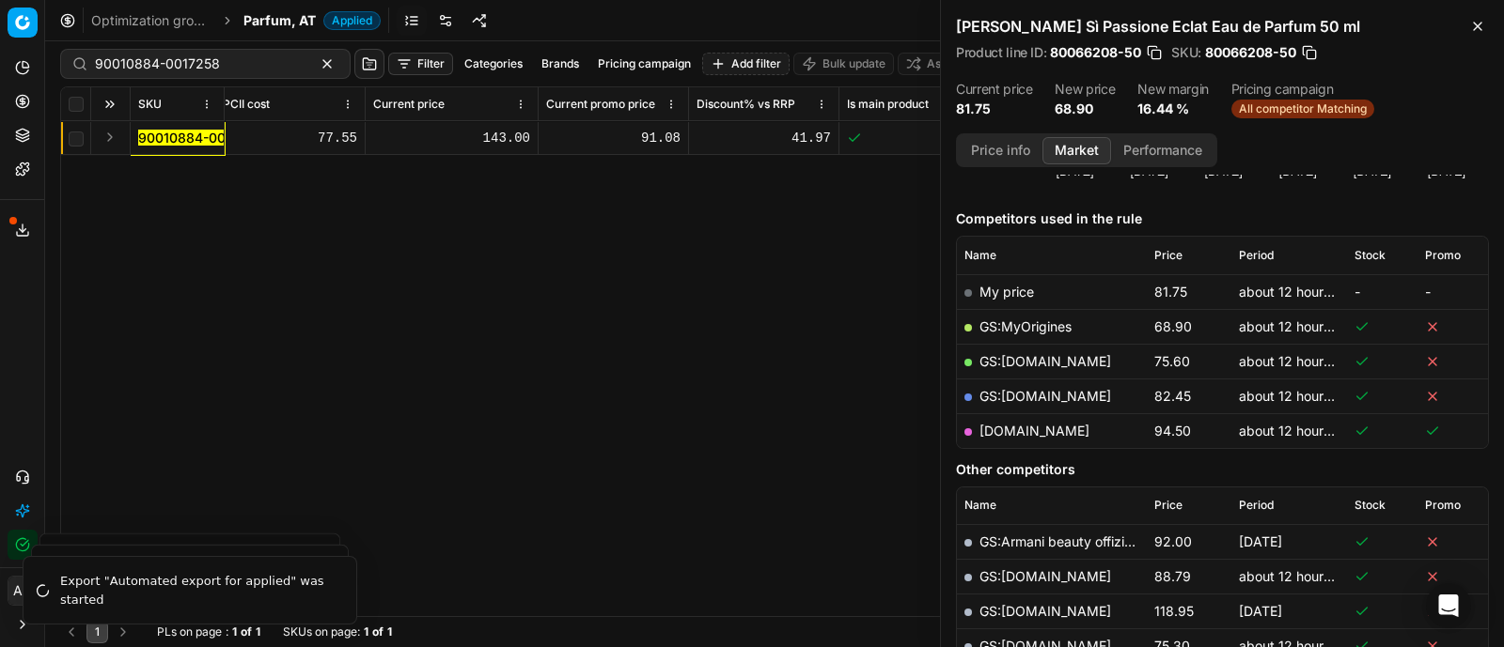
click at [113, 133] on button "Expand" at bounding box center [110, 137] width 23 height 23
click at [168, 172] on mark "90010884-0017258" at bounding box center [200, 172] width 125 height 16
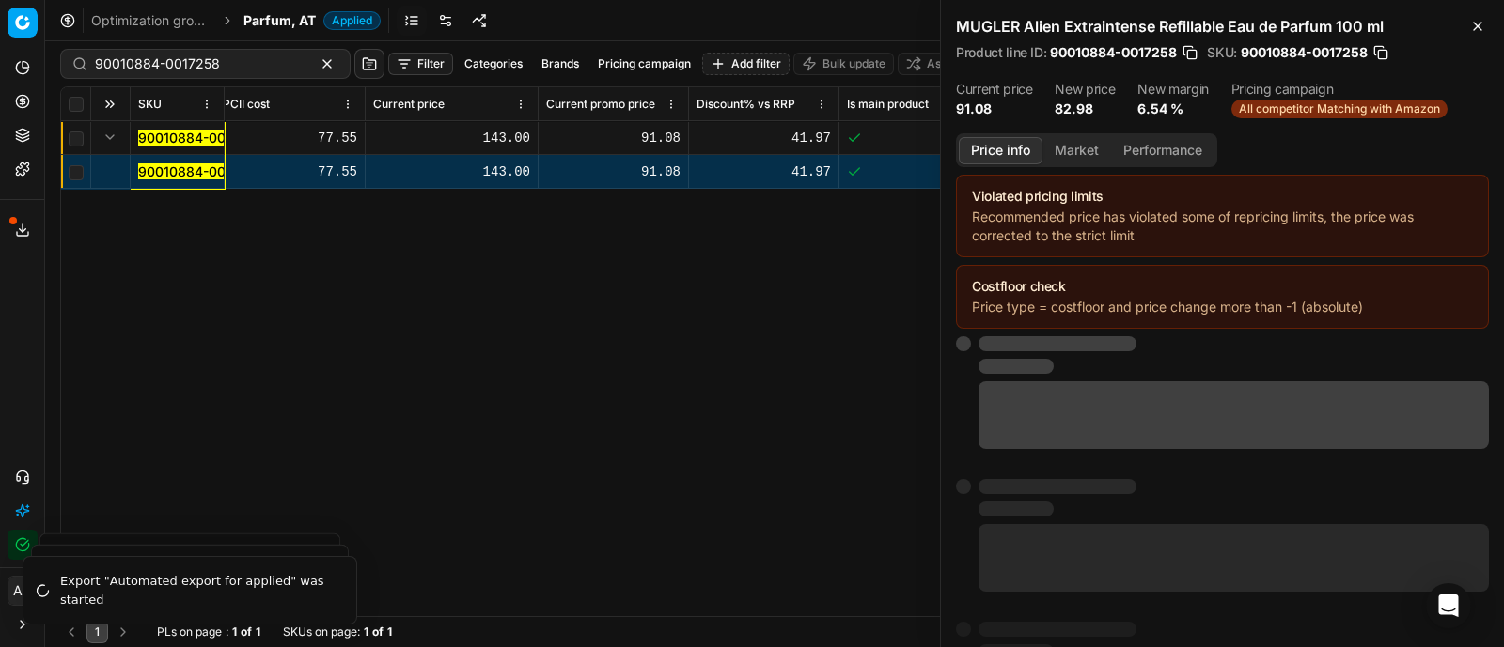
click at [1005, 148] on button "Price info" at bounding box center [1000, 150] width 84 height 27
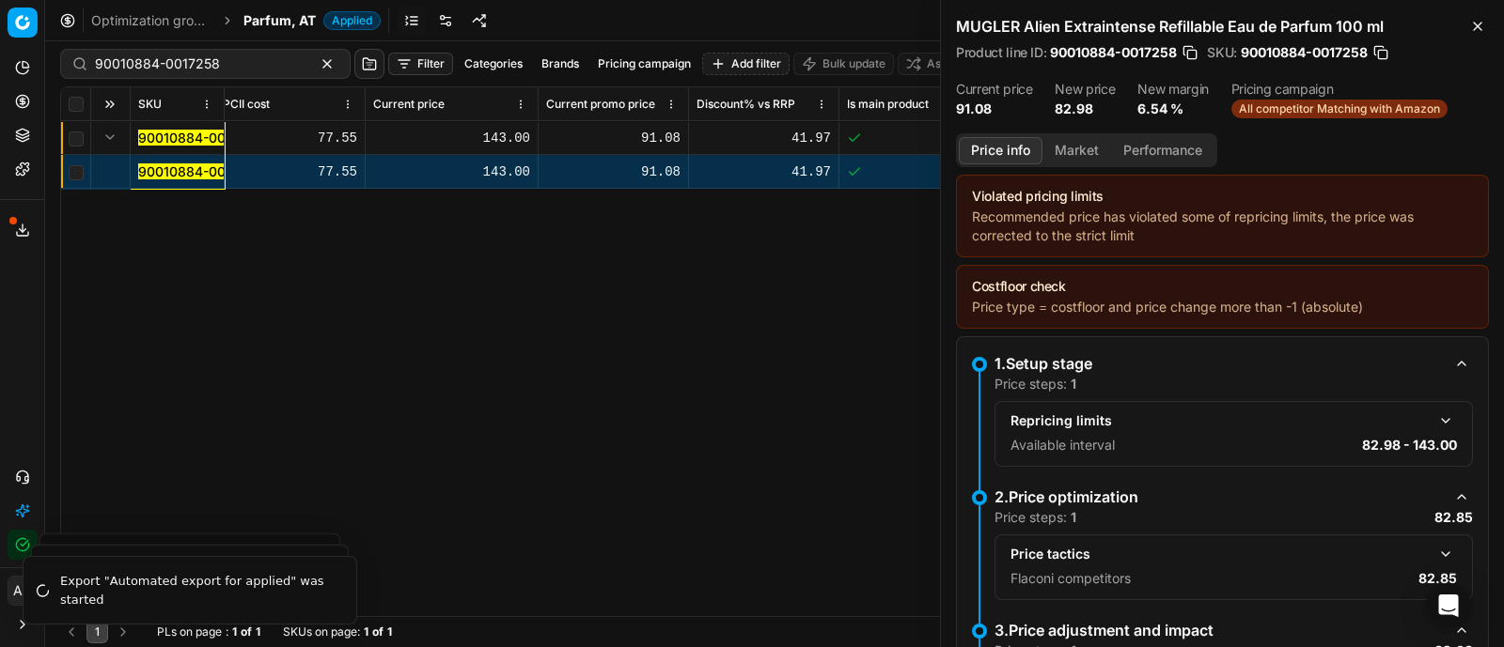
scroll to position [160, 0]
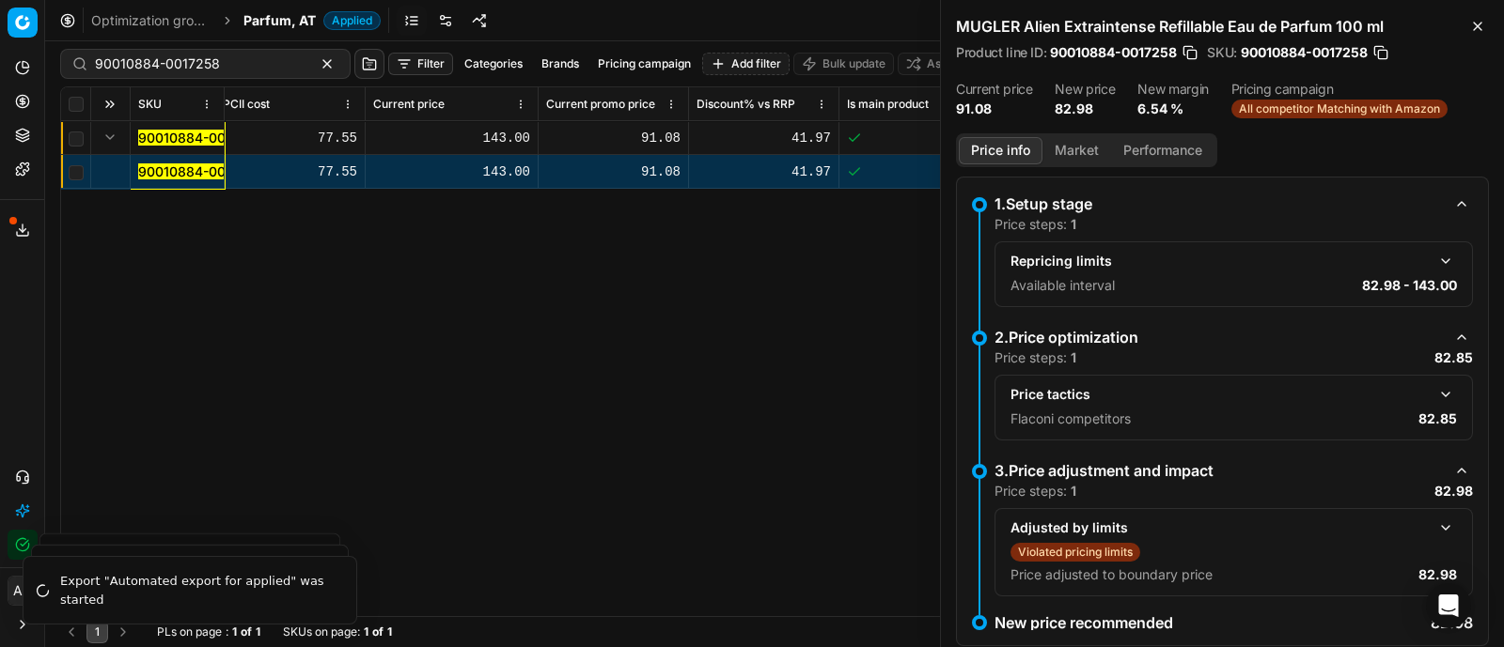
click at [1434, 397] on button "button" at bounding box center [1445, 394] width 23 height 23
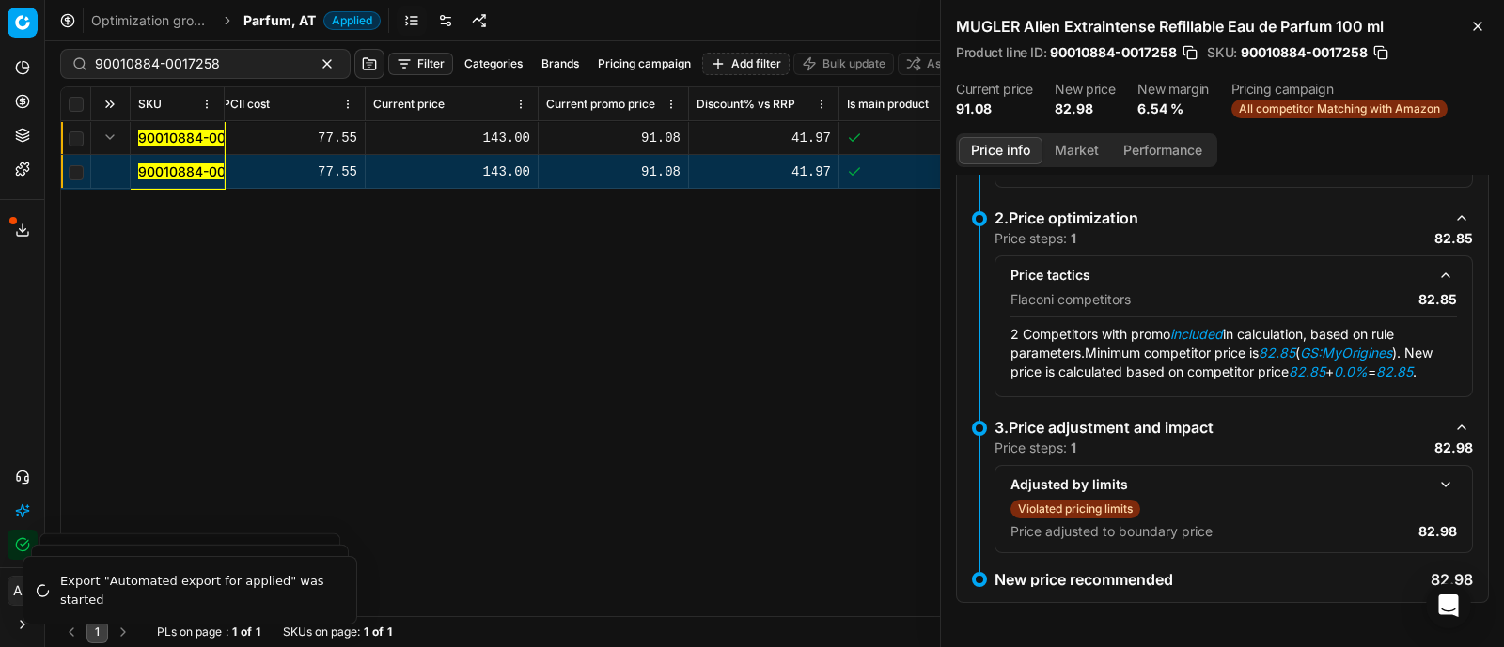
scroll to position [279, 0]
click at [1071, 142] on button "Market" at bounding box center [1076, 150] width 69 height 27
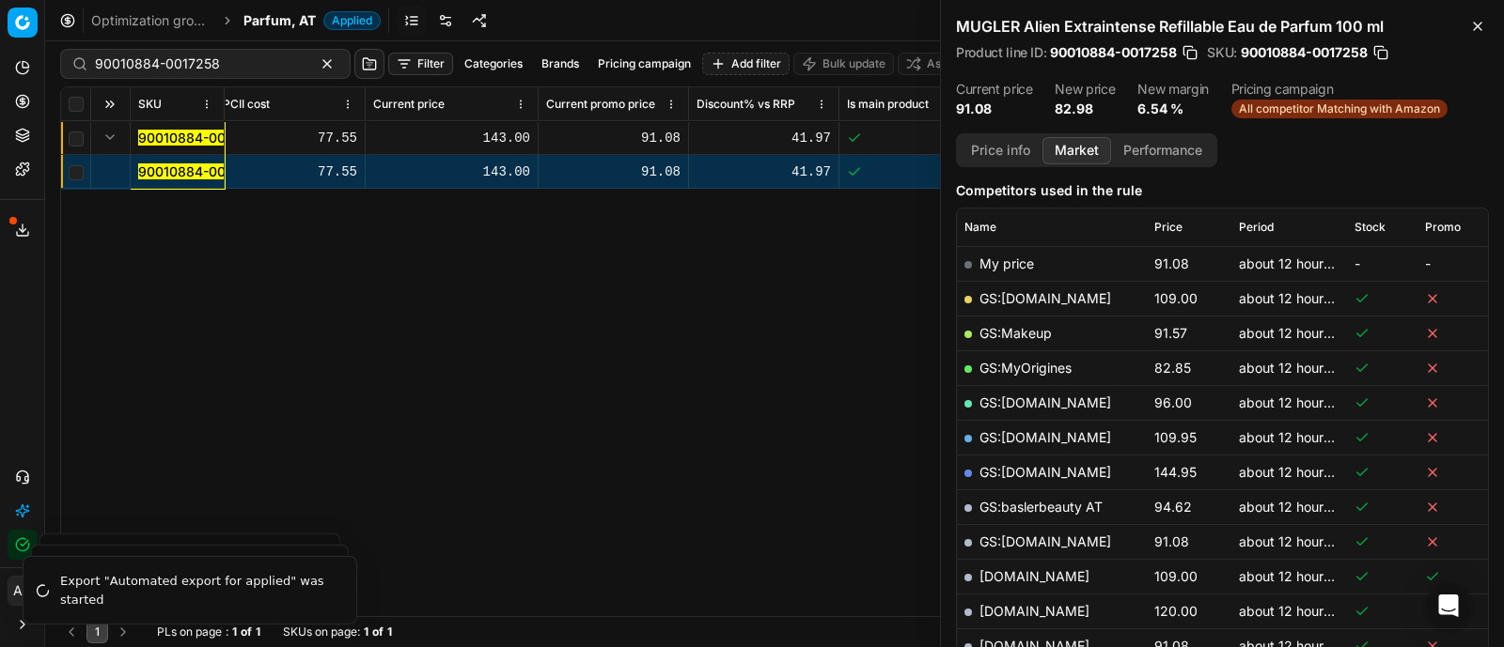
scroll to position [232, 0]
click at [1007, 148] on button "Price info" at bounding box center [1000, 150] width 84 height 27
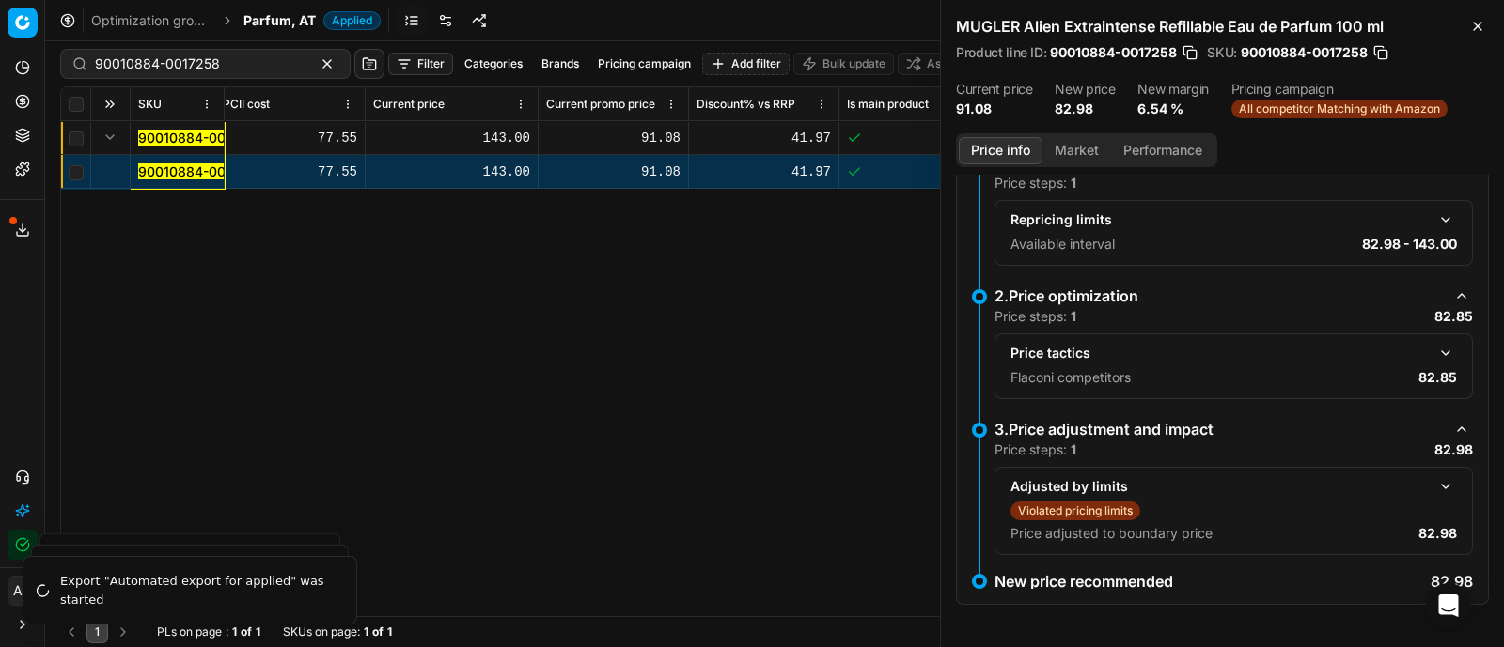
click at [1074, 148] on button "Market" at bounding box center [1076, 150] width 69 height 27
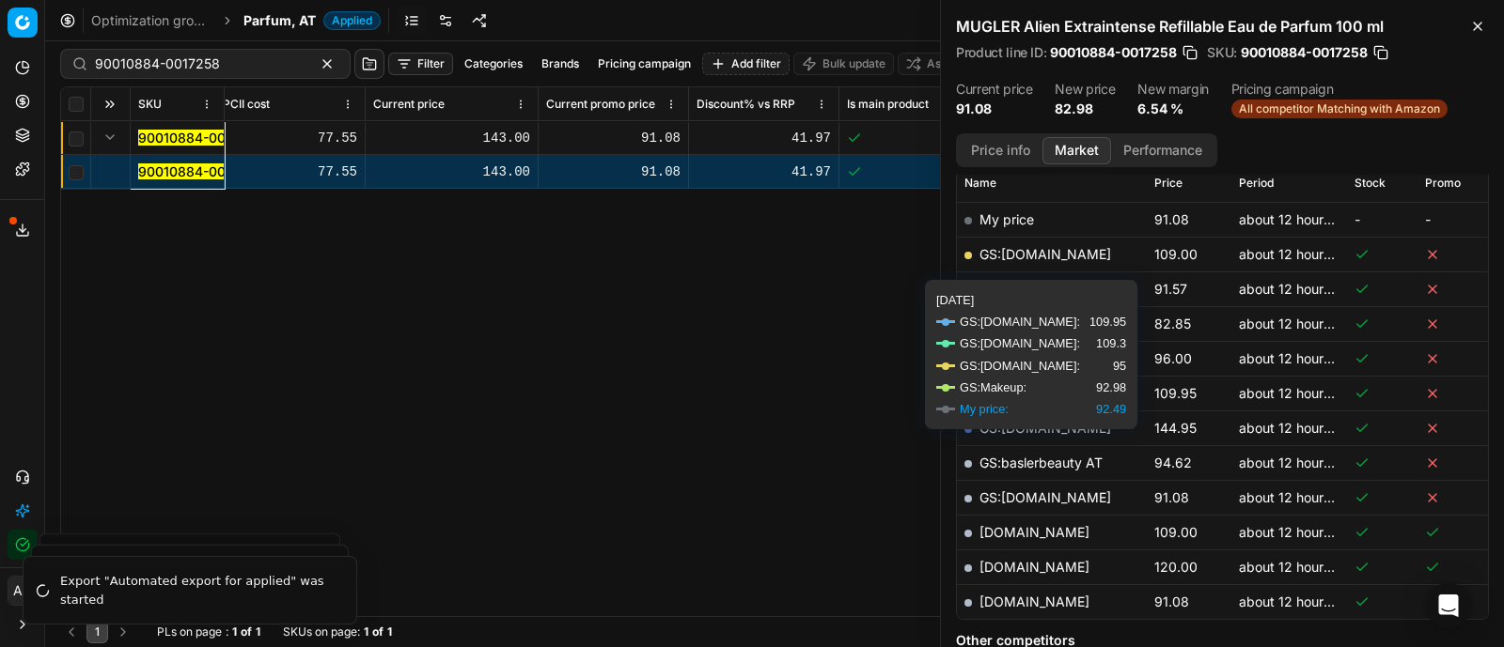
scroll to position [279, 0]
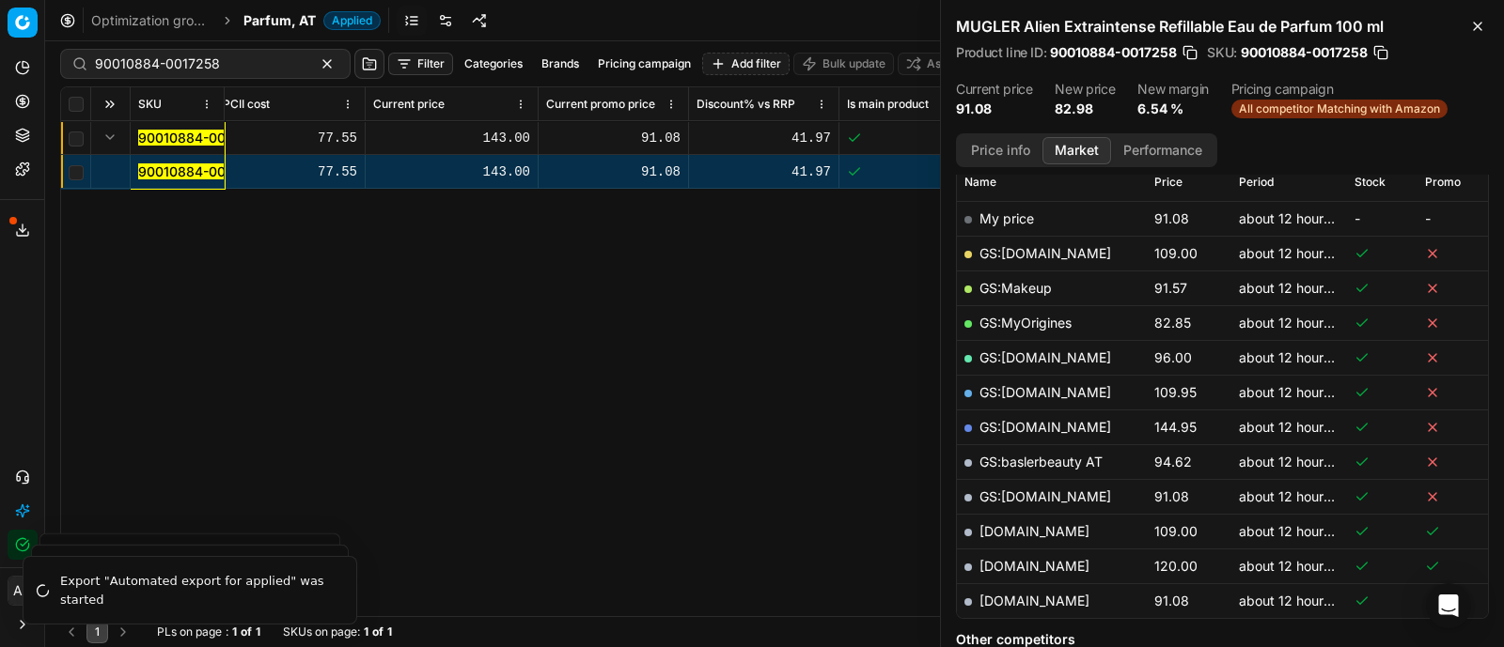
click at [1042, 318] on link "GS:MyOrigines" at bounding box center [1025, 323] width 92 height 16
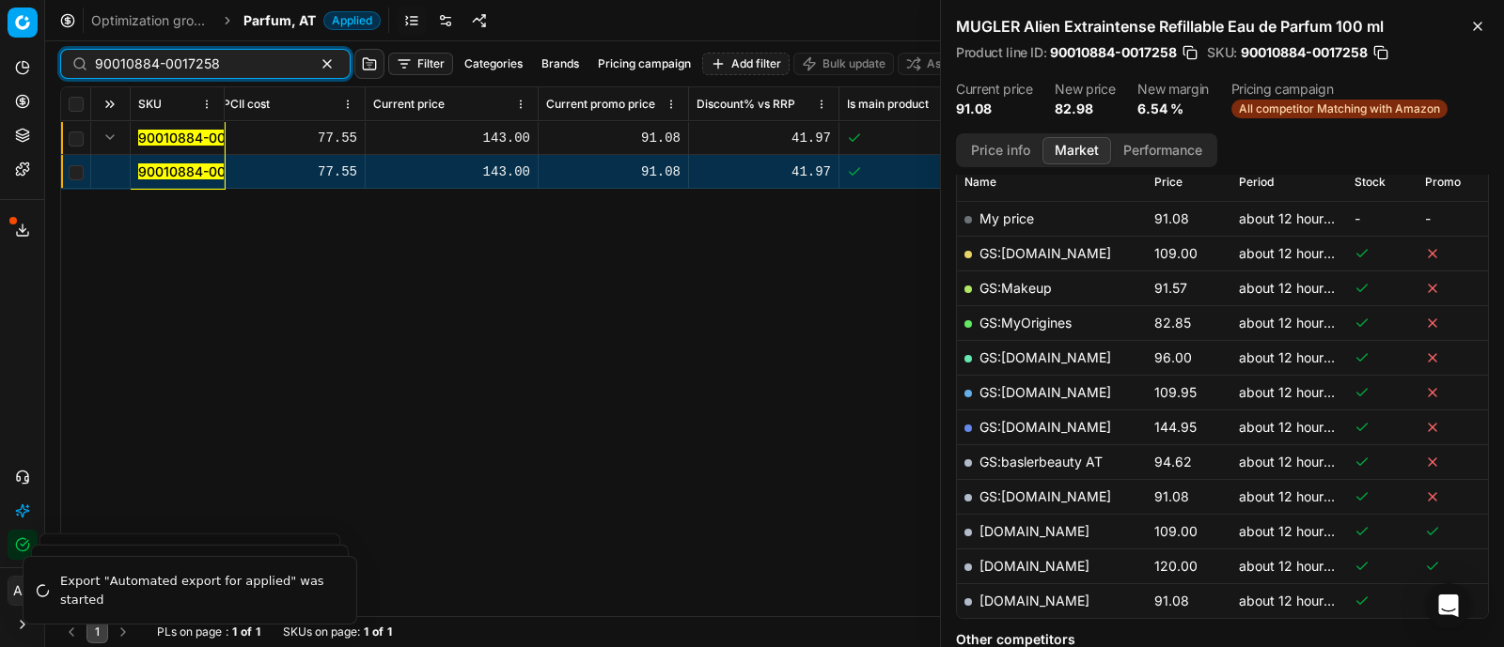
click at [213, 61] on input "90010884-0017258" at bounding box center [198, 64] width 206 height 19
paste input "20103396"
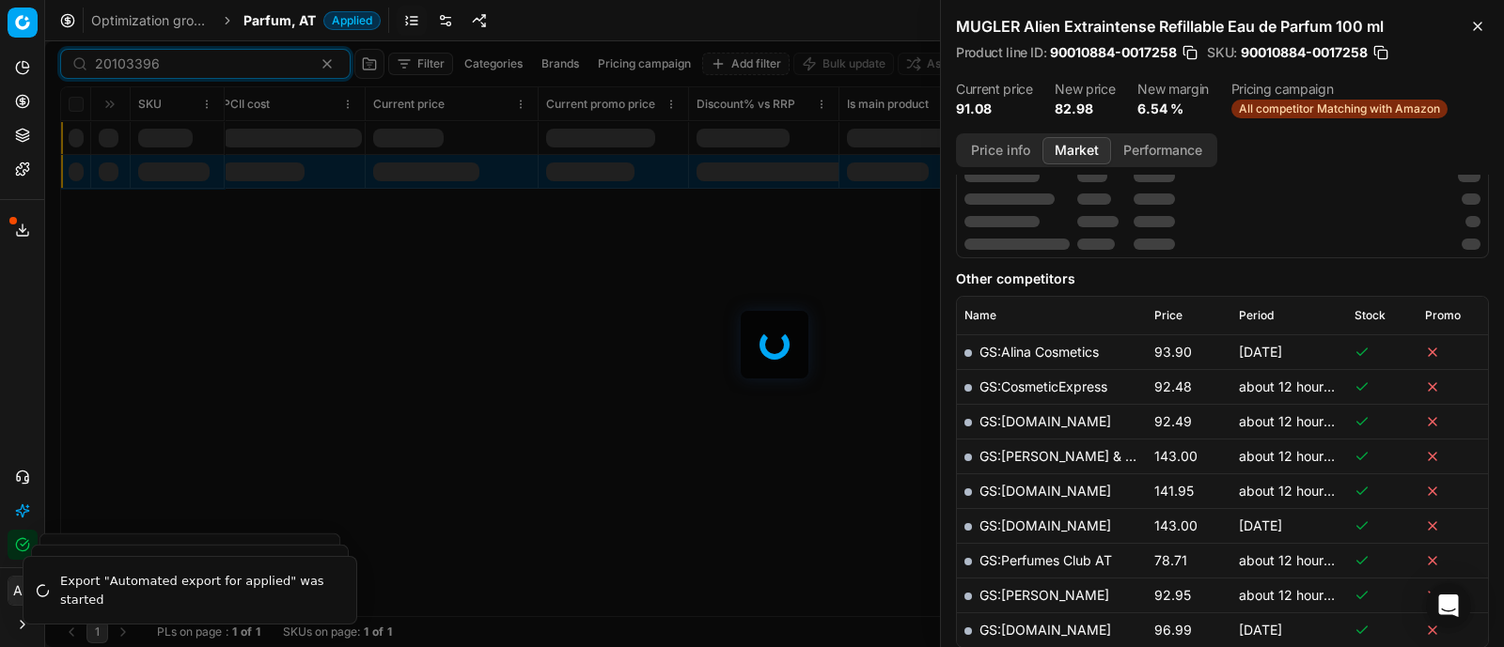
scroll to position [279, 0]
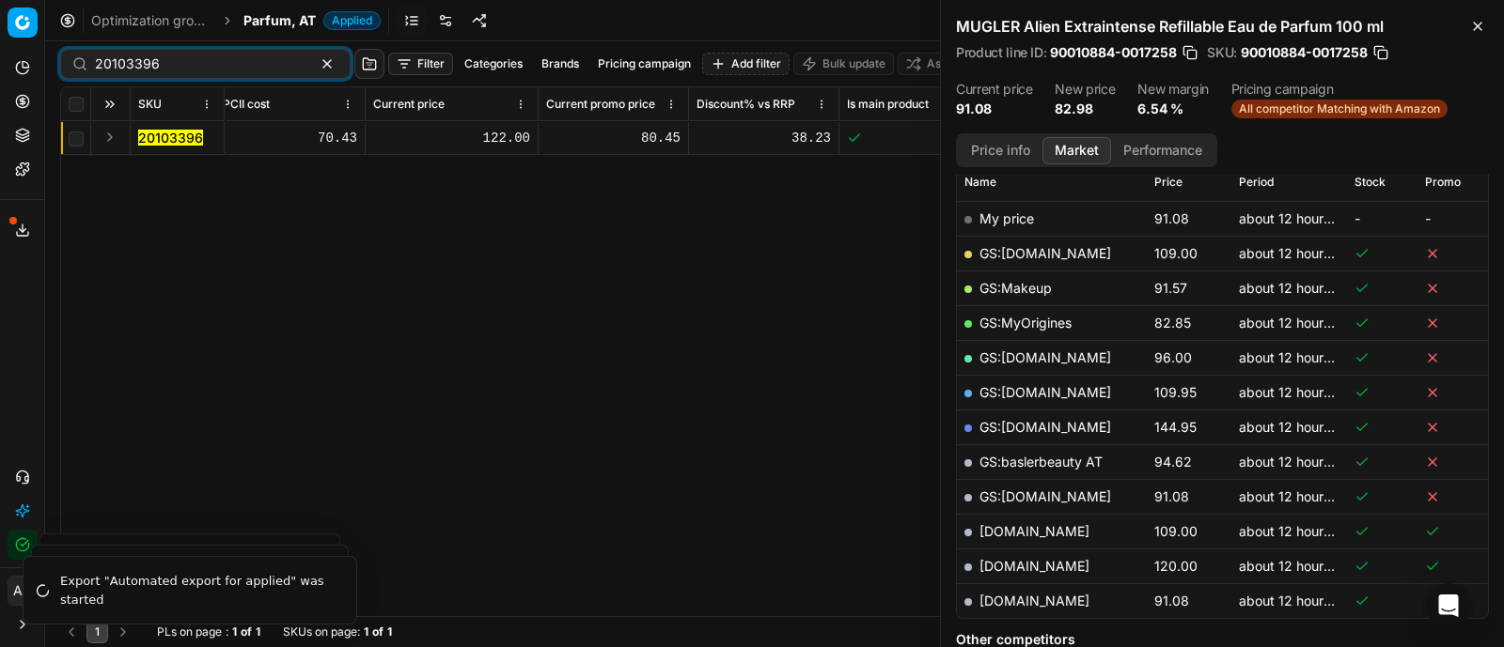
click at [110, 138] on button "Expand" at bounding box center [110, 137] width 23 height 23
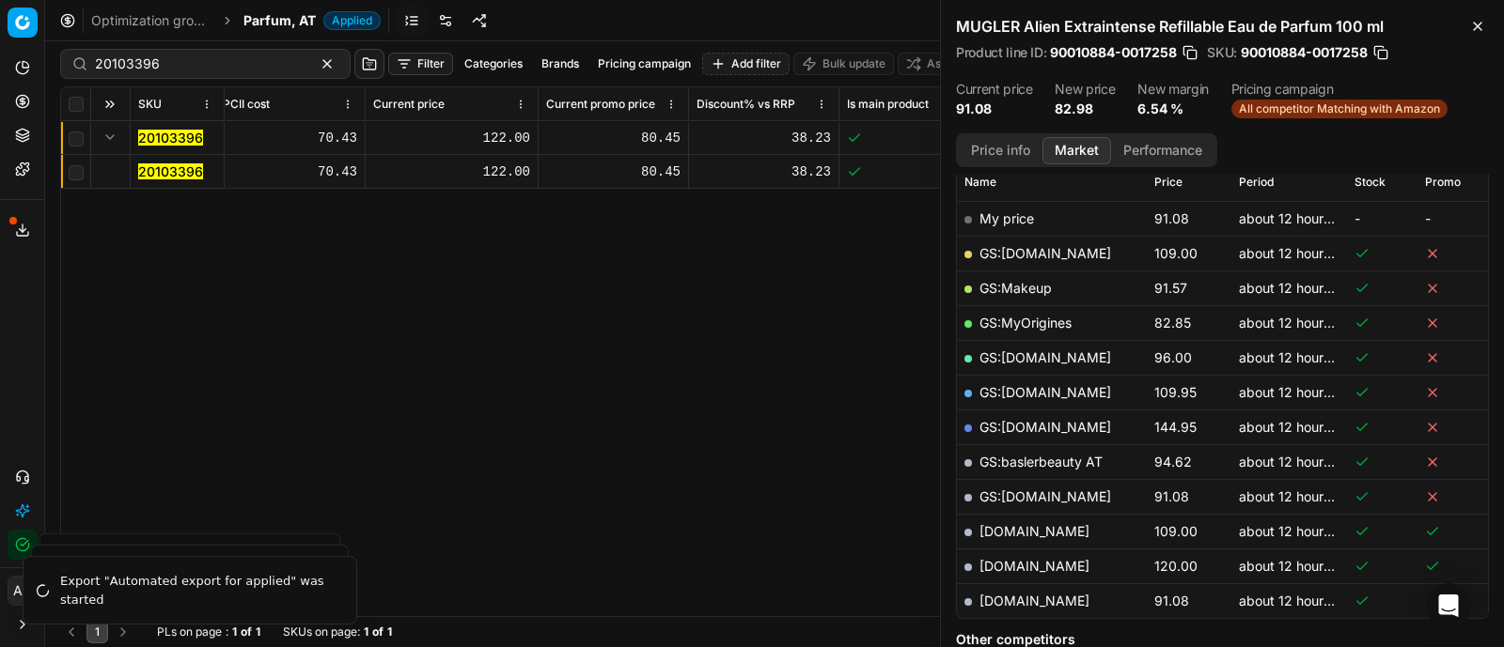
click at [155, 164] on mark "20103396" at bounding box center [170, 172] width 65 height 16
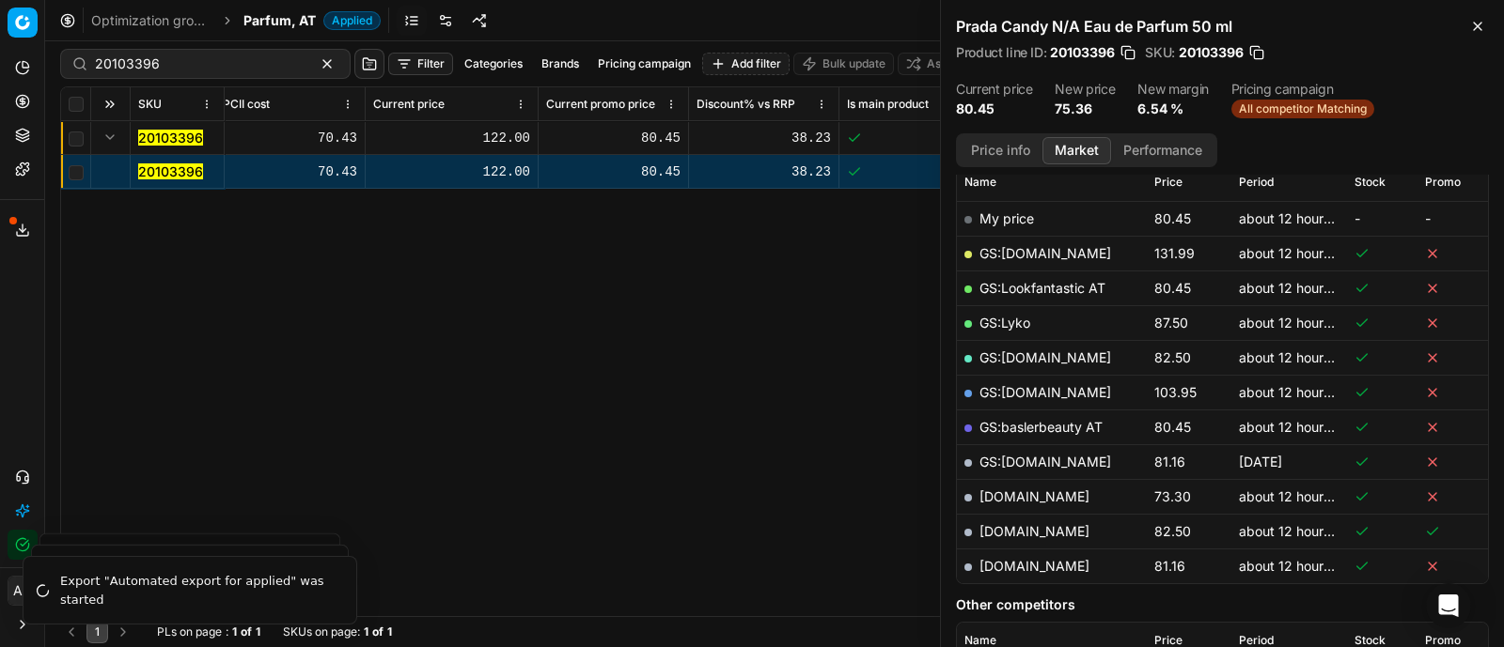
click at [1005, 133] on div "Price info Market Performance" at bounding box center [1086, 150] width 261 height 34
click at [1005, 140] on button "Price info" at bounding box center [1000, 150] width 84 height 27
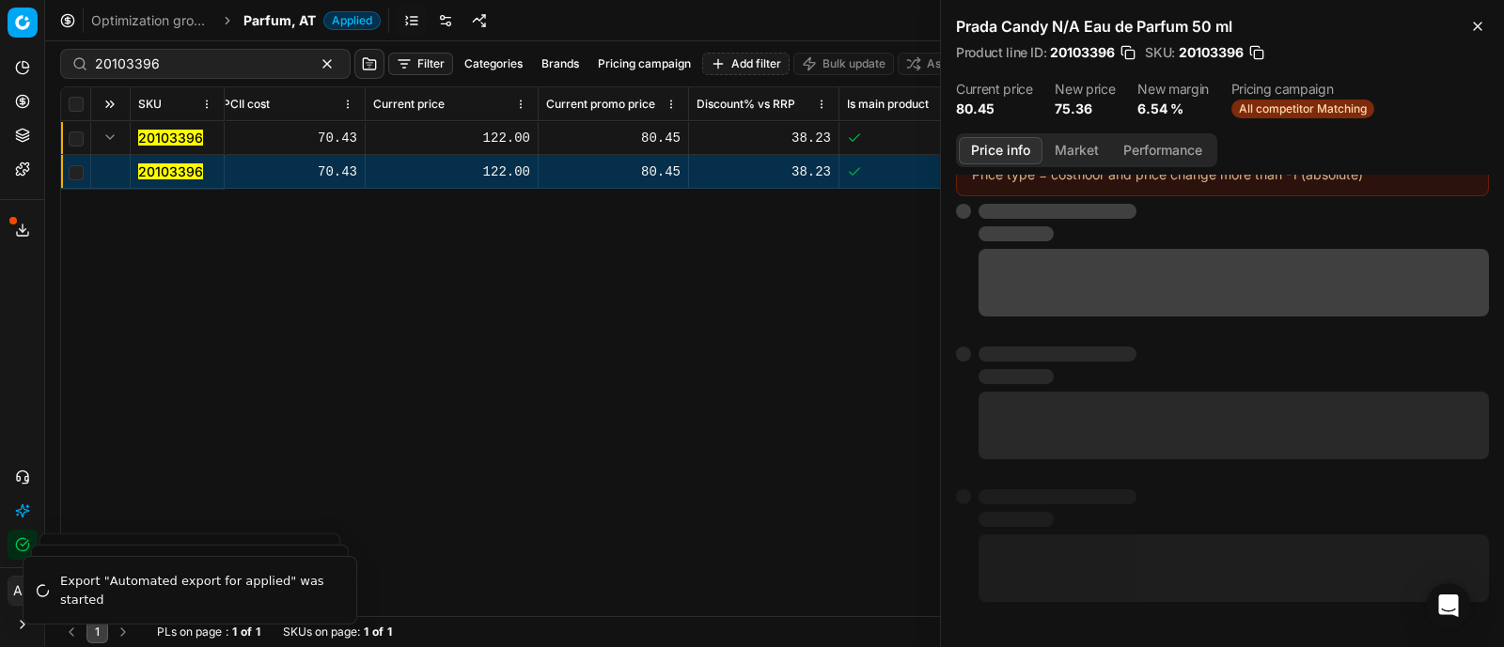
scroll to position [132, 0]
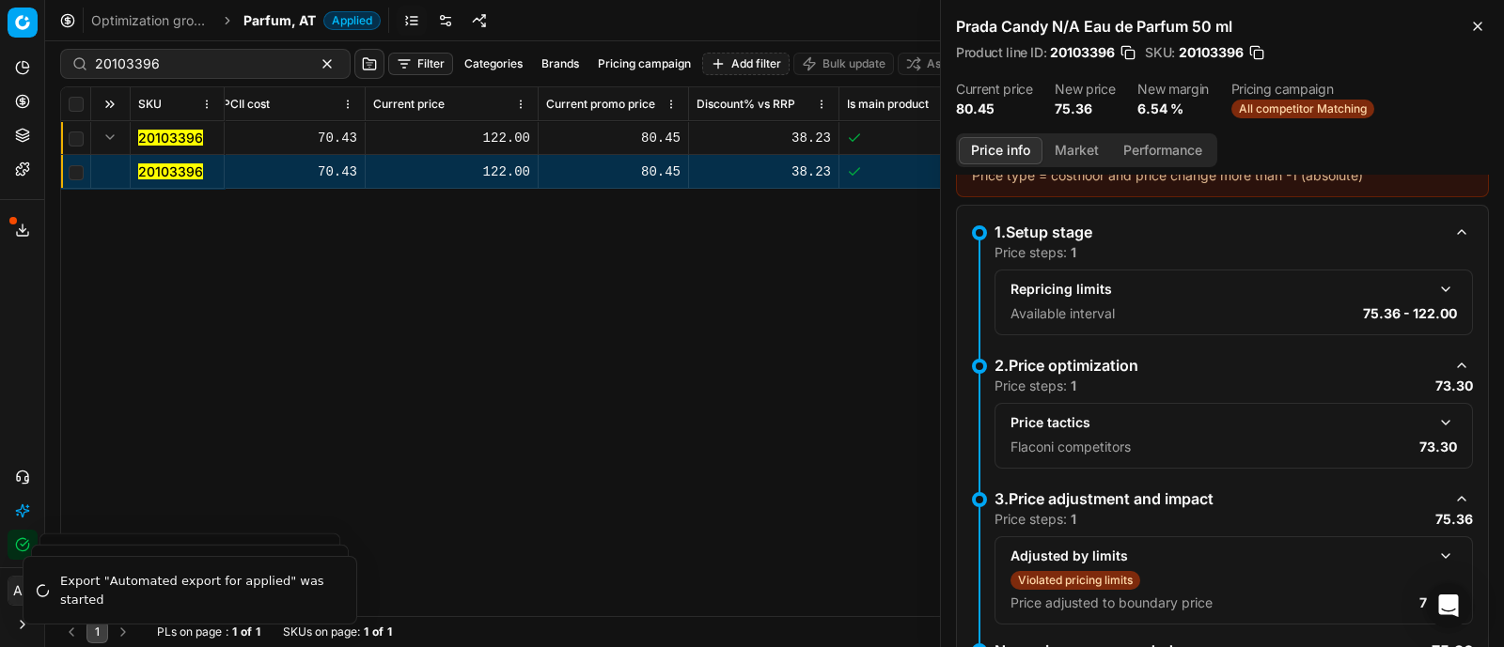
click at [1434, 420] on button "button" at bounding box center [1445, 423] width 23 height 23
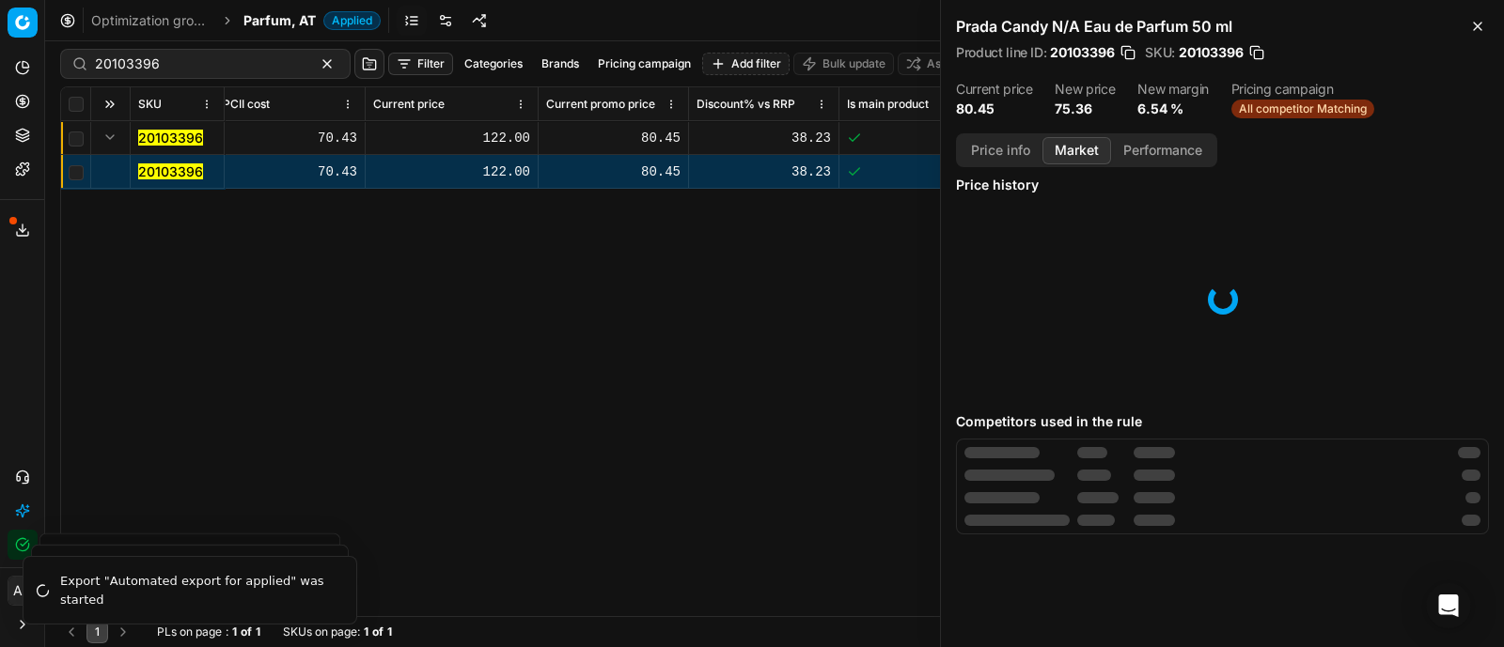
scroll to position [0, 0]
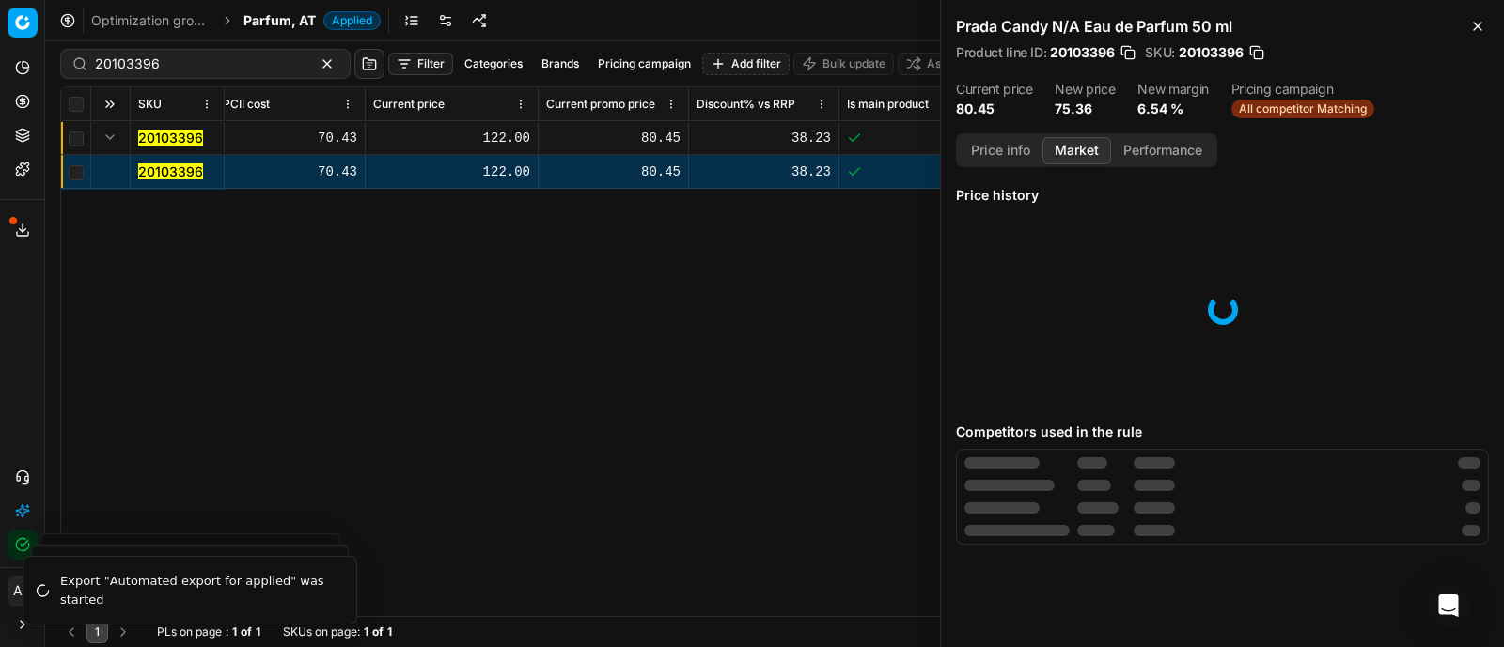
click at [1086, 152] on button "Market" at bounding box center [1076, 150] width 69 height 27
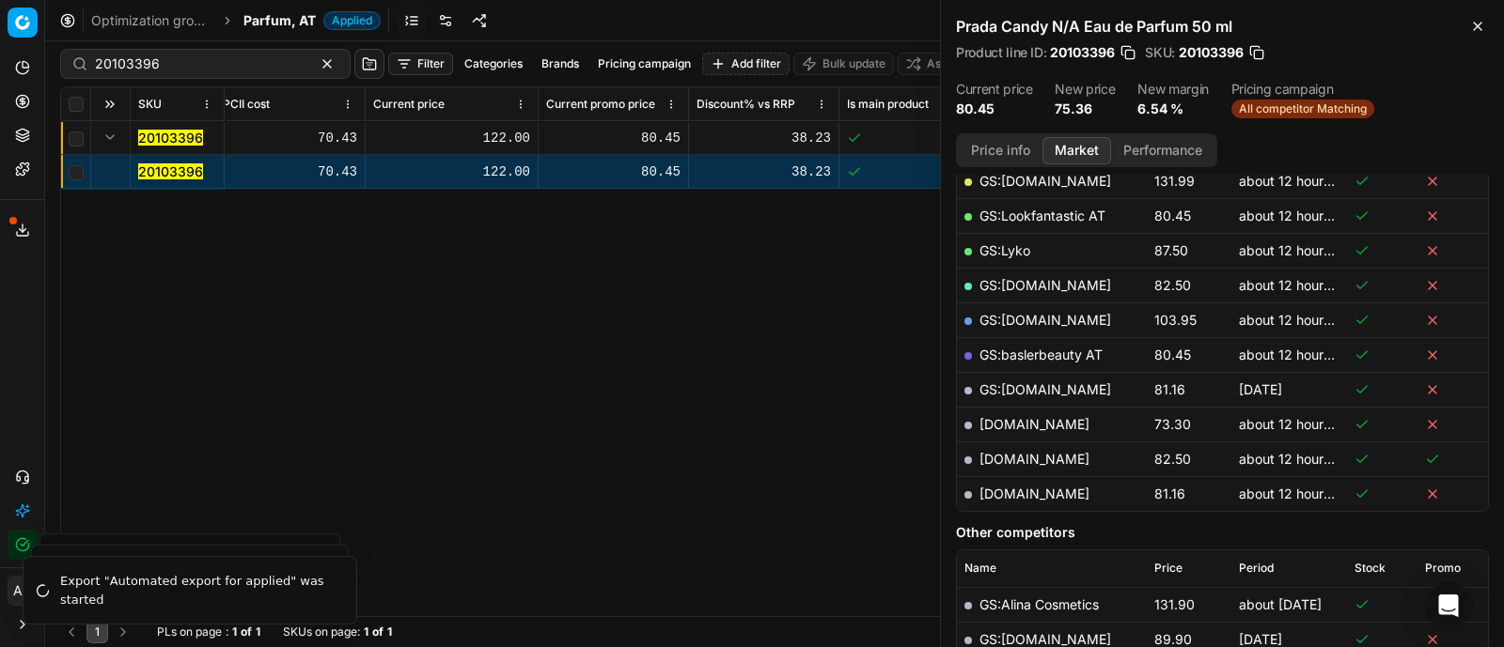
scroll to position [353, 0]
click at [1037, 417] on link "[DOMAIN_NAME]" at bounding box center [1034, 422] width 110 height 16
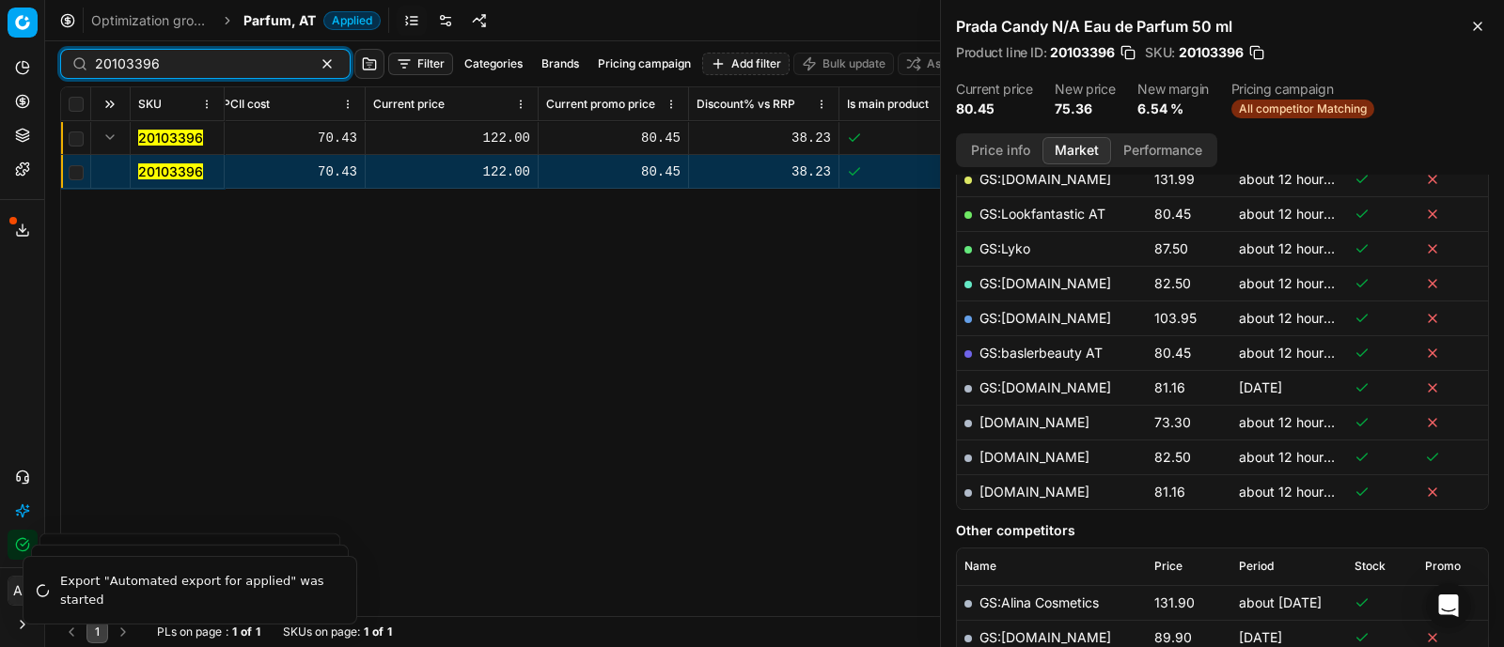
click at [256, 58] on input "20103396" at bounding box center [198, 64] width 206 height 19
paste input "90011758-0018641"
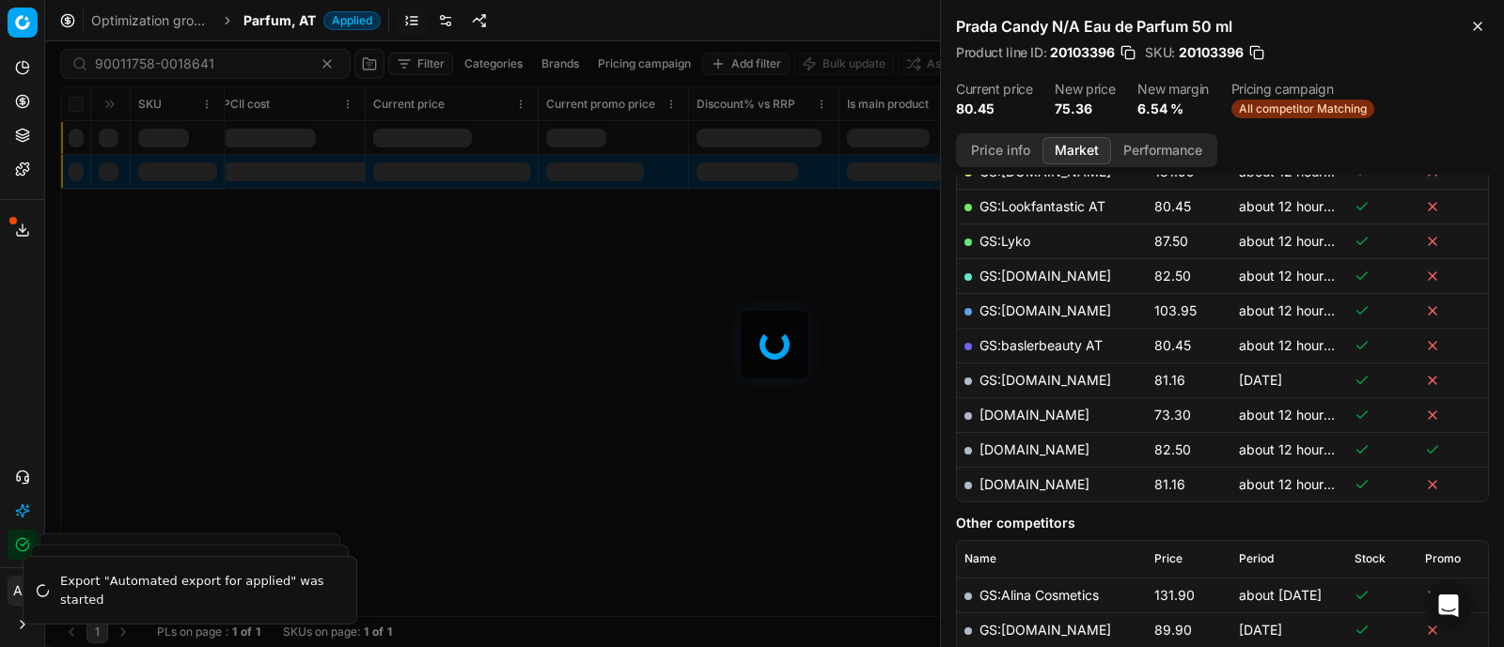
scroll to position [353, 0]
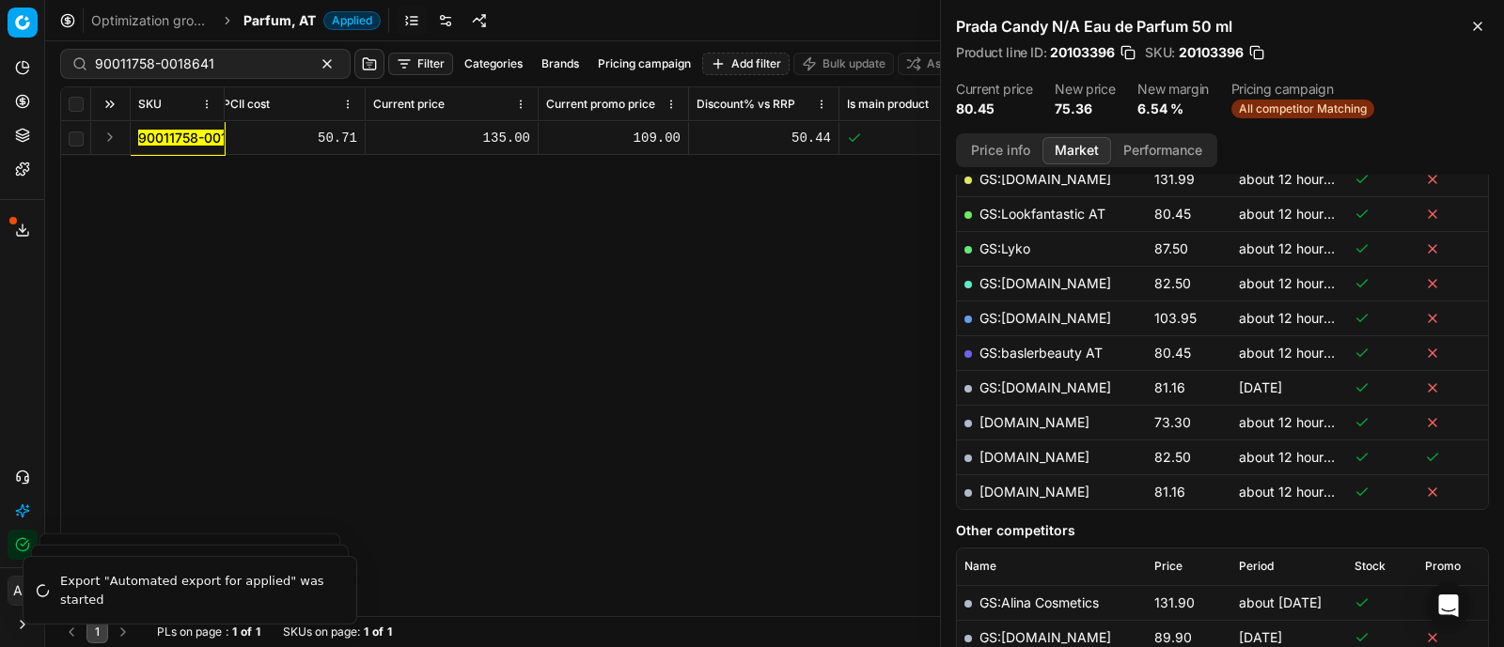
click at [106, 137] on button "Expand" at bounding box center [110, 137] width 23 height 23
click at [188, 173] on mark "90011758-0018641" at bounding box center [197, 172] width 119 height 16
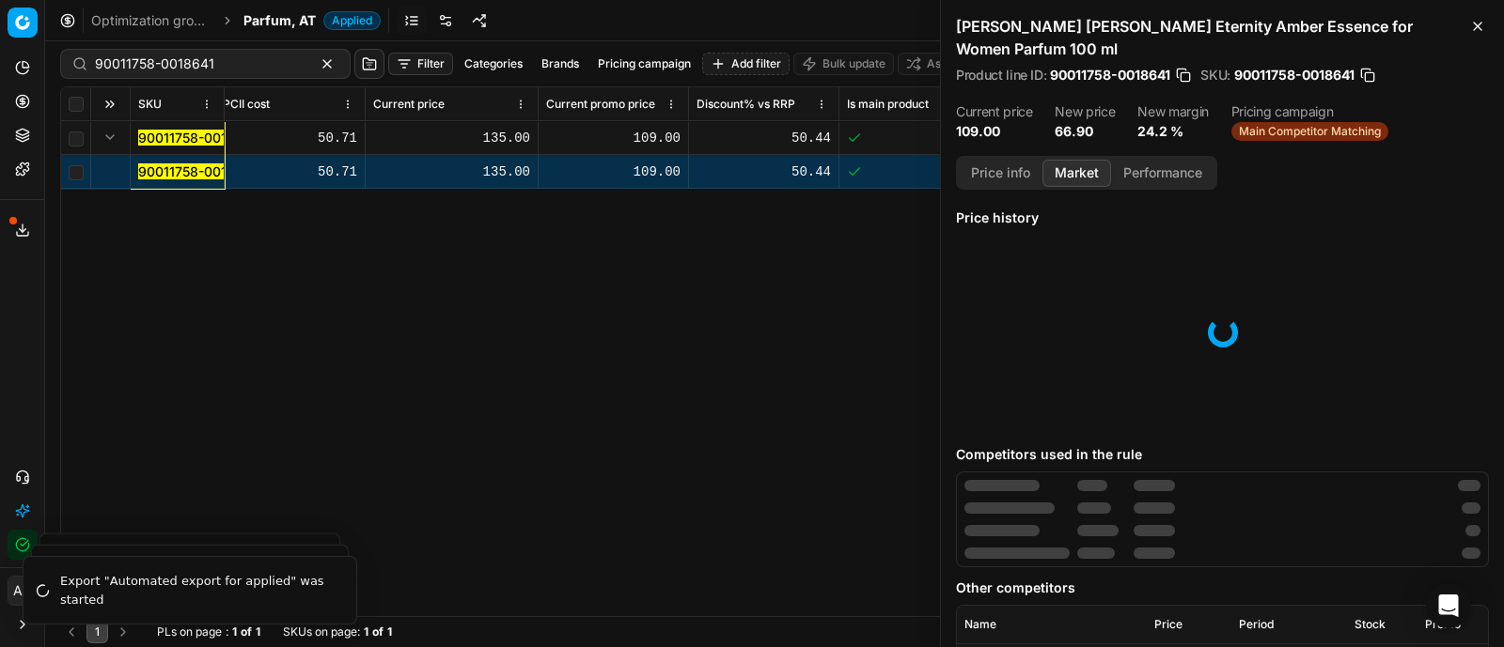
scroll to position [0, 0]
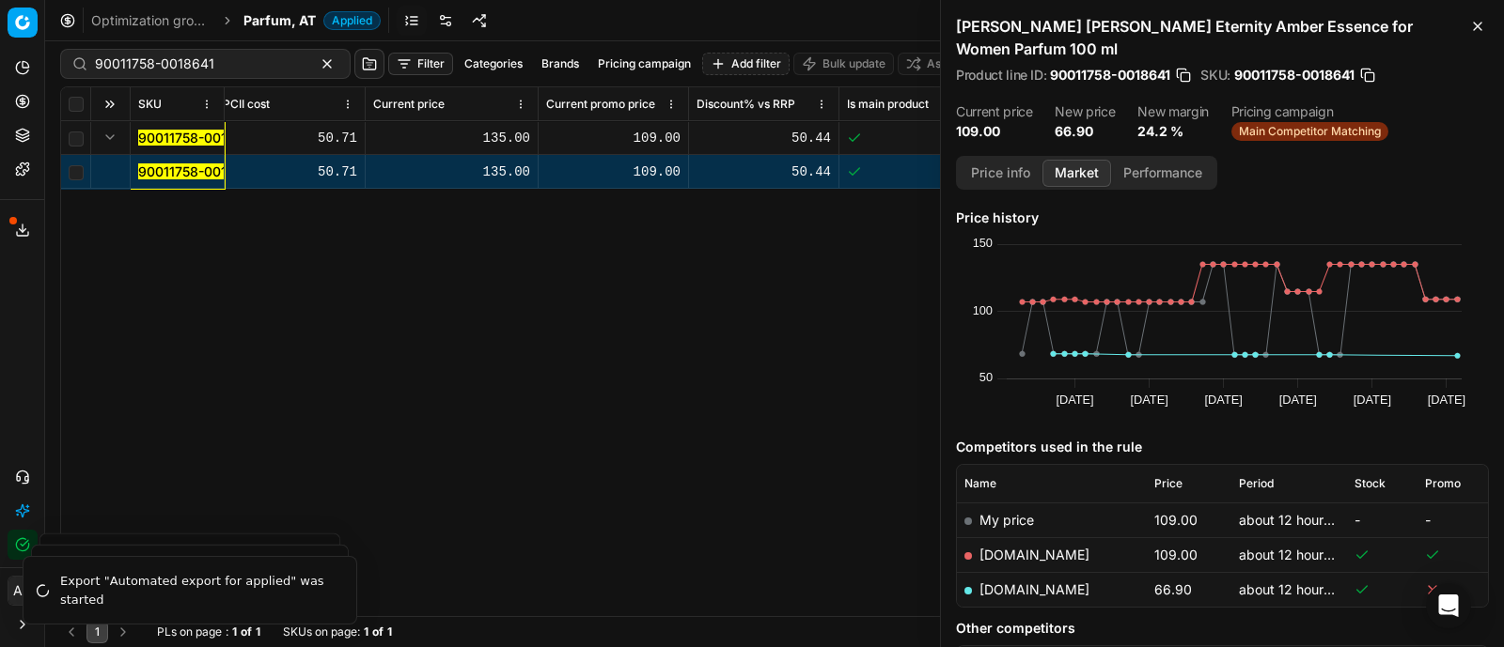
click at [1046, 582] on link "[DOMAIN_NAME]" at bounding box center [1034, 590] width 110 height 16
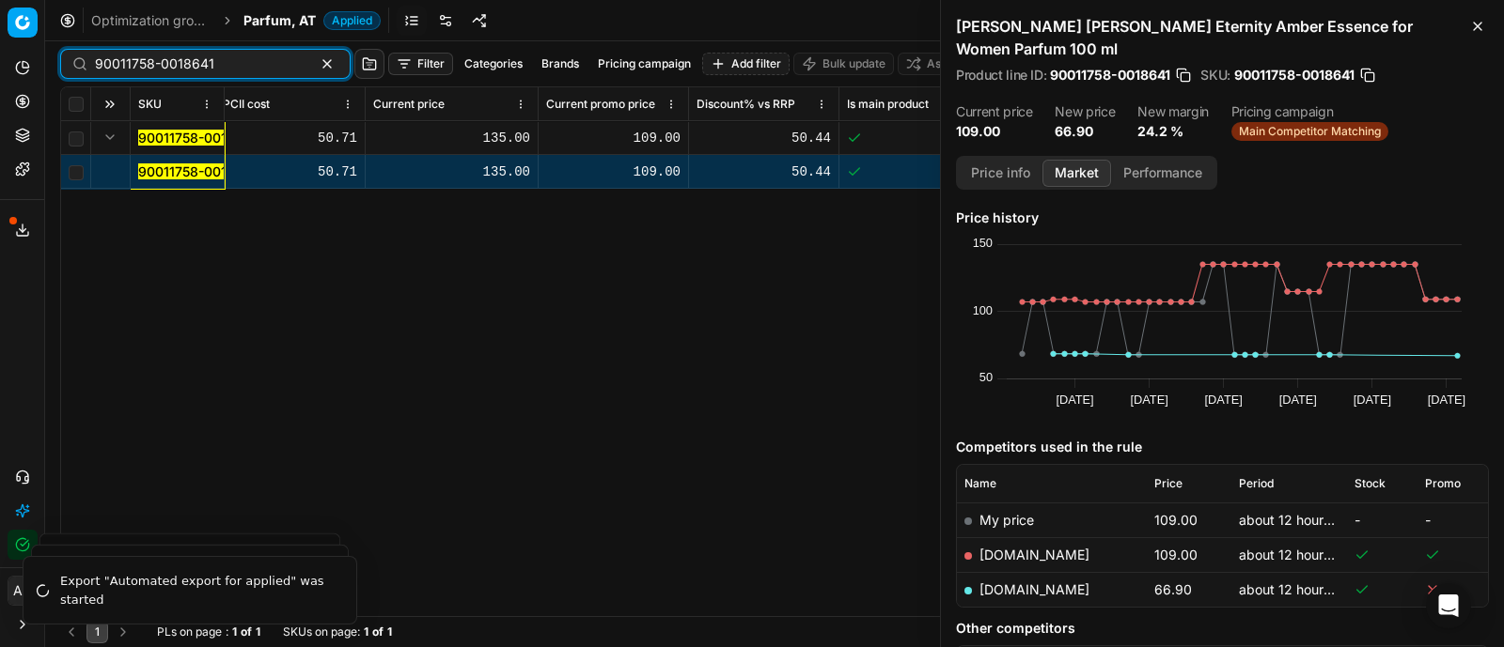
click at [240, 68] on input "90011758-0018641" at bounding box center [198, 64] width 206 height 19
paste input "80010171-100"
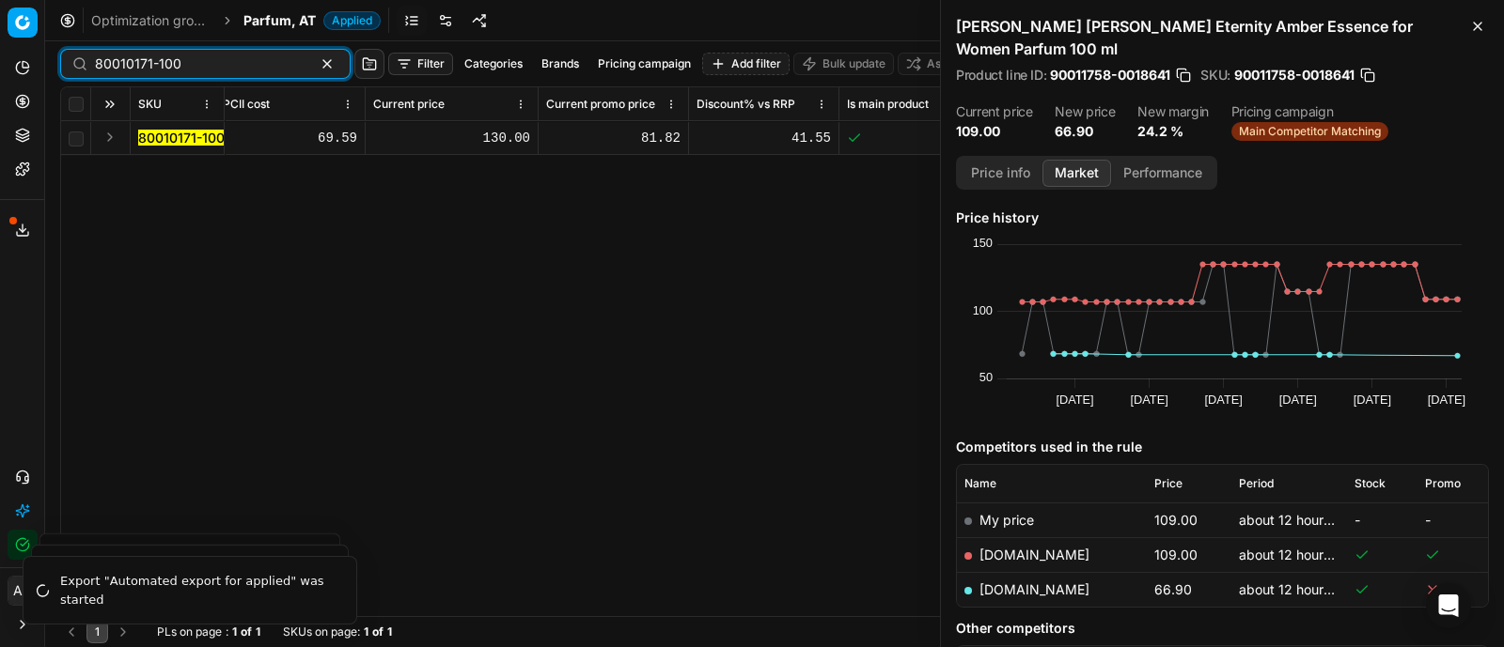
type input "80010171-100"
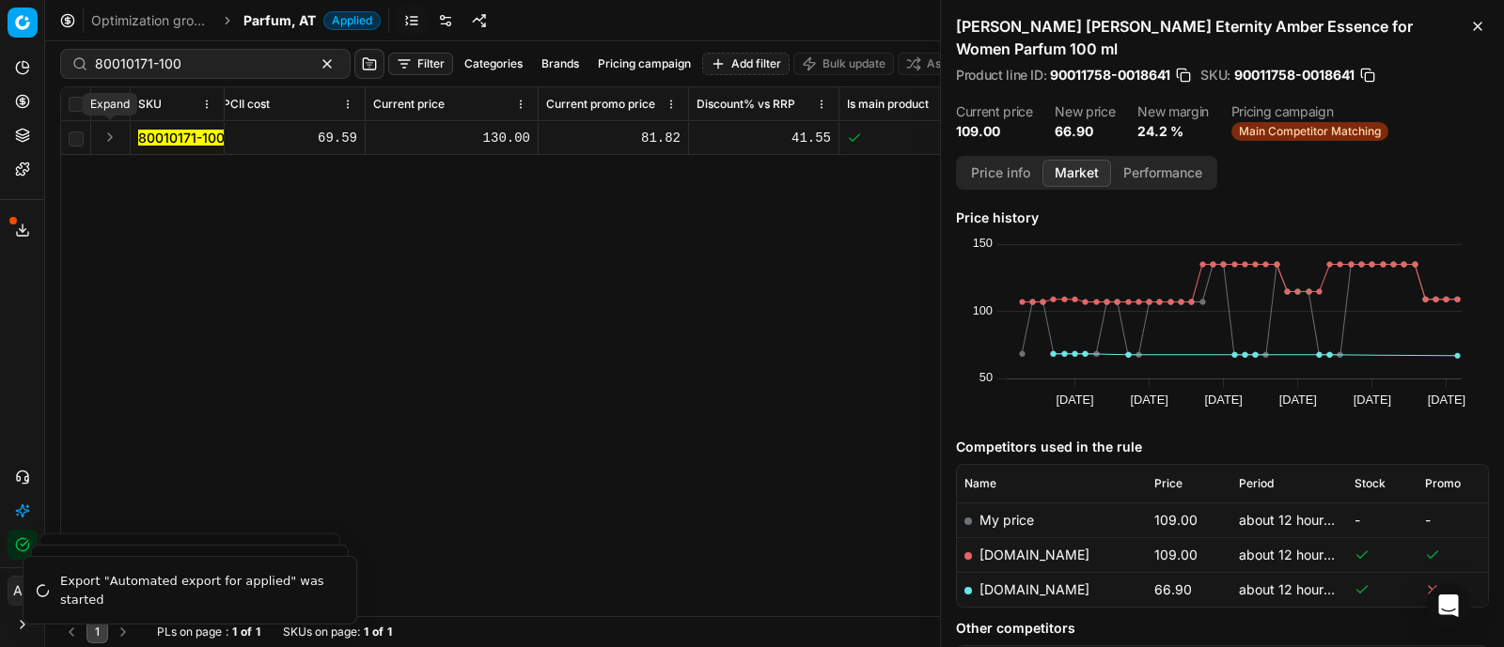
click at [110, 143] on button "Expand" at bounding box center [110, 137] width 23 height 23
click at [148, 165] on mark "80010171-100" at bounding box center [181, 172] width 86 height 16
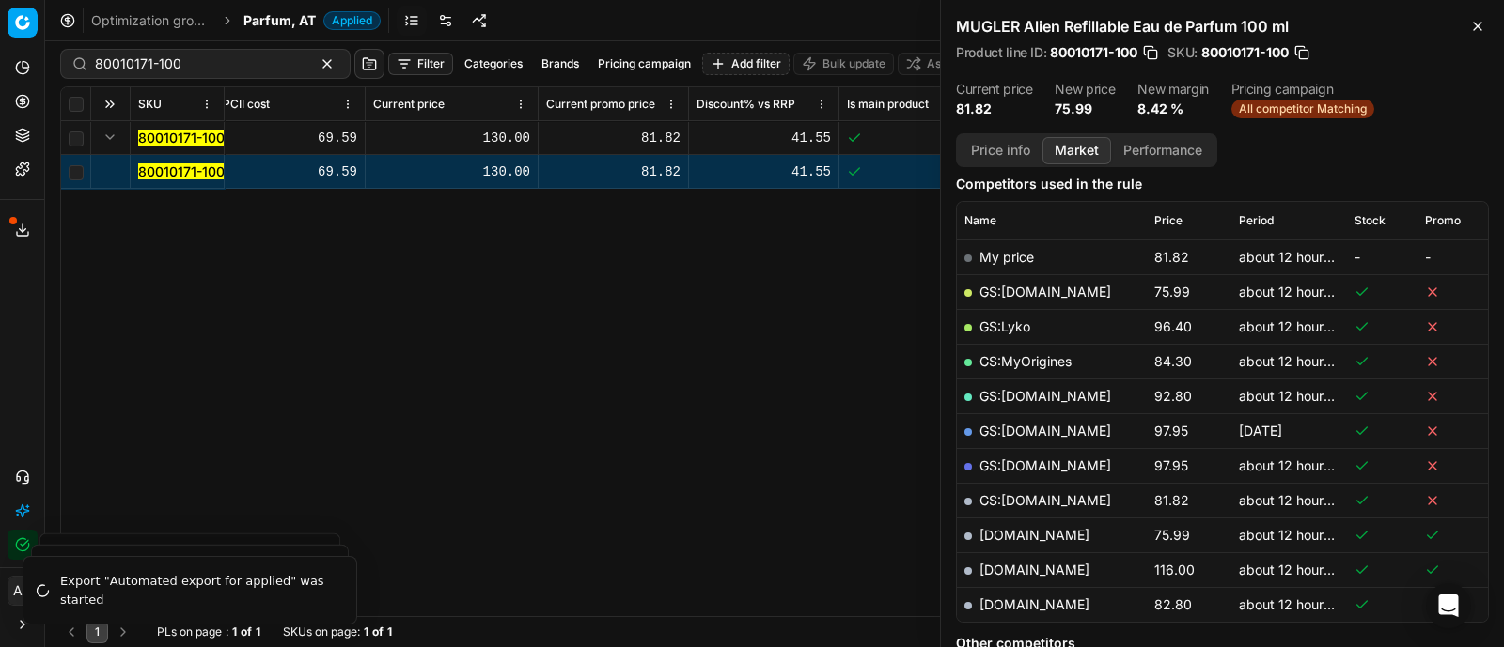
scroll to position [242, 0]
click at [1005, 154] on button "Price info" at bounding box center [1000, 150] width 84 height 27
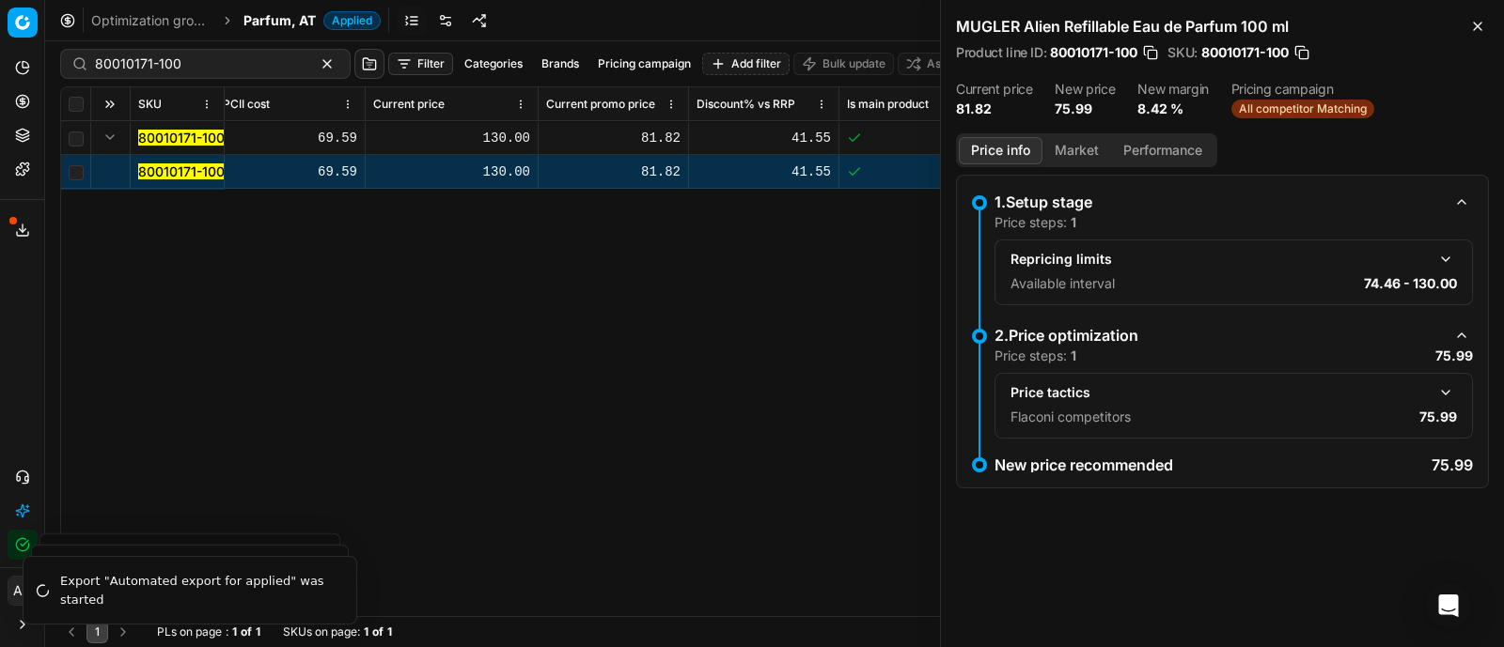
click at [1071, 153] on button "Market" at bounding box center [1076, 150] width 69 height 27
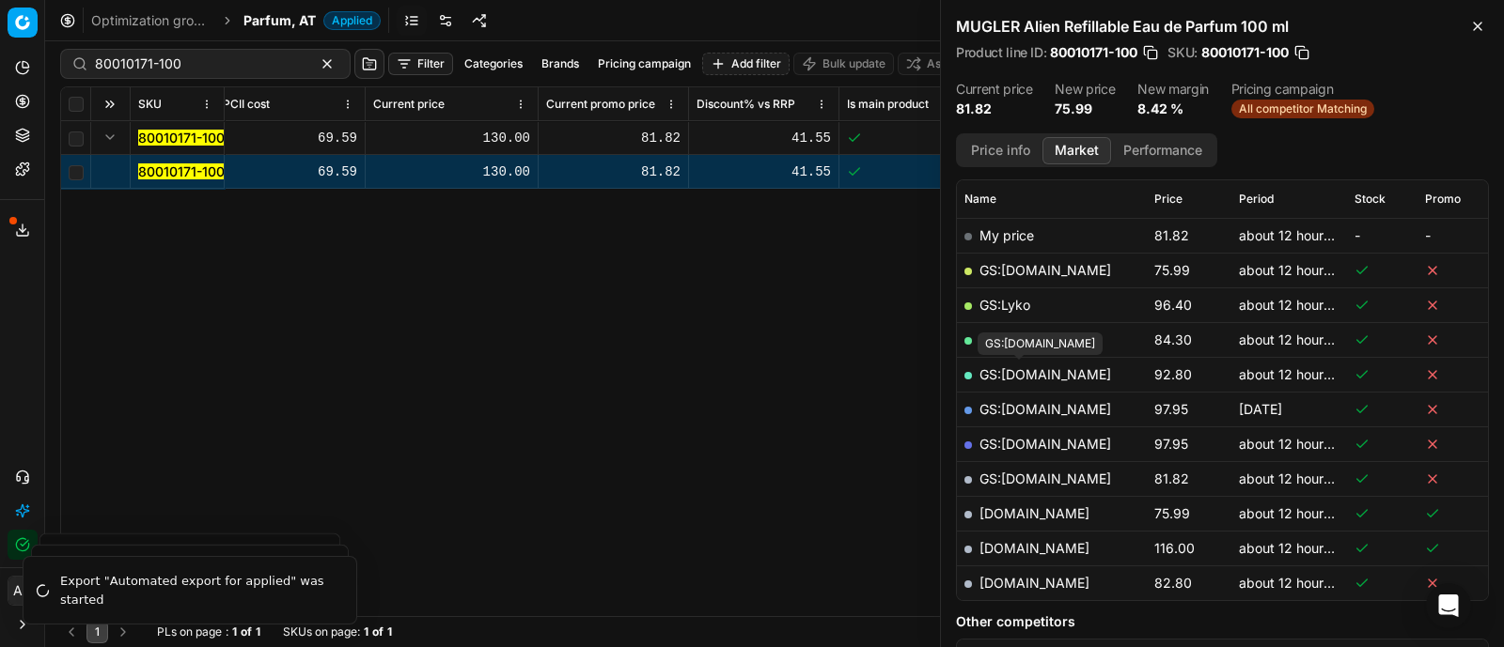
scroll to position [269, 0]
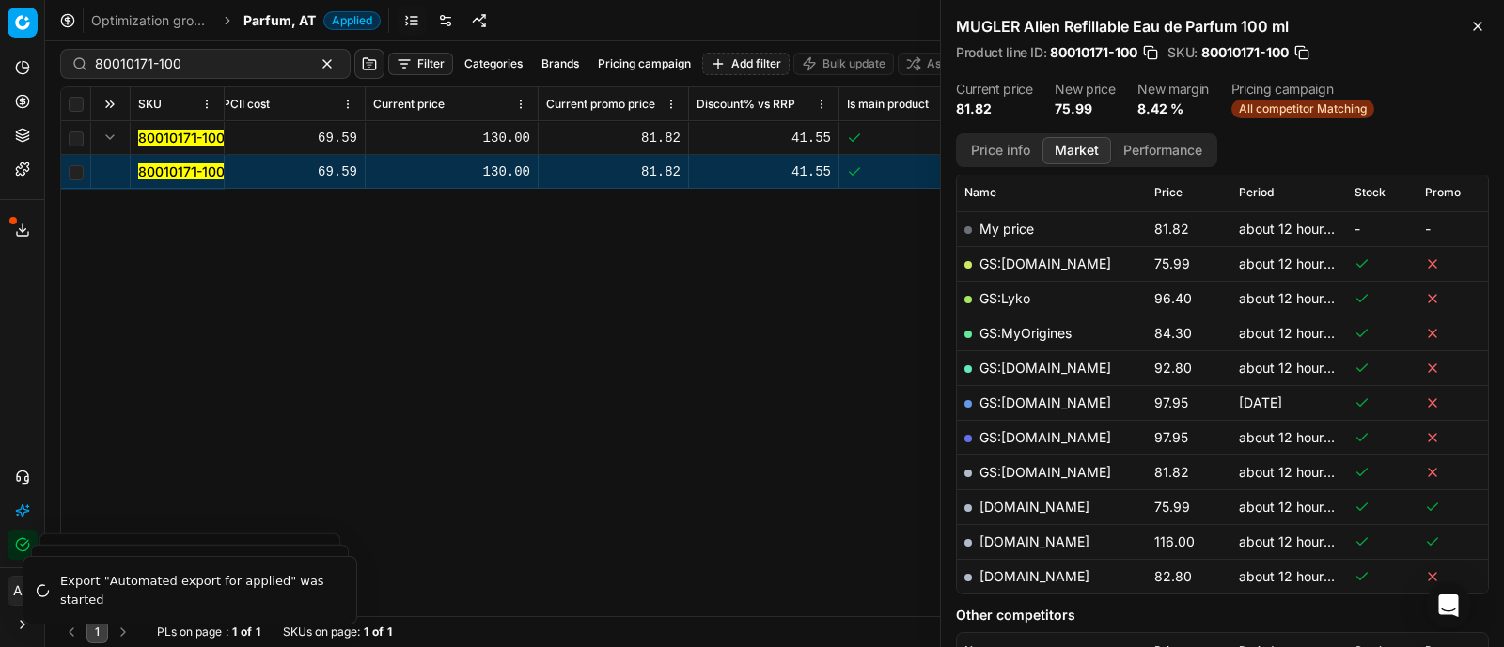
click at [1018, 499] on link "[DOMAIN_NAME]" at bounding box center [1034, 507] width 110 height 16
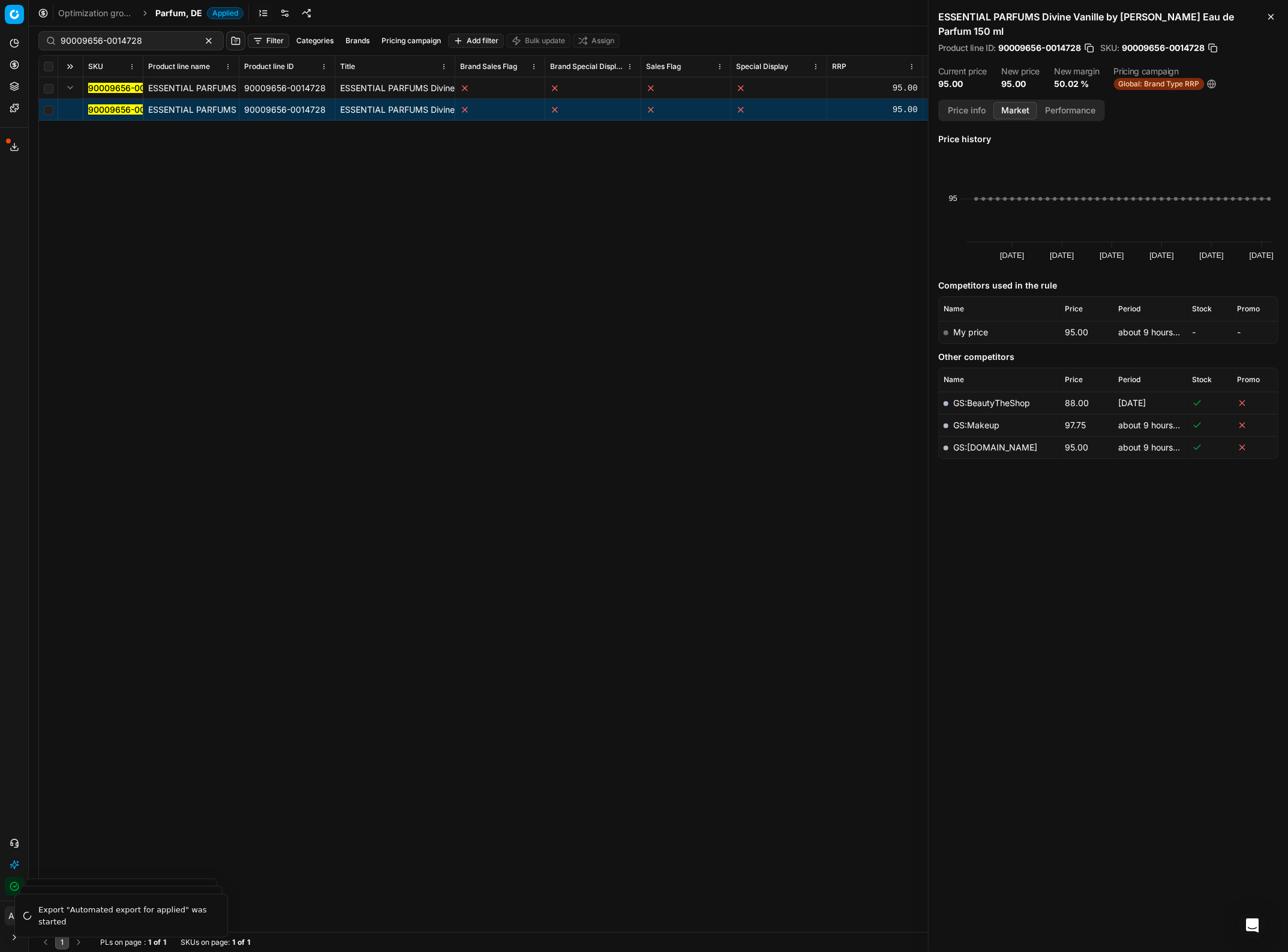
click at [721, 204] on div "90009656-0014728 ESSENTIAL PARFUMS Divine Vanille by Olivier Pescheux Eau de Pa…" at bounding box center [658, 504] width 1238 height 855
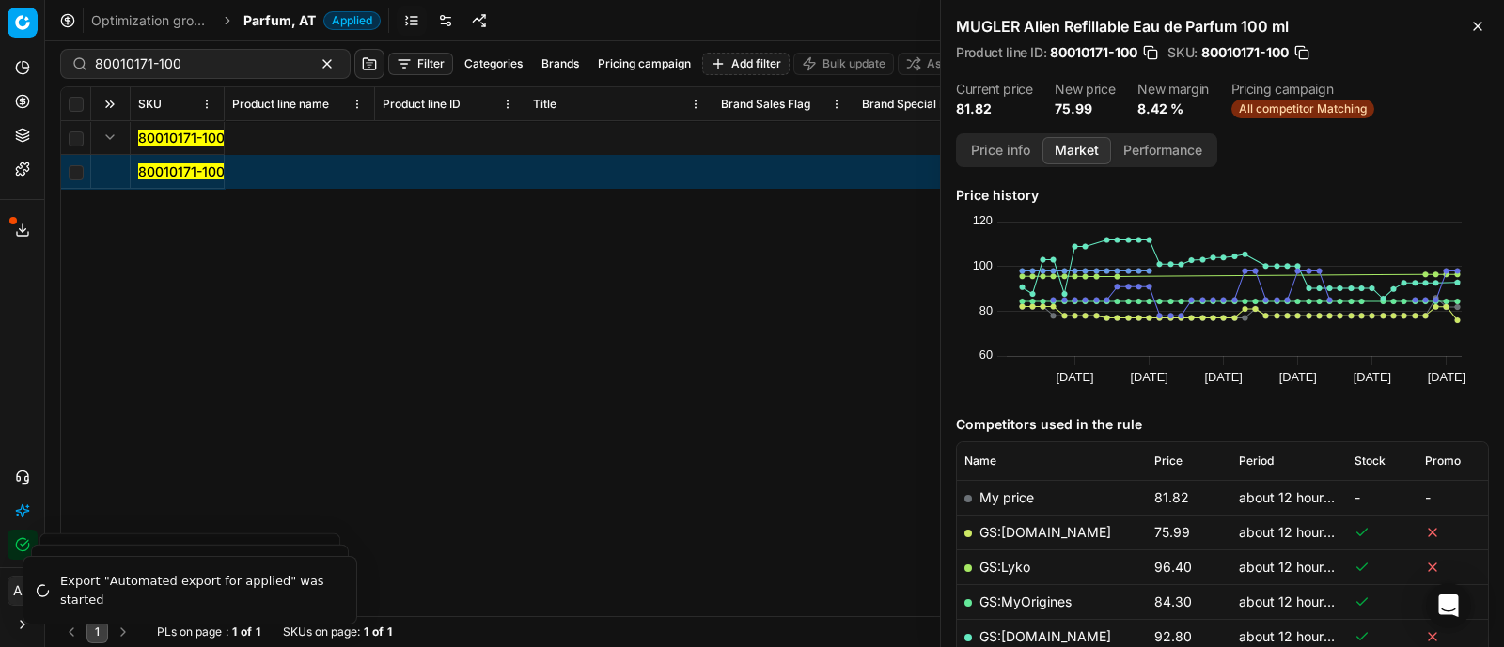
scroll to position [269, 0]
